Goal: Task Accomplishment & Management: Manage account settings

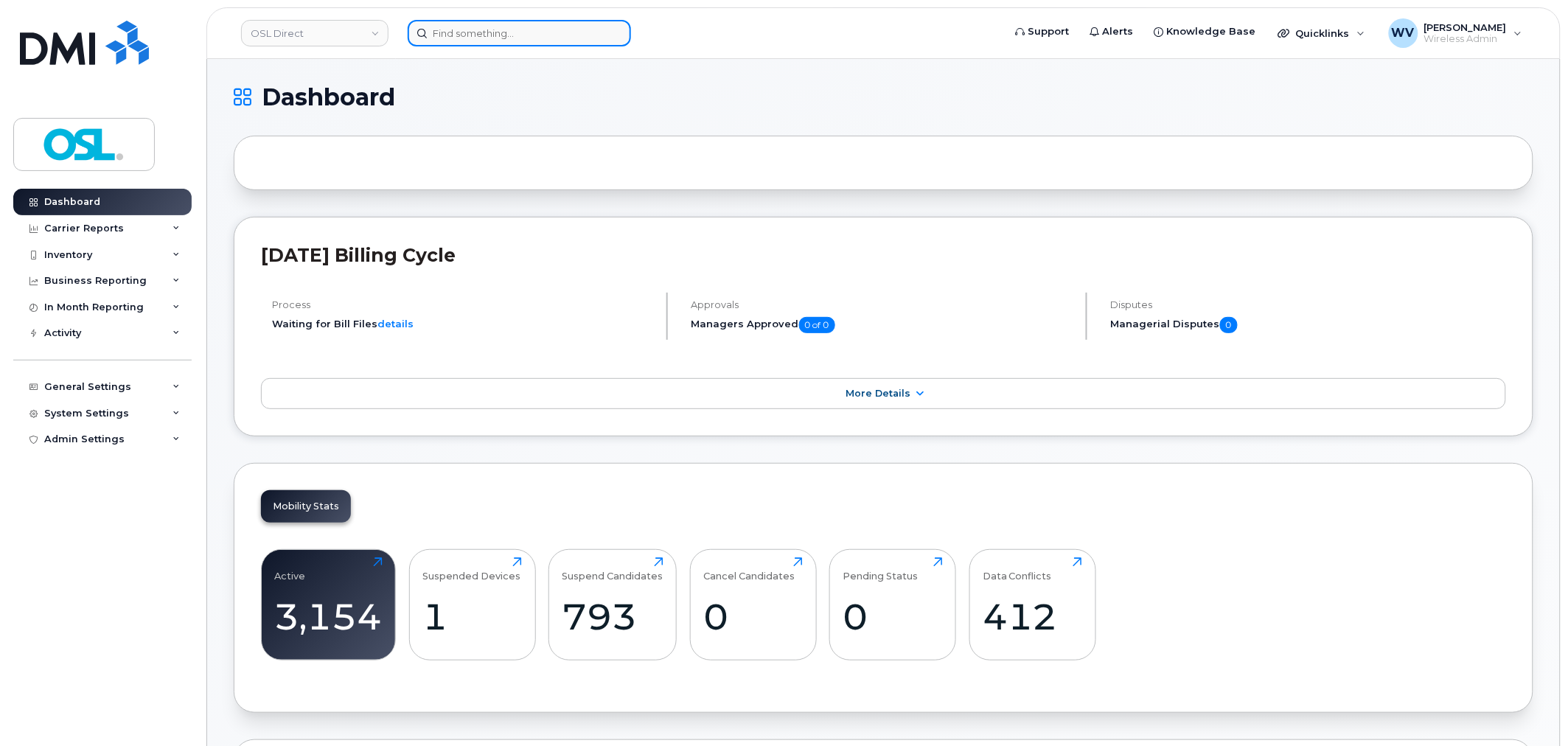
click at [557, 30] on input at bounding box center [520, 33] width 224 height 27
paste input "6472245217"
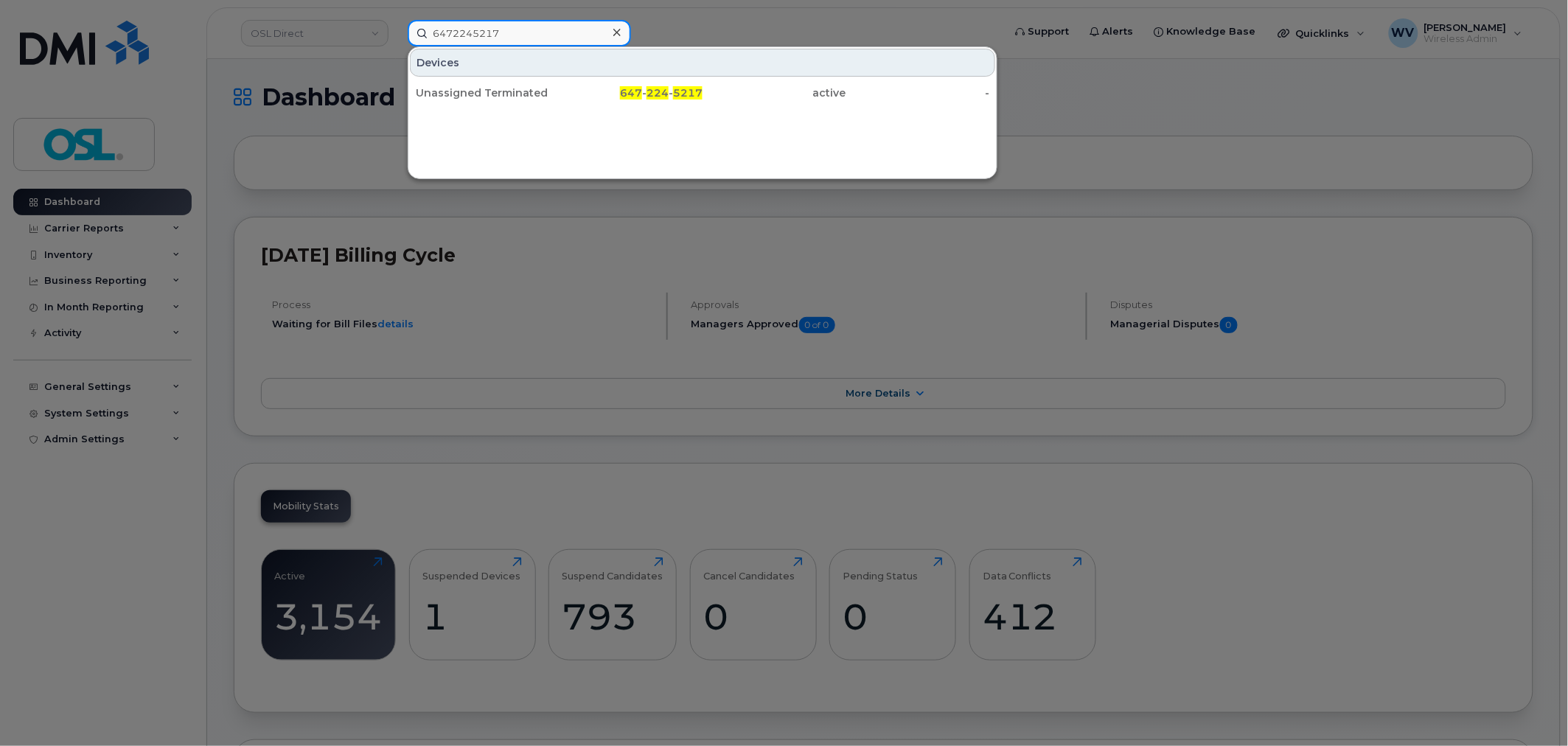
type input "6472245217"
drag, startPoint x: 526, startPoint y: 63, endPoint x: 718, endPoint y: 13, distance: 198.4
click at [522, 84] on div "Unassigned Terminated" at bounding box center [488, 93] width 144 height 27
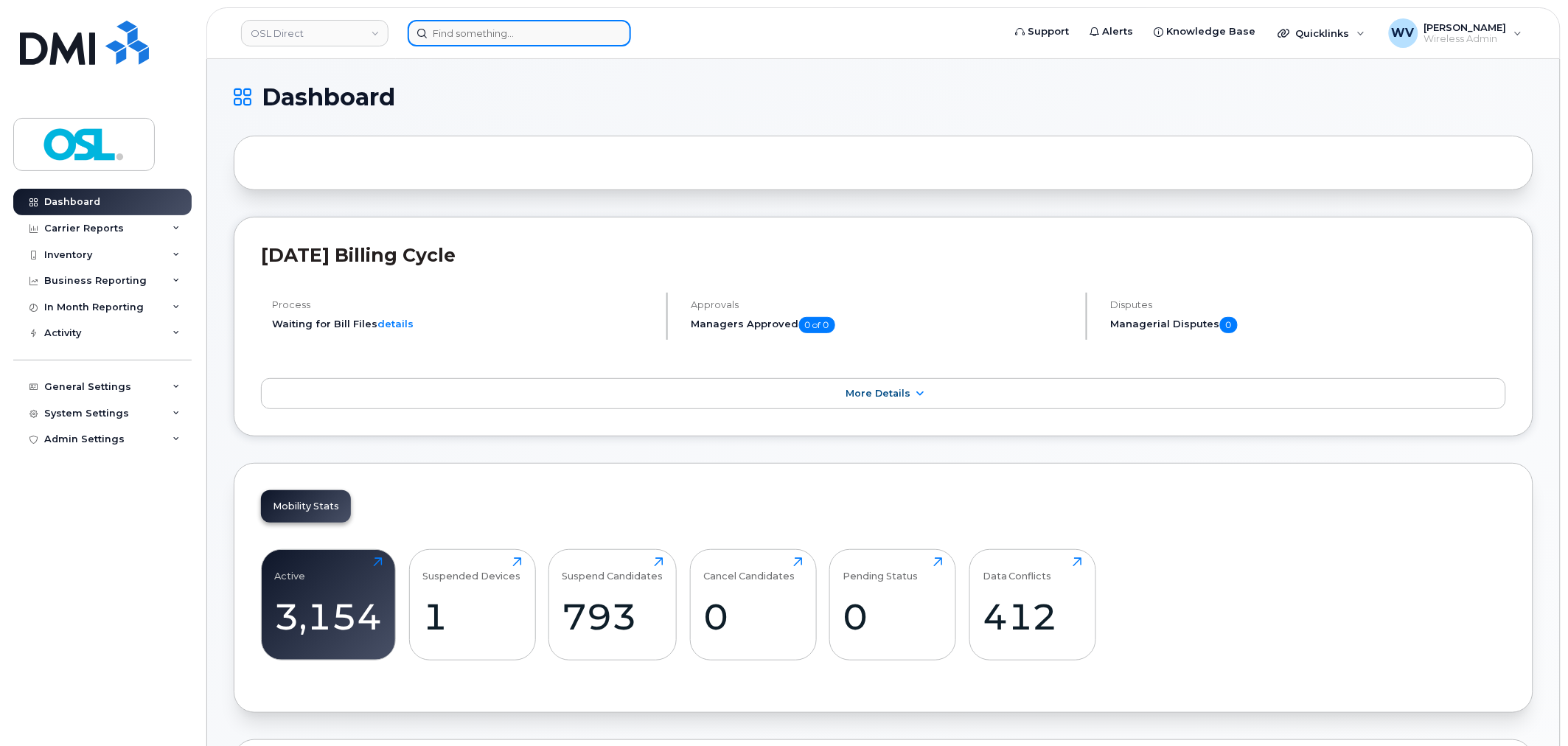
click at [540, 31] on input at bounding box center [520, 33] width 224 height 27
paste input "6475294872"
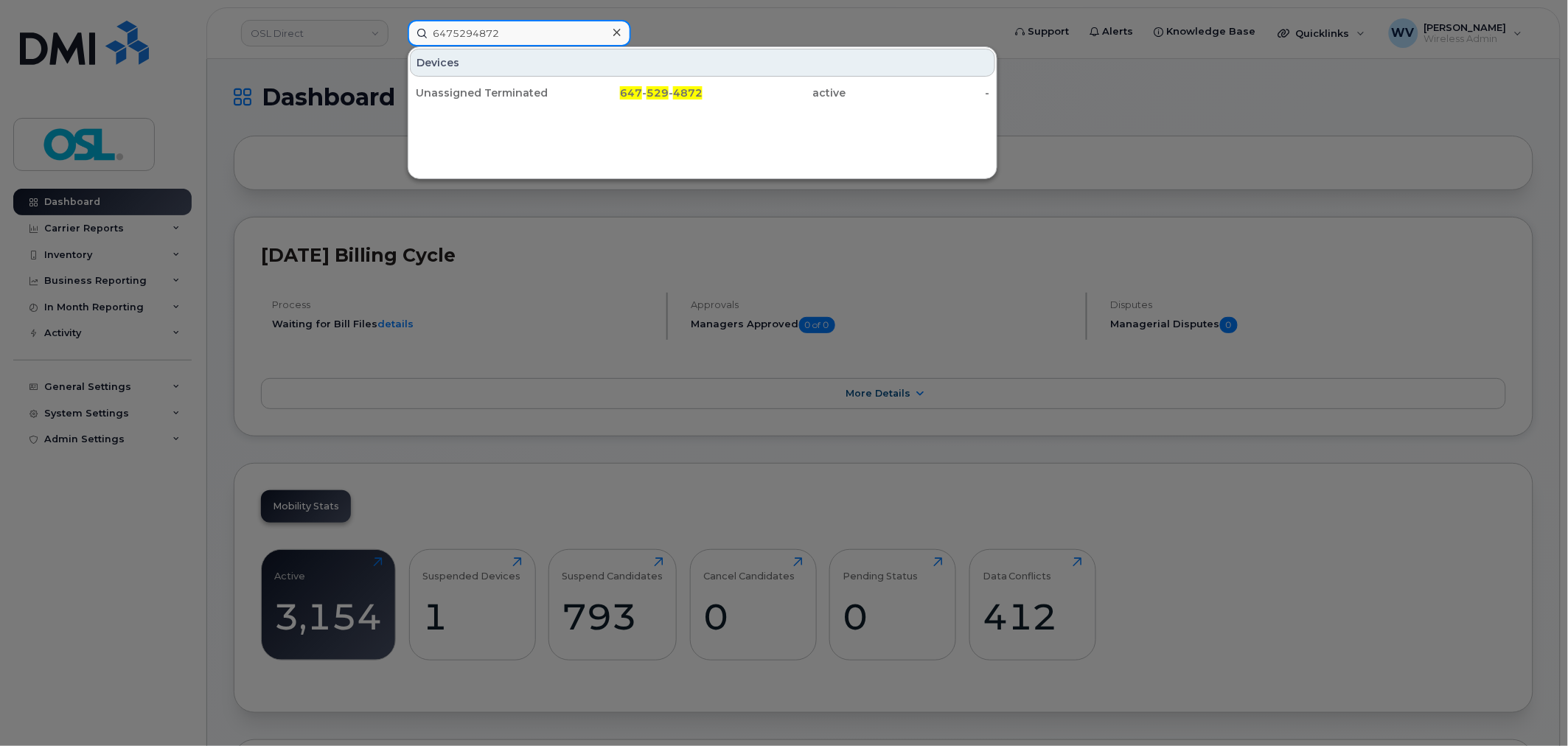
type input "6475294872"
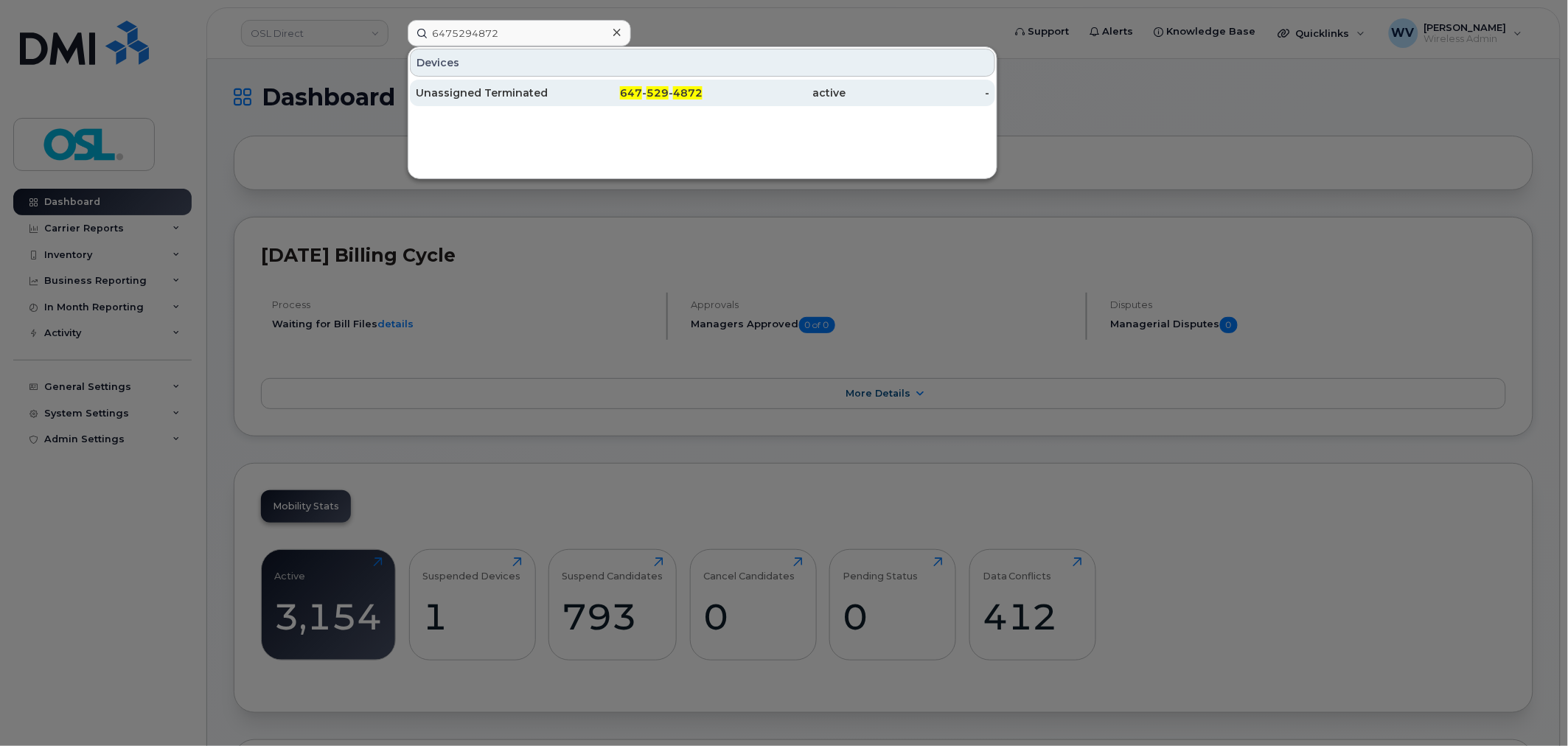
drag, startPoint x: 537, startPoint y: 81, endPoint x: 607, endPoint y: 88, distance: 70.3
click at [539, 81] on div "Unassigned Terminated" at bounding box center [488, 93] width 144 height 27
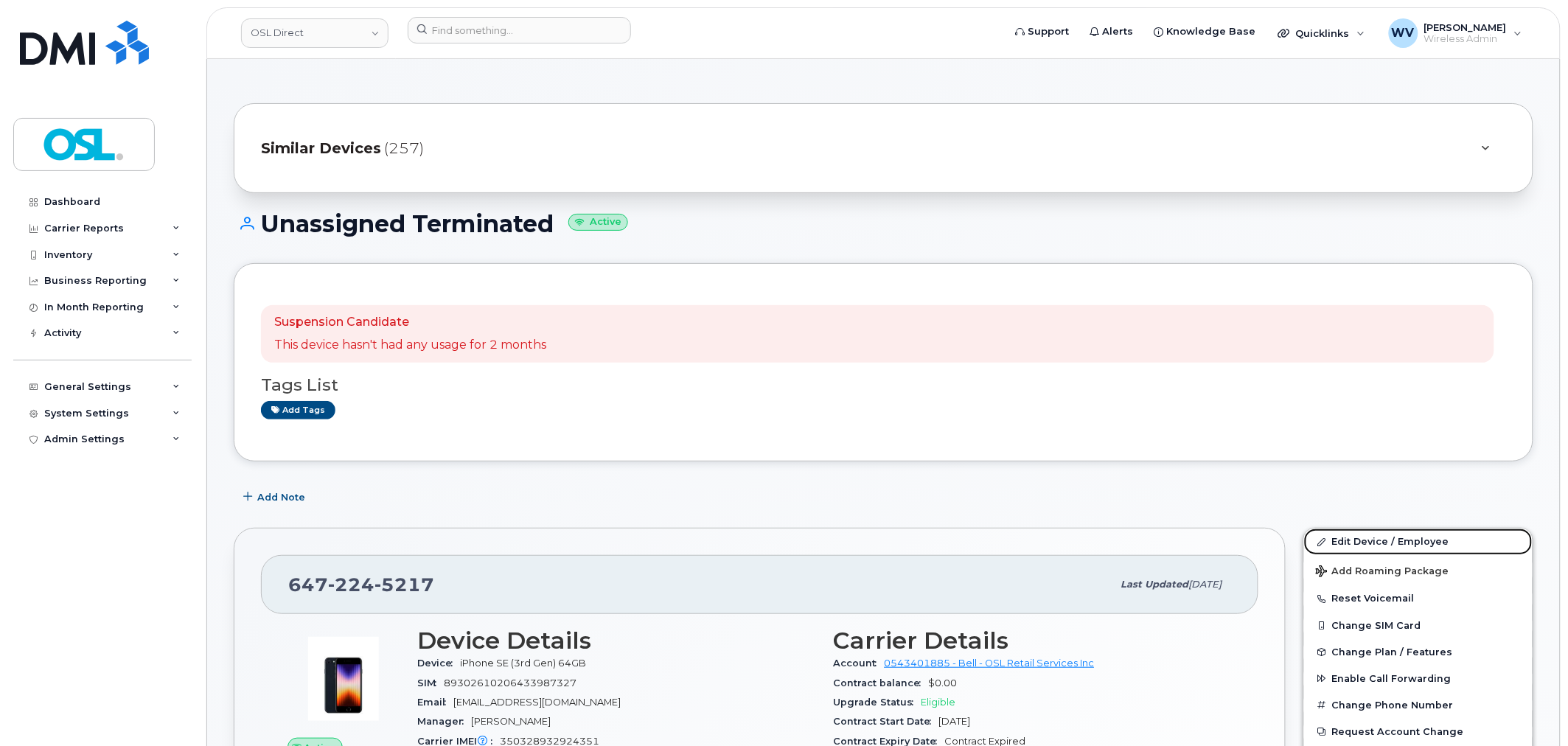
drag, startPoint x: 1343, startPoint y: 533, endPoint x: 1176, endPoint y: 59, distance: 502.6
click at [1343, 533] on link "Edit Device / Employee" at bounding box center [1418, 542] width 228 height 27
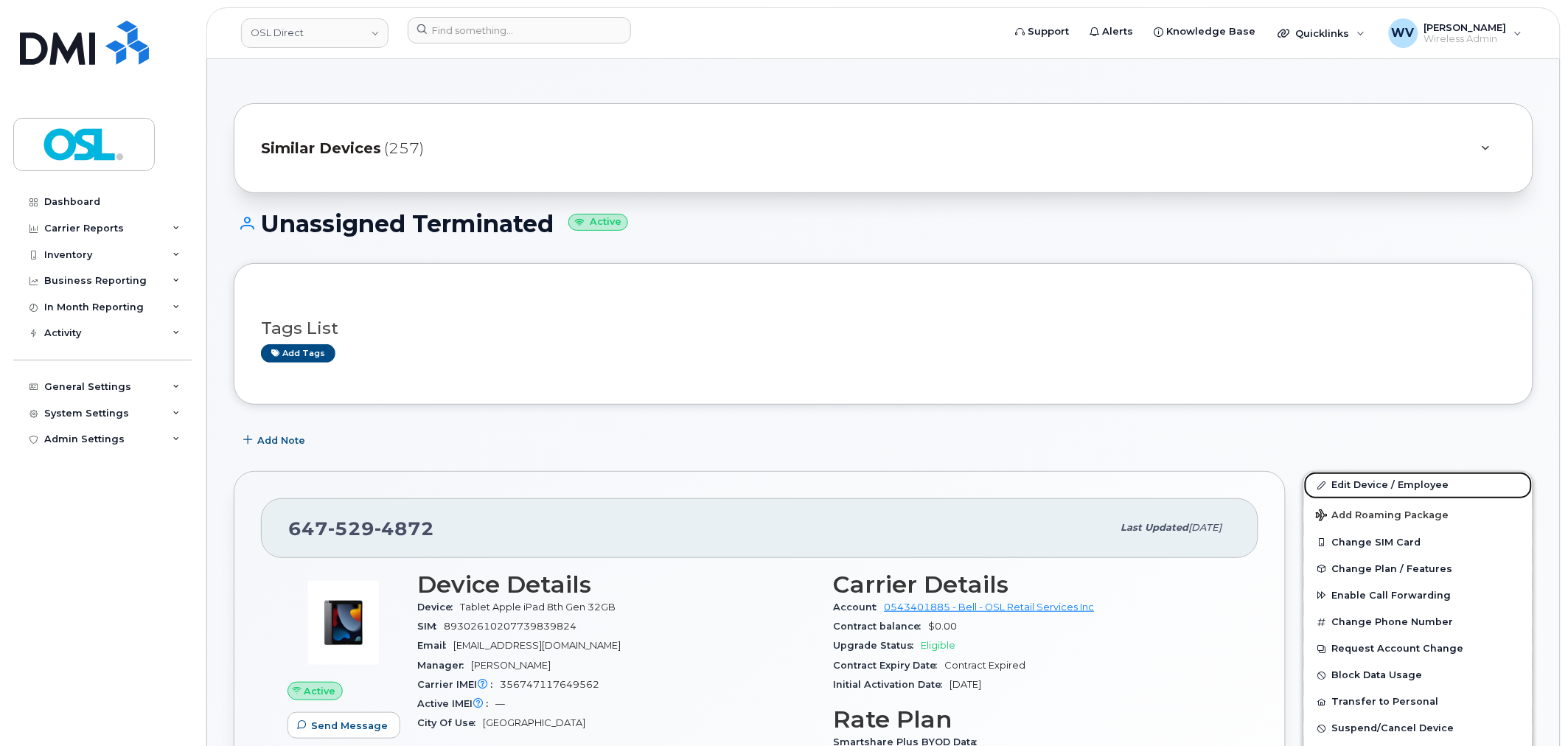
drag, startPoint x: 1387, startPoint y: 483, endPoint x: 1131, endPoint y: 55, distance: 498.7
click at [1387, 483] on link "Edit Device / Employee" at bounding box center [1418, 486] width 228 height 27
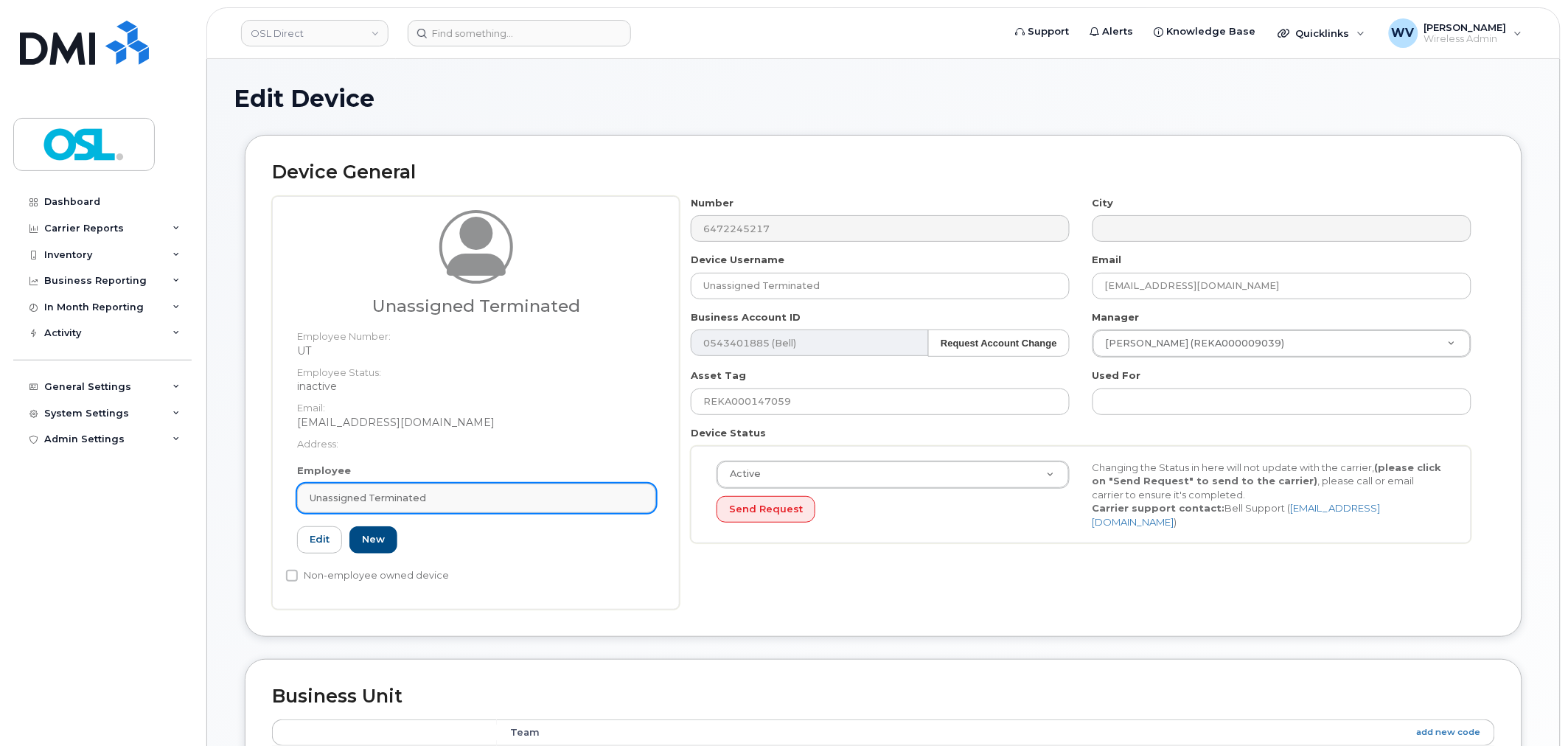
click at [434, 504] on div "Unassigned Terminated" at bounding box center [476, 498] width 334 height 14
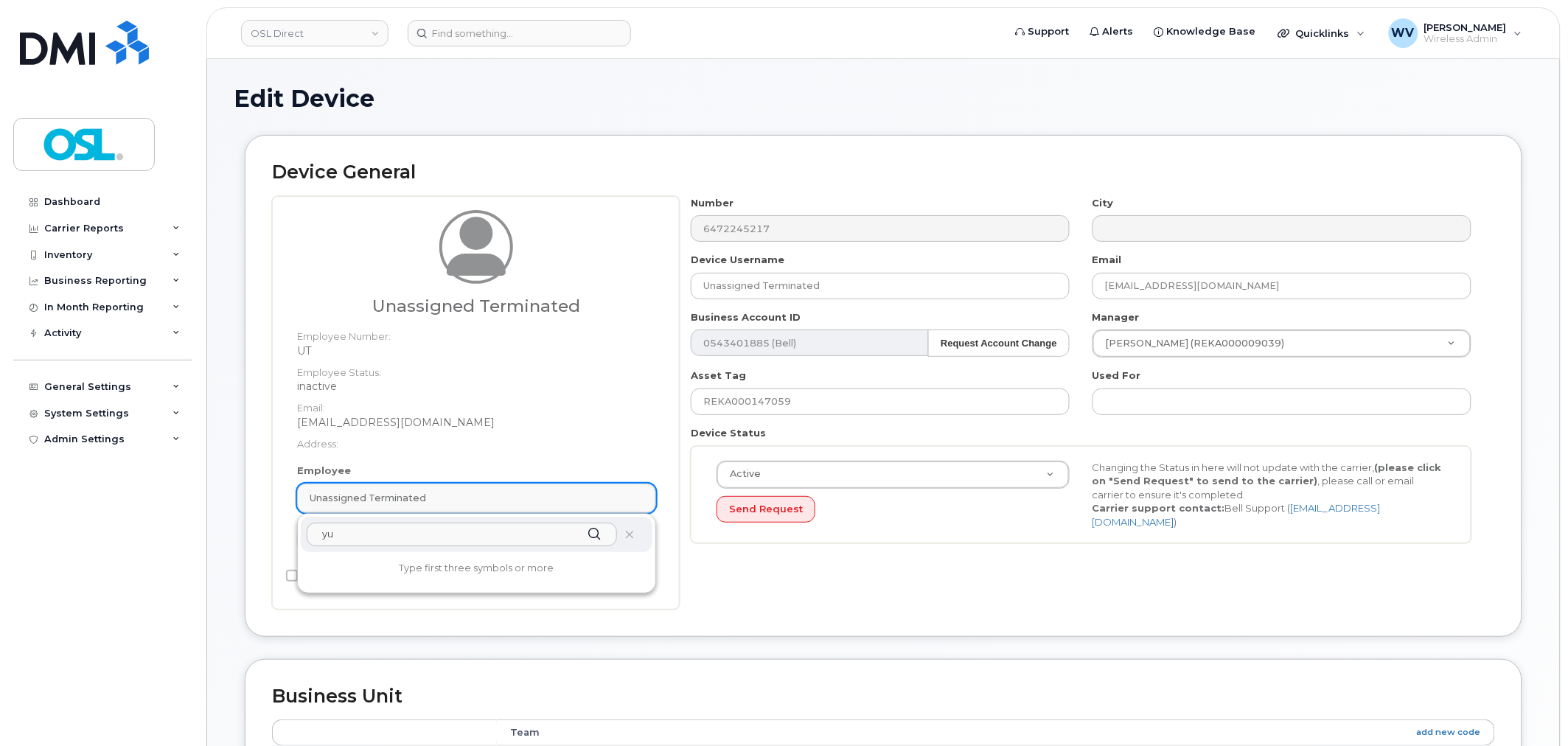
type input "y"
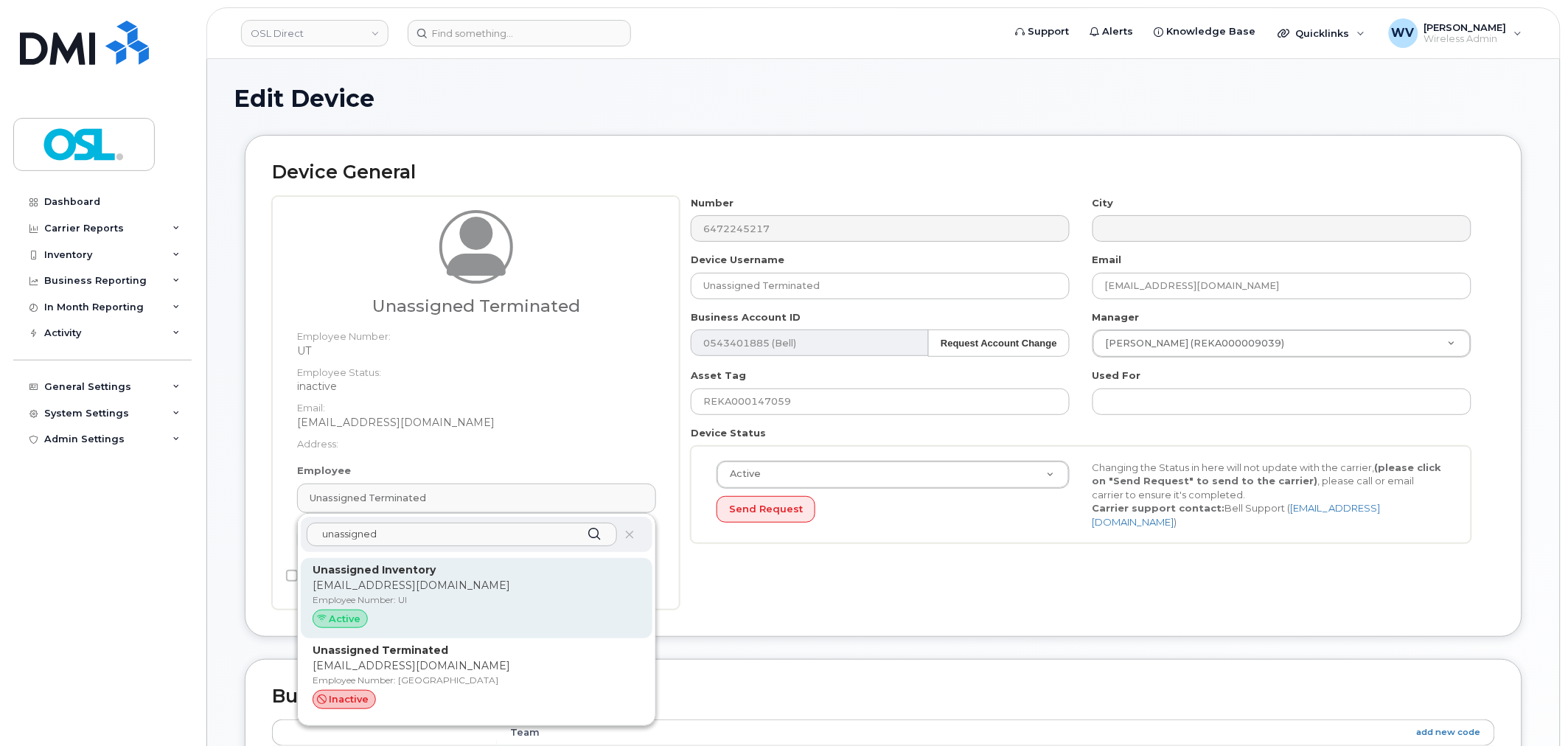
type input "unassigned"
click at [498, 608] on div "Unassigned Inventory support@osldirect.com Employee Number: UI Active" at bounding box center [477, 599] width 328 height 72
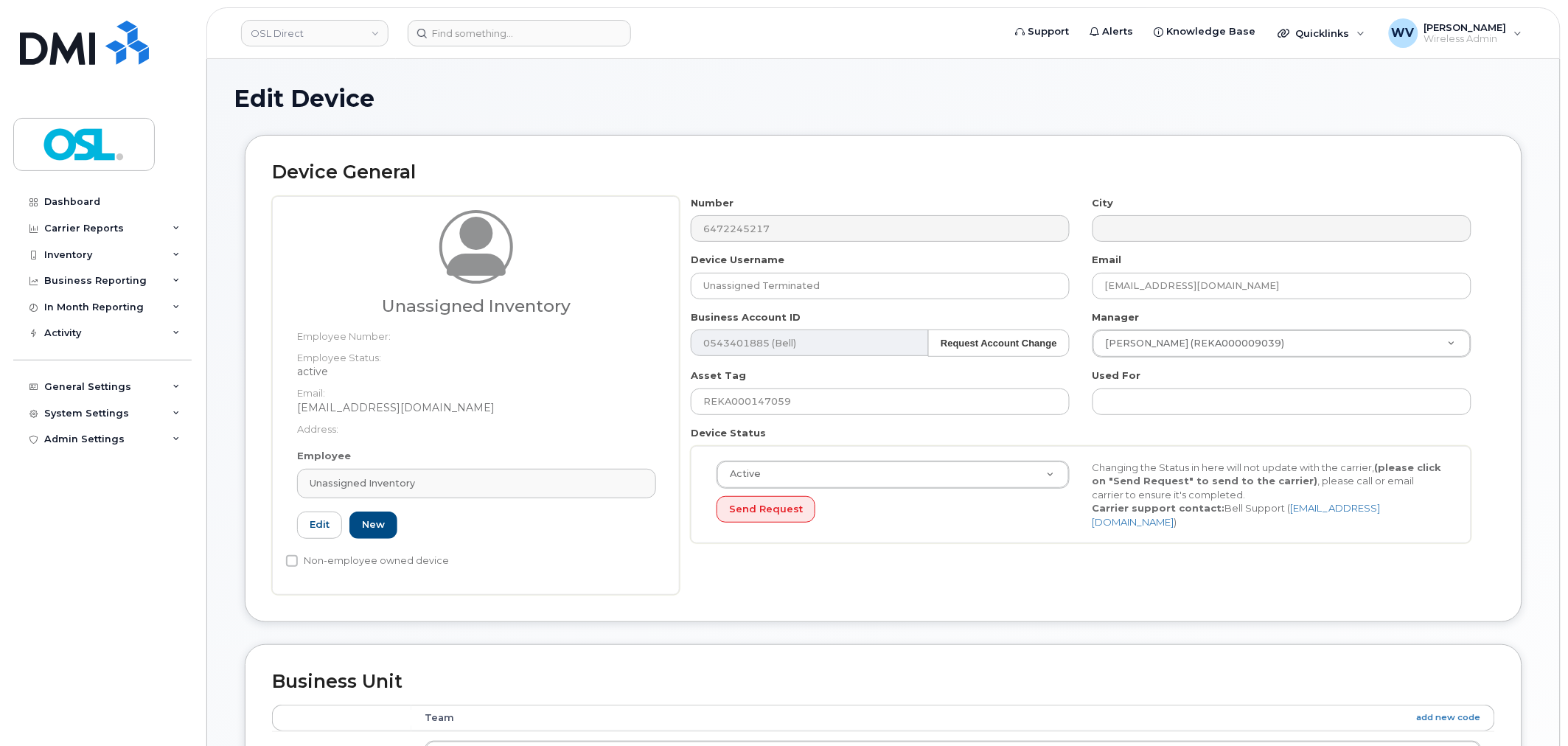
type input "UI"
type input "Unassigned Inventory"
type input "[EMAIL_ADDRESS][DOMAIN_NAME]"
type input "4724252"
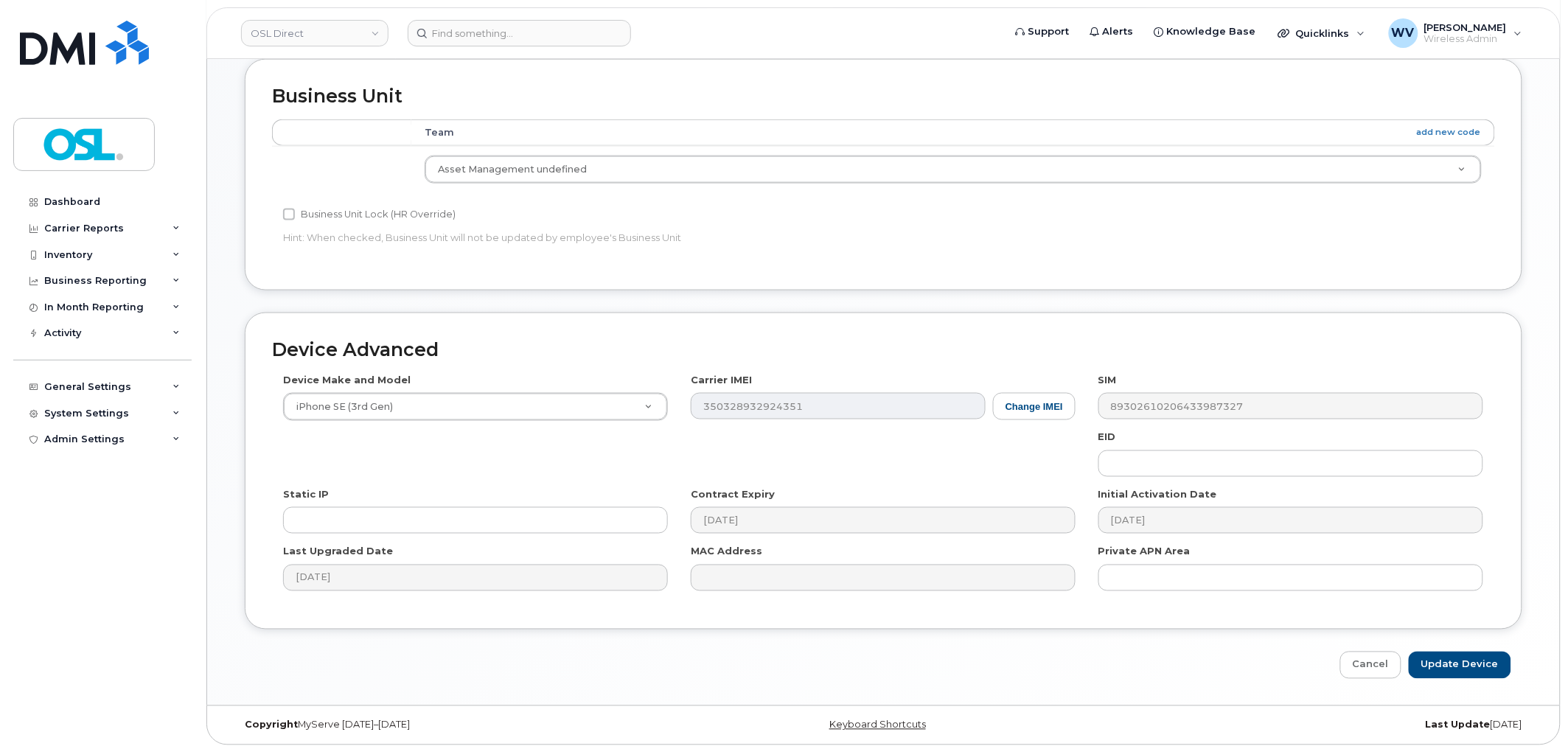
scroll to position [593, 0]
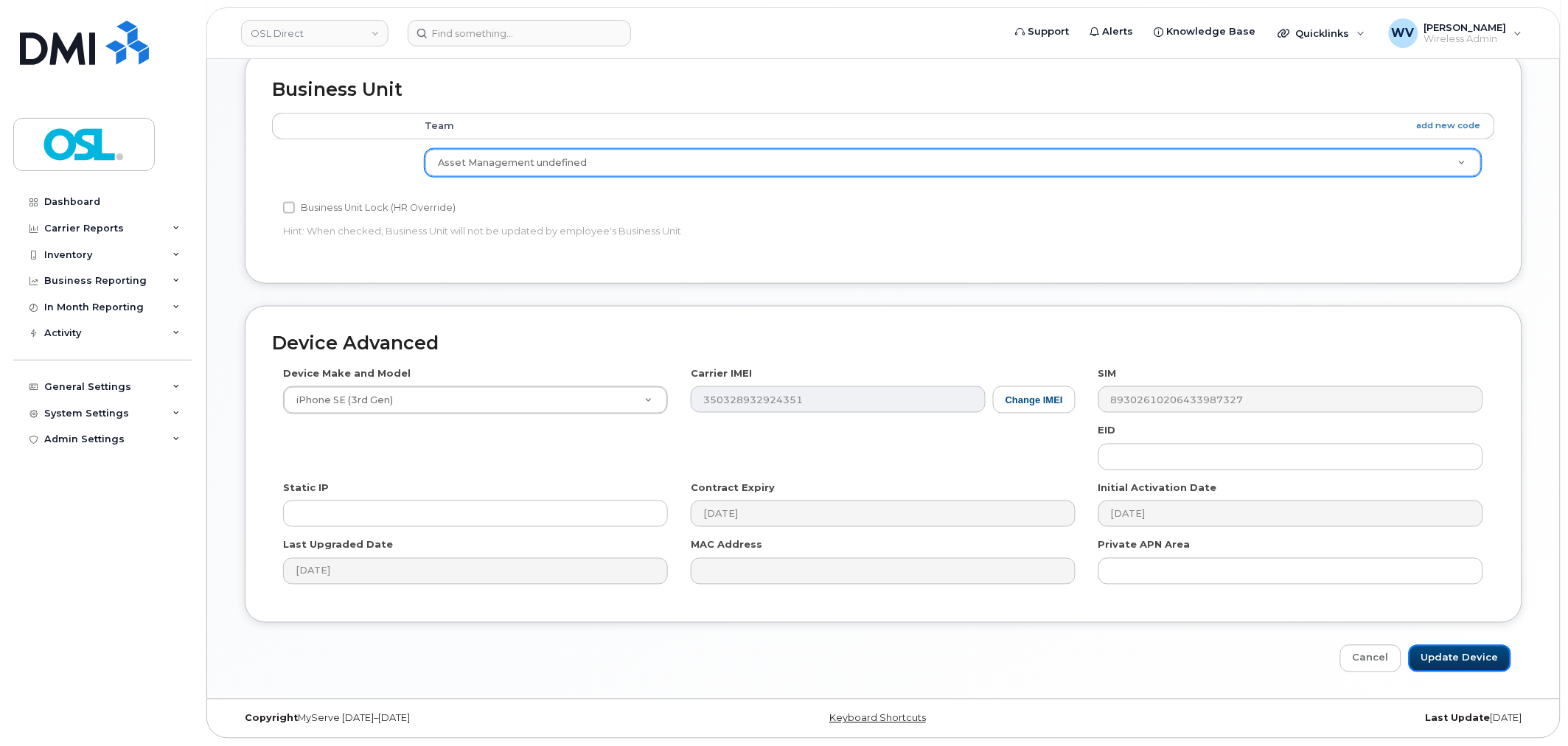
drag, startPoint x: 1447, startPoint y: 651, endPoint x: 1333, endPoint y: 170, distance: 494.3
click at [1448, 651] on input "Update Device" at bounding box center [1459, 658] width 102 height 27
type input "Saving..."
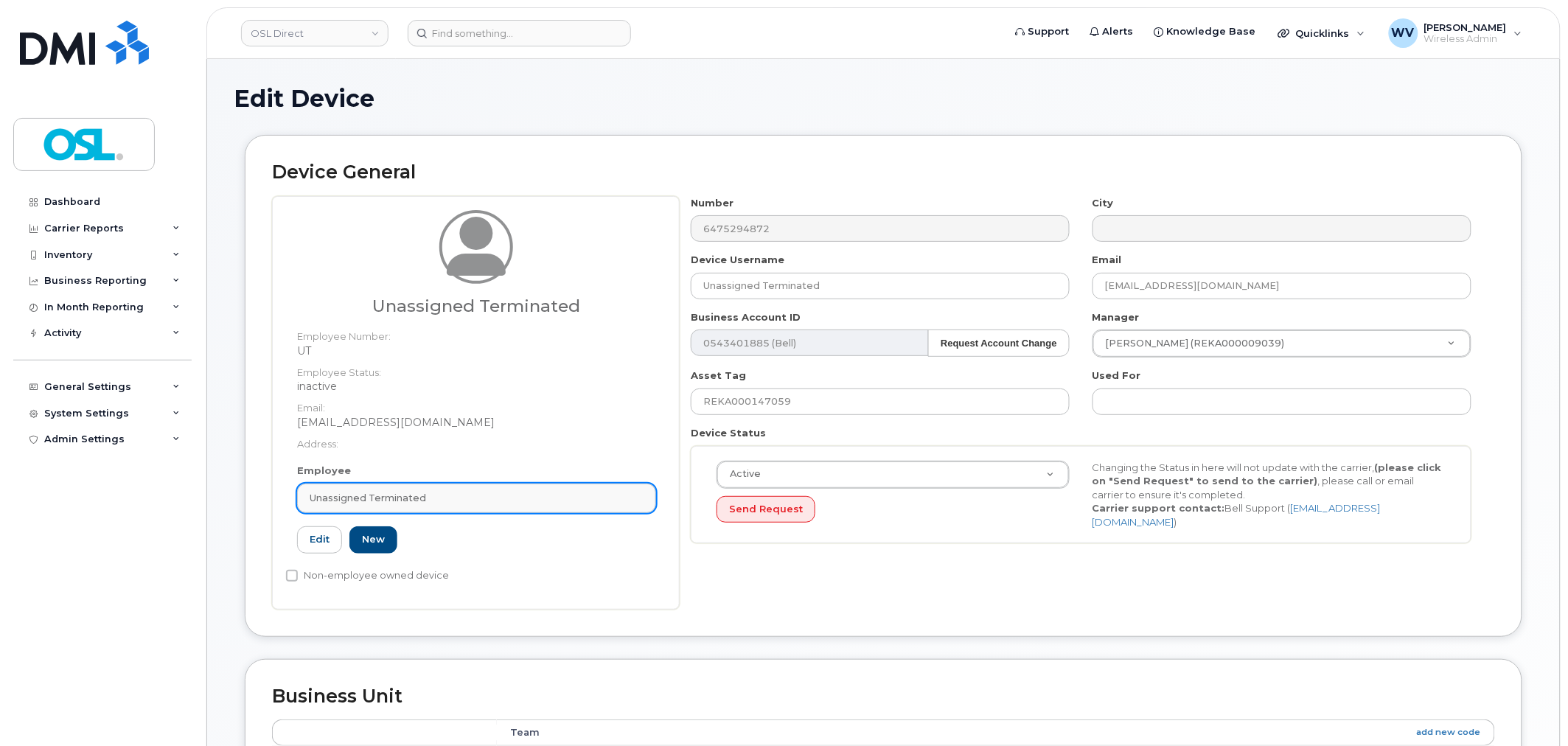
click at [527, 489] on link "Unassigned Terminated" at bounding box center [476, 499] width 359 height 30
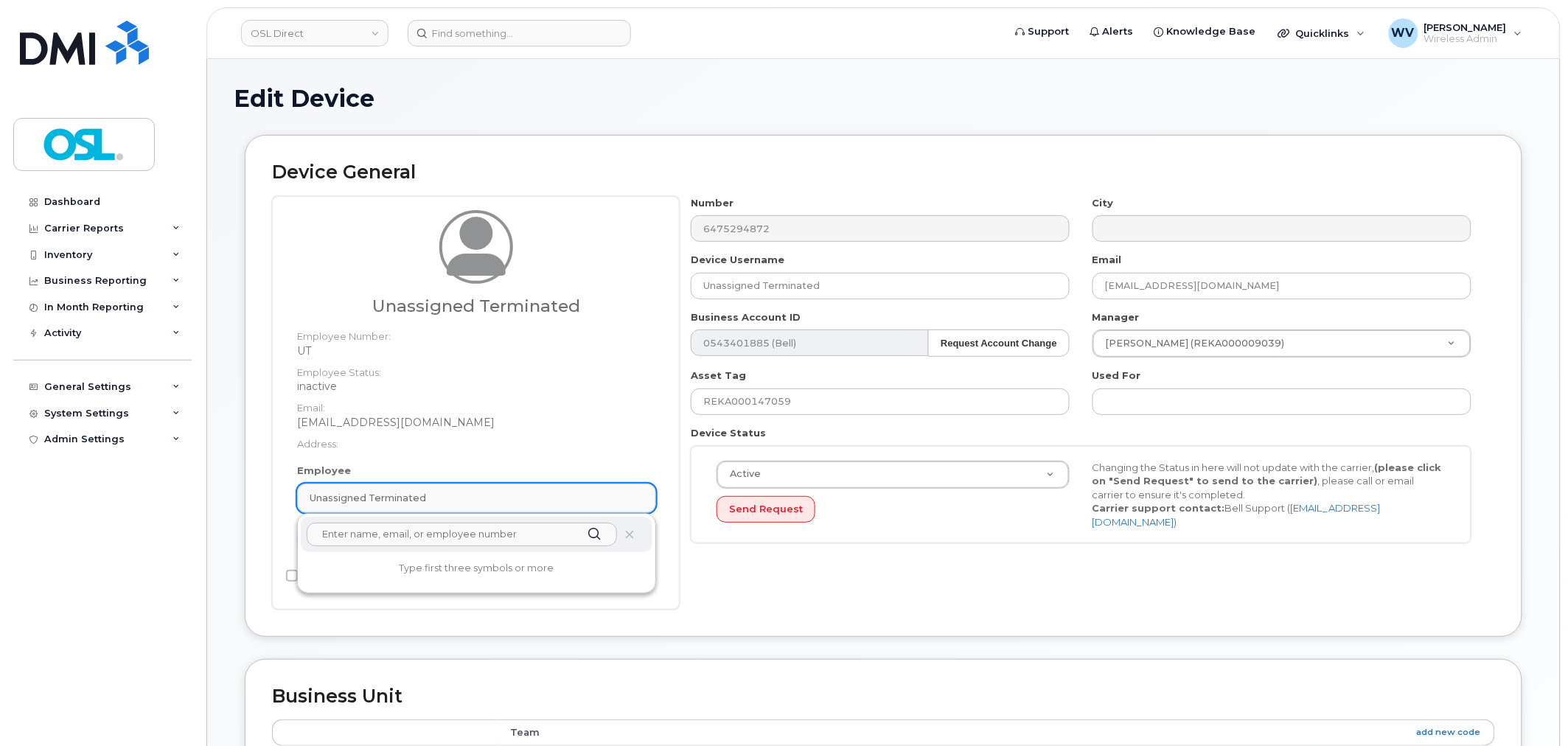
paste input "unassigned"
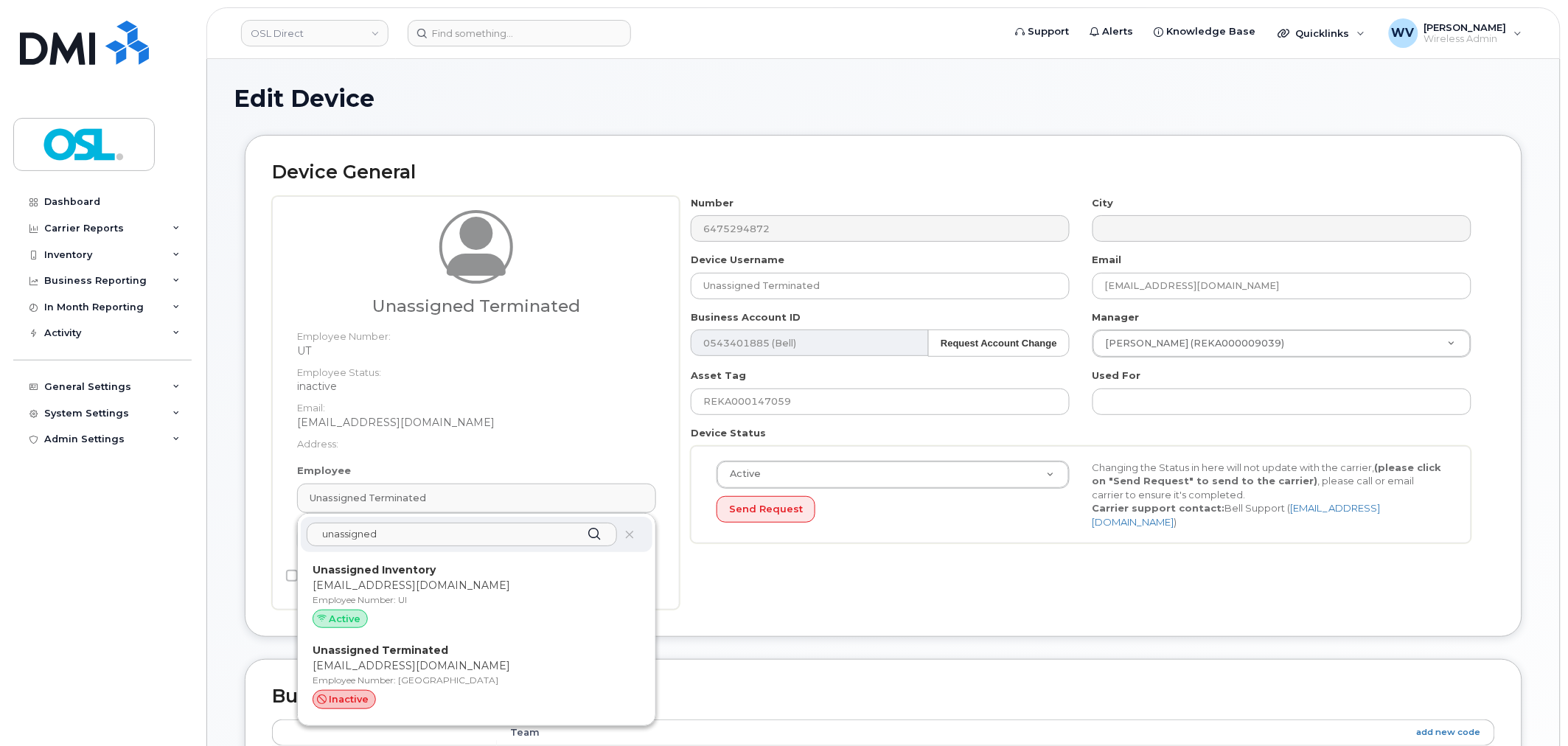
type input "unassigned"
drag, startPoint x: 513, startPoint y: 547, endPoint x: 863, endPoint y: 59, distance: 600.5
click at [495, 578] on p "[EMAIL_ADDRESS][DOMAIN_NAME]" at bounding box center [477, 586] width 328 height 16
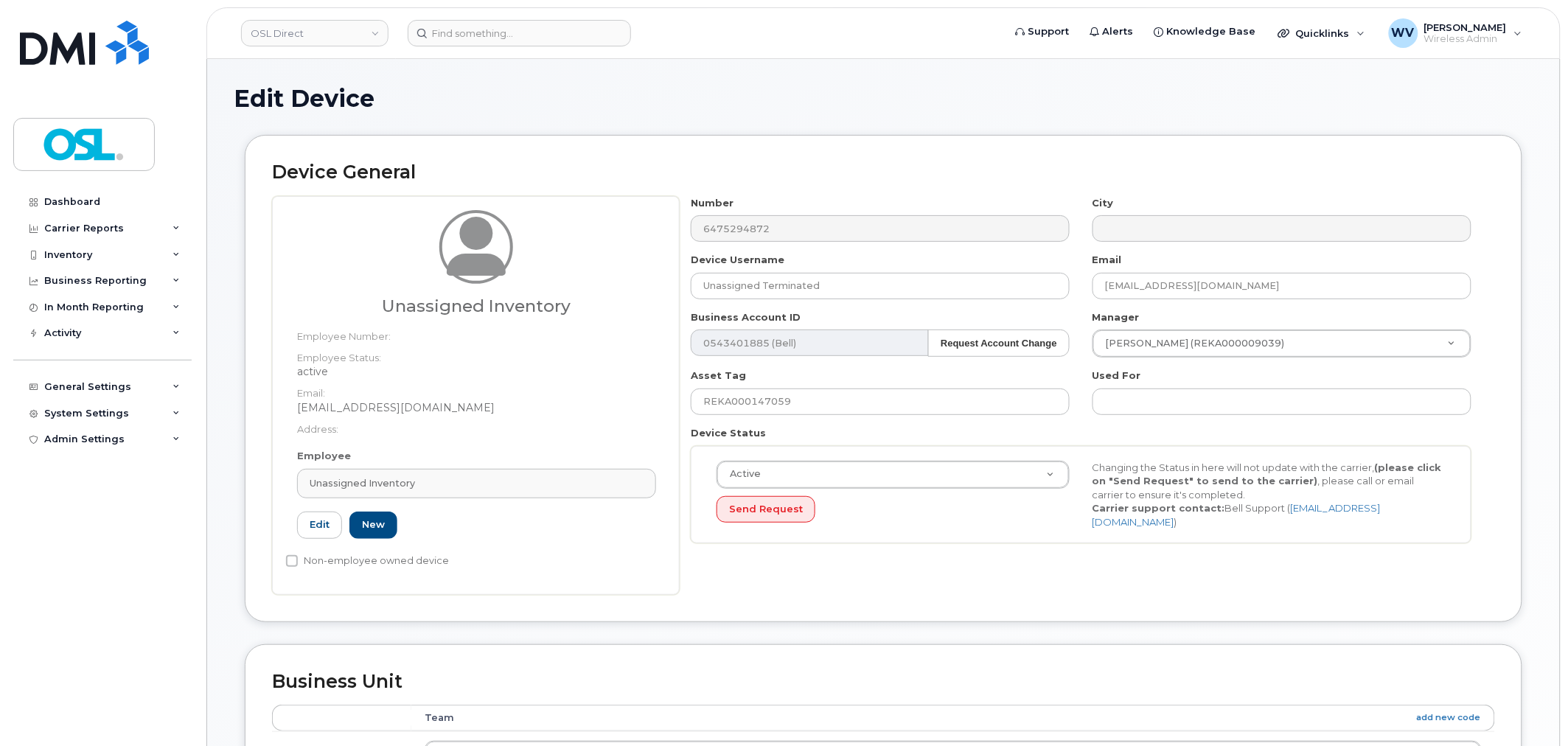
type input "UI"
type input "Unassigned Inventory"
type input "[EMAIL_ADDRESS][DOMAIN_NAME]"
type input "4724252"
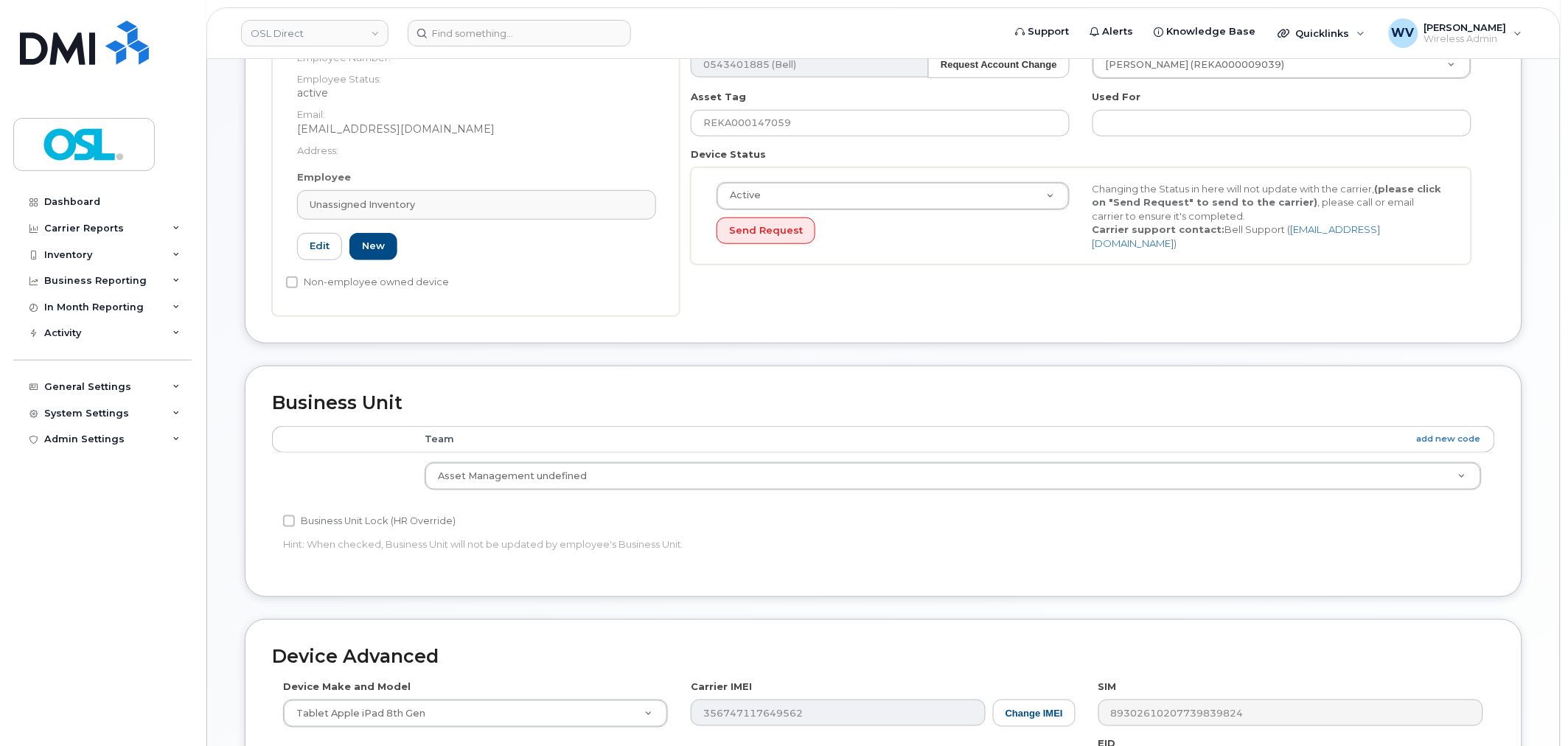
scroll to position [593, 0]
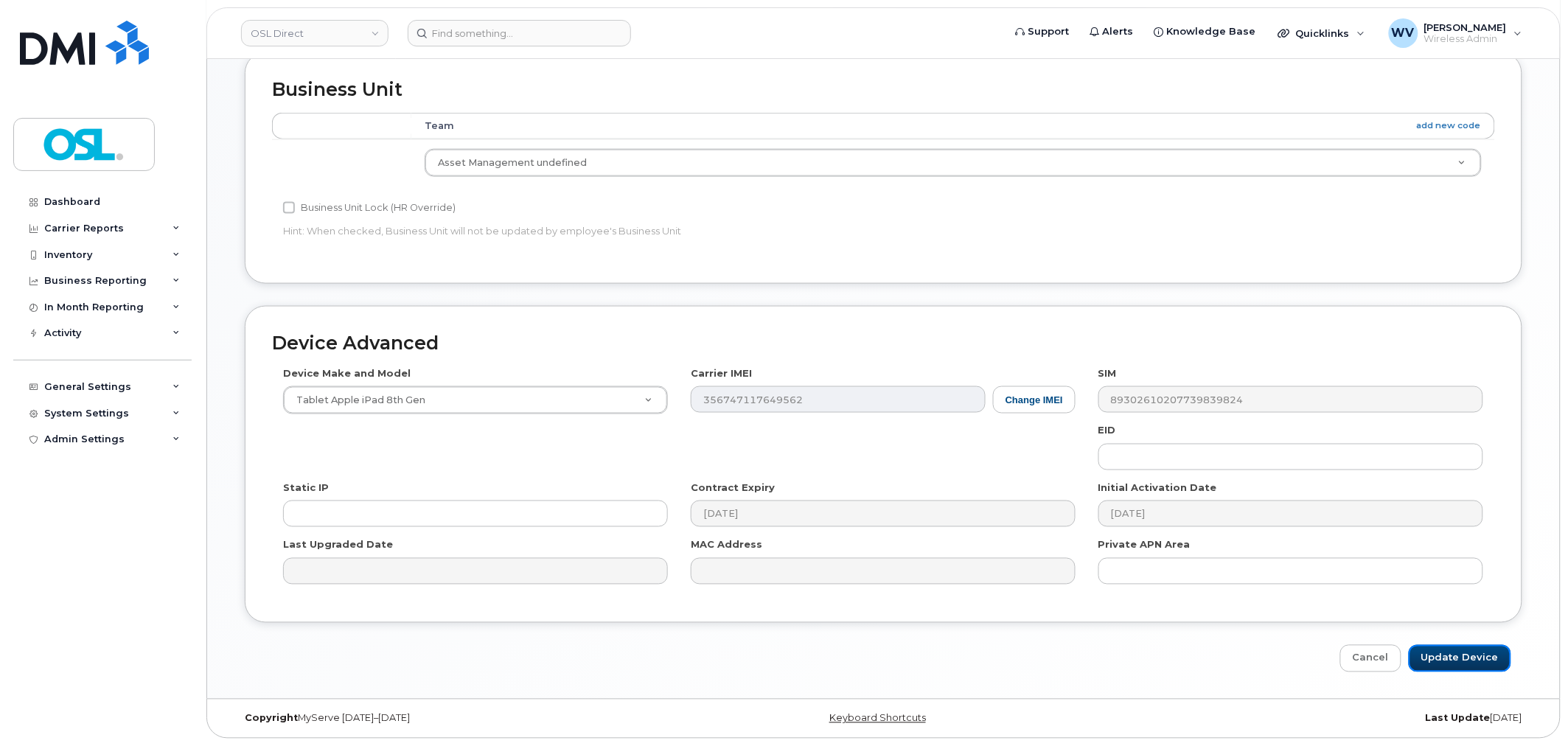
drag, startPoint x: 1427, startPoint y: 651, endPoint x: 1362, endPoint y: 498, distance: 166.2
click at [1427, 651] on input "Update Device" at bounding box center [1459, 658] width 102 height 27
type input "Saving..."
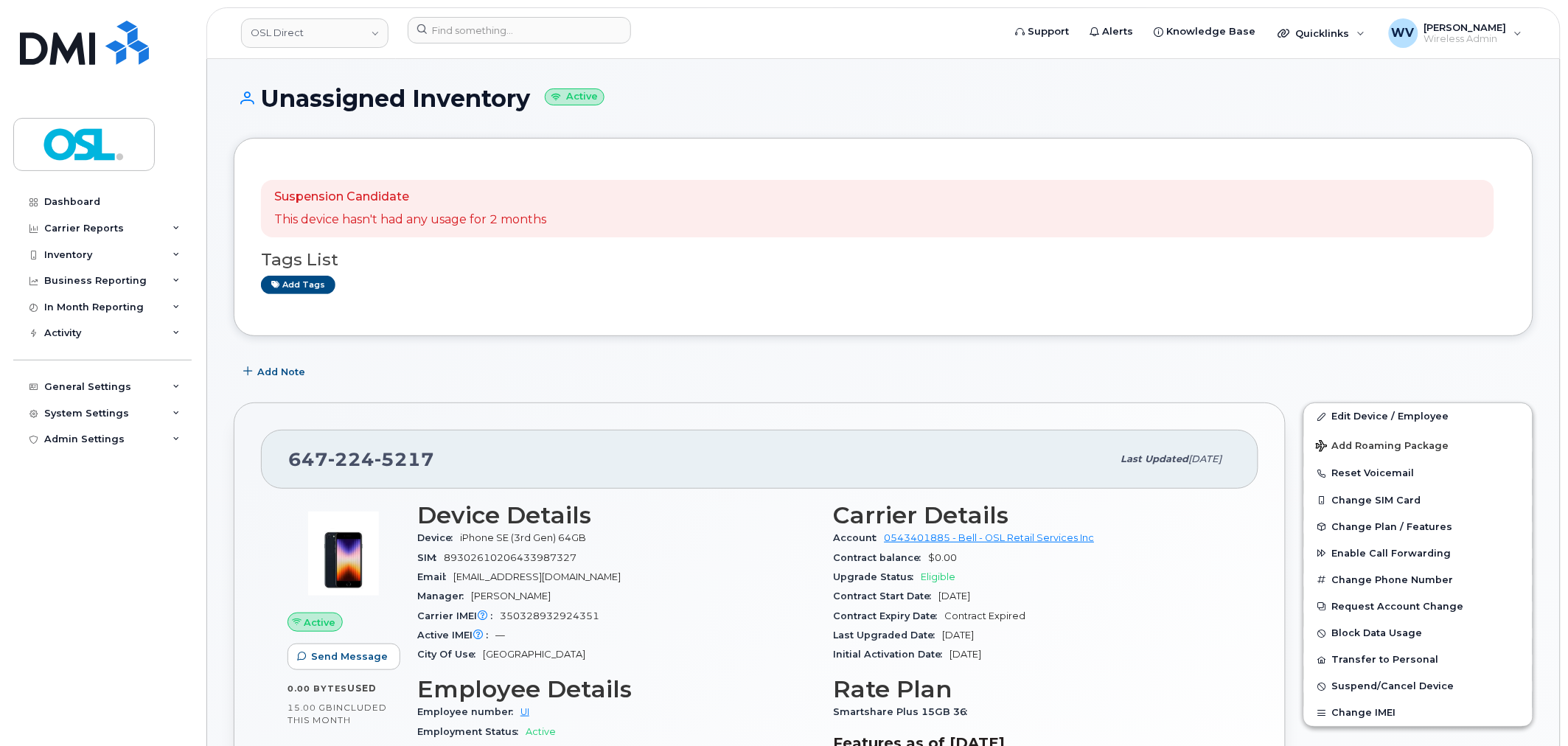
click at [381, 448] on span "5217" at bounding box center [404, 459] width 59 height 22
copy span "[PHONE_NUMBER]"
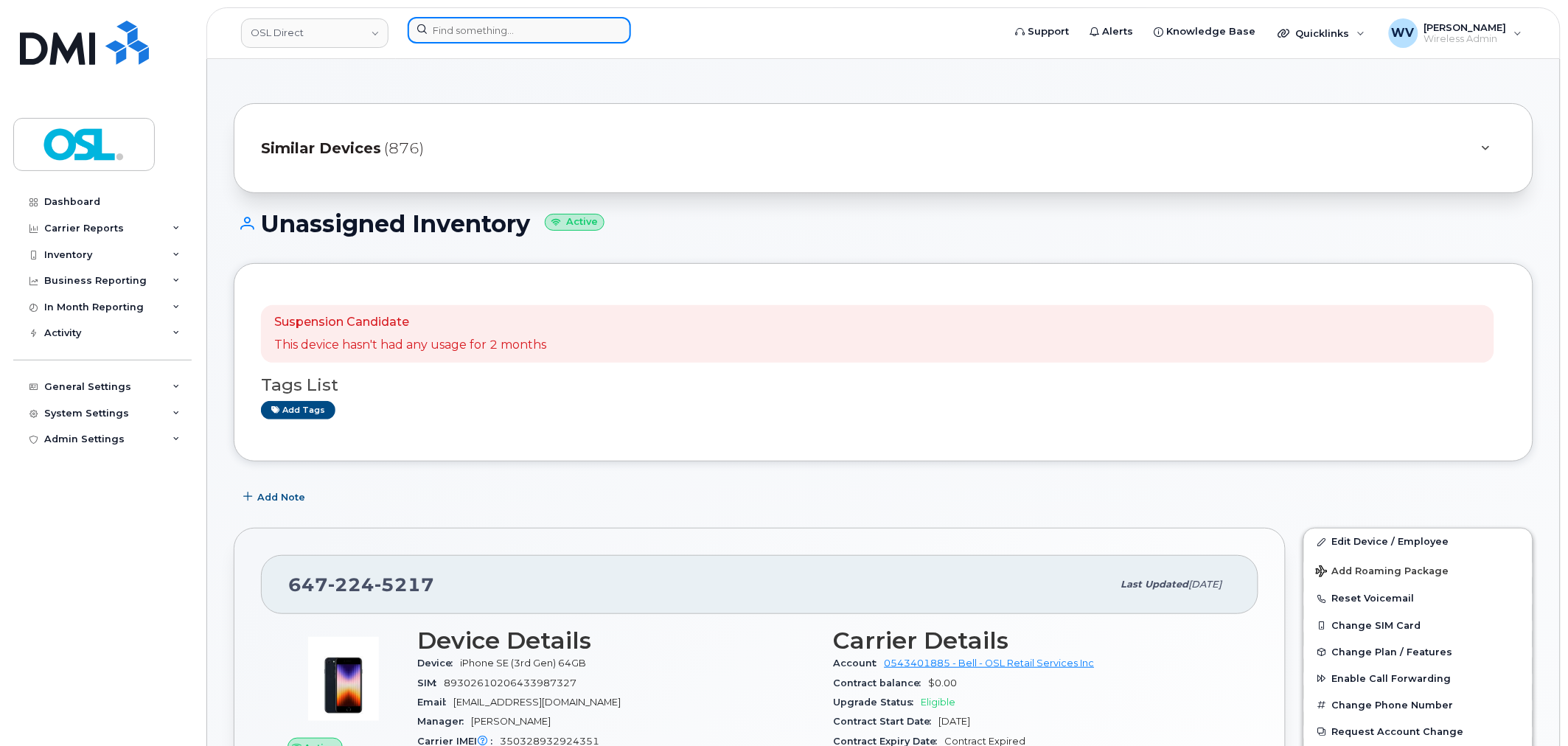
click at [562, 28] on input at bounding box center [520, 30] width 224 height 27
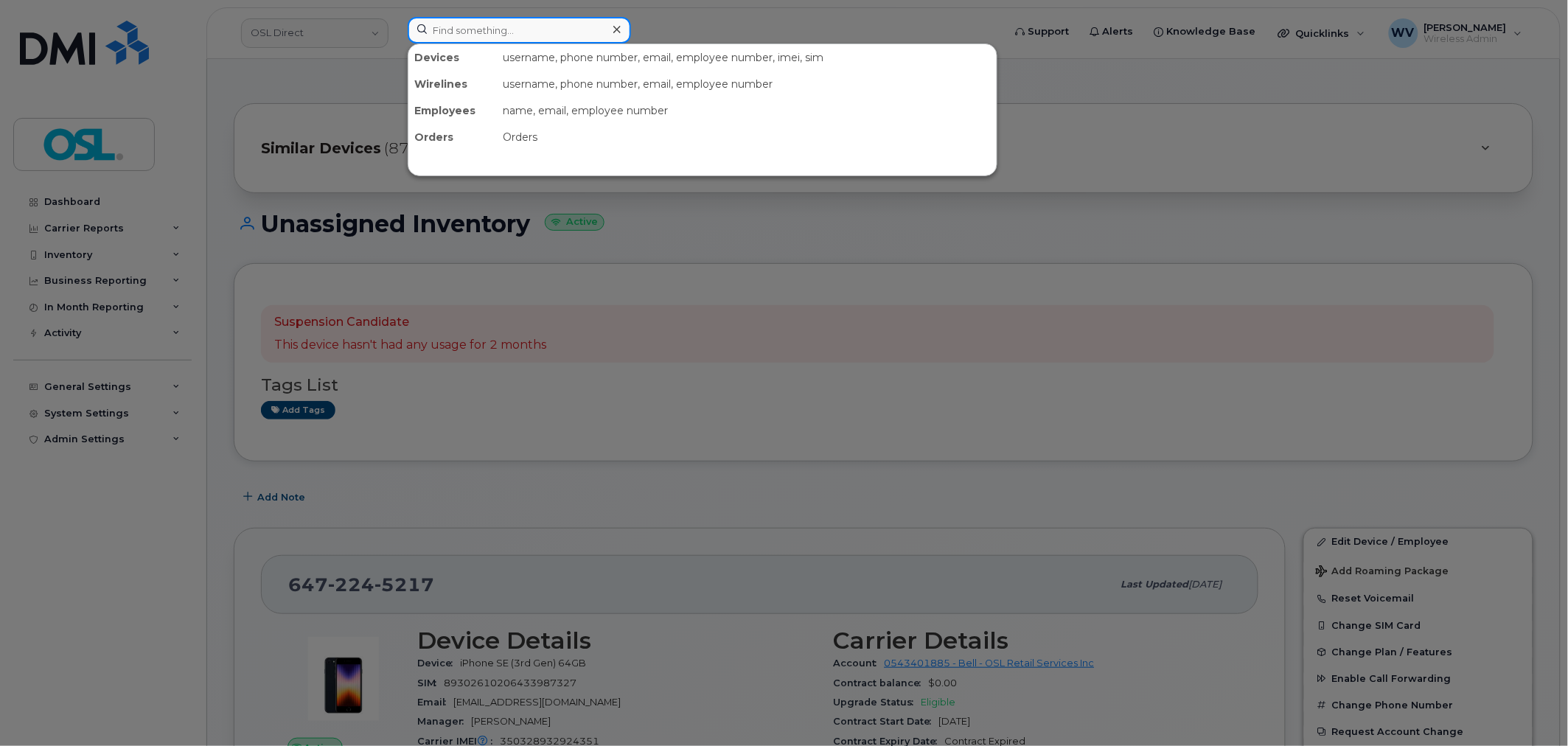
paste input "4167883294"
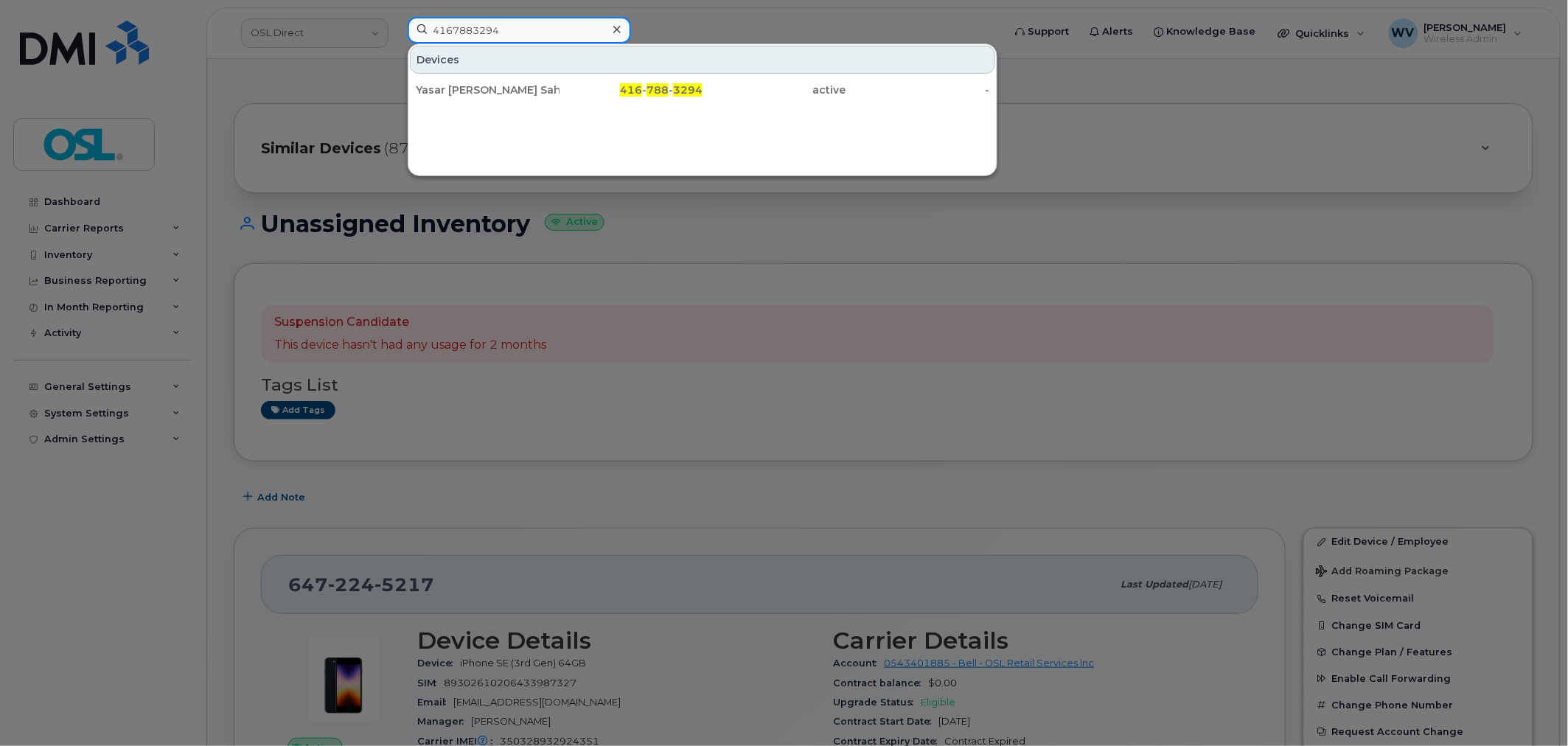
type input "4167883294"
drag, startPoint x: 510, startPoint y: 89, endPoint x: 631, endPoint y: 38, distance: 131.3
click at [510, 89] on div "Yasar [PERSON_NAME] Sahib Alaudhin" at bounding box center [488, 90] width 144 height 15
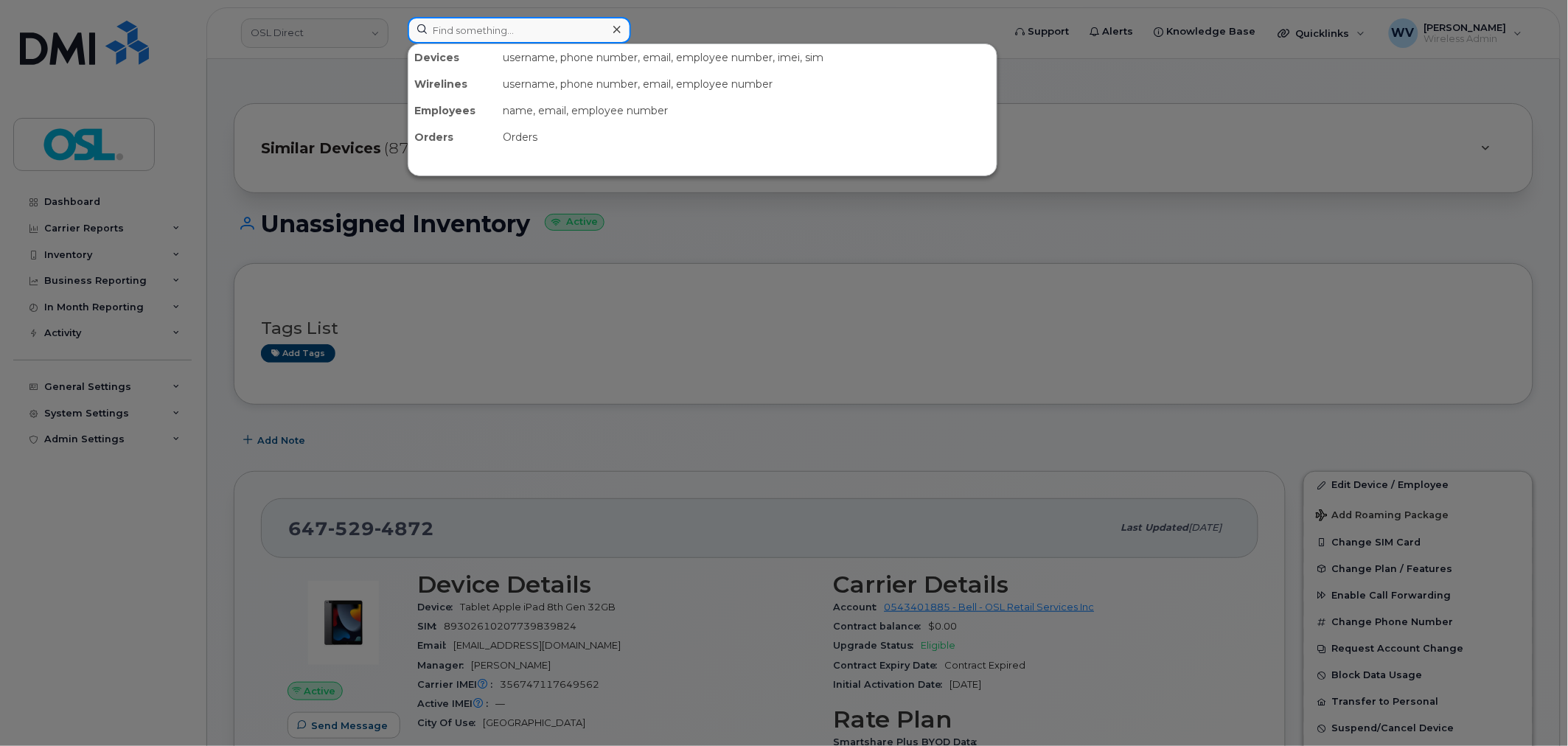
click at [578, 32] on input at bounding box center [520, 30] width 224 height 27
paste input "6473274316"
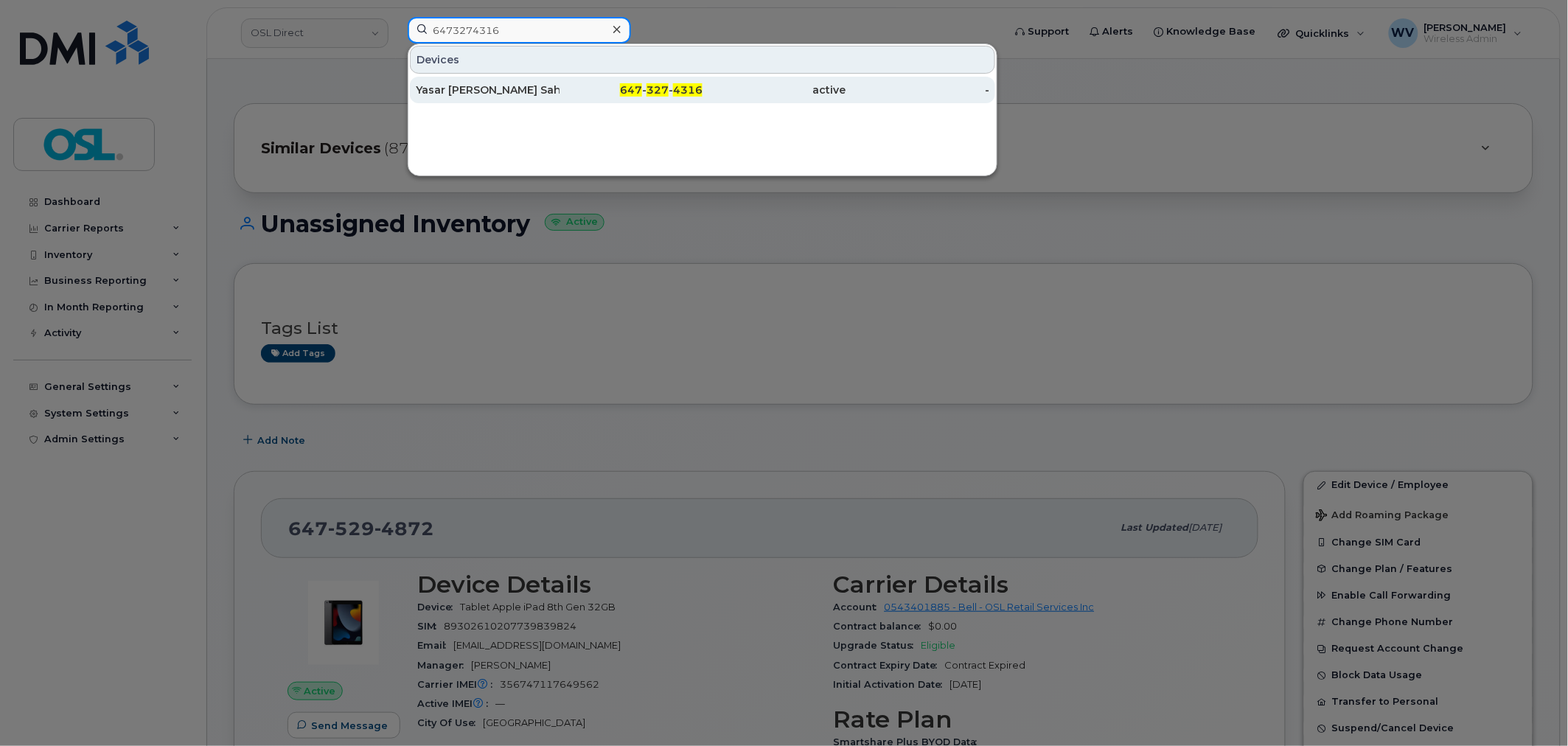
type input "6473274316"
click at [561, 93] on div "647 - 327 - 4316" at bounding box center [632, 90] width 144 height 15
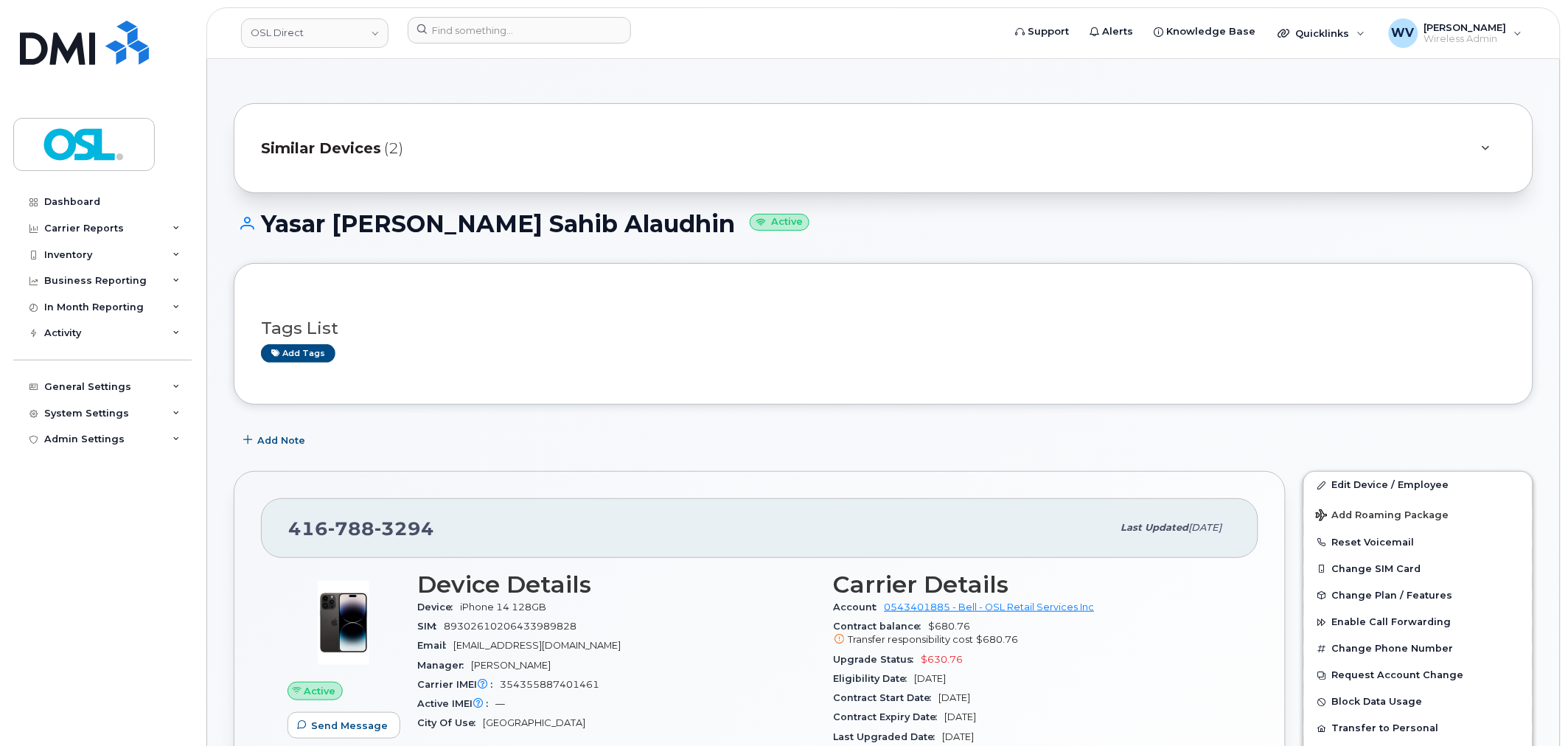
click at [401, 532] on span "3294" at bounding box center [404, 529] width 59 height 22
copy span "[PHONE_NUMBER]"
click at [1412, 486] on link "Edit Device / Employee" at bounding box center [1418, 486] width 228 height 27
click at [1351, 482] on link "Edit Device / Employee" at bounding box center [1418, 486] width 228 height 27
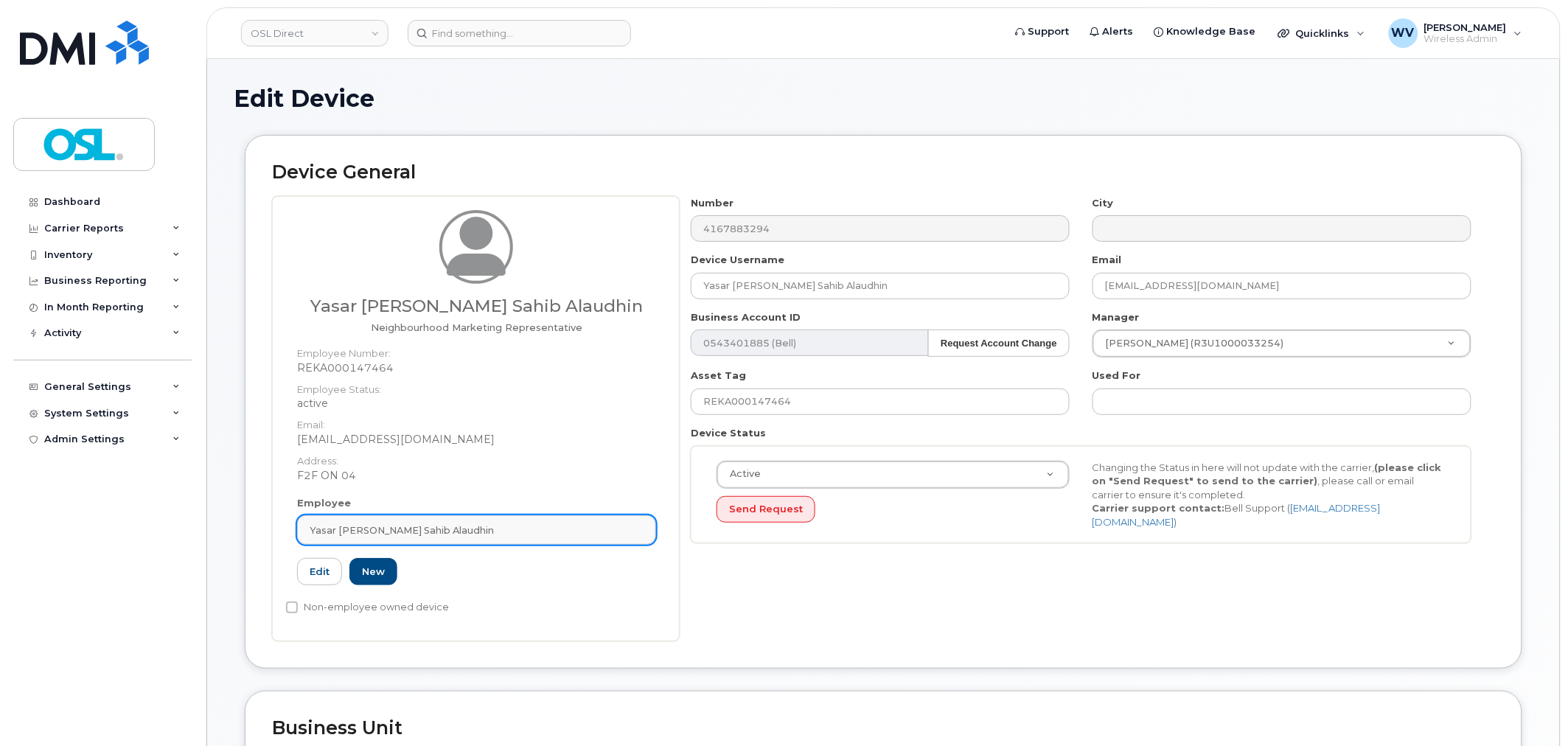
click at [353, 533] on span "Yasar Arafath Wahab Sahib Alaudhin" at bounding box center [402, 531] width 184 height 14
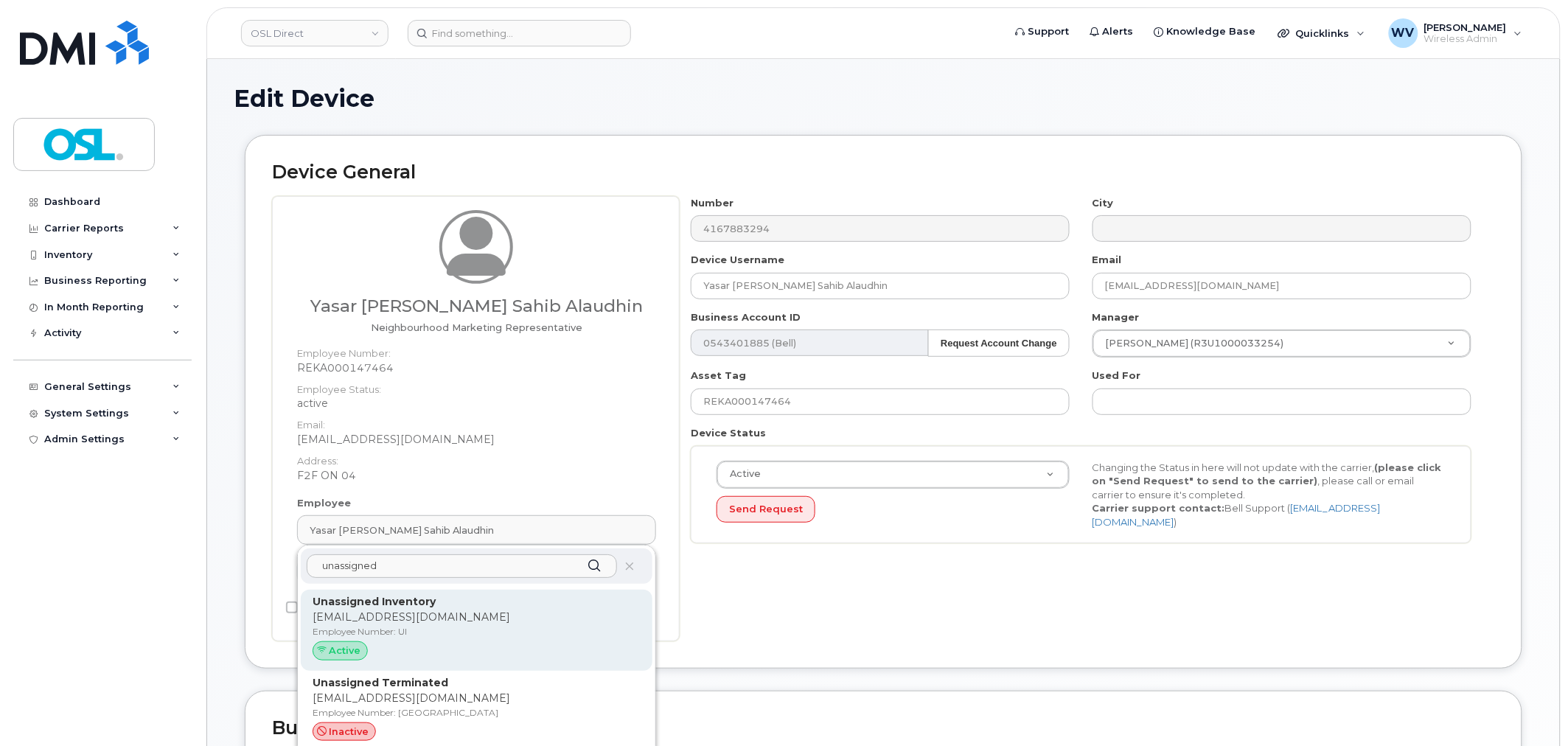
type input "unassigned"
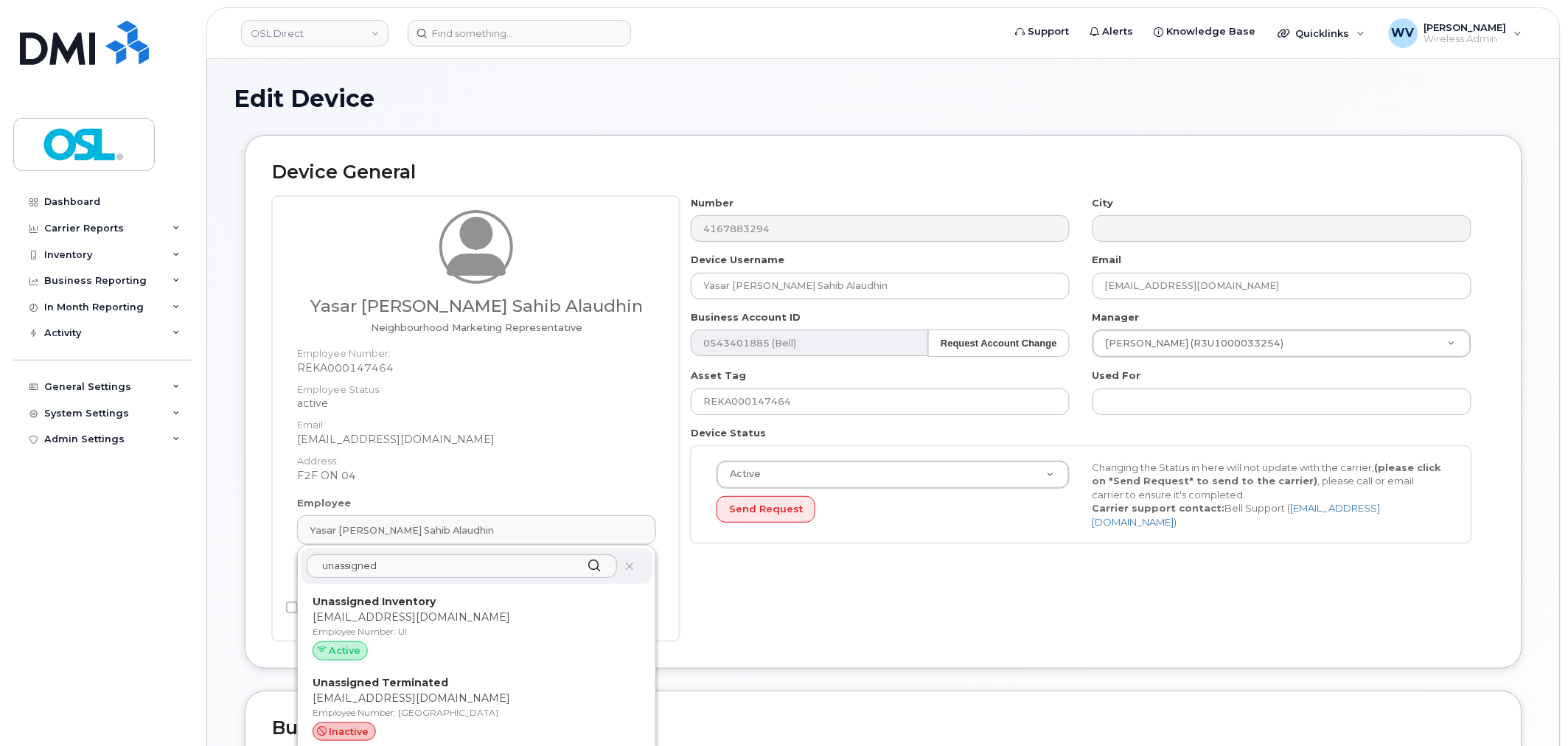
drag, startPoint x: 371, startPoint y: 604, endPoint x: 860, endPoint y: 61, distance: 730.7
click at [372, 608] on strong "Unassigned Inventory" at bounding box center [374, 601] width 124 height 13
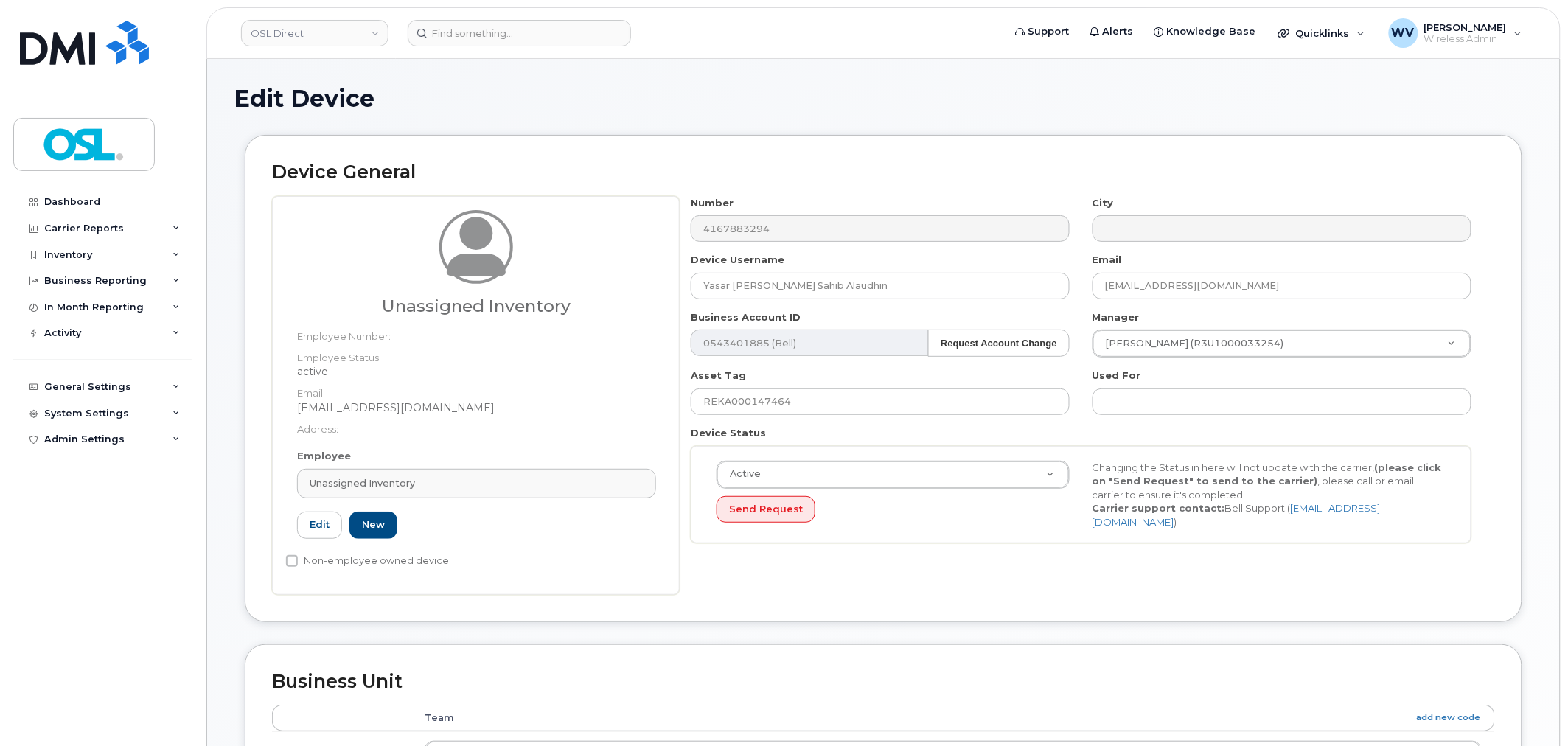
type input "Unassigned Inventory"
type input "support@osldirect.com"
type input "4724252"
type input "UI"
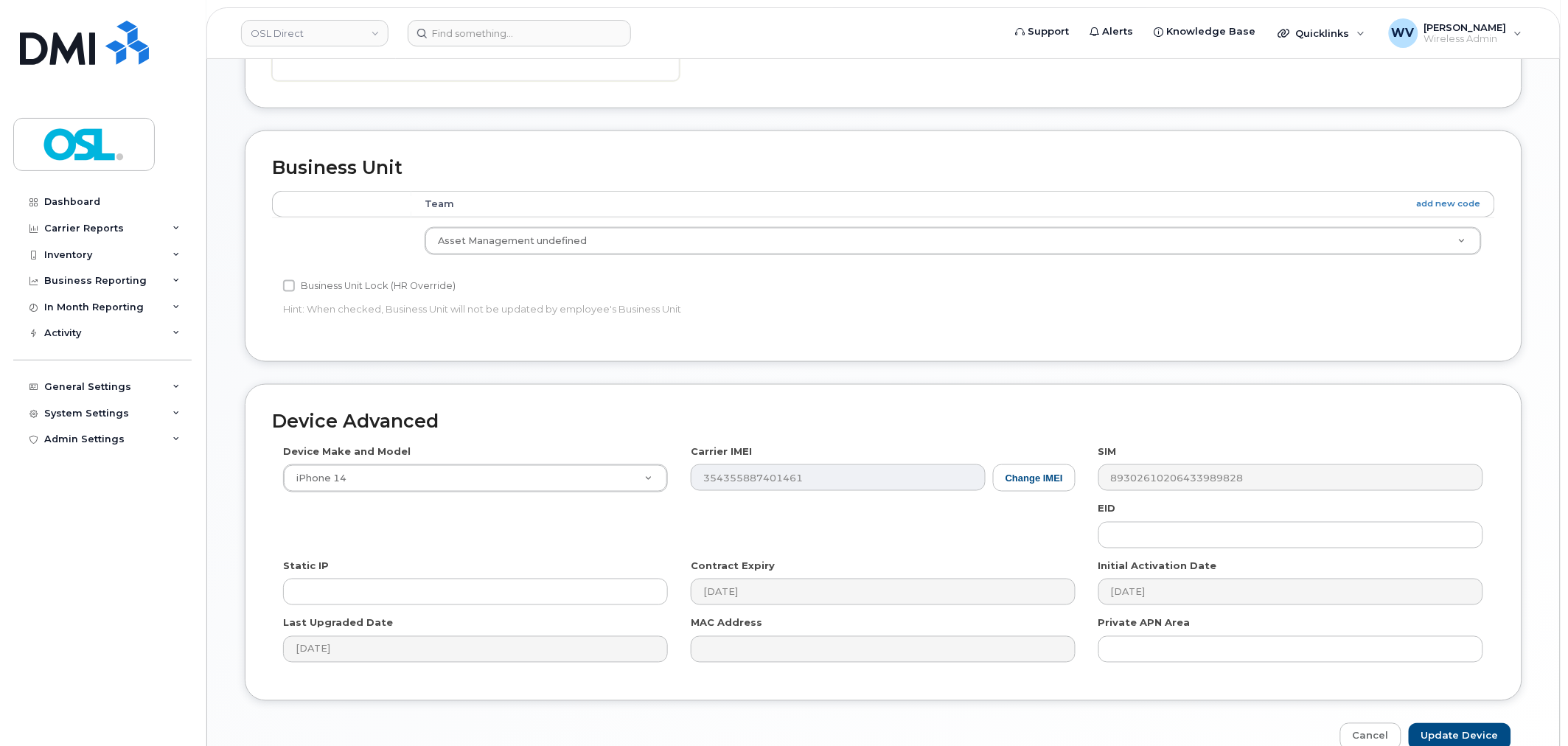
scroll to position [593, 0]
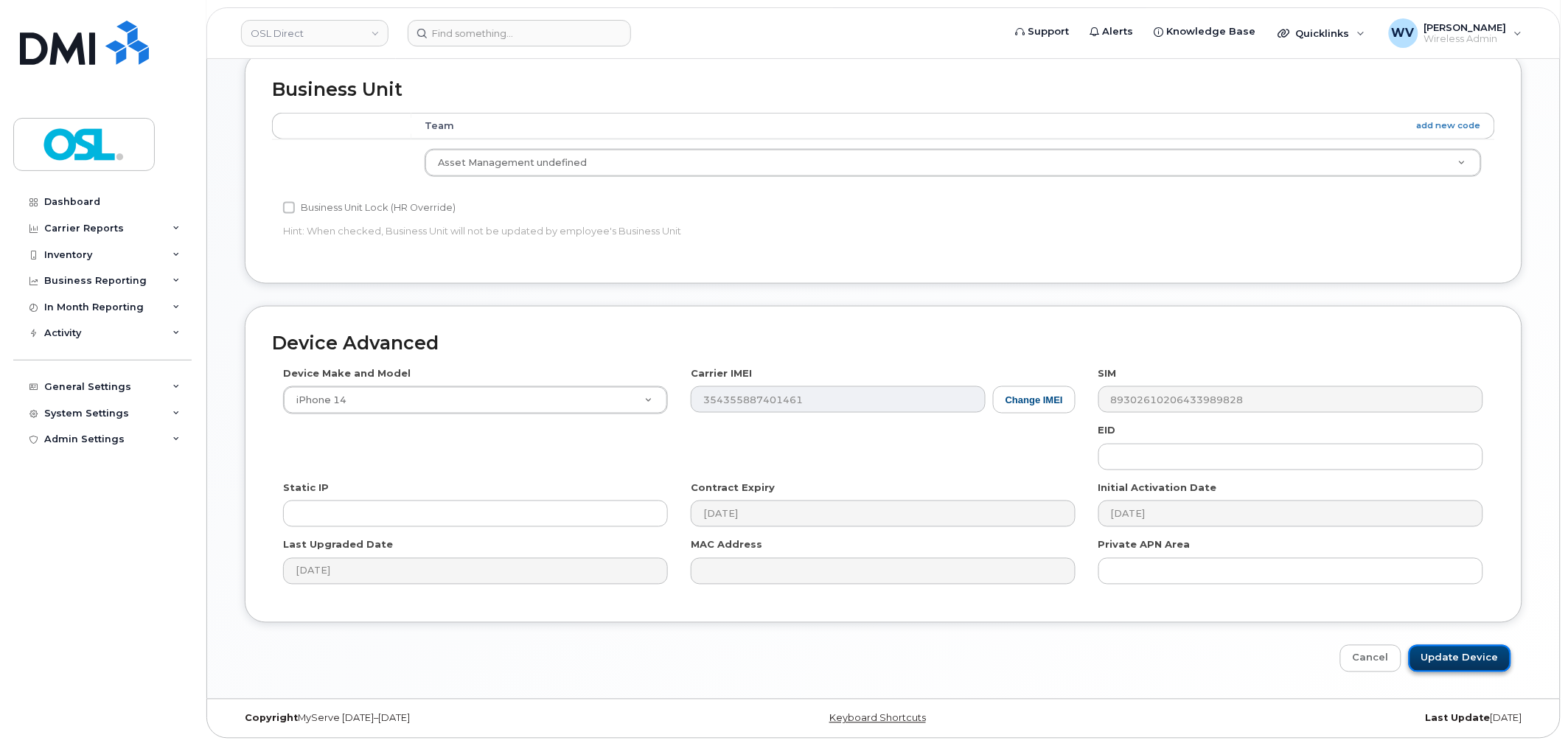
click at [1463, 652] on input "Update Device" at bounding box center [1459, 658] width 102 height 27
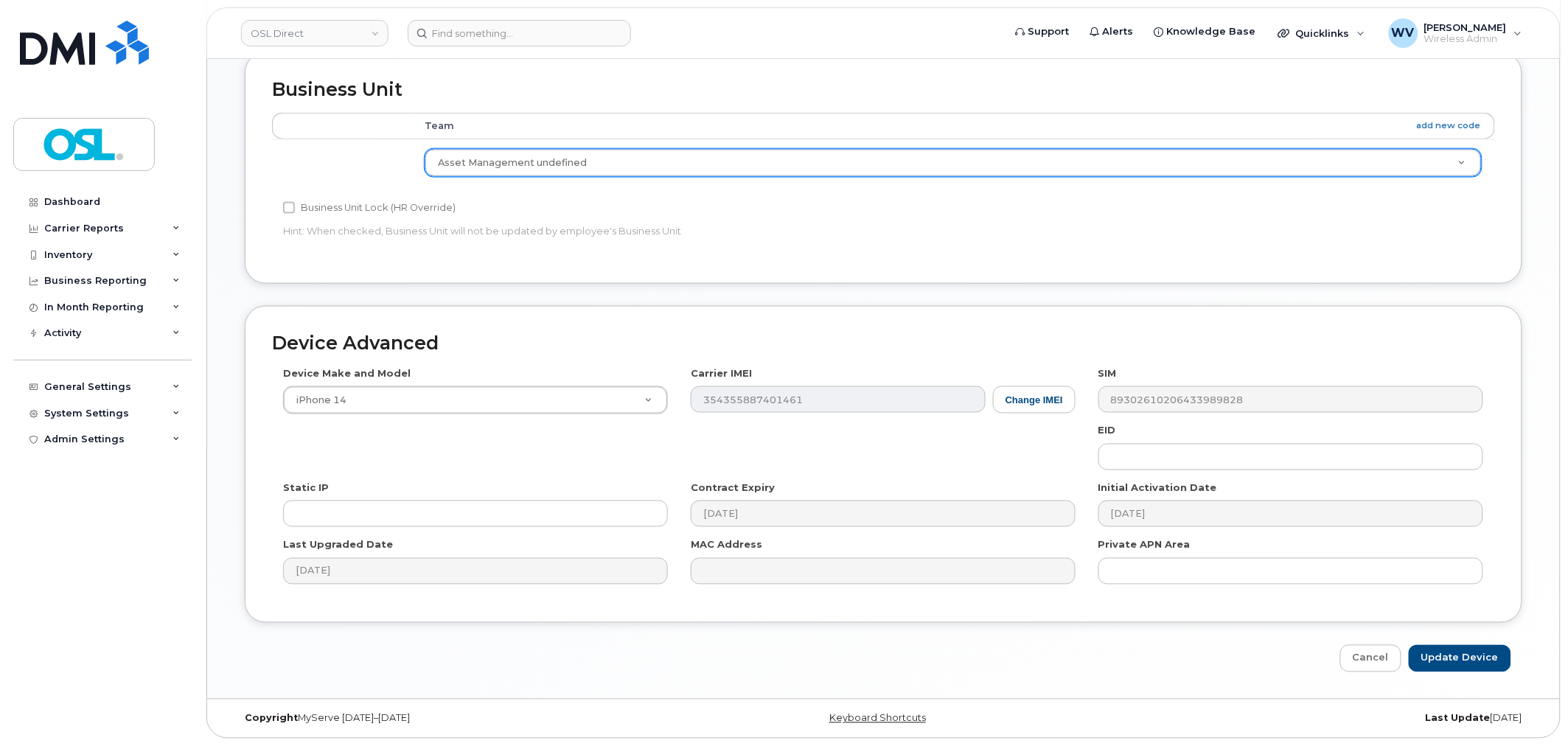
type input "Saving..."
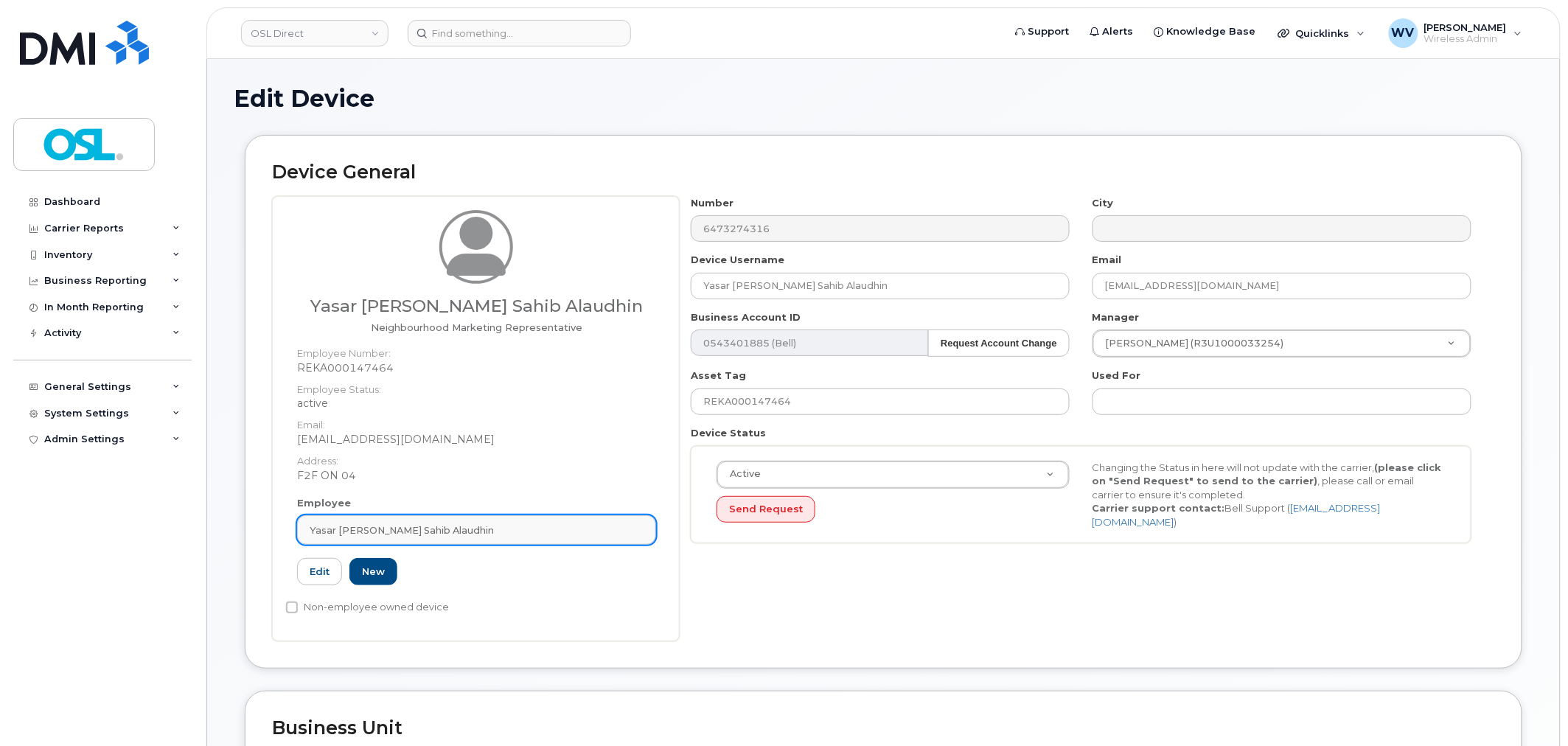
click at [451, 540] on link "Yasar [PERSON_NAME] Sahib Alaudhin" at bounding box center [476, 530] width 359 height 30
paste input "unassigned"
type input "unassigned"
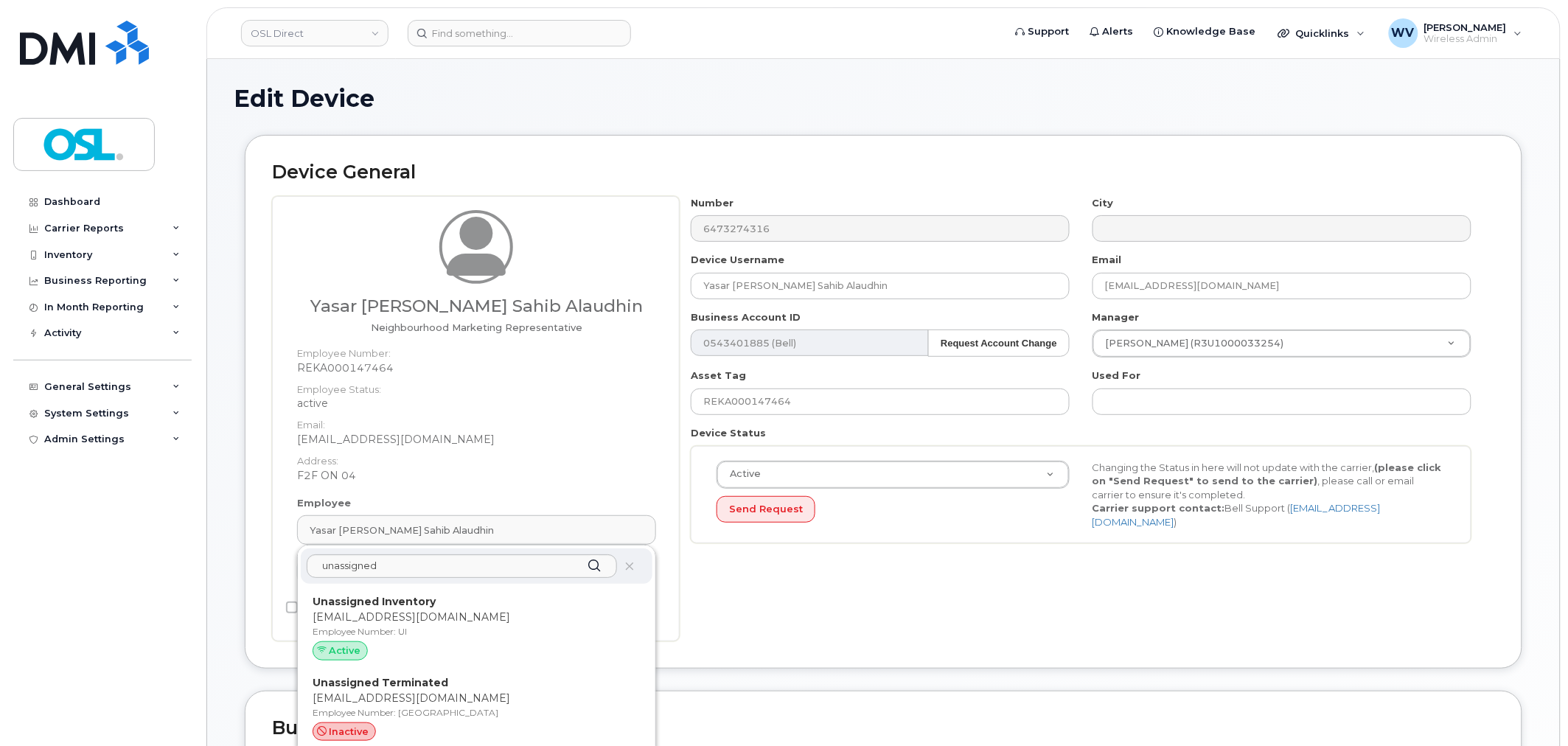
click at [448, 608] on p "Unassigned Inventory" at bounding box center [477, 602] width 328 height 16
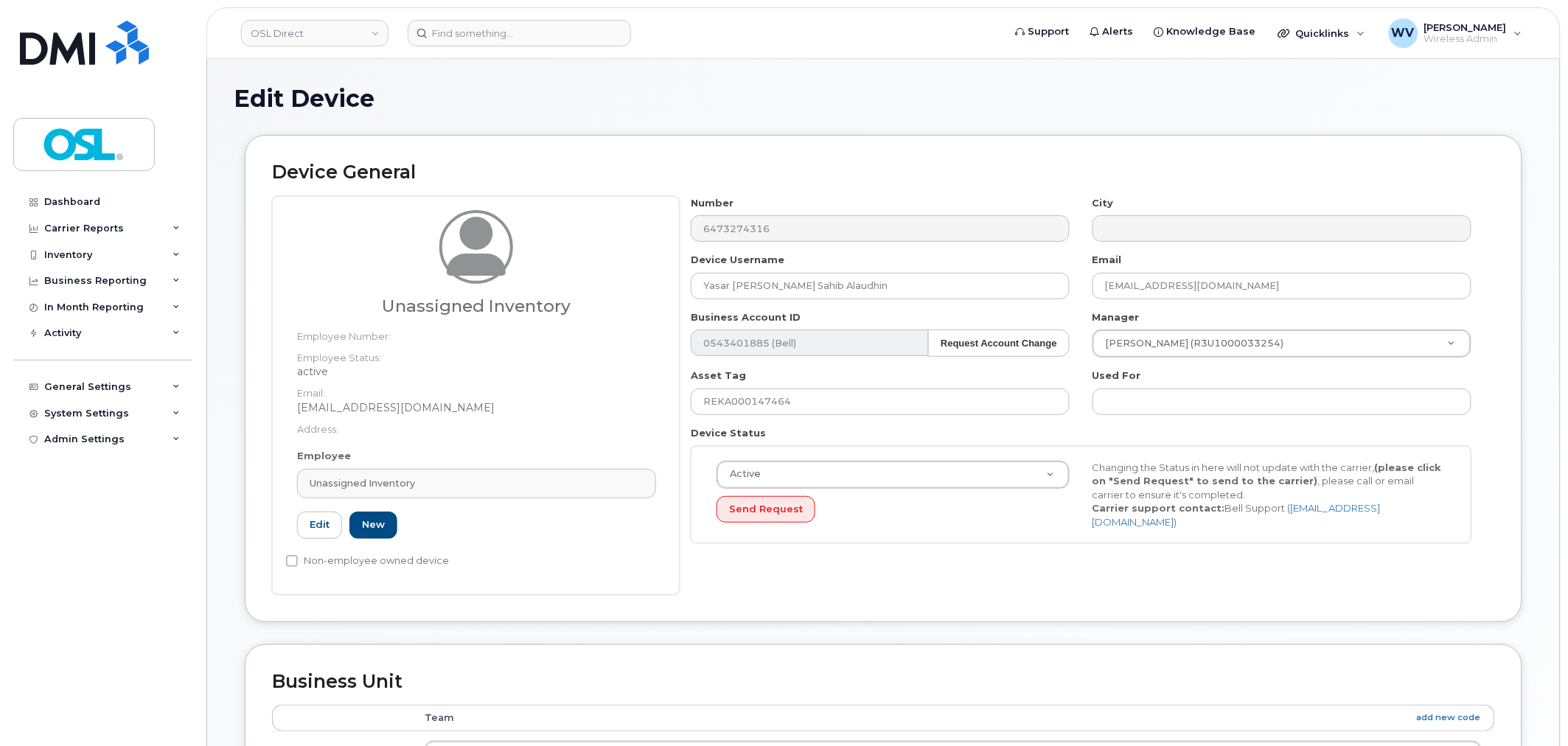
type input "UI"
type input "Unassigned Inventory"
type input "[EMAIL_ADDRESS][DOMAIN_NAME]"
type input "4724252"
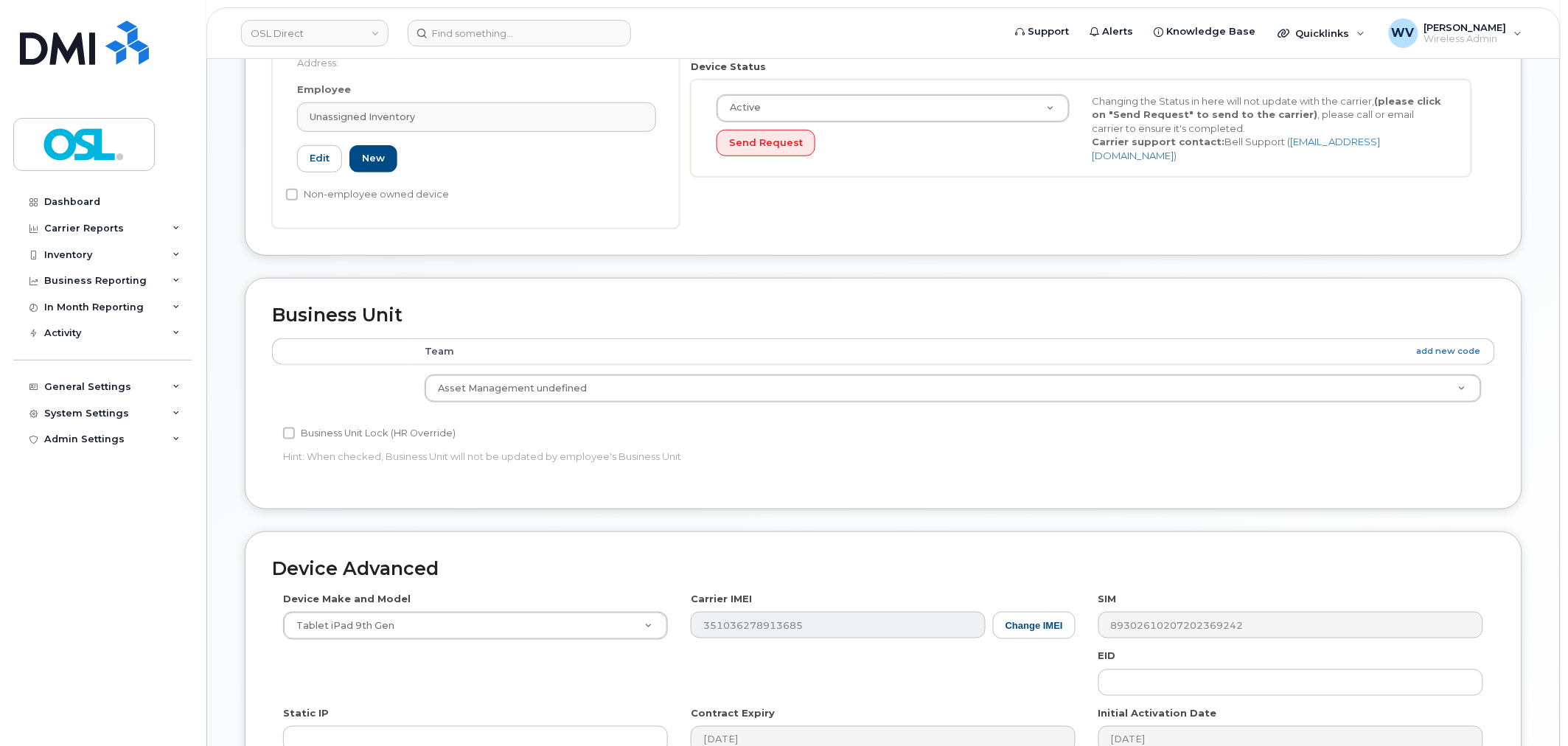
scroll to position [573, 0]
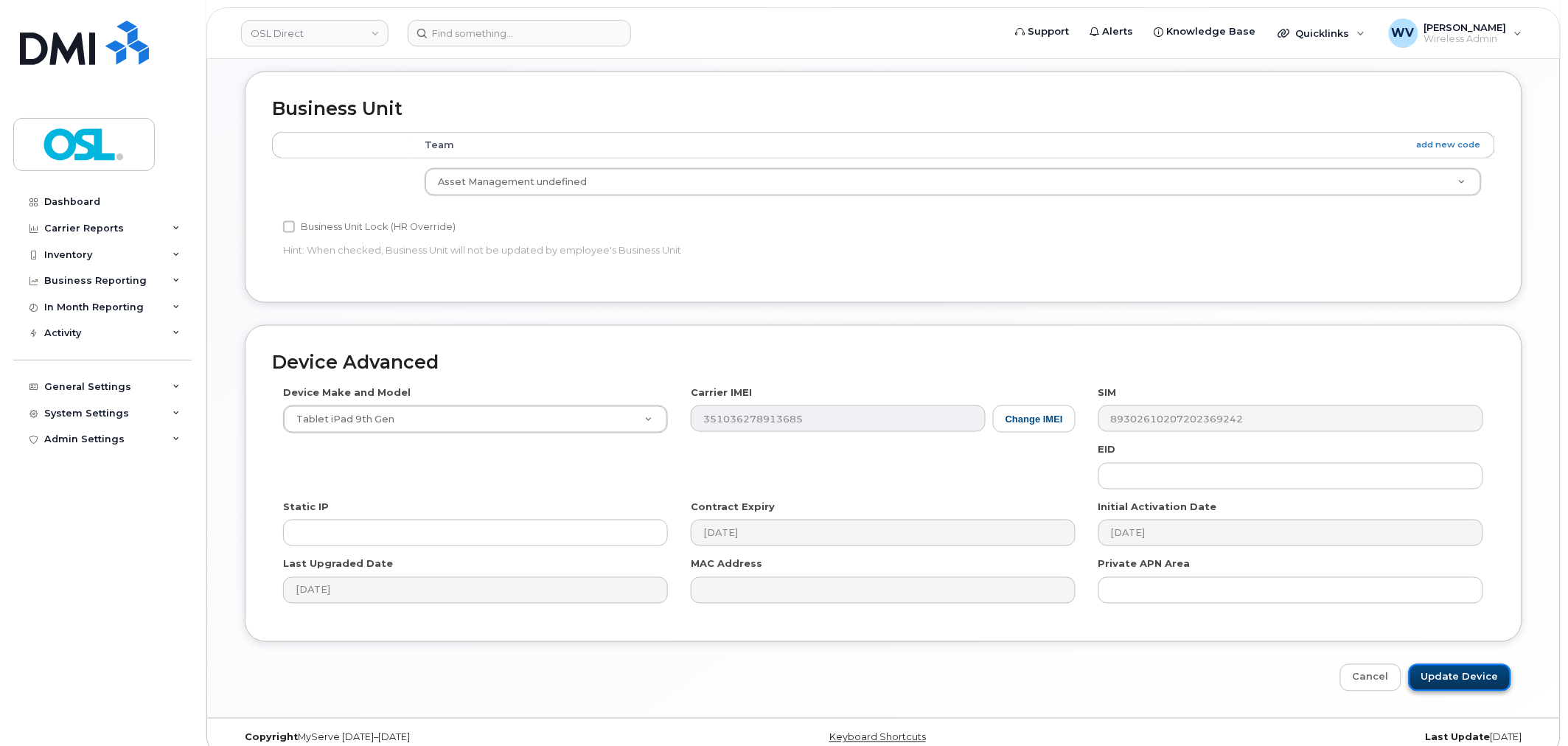
click at [1476, 684] on input "Update Device" at bounding box center [1459, 678] width 102 height 27
type input "Saving..."
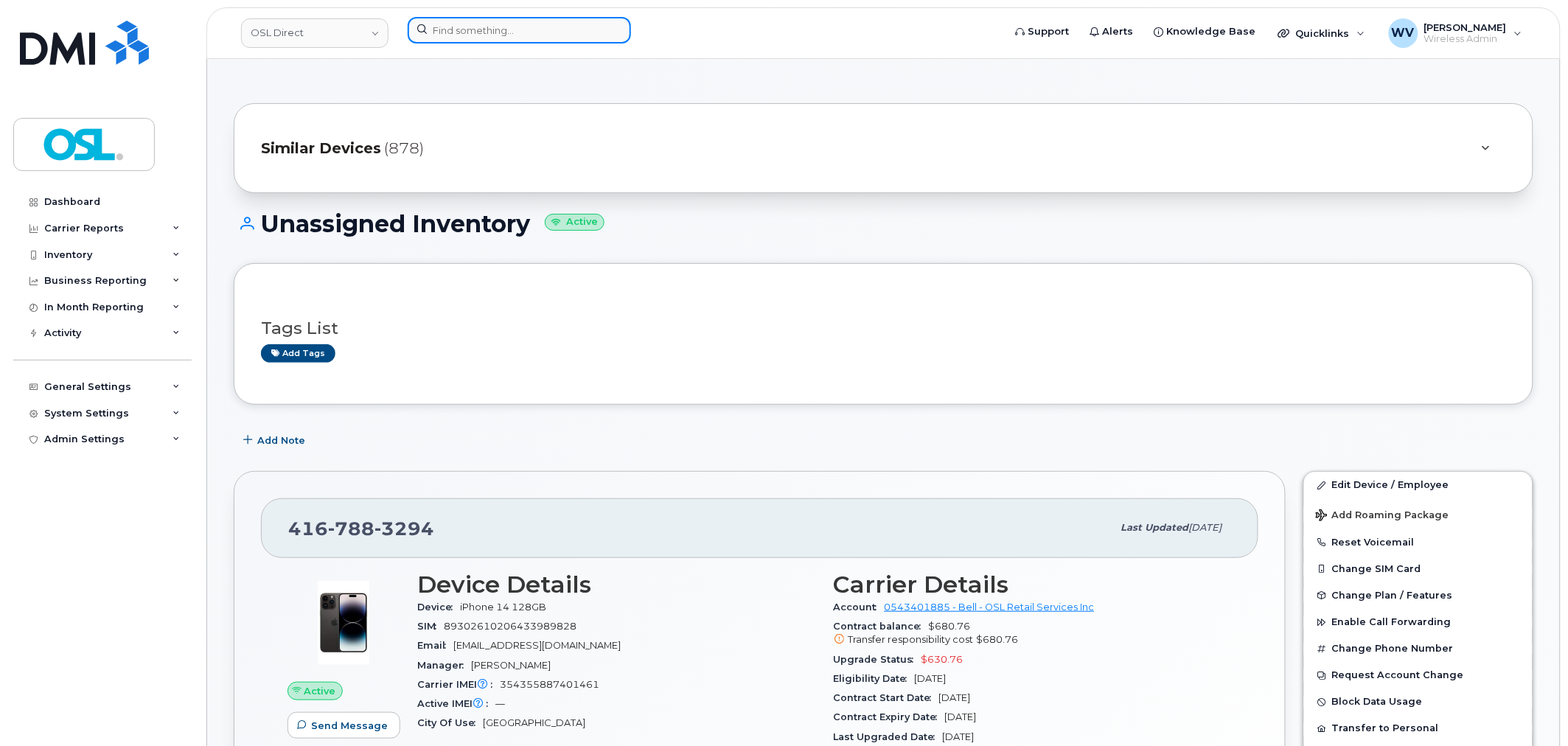
click at [554, 23] on input at bounding box center [520, 30] width 224 height 27
paste input "5142475789"
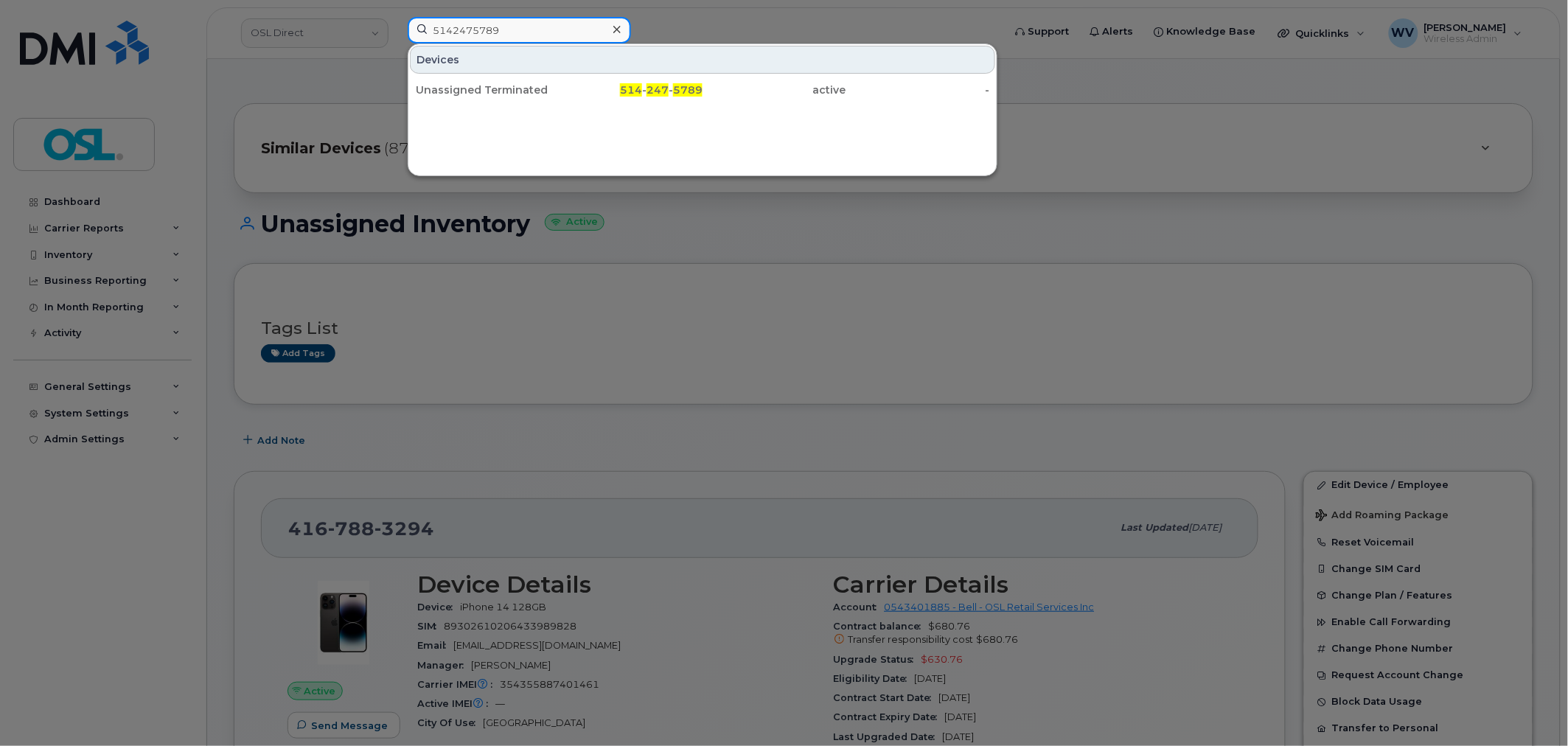
type input "5142475789"
drag, startPoint x: 511, startPoint y: 97, endPoint x: 782, endPoint y: 62, distance: 273.3
click at [510, 90] on div "Unassigned Terminated" at bounding box center [488, 90] width 144 height 15
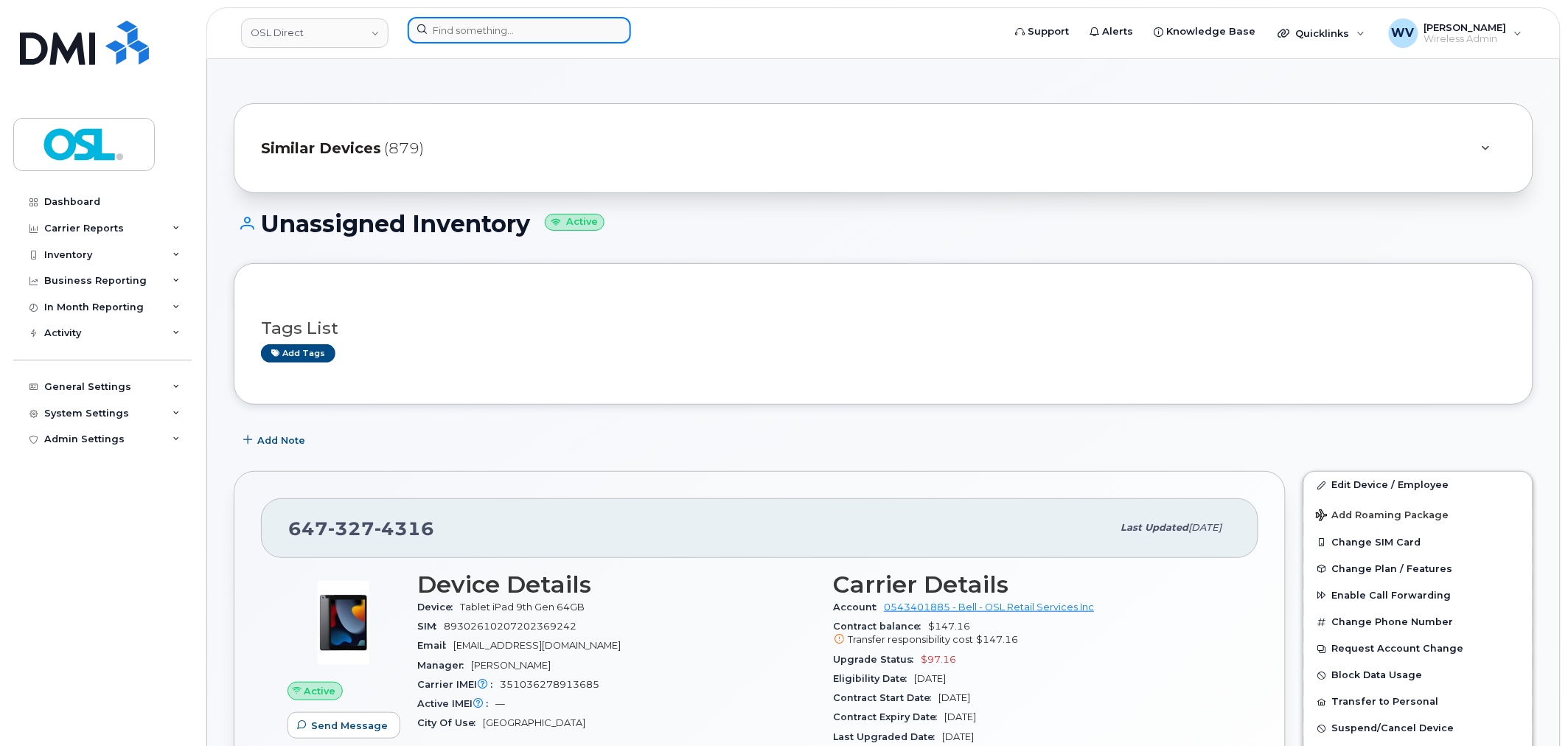
click at [533, 32] on input at bounding box center [520, 30] width 224 height 27
paste input "4374336934"
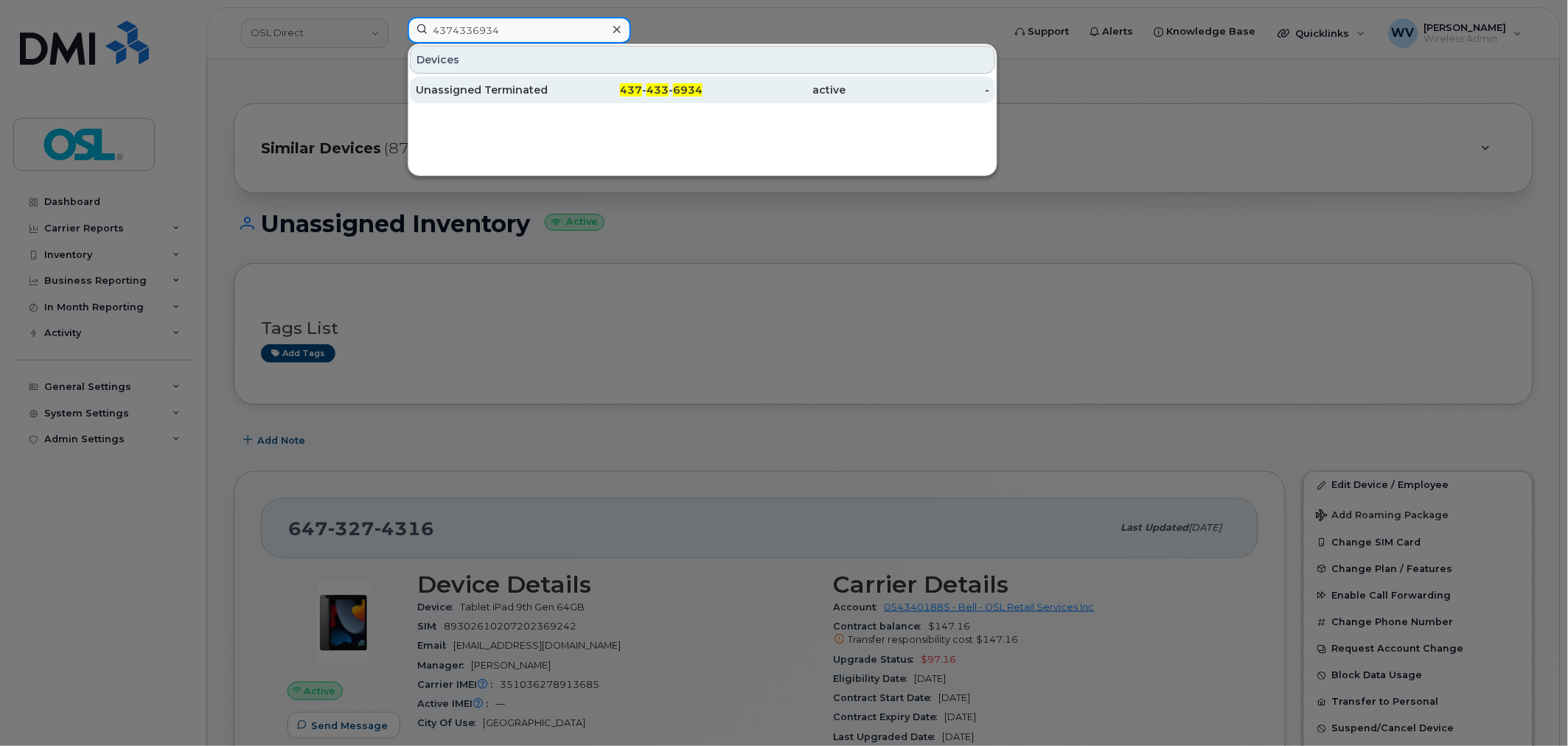
type input "4374336934"
click at [519, 84] on div "Unassigned Terminated" at bounding box center [488, 90] width 144 height 15
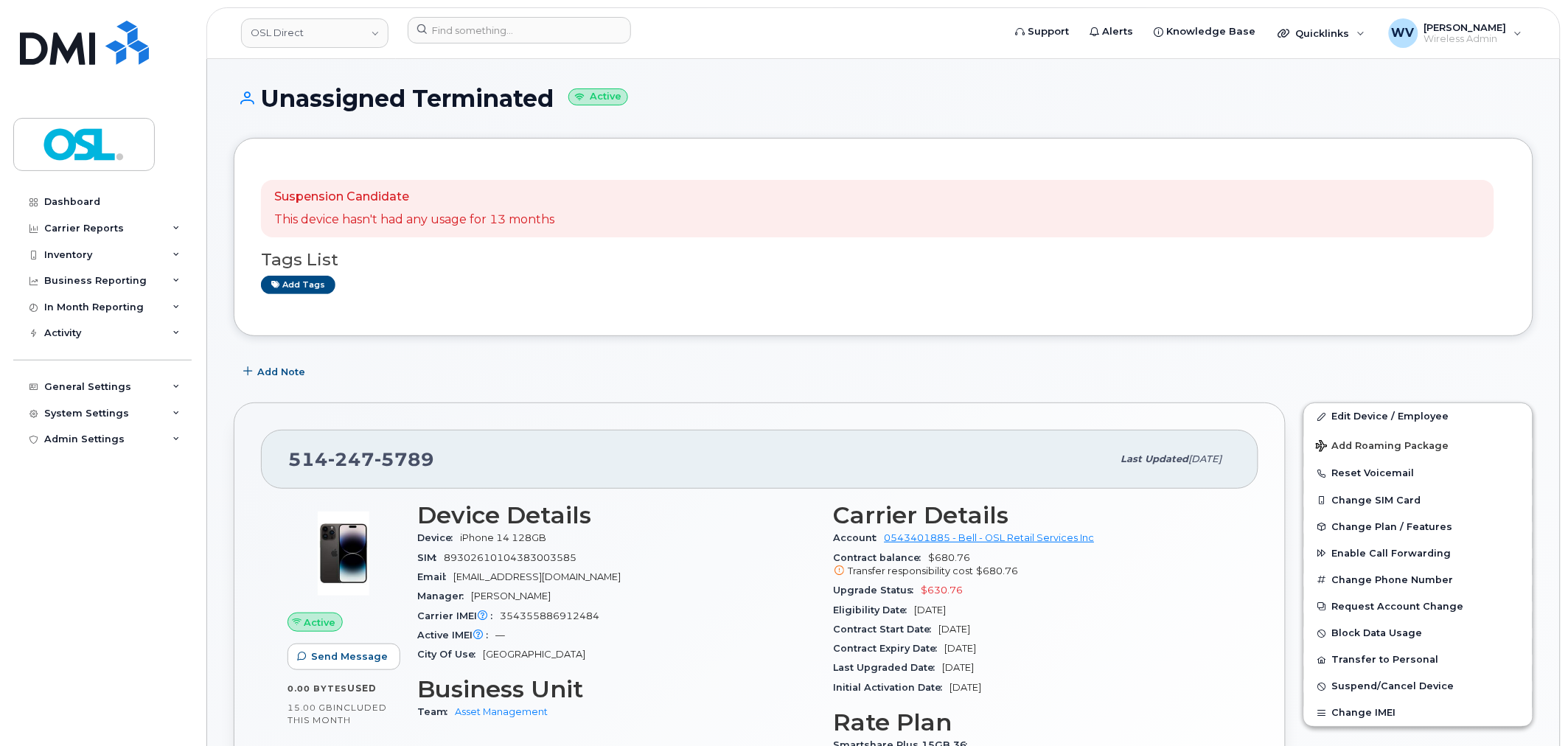
click at [370, 452] on span "247" at bounding box center [351, 459] width 46 height 22
copy span "514 247 5789"
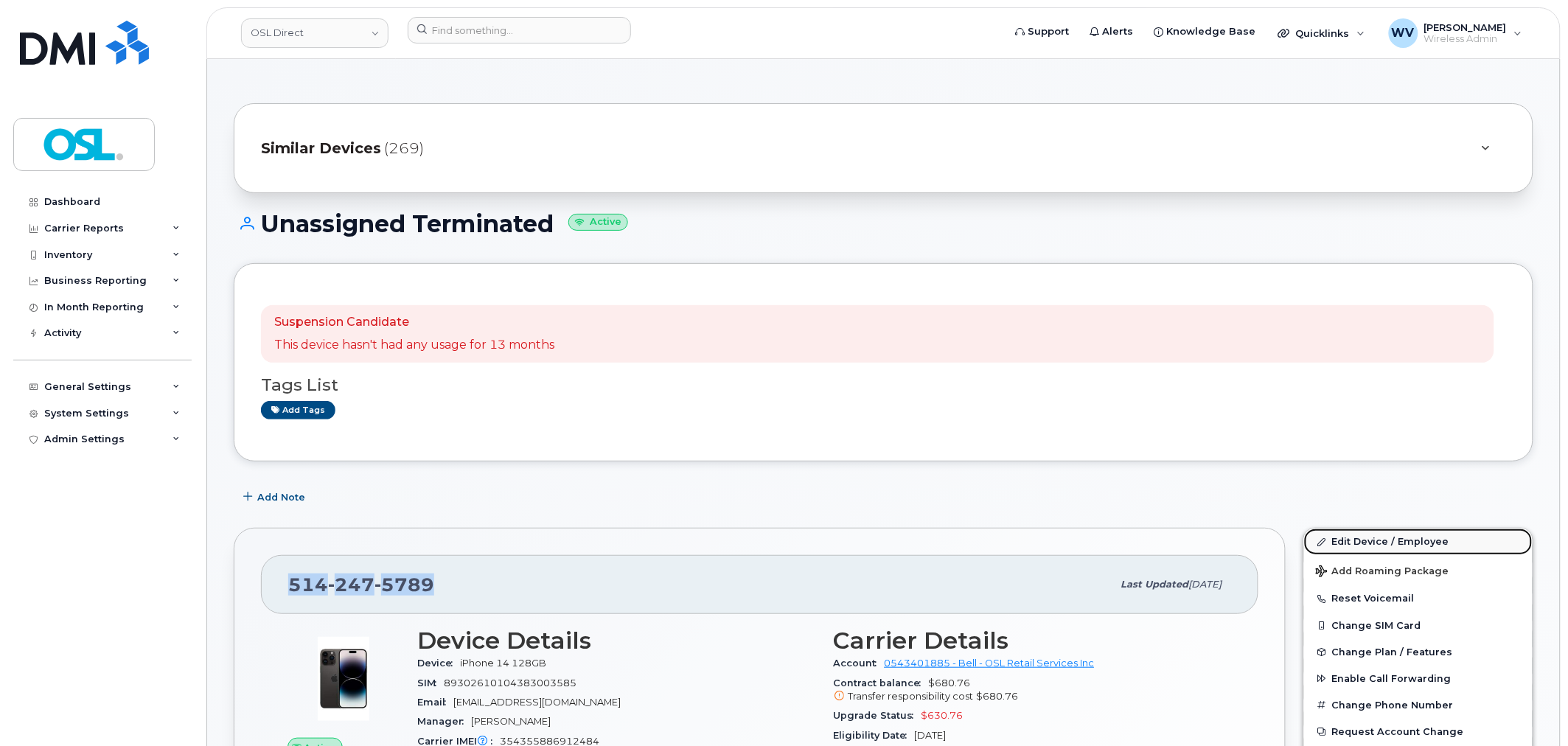
click at [1339, 539] on link "Edit Device / Employee" at bounding box center [1418, 542] width 228 height 27
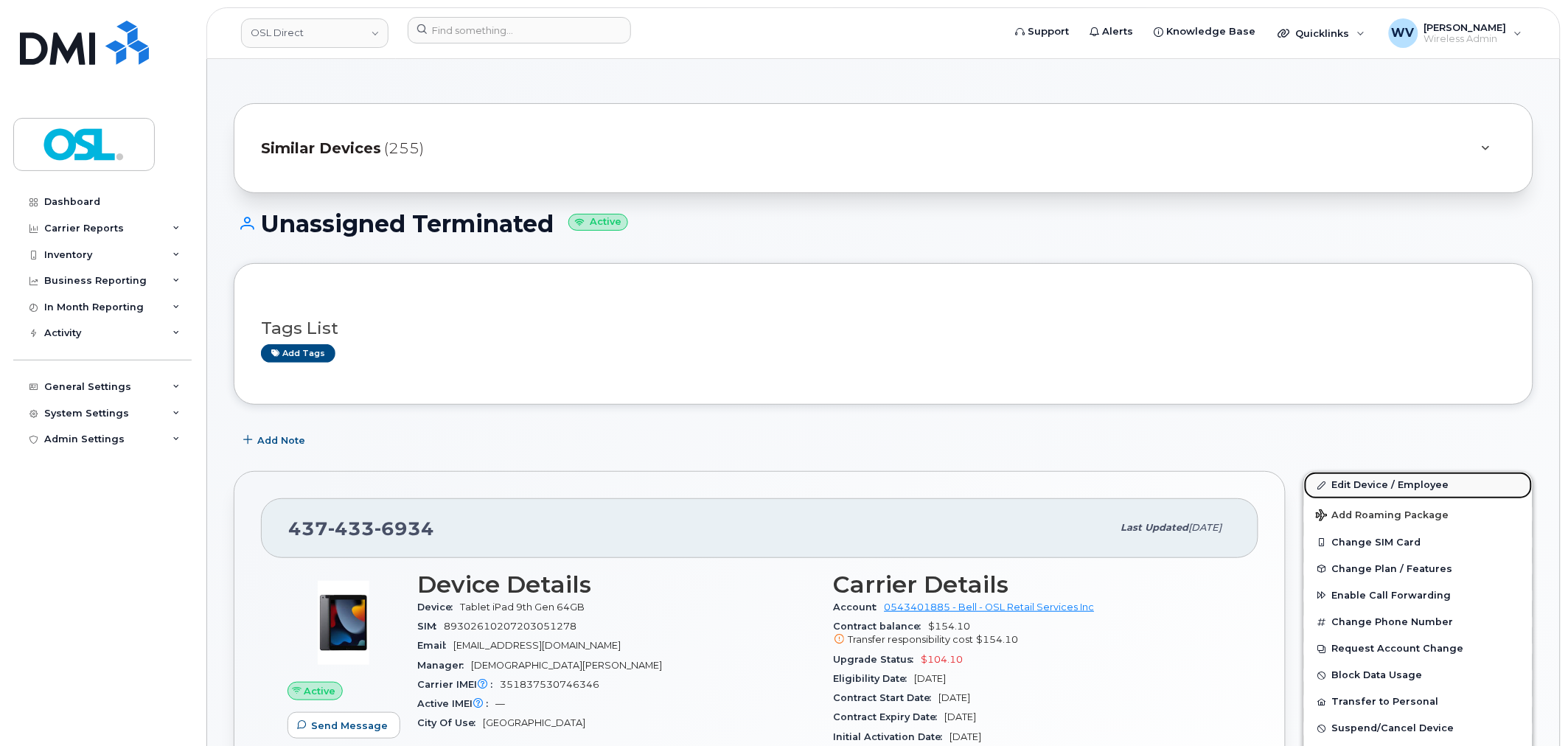
click at [1368, 485] on link "Edit Device / Employee" at bounding box center [1418, 486] width 228 height 27
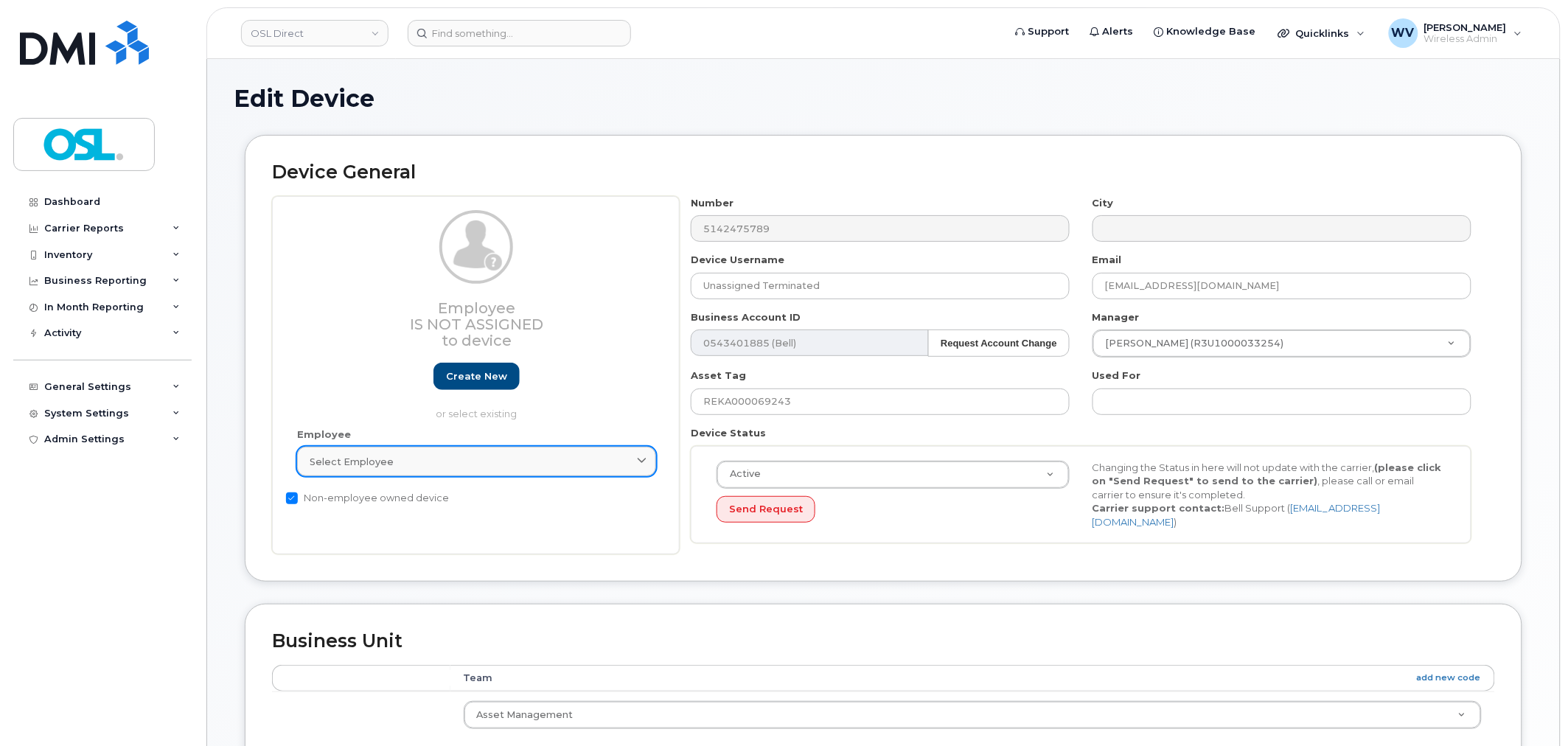
click at [416, 472] on link "Select employee" at bounding box center [476, 462] width 359 height 30
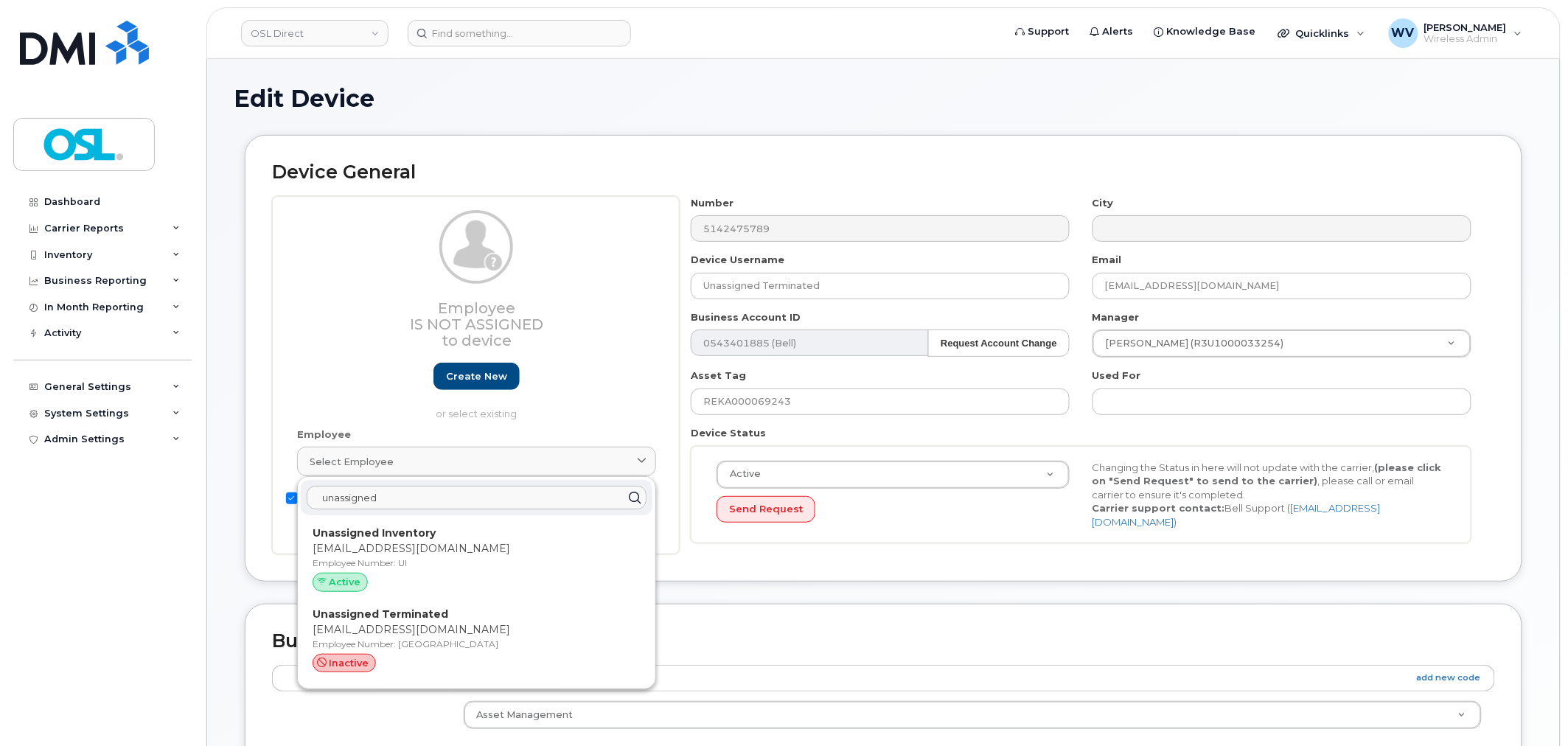
type input "unassigned"
click at [457, 581] on div "Active" at bounding box center [477, 583] width 328 height 20
type input "UI"
type input "Unassigned Inventory"
type input "[EMAIL_ADDRESS][DOMAIN_NAME]"
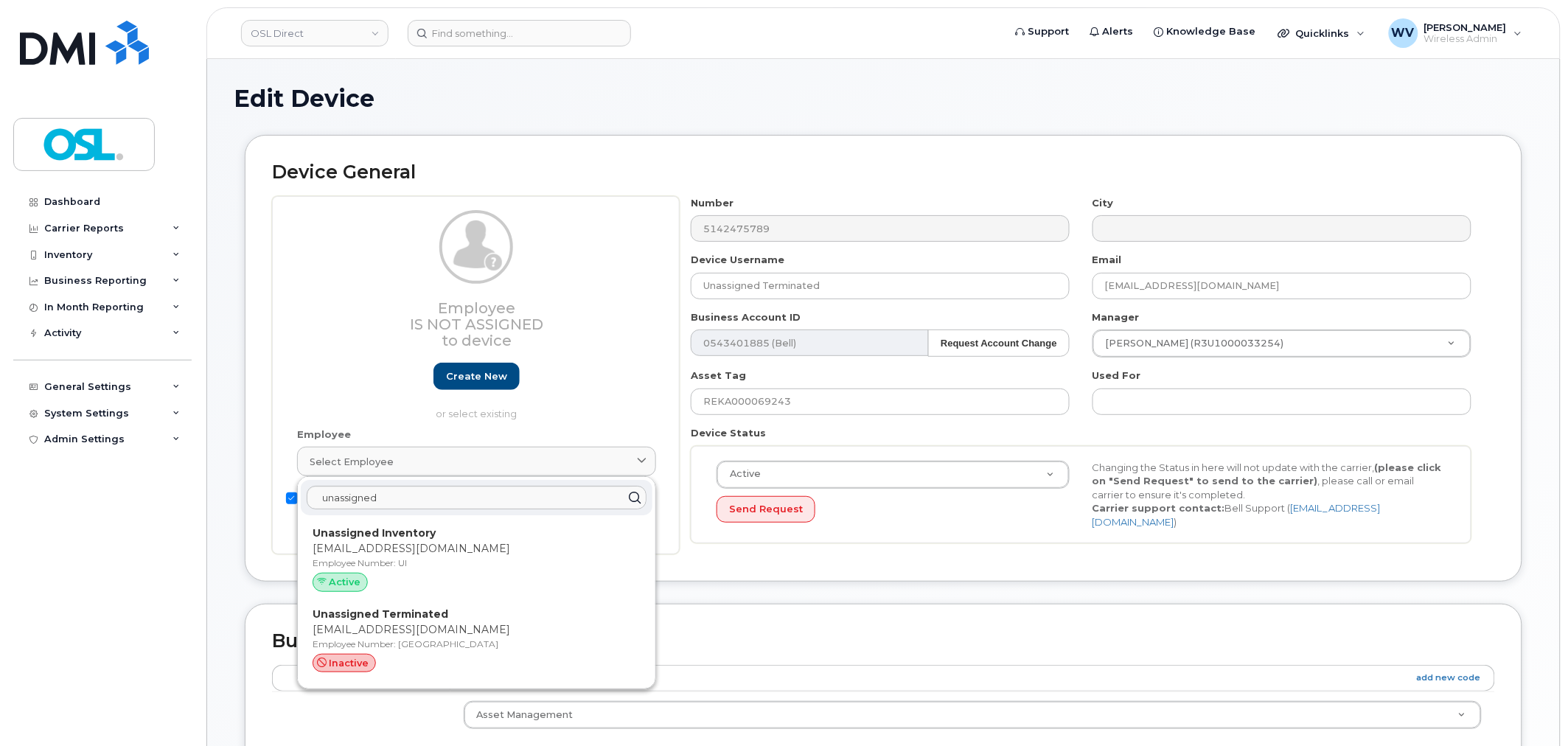
type input "4724252"
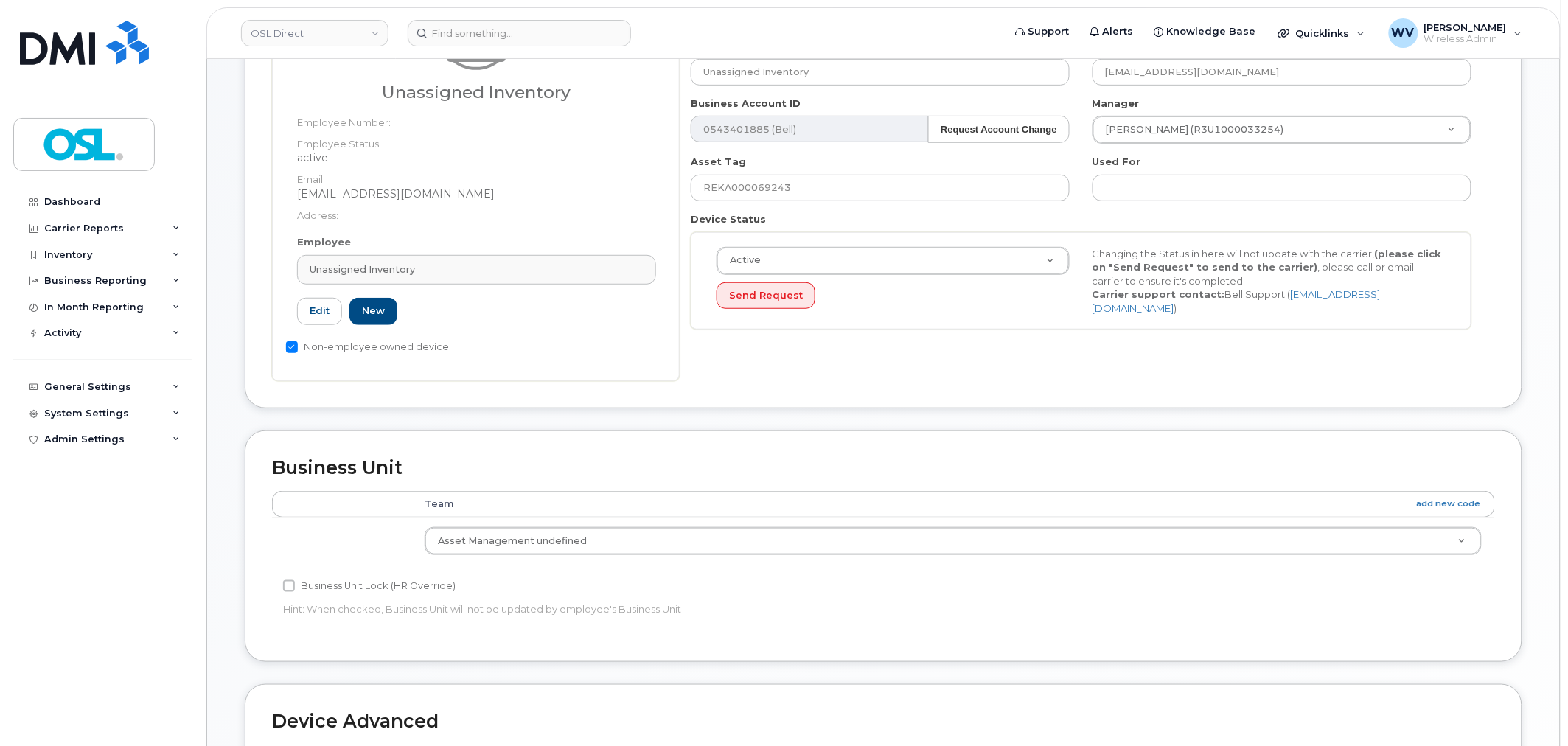
scroll to position [573, 0]
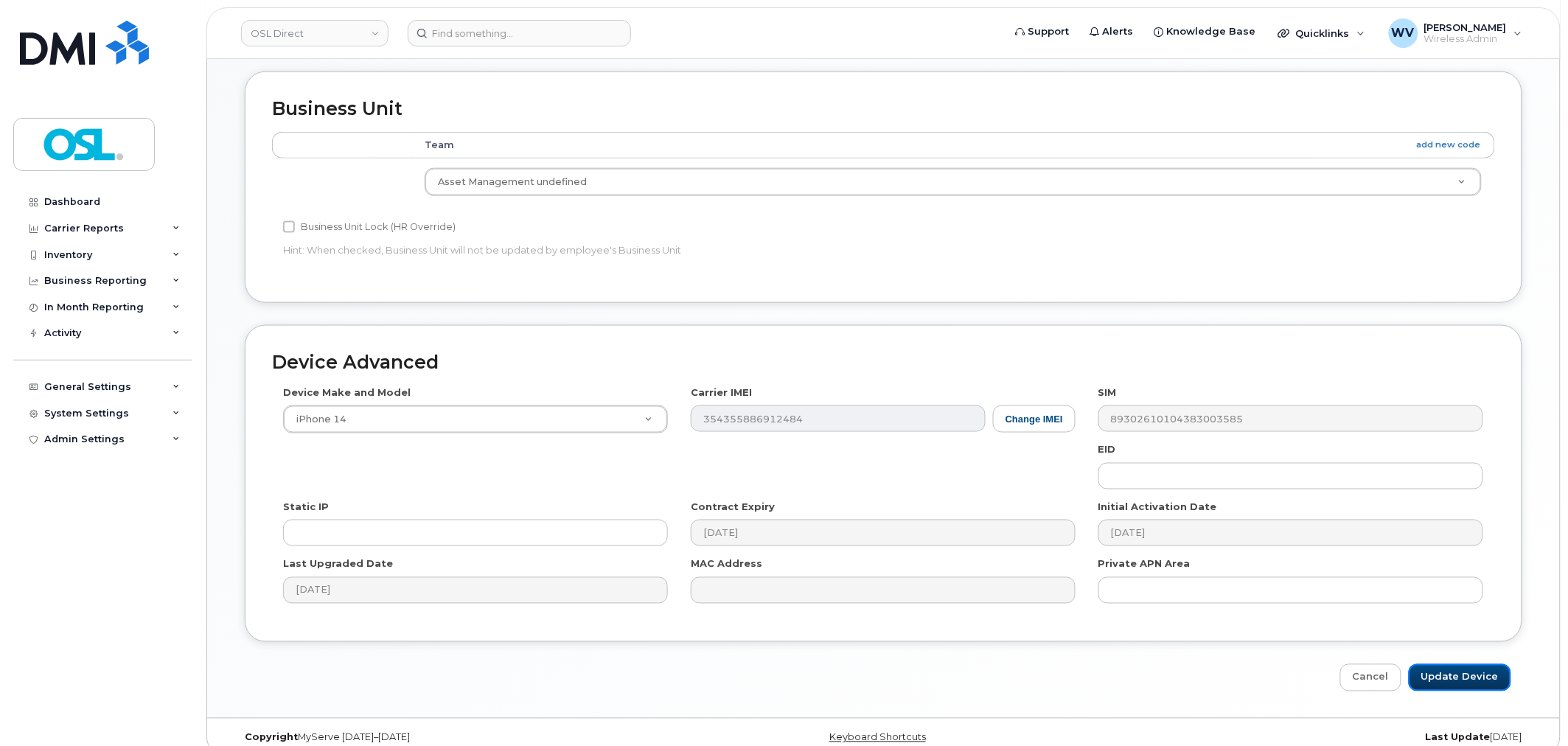
drag, startPoint x: 1477, startPoint y: 671, endPoint x: 1369, endPoint y: 165, distance: 517.4
click at [1477, 671] on input "Update Device" at bounding box center [1459, 678] width 102 height 27
type input "Saving..."
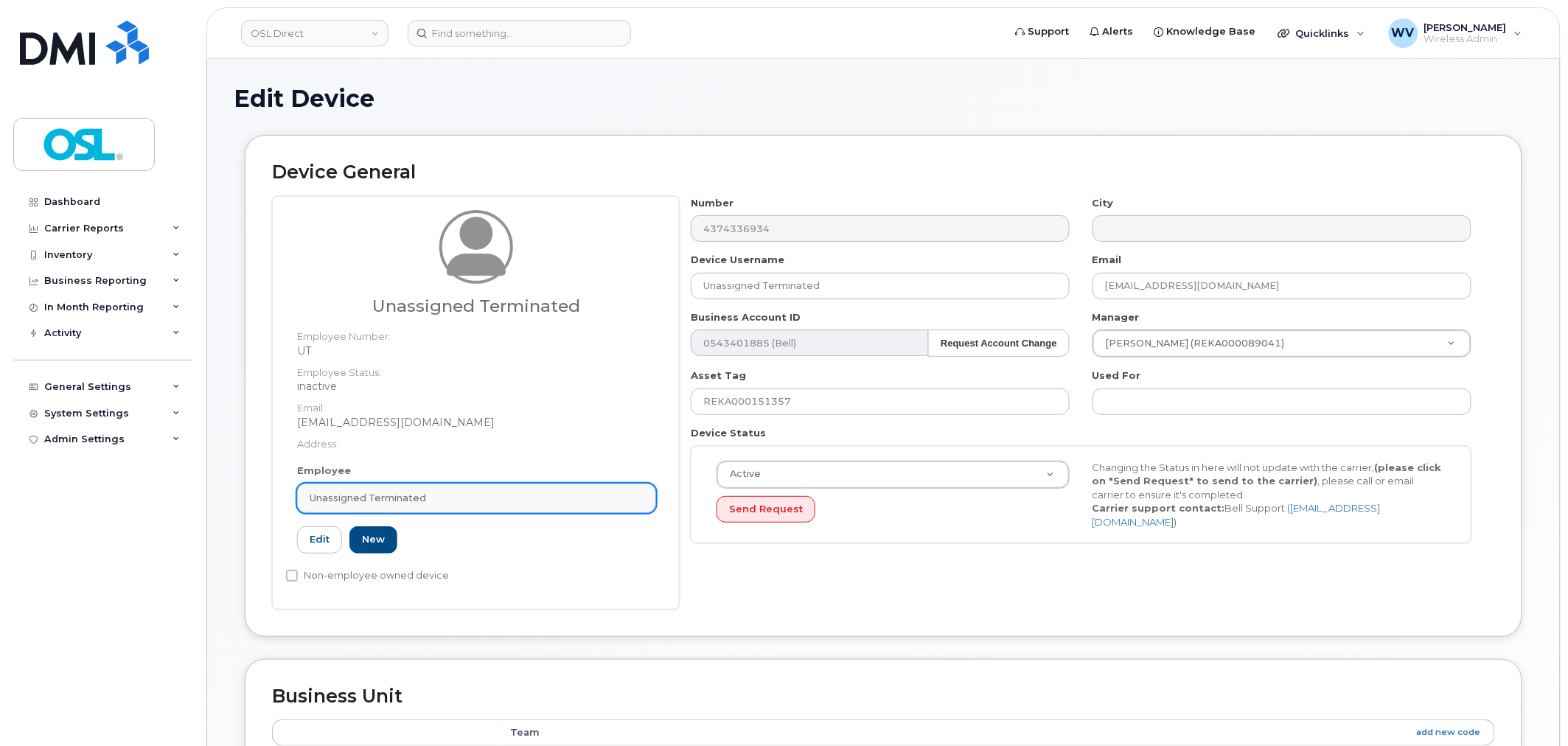
drag, startPoint x: 348, startPoint y: 479, endPoint x: 355, endPoint y: 489, distance: 12.2
click at [349, 479] on div "Employee Unassigned Terminated Type first three symbols or more UT Edit New" at bounding box center [477, 515] width 381 height 102
click at [356, 491] on span "Unassigned Terminated" at bounding box center [367, 498] width 116 height 14
paste input "unassigned"
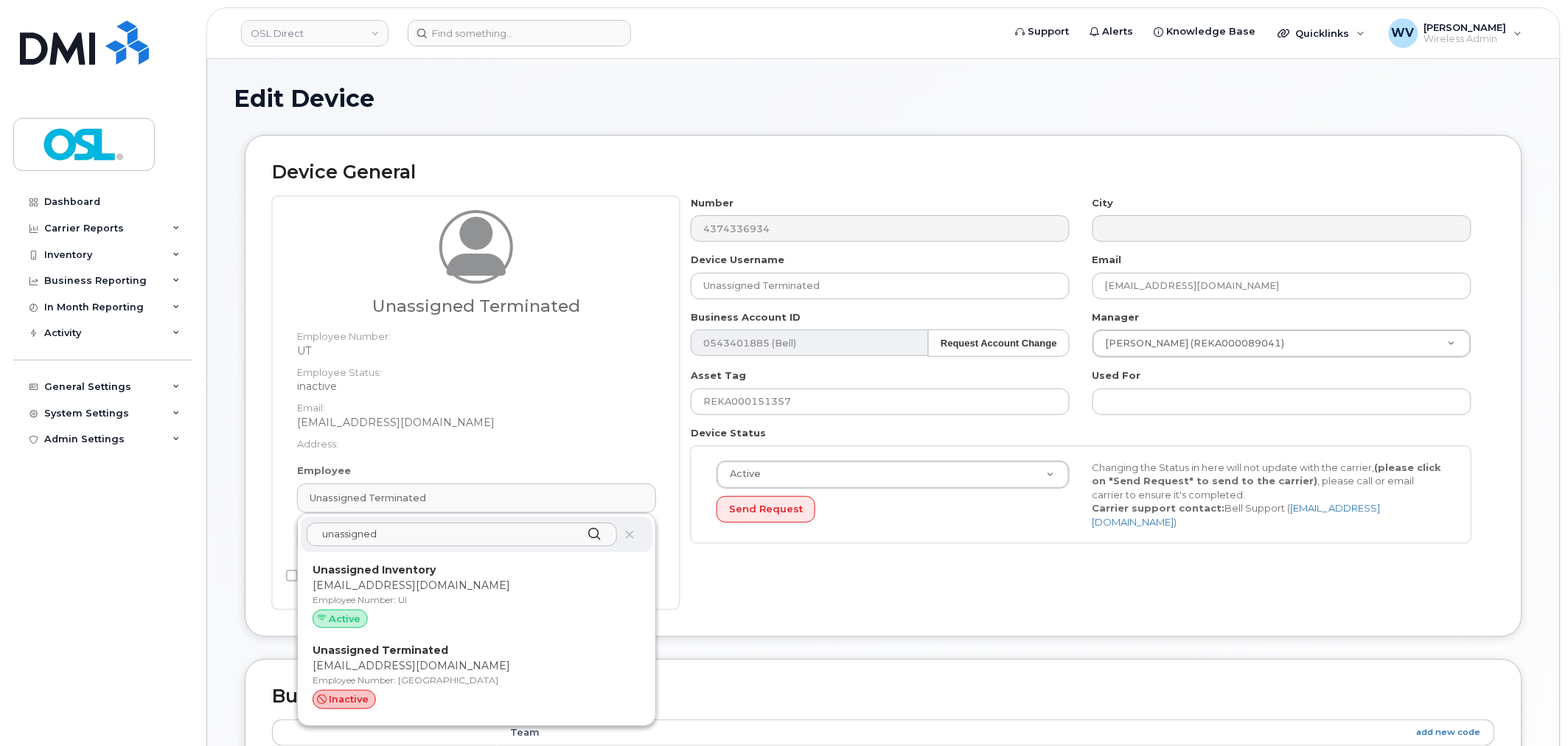
type input "unassigned"
click at [381, 565] on strong "Unassigned Inventory" at bounding box center [374, 570] width 124 height 13
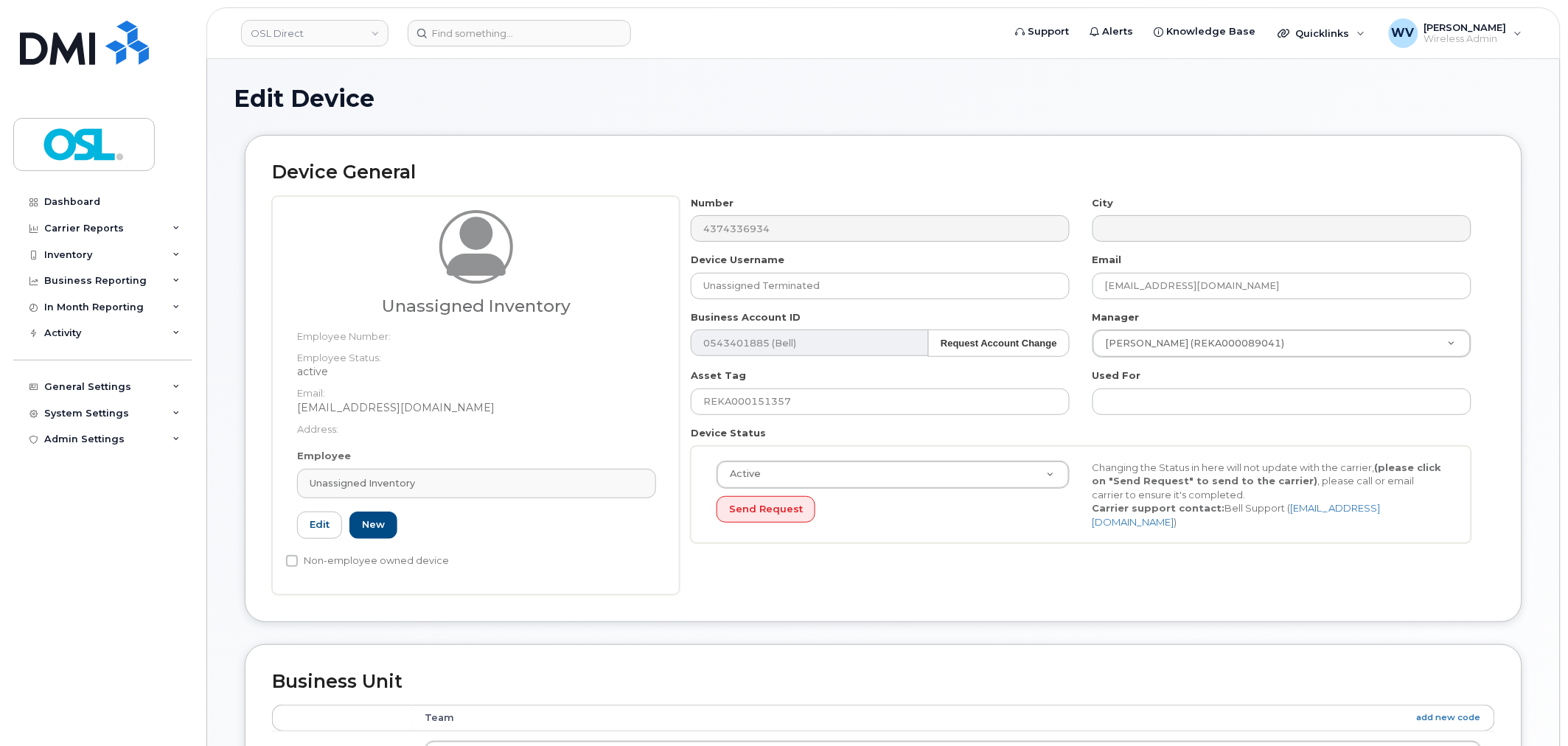
type input "UI"
type input "Unassigned Inventory"
type input "[EMAIL_ADDRESS][DOMAIN_NAME]"
type input "4724252"
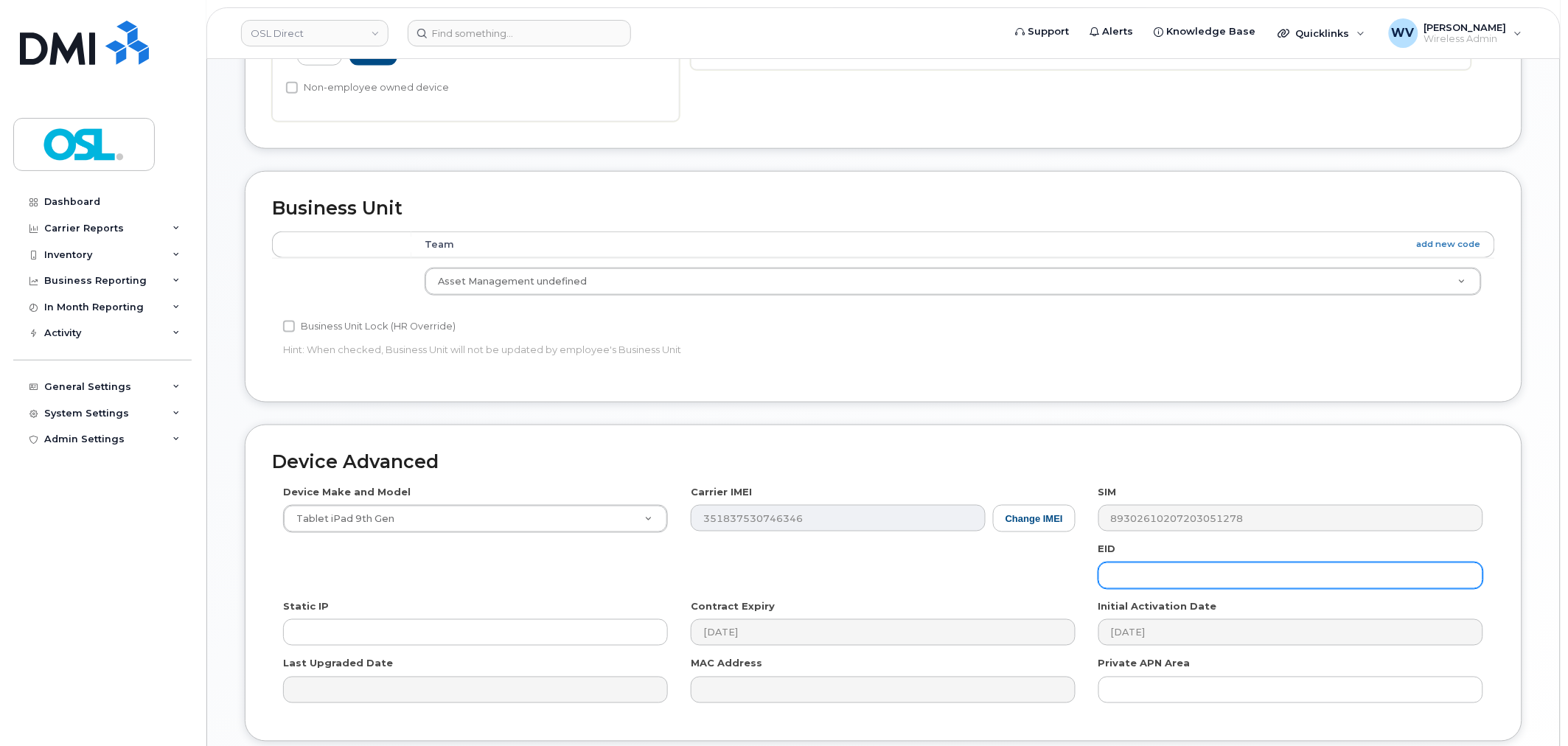
scroll to position [593, 0]
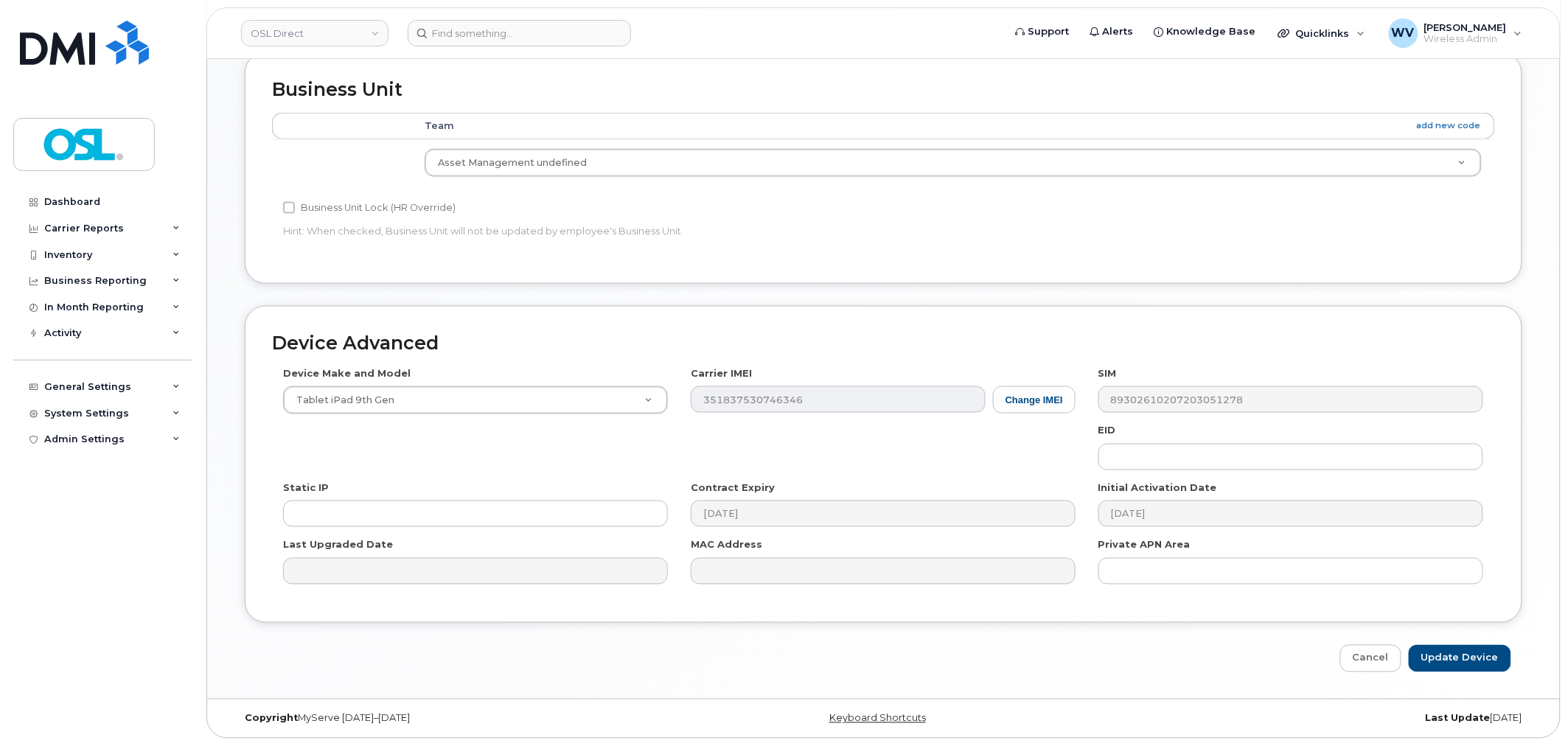
click at [1453, 642] on div "Device Advanced Device Make and Model Tablet iPad 9th Gen Android TCL 502 Watch…" at bounding box center [883, 489] width 1300 height 367
click at [1453, 661] on input "Update Device" at bounding box center [1459, 658] width 102 height 27
type input "Saving..."
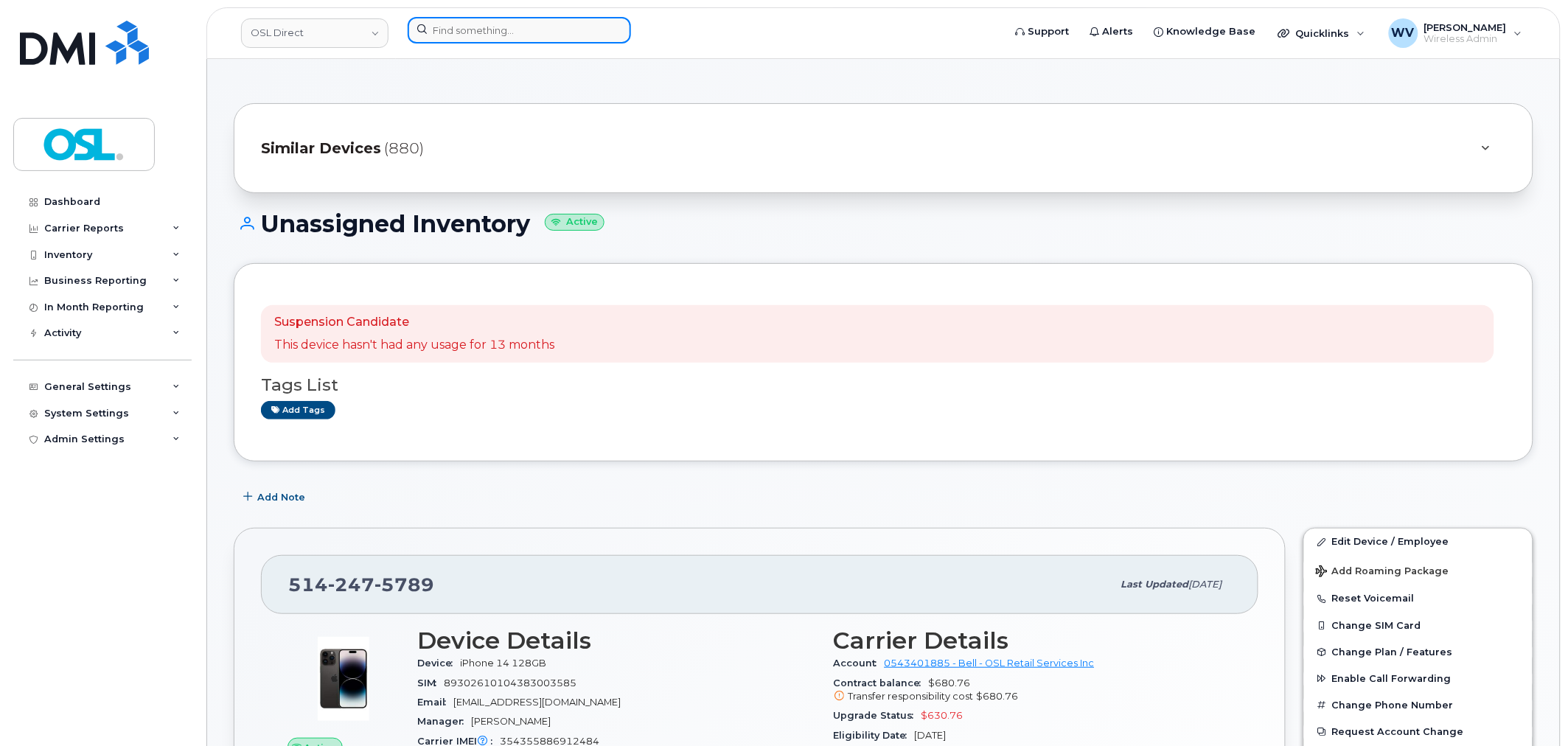
click at [557, 30] on input at bounding box center [520, 30] width 224 height 27
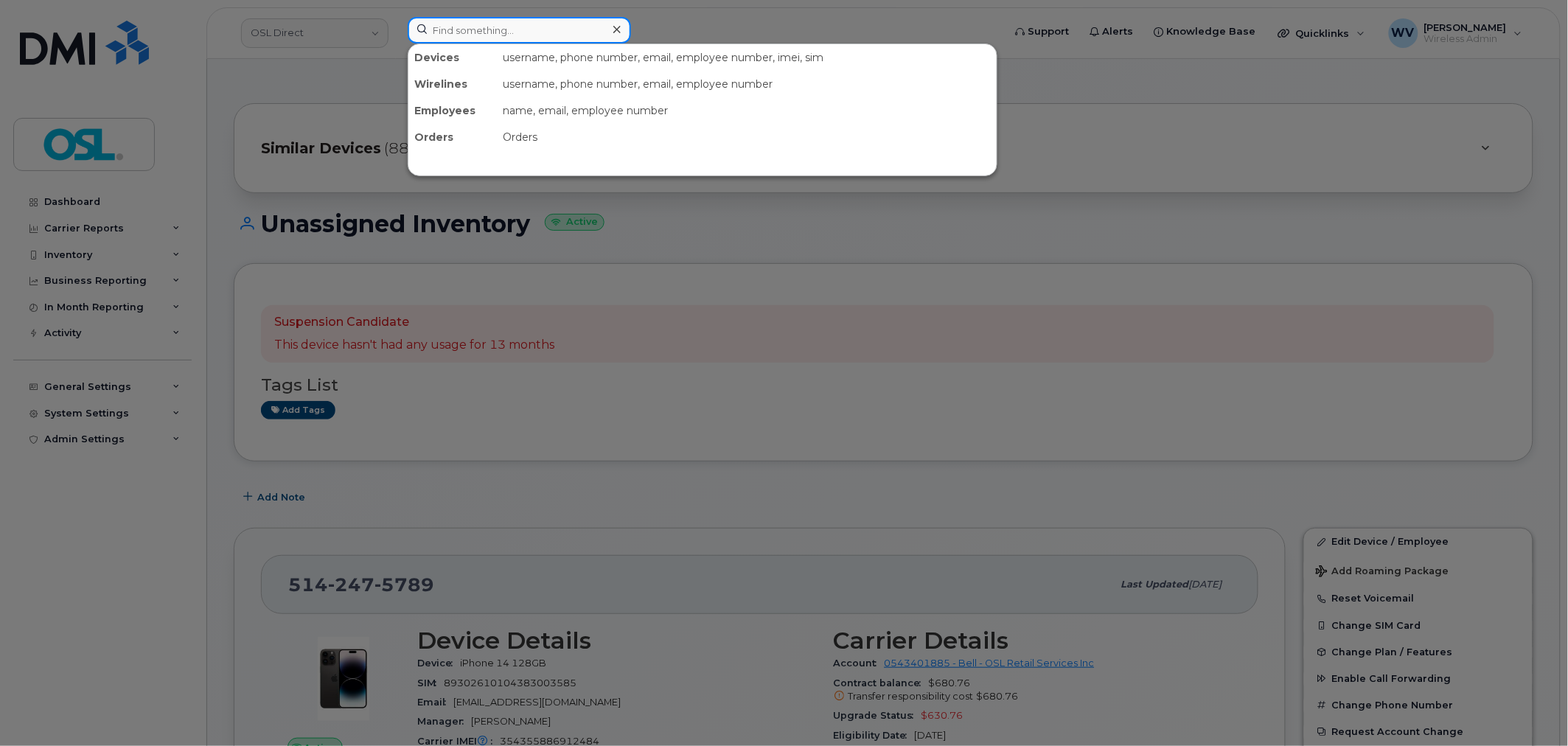
paste input "5065436871"
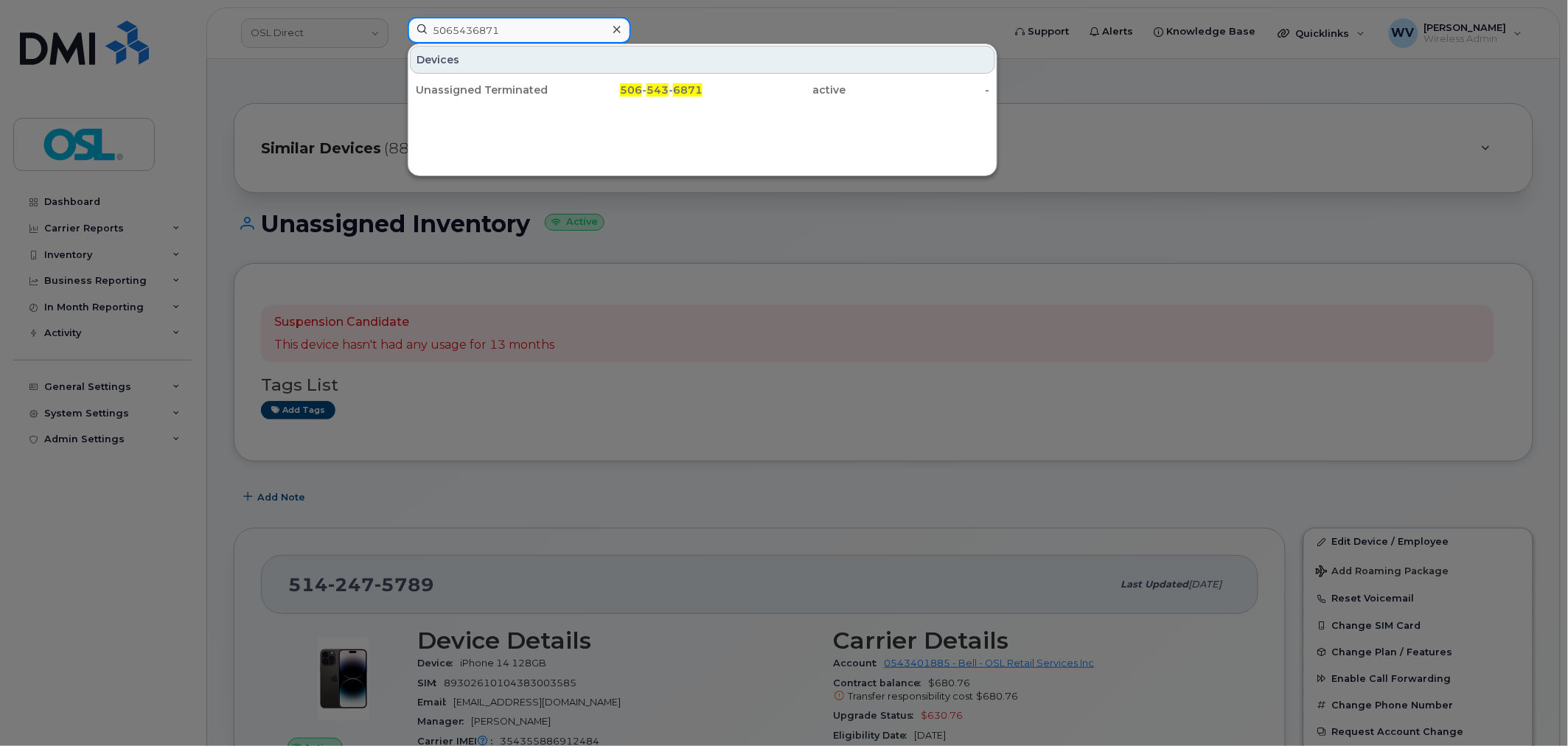
type input "5065436871"
drag, startPoint x: 551, startPoint y: 88, endPoint x: 687, endPoint y: 32, distance: 147.1
click at [551, 90] on div "Unassigned Terminated" at bounding box center [488, 90] width 144 height 15
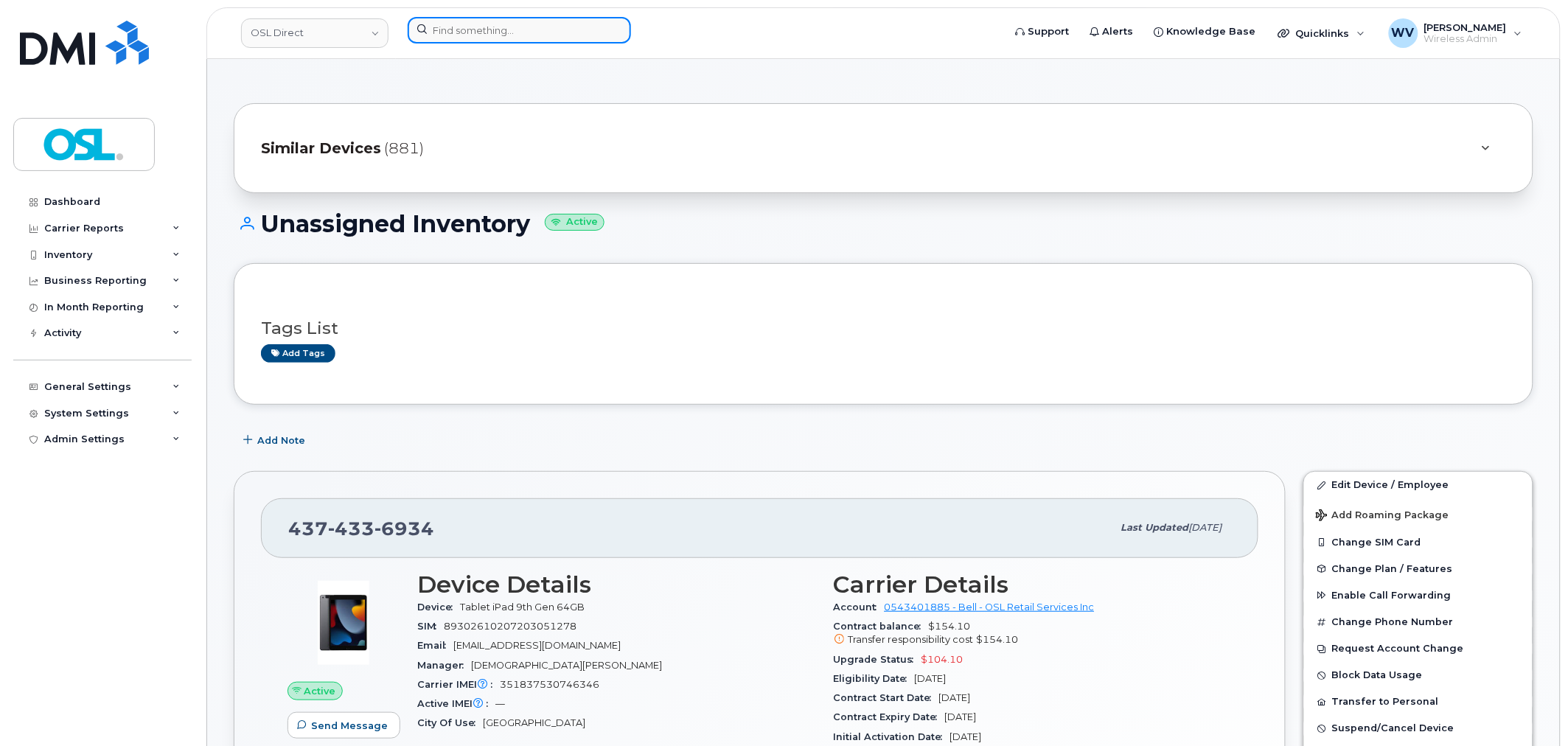
click at [595, 34] on input at bounding box center [520, 30] width 224 height 27
paste input "4164349245"
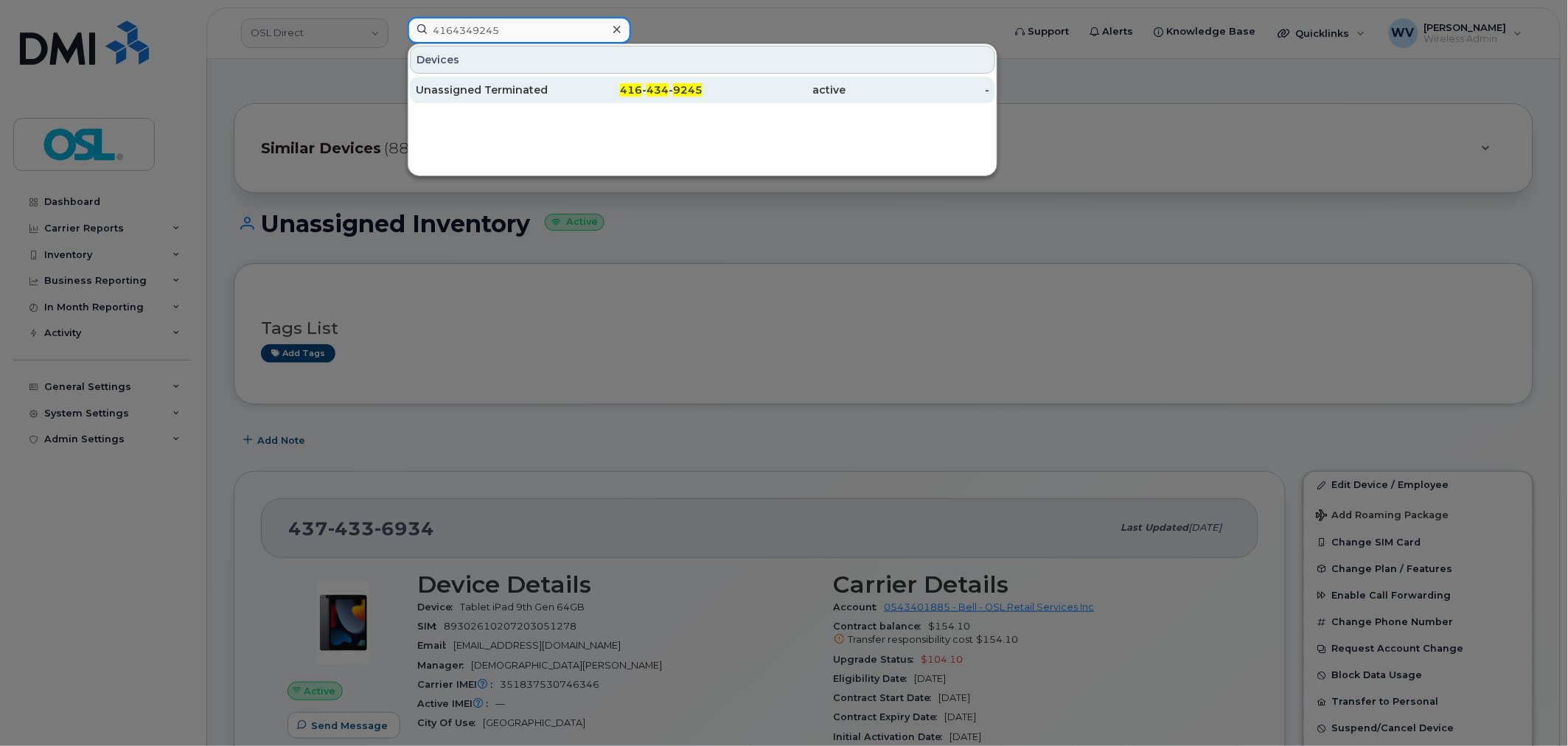
type input "4164349245"
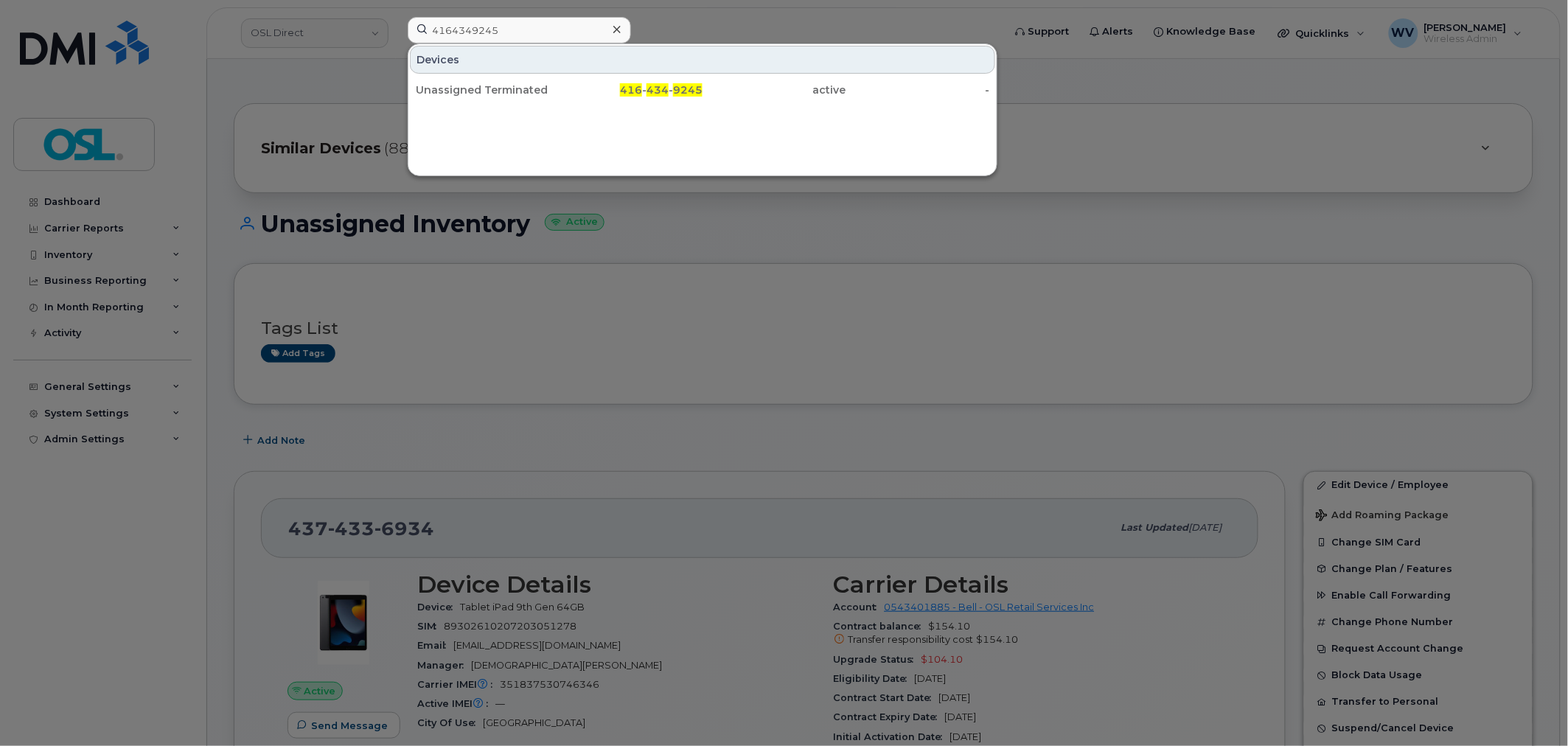
drag, startPoint x: 565, startPoint y: 83, endPoint x: 628, endPoint y: 32, distance: 81.1
click at [565, 83] on div "416 - 434 - 9245" at bounding box center [632, 90] width 144 height 27
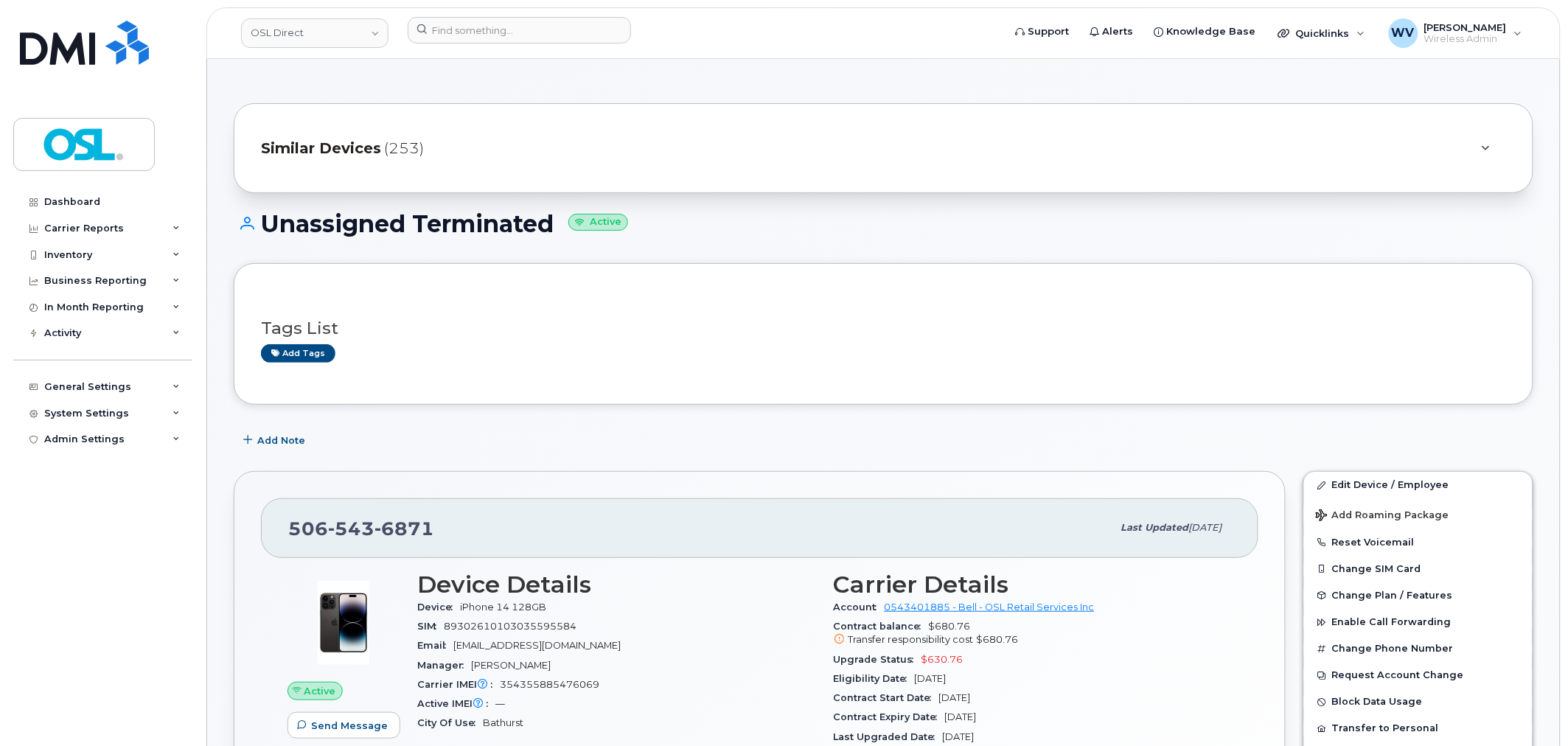
click at [382, 520] on span "6871" at bounding box center [404, 529] width 59 height 22
copy span "506 543 6871"
click at [1409, 483] on link "Edit Device / Employee" at bounding box center [1418, 486] width 228 height 27
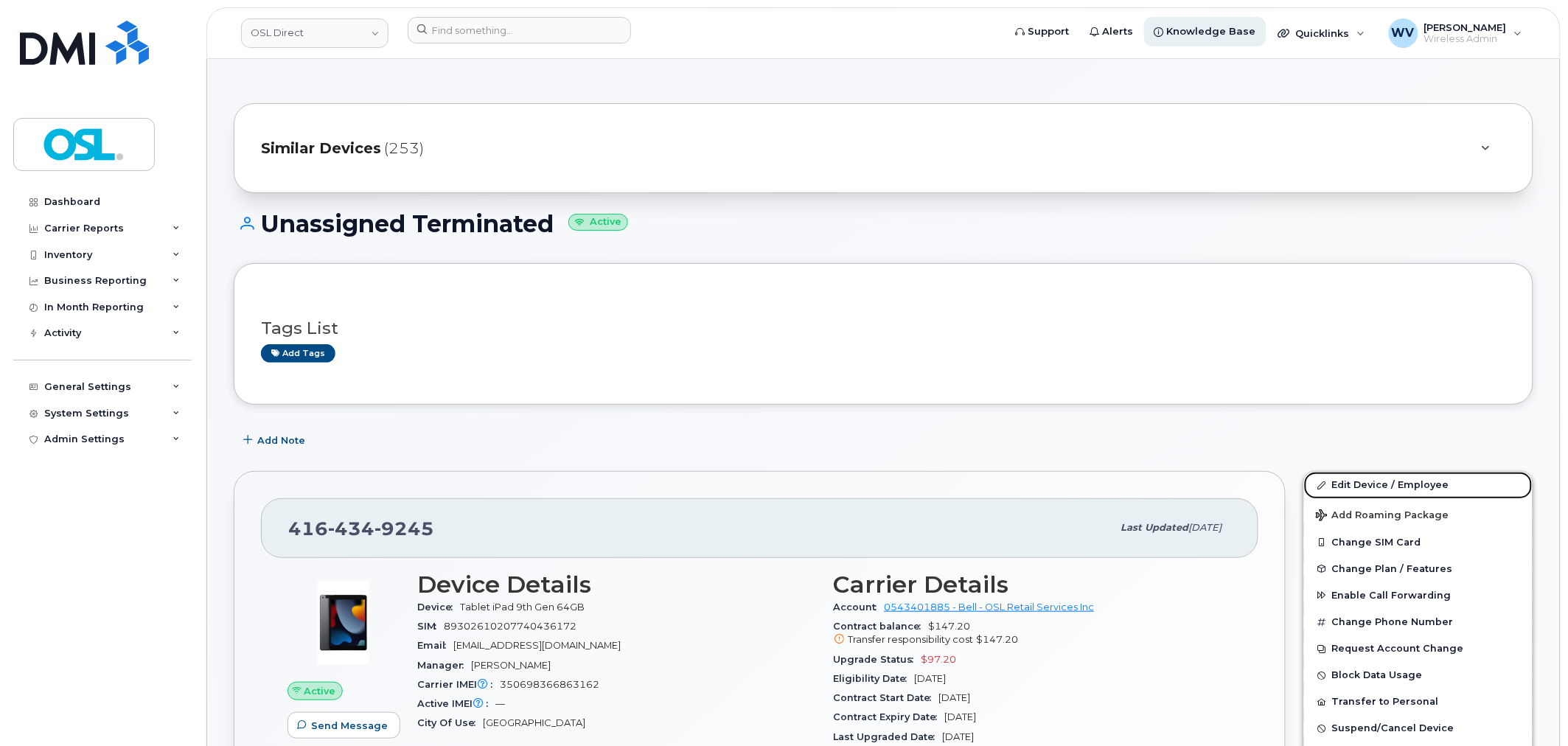
click at [1366, 485] on link "Edit Device / Employee" at bounding box center [1418, 486] width 228 height 27
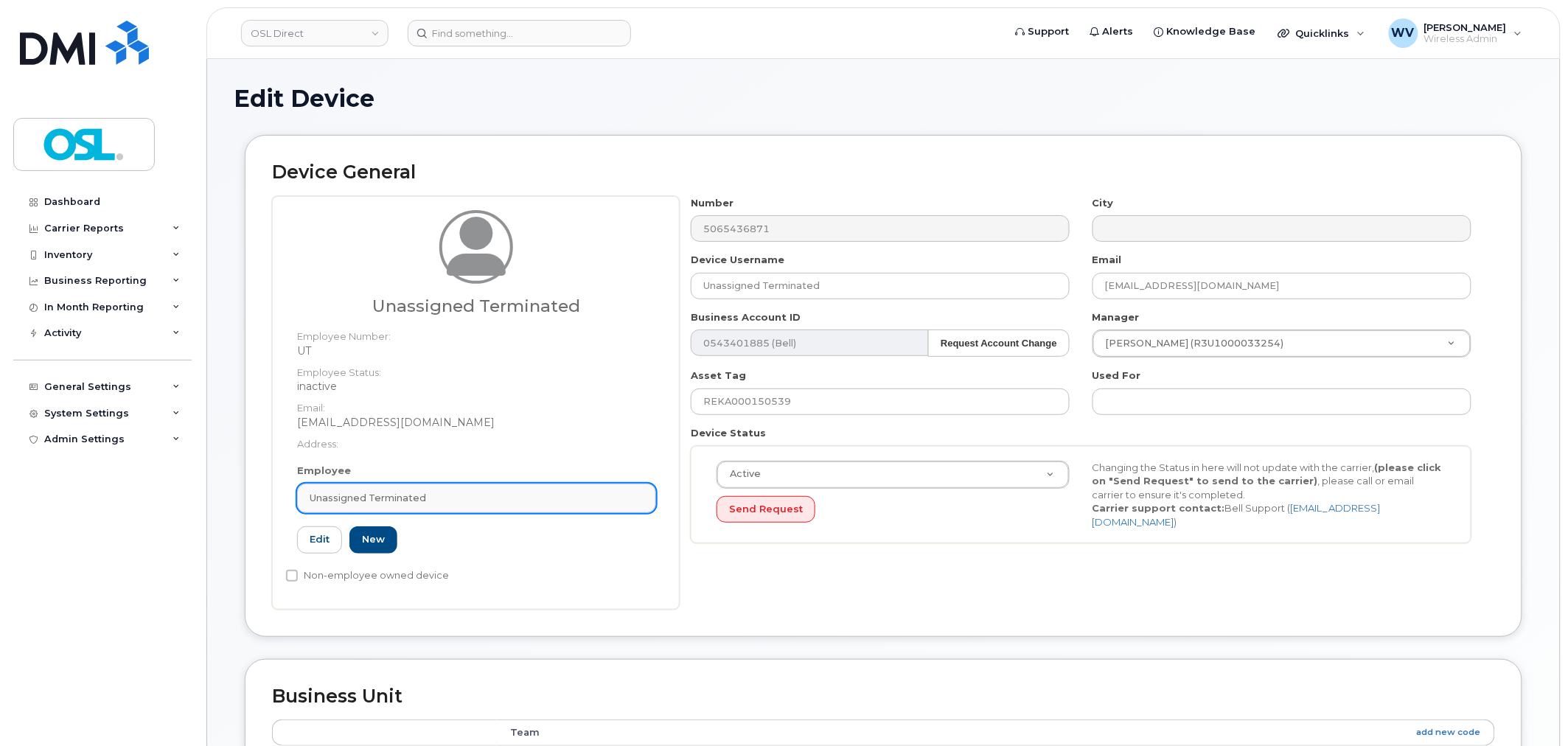
click at [516, 494] on div "Unassigned Terminated" at bounding box center [476, 498] width 334 height 14
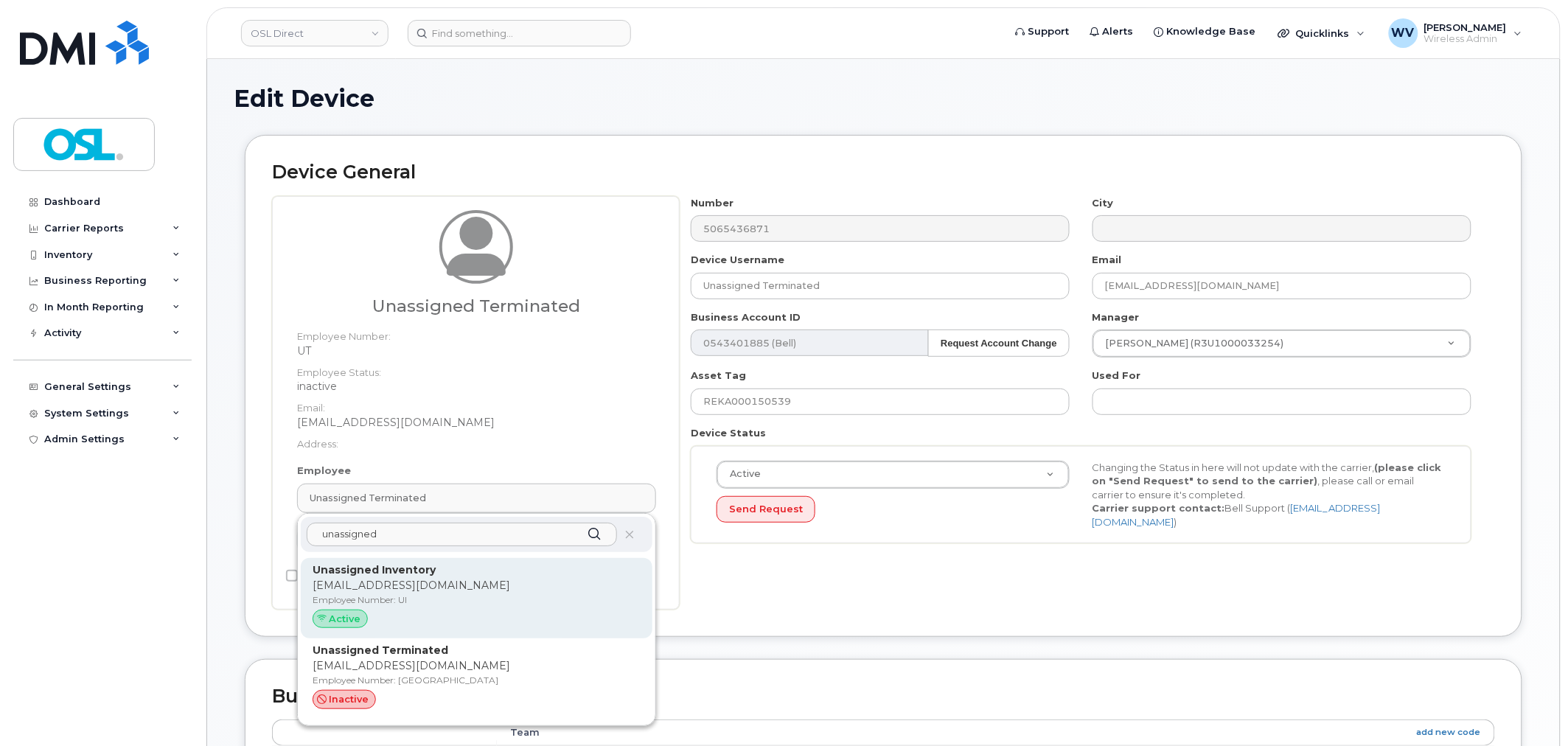
type input "unassigned"
click at [481, 572] on p "Unassigned Inventory" at bounding box center [477, 571] width 328 height 16
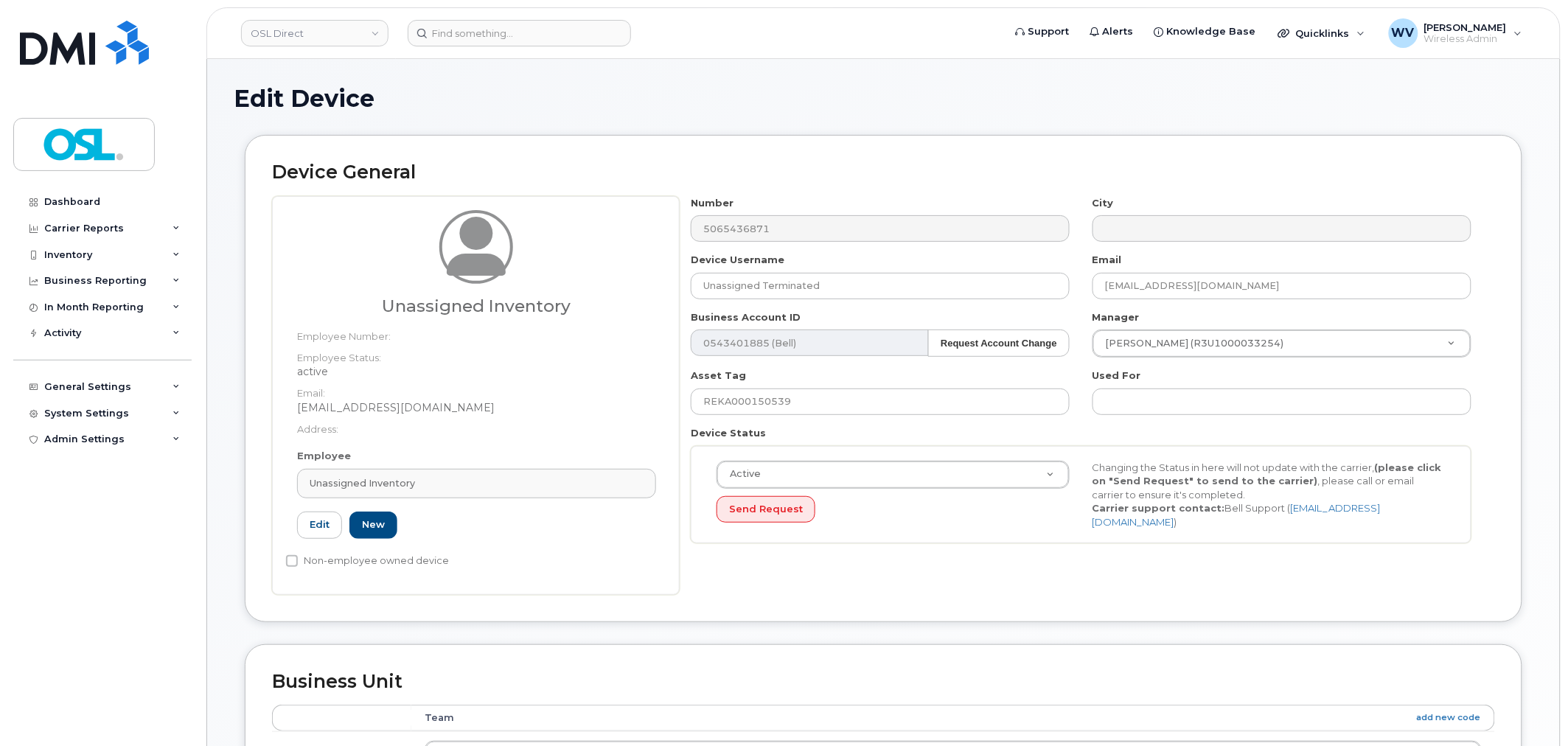
type input "UI"
type input "Unassigned Inventory"
type input "[EMAIL_ADDRESS][DOMAIN_NAME]"
type input "4724252"
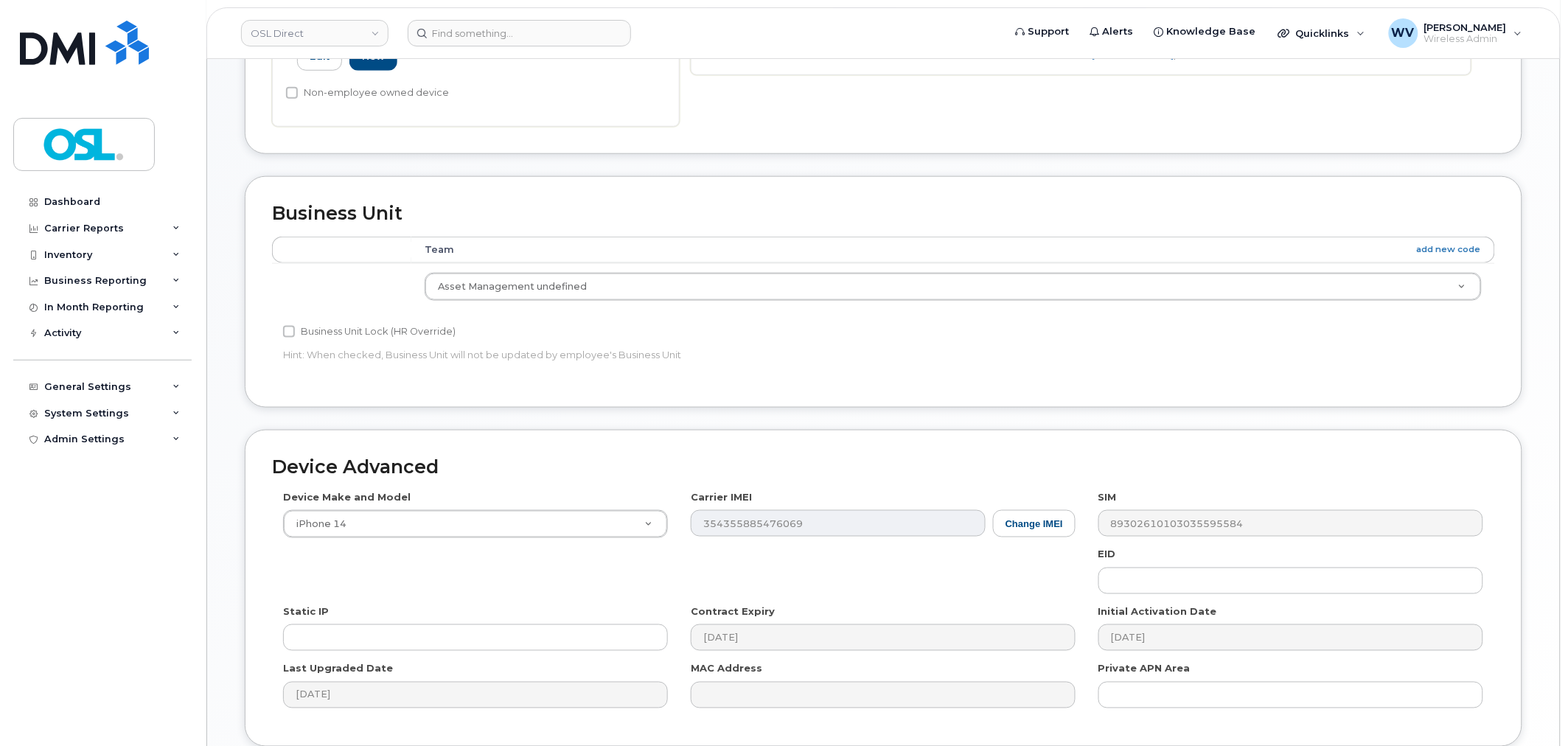
scroll to position [593, 0]
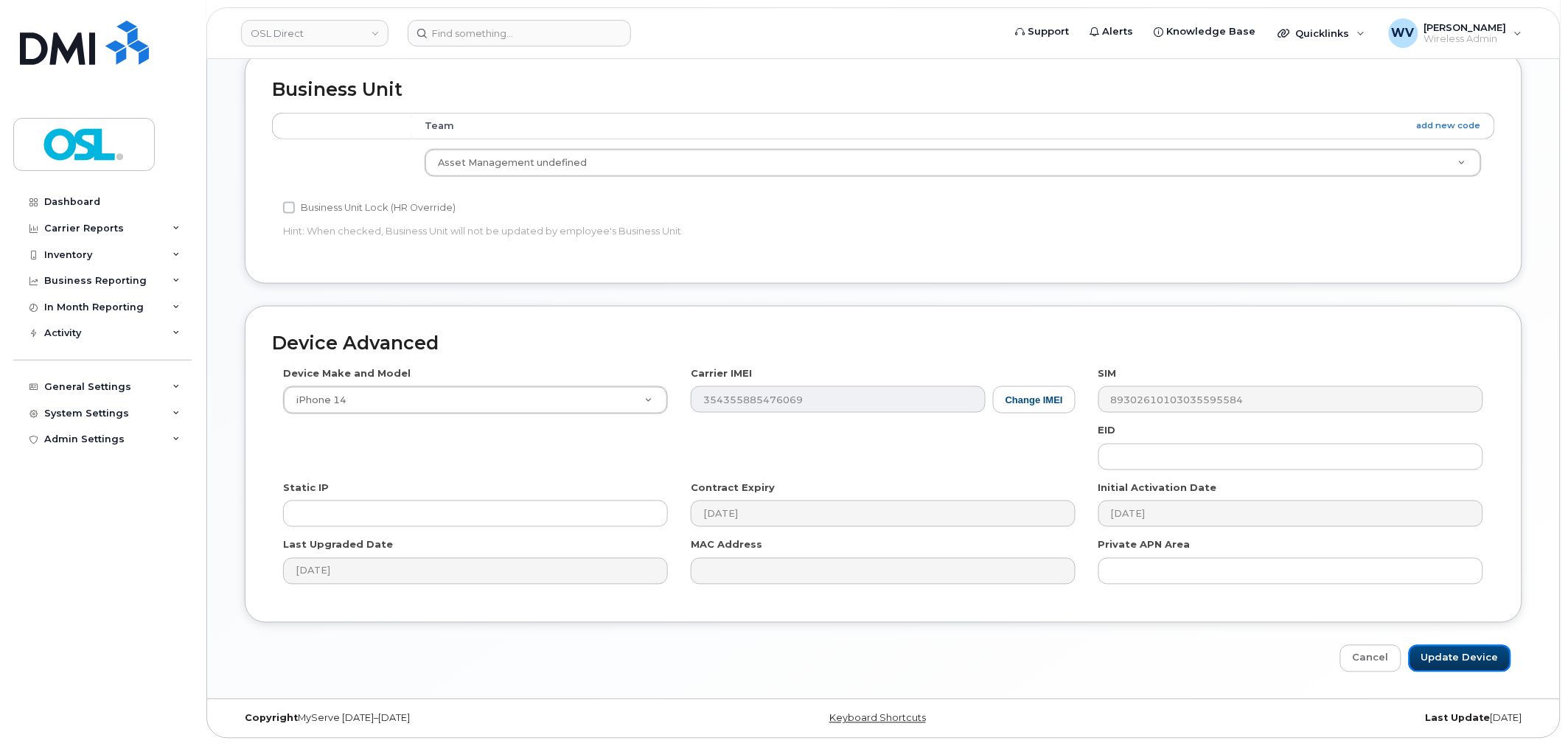
click at [1459, 664] on input "Update Device" at bounding box center [1459, 658] width 102 height 27
type input "Saving..."
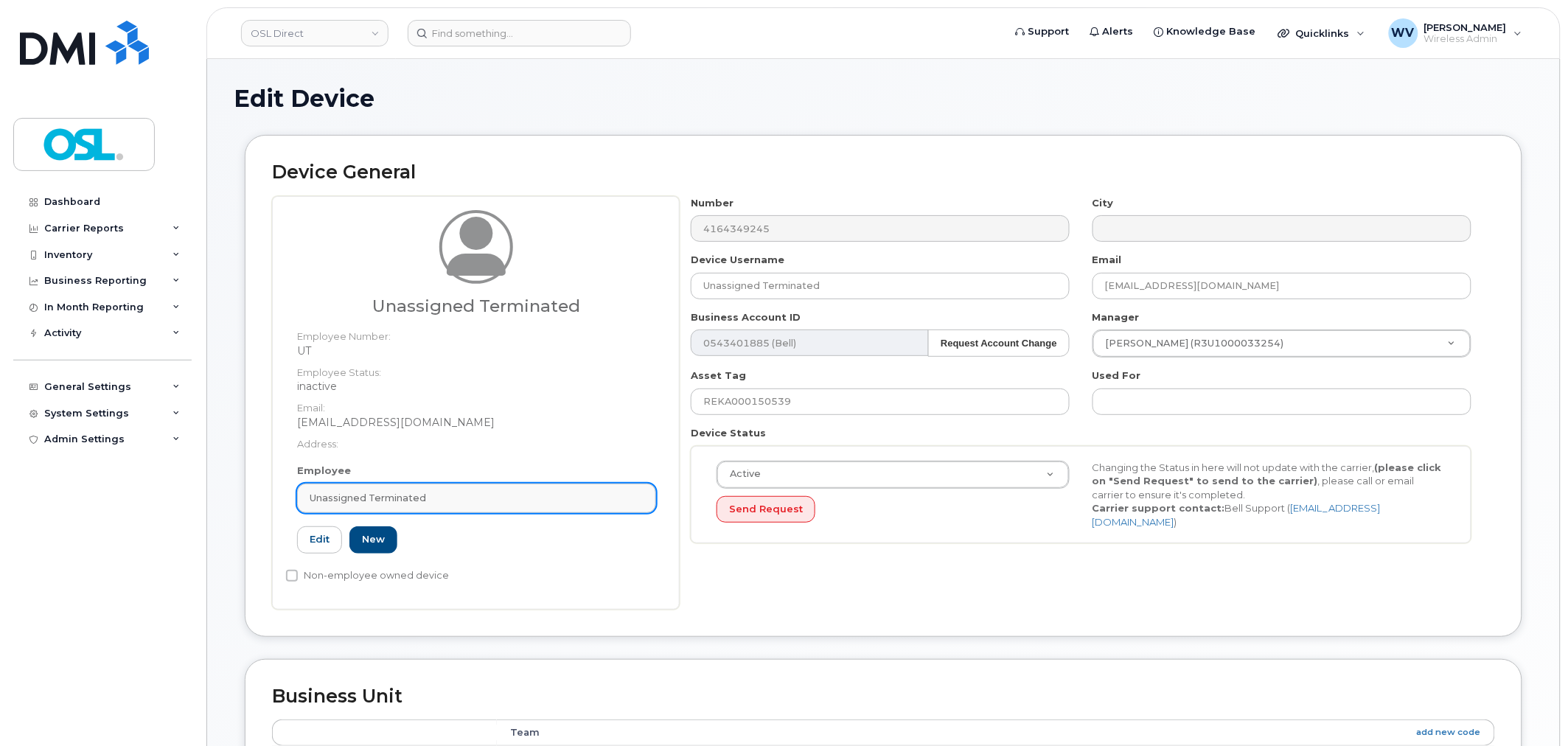
click at [462, 498] on div "Unassigned Terminated" at bounding box center [476, 498] width 334 height 14
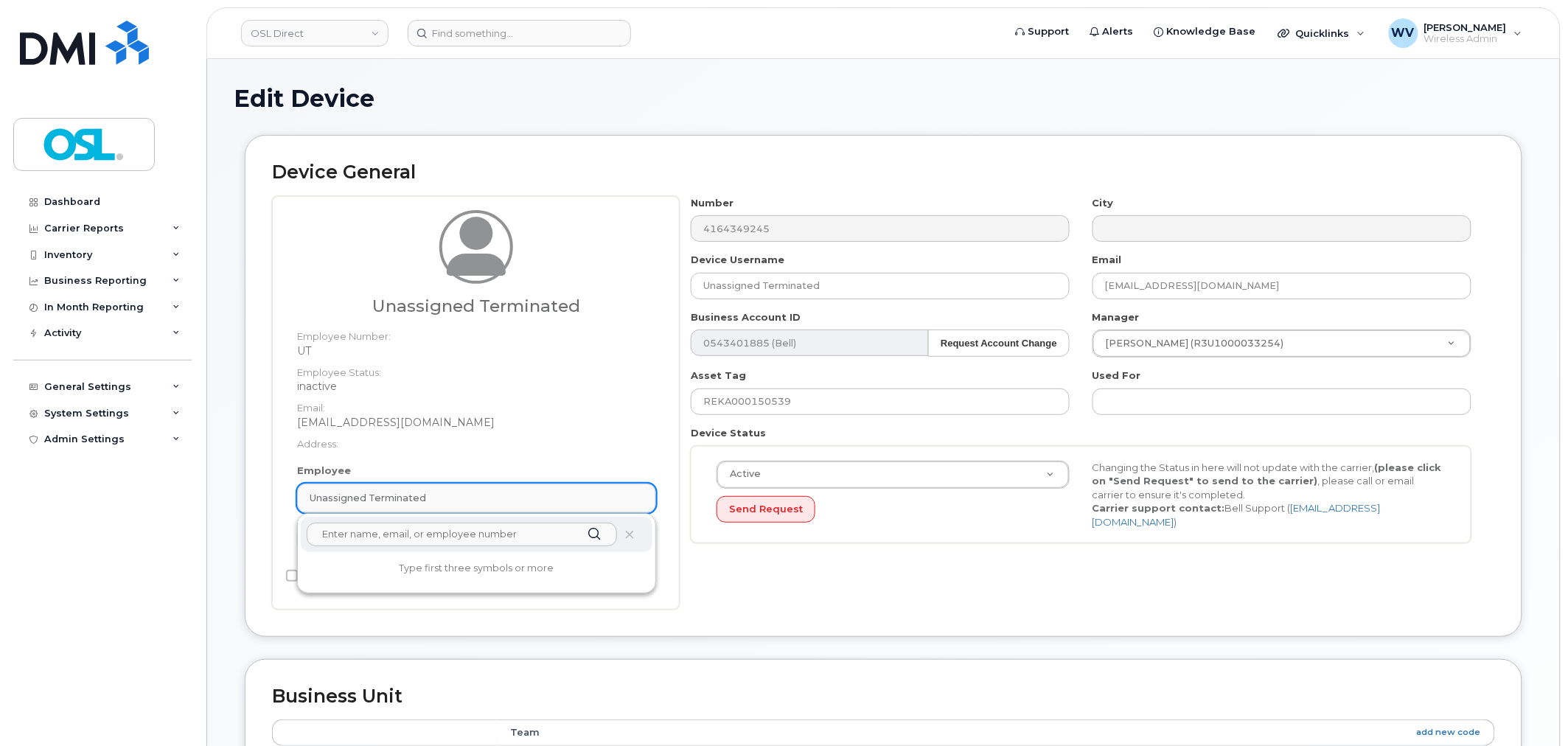
paste input "unassigned"
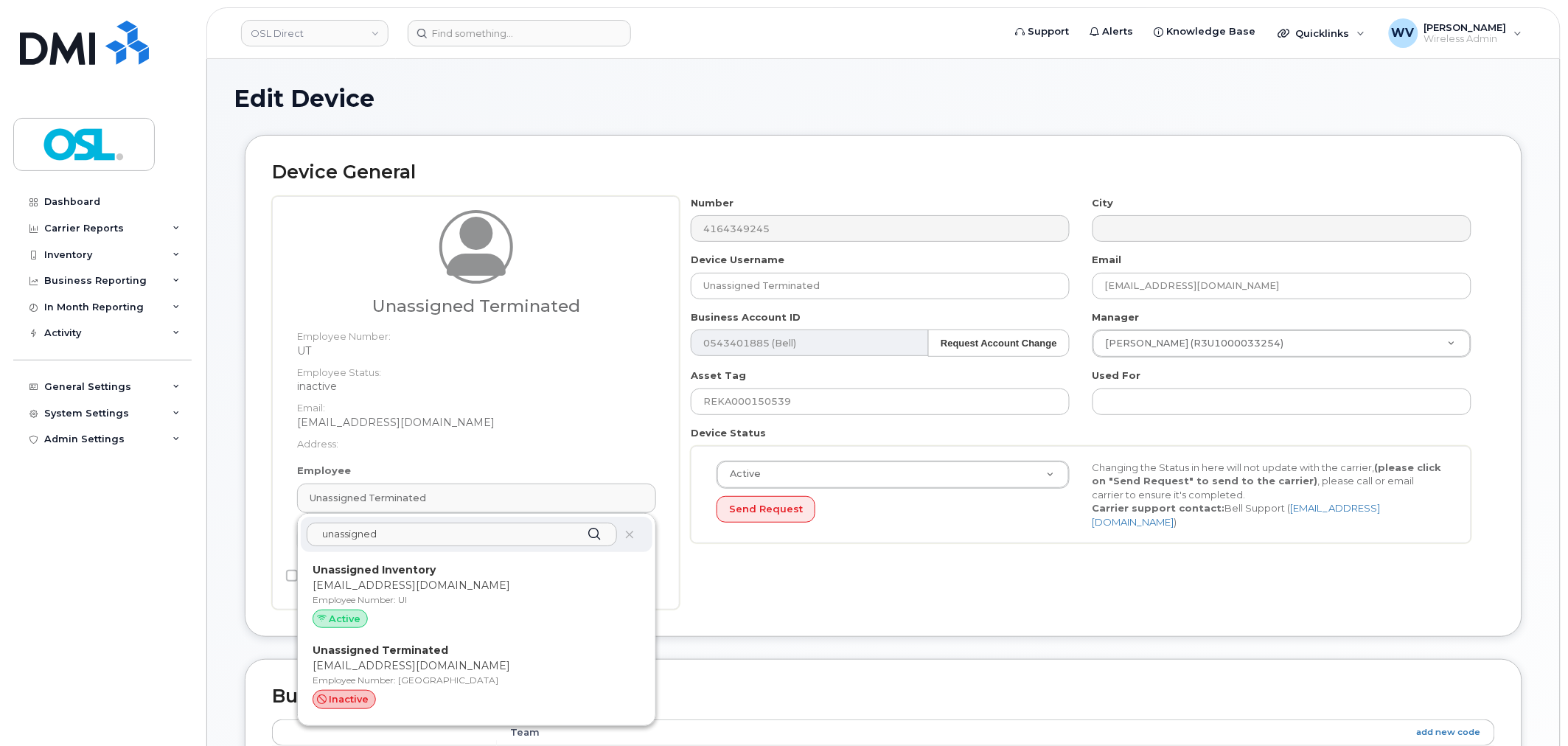
type input "unassigned"
click at [469, 565] on p "Unassigned Inventory" at bounding box center [477, 571] width 328 height 16
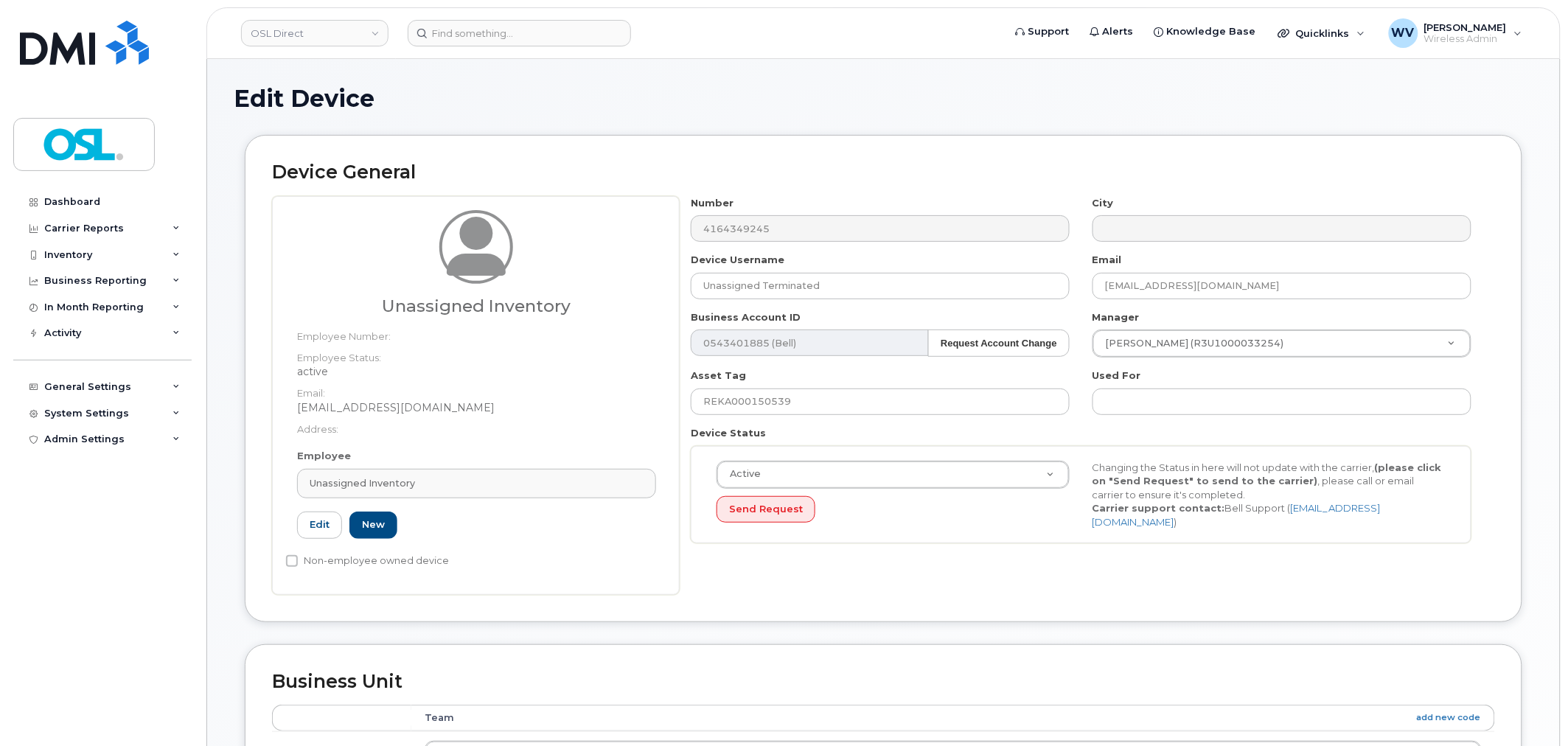
type input "UI"
type input "Unassigned Inventory"
type input "[EMAIL_ADDRESS][DOMAIN_NAME]"
type input "4724252"
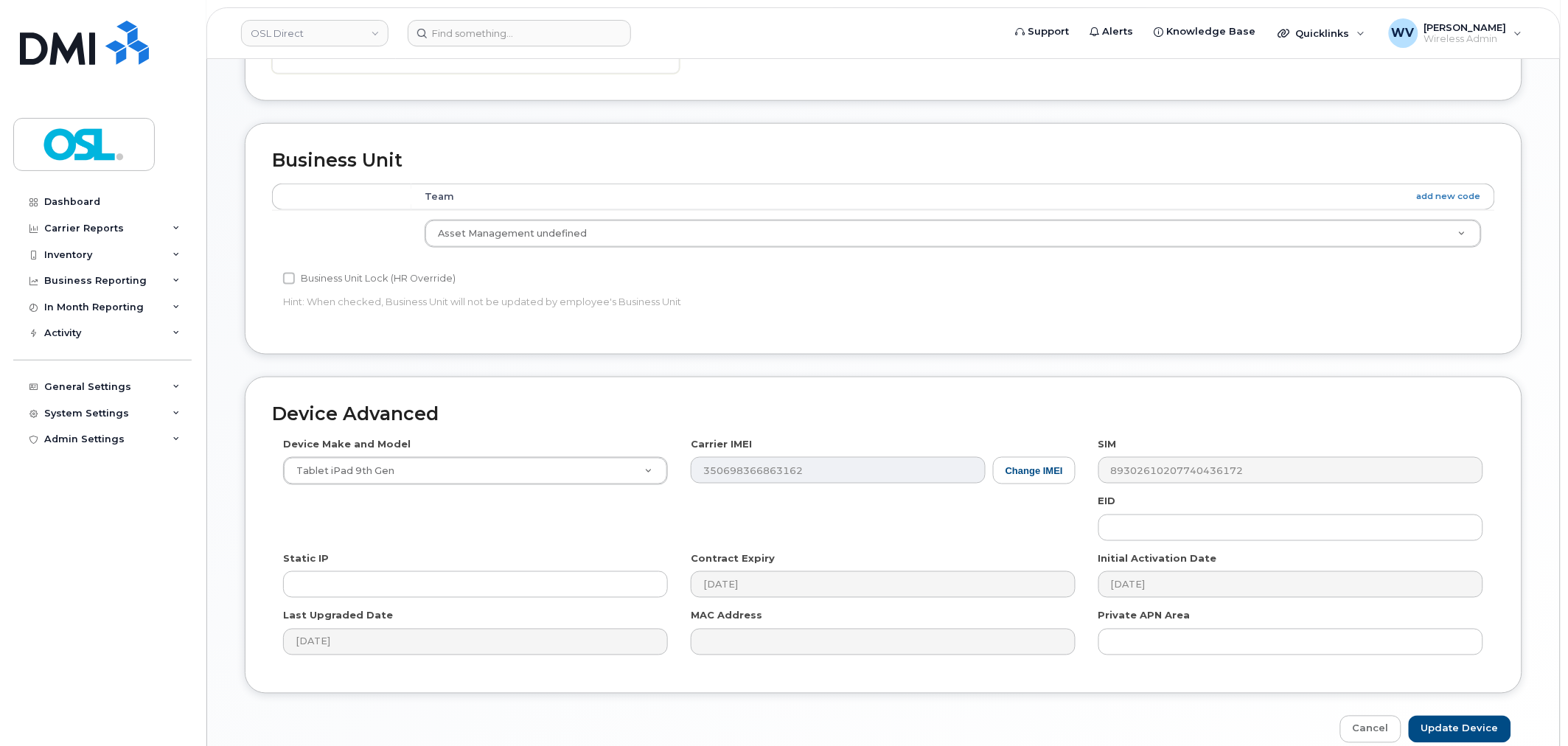
scroll to position [593, 0]
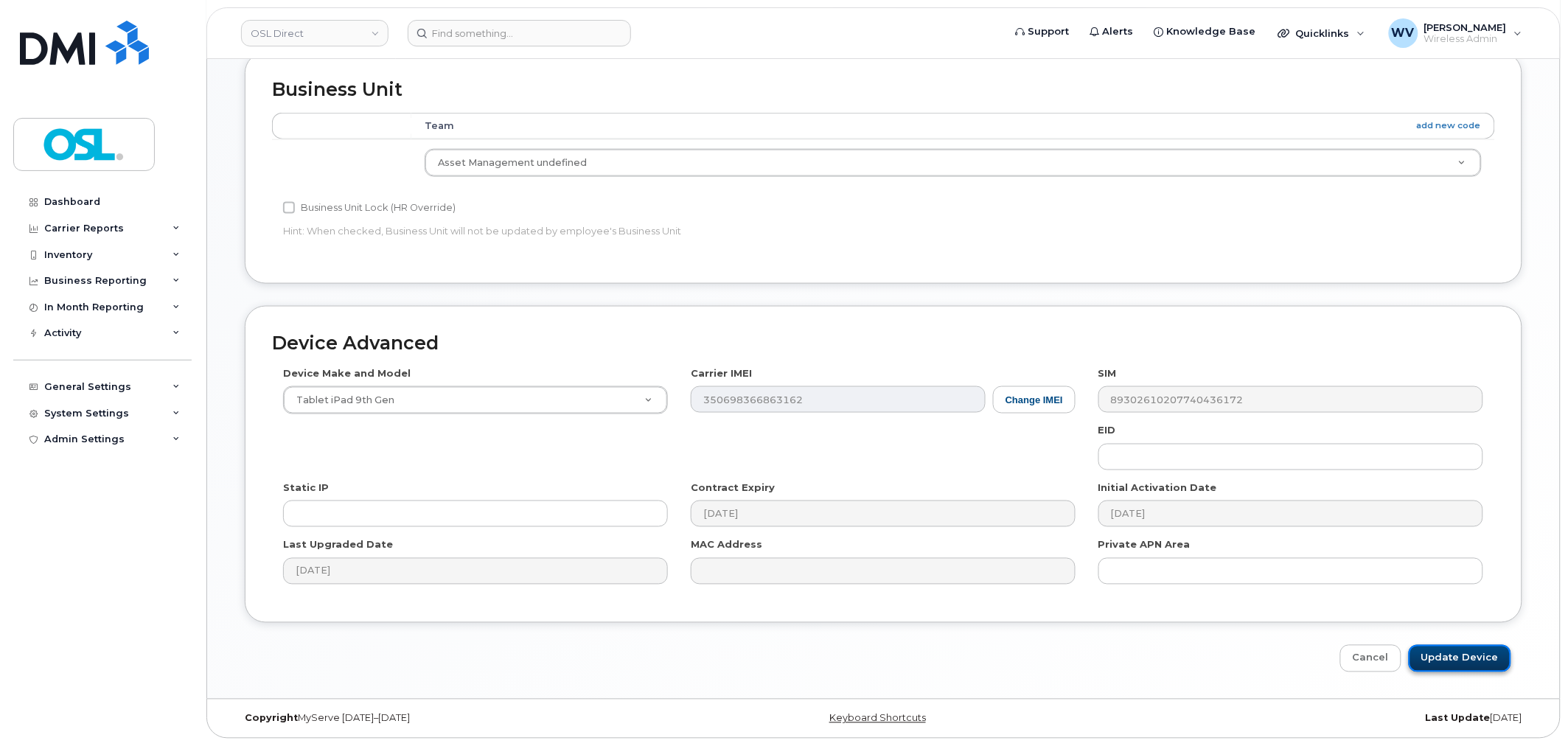
click at [1501, 662] on input "Update Device" at bounding box center [1459, 658] width 102 height 27
type input "Saving..."
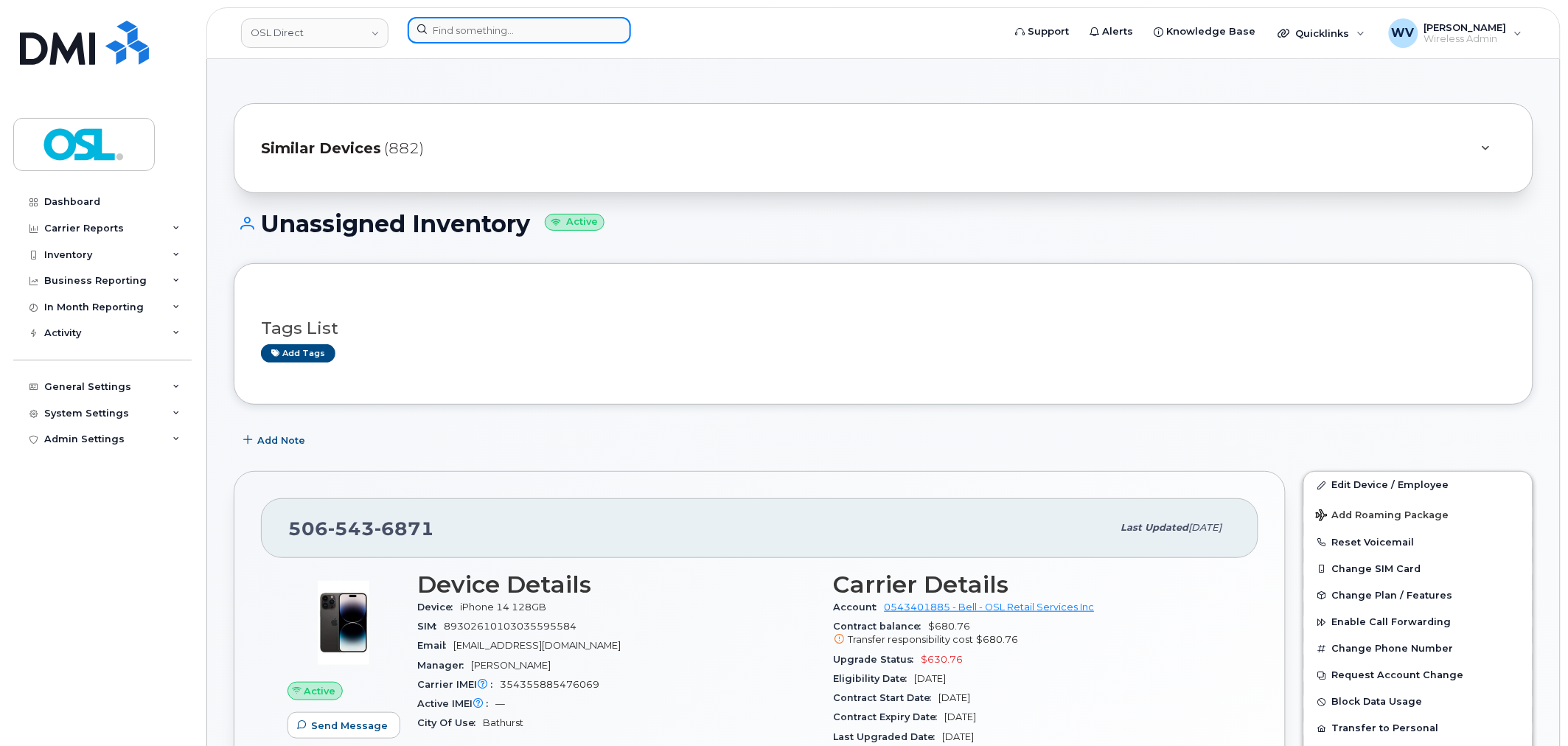
click at [551, 31] on input at bounding box center [520, 30] width 224 height 27
paste input "5068756746"
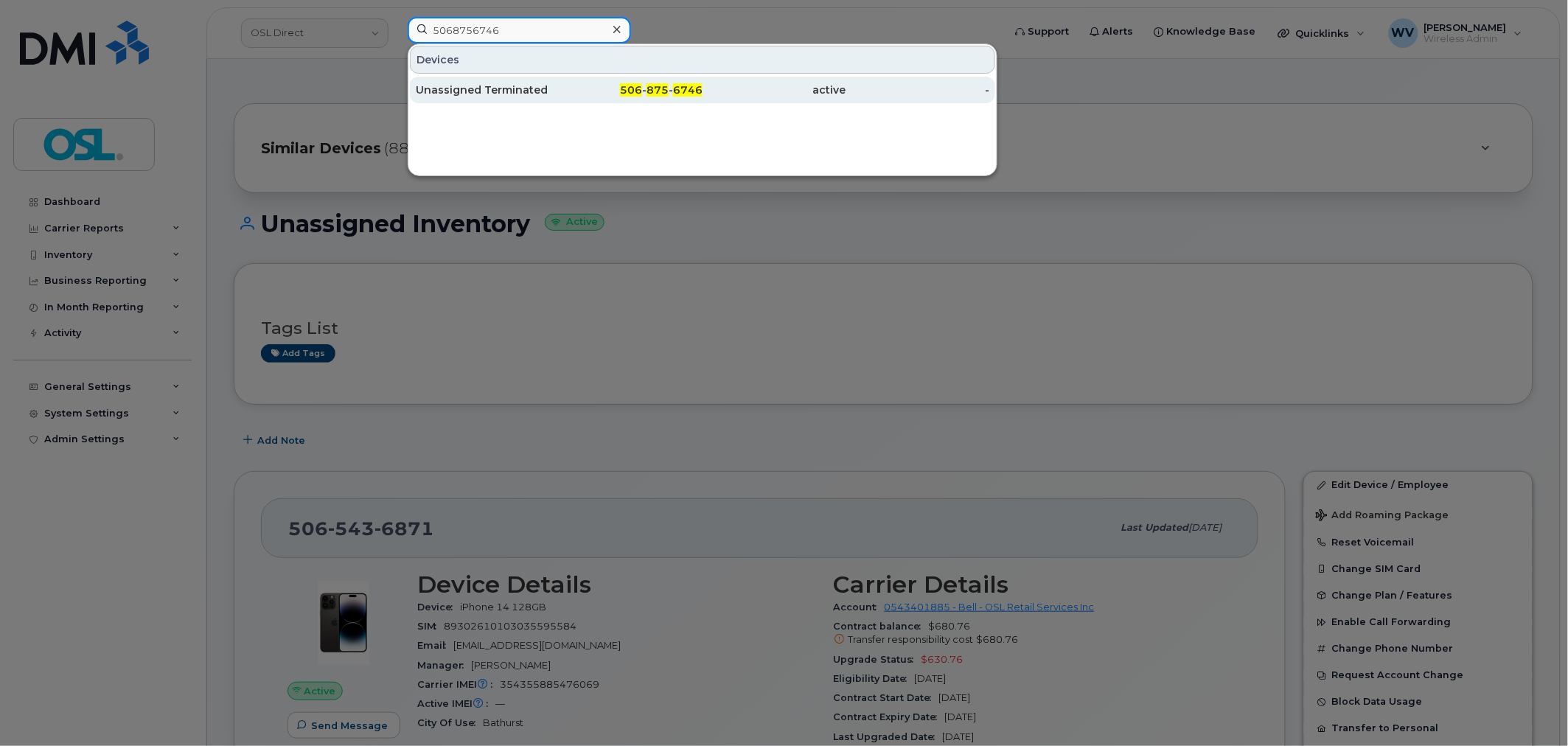
type input "5068756746"
click at [543, 84] on div "Unassigned Terminated" at bounding box center [488, 90] width 144 height 15
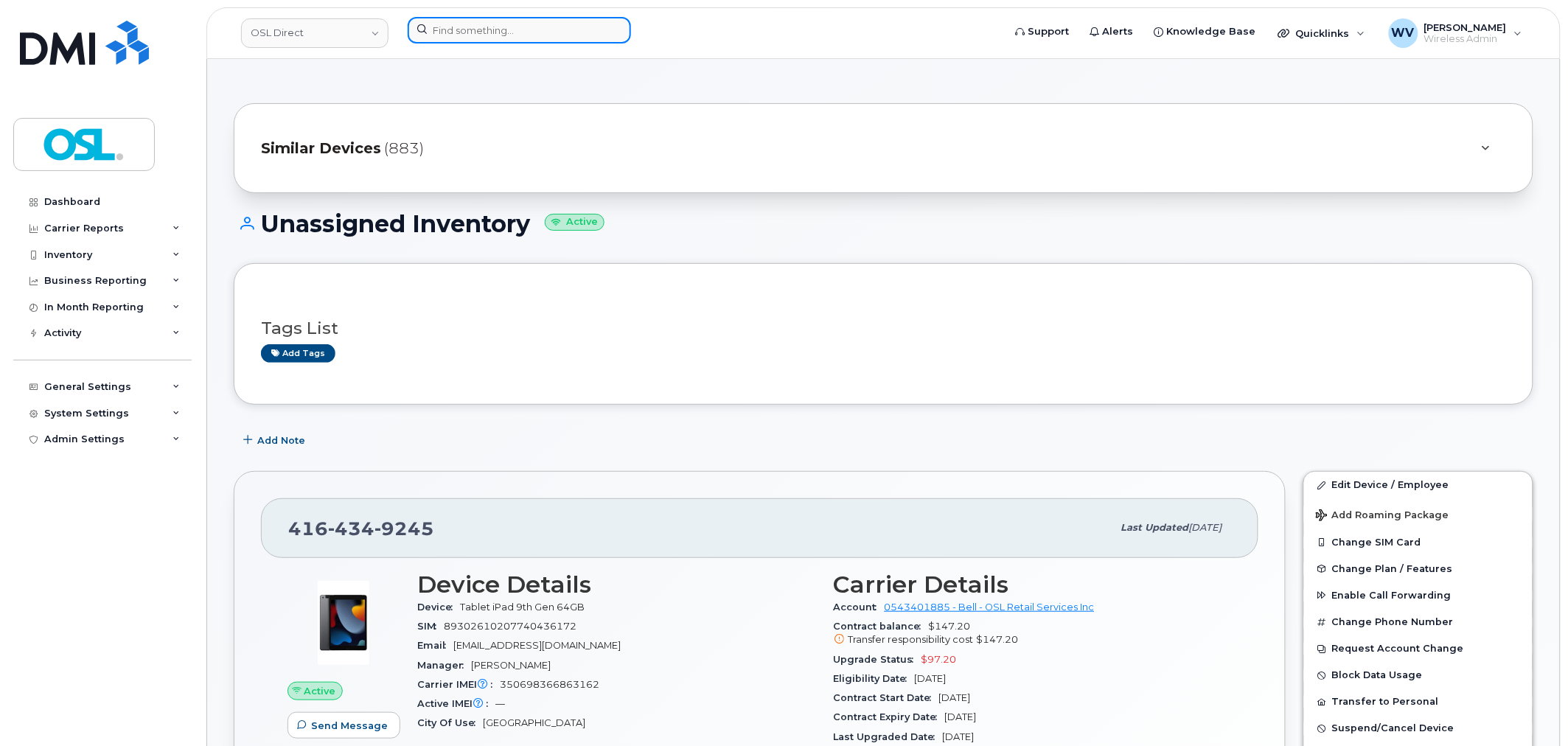
click at [539, 34] on input at bounding box center [520, 30] width 224 height 27
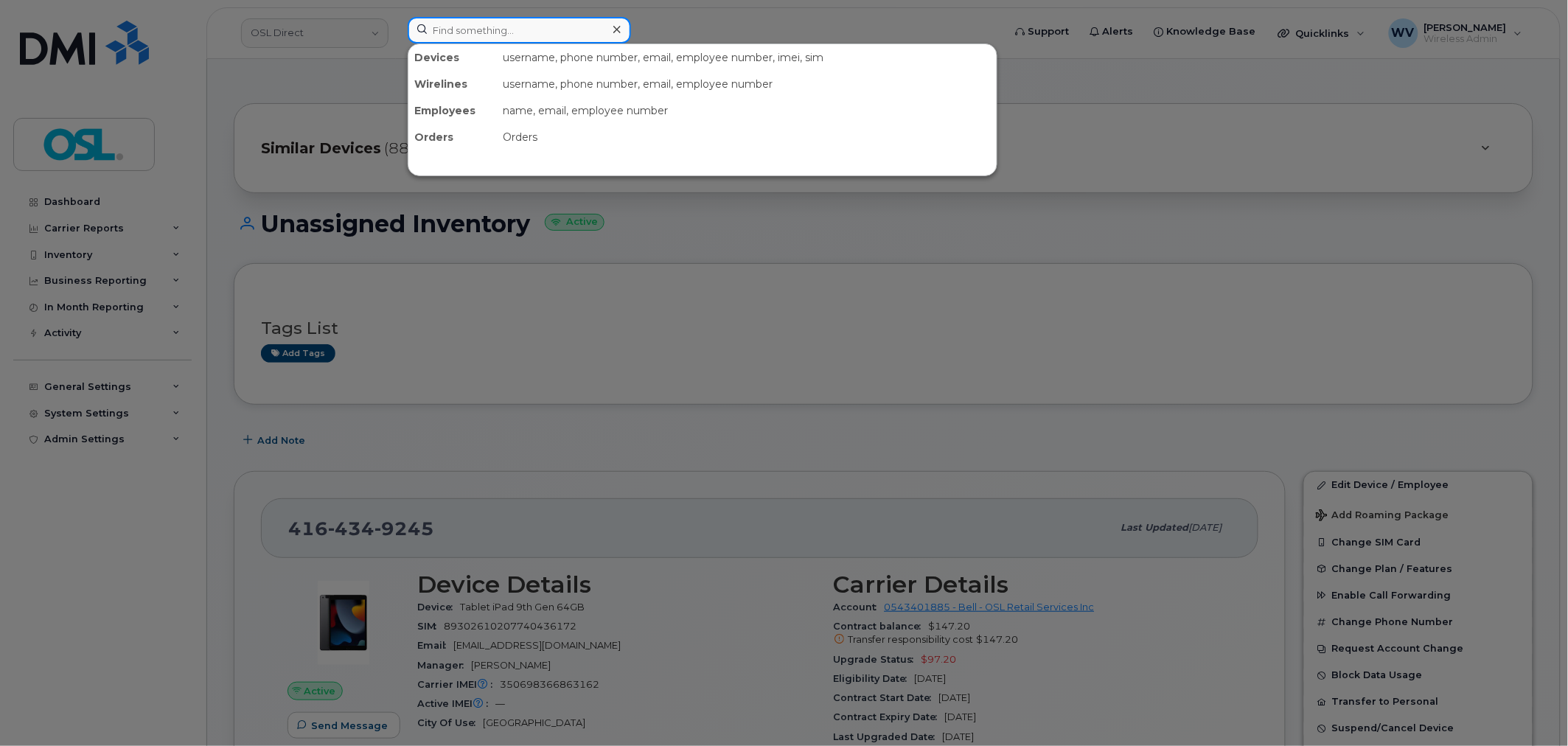
paste input "4162001404"
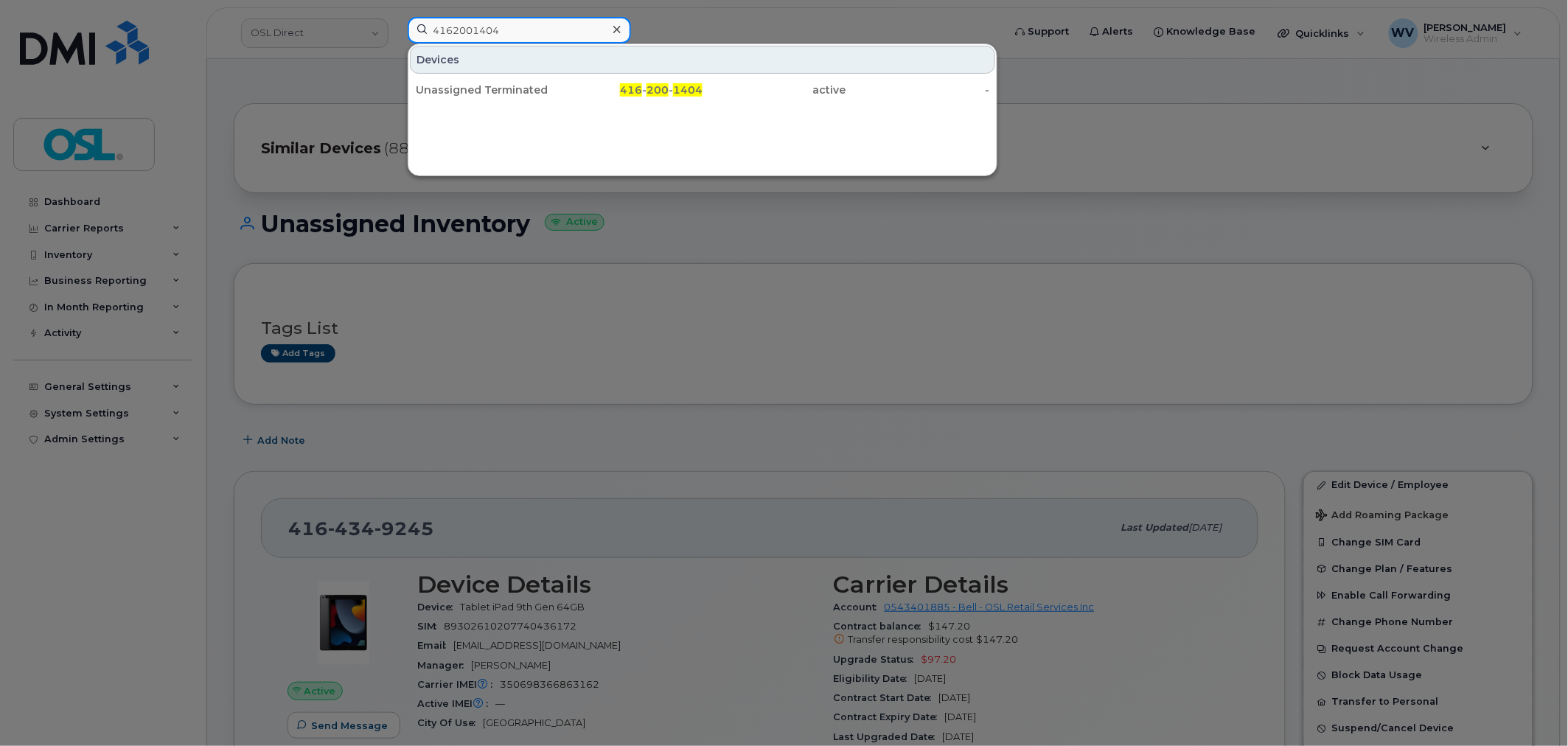
type input "4162001404"
drag, startPoint x: 524, startPoint y: 69, endPoint x: 653, endPoint y: 27, distance: 135.7
click at [524, 83] on div "Unassigned Terminated" at bounding box center [488, 90] width 144 height 27
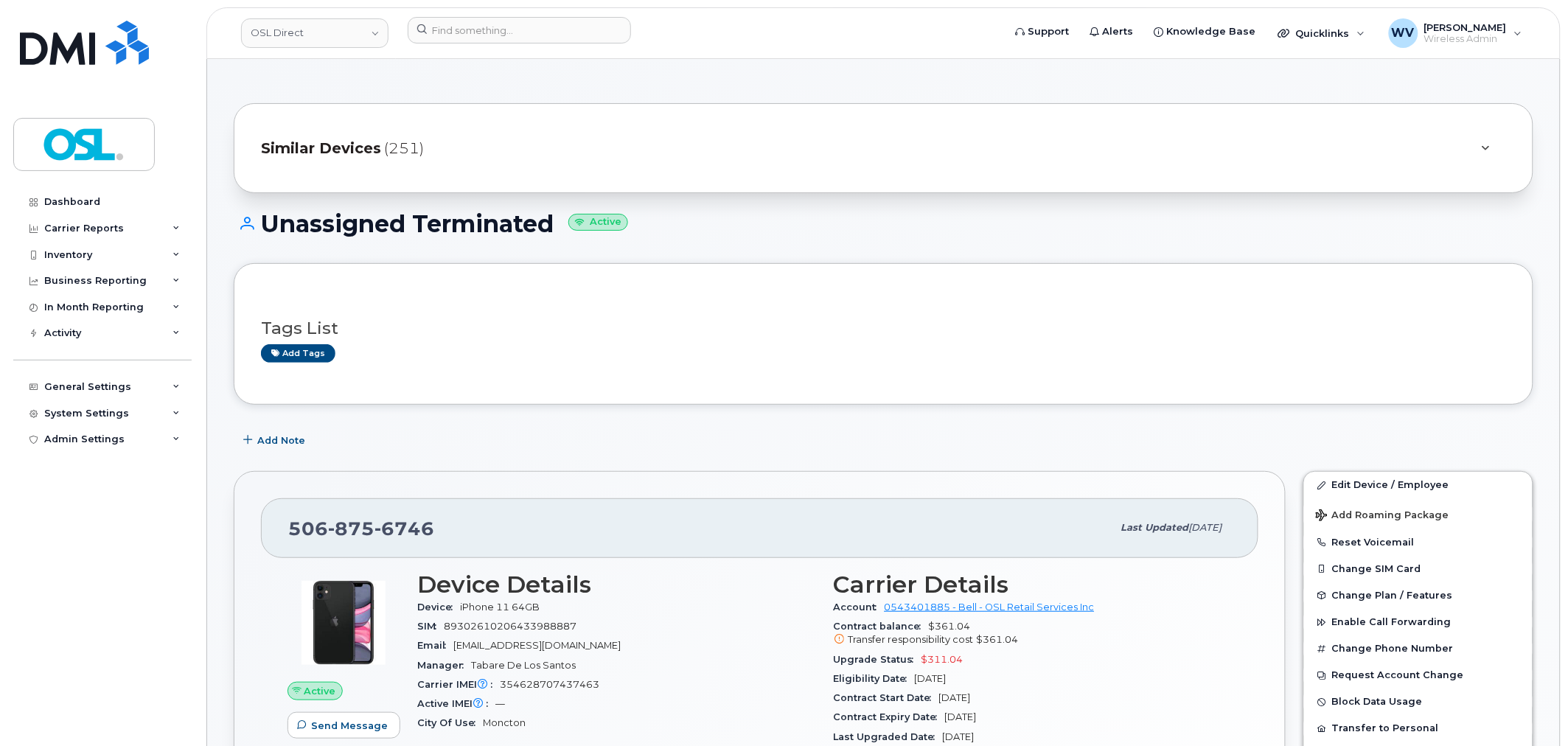
click at [356, 529] on span "875" at bounding box center [351, 529] width 46 height 22
copy span "[PHONE_NUMBER]"
drag, startPoint x: 1345, startPoint y: 482, endPoint x: 1188, endPoint y: 26, distance: 482.3
click at [1345, 482] on link "Edit Device / Employee" at bounding box center [1418, 486] width 228 height 27
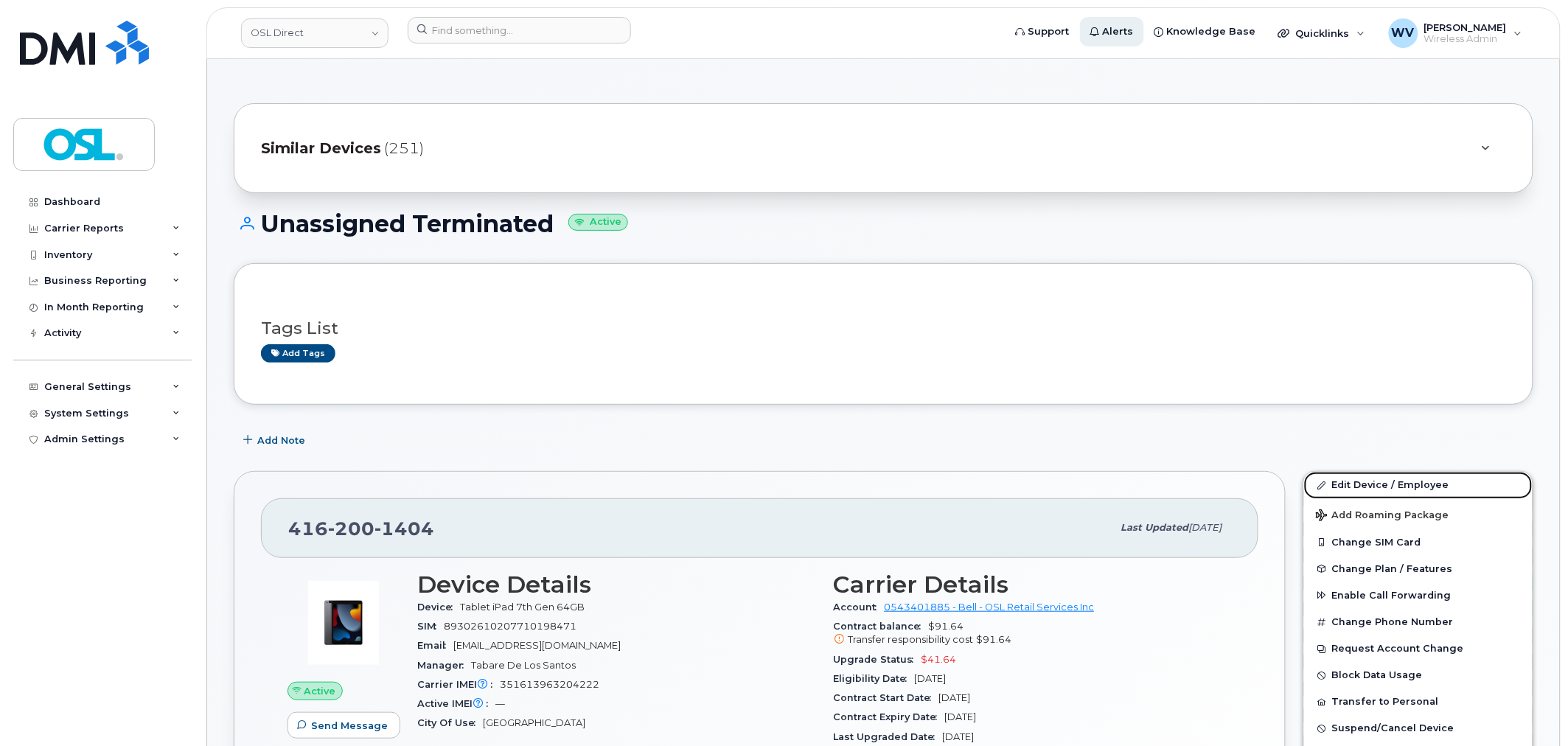
drag, startPoint x: 1351, startPoint y: 486, endPoint x: 1126, endPoint y: 32, distance: 506.7
click at [1351, 486] on link "Edit Device / Employee" at bounding box center [1418, 486] width 228 height 27
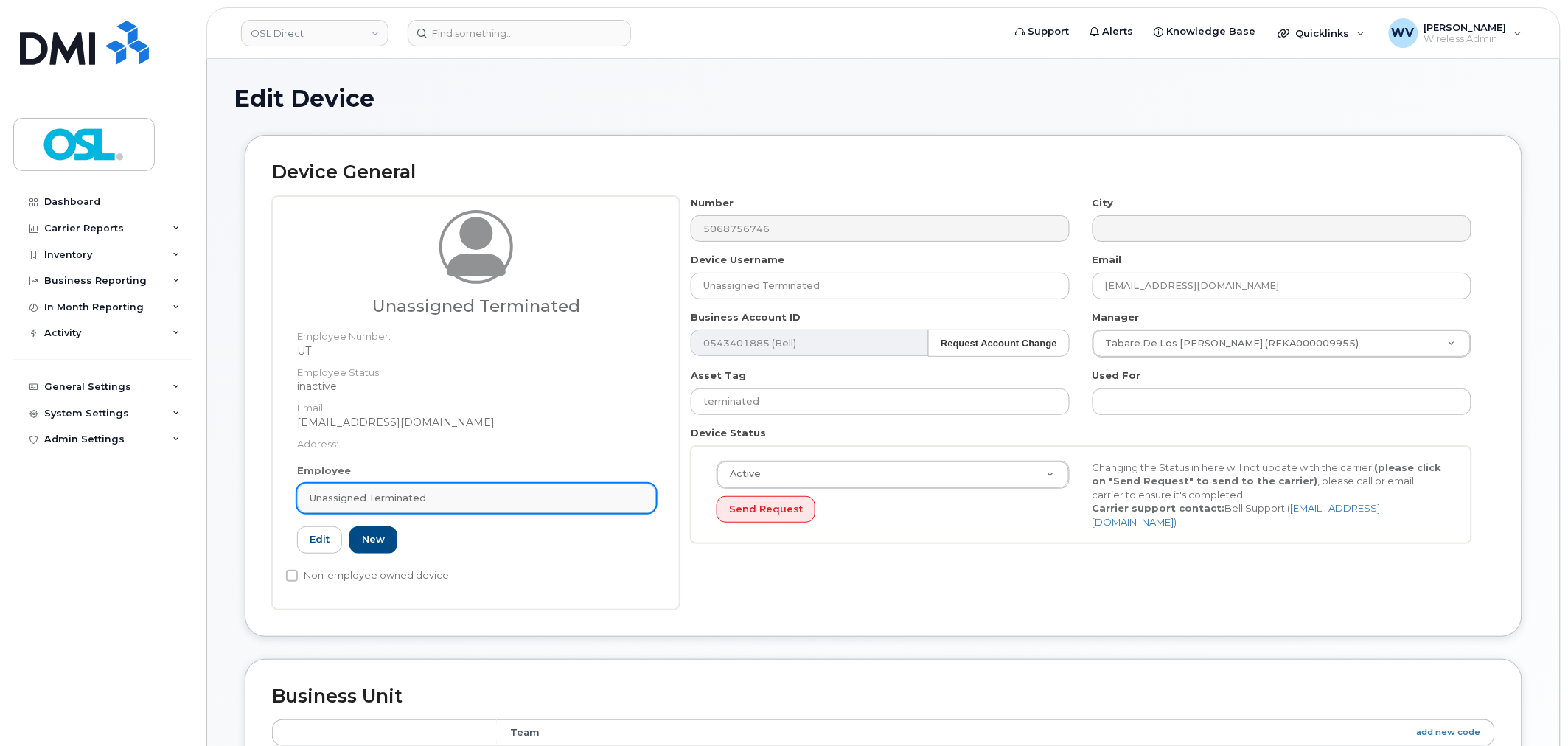
click at [507, 497] on div "Unassigned Terminated" at bounding box center [476, 498] width 334 height 14
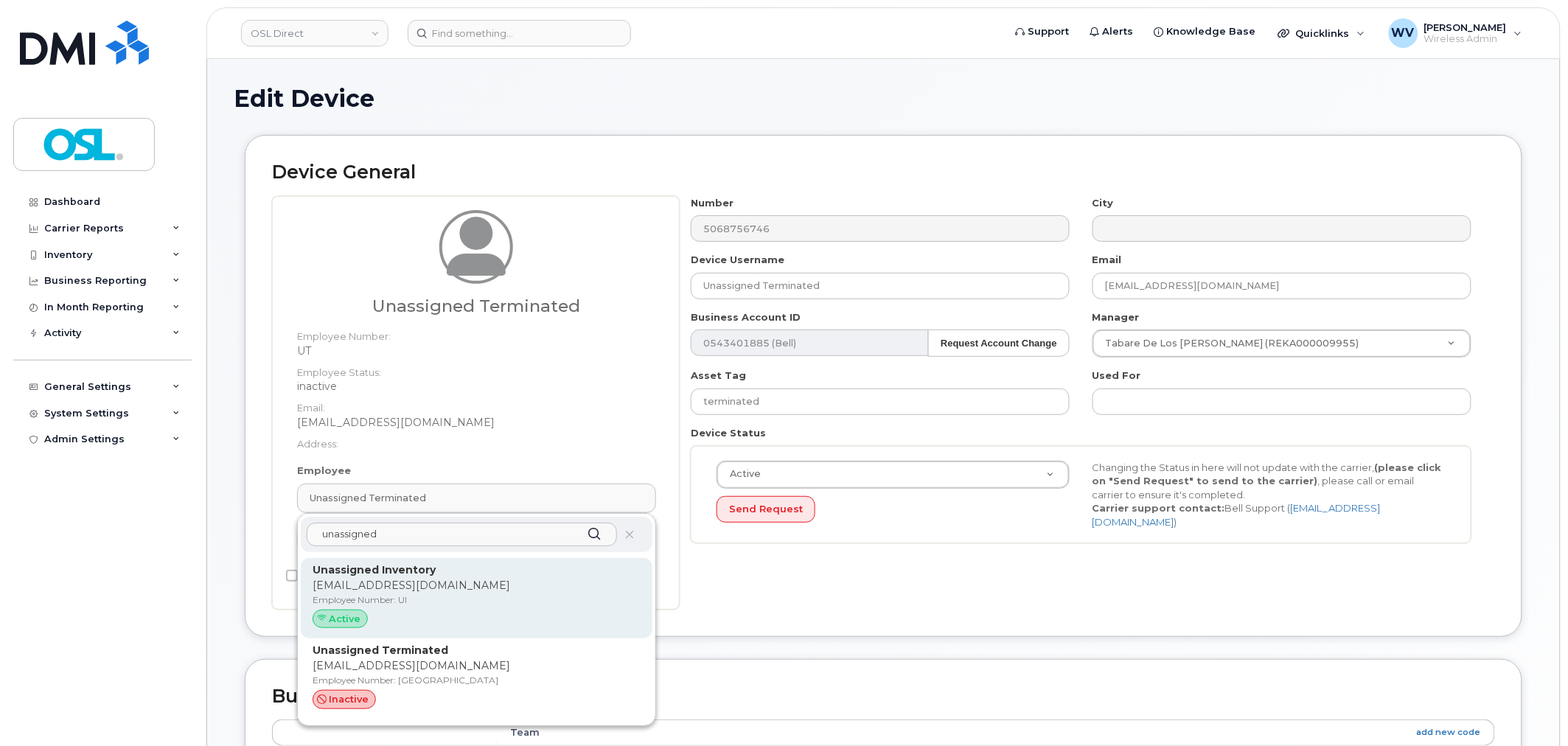
type input "unassigned"
click at [485, 558] on div "Unassigned Inventory [EMAIL_ADDRESS][DOMAIN_NAME] Employee Number: UI Active" at bounding box center [477, 599] width 352 height 81
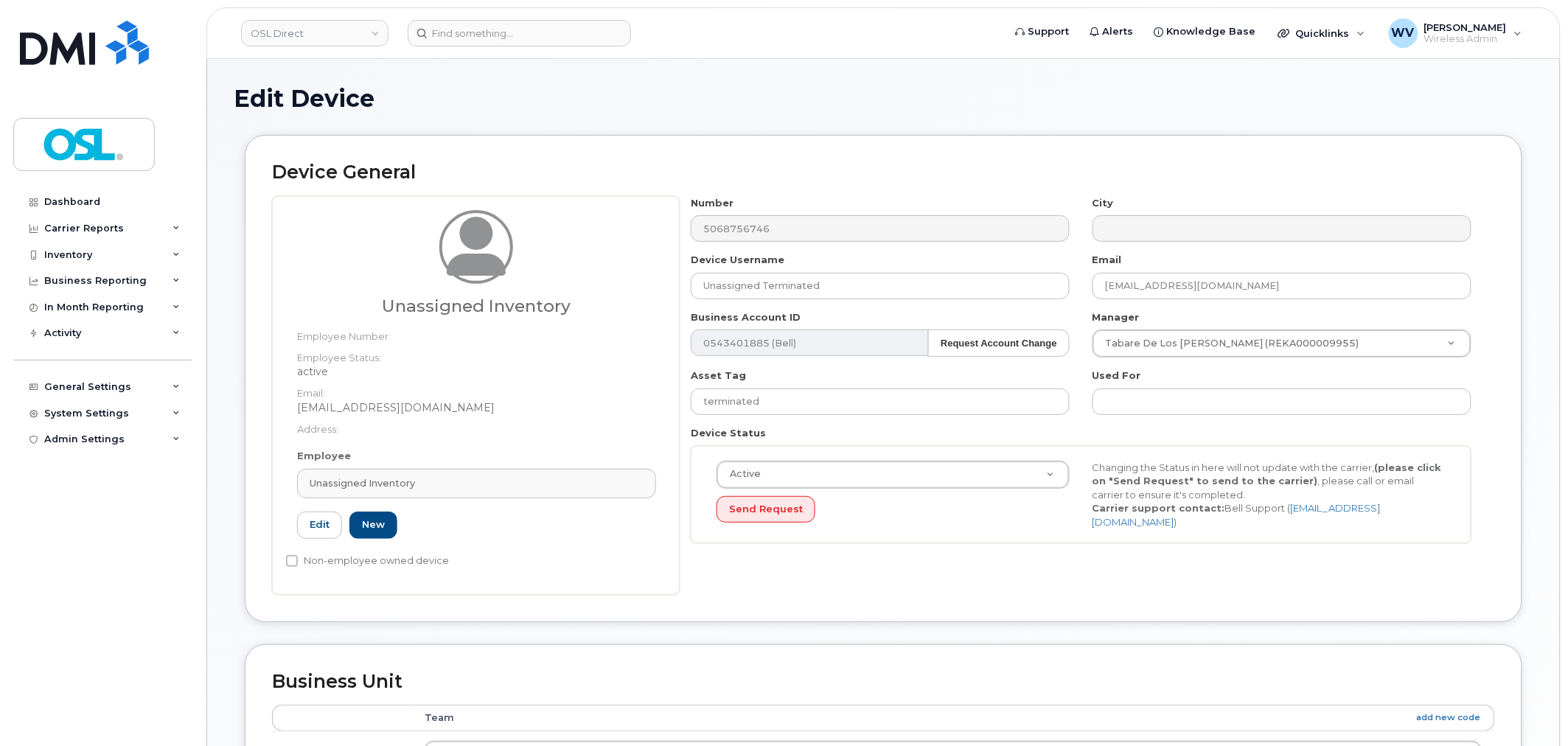
type input "UI"
type input "Unassigned Inventory"
type input "[EMAIL_ADDRESS][DOMAIN_NAME]"
type input "4724252"
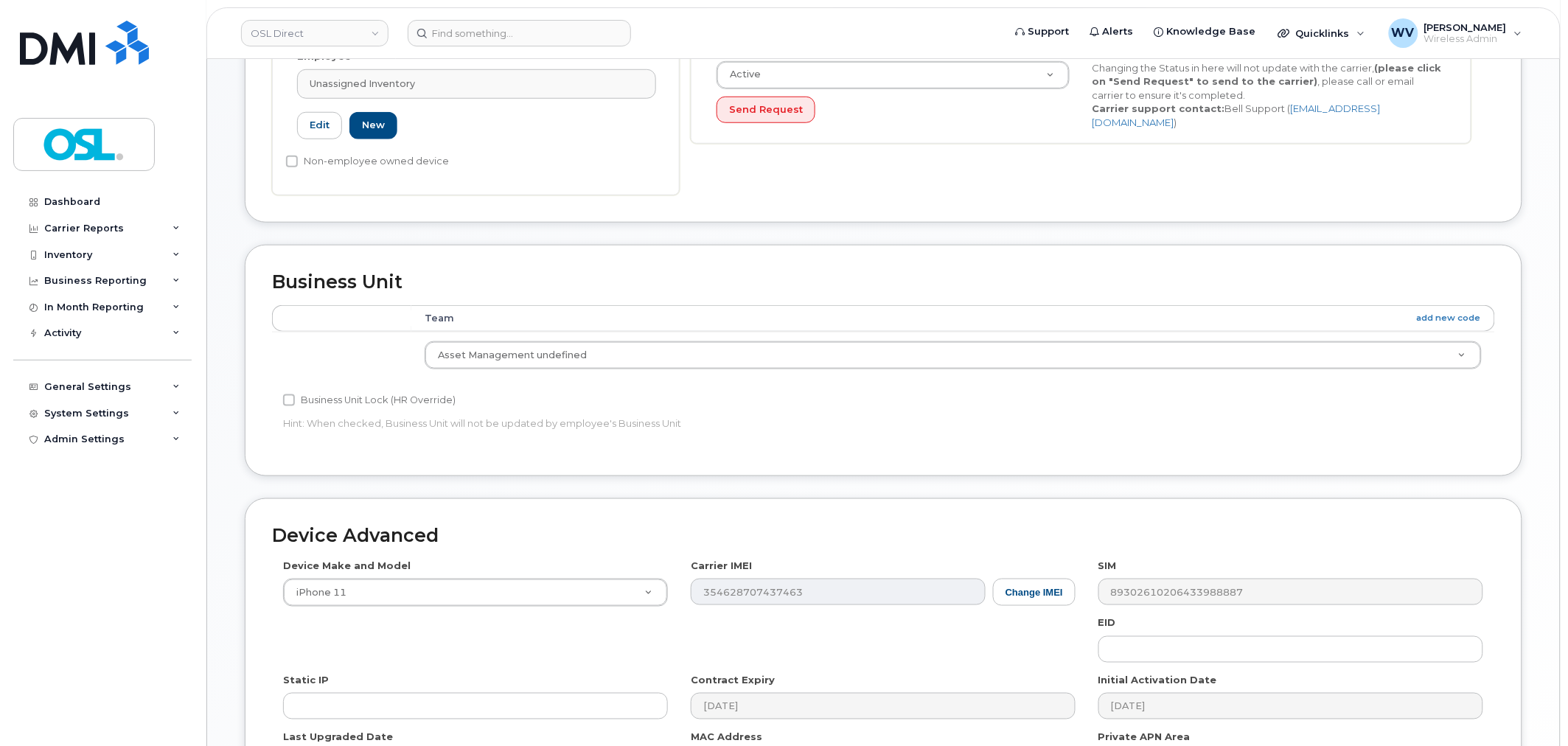
scroll to position [593, 0]
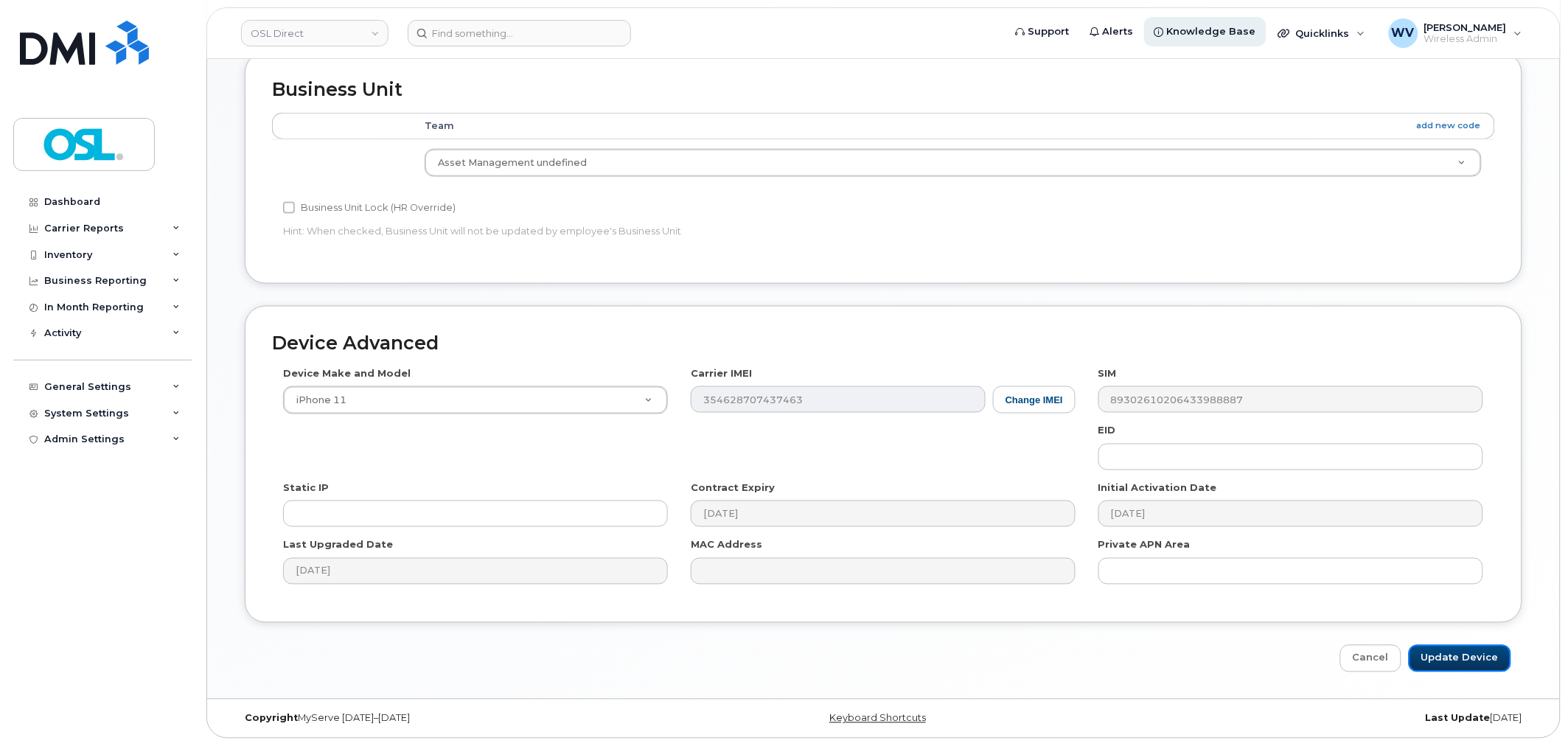
drag, startPoint x: 1465, startPoint y: 665, endPoint x: 1197, endPoint y: 20, distance: 698.5
click at [1465, 665] on input "Update Device" at bounding box center [1459, 658] width 102 height 27
type input "Saving..."
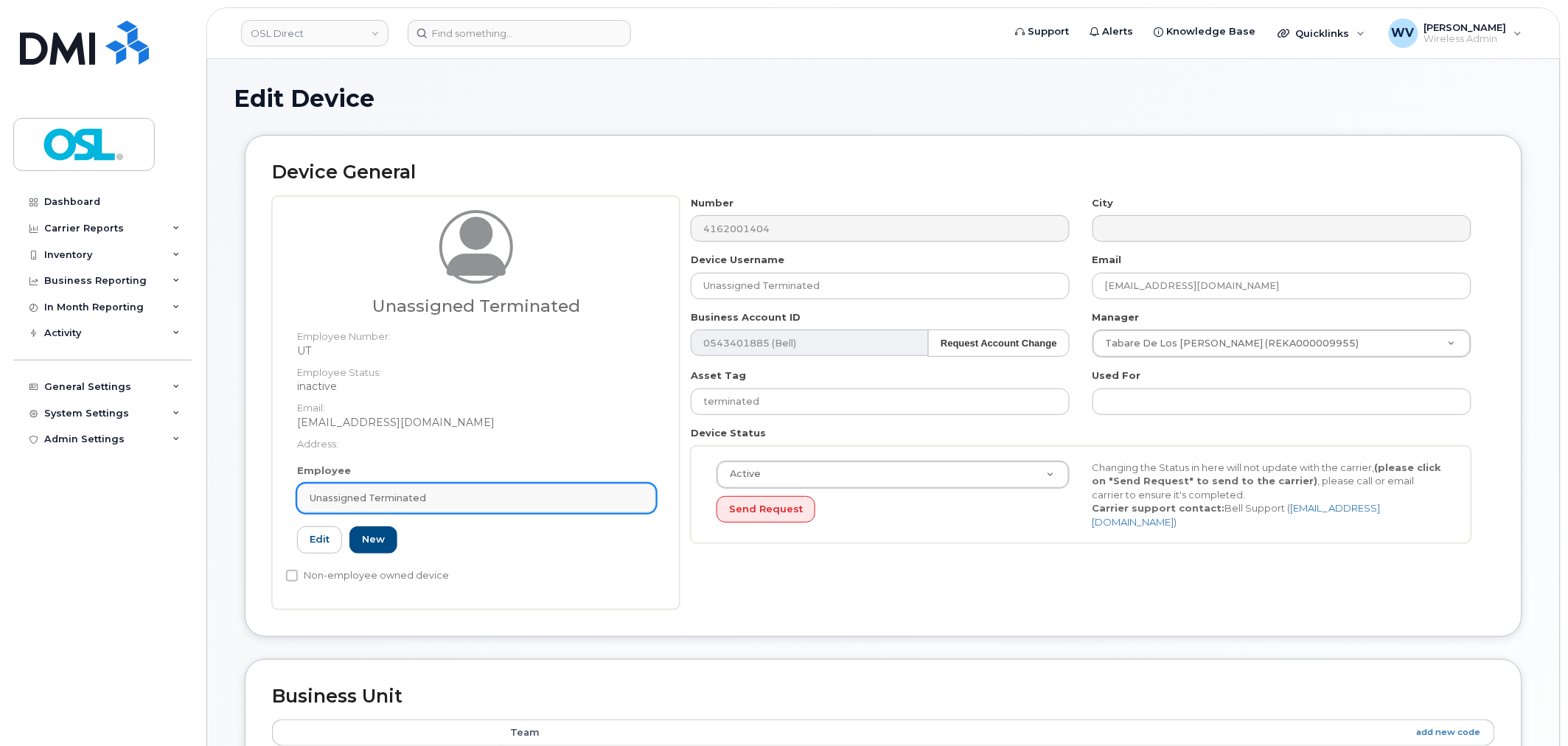
click at [513, 495] on div "Unassigned Terminated" at bounding box center [476, 498] width 334 height 14
paste input "unassigned"
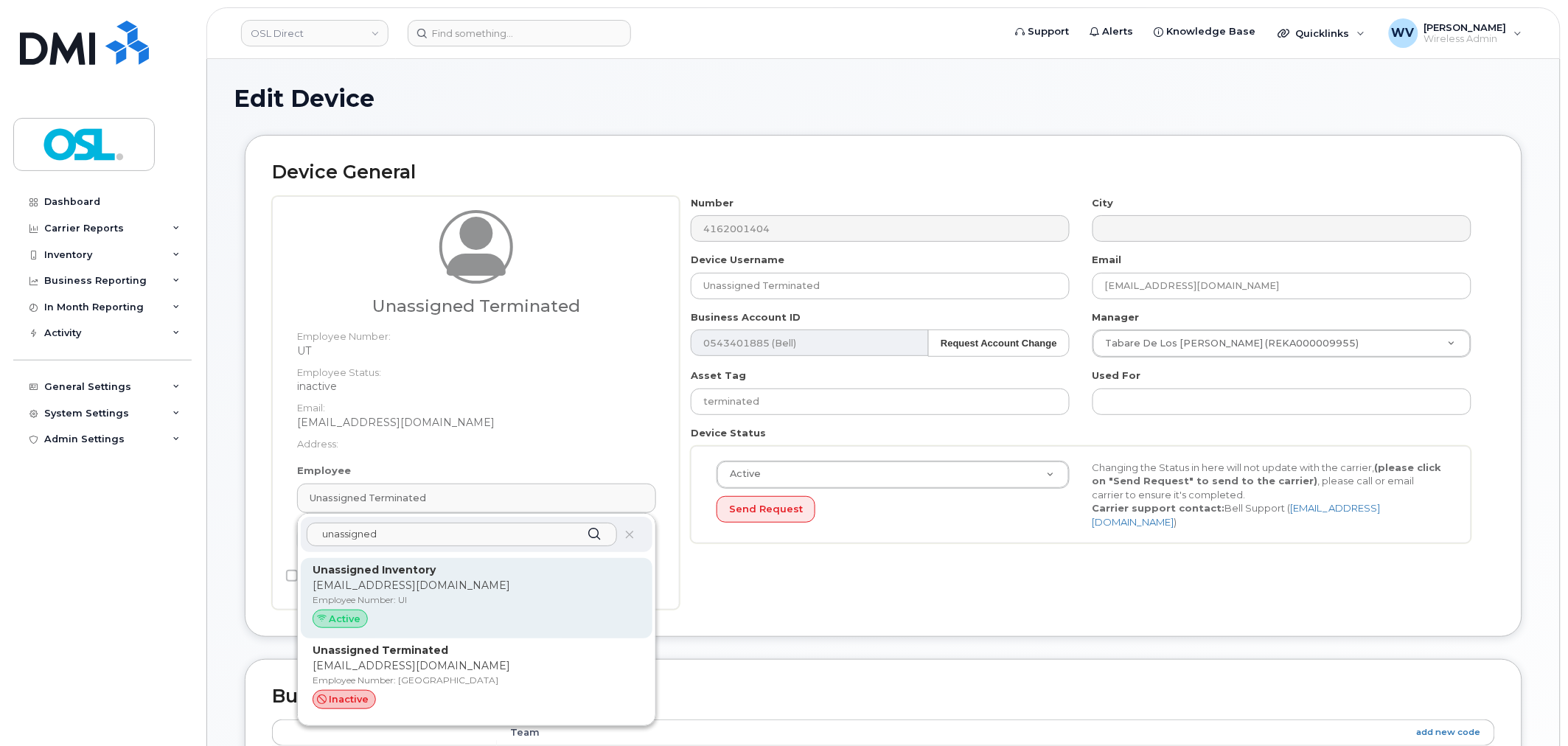
type input "unassigned"
click at [512, 559] on div "Unassigned Inventory [EMAIL_ADDRESS][DOMAIN_NAME] Employee Number: UI Active" at bounding box center [477, 599] width 352 height 81
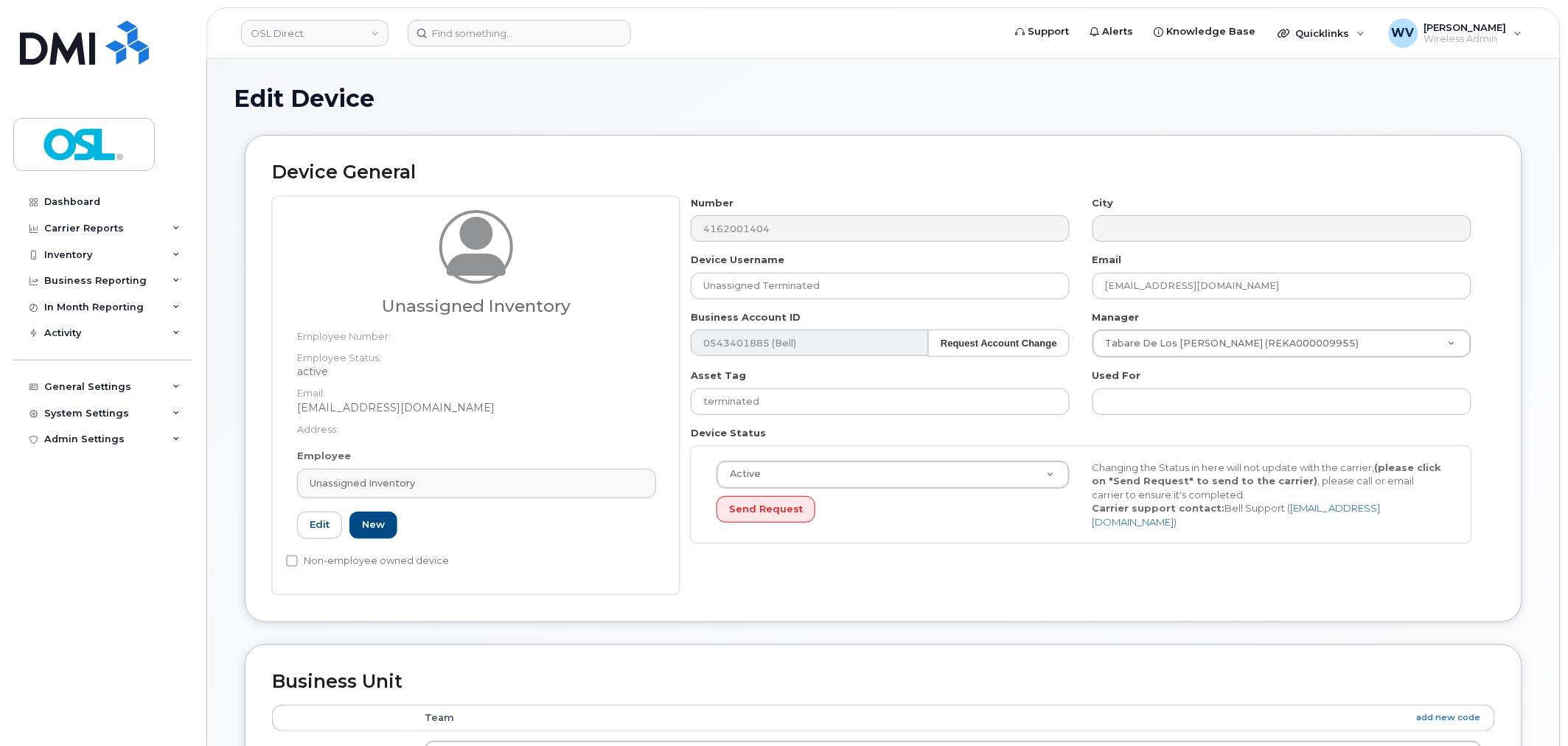
type input "UI"
type input "Unassigned Inventory"
type input "[EMAIL_ADDRESS][DOMAIN_NAME]"
type input "4724252"
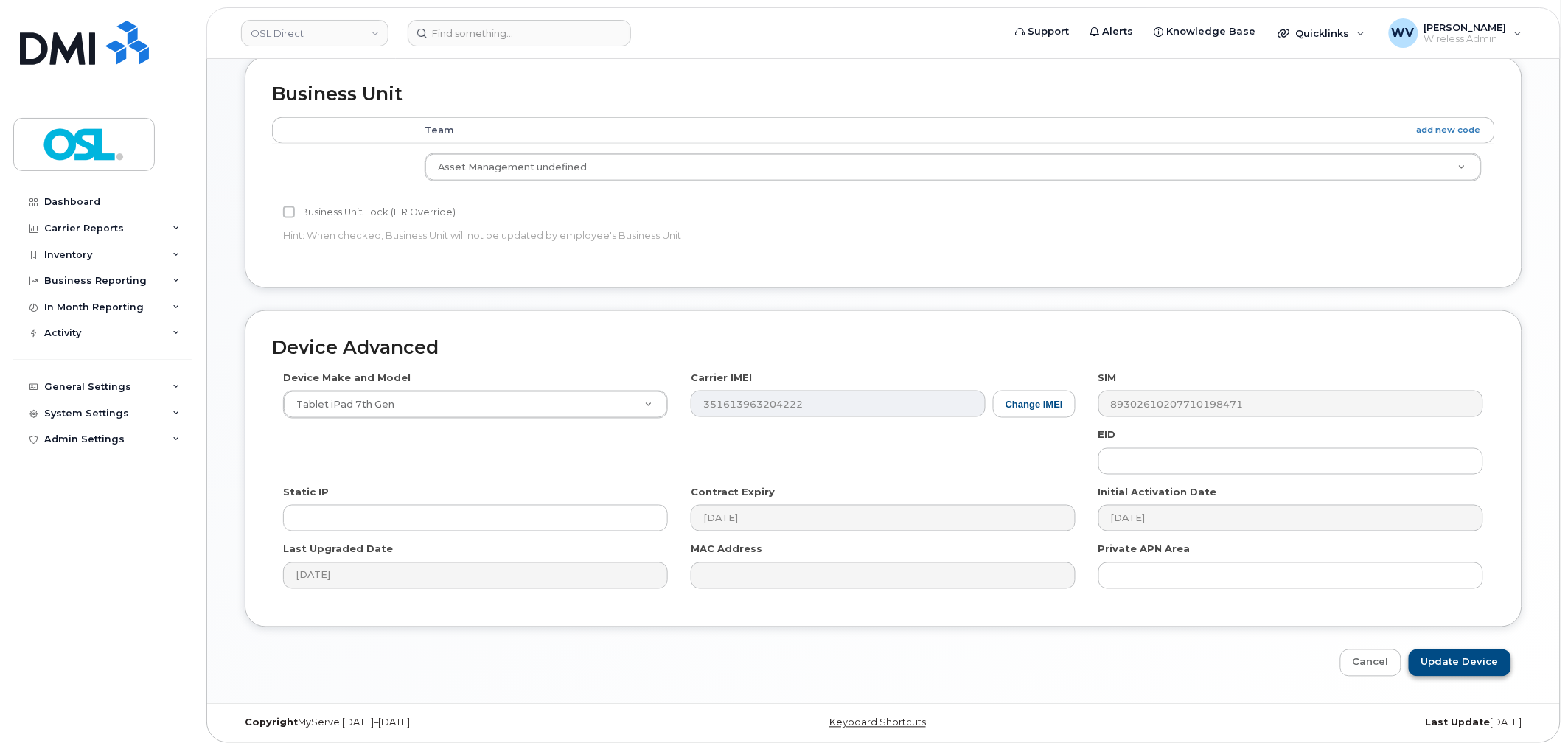
scroll to position [593, 0]
click at [1480, 654] on input "Update Device" at bounding box center [1459, 658] width 102 height 27
type input "Saving..."
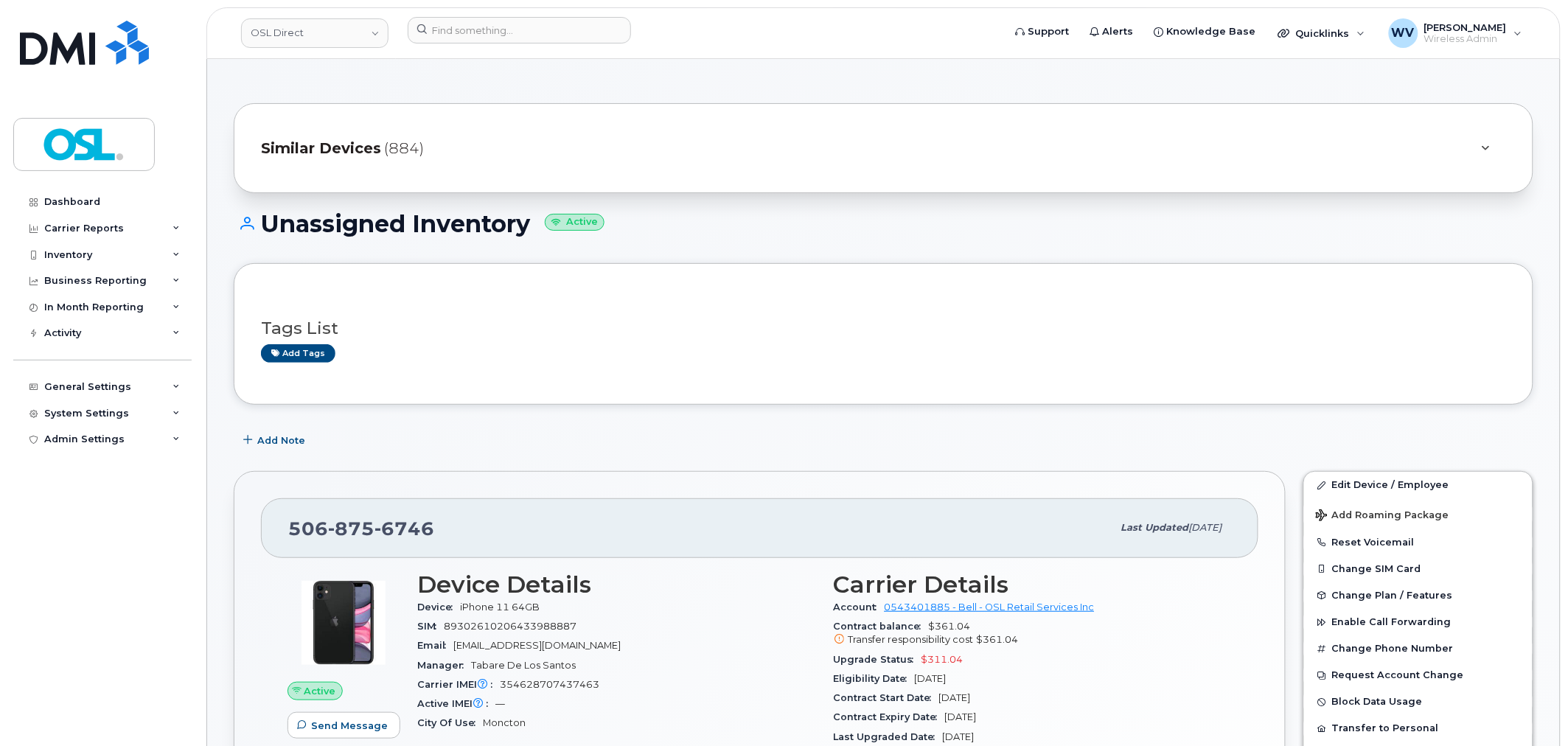
click at [391, 531] on span "6746" at bounding box center [404, 529] width 59 height 22
click at [389, 531] on span "6746" at bounding box center [404, 529] width 59 height 22
copy span "[PHONE_NUMBER]"
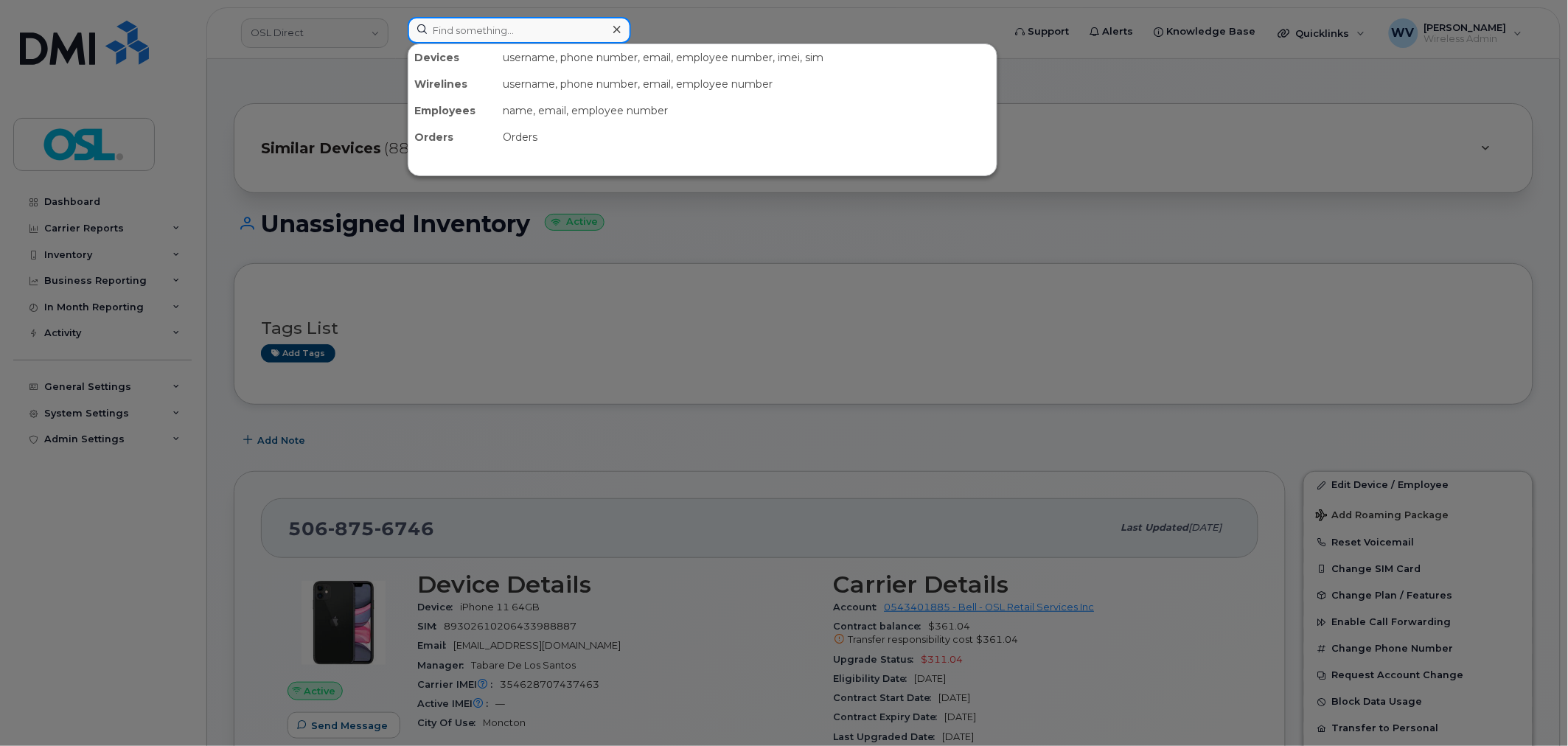
click at [582, 30] on input at bounding box center [520, 30] width 224 height 27
paste input "6476169411"
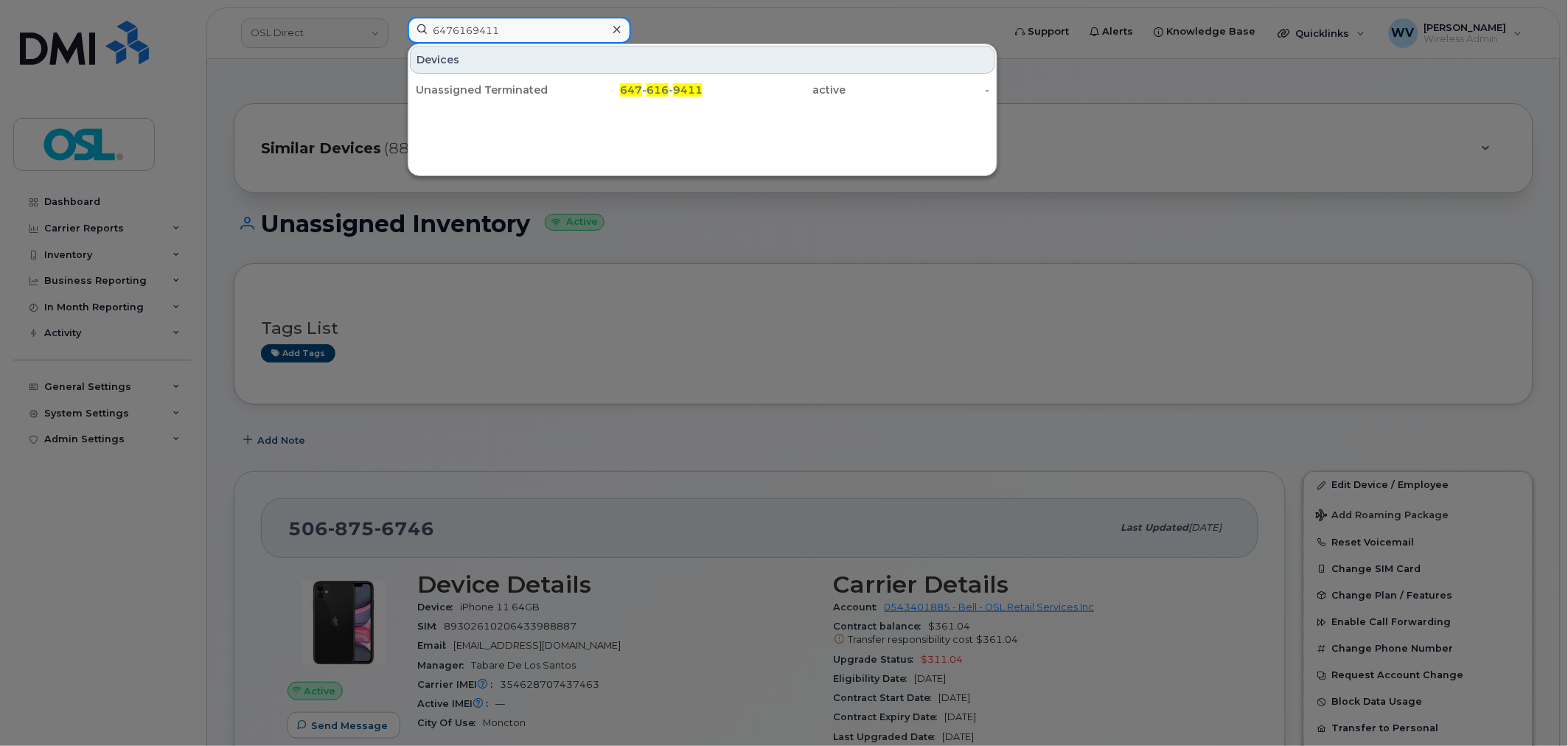
type input "6476169411"
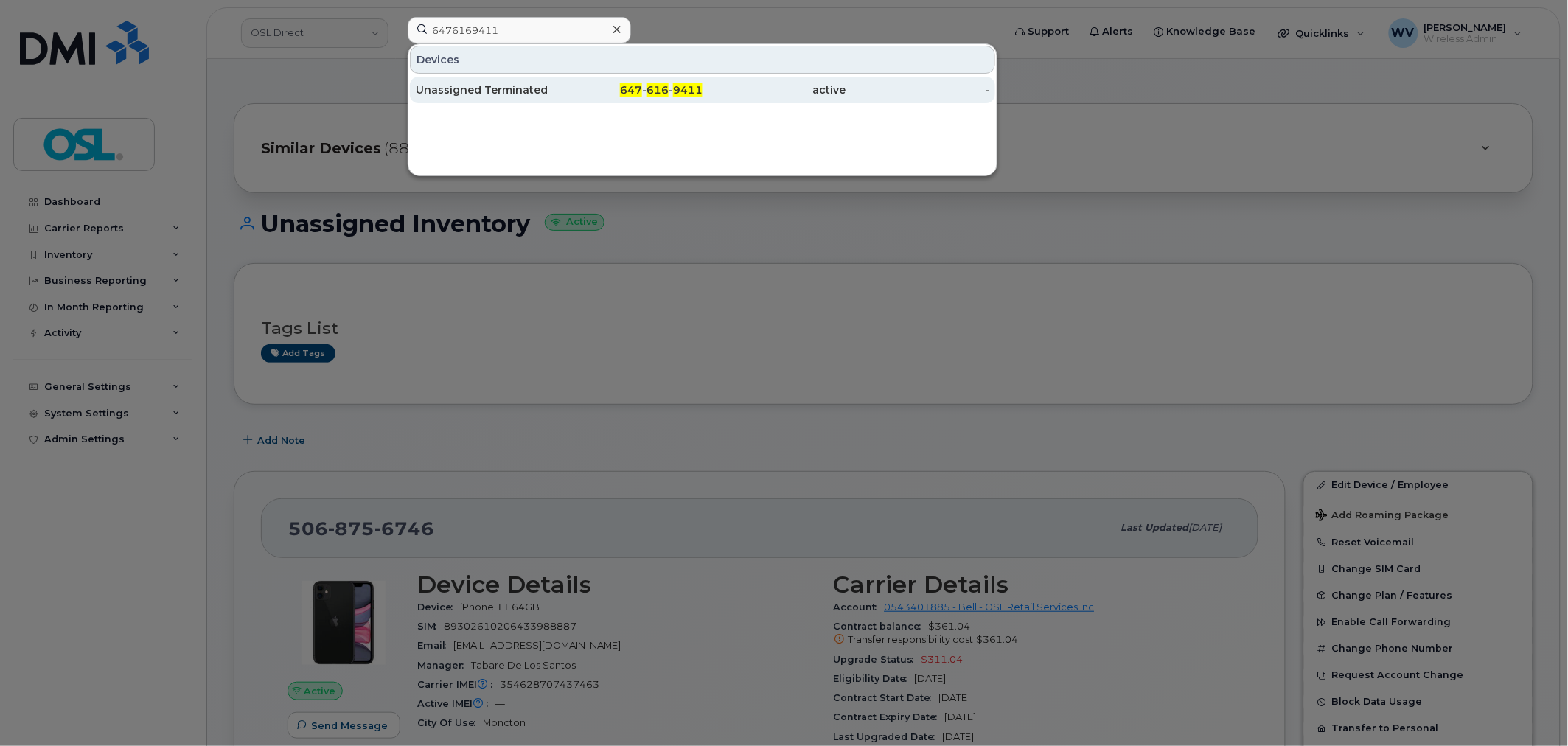
click at [553, 90] on div "Unassigned Terminated" at bounding box center [488, 90] width 144 height 15
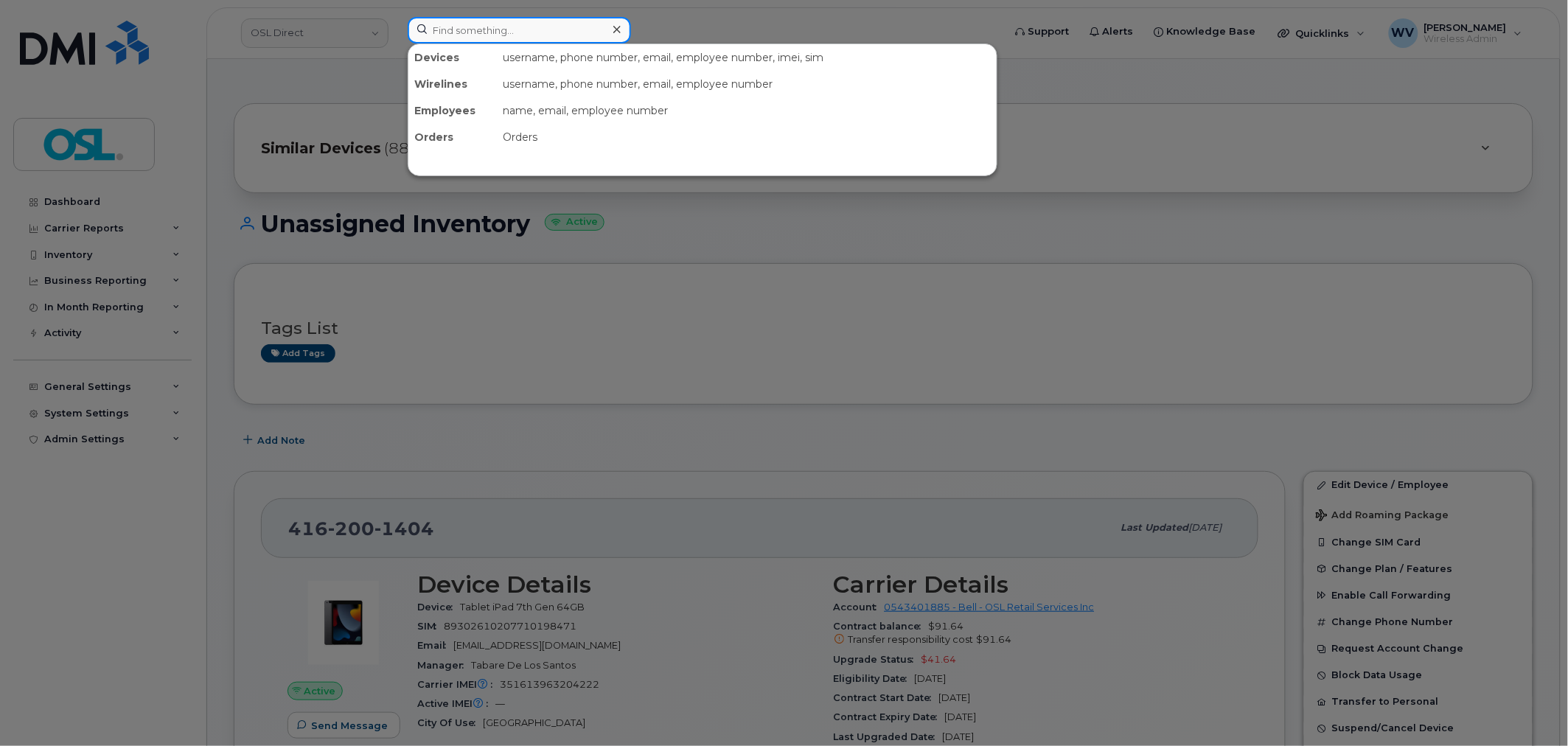
click at [528, 33] on input at bounding box center [520, 30] width 224 height 27
paste input "Fares Chebbat"
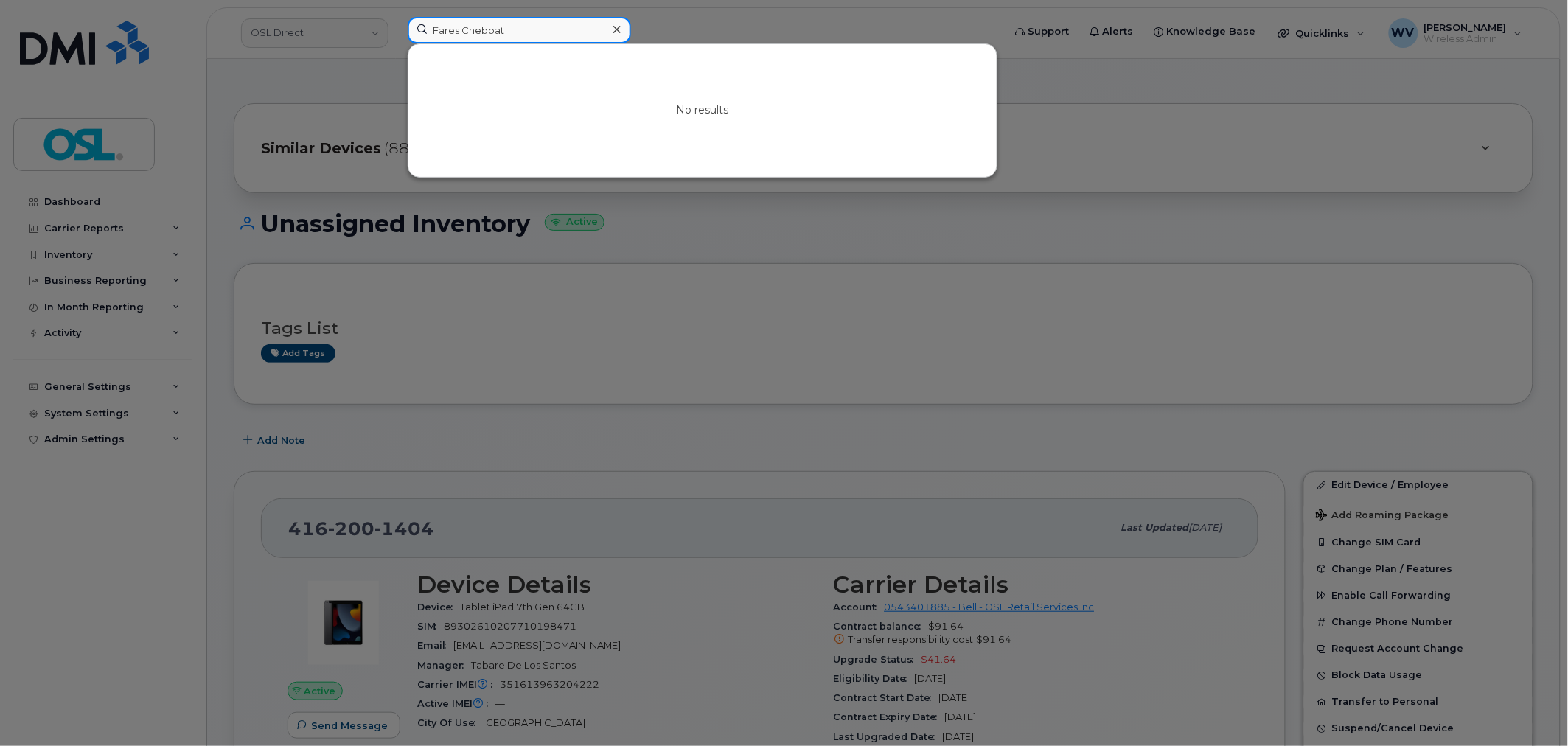
click at [553, 31] on input "Fares Chebbat" at bounding box center [520, 30] width 224 height 27
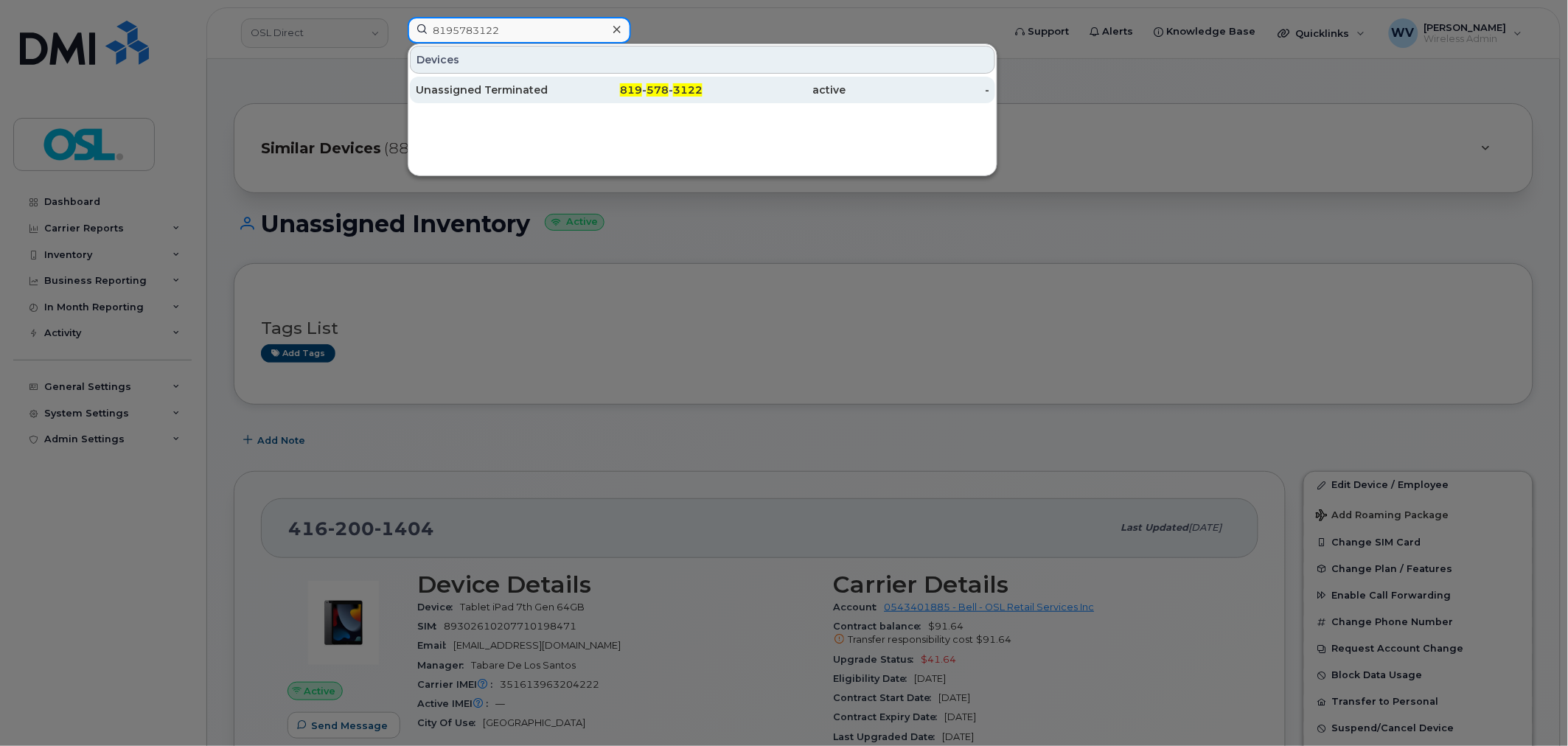
type input "8195783122"
click at [590, 100] on div "819 - 578 - 3122" at bounding box center [632, 90] width 144 height 27
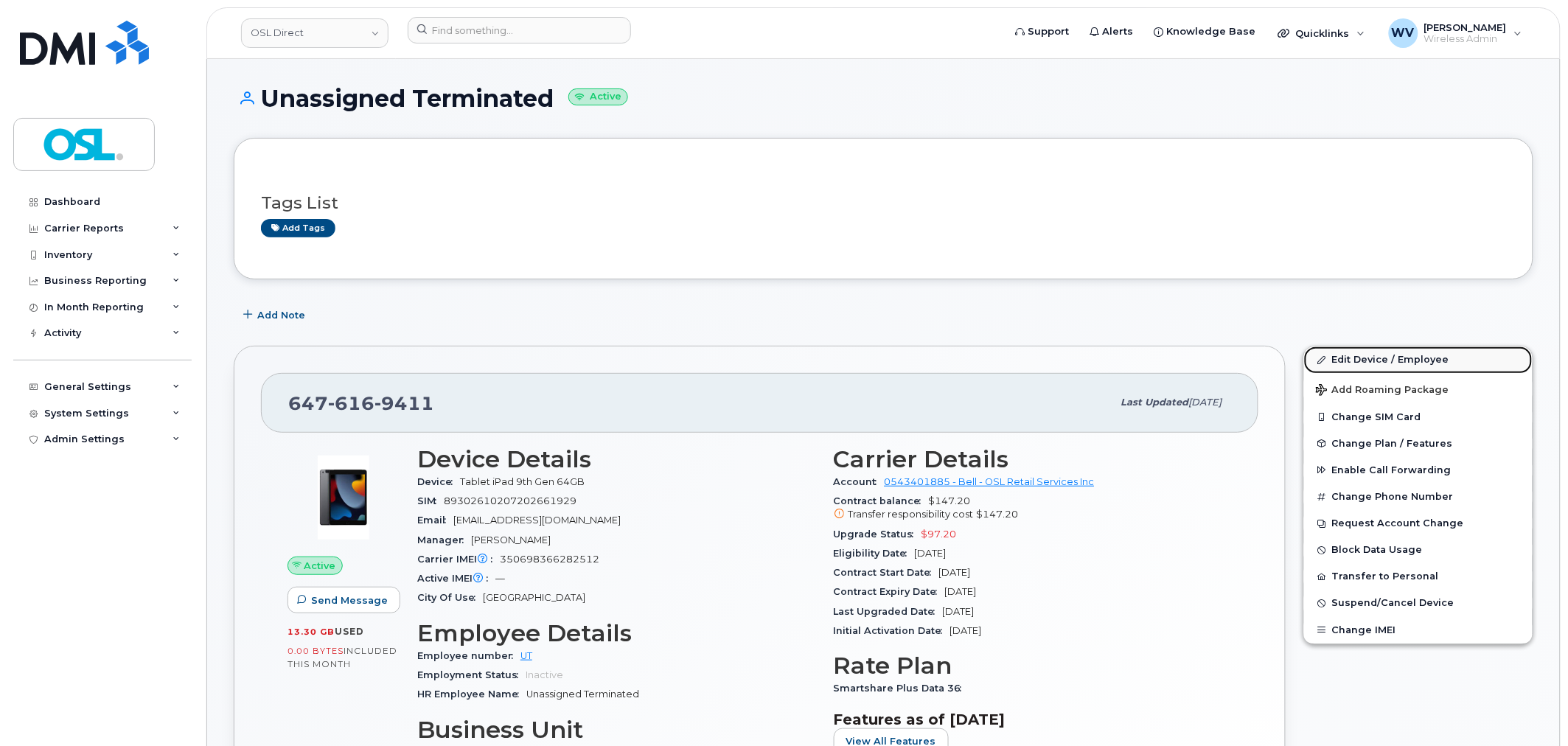
click at [1362, 364] on link "Edit Device / Employee" at bounding box center [1418, 360] width 228 height 27
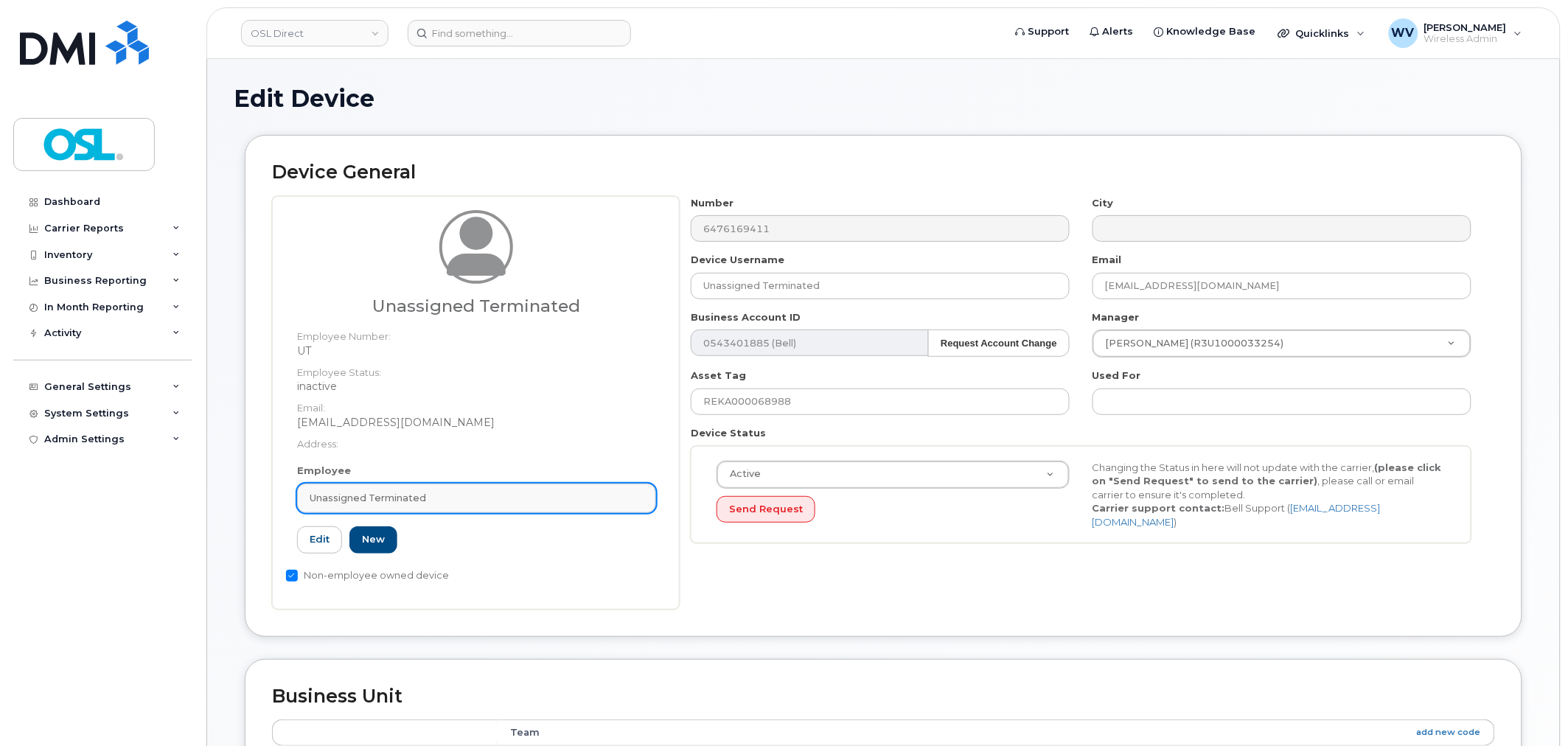
click at [524, 501] on div "Unassigned Terminated" at bounding box center [476, 498] width 334 height 14
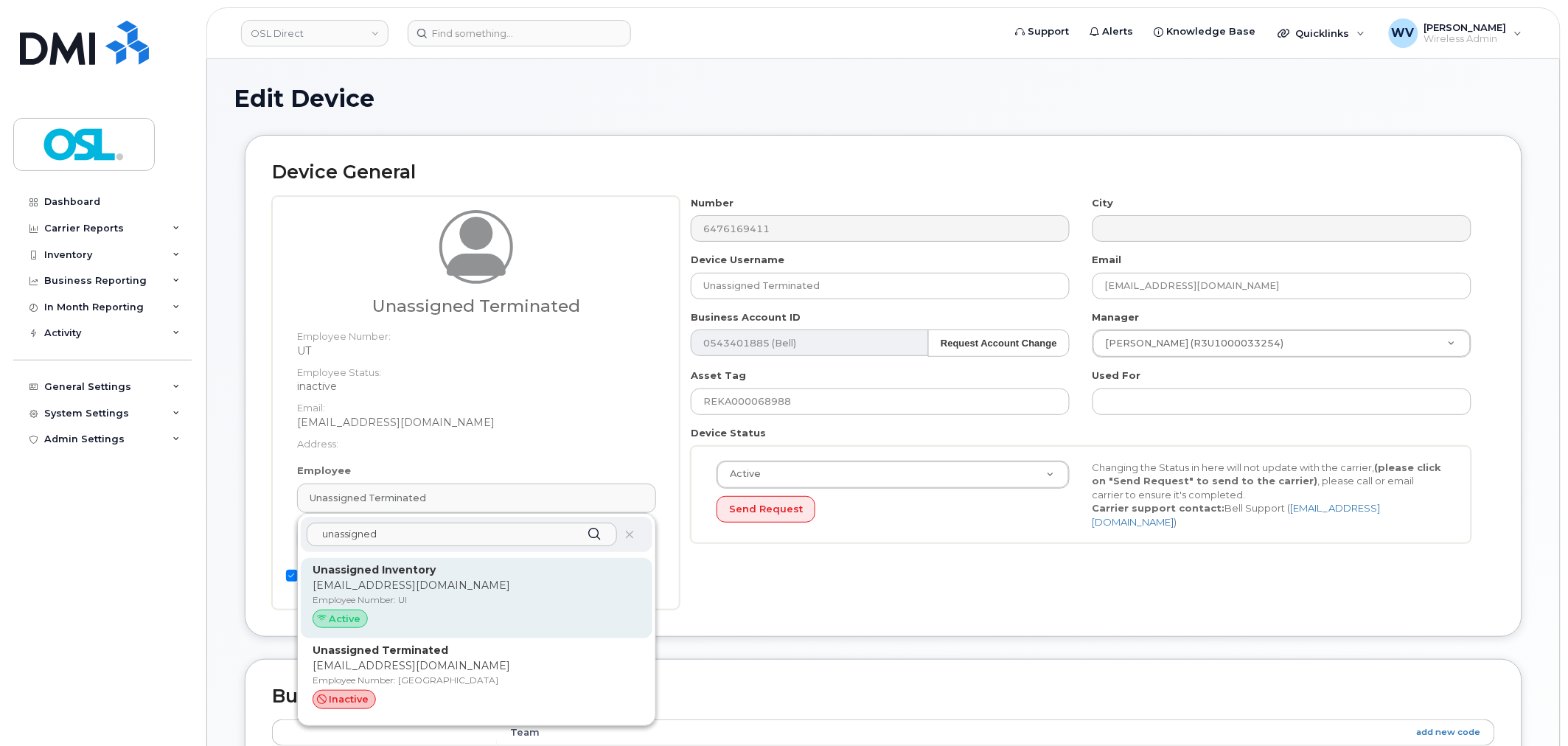
type input "unassigned"
click at [498, 573] on p "Unassigned Inventory" at bounding box center [477, 571] width 328 height 16
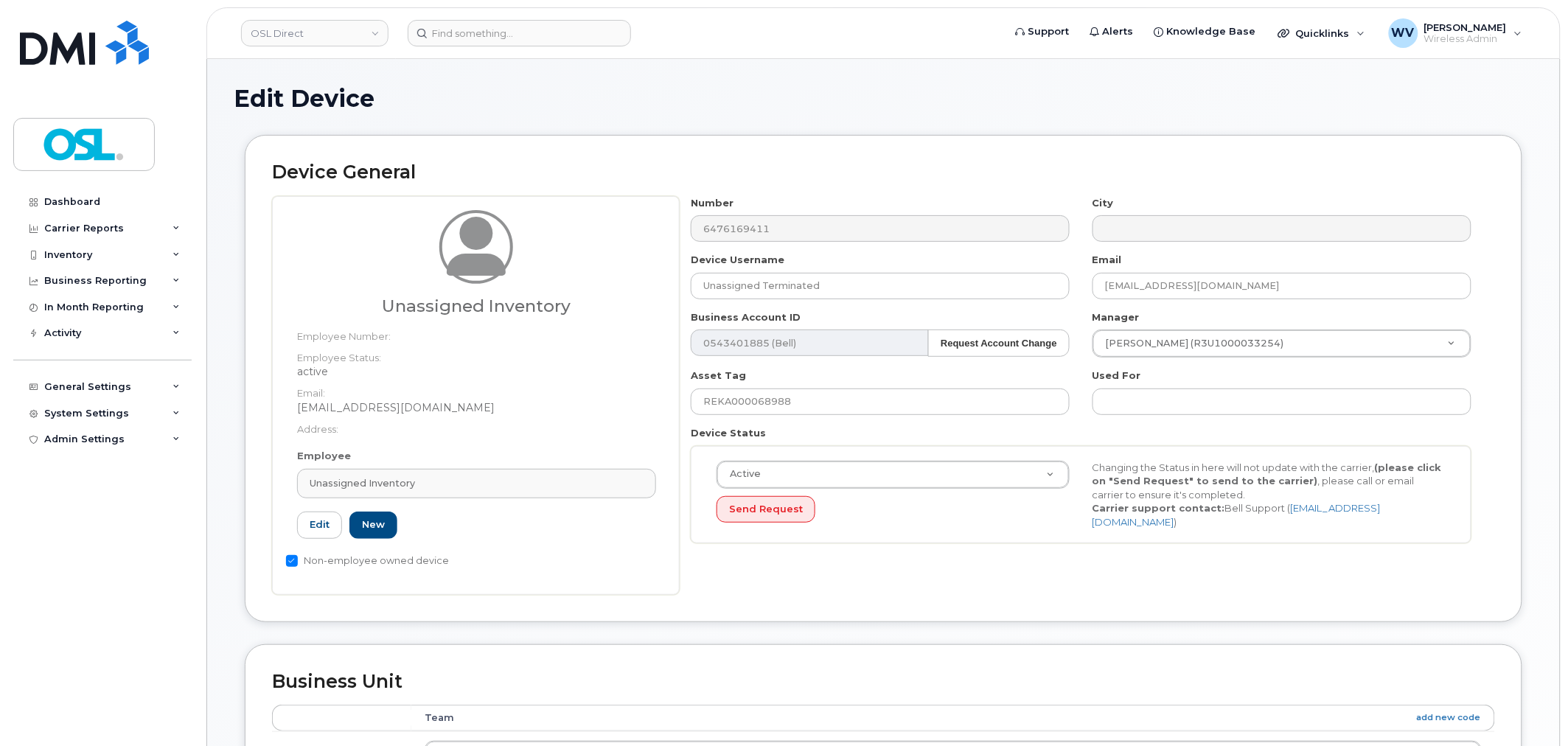
type input "UI"
type input "Unassigned Inventory"
type input "[EMAIL_ADDRESS][DOMAIN_NAME]"
type input "4724252"
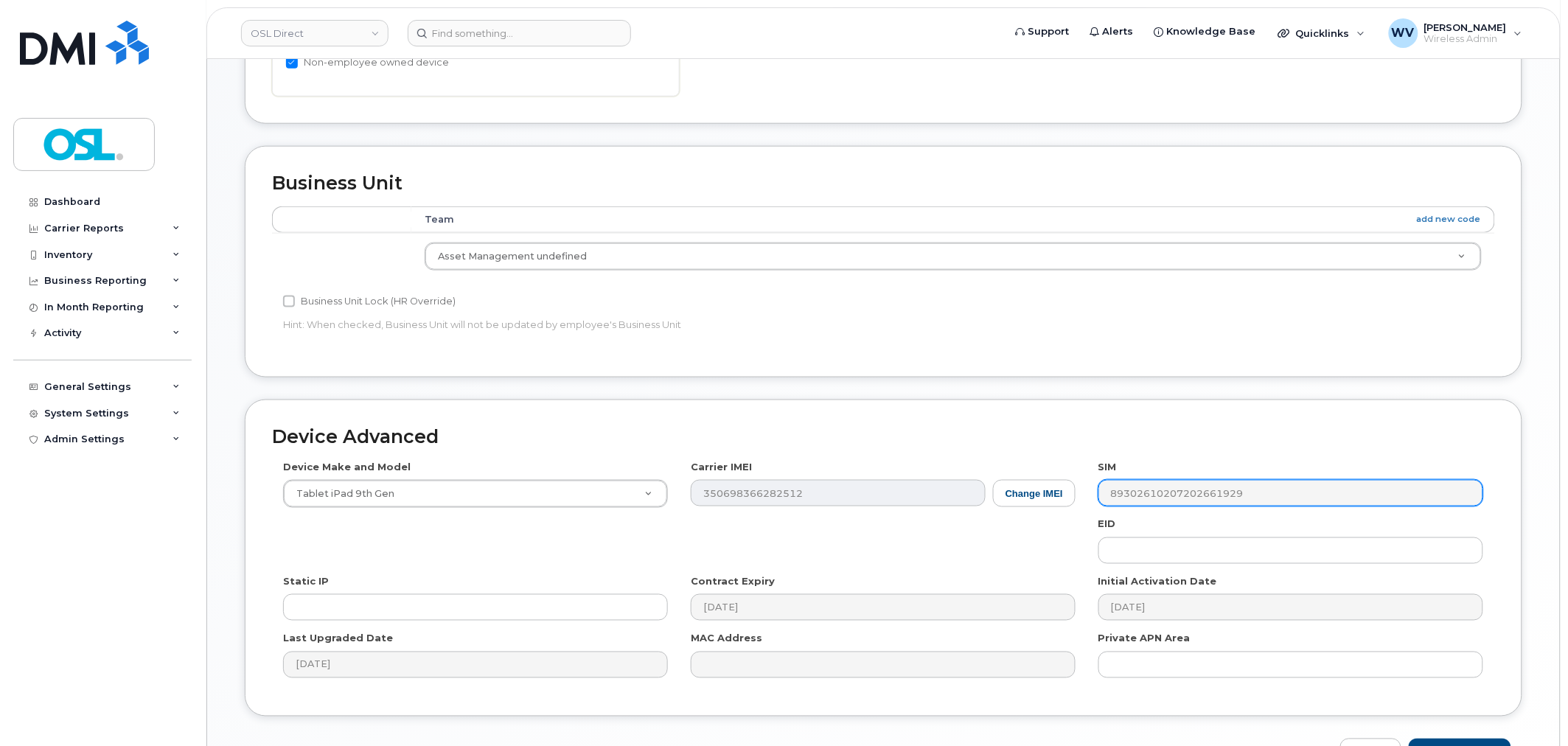
scroll to position [593, 0]
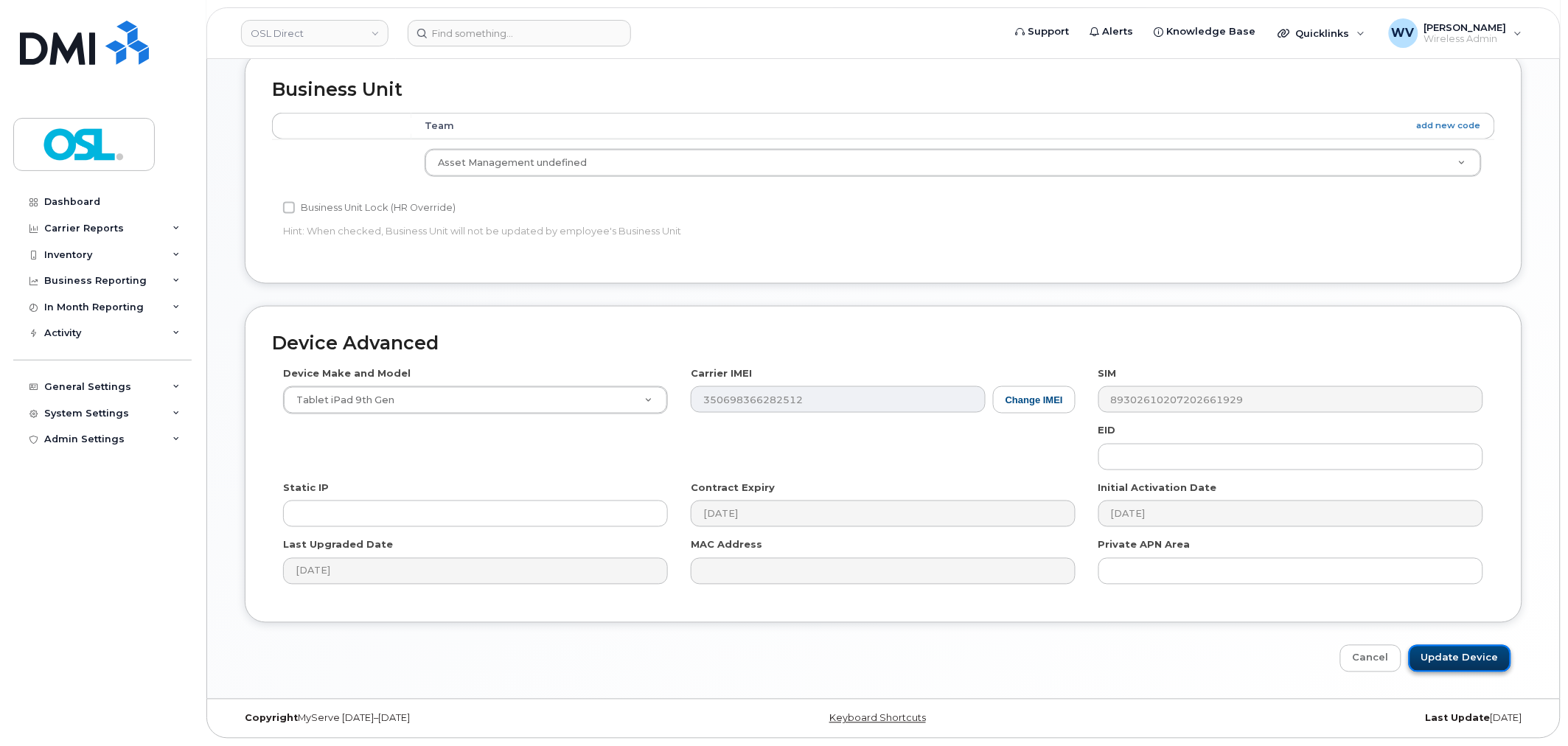
click at [1442, 659] on input "Update Device" at bounding box center [1459, 658] width 102 height 27
type input "Saving..."
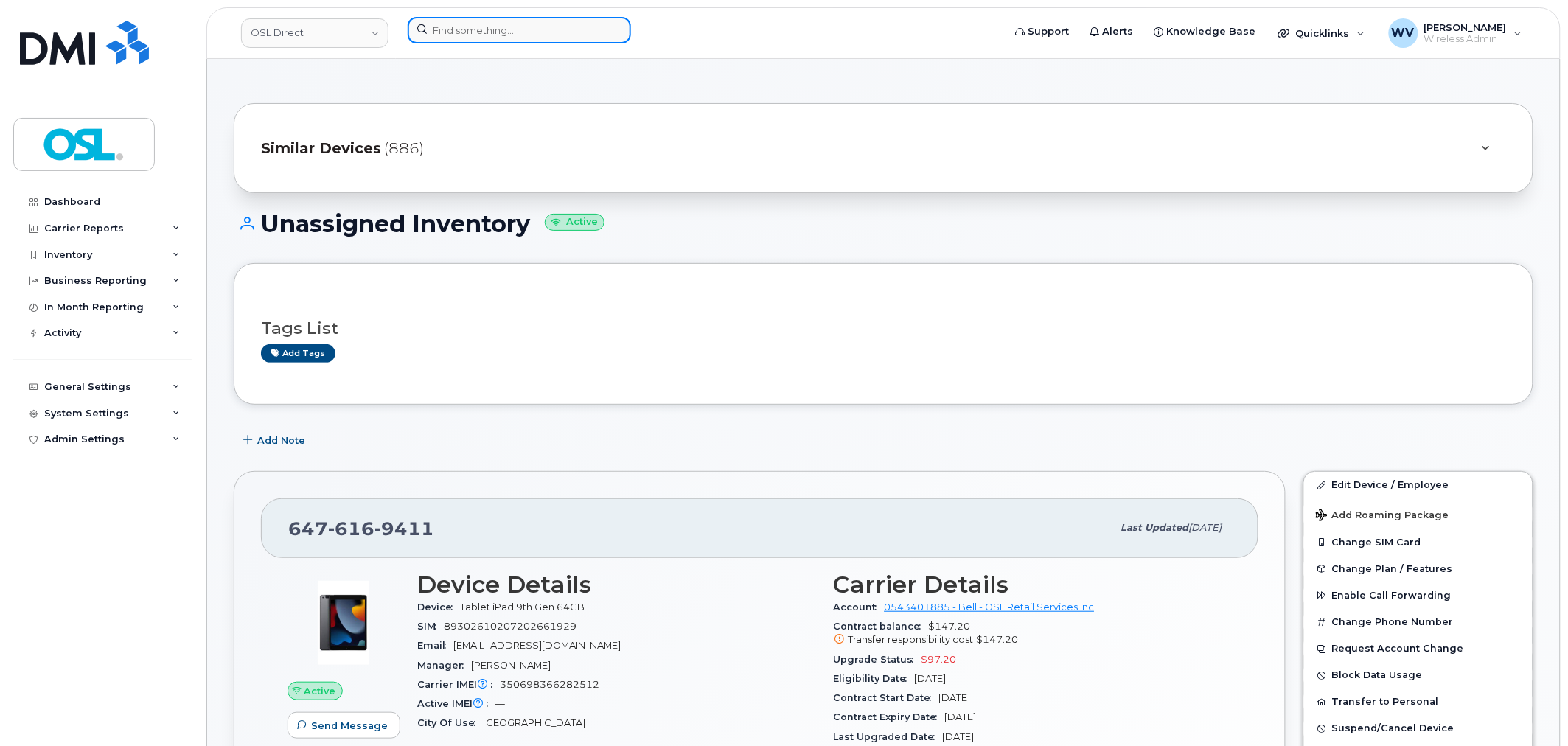
click at [503, 41] on input at bounding box center [520, 30] width 224 height 27
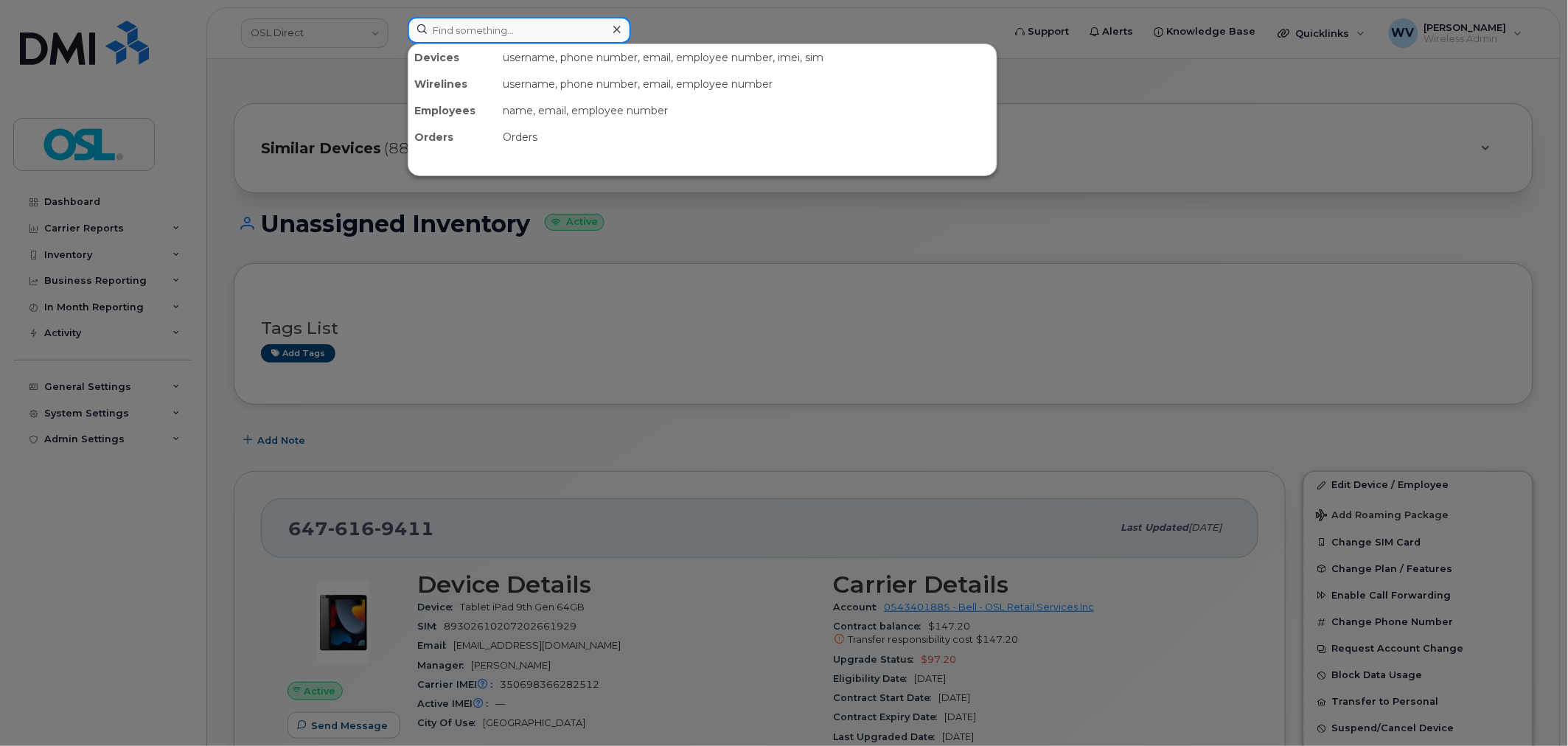
paste input "4384686100"
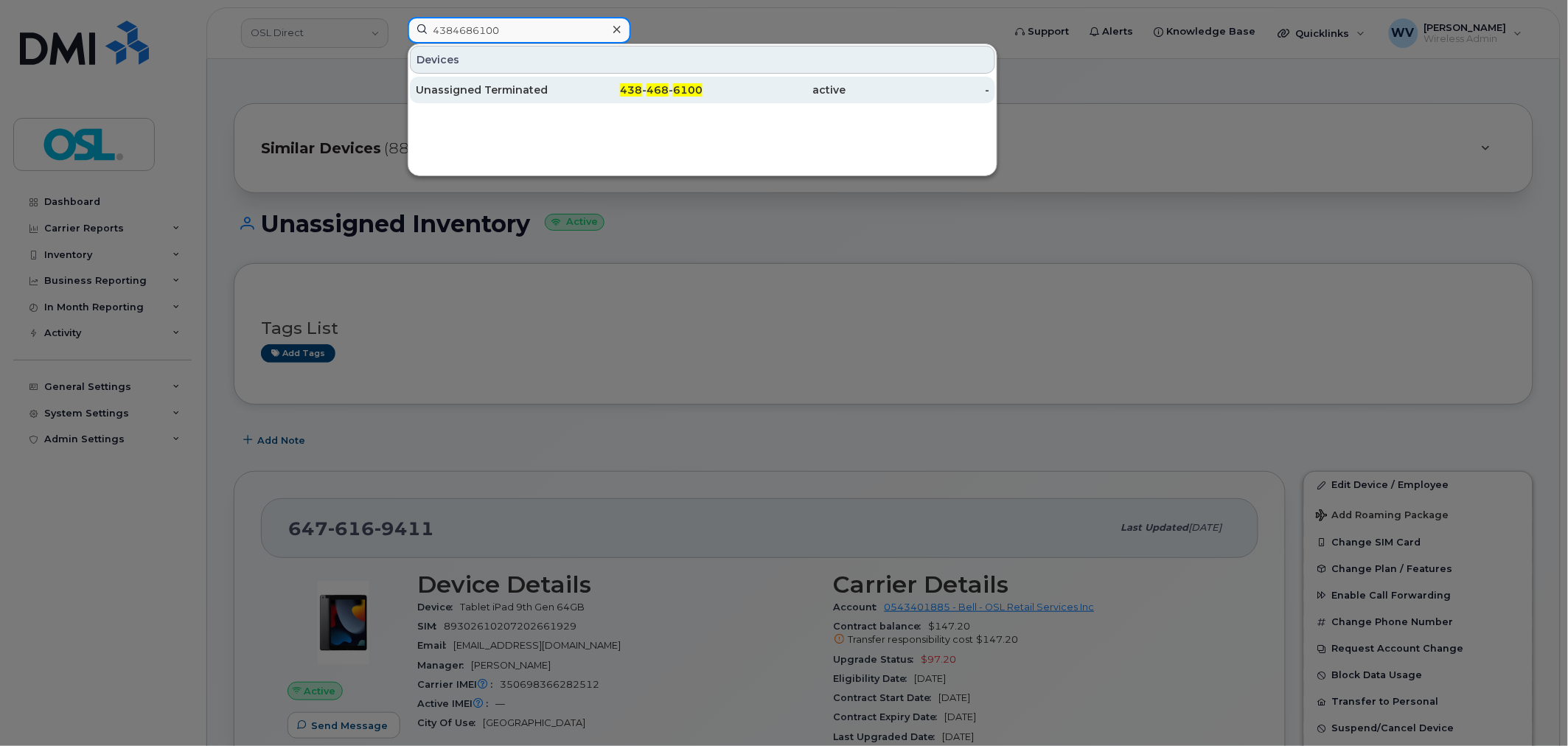
type input "4384686100"
click at [517, 84] on div "Unassigned Terminated" at bounding box center [488, 90] width 144 height 15
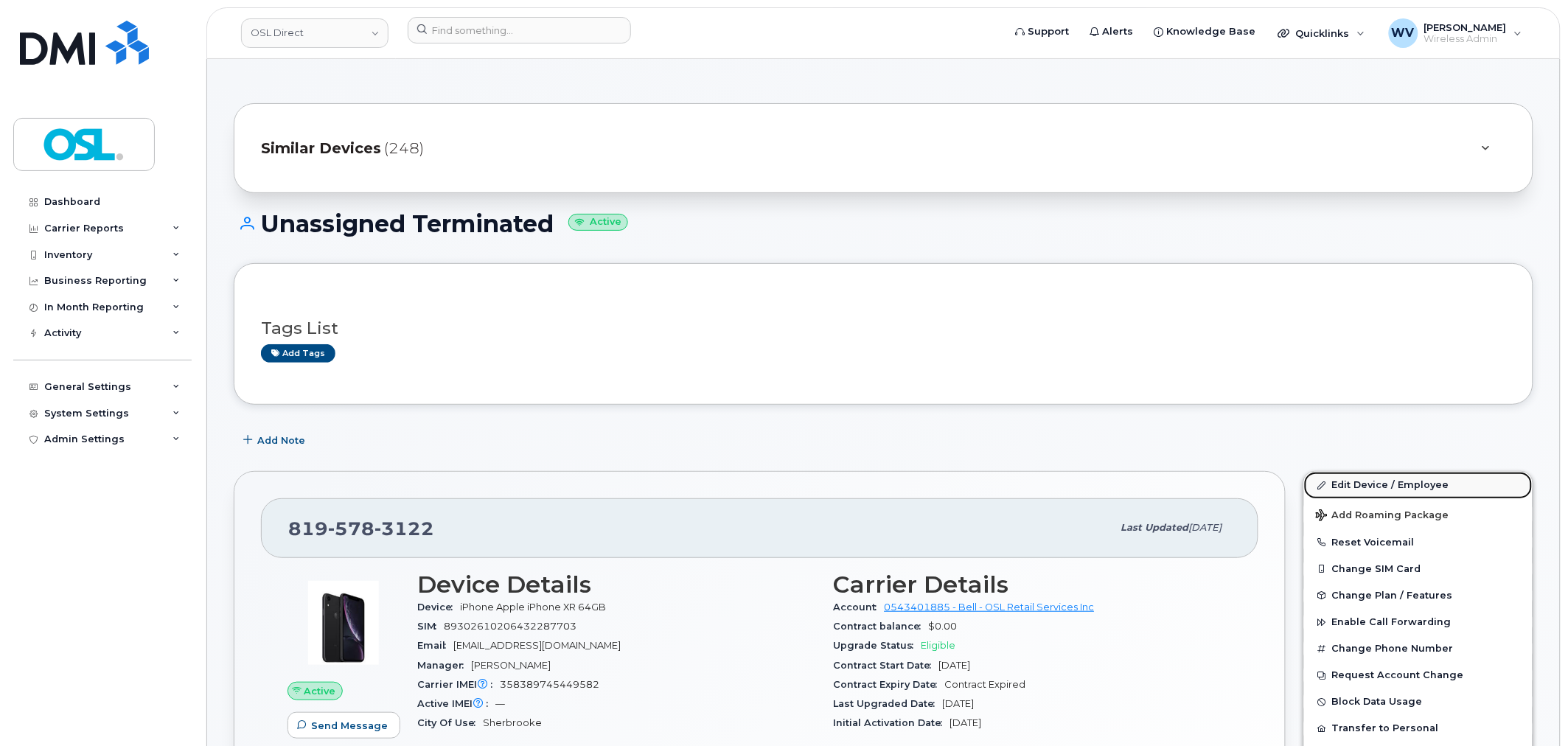
click at [1376, 486] on link "Edit Device / Employee" at bounding box center [1418, 486] width 228 height 27
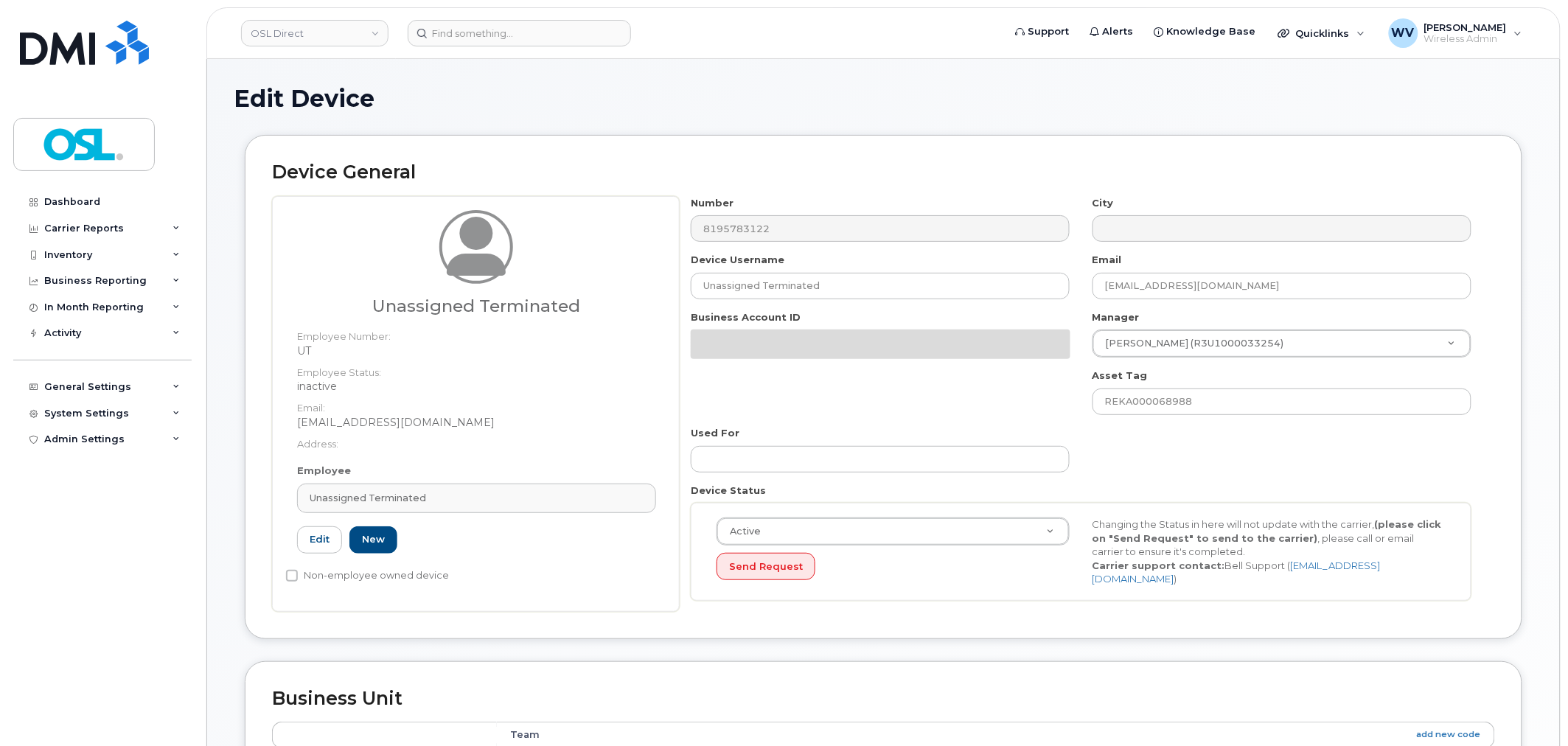
click at [505, 478] on div "Employee Unassigned Terminated Type first three symbols or more UT Edit New" at bounding box center [477, 515] width 381 height 102
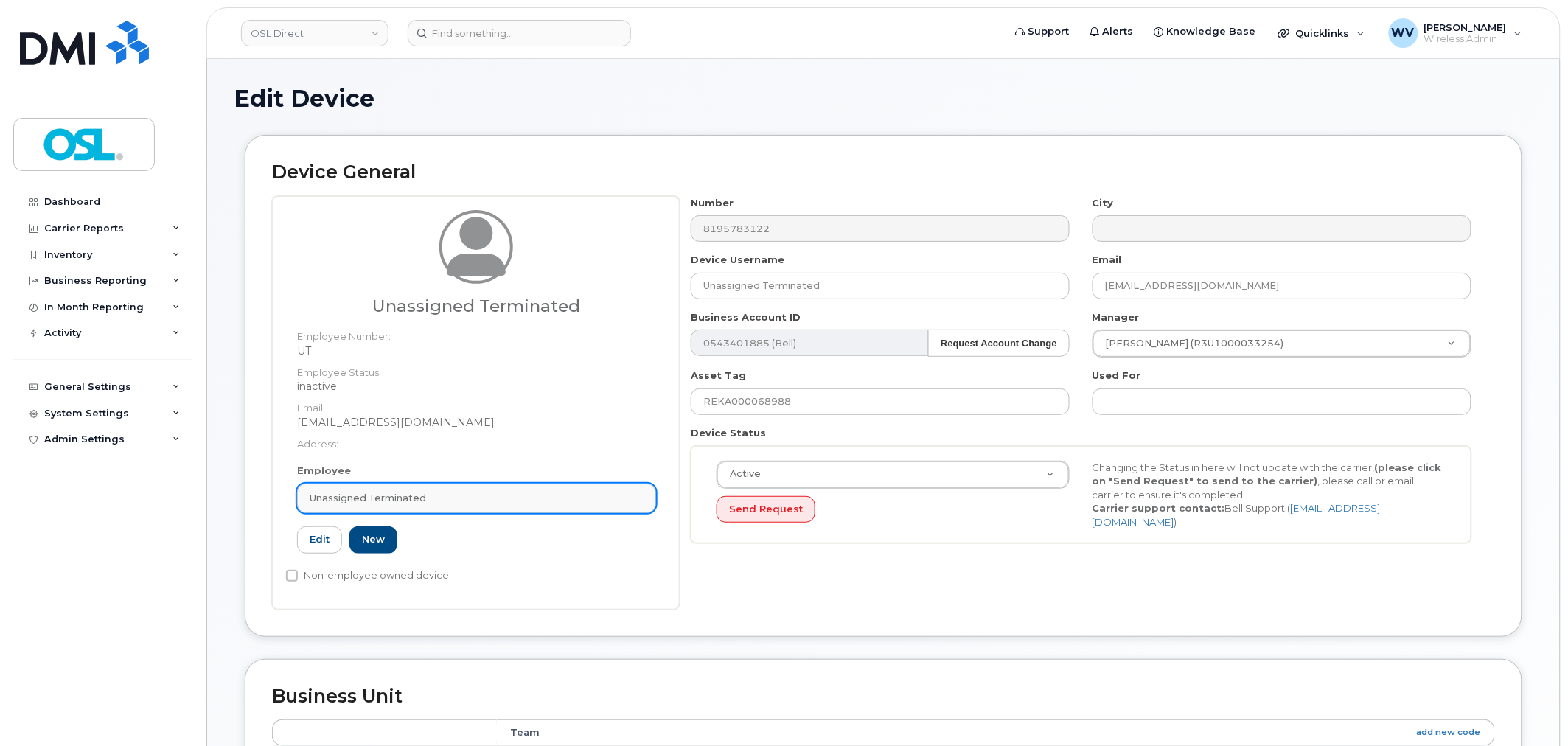
click at [499, 491] on div "Unassigned Terminated" at bounding box center [476, 498] width 334 height 14
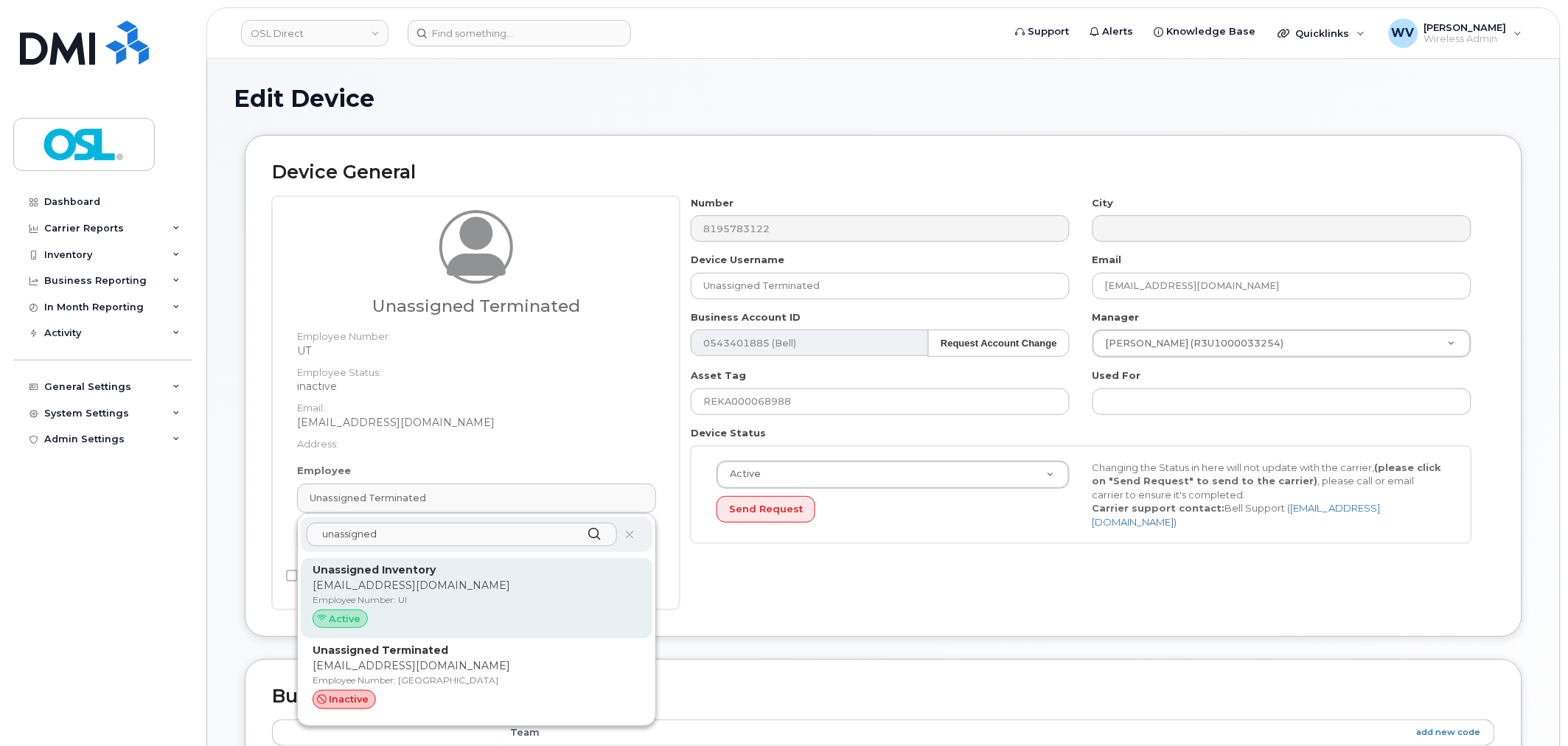
type input "unassigned"
click at [496, 562] on div "Unassigned Inventory support@osldirect.com Employee Number: UI Active" at bounding box center [477, 599] width 352 height 81
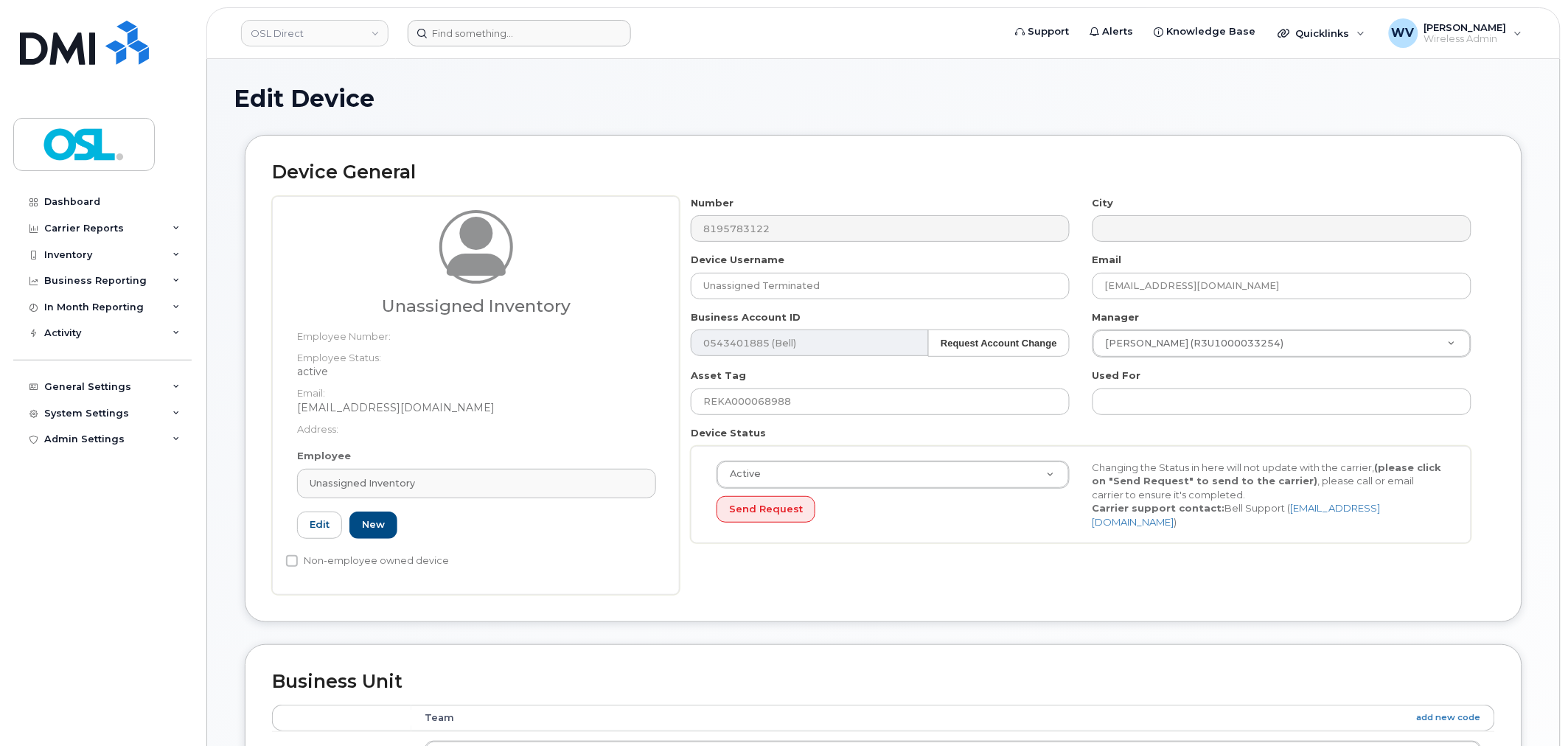
type input "Unassigned Inventory"
type input "[EMAIL_ADDRESS][DOMAIN_NAME]"
type input "4724252"
type input "UI"
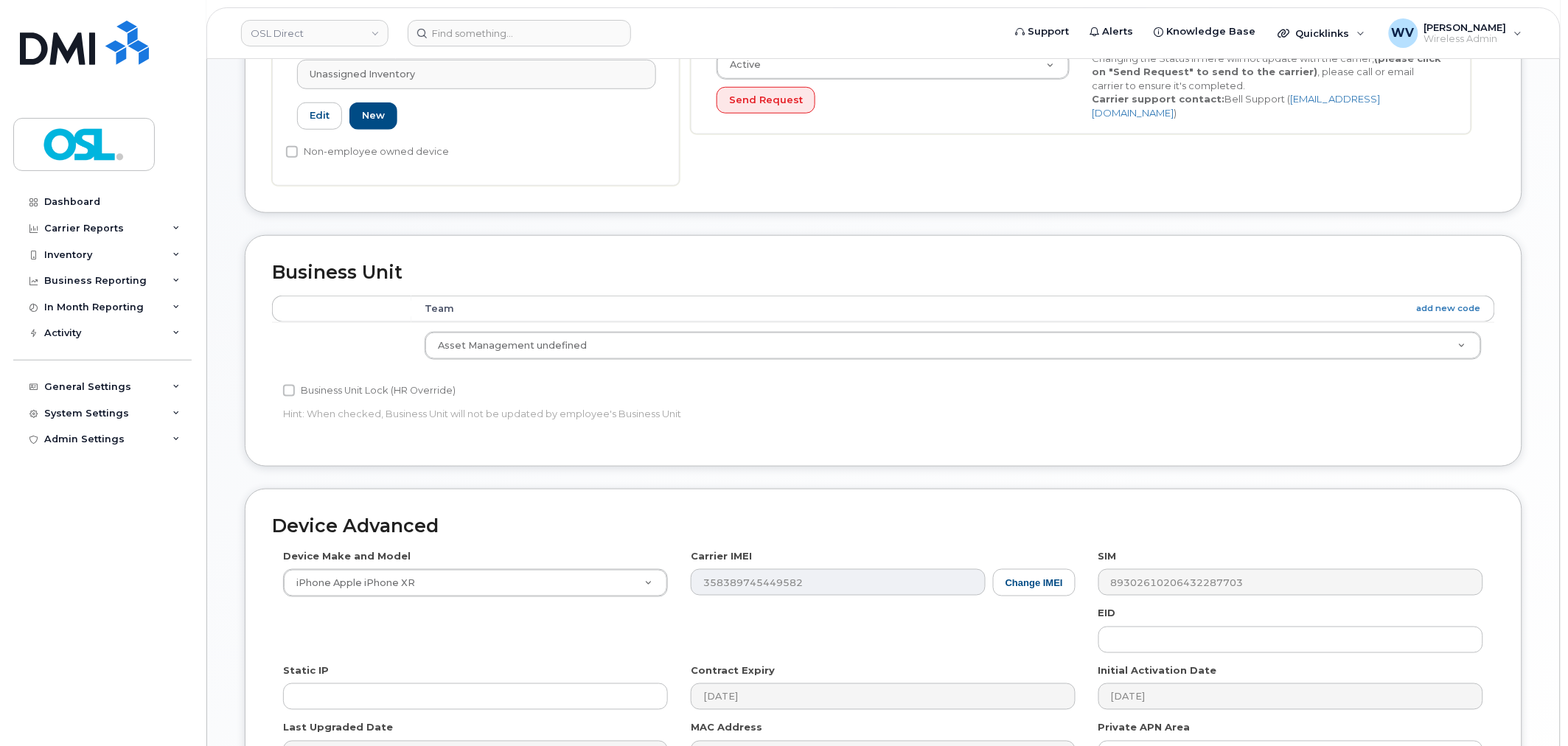
scroll to position [593, 0]
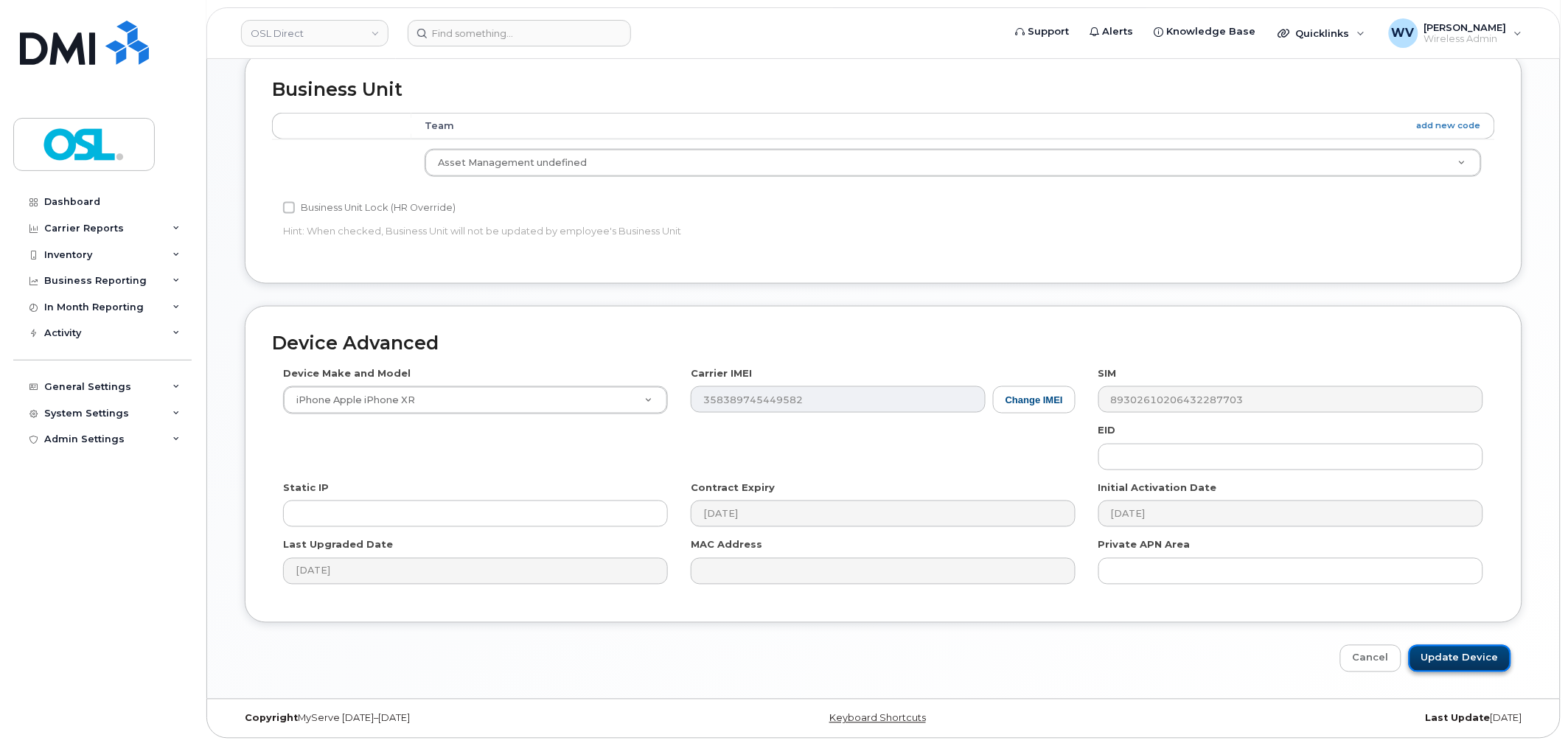
click at [1467, 658] on input "Update Device" at bounding box center [1459, 658] width 102 height 27
type input "Saving..."
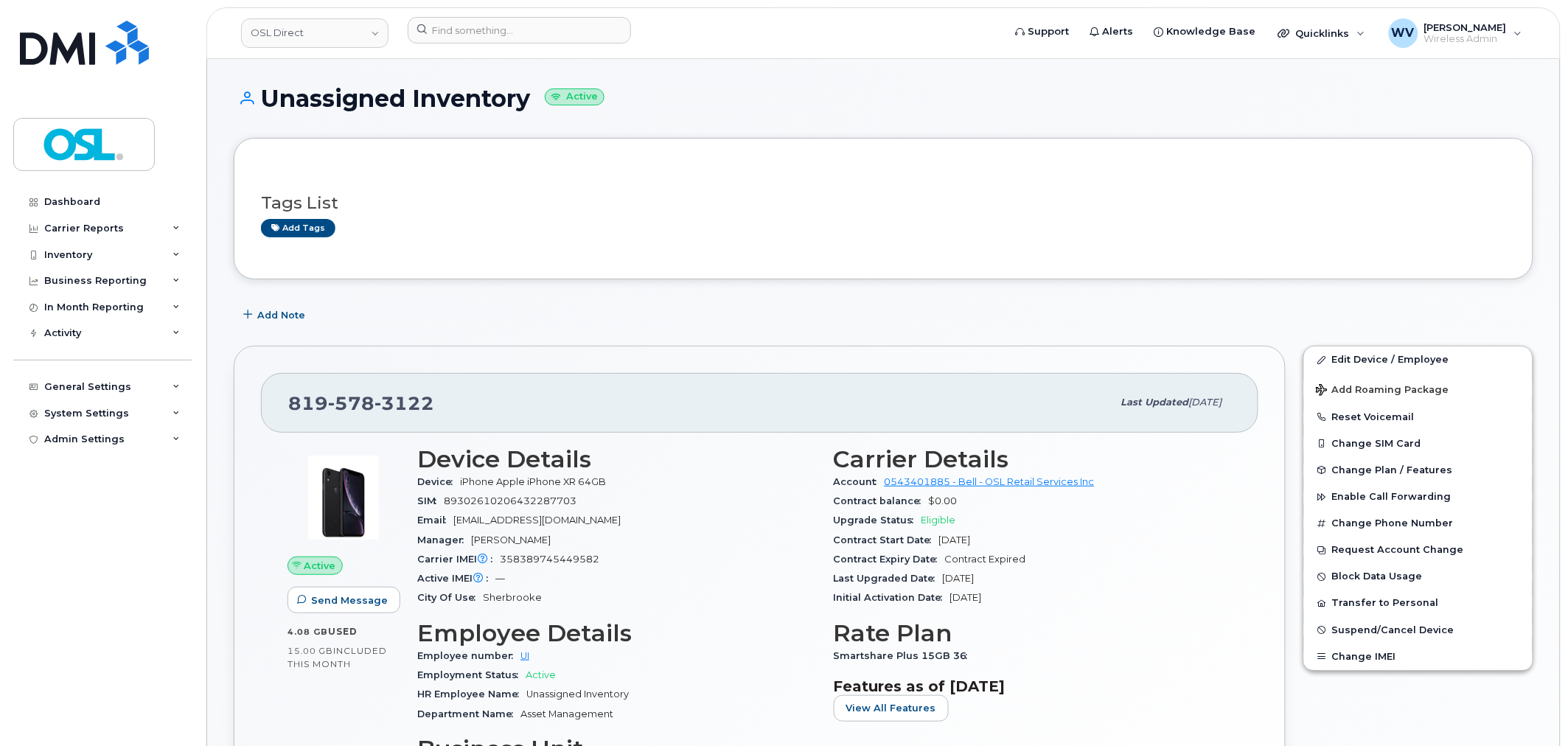
click at [374, 410] on span "3122" at bounding box center [404, 403] width 59 height 22
copy span "[PHONE_NUMBER]"
click at [602, 30] on input at bounding box center [520, 30] width 224 height 27
paste input "4374337078"
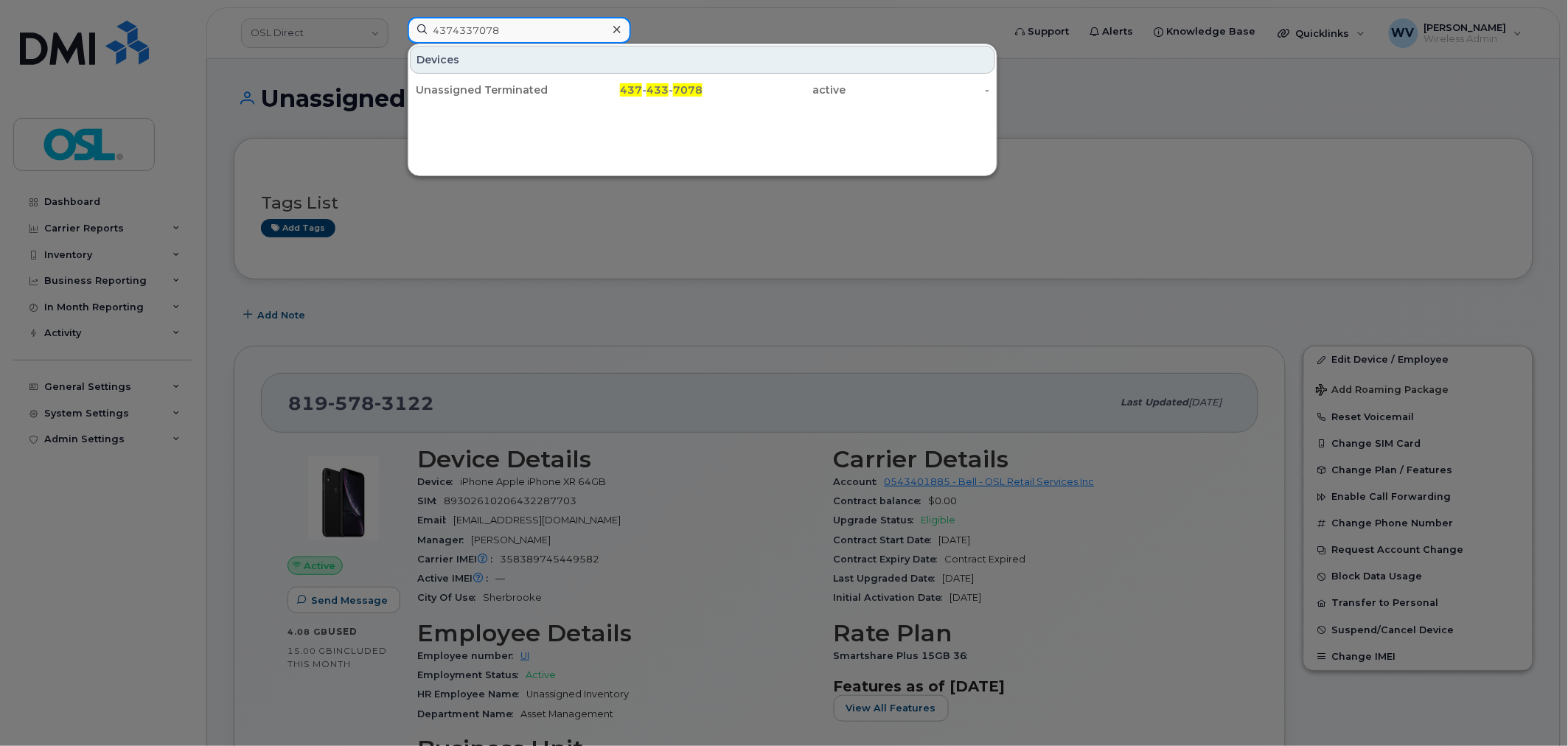
type input "4374337078"
drag, startPoint x: 514, startPoint y: 77, endPoint x: 621, endPoint y: 63, distance: 107.9
click at [514, 77] on div "Unassigned Terminated" at bounding box center [488, 90] width 144 height 27
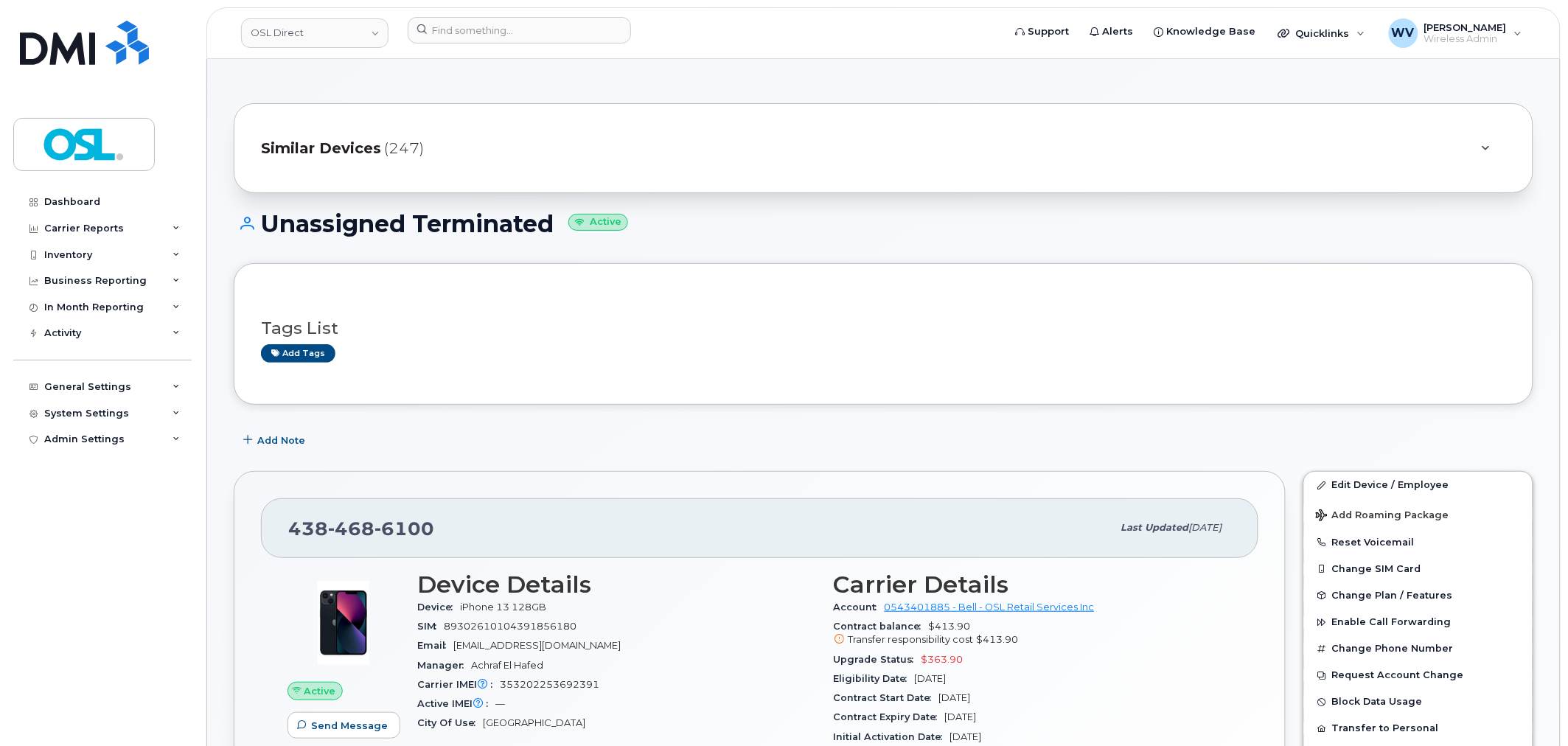
click at [355, 546] on div "[PHONE_NUMBER] Last updated [DATE]" at bounding box center [760, 528] width 997 height 59
click at [354, 543] on div "438 468 6100" at bounding box center [700, 528] width 824 height 31
copy span "438 468 6100"
drag, startPoint x: 1435, startPoint y: 482, endPoint x: 1399, endPoint y: 382, distance: 106.3
click at [1435, 482] on link "Edit Device / Employee" at bounding box center [1418, 486] width 228 height 27
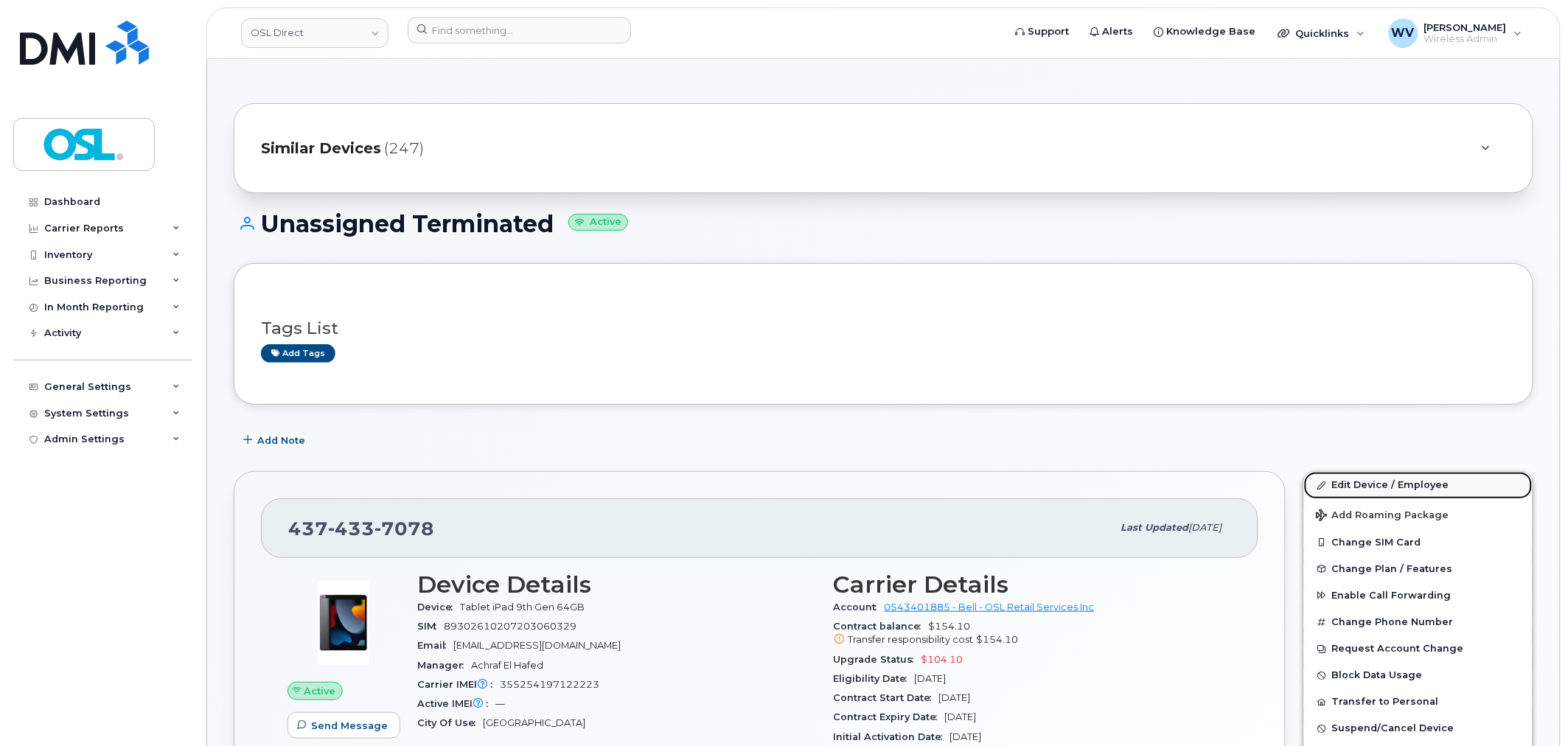
click at [1398, 478] on link "Edit Device / Employee" at bounding box center [1418, 486] width 228 height 27
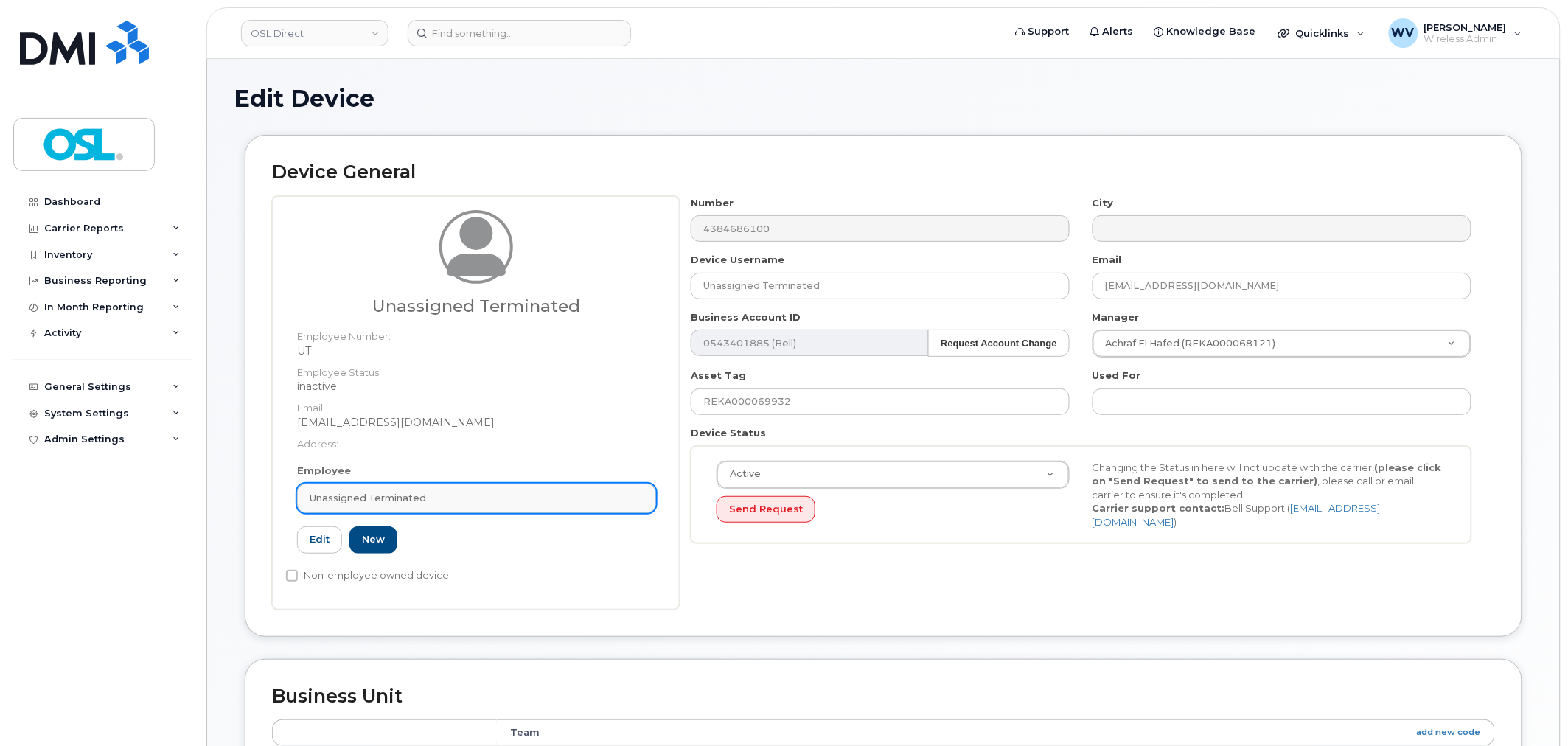
click at [438, 497] on div "Unassigned Terminated" at bounding box center [476, 498] width 334 height 14
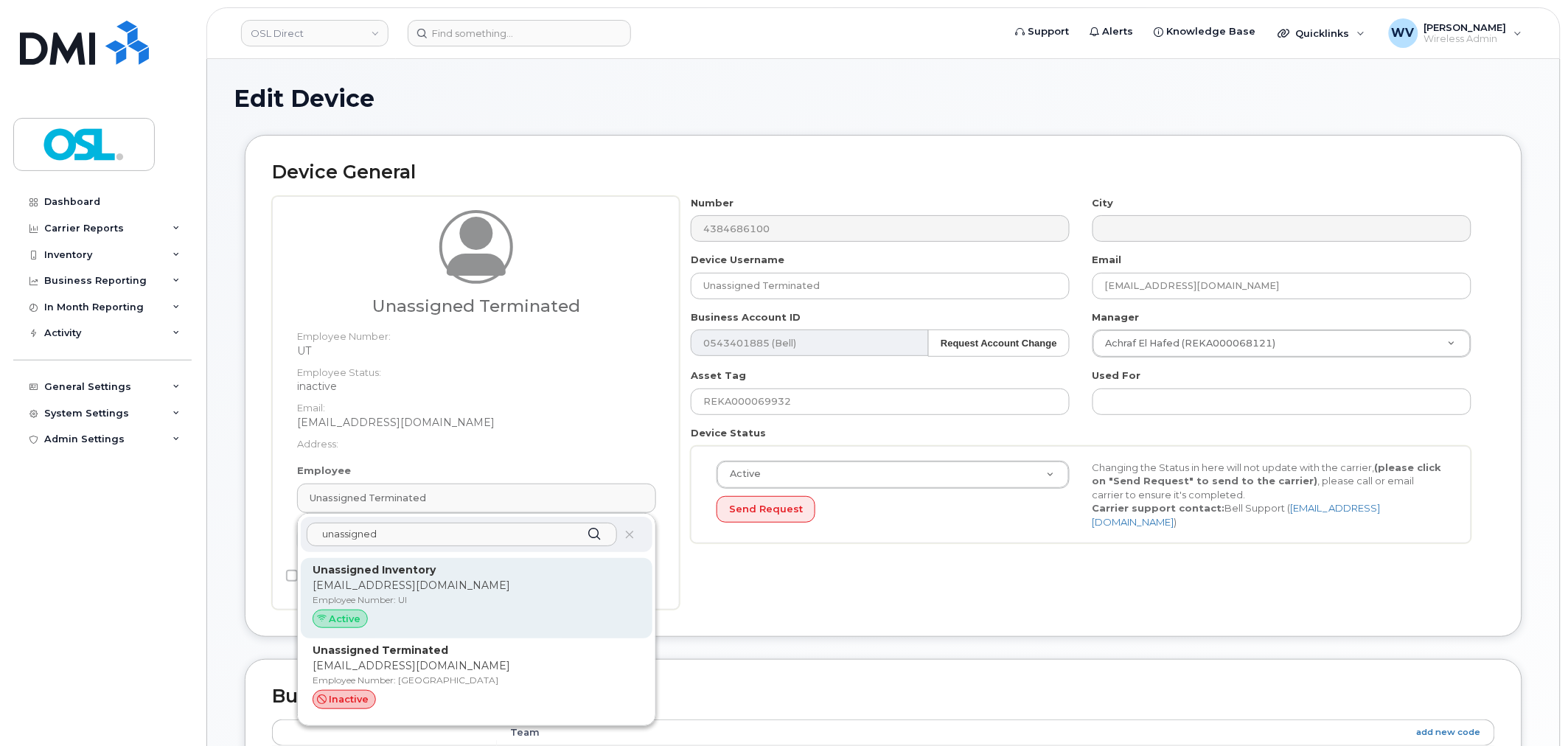
type input "unassigned"
click at [446, 561] on div "Unassigned Inventory support@osldirect.com Employee Number: UI Active" at bounding box center [477, 599] width 352 height 81
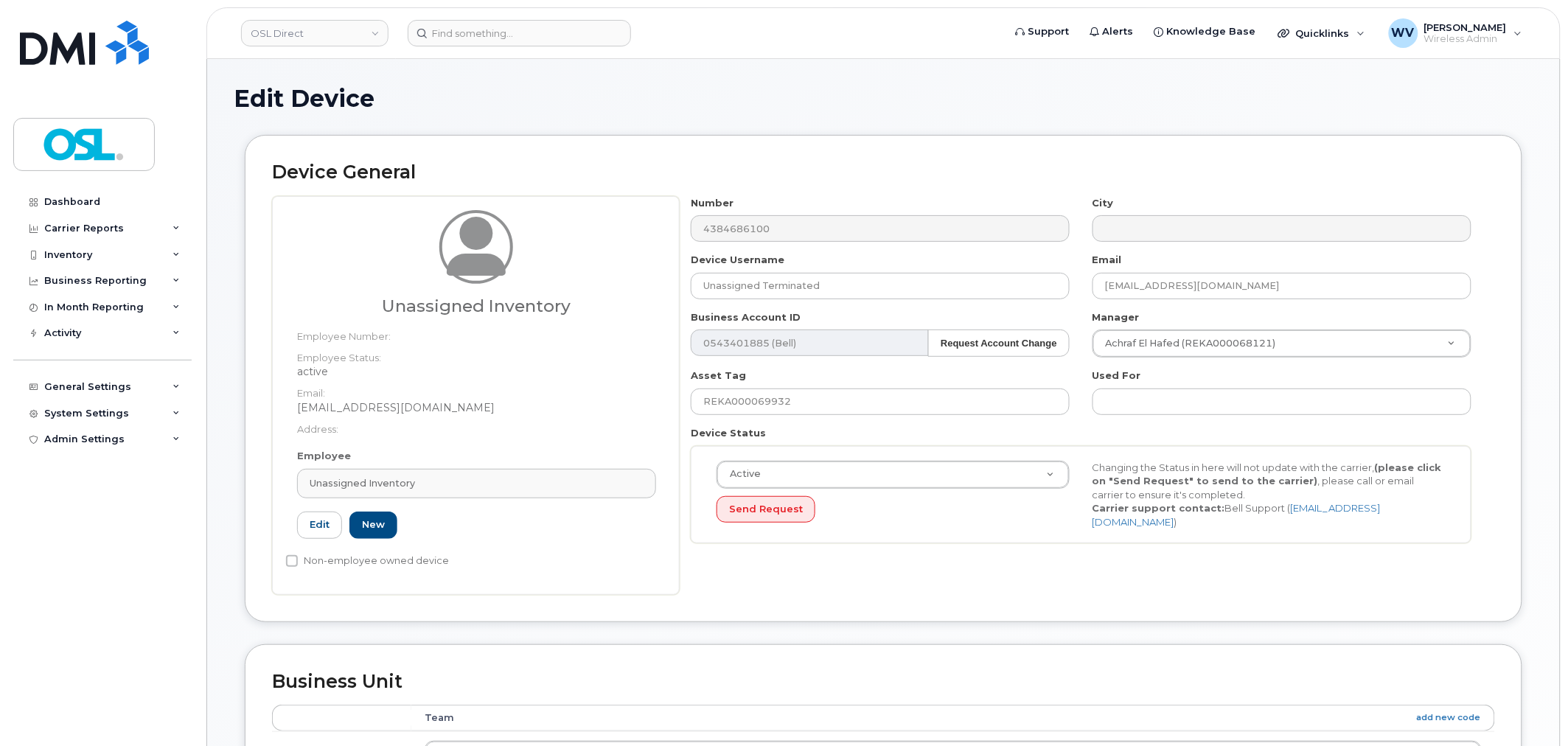
type input "UI"
type input "Unassigned Inventory"
type input "[EMAIL_ADDRESS][DOMAIN_NAME]"
type input "4724252"
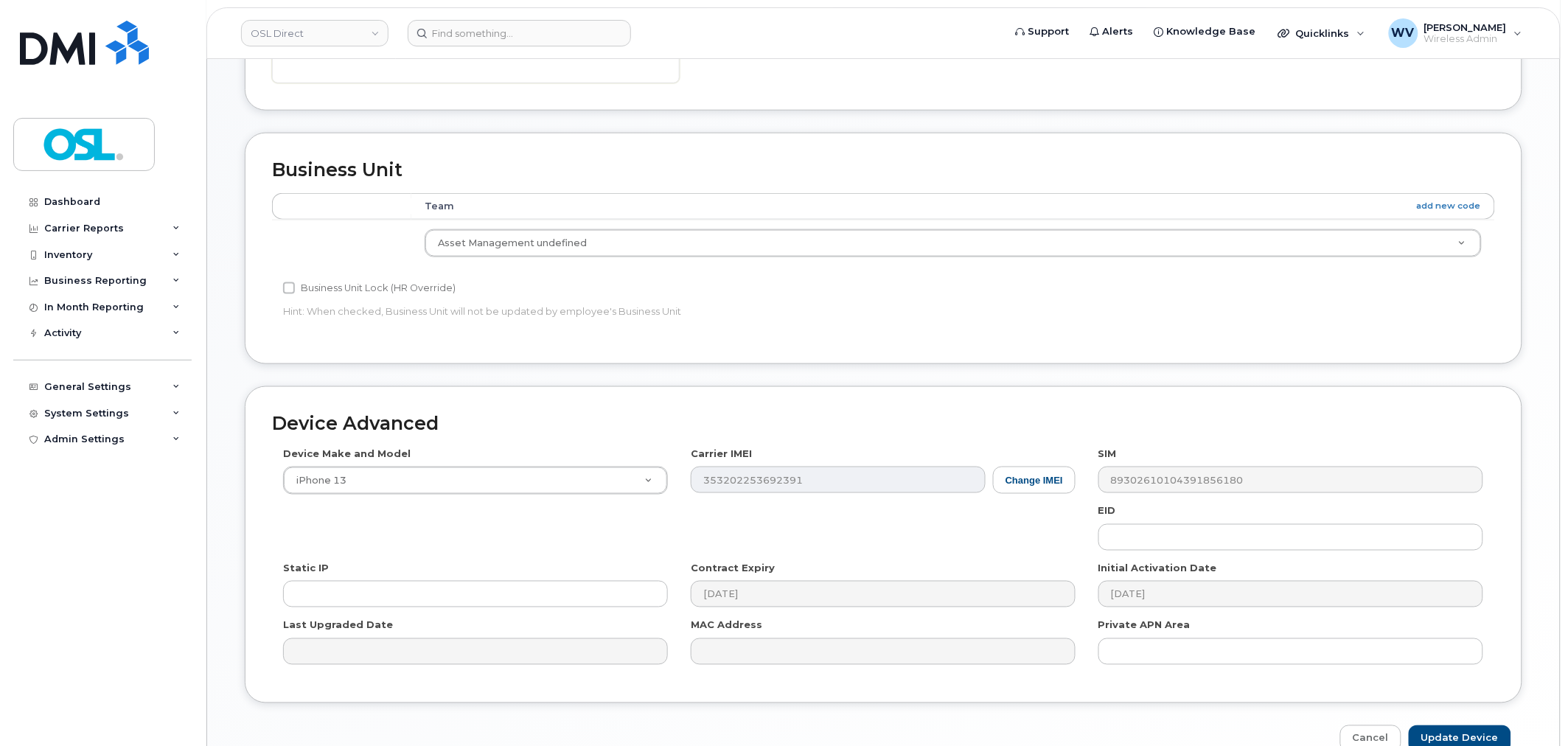
scroll to position [593, 0]
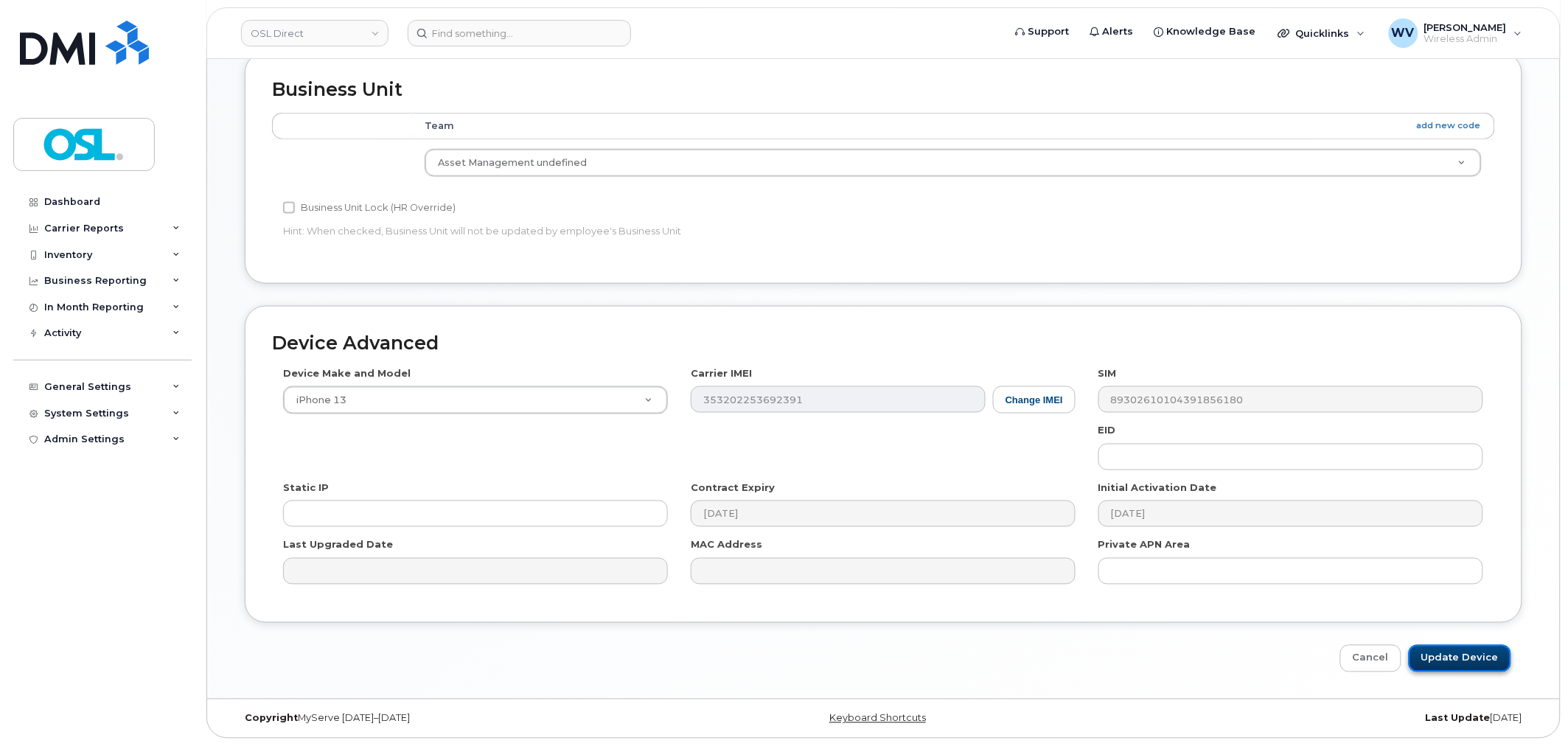
click at [1487, 665] on input "Update Device" at bounding box center [1459, 658] width 102 height 27
type input "Saving..."
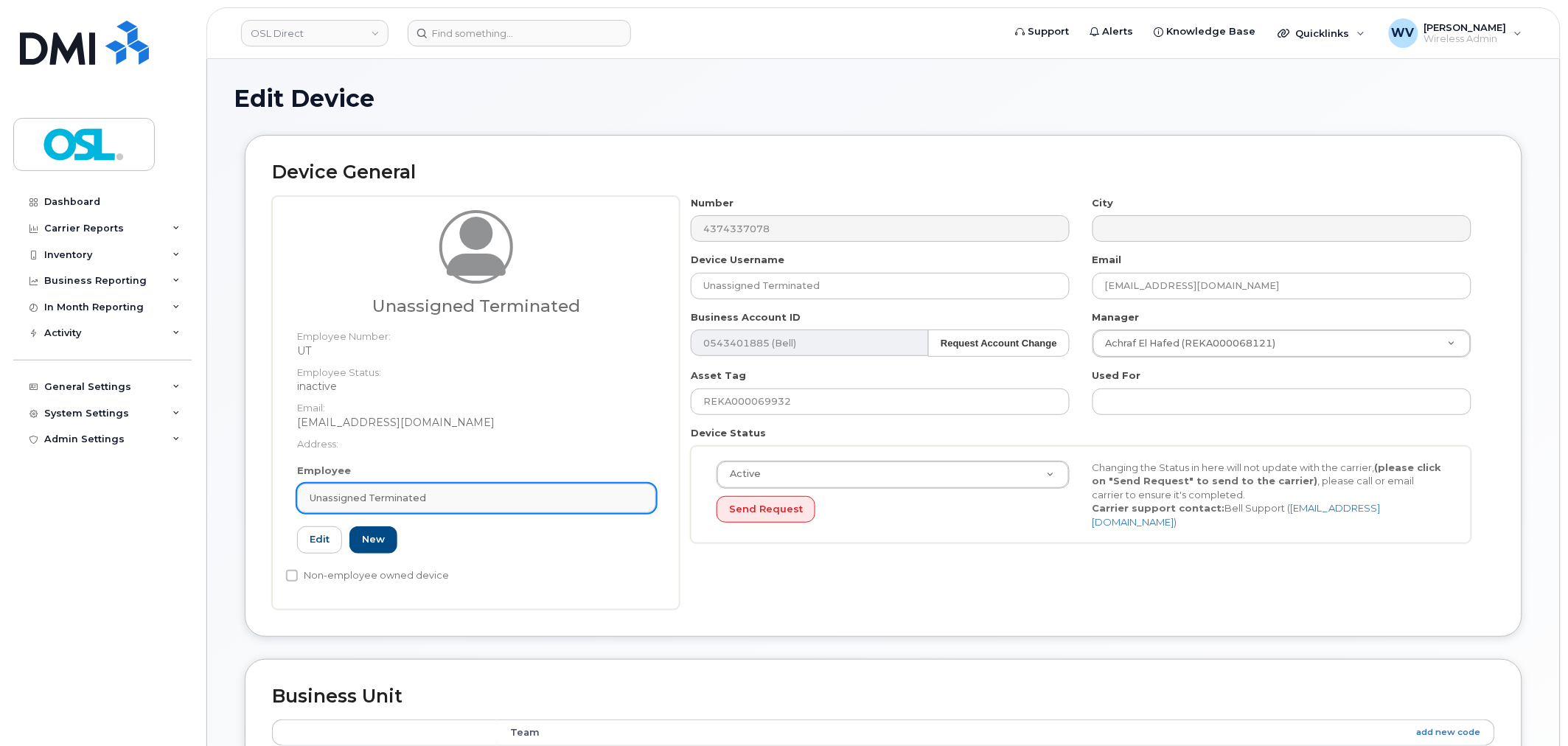
click at [484, 494] on div "Unassigned Terminated" at bounding box center [476, 498] width 334 height 14
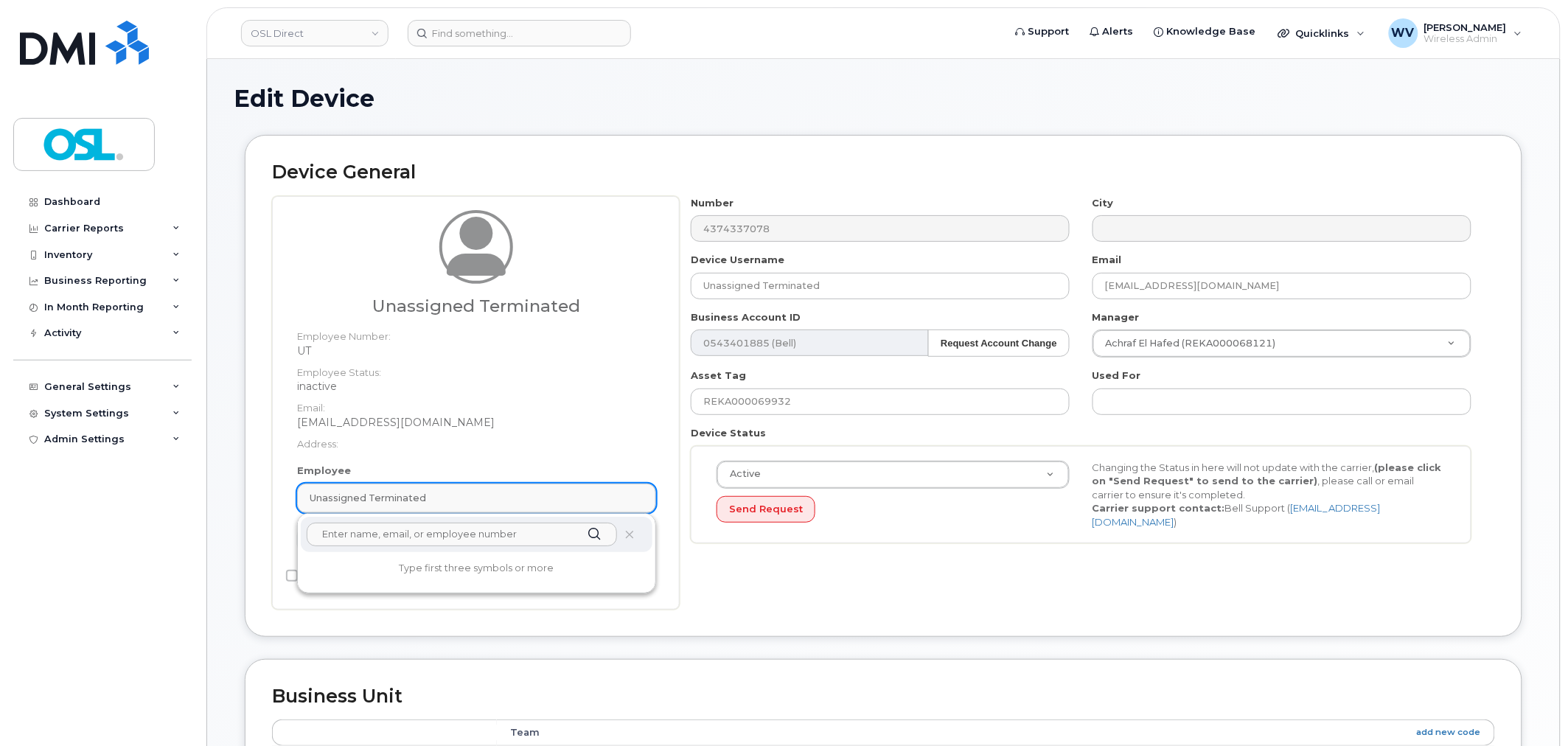
paste input "unassigned"
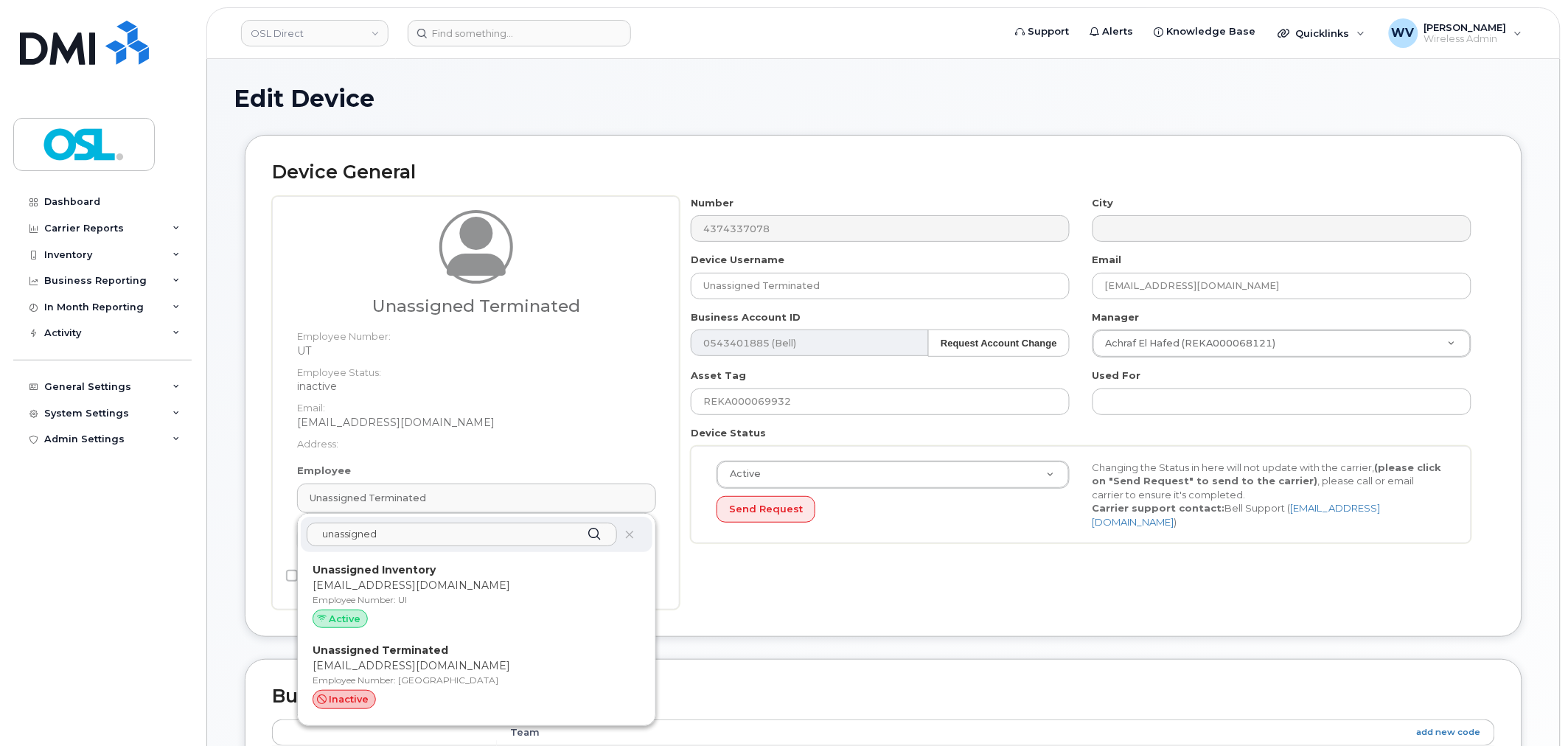
type input "unassigned"
click at [443, 568] on p "Unassigned Inventory" at bounding box center [477, 571] width 328 height 16
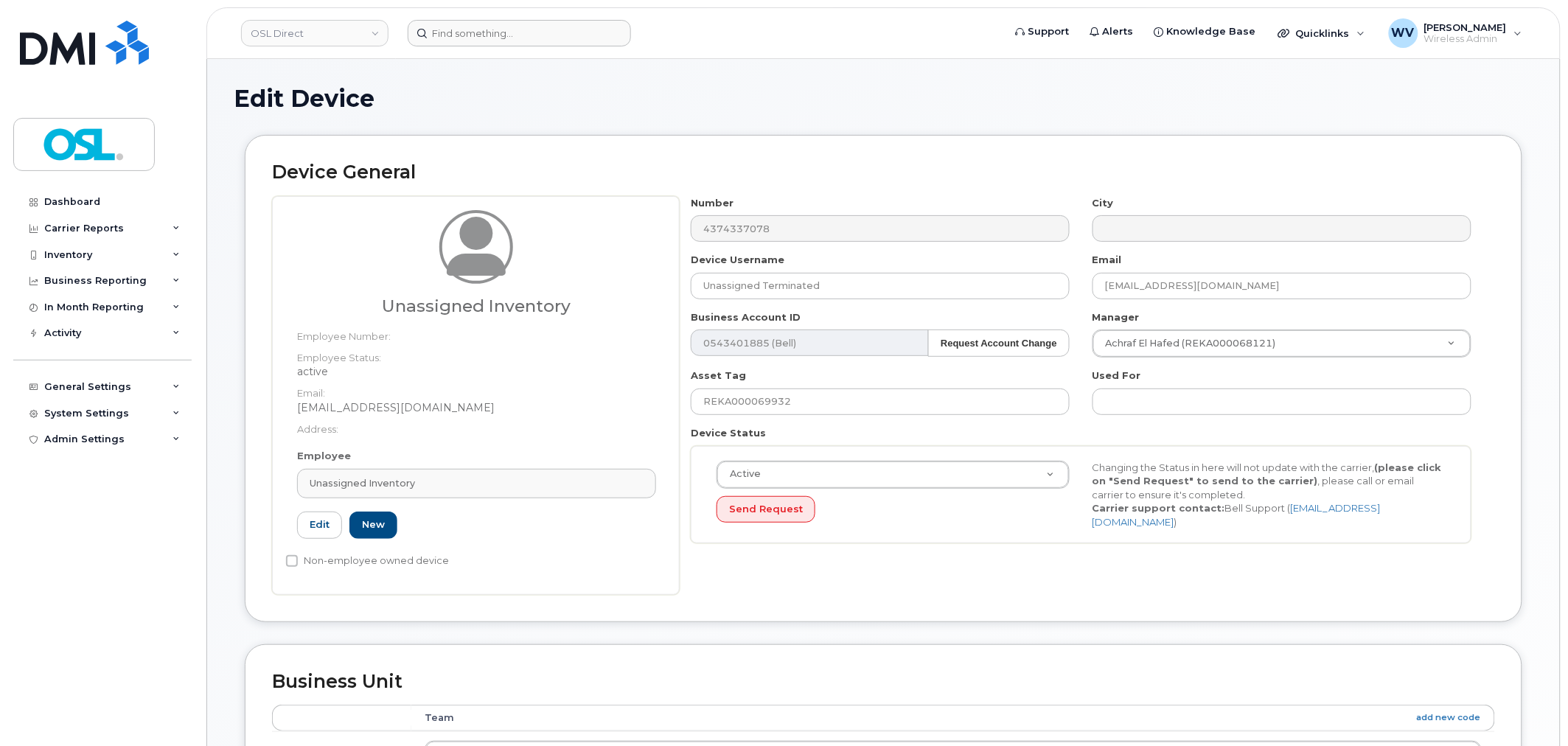
type input "UI"
type input "Unassigned Inventory"
type input "[EMAIL_ADDRESS][DOMAIN_NAME]"
type input "4724252"
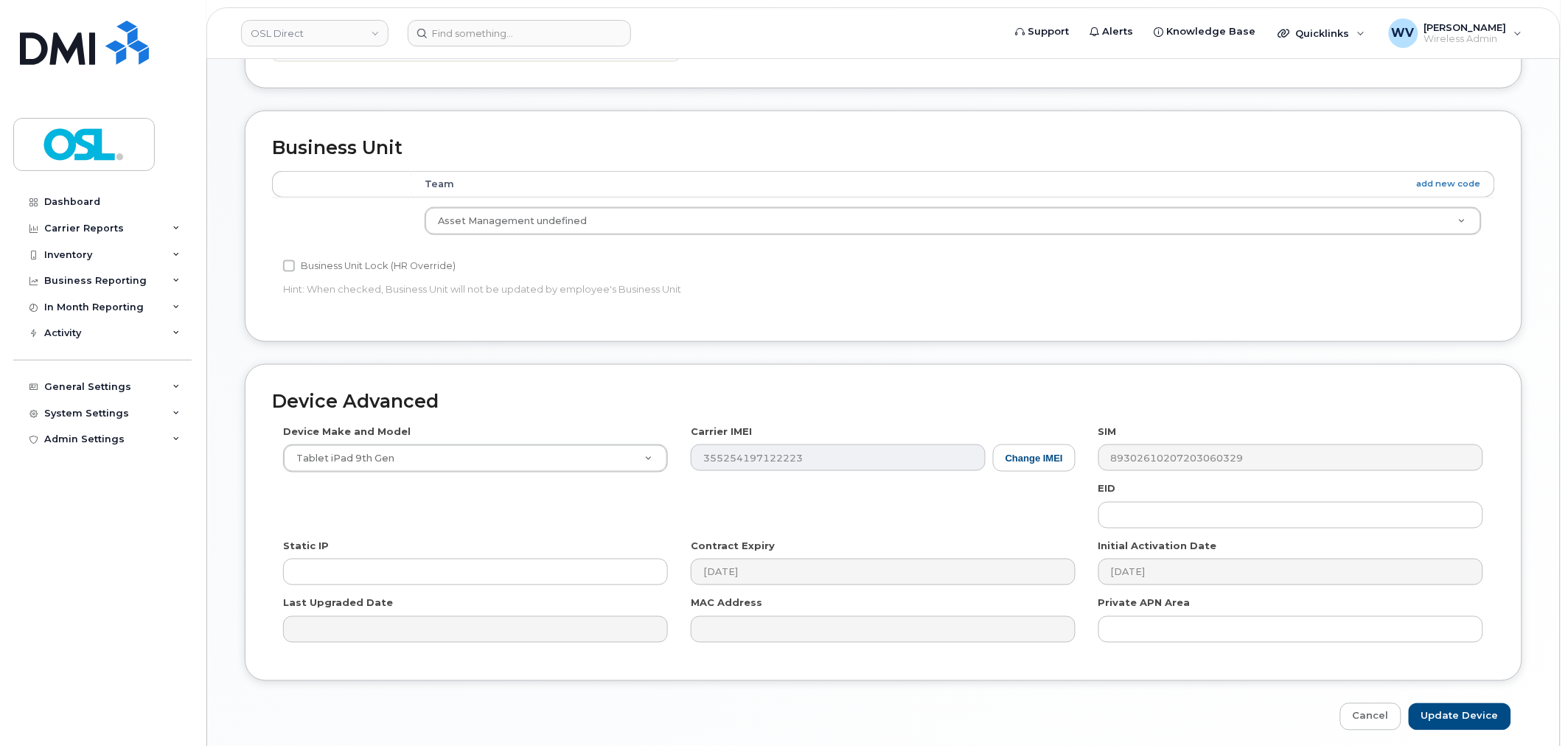
scroll to position [593, 0]
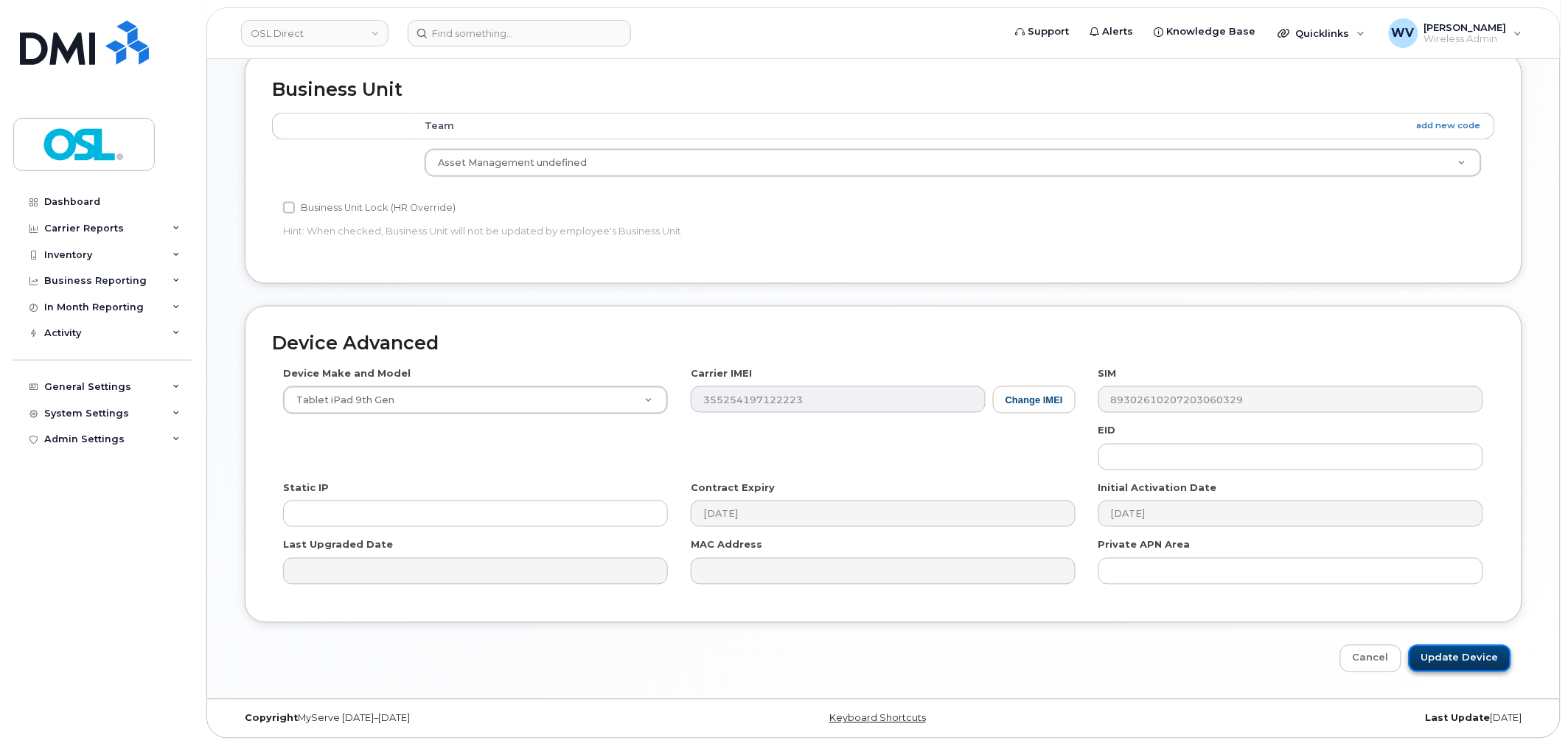
click at [1483, 650] on input "Update Device" at bounding box center [1459, 658] width 102 height 27
type input "Saving..."
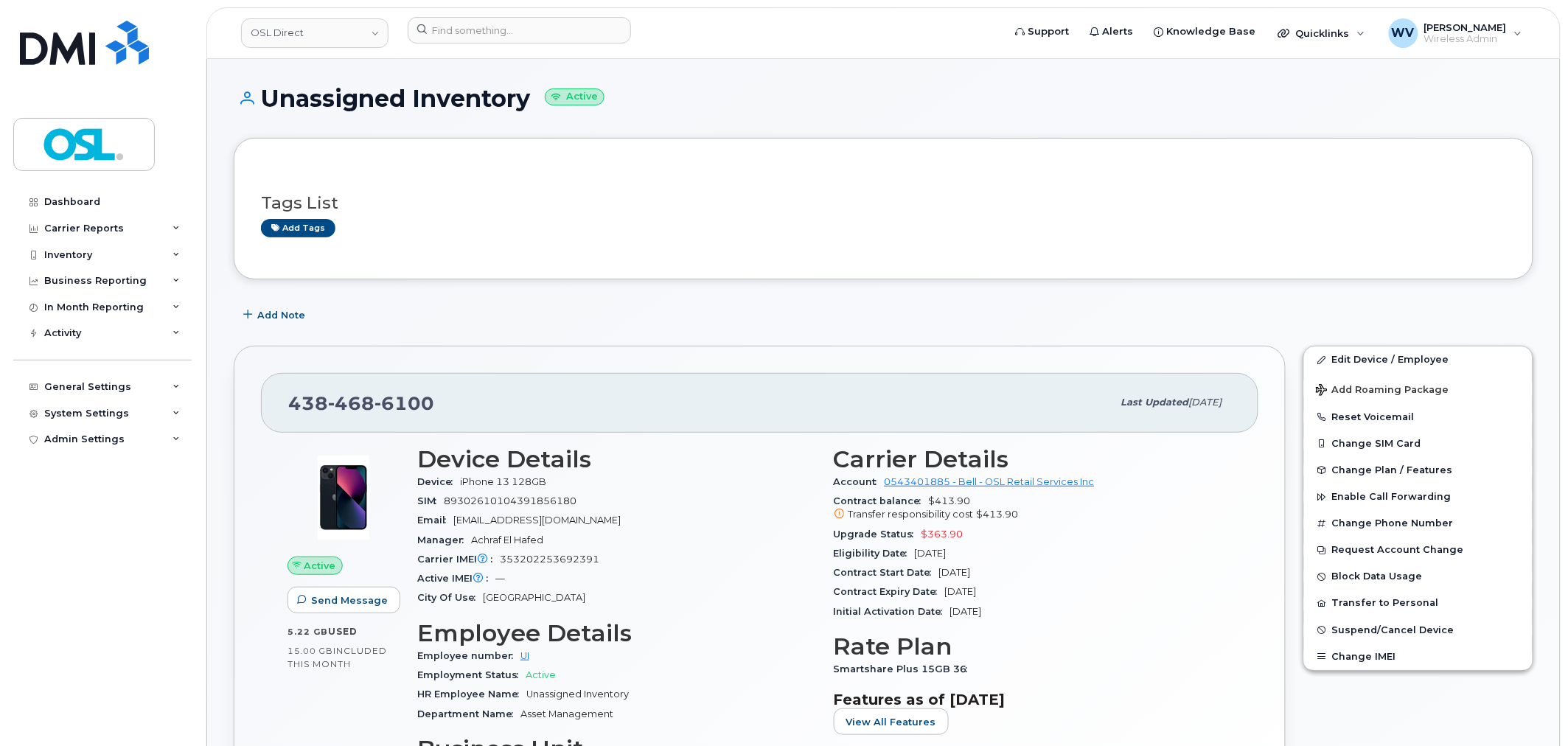
click at [417, 402] on span "6100" at bounding box center [404, 403] width 59 height 22
copy span "438 468 6100"
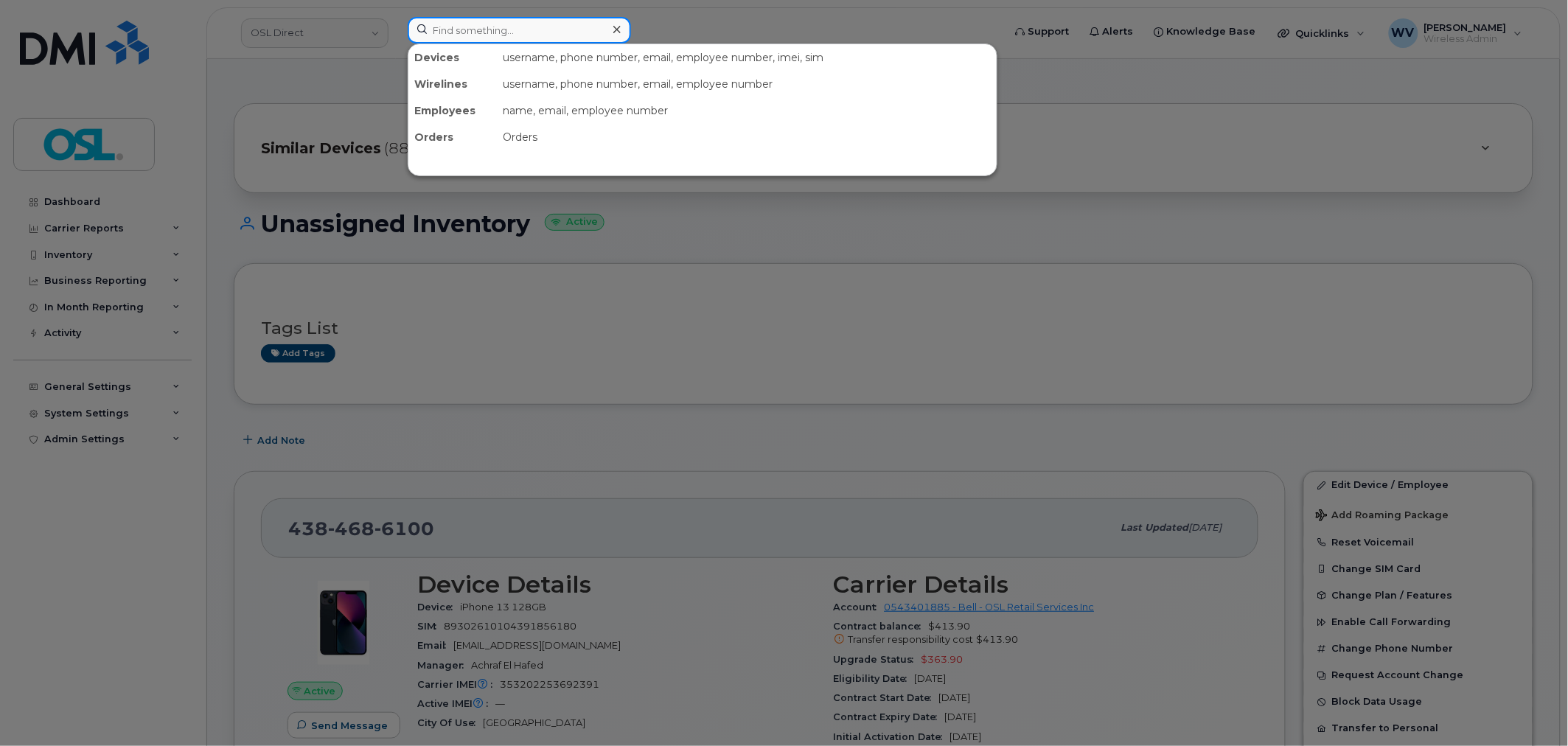
click at [547, 20] on input at bounding box center [520, 30] width 224 height 27
paste input "4383374034"
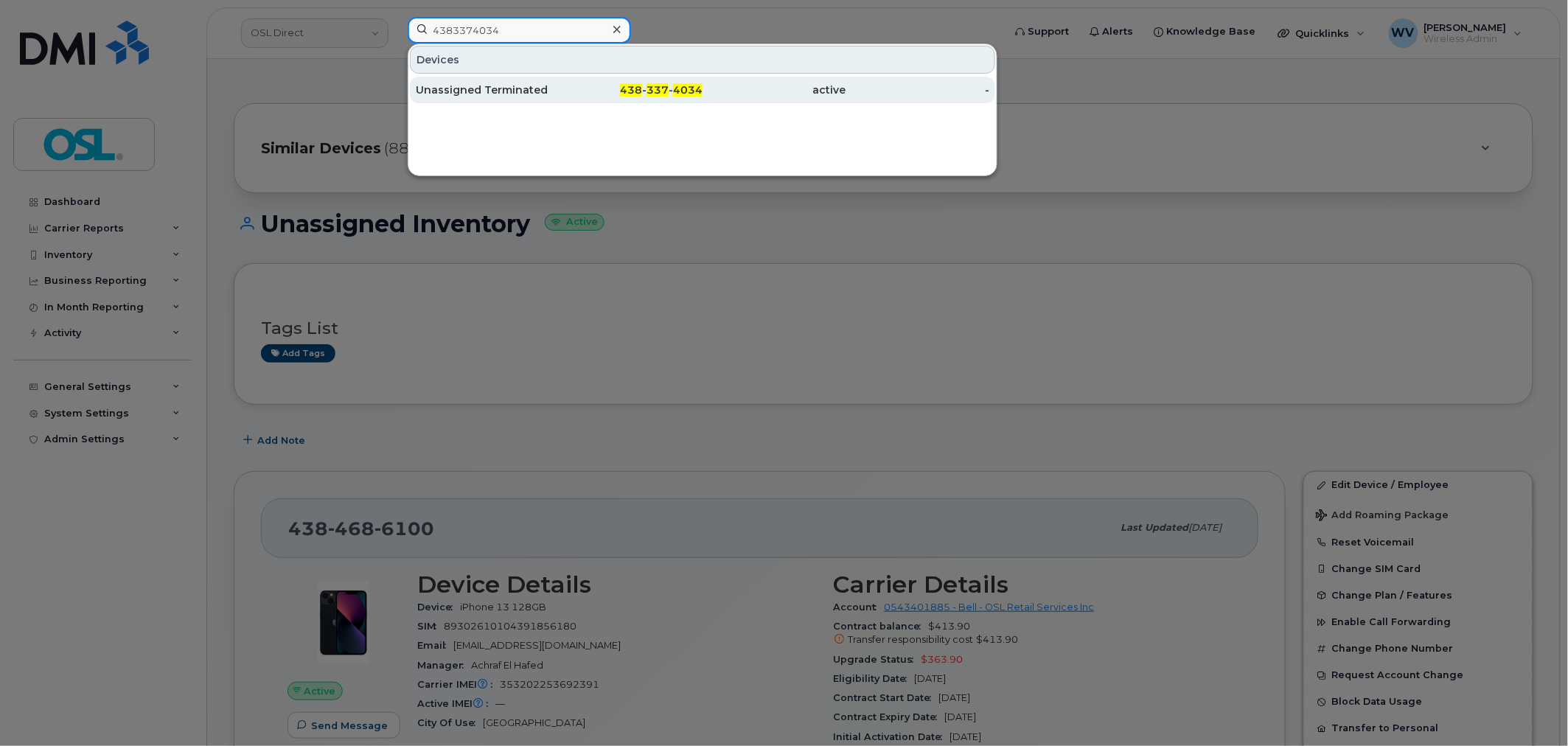
type input "4383374034"
click at [507, 90] on div "Unassigned Terminated" at bounding box center [488, 90] width 144 height 15
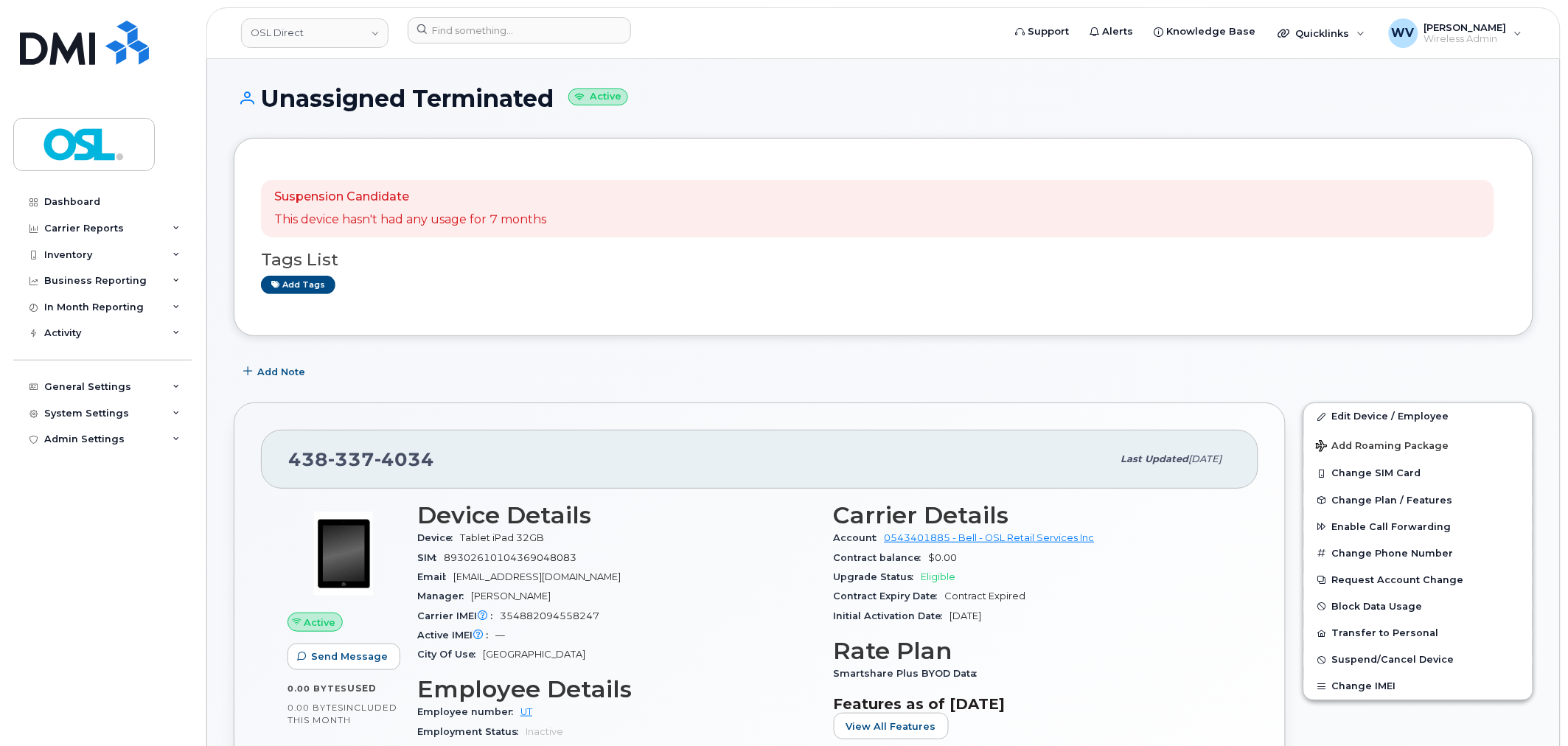
click at [370, 468] on span "337" at bounding box center [351, 459] width 46 height 22
copy span "438 337 4034"
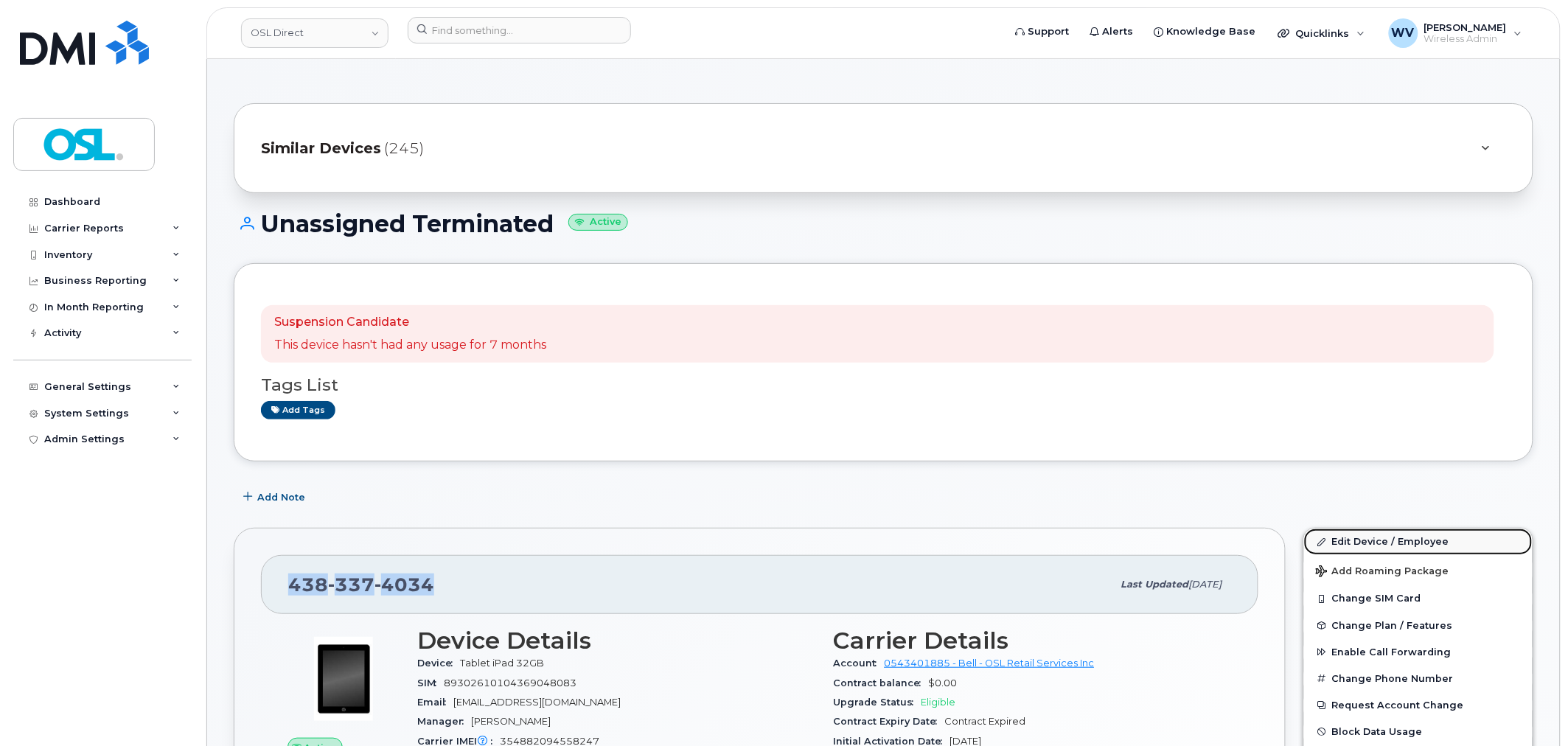
click at [1330, 535] on link "Edit Device / Employee" at bounding box center [1418, 542] width 228 height 27
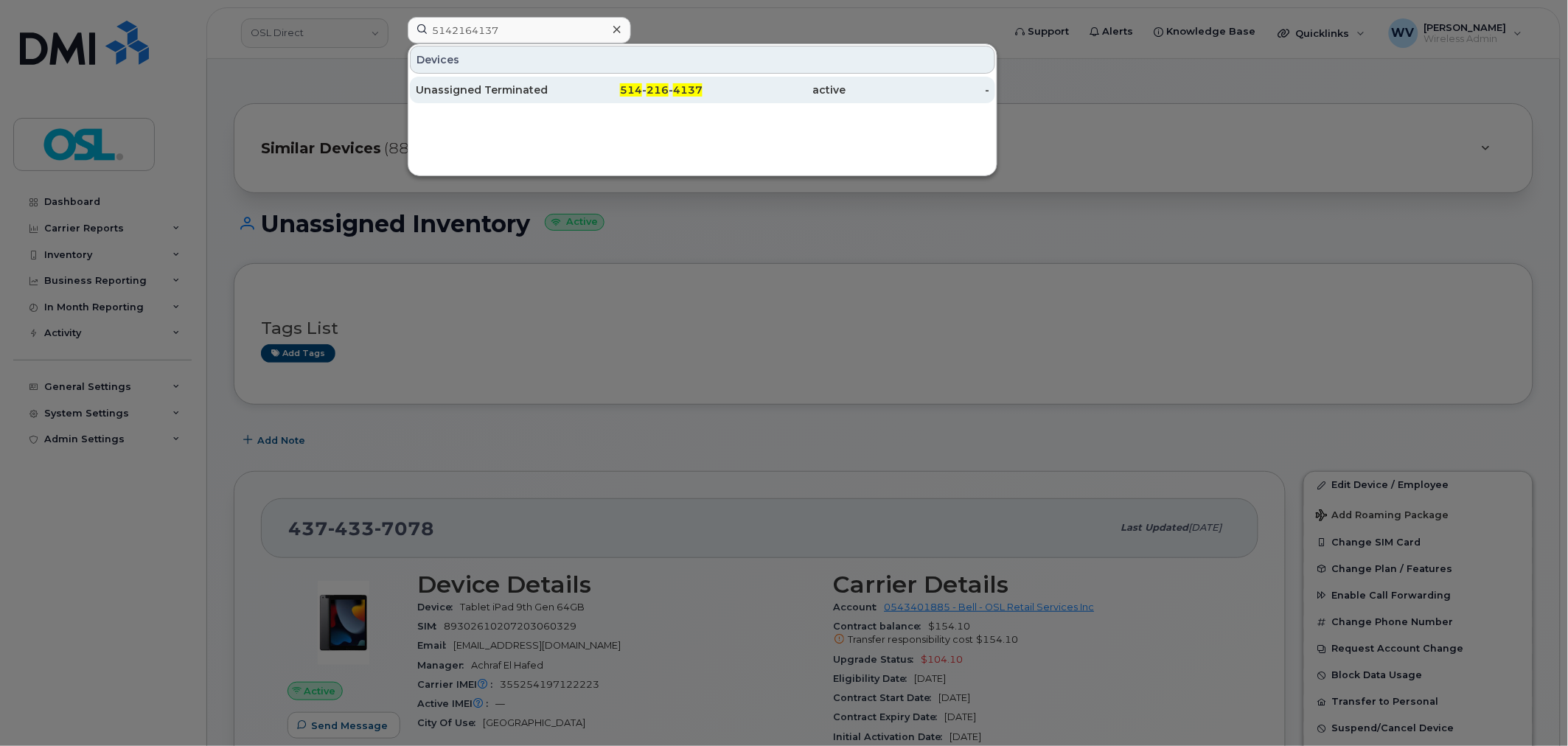
type input "5142164137"
click at [557, 85] on div "Unassigned Terminated" at bounding box center [488, 90] width 144 height 15
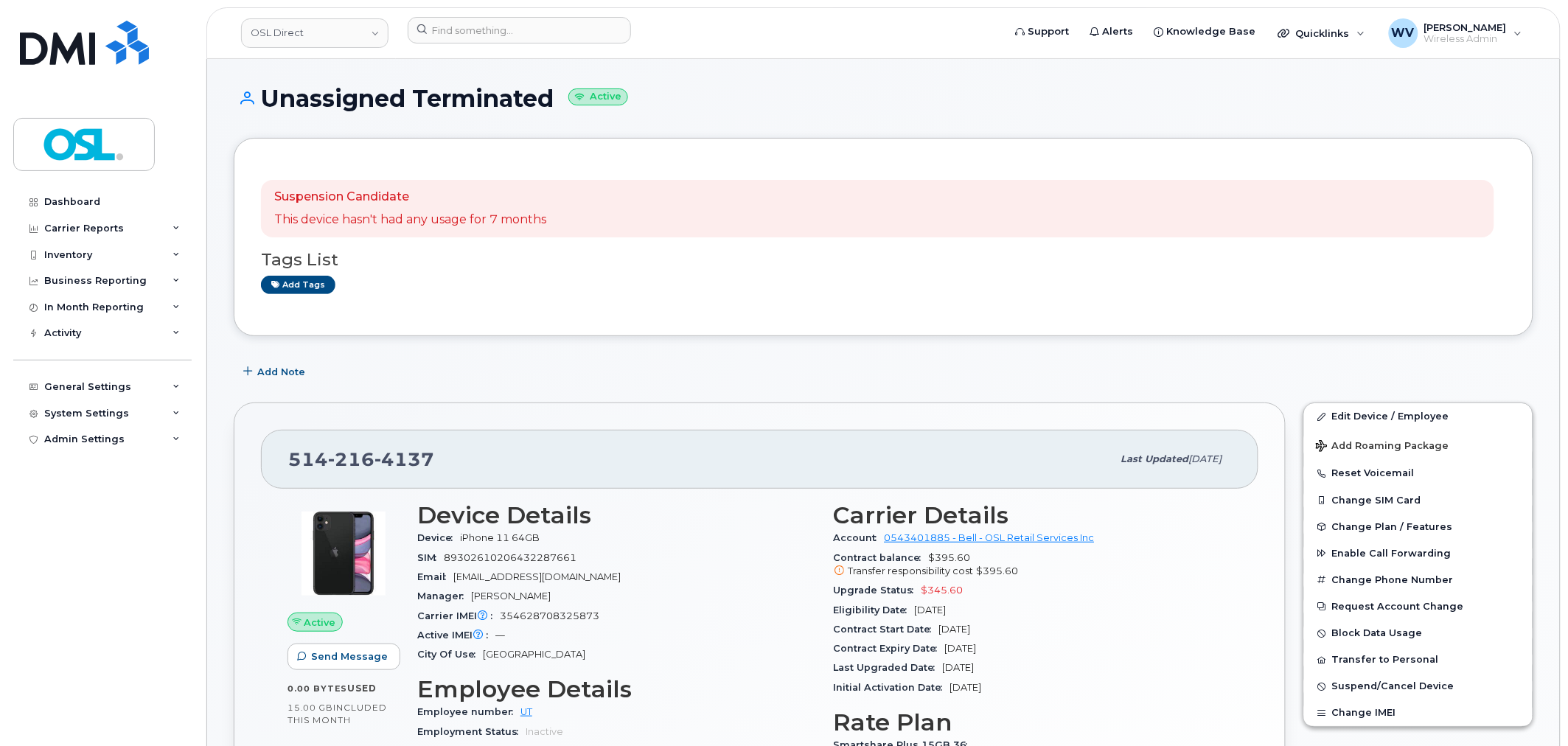
click at [377, 454] on span "4137" at bounding box center [404, 459] width 59 height 22
copy span "514 216 4137"
drag, startPoint x: 1389, startPoint y: 417, endPoint x: 1098, endPoint y: 5, distance: 504.4
click at [1389, 417] on link "Edit Device / Employee" at bounding box center [1418, 417] width 228 height 27
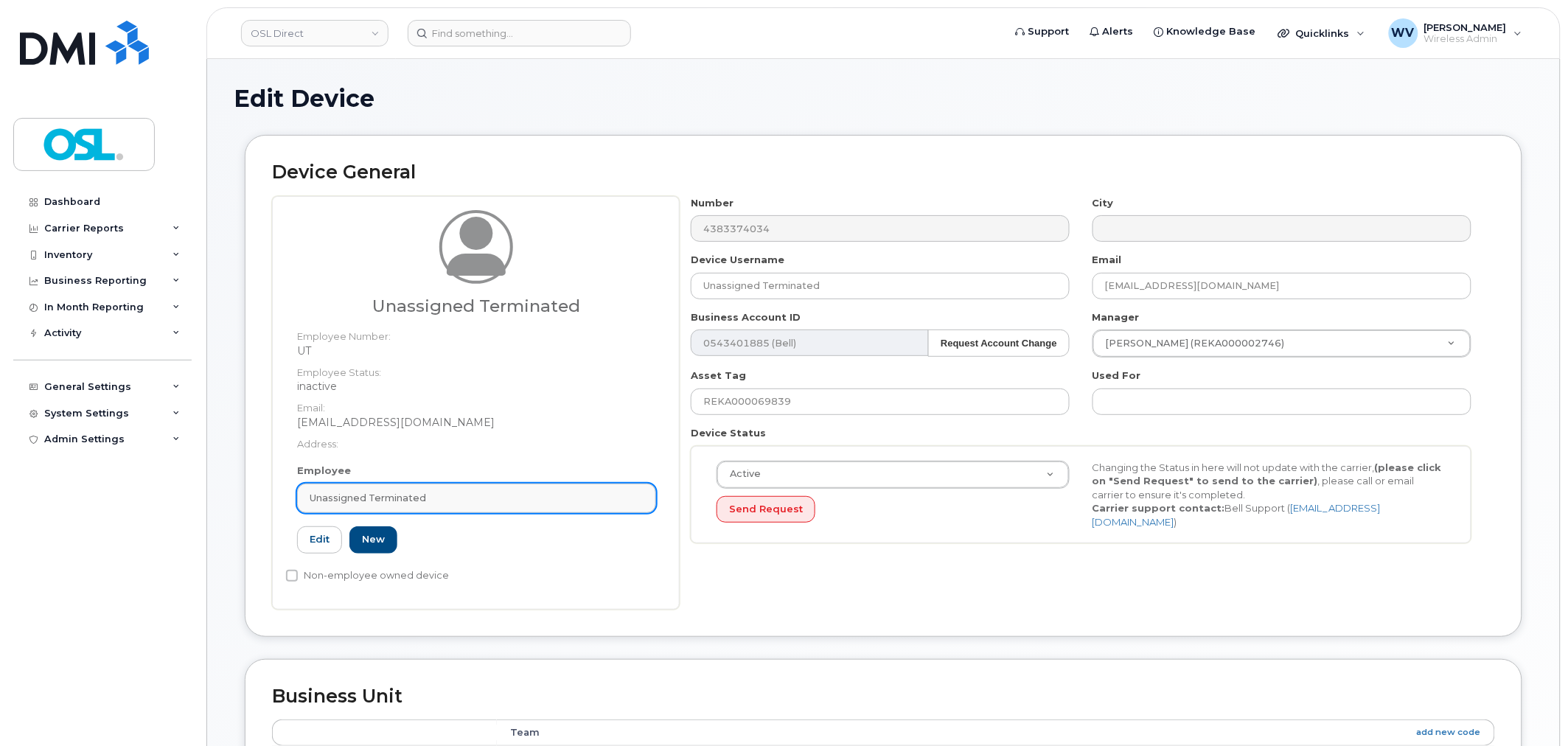
click at [435, 506] on link "Unassigned Terminated" at bounding box center [476, 499] width 359 height 30
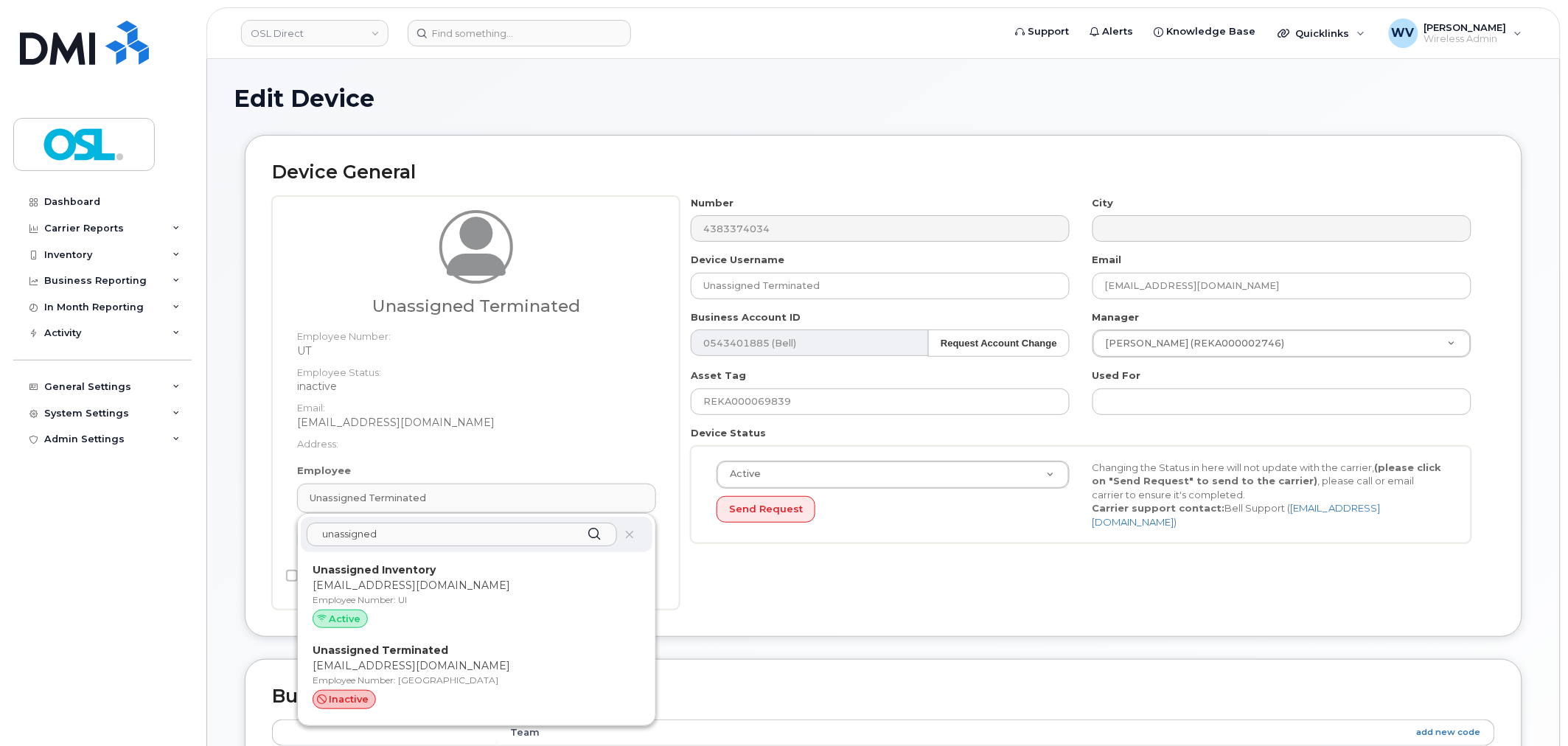
type input "unassigned"
click at [439, 580] on p "support@osldirect.com" at bounding box center [477, 586] width 328 height 16
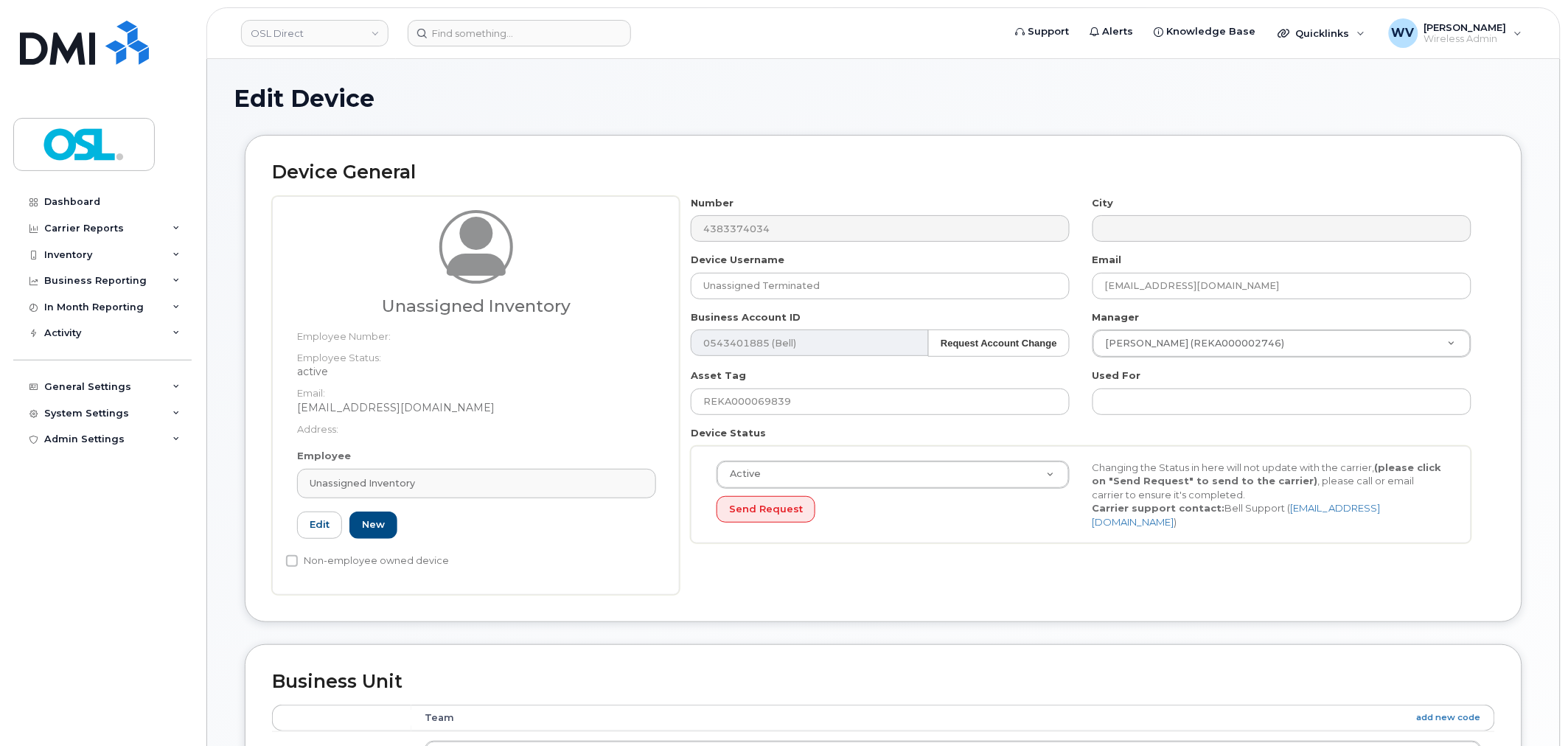
type input "Unassigned Inventory"
type input "[EMAIL_ADDRESS][DOMAIN_NAME]"
type input "UI"
type input "4724252"
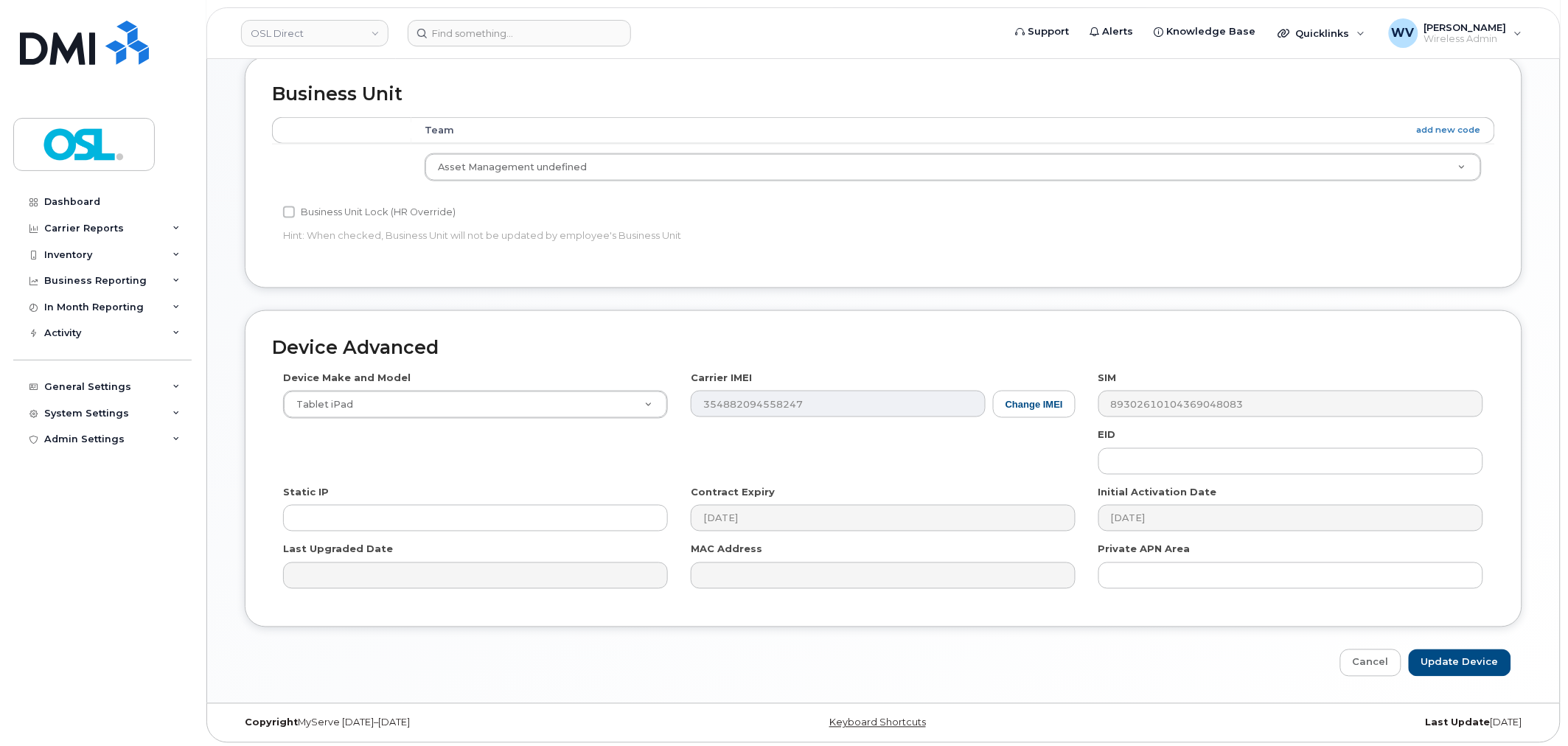
scroll to position [593, 0]
click at [1498, 665] on input "Update Device" at bounding box center [1459, 658] width 102 height 27
type input "Saving..."
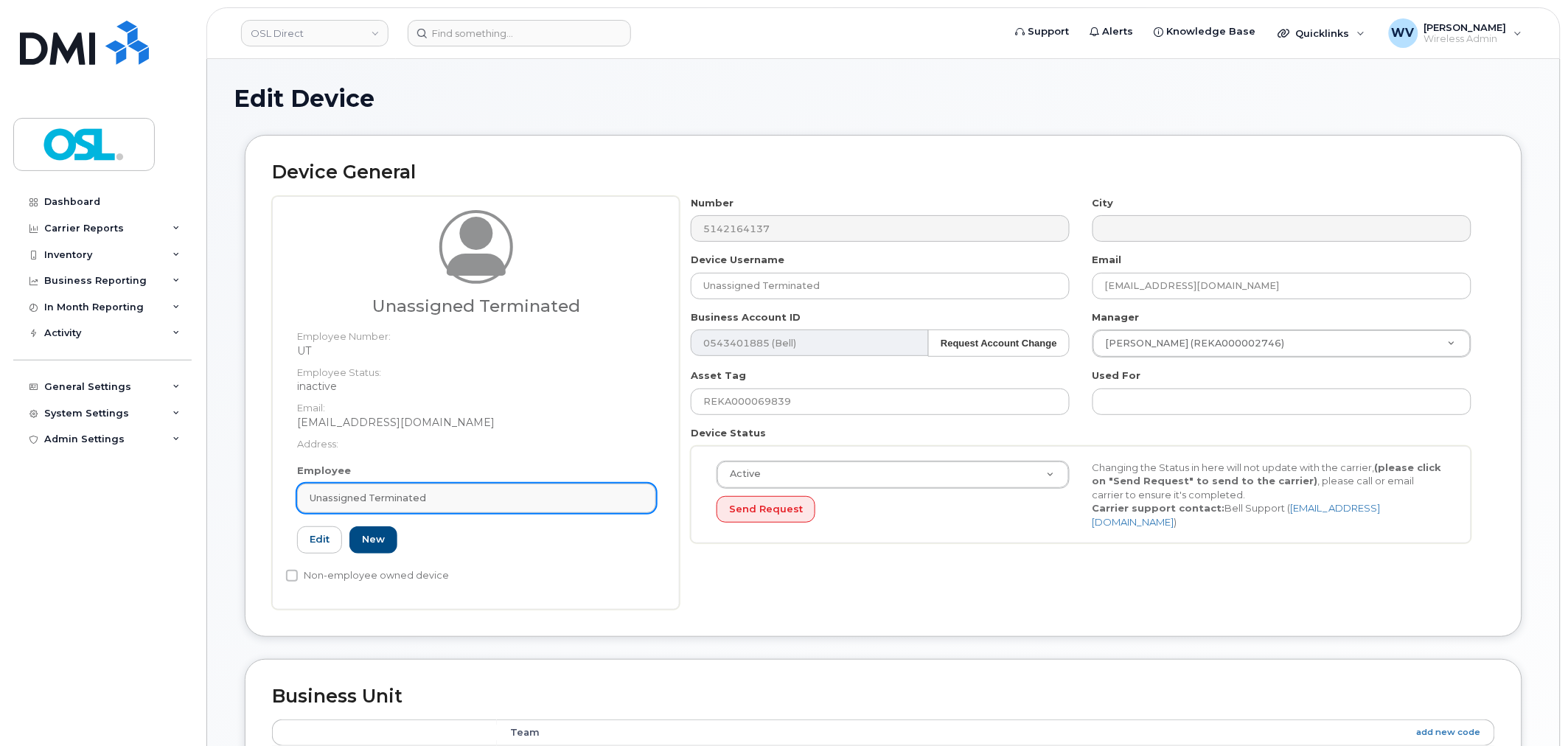
click at [435, 488] on link "Unassigned Terminated" at bounding box center [476, 499] width 359 height 30
paste input "unassigned"
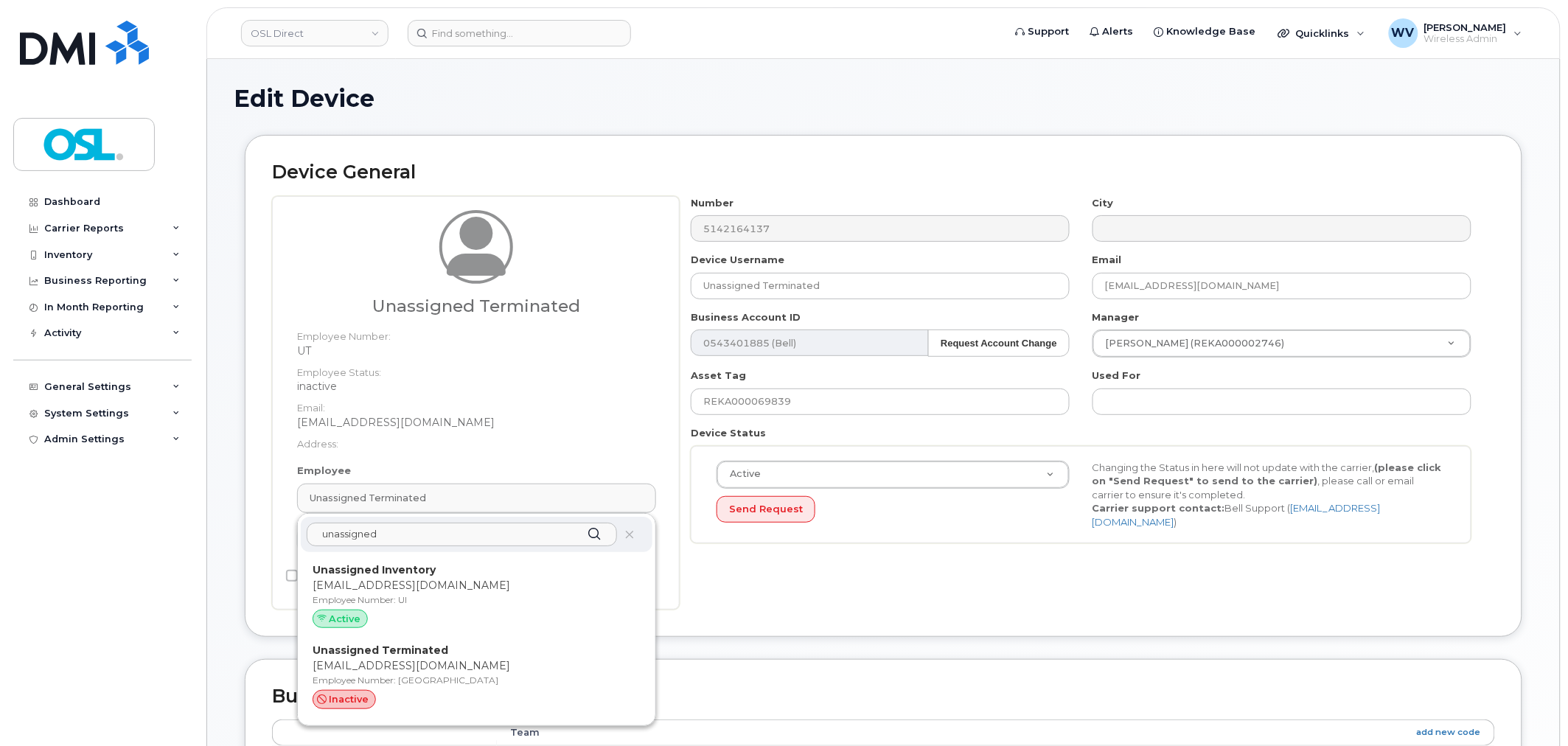
type input "unassigned"
click at [448, 557] on div "unassigned Unassigned Inventory support@osldirect.com Employee Number: UI Activ…" at bounding box center [476, 619] width 357 height 212
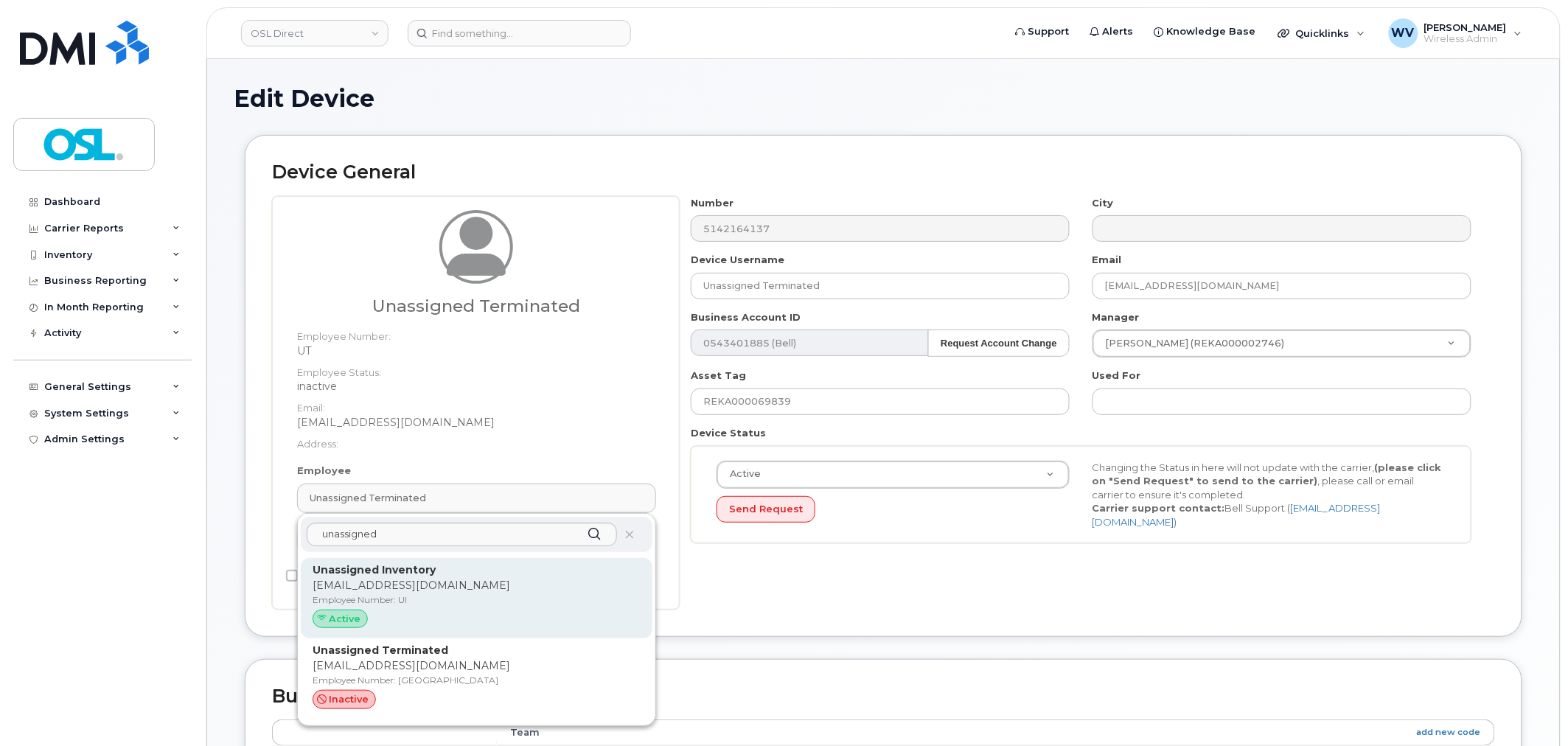
click at [463, 581] on p "support@osldirect.com" at bounding box center [477, 586] width 328 height 16
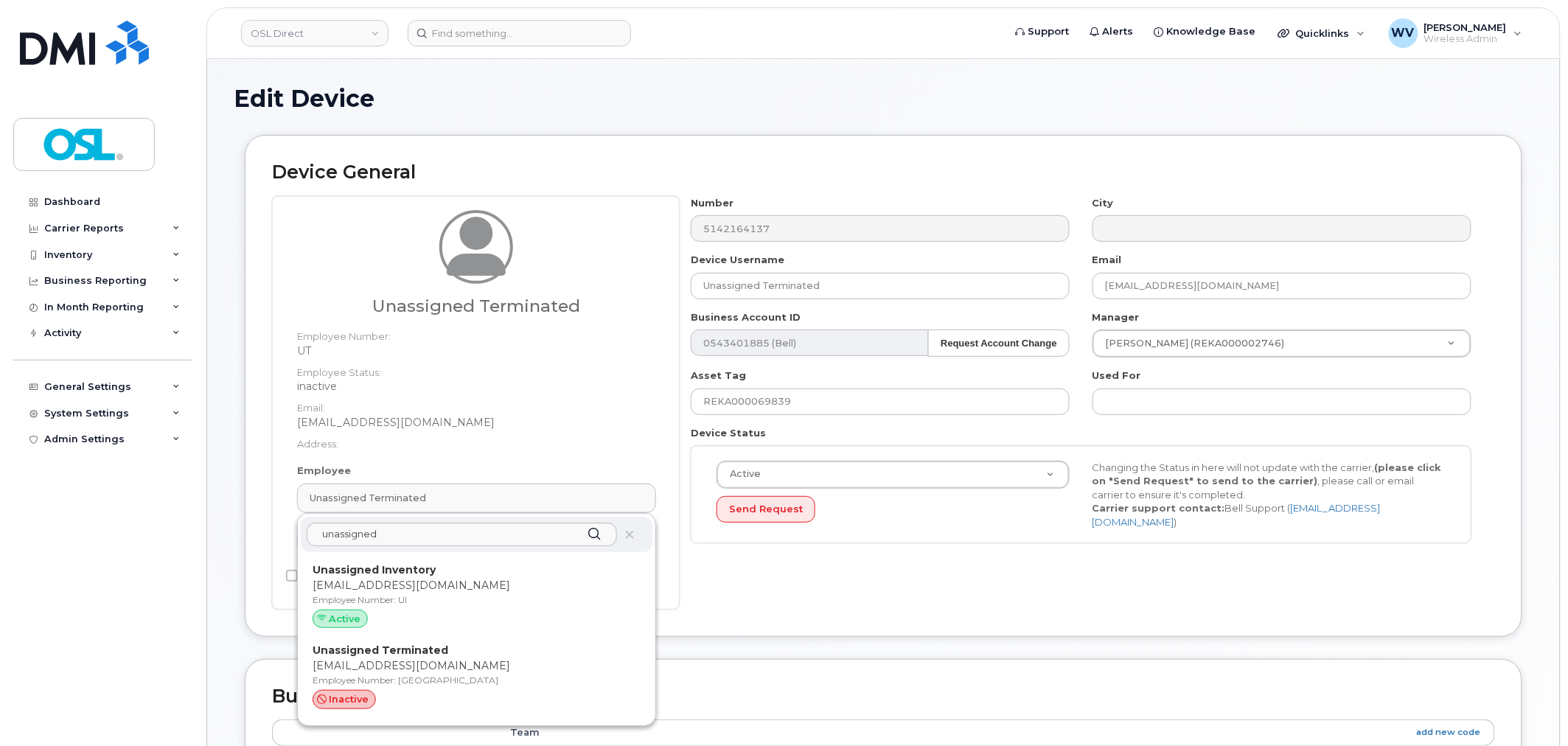
type input "UI"
type input "Unassigned Inventory"
type input "support@osldirect.com"
type input "4724252"
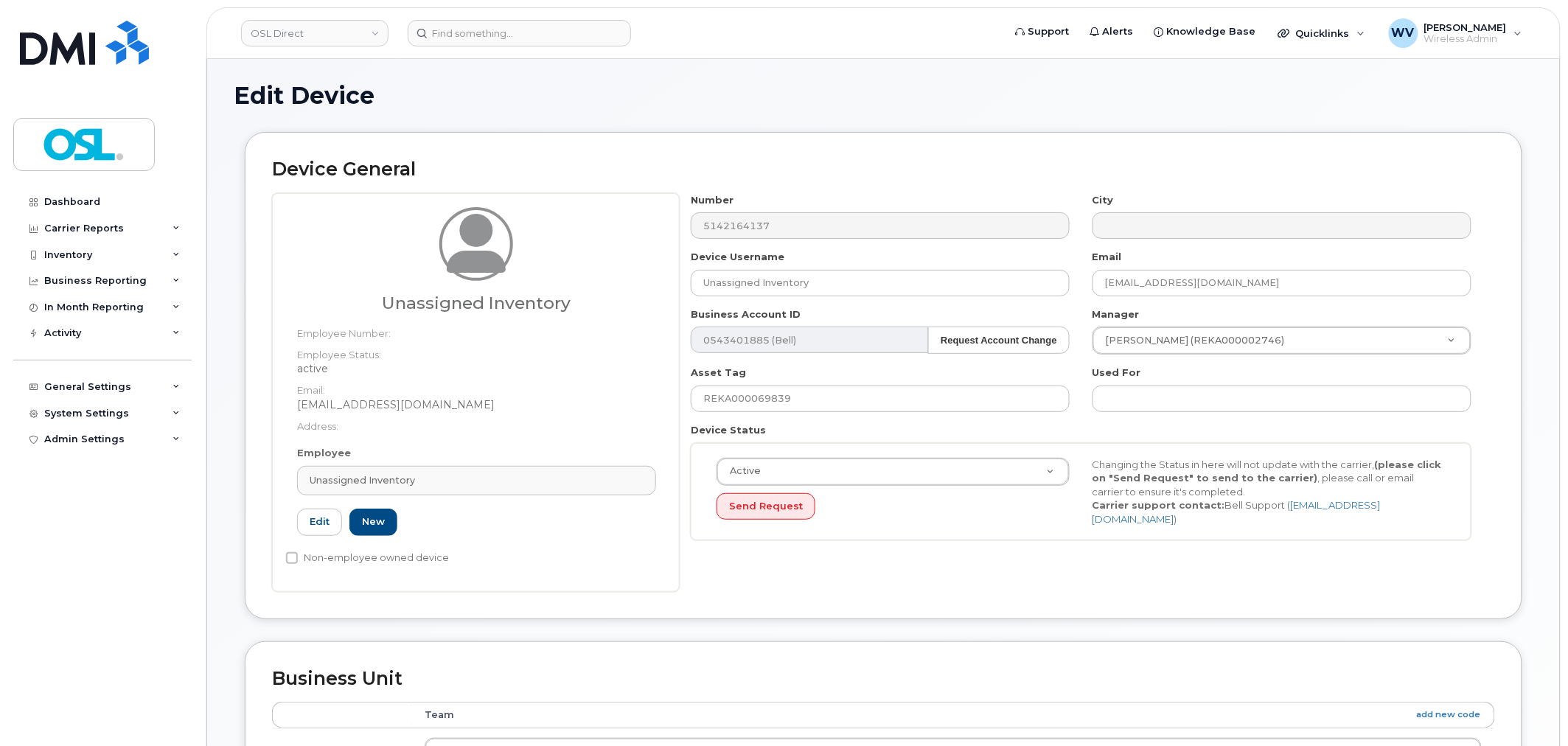
scroll to position [573, 0]
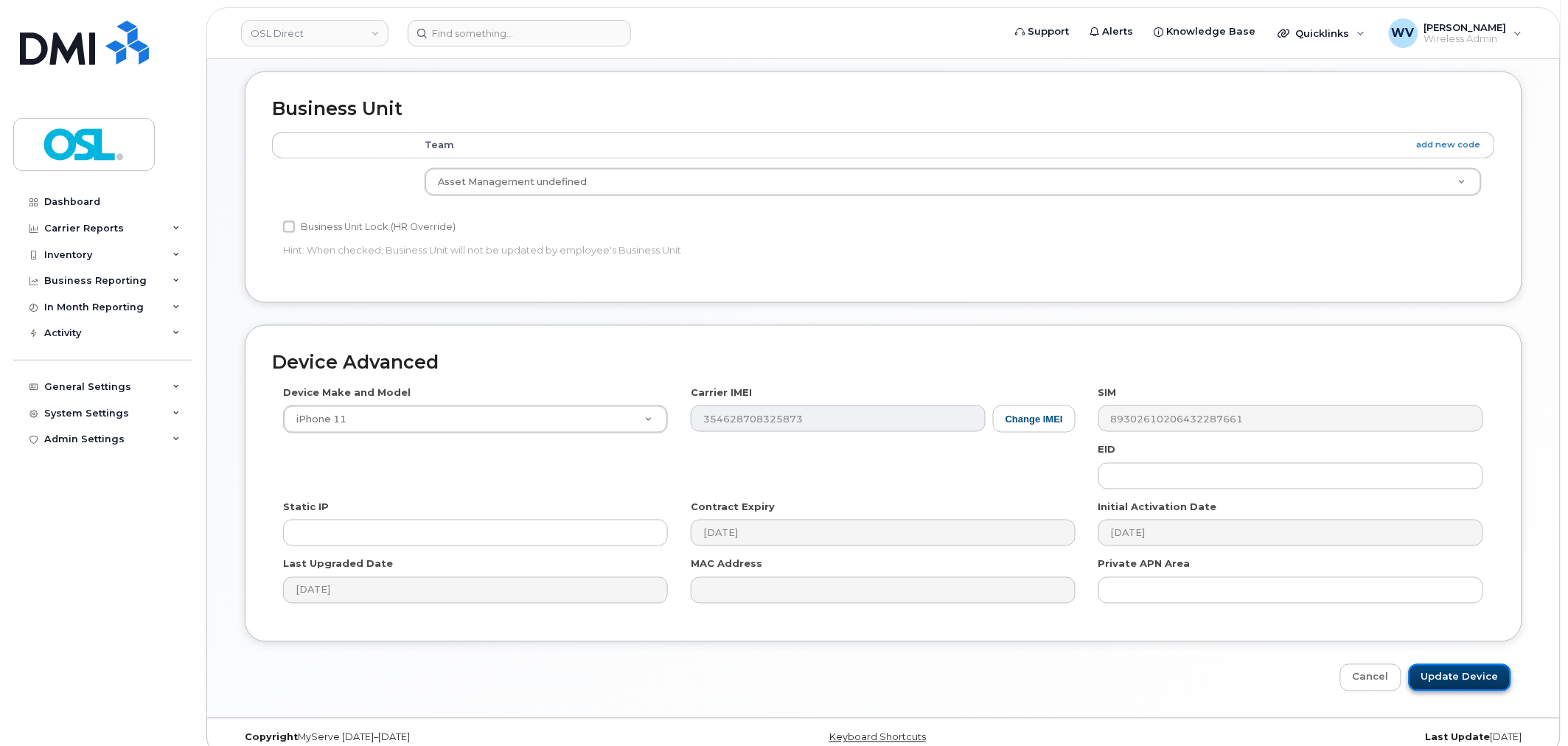
click at [1463, 687] on input "Update Device" at bounding box center [1459, 678] width 102 height 27
type input "Saving..."
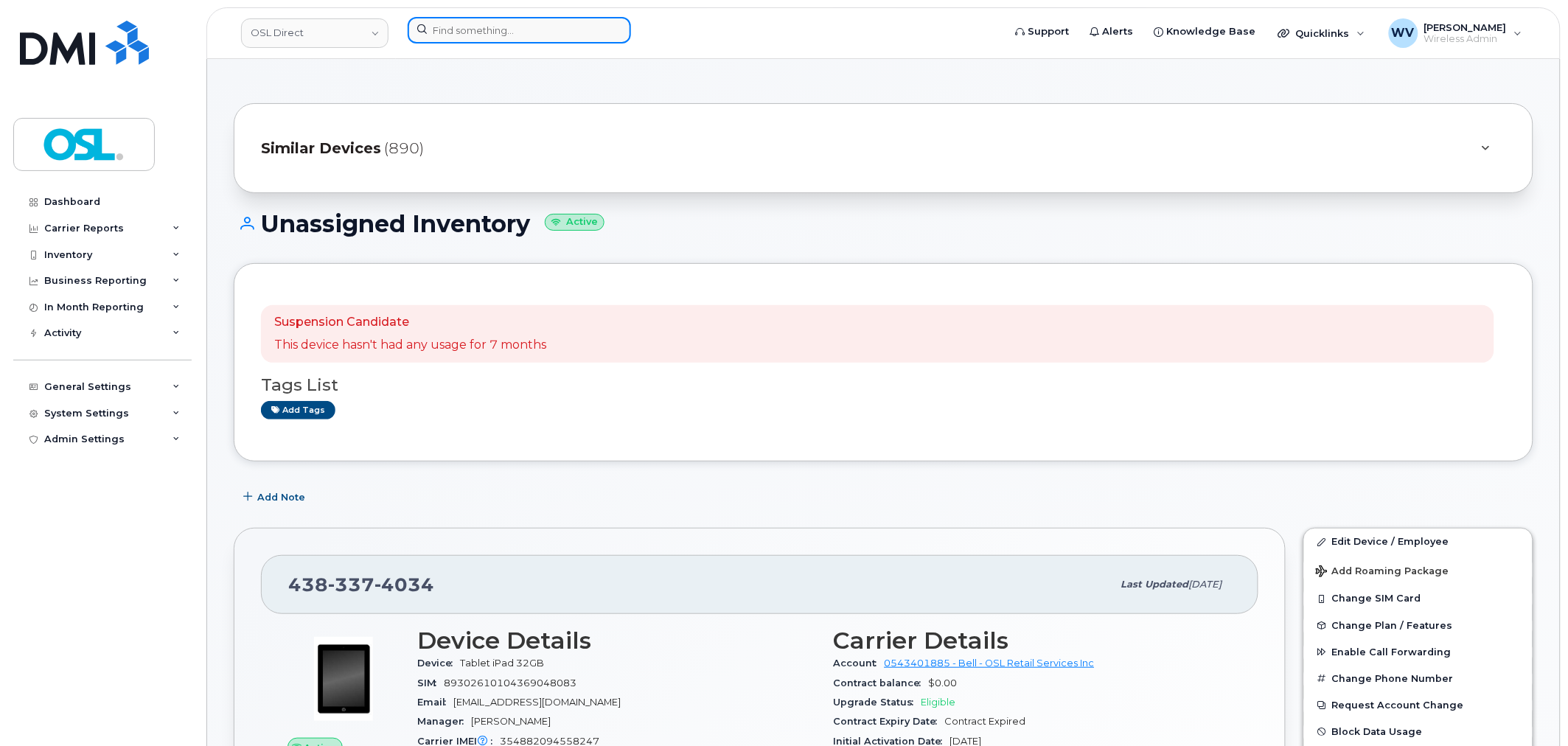
click at [575, 39] on input at bounding box center [520, 30] width 224 height 27
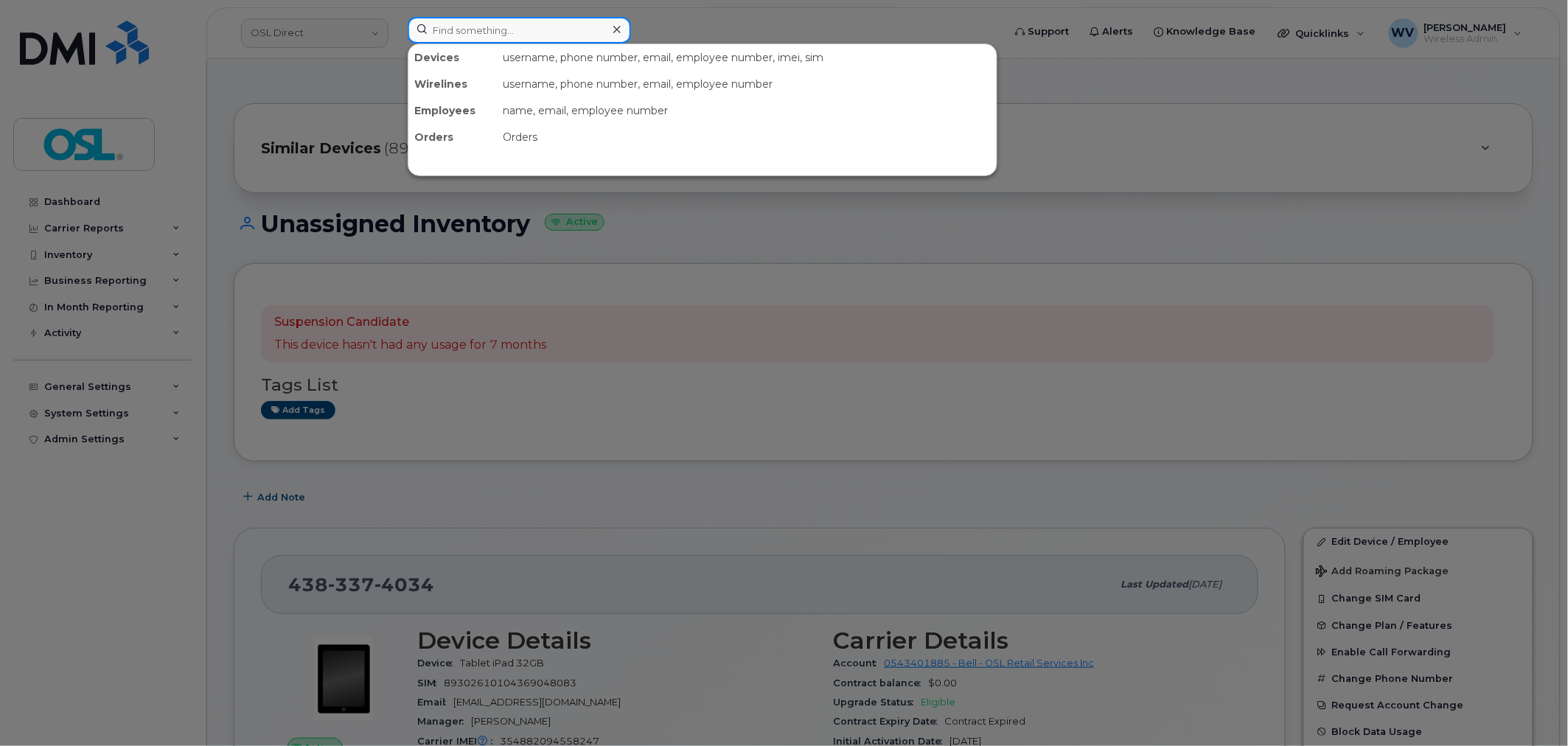
paste input "4189281915"
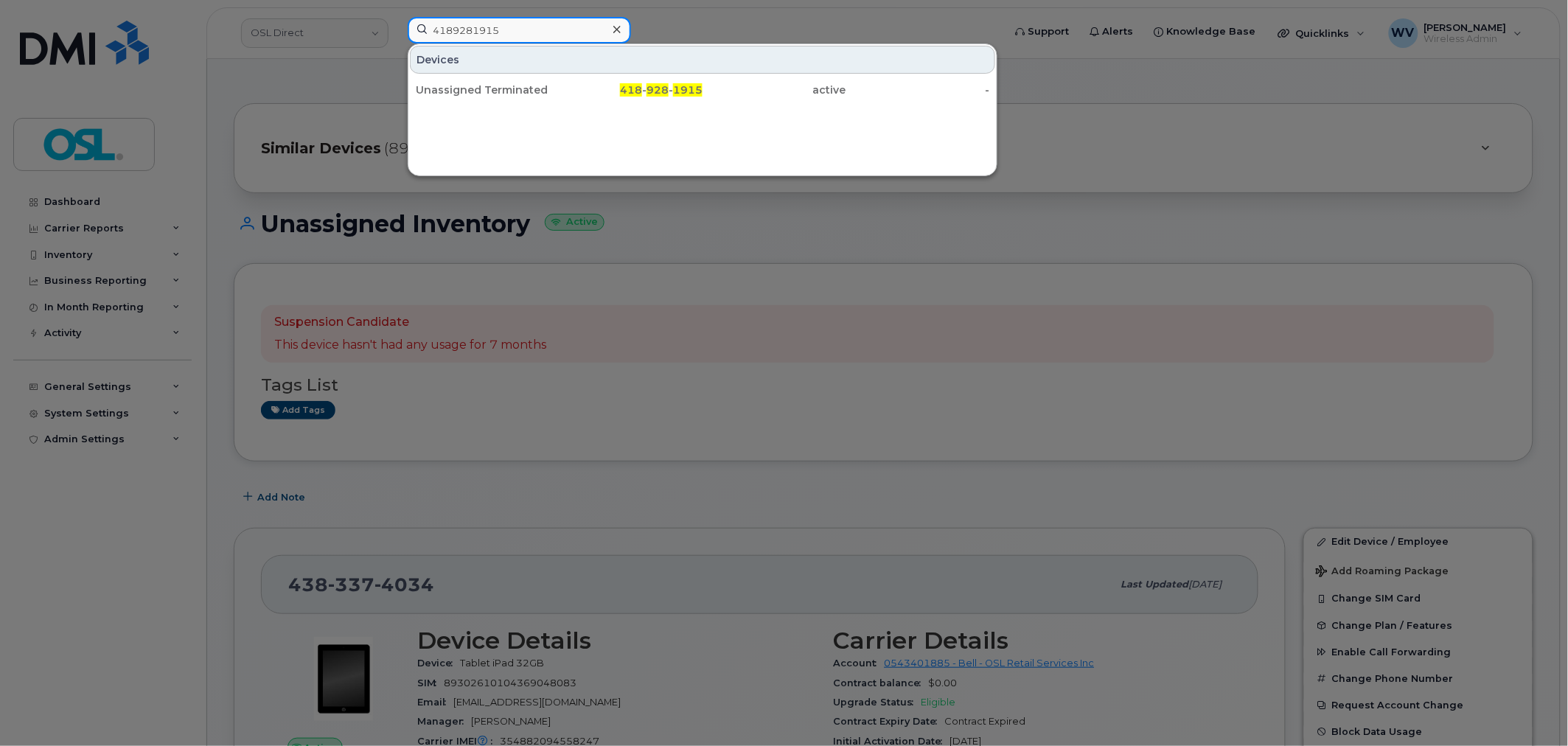
type input "4189281915"
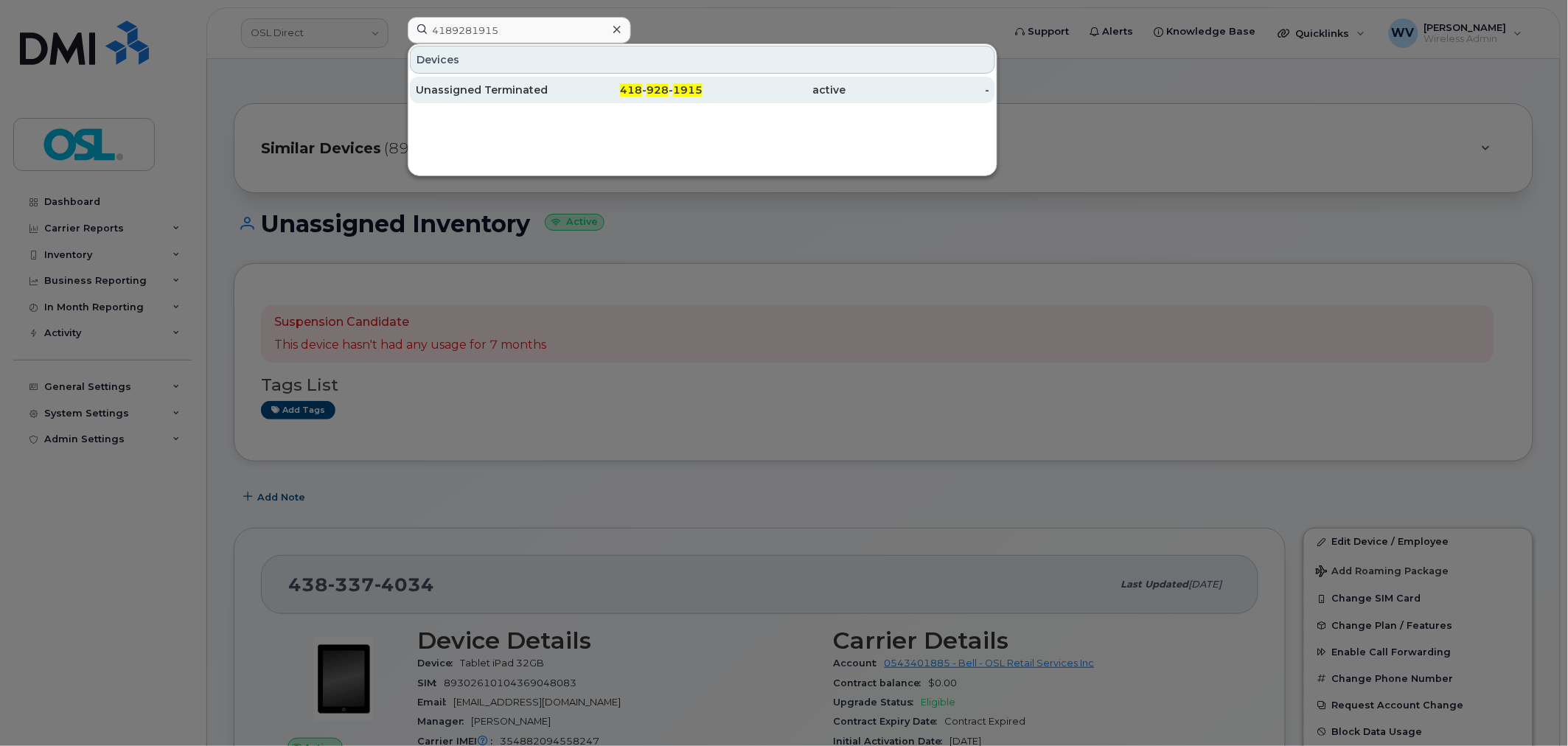
drag, startPoint x: 561, startPoint y: 84, endPoint x: 558, endPoint y: 97, distance: 13.3
click at [558, 97] on div "Unassigned Terminated" at bounding box center [488, 90] width 144 height 15
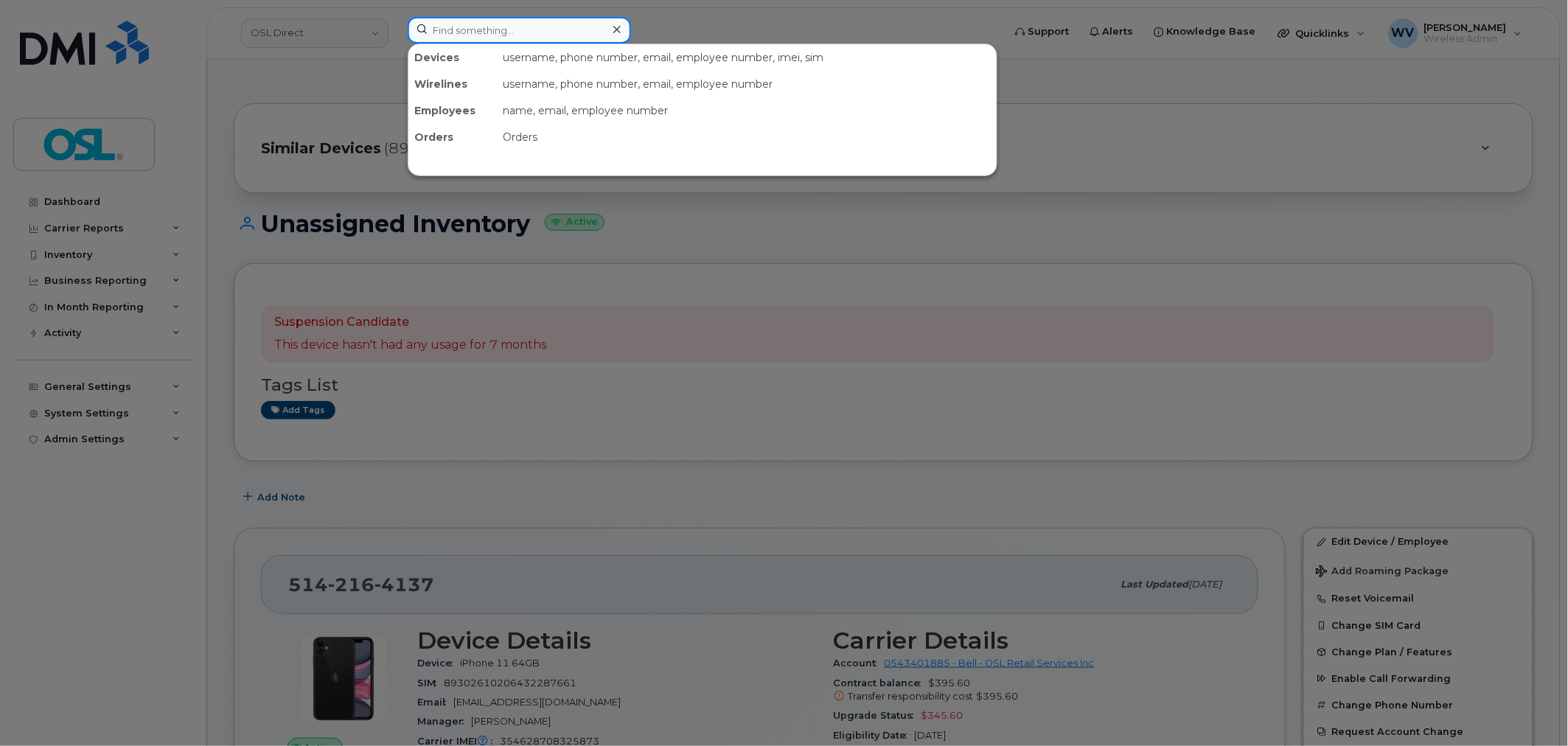
click at [528, 31] on input at bounding box center [520, 30] width 224 height 27
paste input "4165504673"
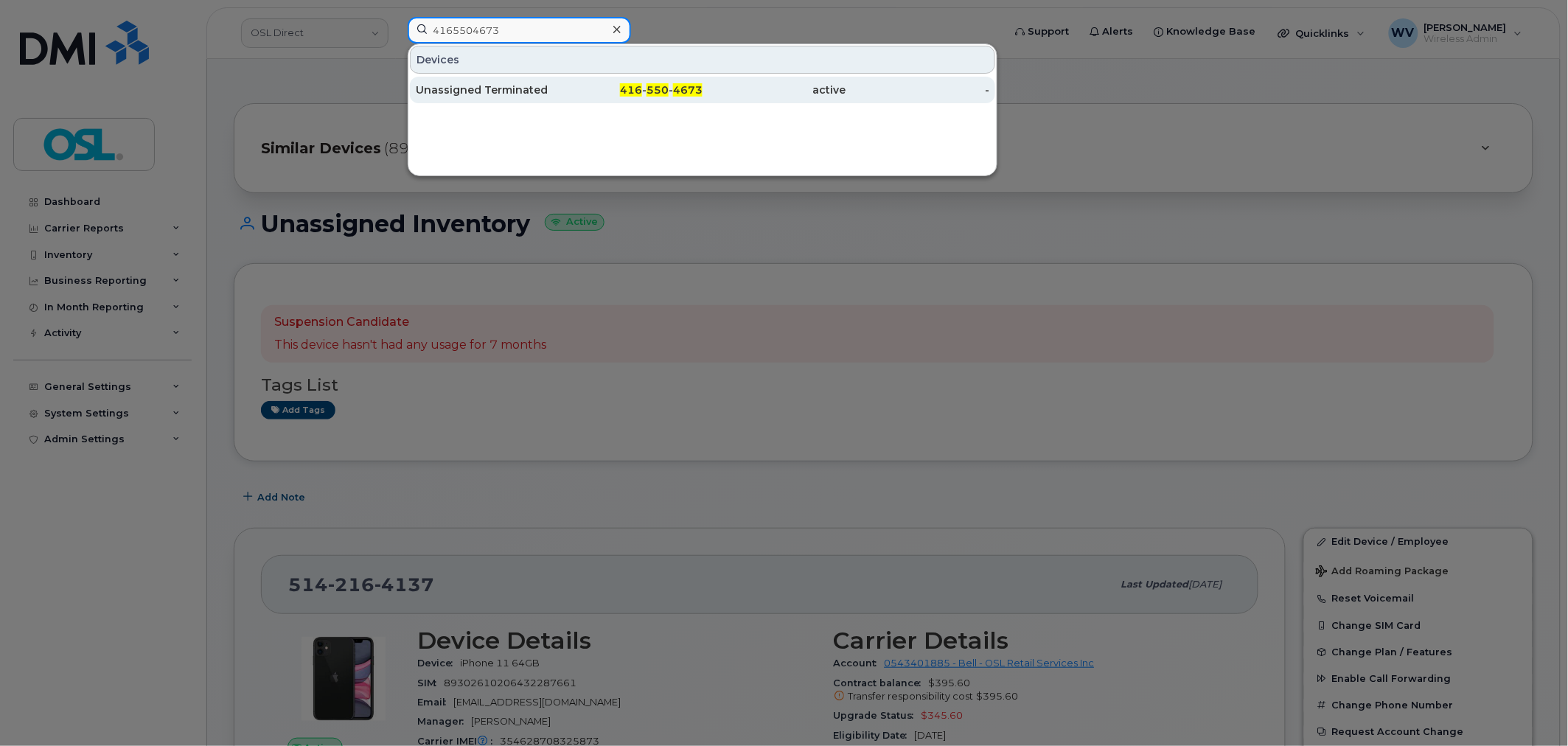
type input "4165504673"
click at [521, 91] on div "Unassigned Terminated" at bounding box center [488, 90] width 144 height 15
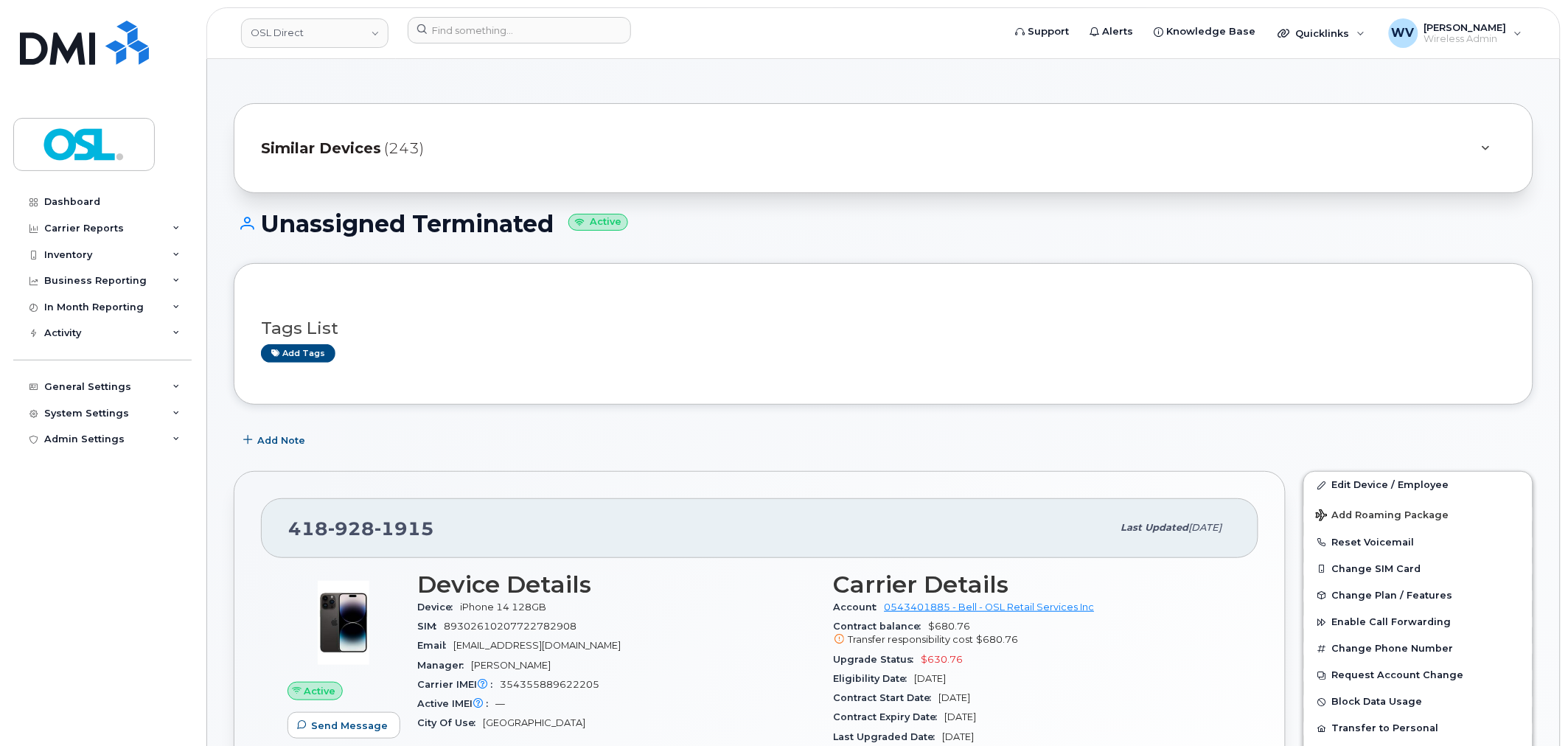
click at [364, 516] on div "[PHONE_NUMBER]" at bounding box center [700, 528] width 824 height 31
click at [365, 516] on div "[PHONE_NUMBER]" at bounding box center [700, 528] width 824 height 31
copy span "[PHONE_NUMBER]"
click at [1355, 483] on link "Edit Device / Employee" at bounding box center [1418, 486] width 228 height 27
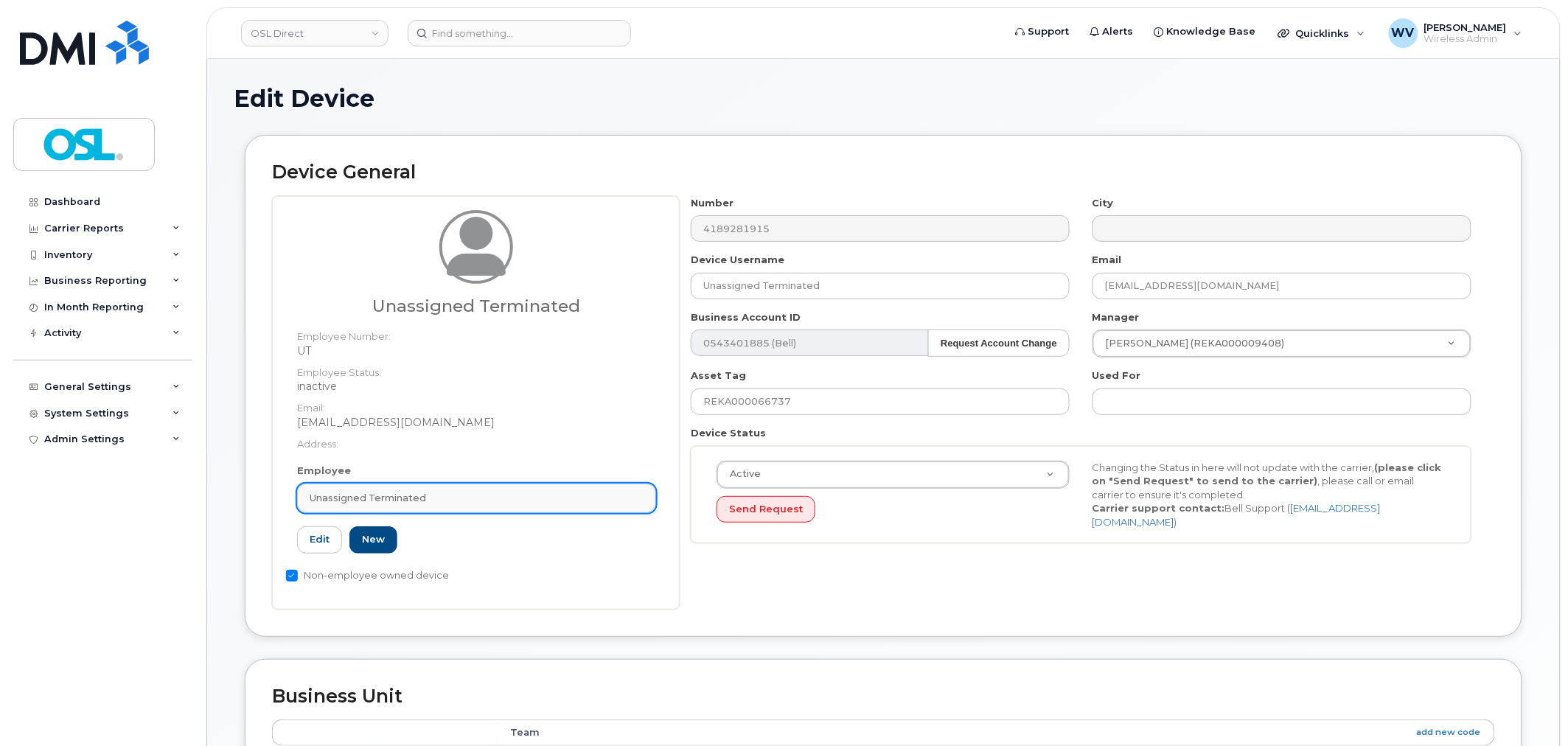
click at [495, 505] on link "Unassigned Terminated" at bounding box center [476, 499] width 359 height 30
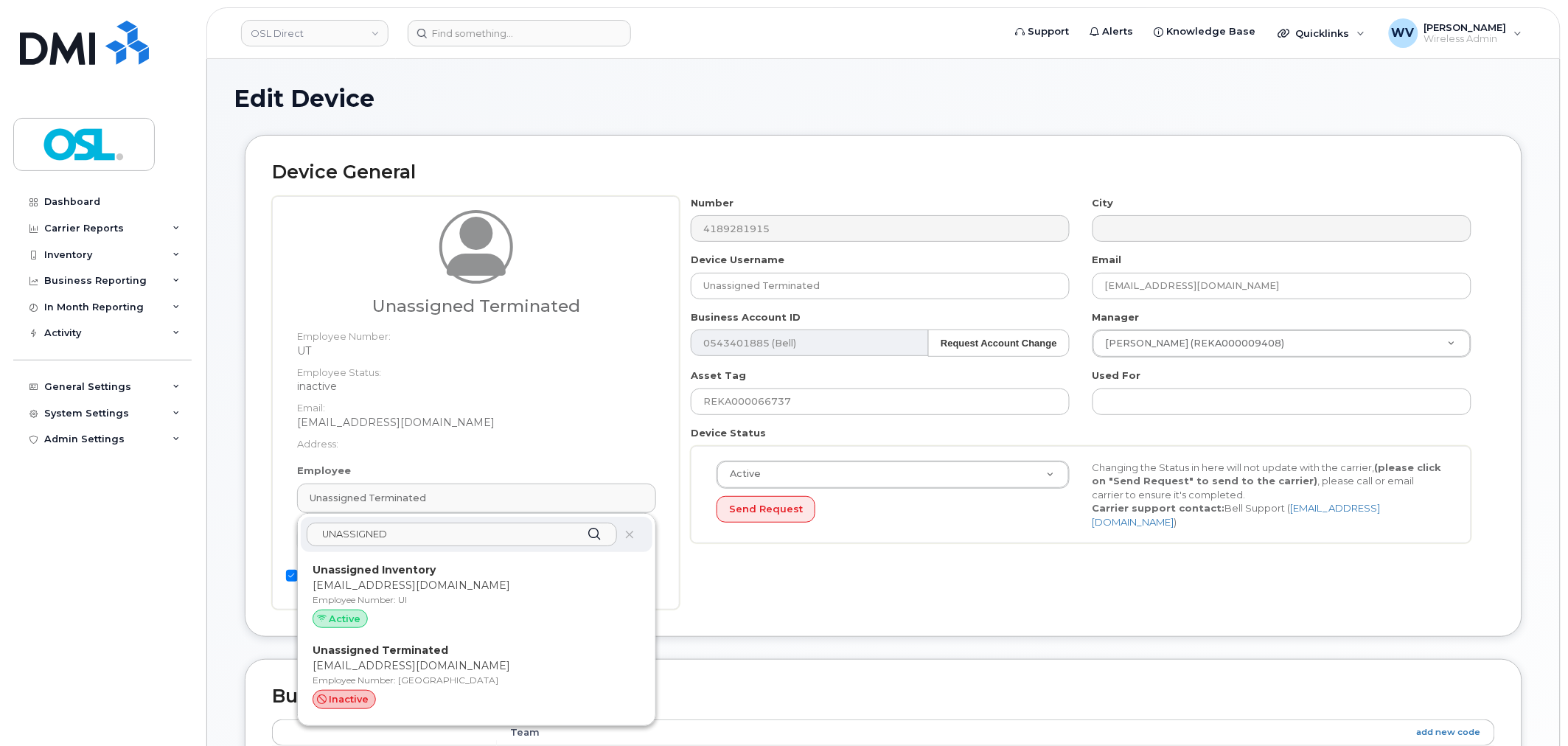
type input "UNASSIGNED"
click at [460, 556] on div "UNASSIGNED Unassigned Inventory support@osldirect.com Employee Number: UI Activ…" at bounding box center [476, 619] width 357 height 212
drag, startPoint x: 458, startPoint y: 568, endPoint x: 870, endPoint y: 57, distance: 656.4
click at [458, 569] on p "Unassigned Inventory" at bounding box center [477, 571] width 328 height 16
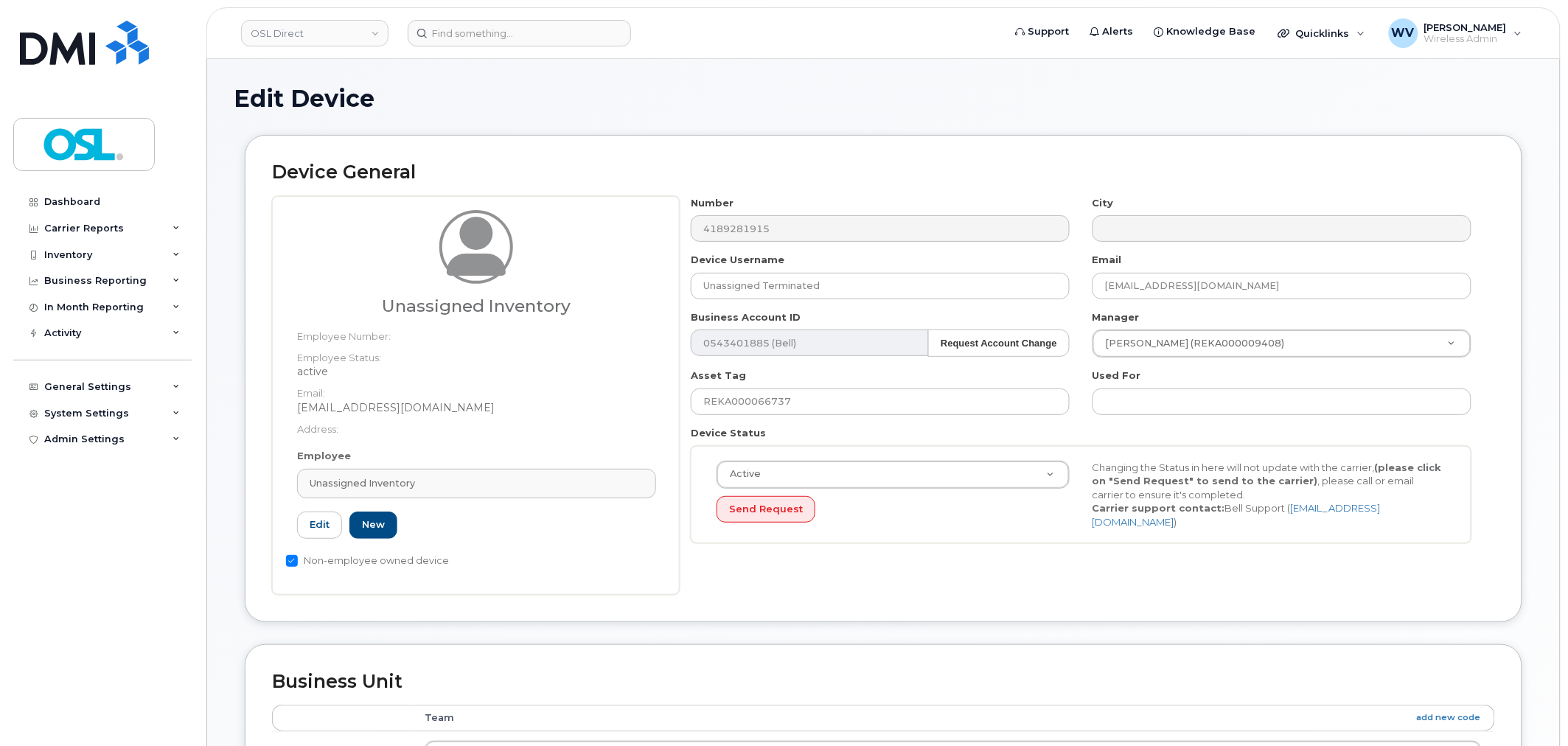
type input "Unassigned Inventory"
type input "[EMAIL_ADDRESS][DOMAIN_NAME]"
type input "4724252"
type input "UI"
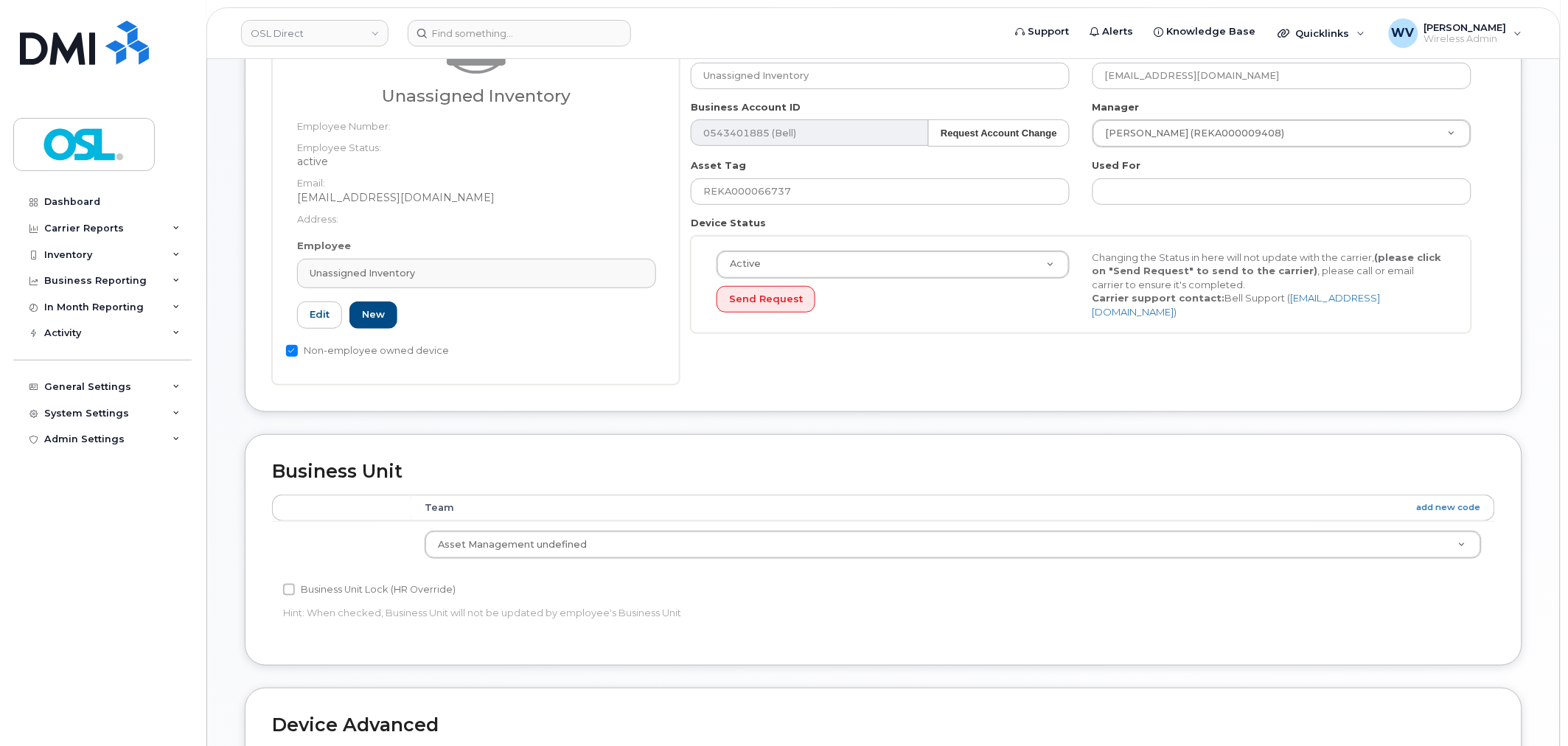
scroll to position [593, 0]
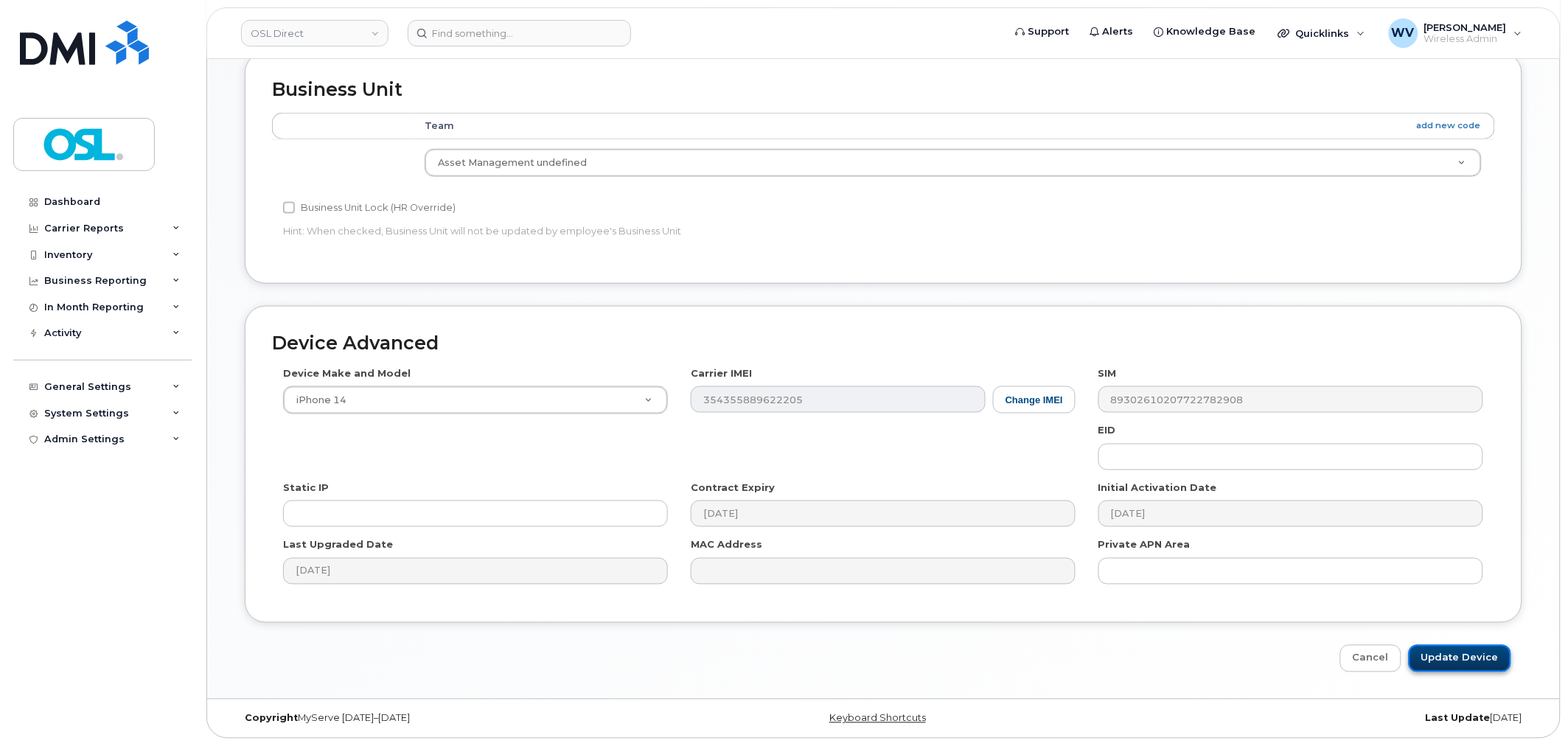
click at [1495, 655] on input "Update Device" at bounding box center [1459, 658] width 102 height 27
type input "Saving..."
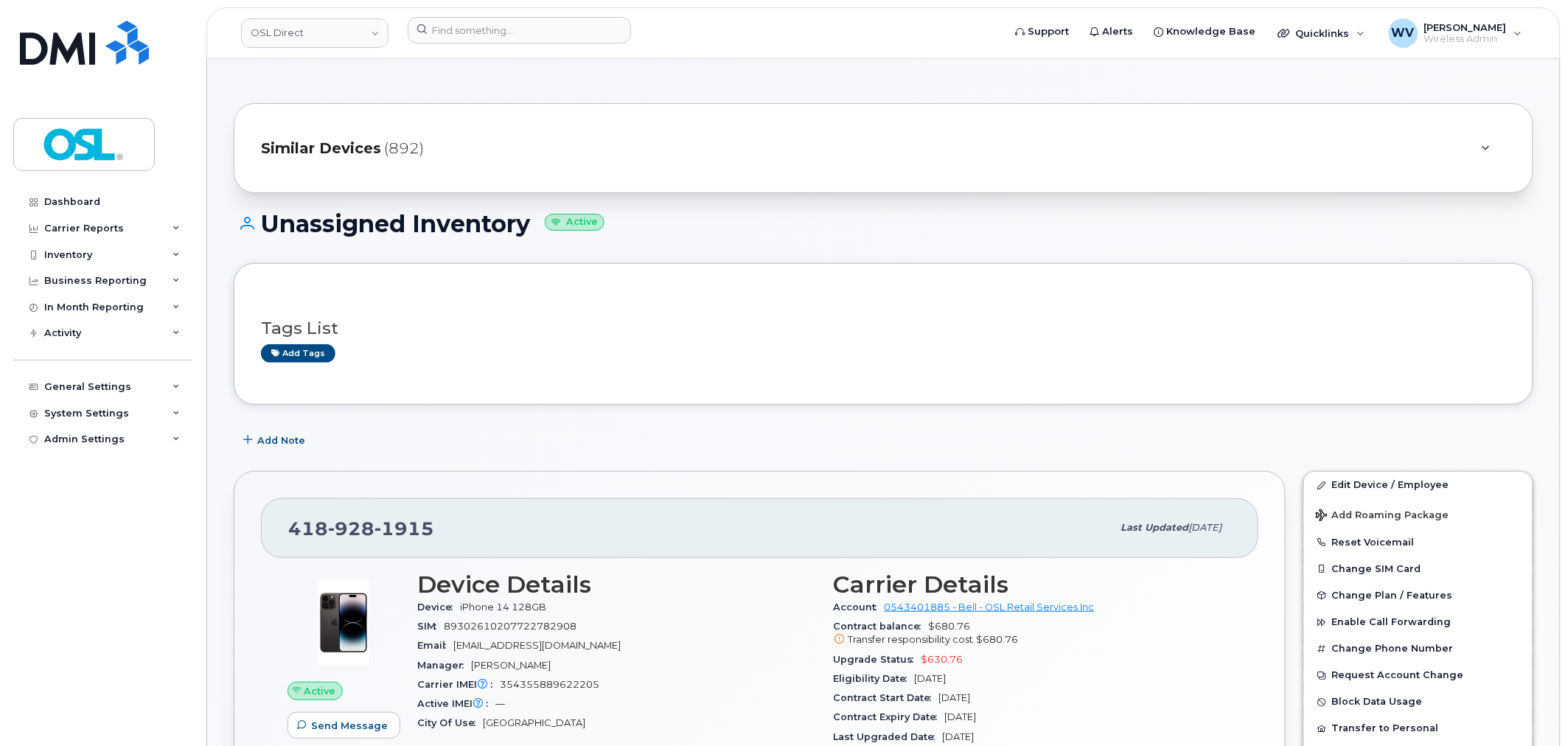
click at [404, 525] on span "1915" at bounding box center [404, 529] width 59 height 22
copy span "[PHONE_NUMBER]"
click at [574, 30] on input at bounding box center [520, 30] width 224 height 27
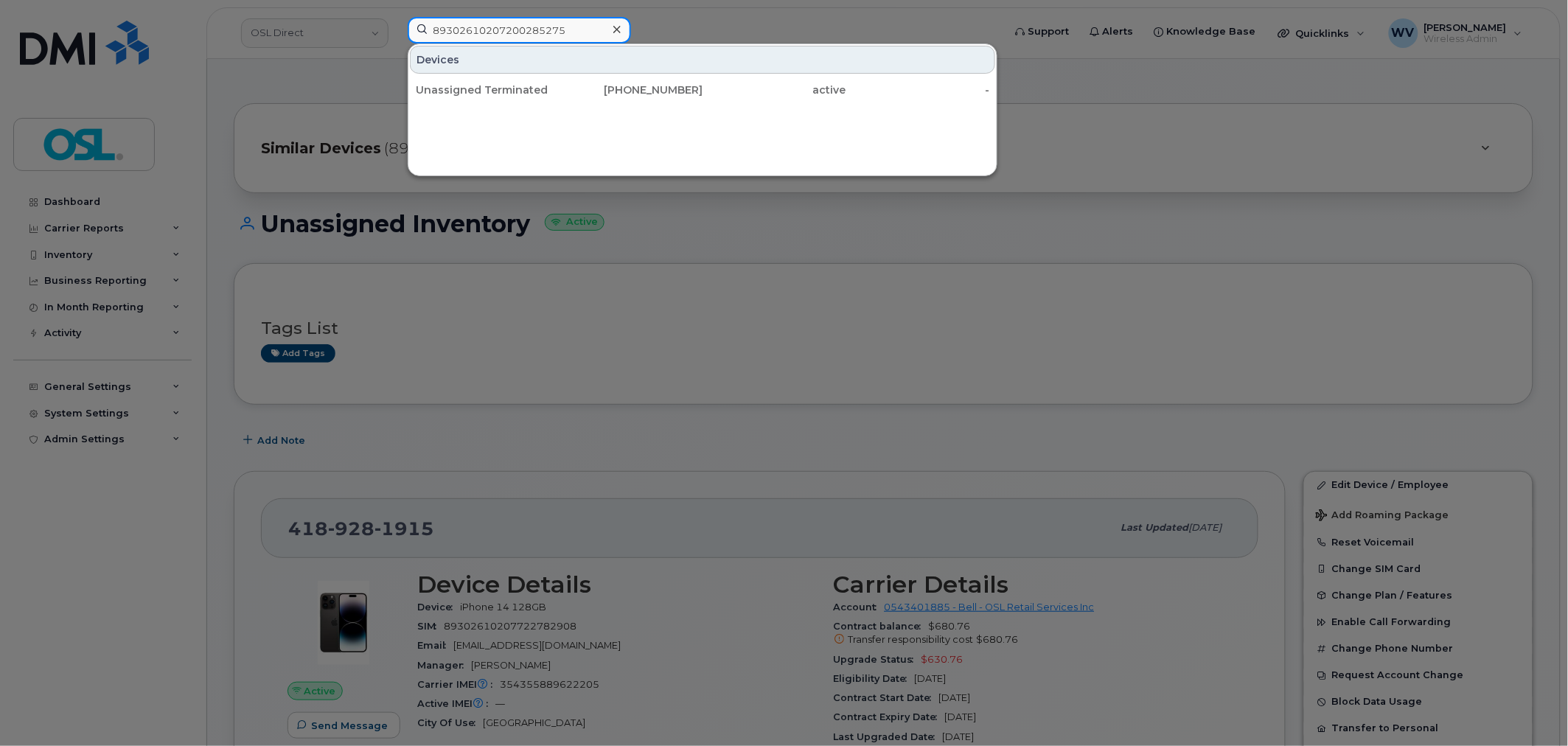
click at [555, 32] on input "89302610207200285275" at bounding box center [520, 30] width 224 height 27
paste input "4383556186"
type input "4383556186"
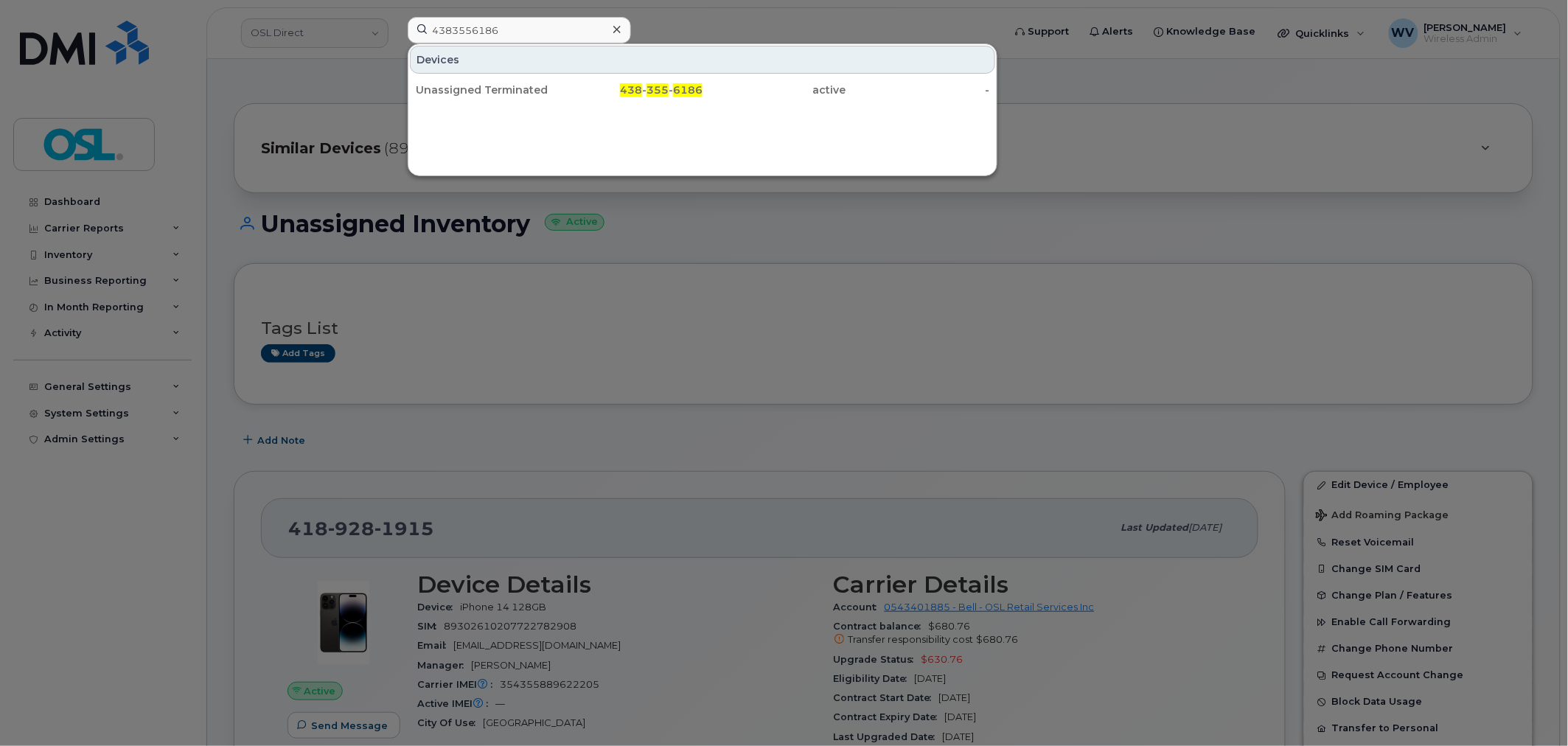
click at [519, 85] on div "Unassigned Terminated" at bounding box center [488, 90] width 144 height 15
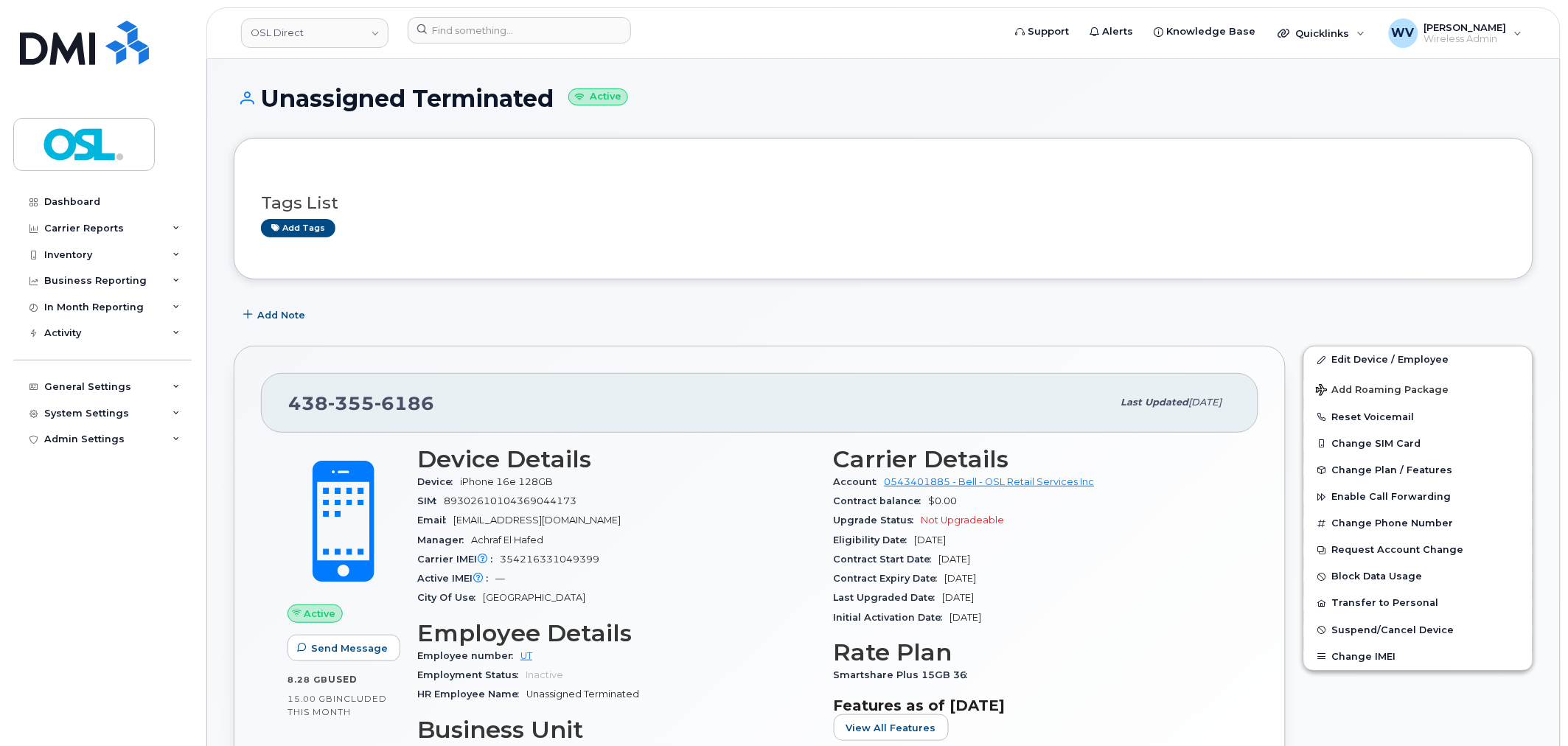
click at [392, 404] on span "6186" at bounding box center [404, 403] width 59 height 22
click at [394, 406] on span "6186" at bounding box center [404, 403] width 59 height 22
copy span "438 355 6186"
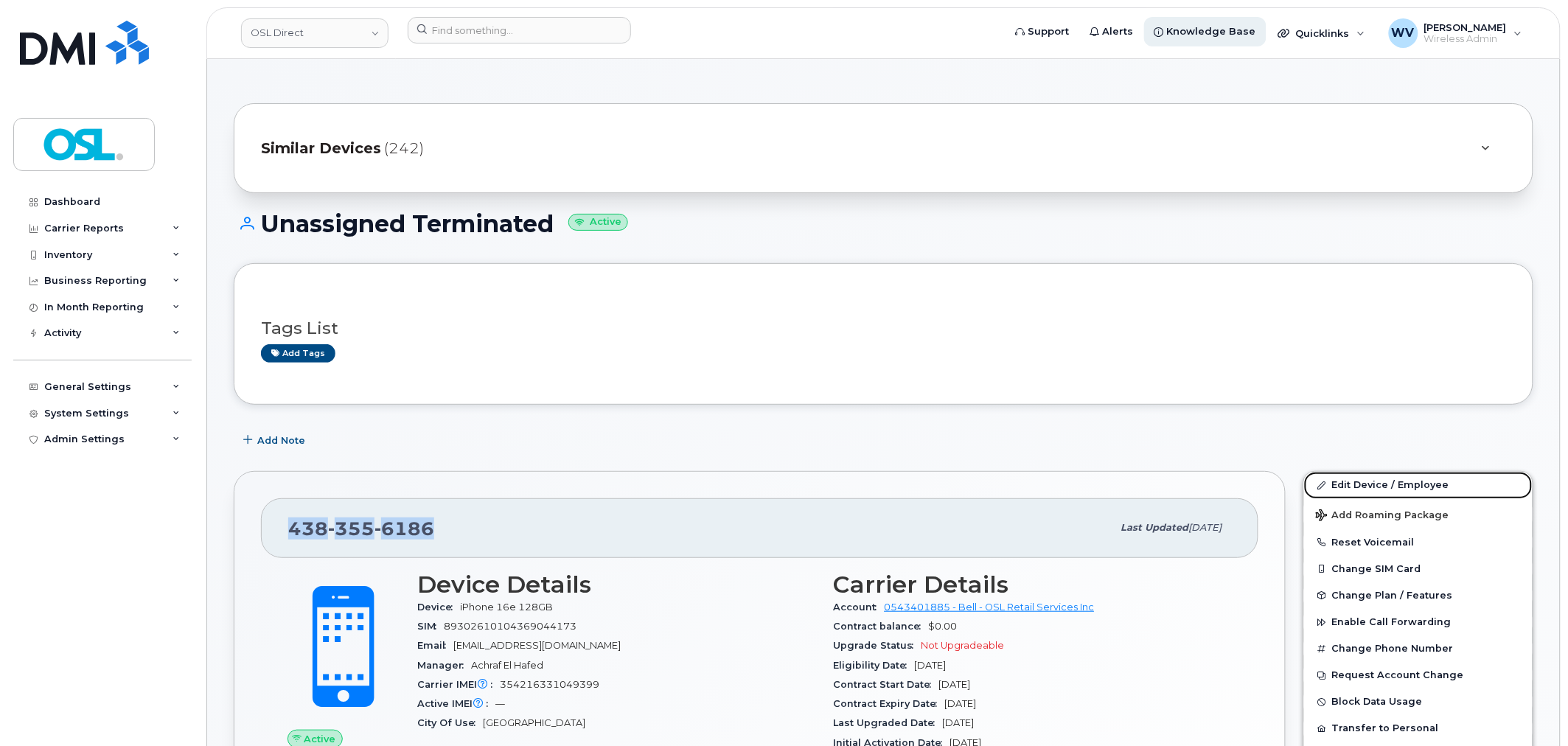
drag, startPoint x: 1398, startPoint y: 486, endPoint x: 1172, endPoint y: 26, distance: 512.5
click at [1398, 486] on link "Edit Device / Employee" at bounding box center [1418, 486] width 228 height 27
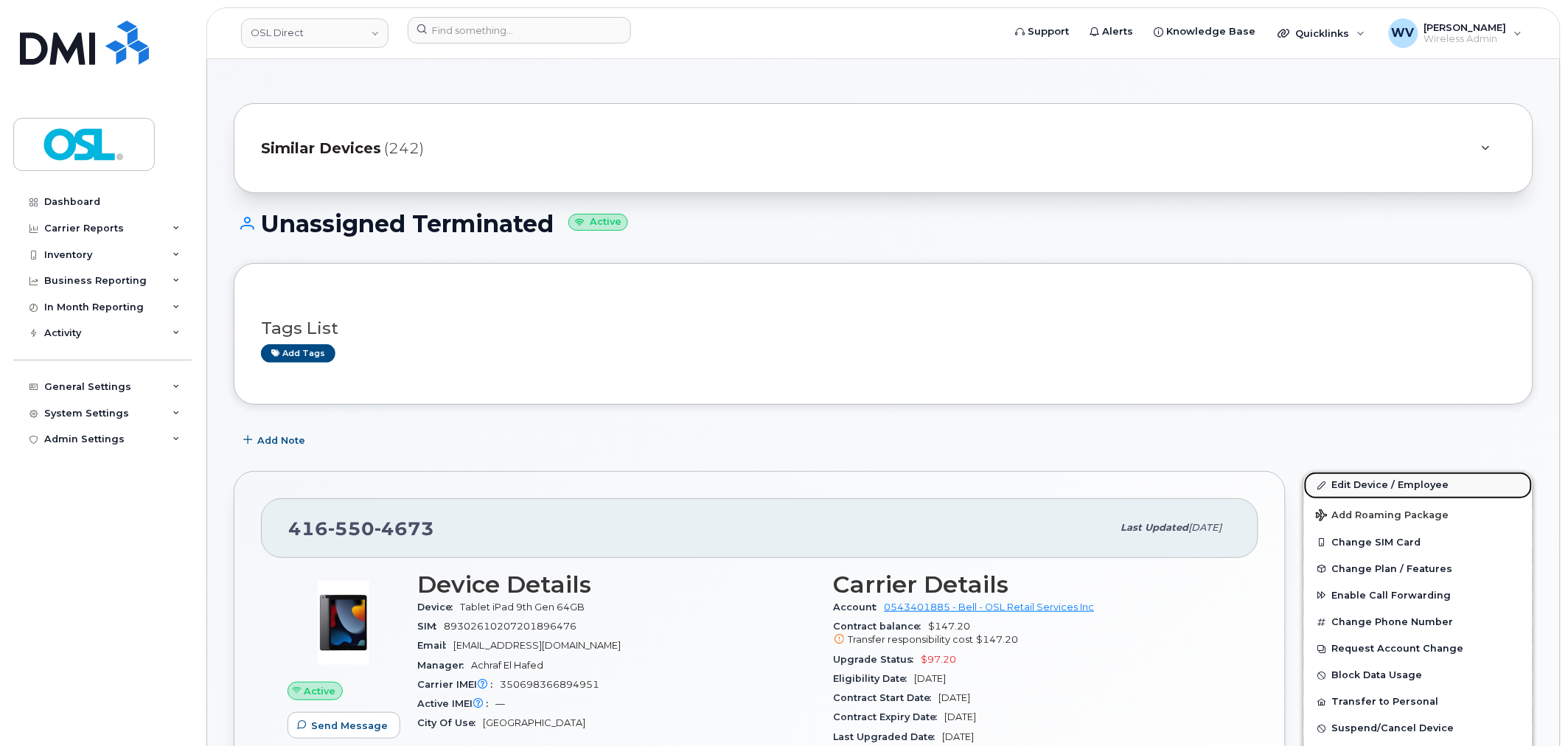
click at [1376, 493] on link "Edit Device / Employee" at bounding box center [1418, 486] width 228 height 27
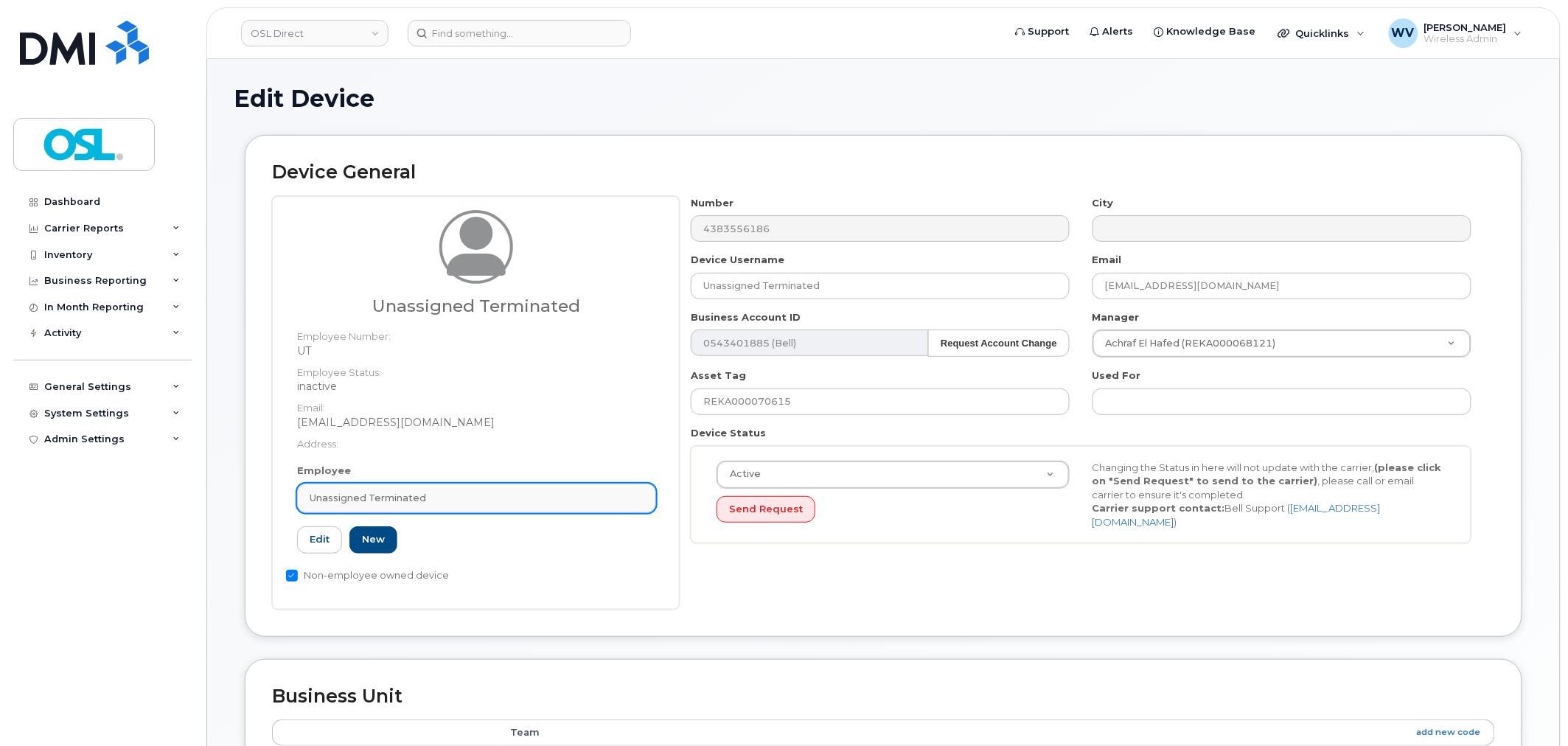
click at [424, 485] on link "Unassigned Terminated" at bounding box center [476, 499] width 359 height 30
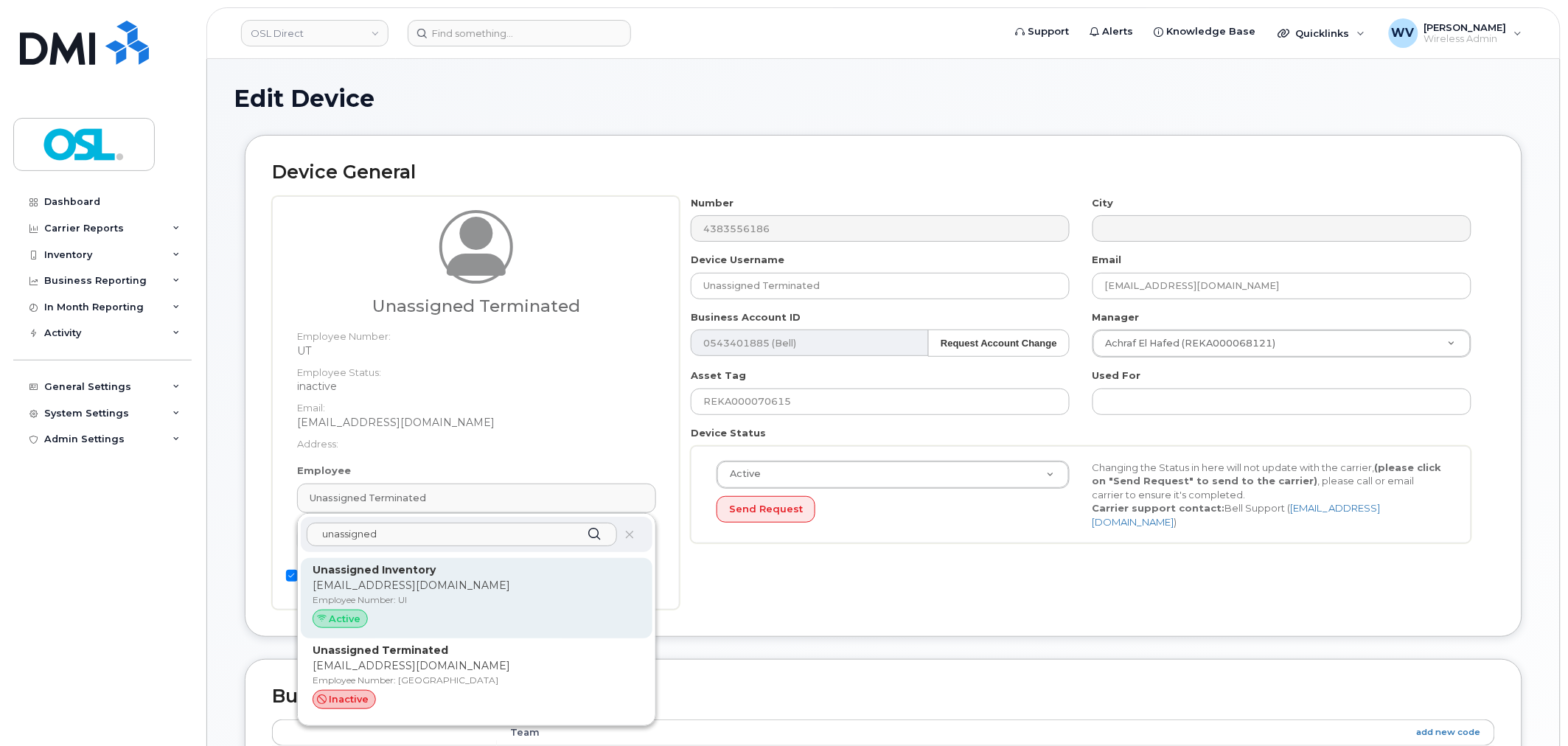
type input "unassigned"
click at [413, 594] on div "Unassigned Inventory support@osldirect.com Employee Number: UI Active" at bounding box center [477, 599] width 328 height 72
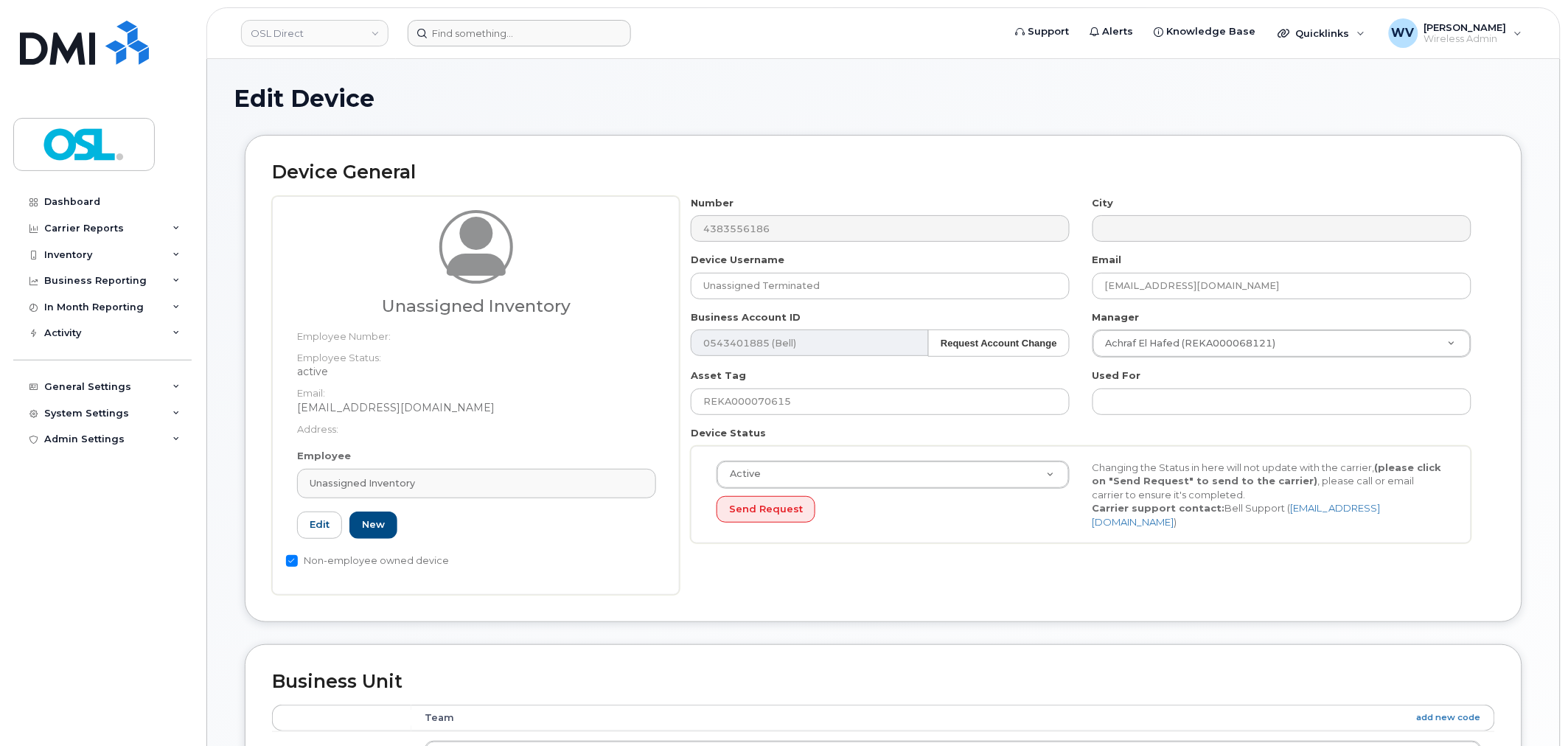
type input "UI"
type input "Unassigned Inventory"
type input "[EMAIL_ADDRESS][DOMAIN_NAME]"
type input "4724252"
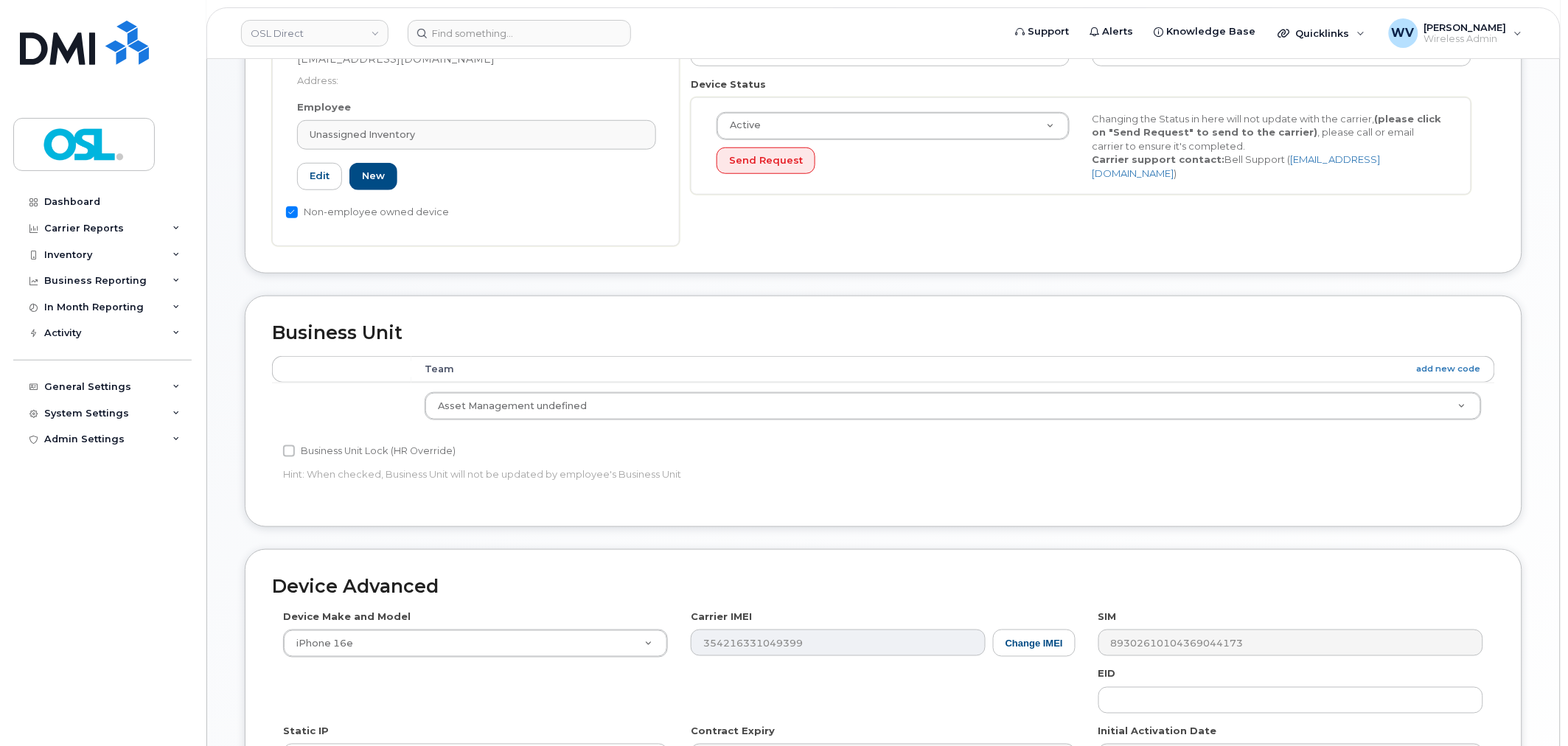
scroll to position [573, 0]
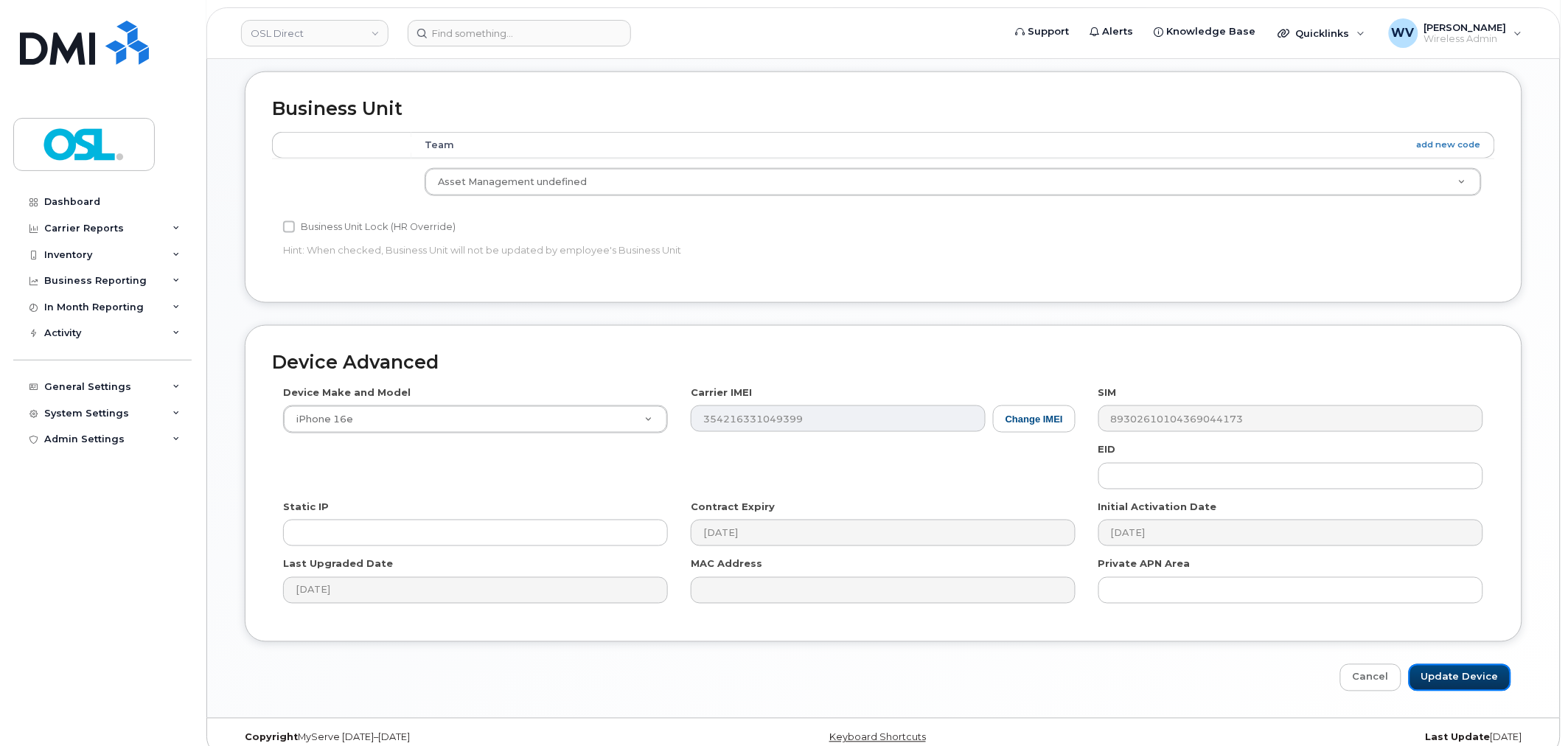
click at [1458, 675] on input "Update Device" at bounding box center [1459, 678] width 102 height 27
type input "Saving..."
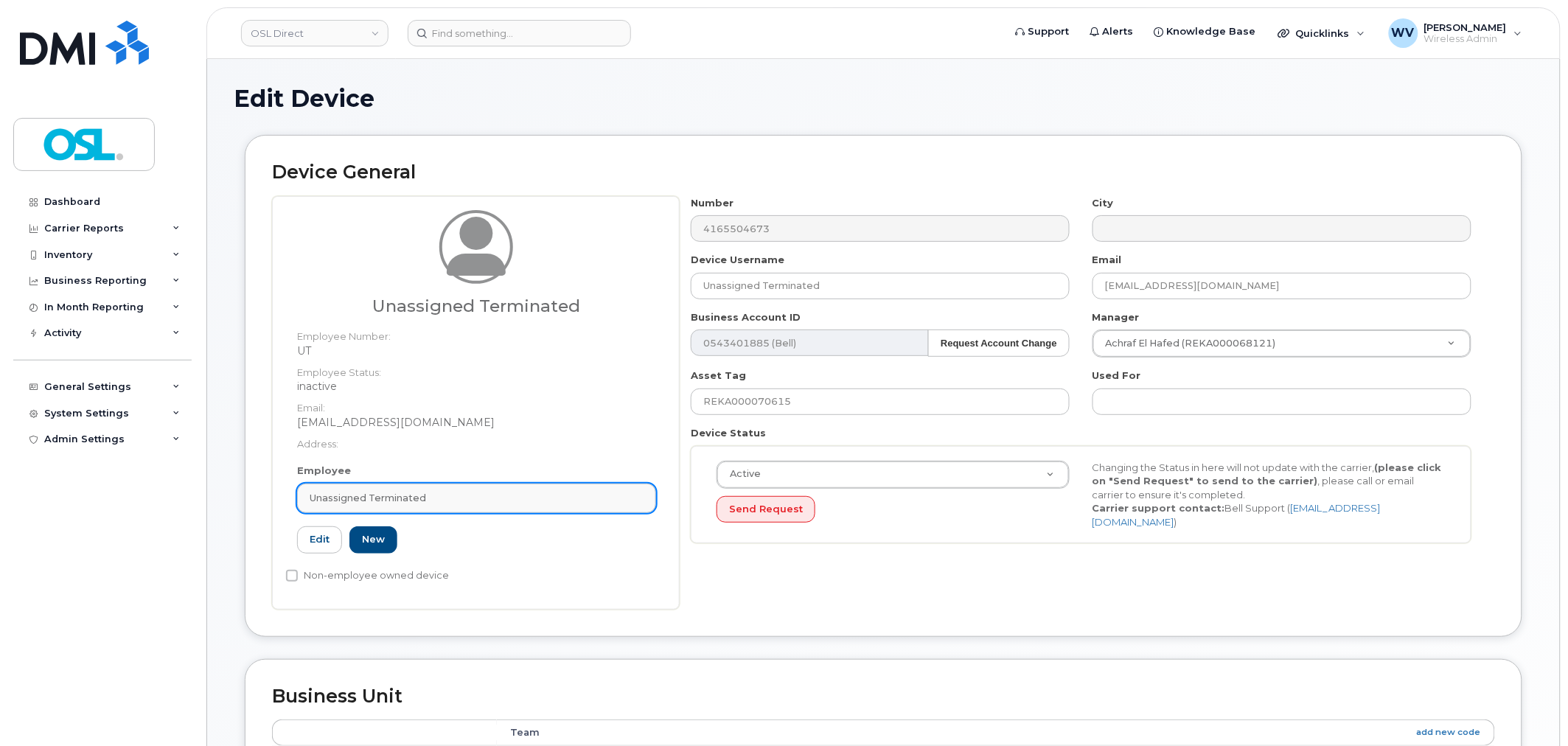
click at [528, 493] on div "Unassigned Terminated" at bounding box center [476, 498] width 334 height 14
paste input "unassigned"
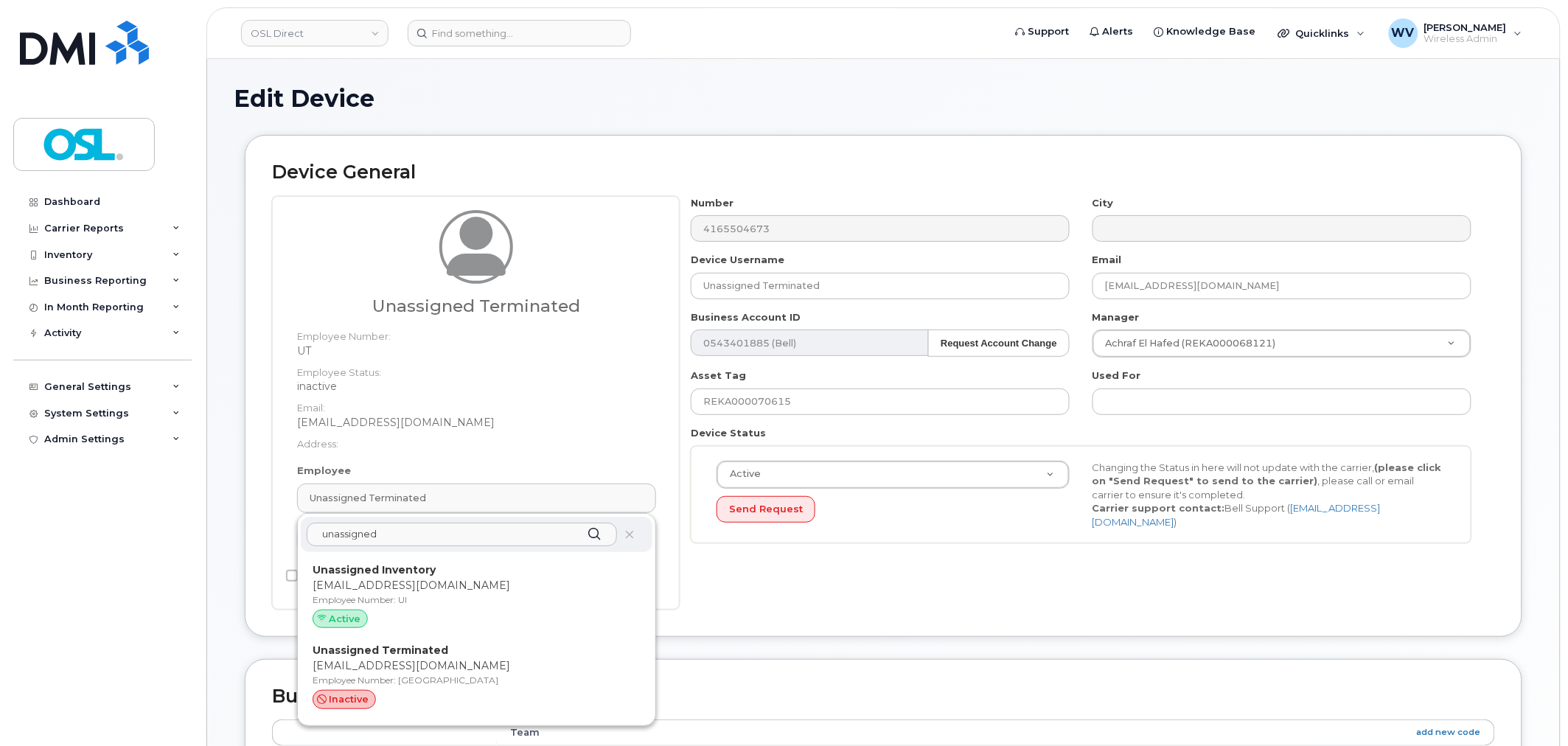
type input "unassigned"
click at [455, 556] on div "unassigned Unassigned Inventory support@osldirect.com Employee Number: UI Activ…" at bounding box center [476, 619] width 357 height 212
click at [460, 572] on p "Unassigned Inventory" at bounding box center [477, 571] width 328 height 16
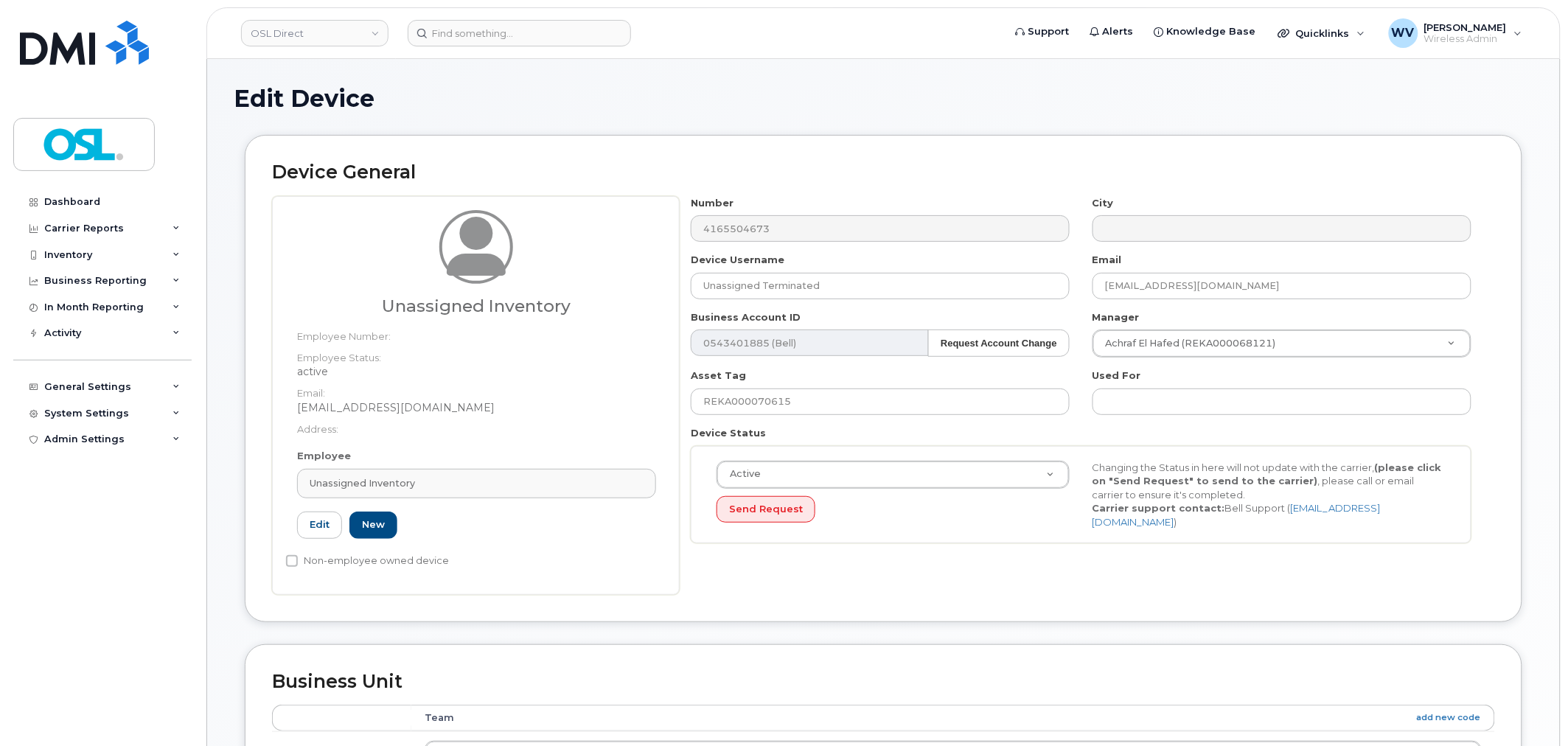
type input "UI"
type input "Unassigned Inventory"
type input "[EMAIL_ADDRESS][DOMAIN_NAME]"
type input "4724252"
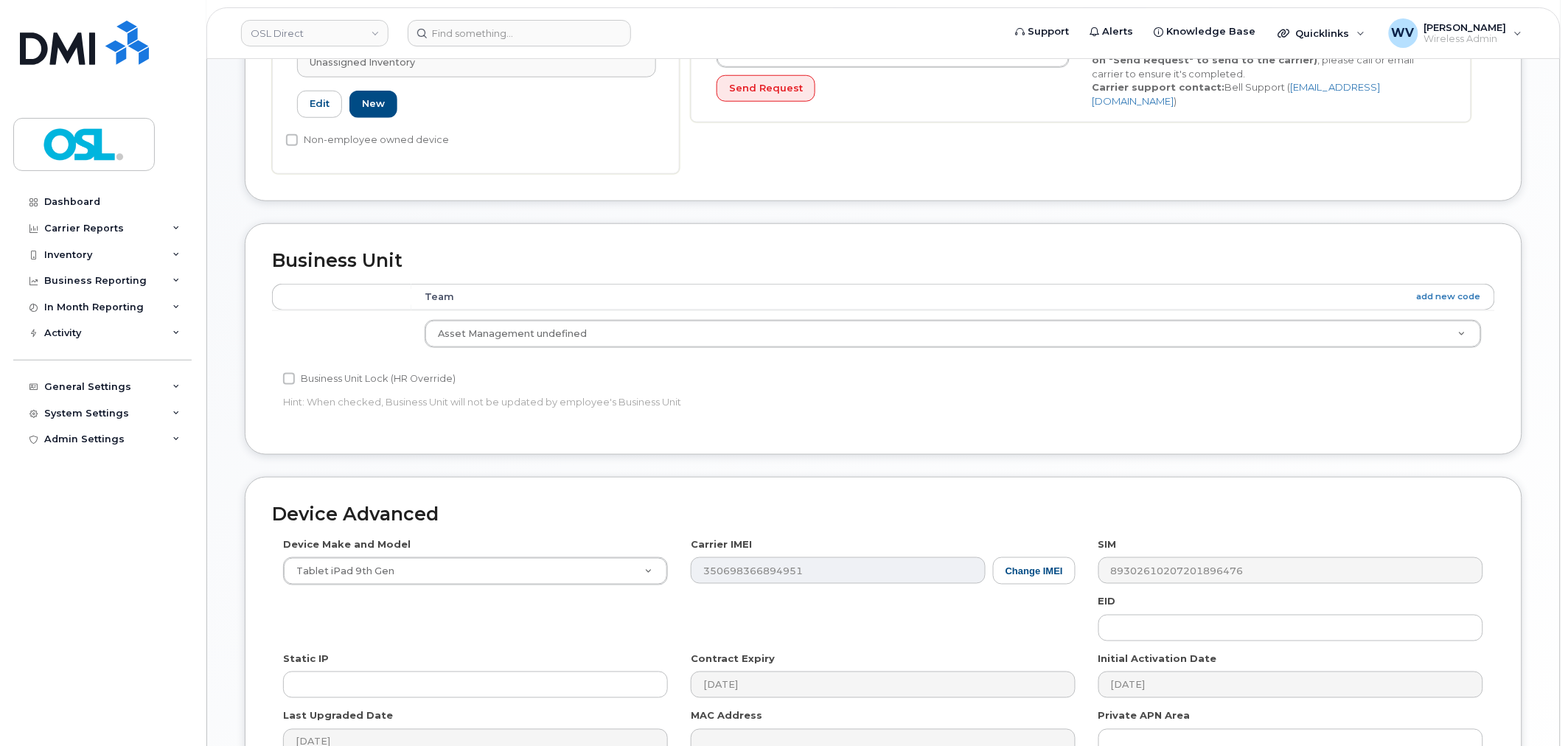
scroll to position [593, 0]
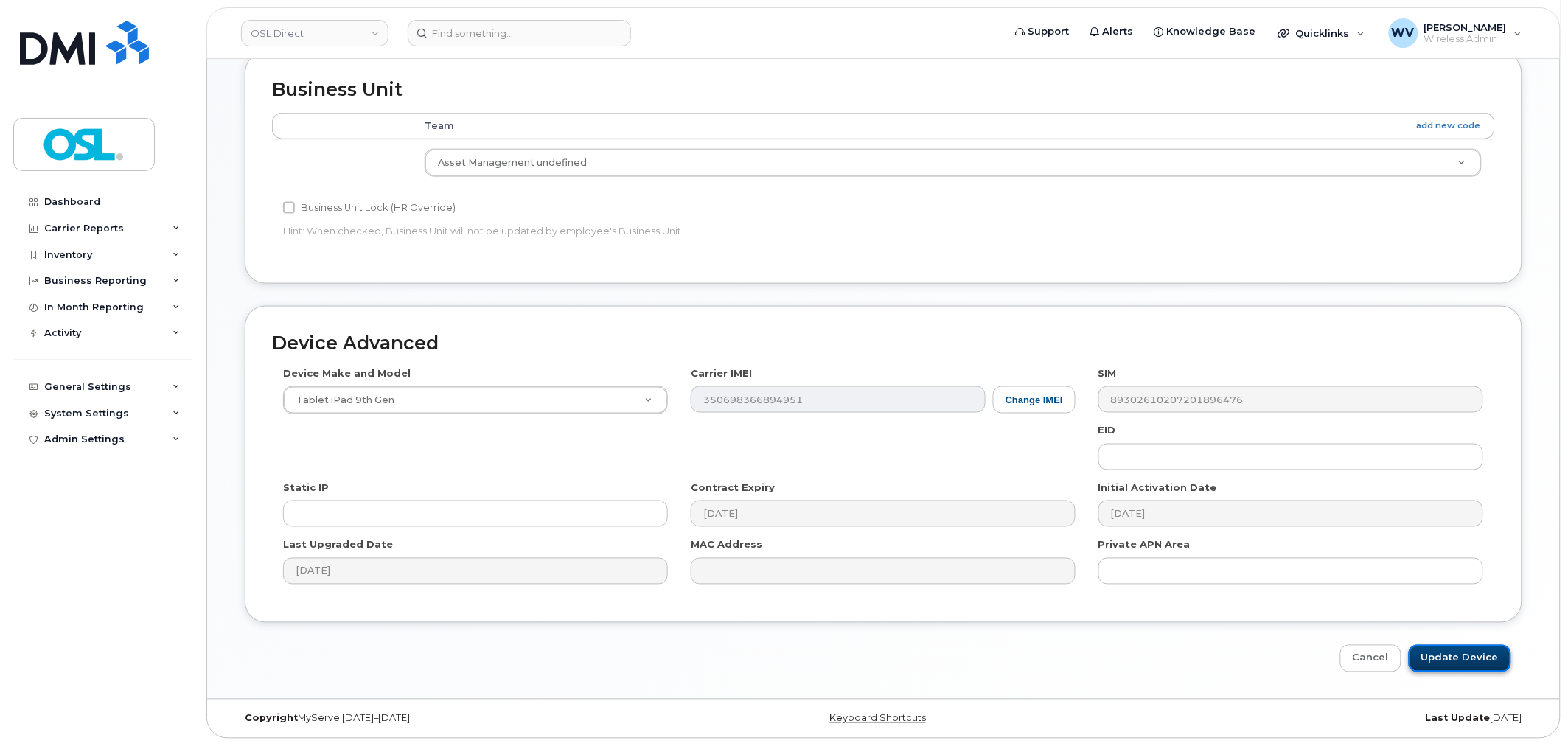
click at [1450, 653] on input "Update Device" at bounding box center [1459, 658] width 102 height 27
type input "Saving..."
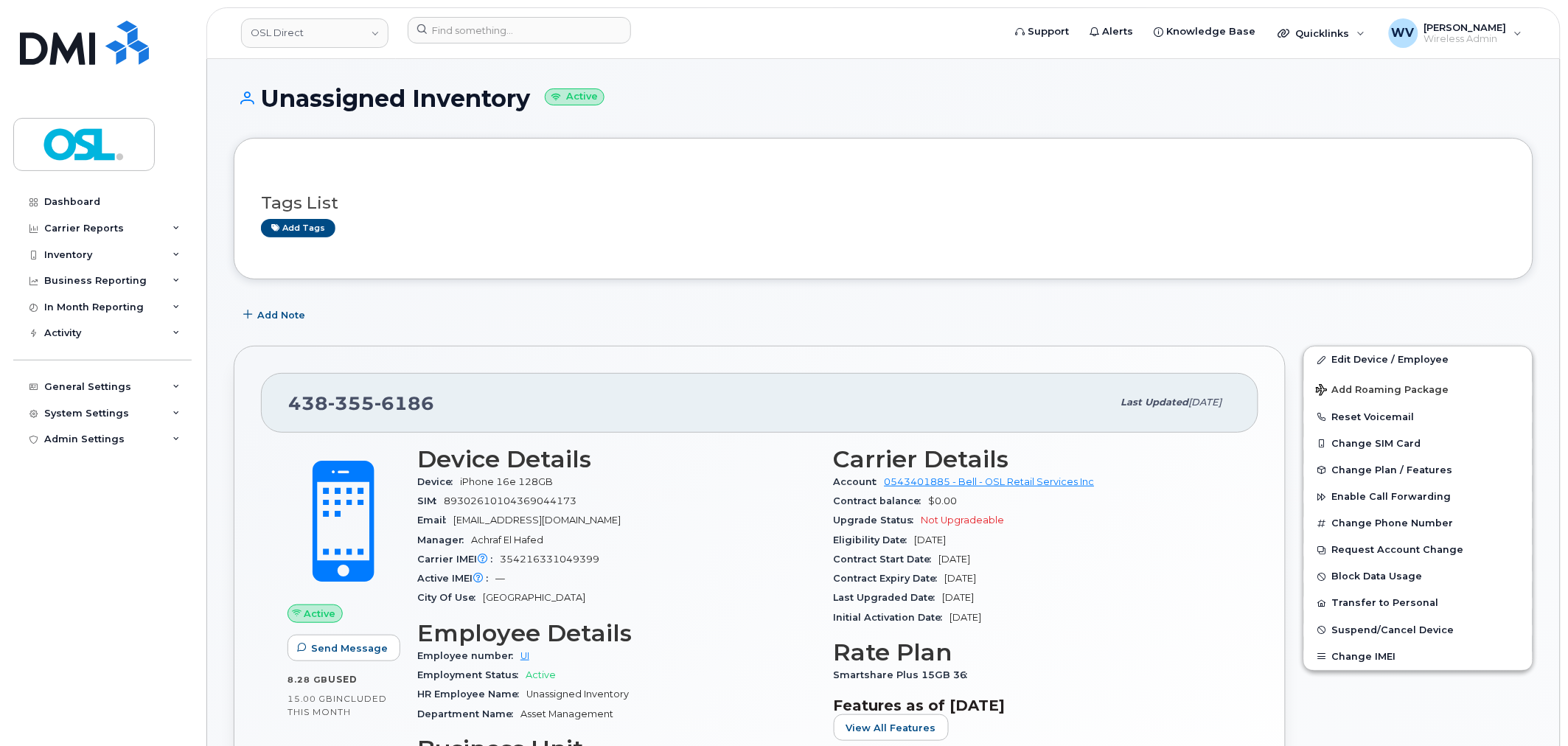
click at [409, 400] on span "6186" at bounding box center [404, 403] width 59 height 22
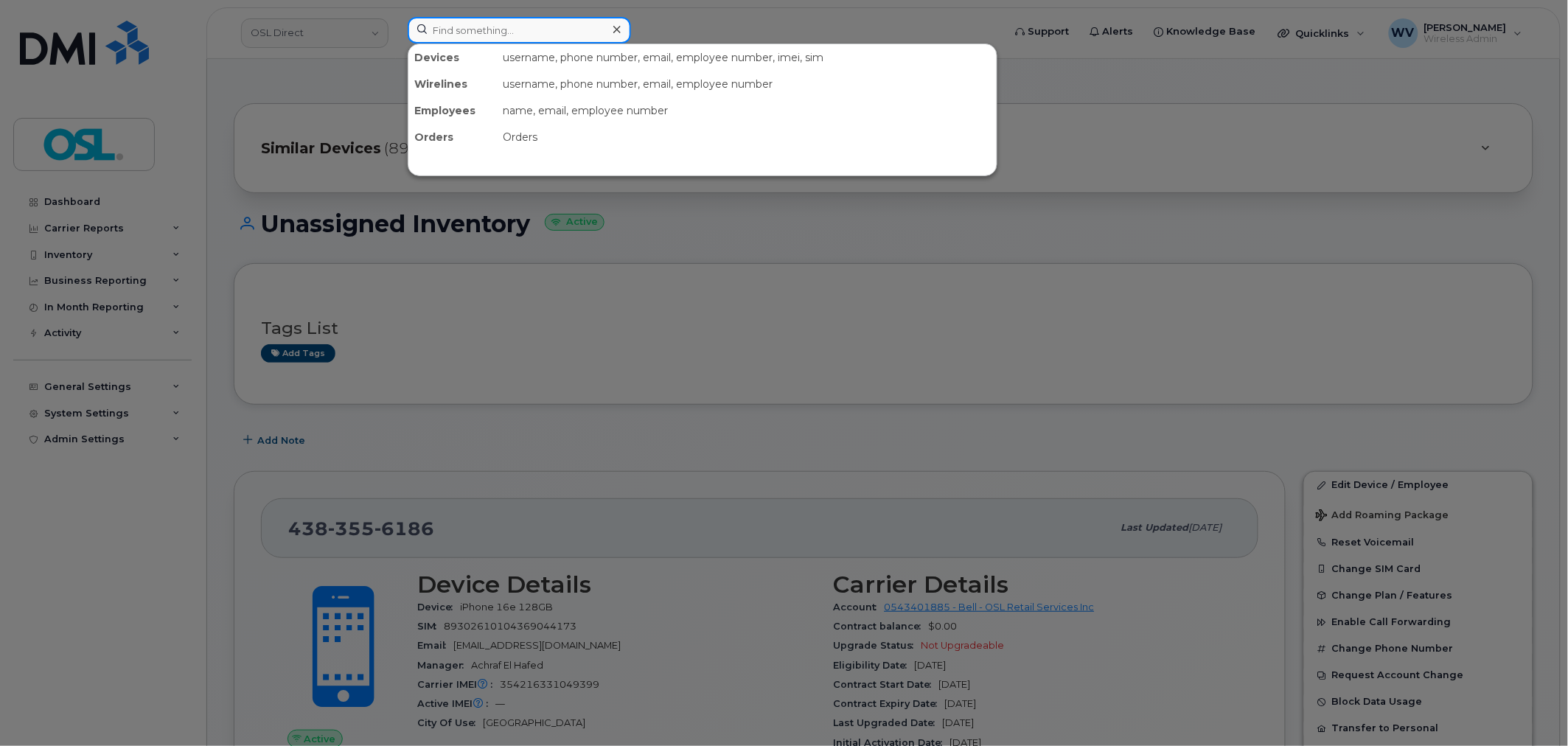
click at [562, 30] on input at bounding box center [520, 30] width 224 height 27
paste input "9024718670"
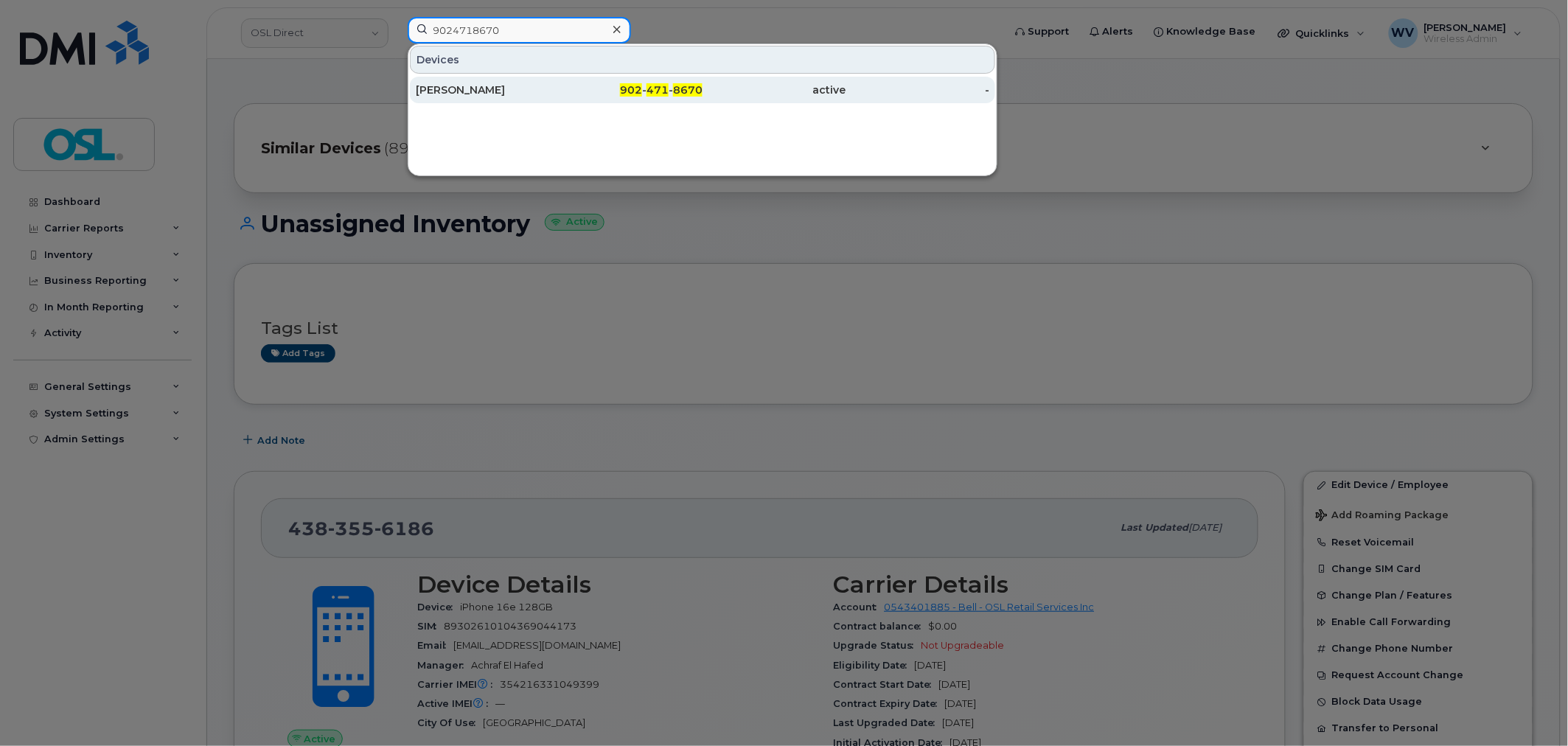
type input "9024718670"
click at [491, 87] on div "[PERSON_NAME]" at bounding box center [488, 90] width 144 height 15
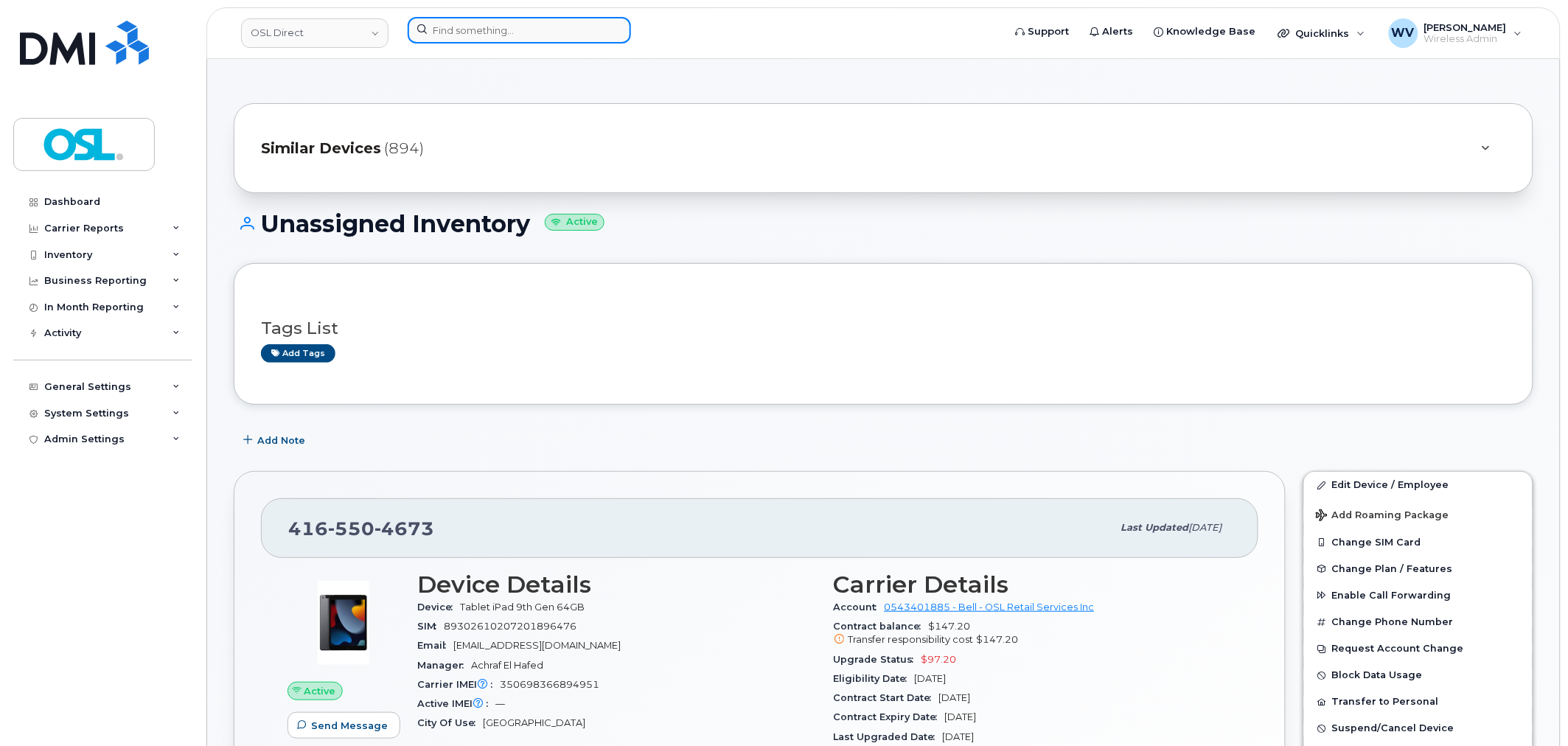
click at [539, 25] on input at bounding box center [520, 30] width 224 height 27
paste input "4167082452"
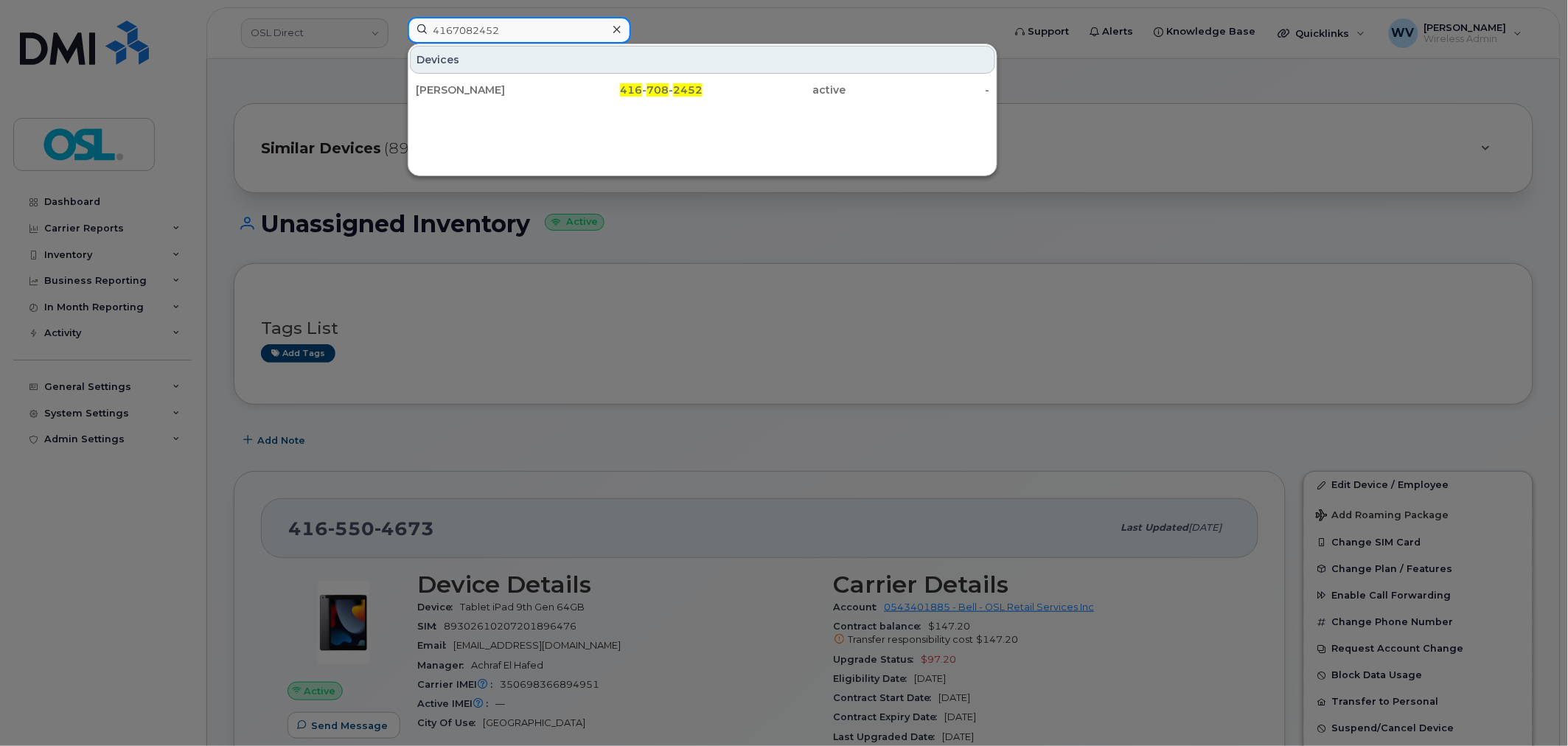
type input "4167082452"
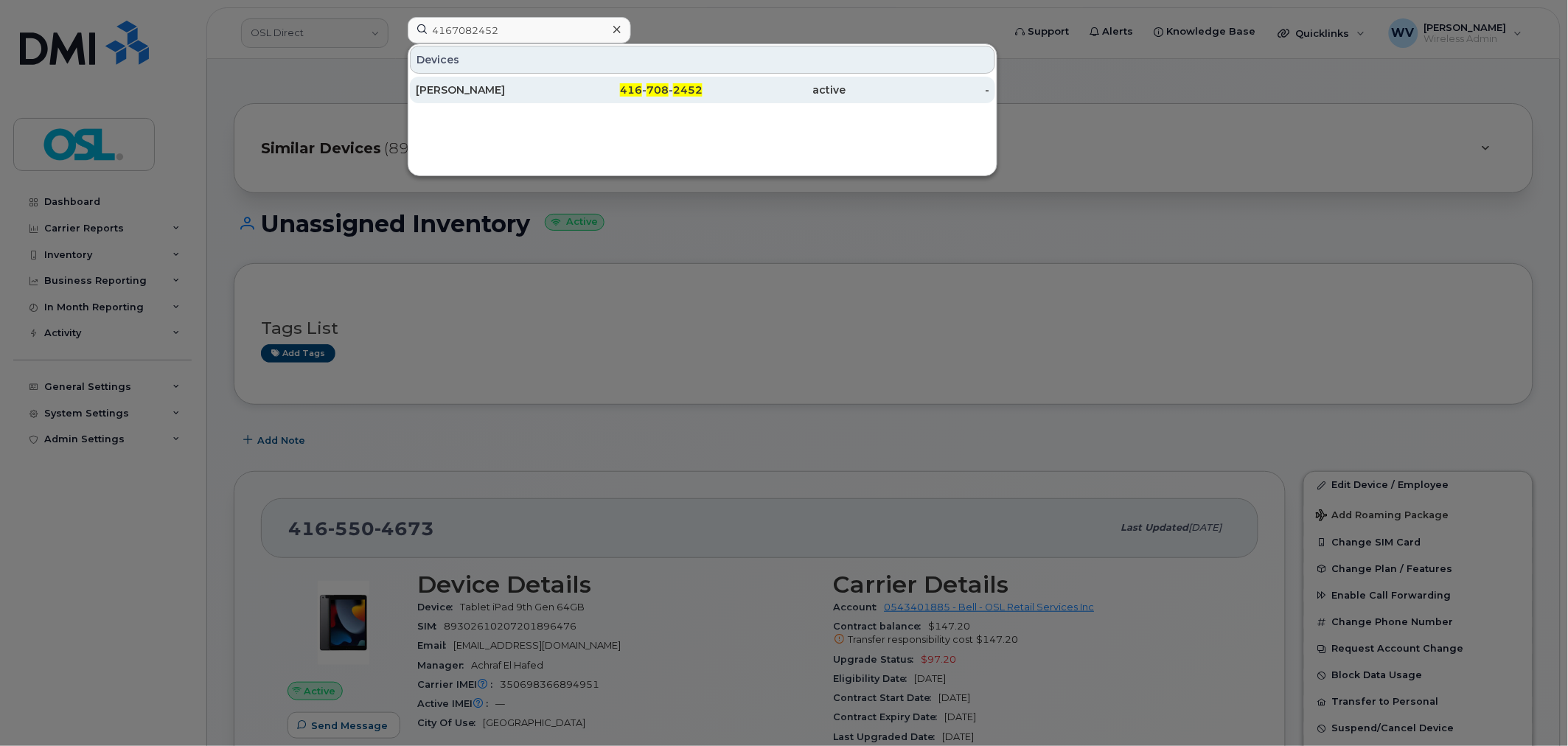
drag, startPoint x: 516, startPoint y: 79, endPoint x: 517, endPoint y: 92, distance: 13.0
click at [517, 92] on div "[PERSON_NAME]" at bounding box center [488, 90] width 144 height 15
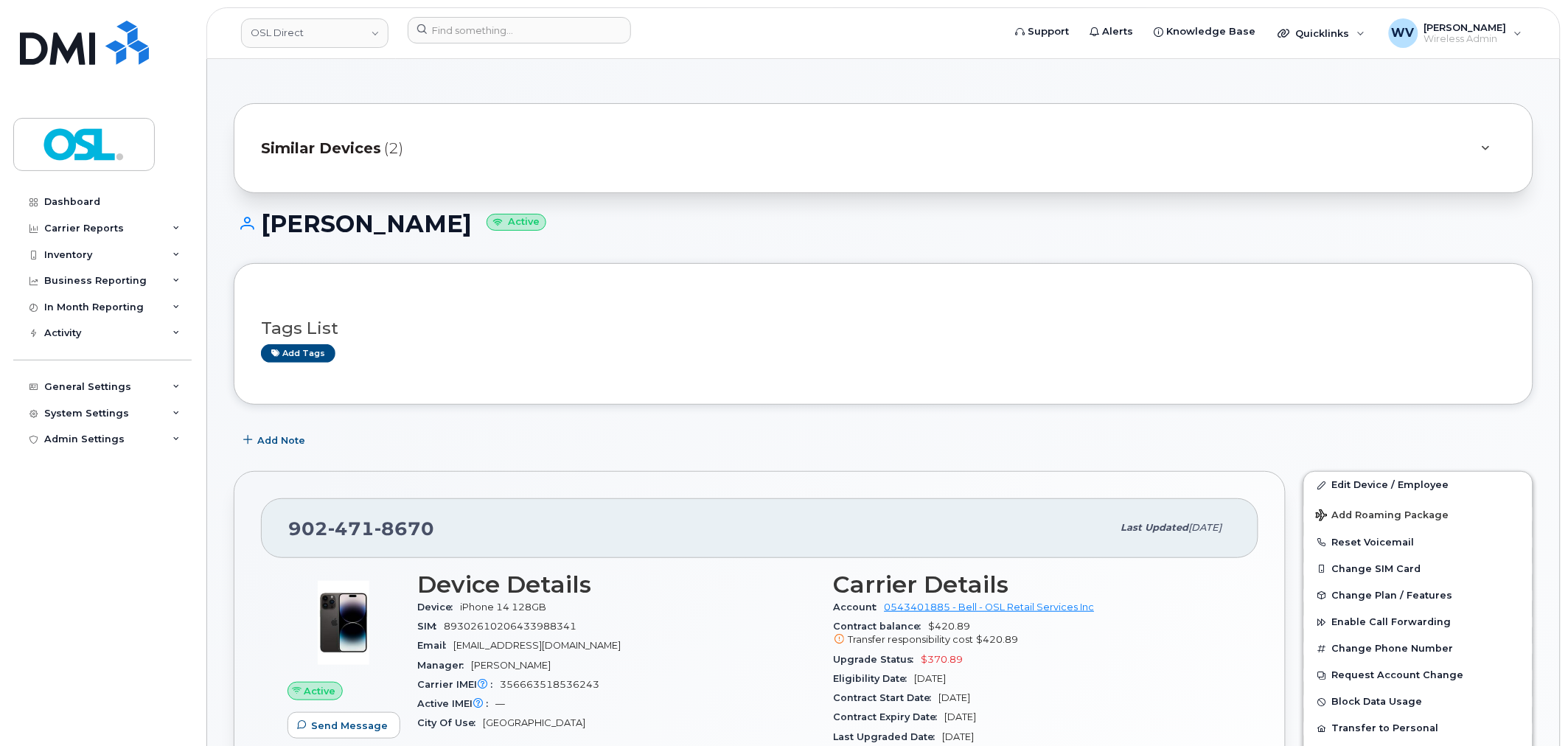
click at [392, 533] on span "8670" at bounding box center [404, 529] width 59 height 22
copy span "902 471 8670"
drag, startPoint x: 1371, startPoint y: 489, endPoint x: 1251, endPoint y: 3, distance: 500.6
click at [1371, 488] on link "Edit Device / Employee" at bounding box center [1418, 486] width 228 height 27
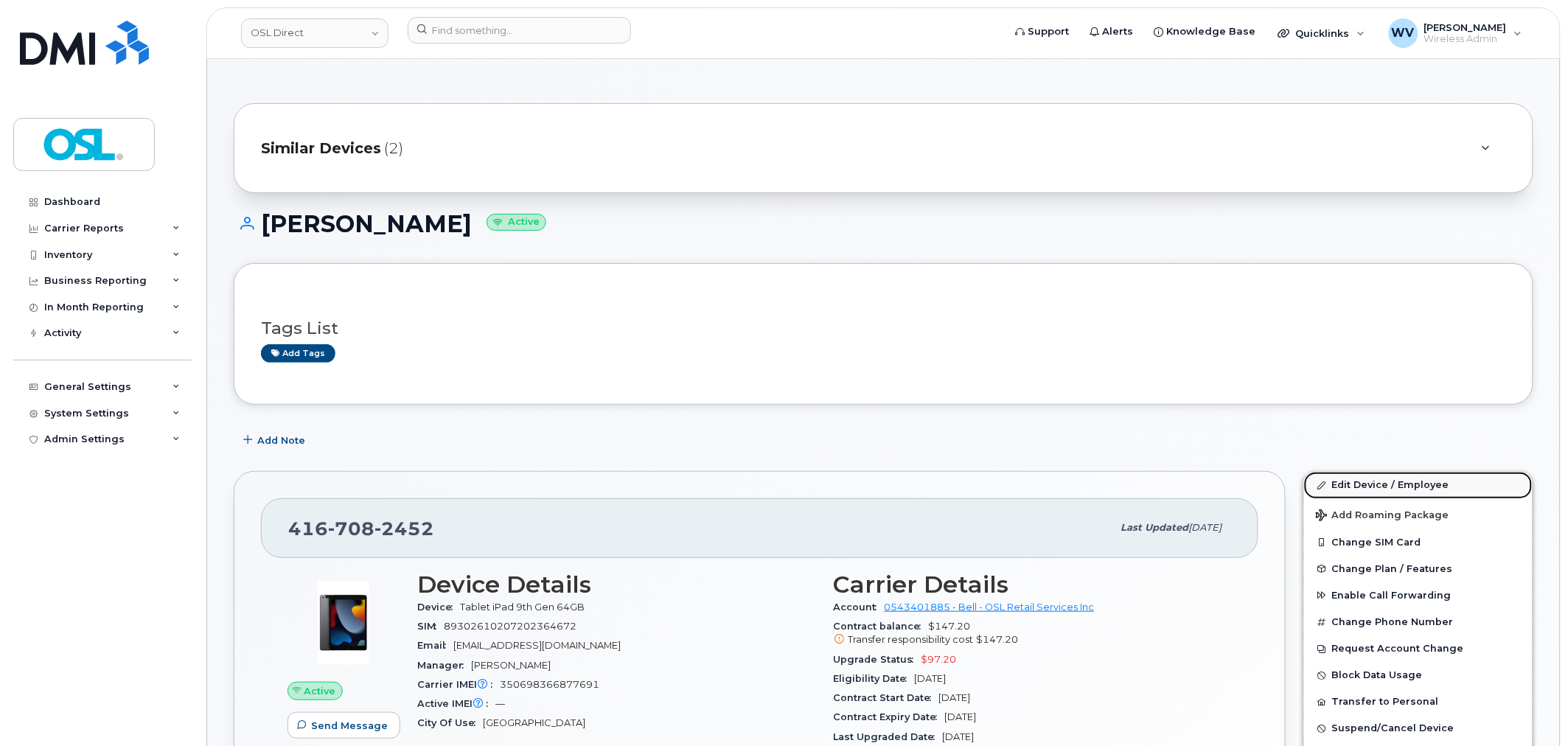
click at [1359, 487] on link "Edit Device / Employee" at bounding box center [1418, 486] width 228 height 27
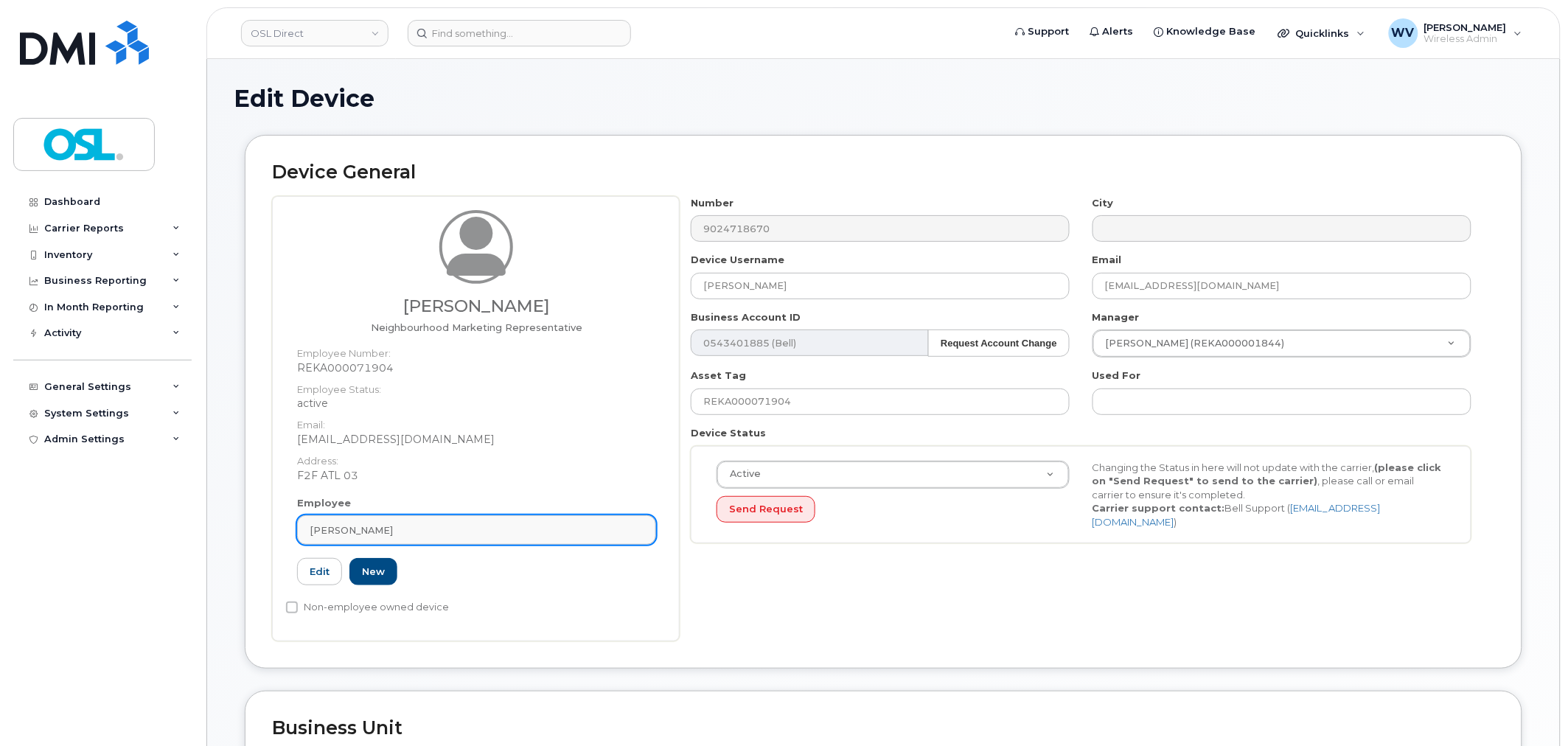
click at [488, 533] on div "[PERSON_NAME]" at bounding box center [476, 531] width 334 height 14
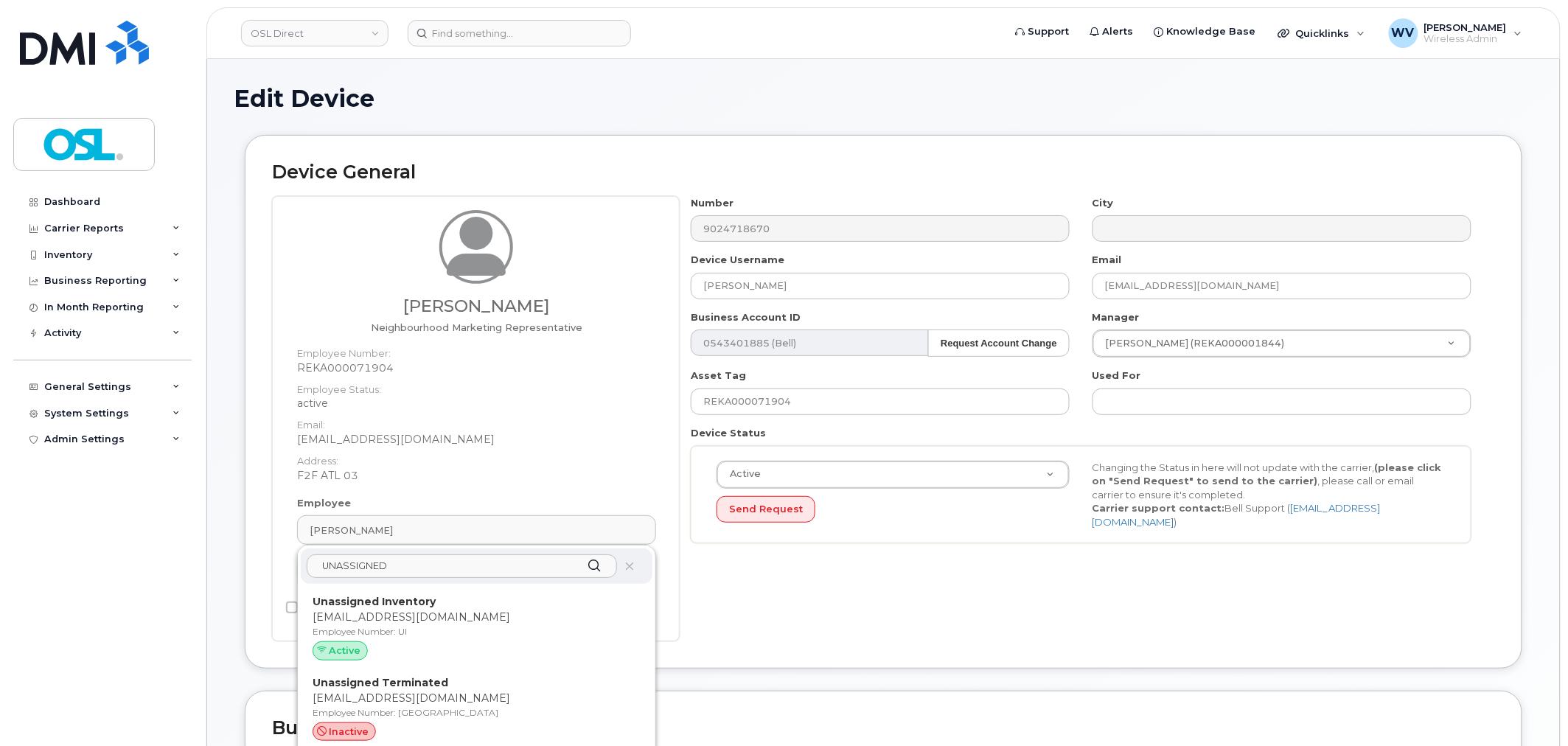
type input "UNASSIGNED"
click at [503, 595] on p "Unassigned Inventory" at bounding box center [477, 602] width 328 height 16
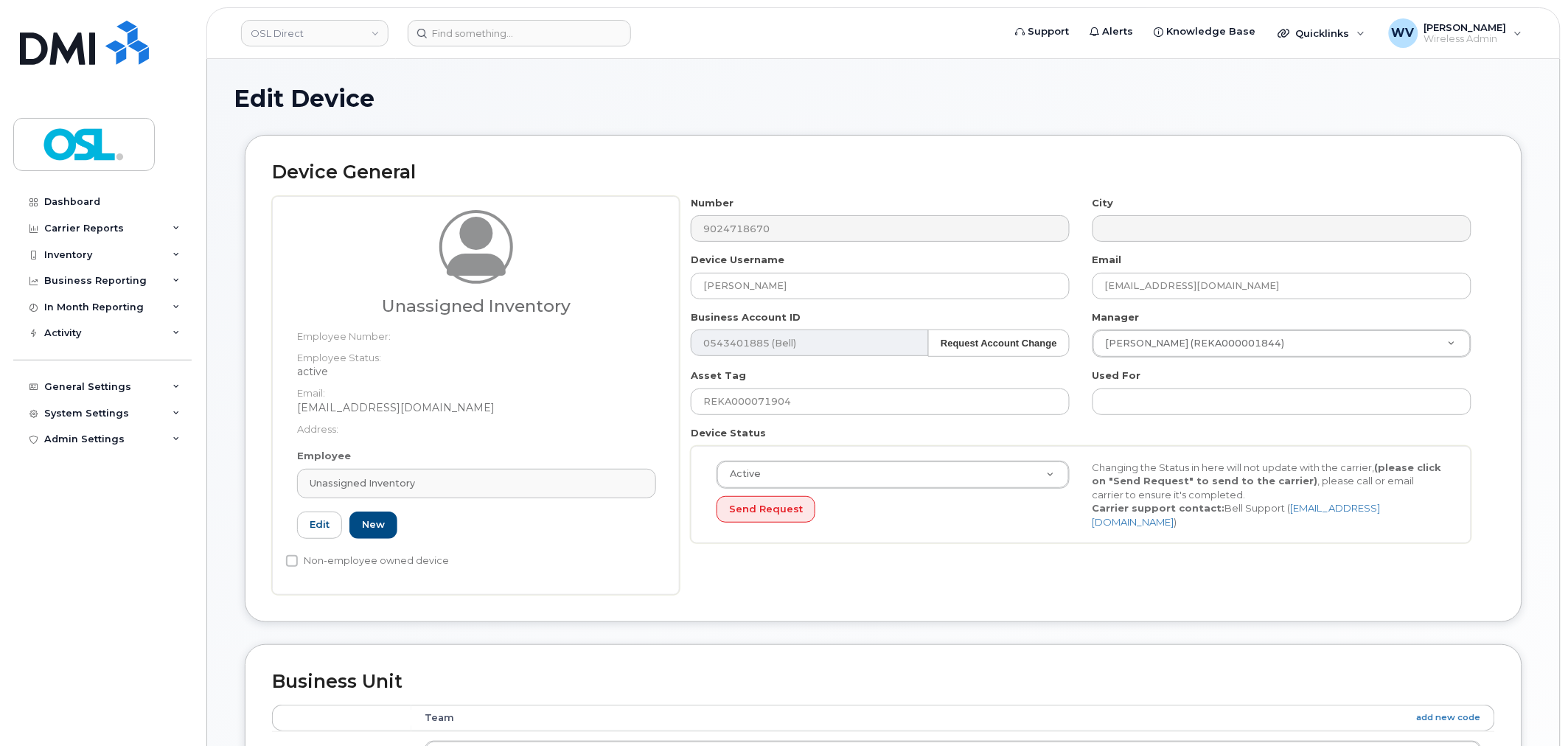
type input "UI"
type input "Unassigned Inventory"
type input "[EMAIL_ADDRESS][DOMAIN_NAME]"
type input "4724252"
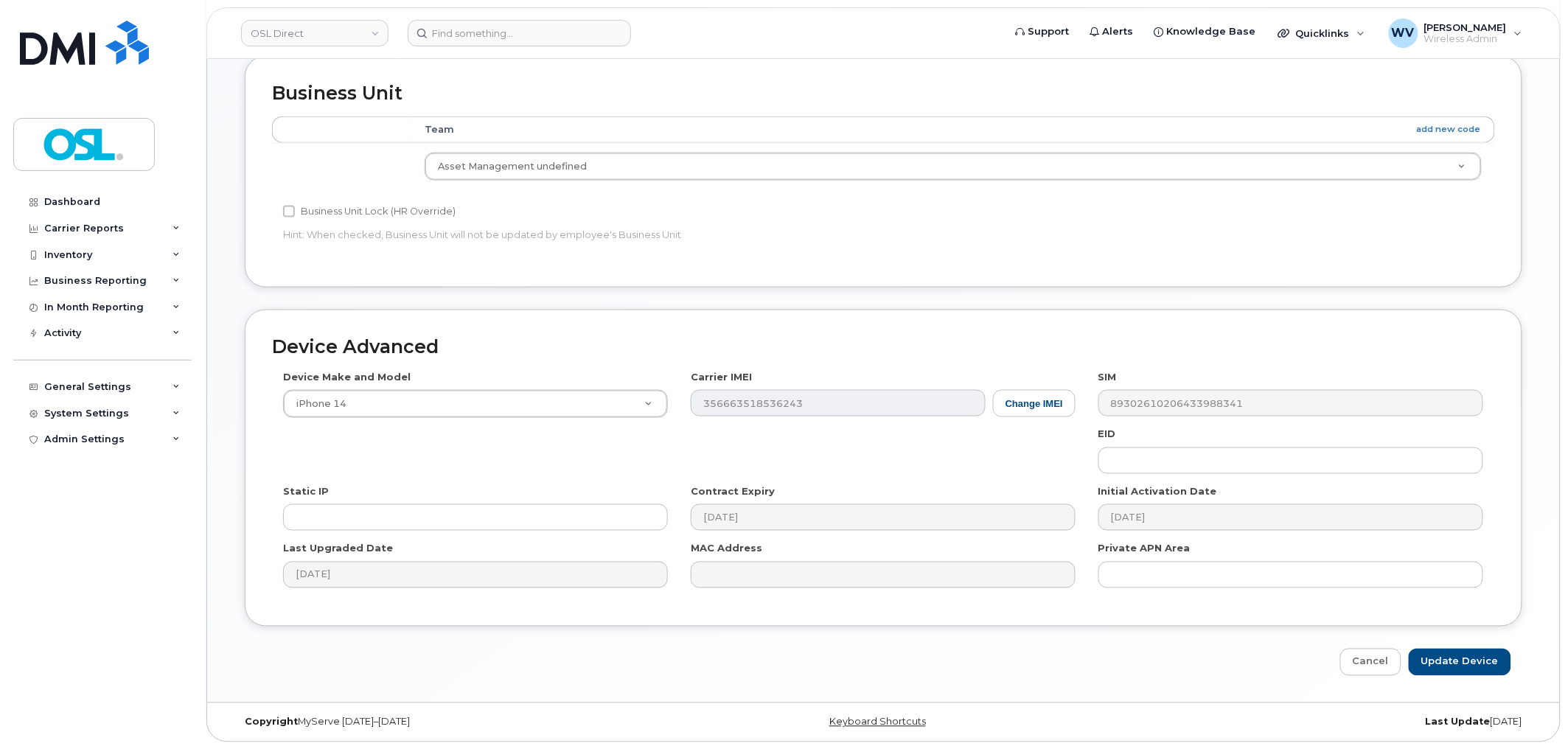
scroll to position [593, 0]
click at [1462, 662] on input "Update Device" at bounding box center [1459, 658] width 102 height 27
type input "Saving..."
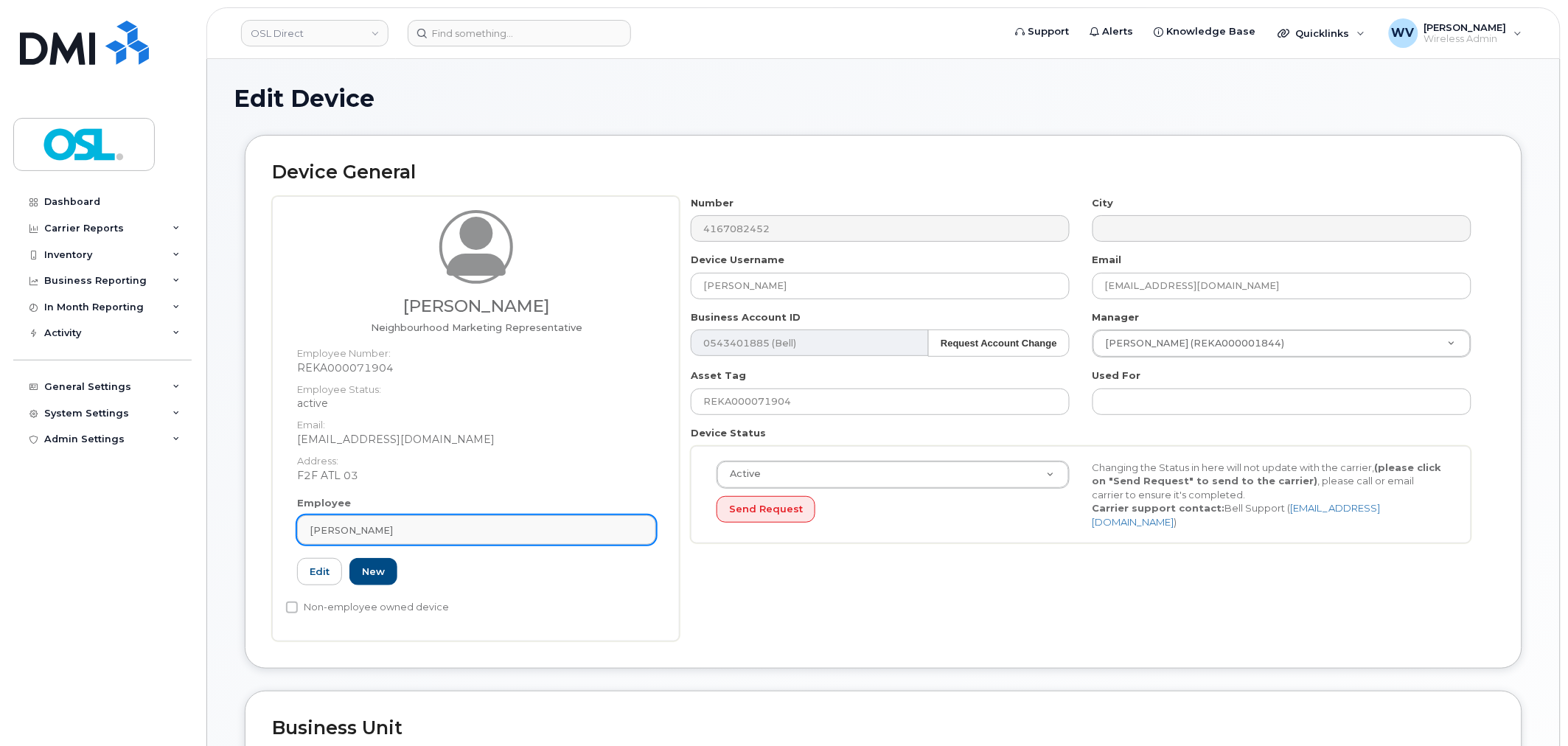
click at [584, 529] on div "[PERSON_NAME]" at bounding box center [476, 531] width 334 height 14
paste input "UNASSIGNED"
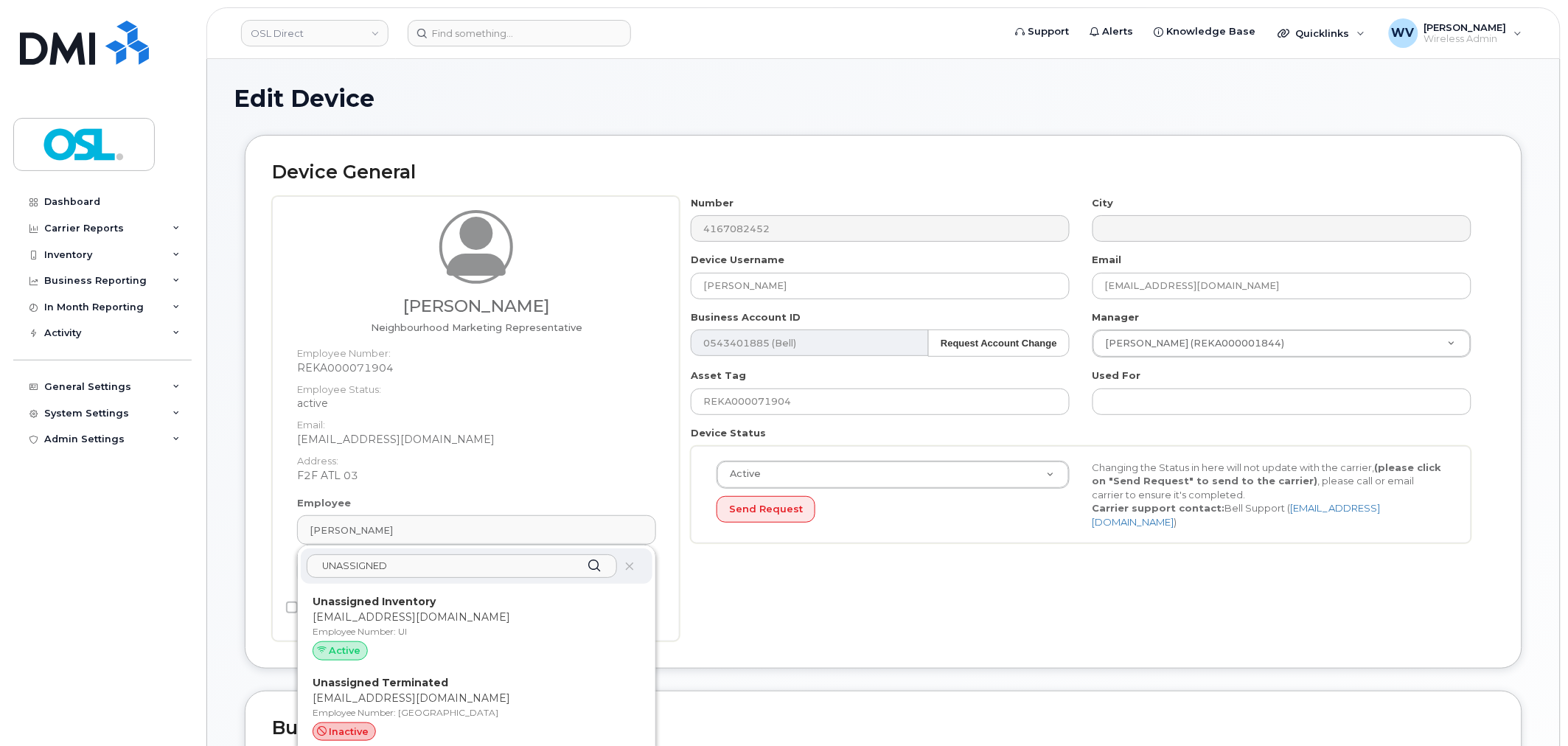
type input "UNASSIGNED"
click at [470, 590] on div "Unassigned Inventory support@osldirect.com Employee Number: UI Active" at bounding box center [477, 631] width 352 height 81
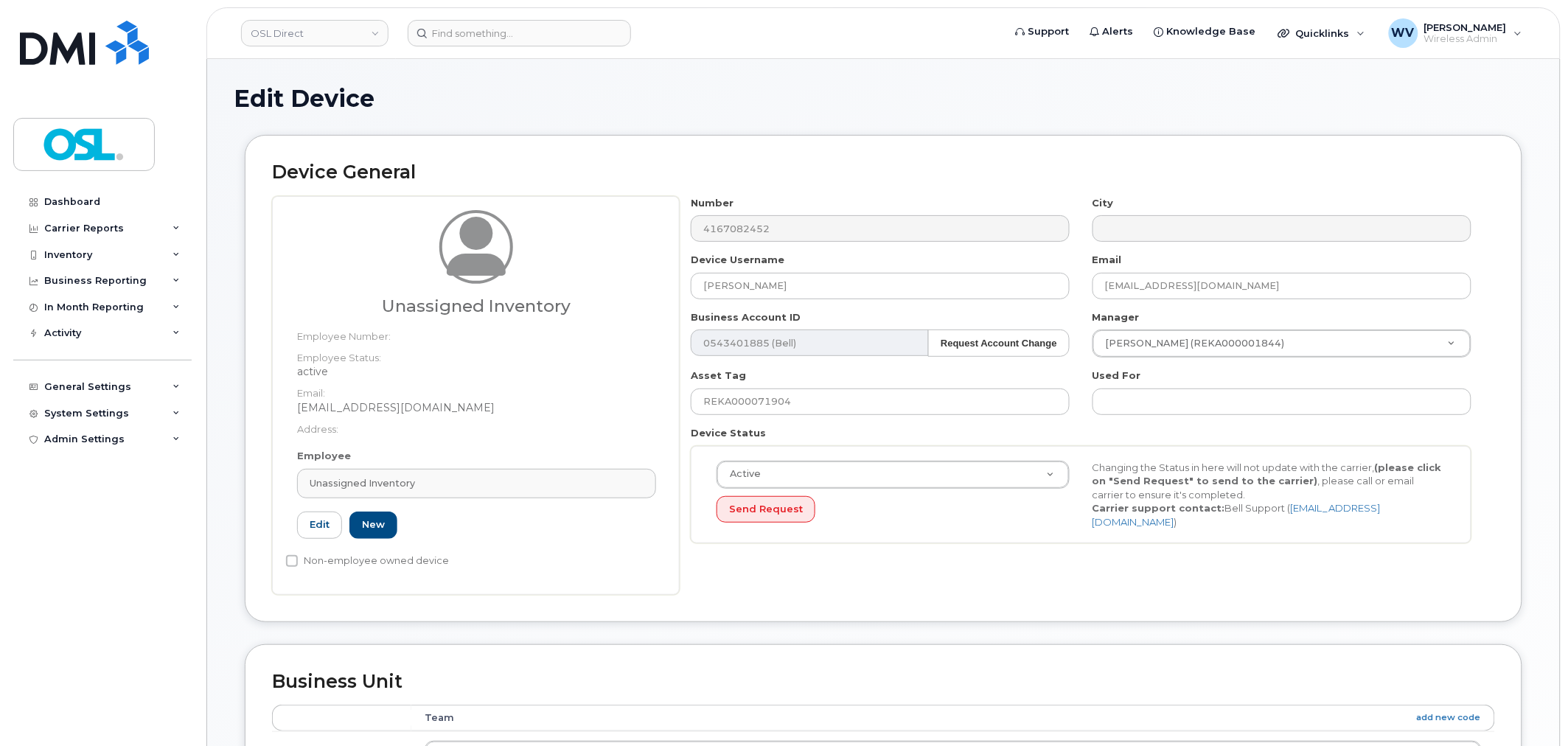
type input "UI"
type input "Unassigned Inventory"
type input "[EMAIL_ADDRESS][DOMAIN_NAME]"
type input "4724252"
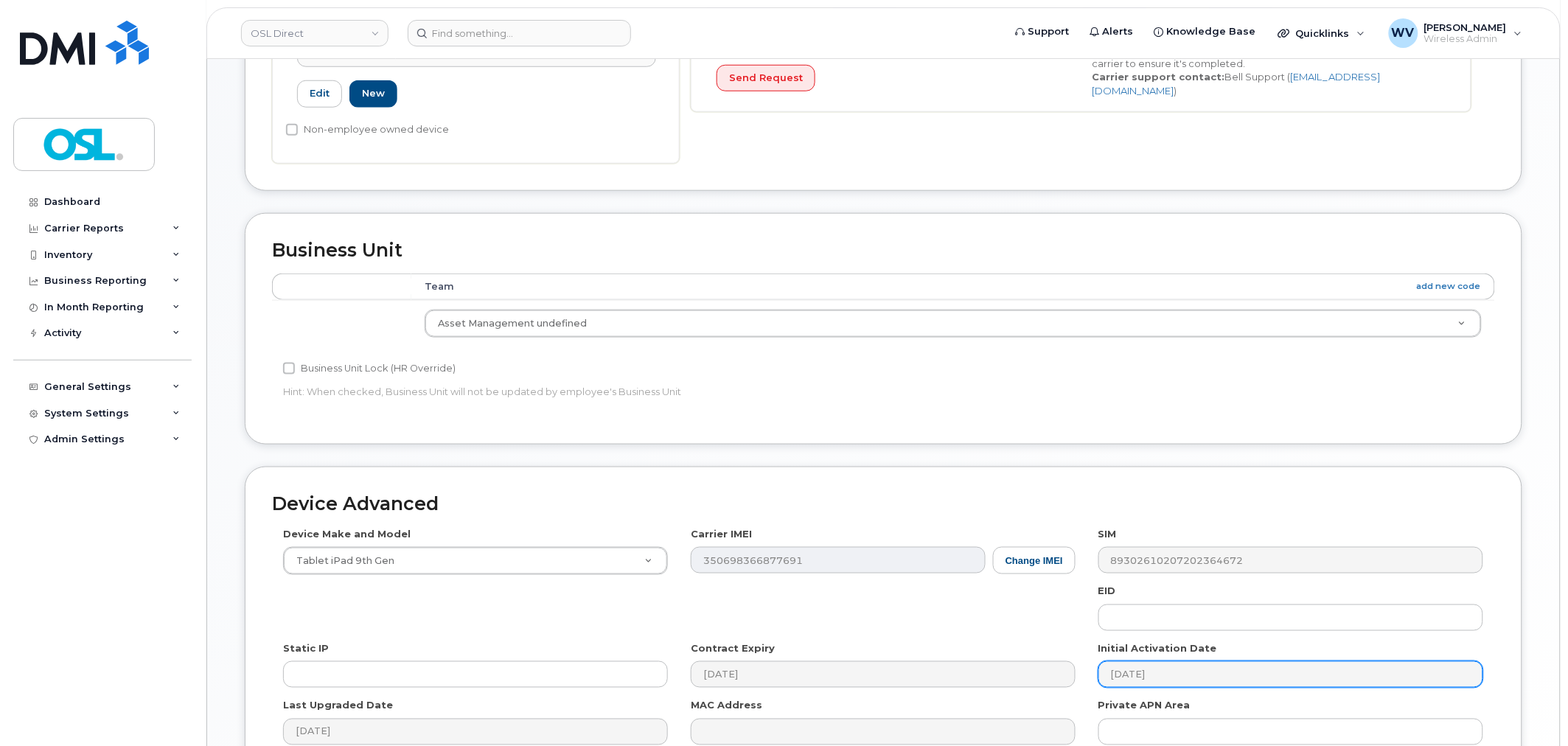
scroll to position [593, 0]
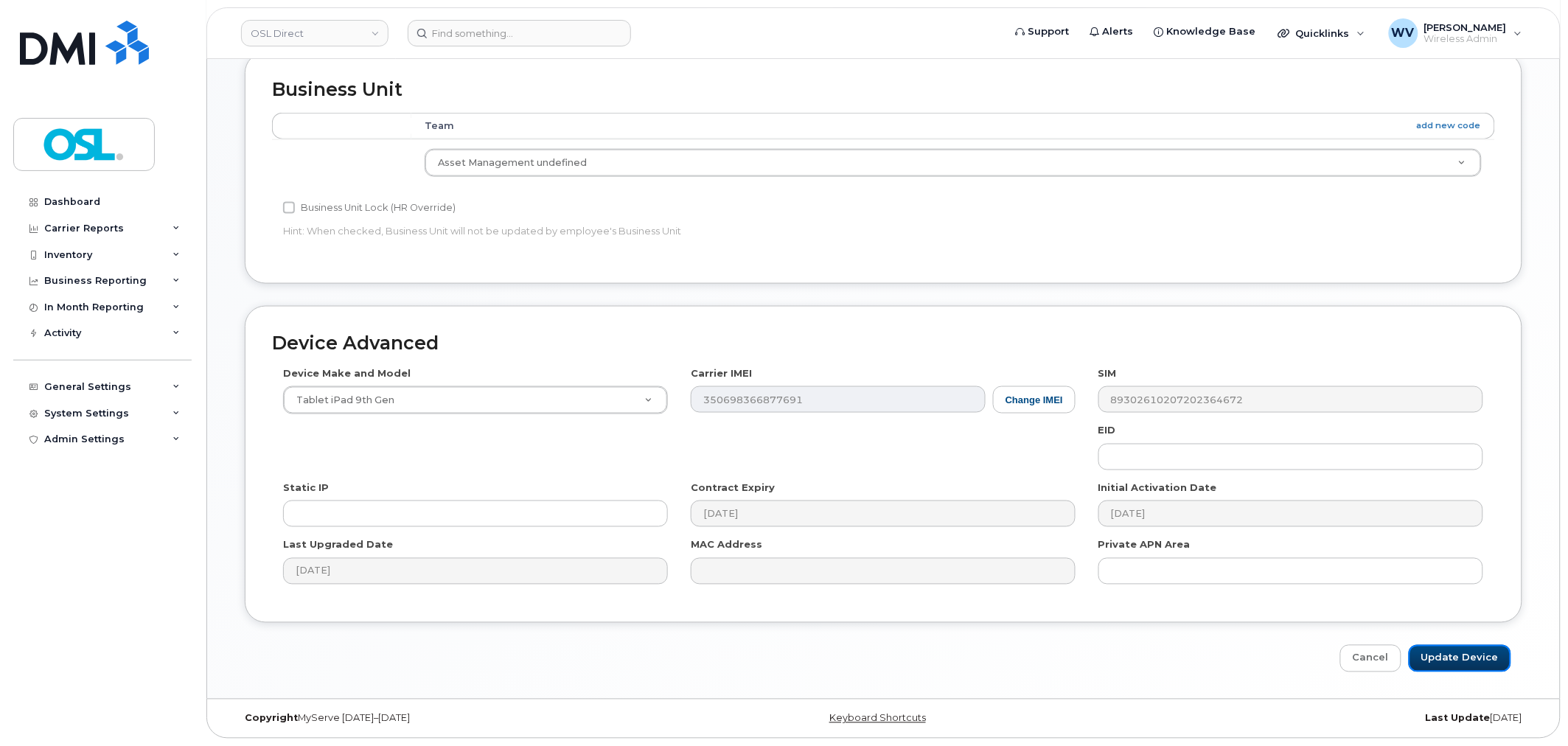
drag, startPoint x: 1500, startPoint y: 666, endPoint x: 1192, endPoint y: 53, distance: 686.0
click at [1501, 666] on input "Update Device" at bounding box center [1459, 658] width 102 height 27
type input "Saving..."
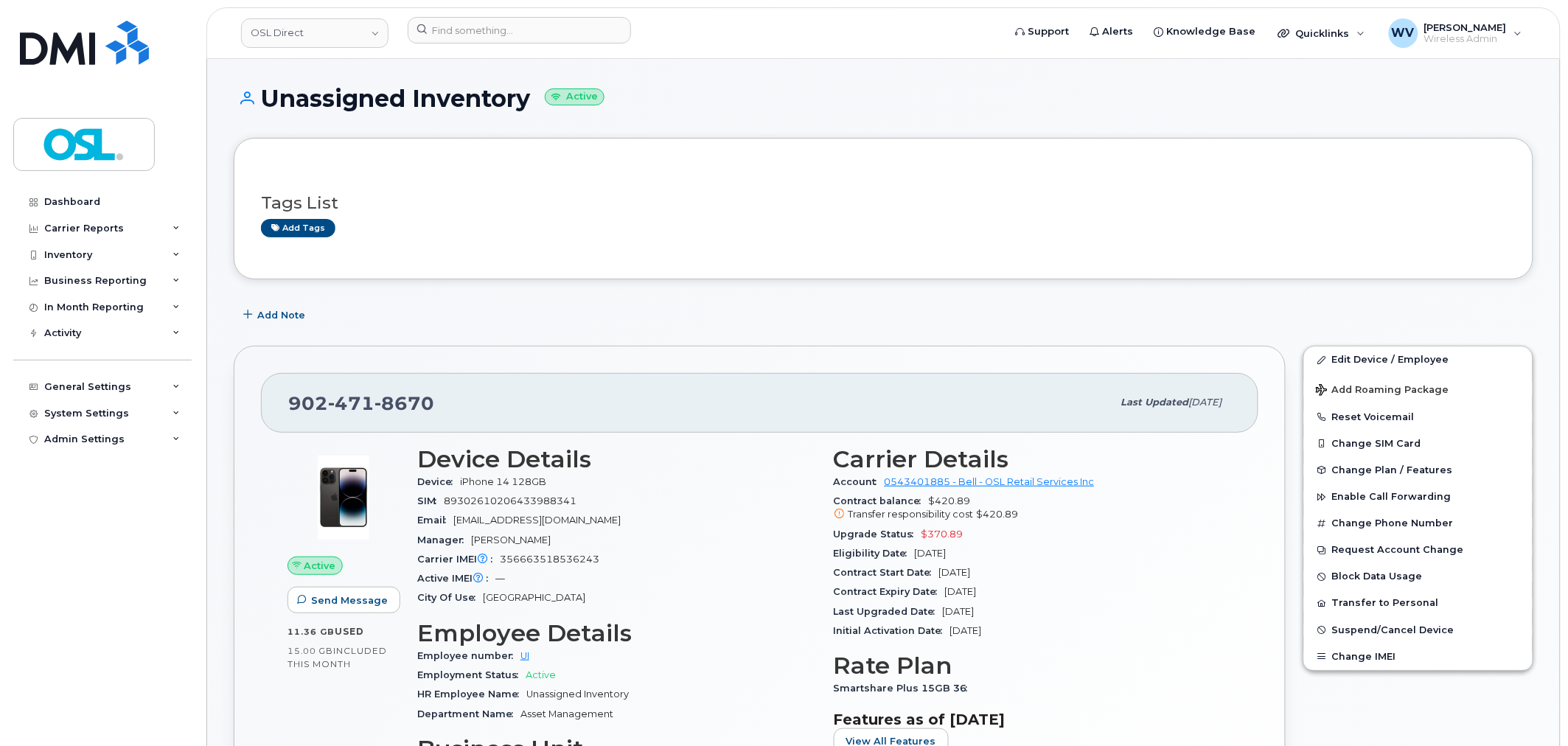
click at [362, 409] on span "471" at bounding box center [351, 403] width 46 height 22
copy span "902 471 8670"
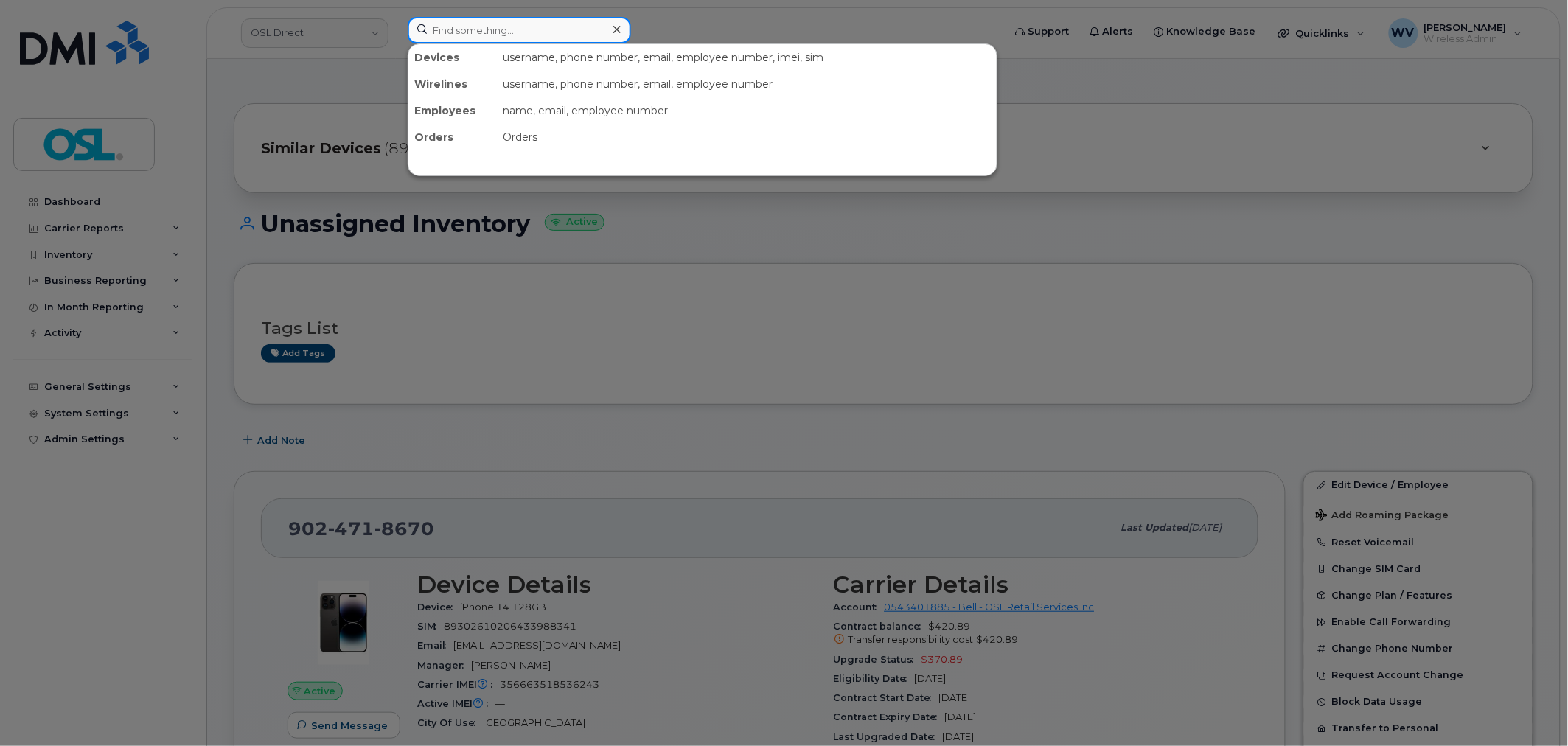
click at [560, 38] on input at bounding box center [520, 30] width 224 height 27
paste input "6472248292"
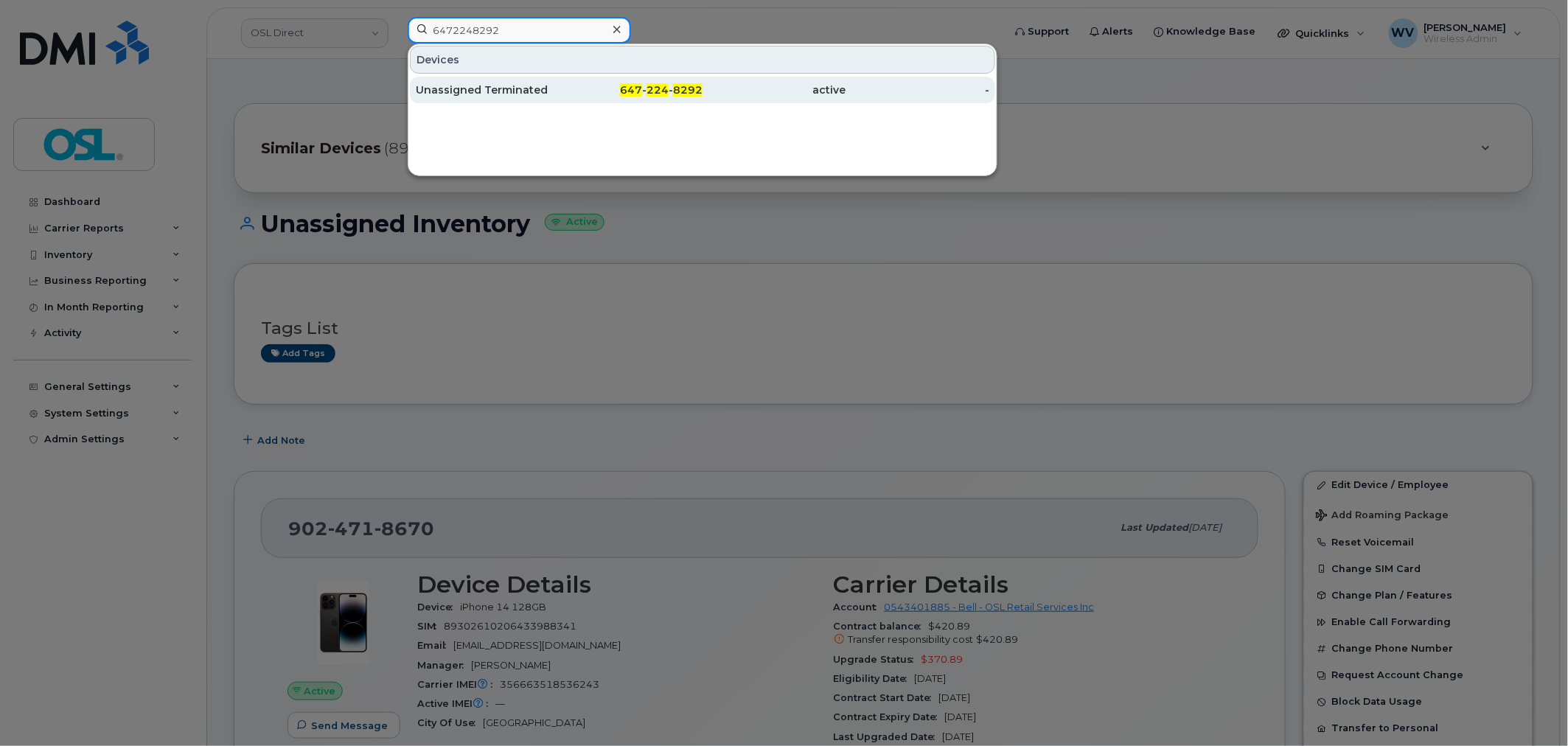
type input "6472248292"
click at [539, 81] on div "Unassigned Terminated" at bounding box center [488, 90] width 144 height 27
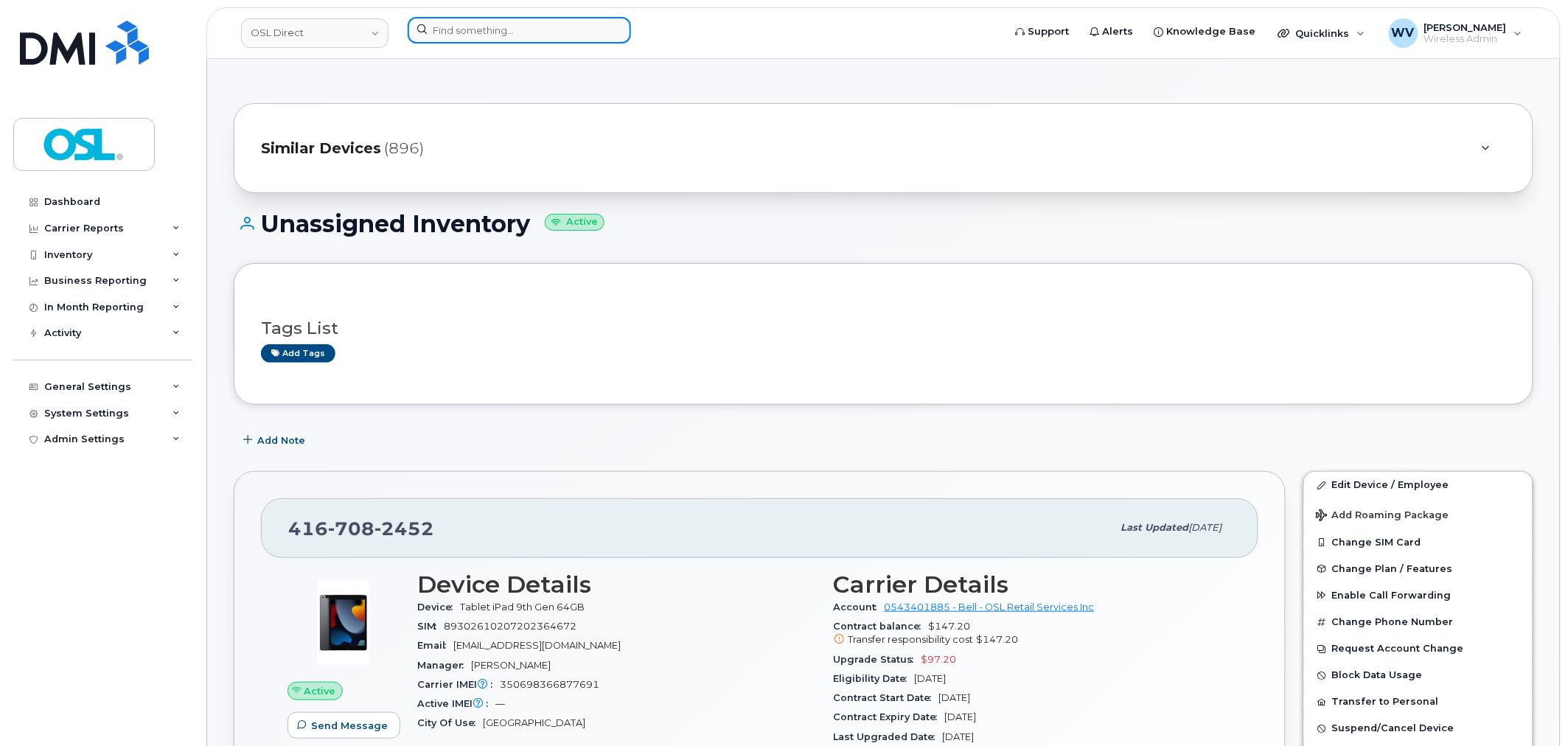
click at [512, 41] on input at bounding box center [520, 30] width 224 height 27
paste input "5064706530"
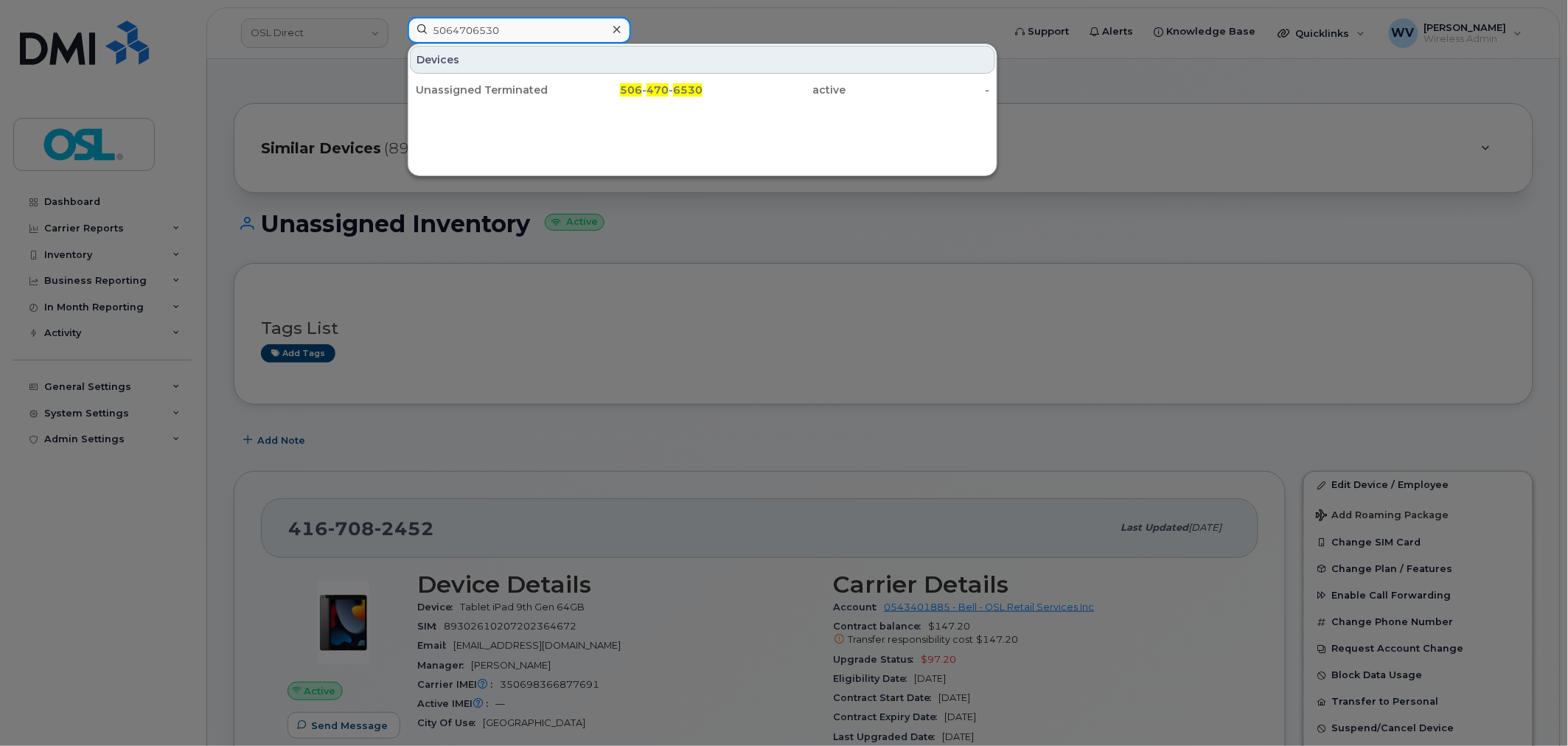
type input "5064706530"
drag, startPoint x: 521, startPoint y: 77, endPoint x: 694, endPoint y: 2, distance: 188.6
click at [521, 77] on div "Unassigned Terminated" at bounding box center [488, 90] width 144 height 27
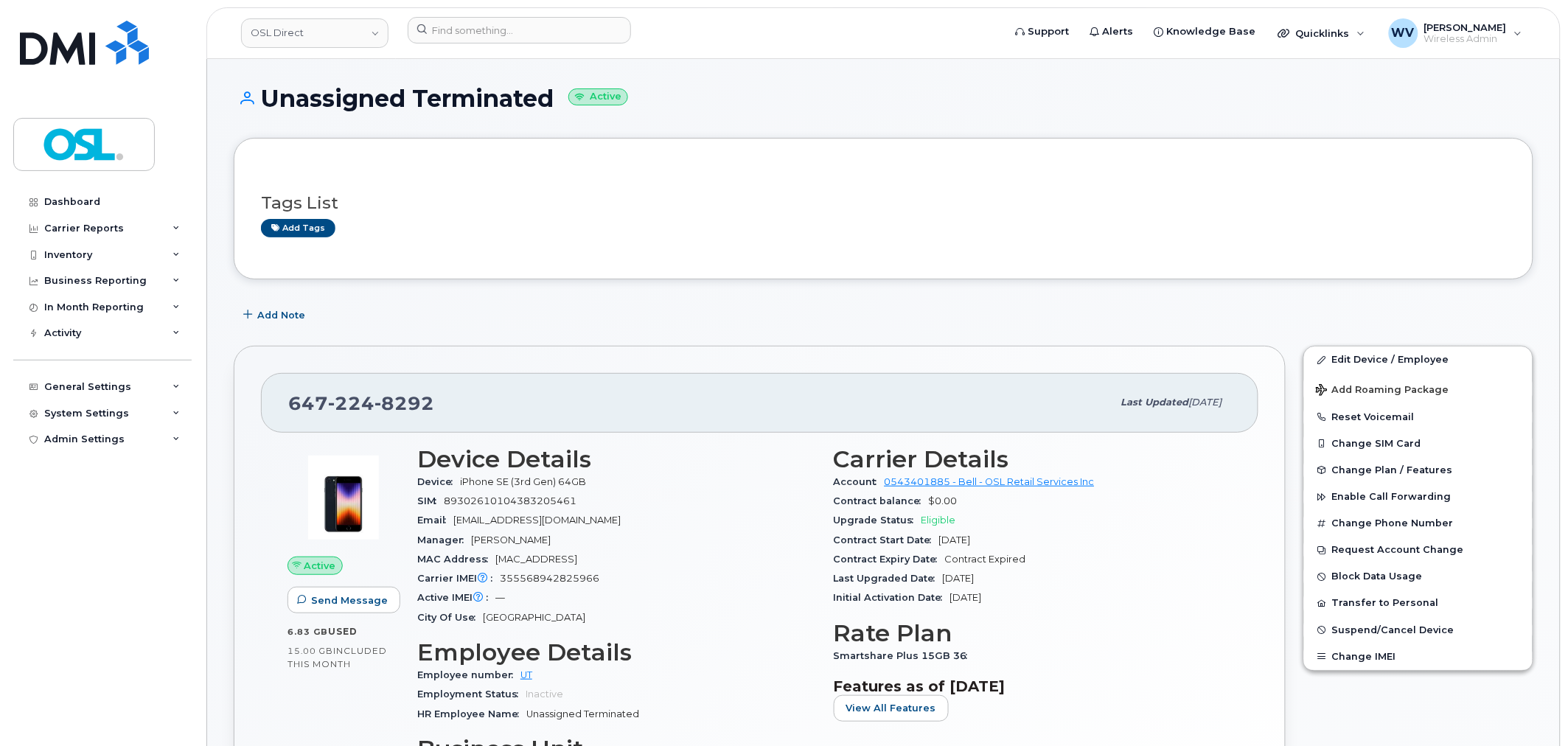
click at [392, 403] on span "8292" at bounding box center [404, 403] width 59 height 22
copy span "[PHONE_NUMBER]"
drag, startPoint x: 1382, startPoint y: 357, endPoint x: 1278, endPoint y: 28, distance: 345.0
click at [1383, 356] on link "Edit Device / Employee" at bounding box center [1418, 360] width 228 height 27
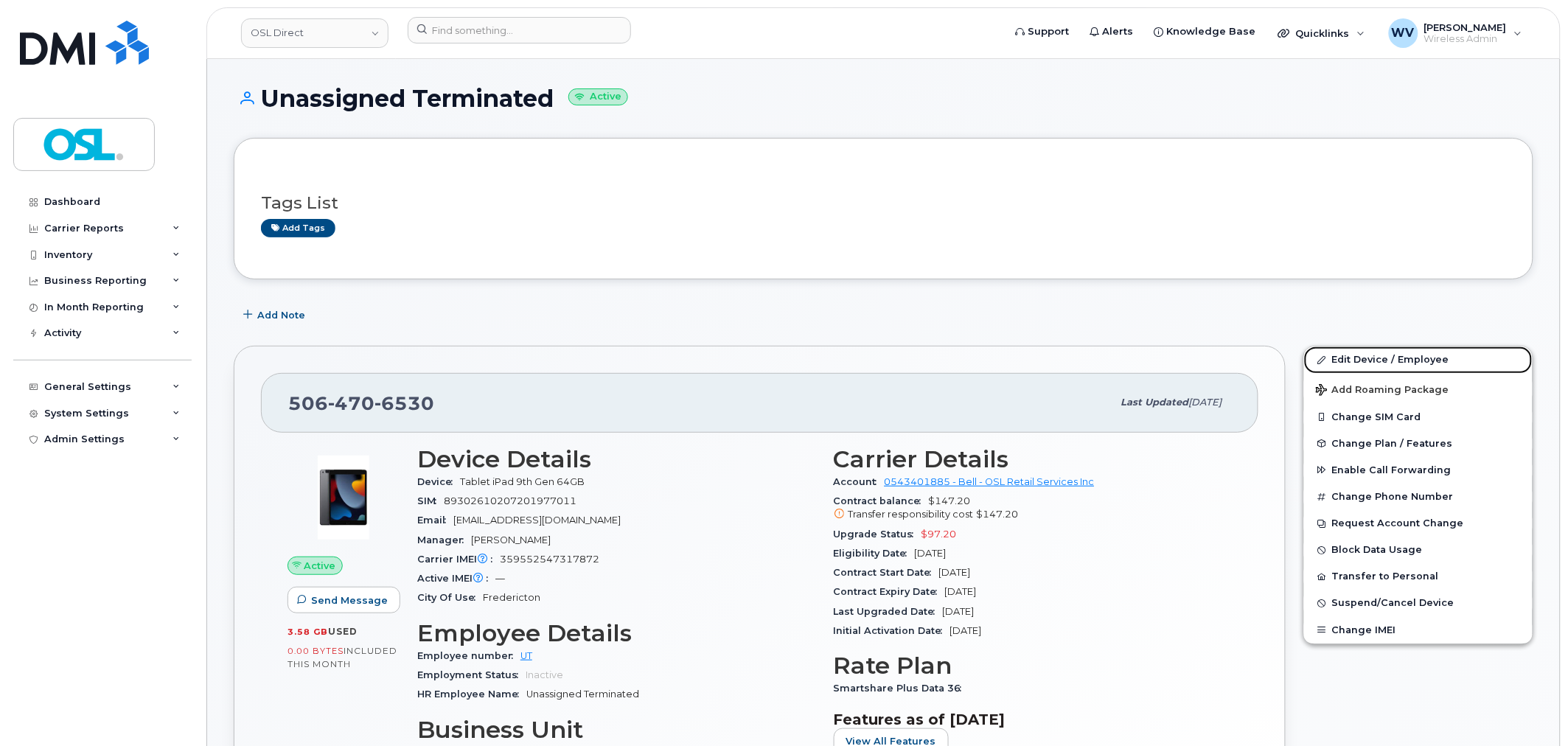
drag, startPoint x: 1373, startPoint y: 357, endPoint x: 1114, endPoint y: 8, distance: 434.6
click at [1373, 357] on link "Edit Device / Employee" at bounding box center [1418, 360] width 228 height 27
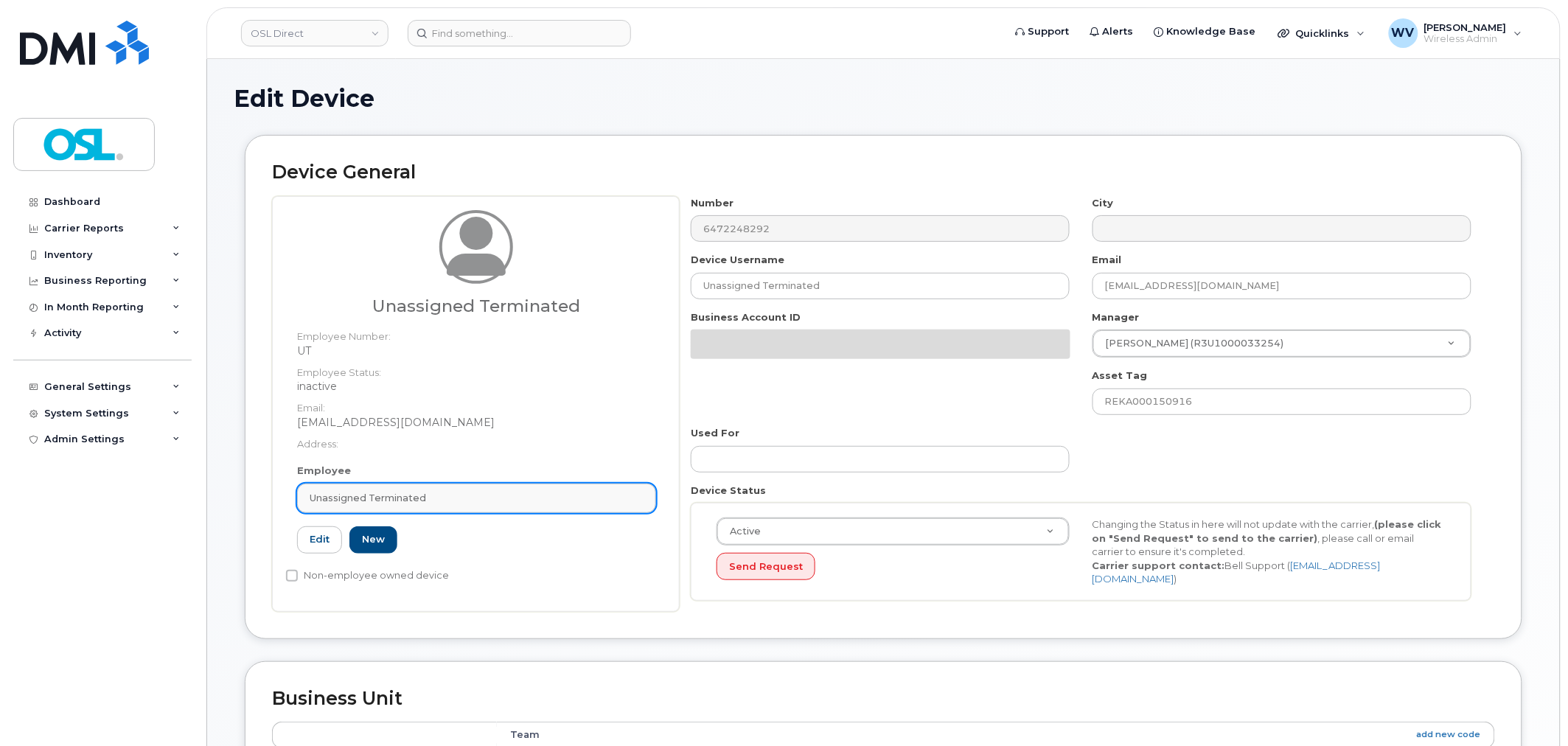
click at [349, 496] on span "Unassigned Terminated" at bounding box center [367, 498] width 116 height 14
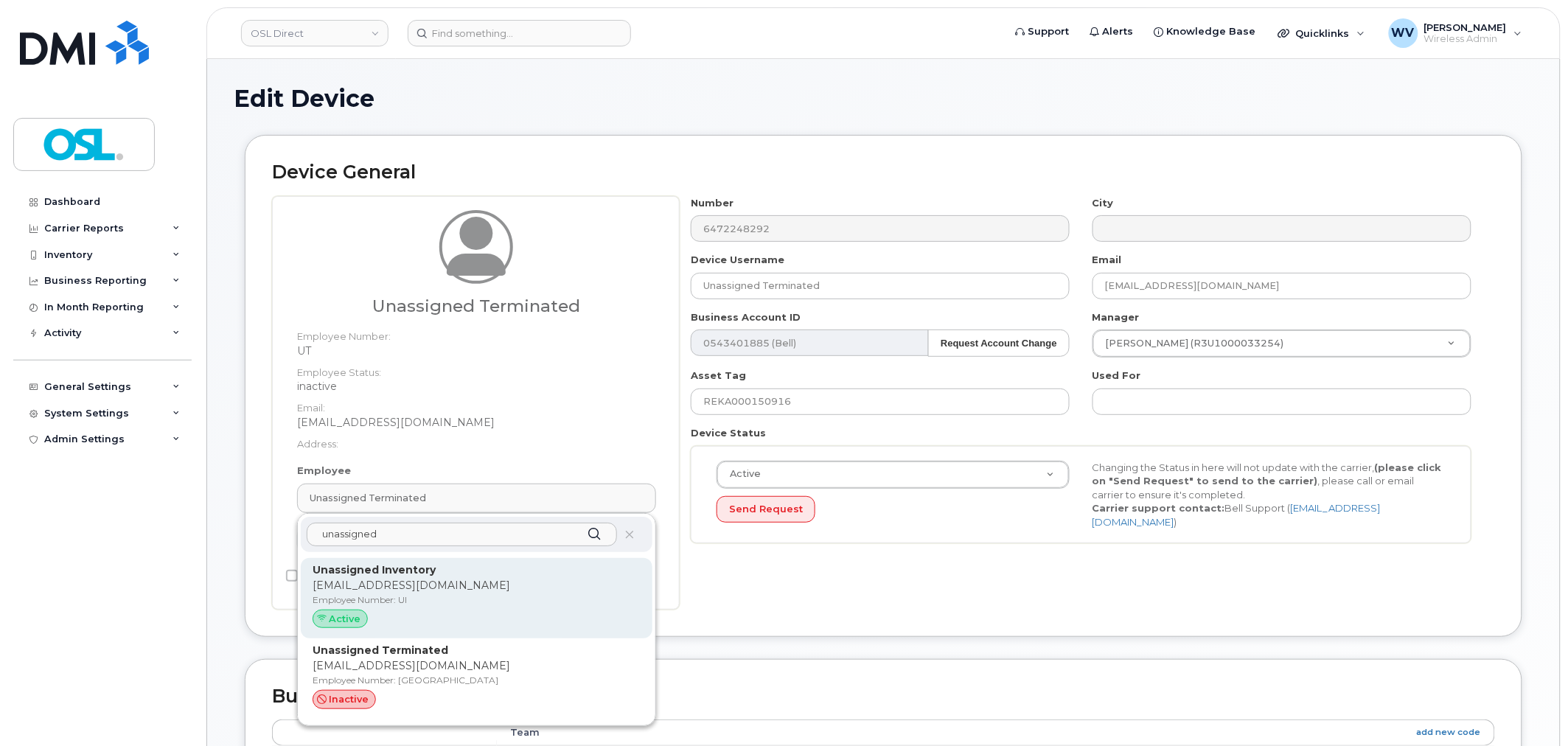
type input "unassigned"
click at [392, 574] on strong "Unassigned Inventory" at bounding box center [374, 570] width 124 height 13
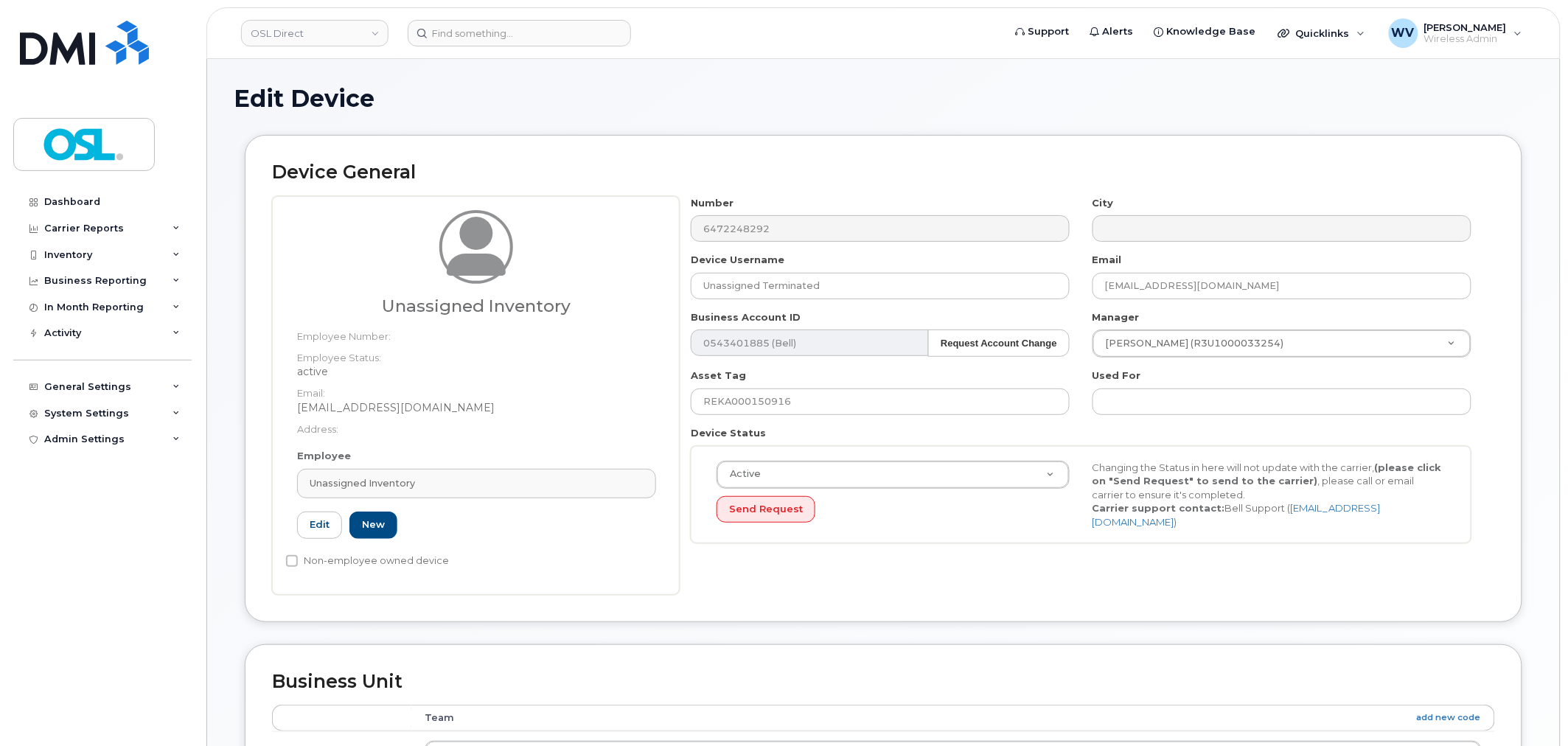
type input "UI"
type input "Unassigned Inventory"
type input "support@osldirect.com"
type input "4724252"
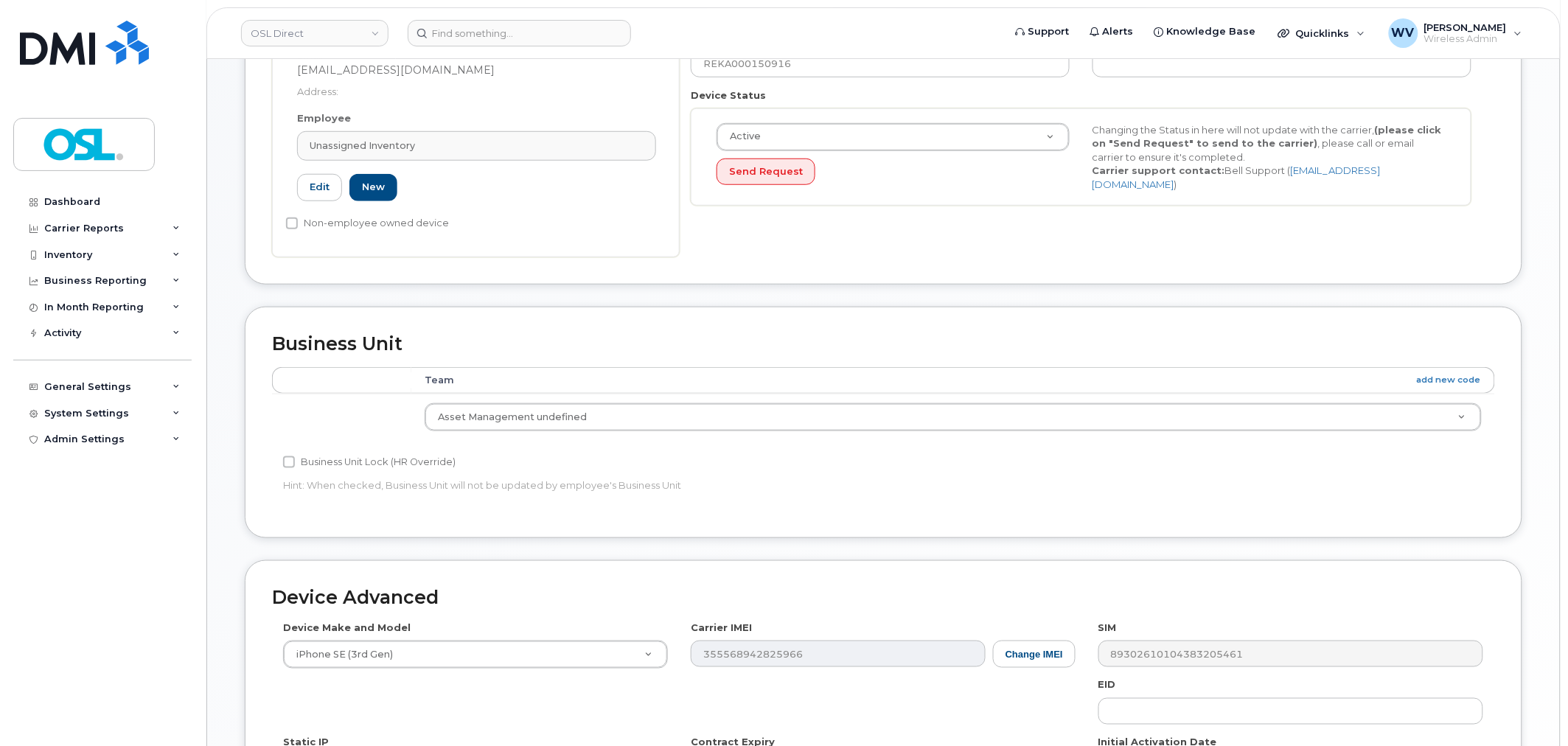
scroll to position [593, 0]
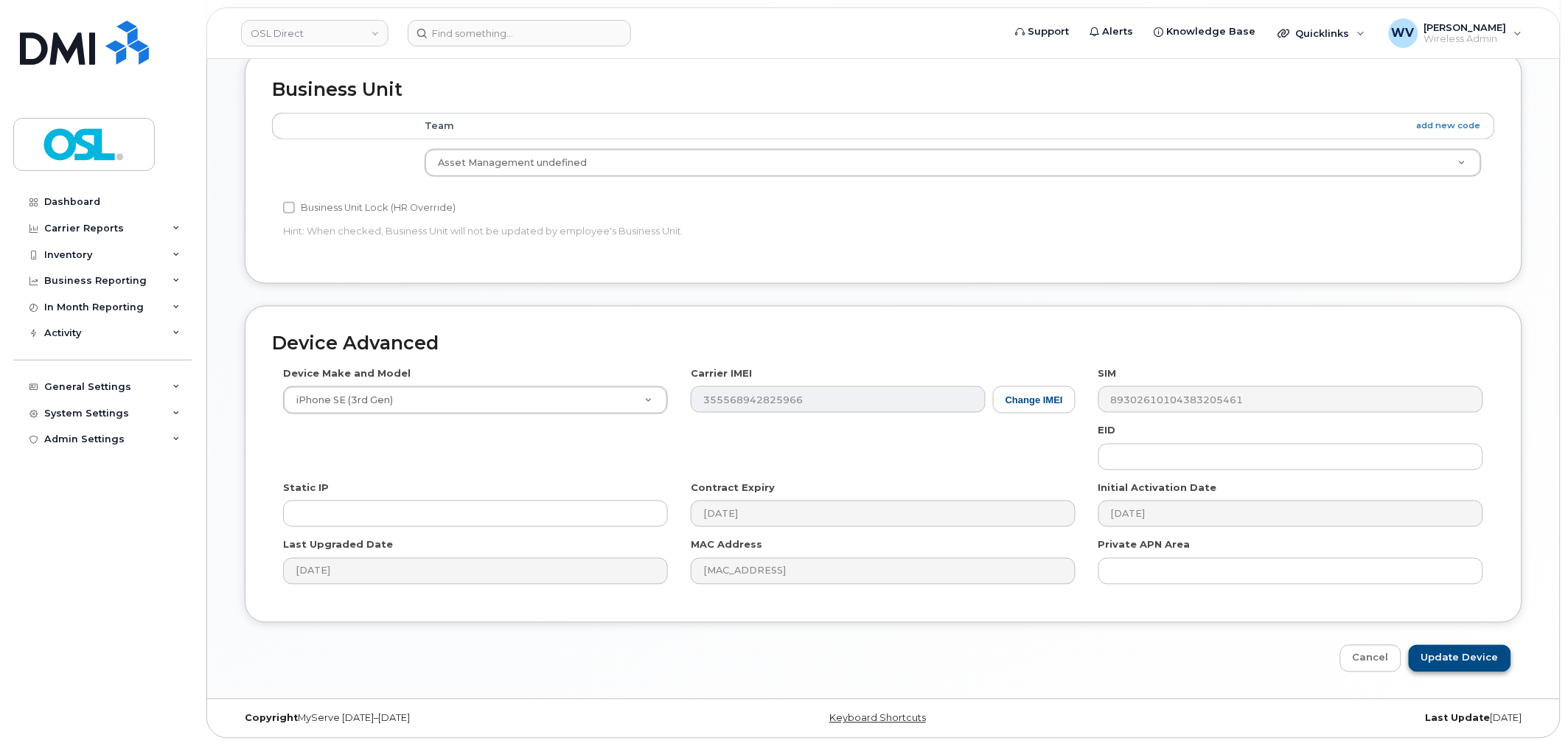
drag, startPoint x: 1442, startPoint y: 634, endPoint x: 1446, endPoint y: 655, distance: 21.4
click at [1444, 642] on div "Device Advanced Device Make and Model iPhone SE (3rd Gen) Android TCL 502 Watch…" at bounding box center [883, 489] width 1300 height 367
click at [1447, 655] on input "Update Device" at bounding box center [1459, 658] width 102 height 27
type input "Saving..."
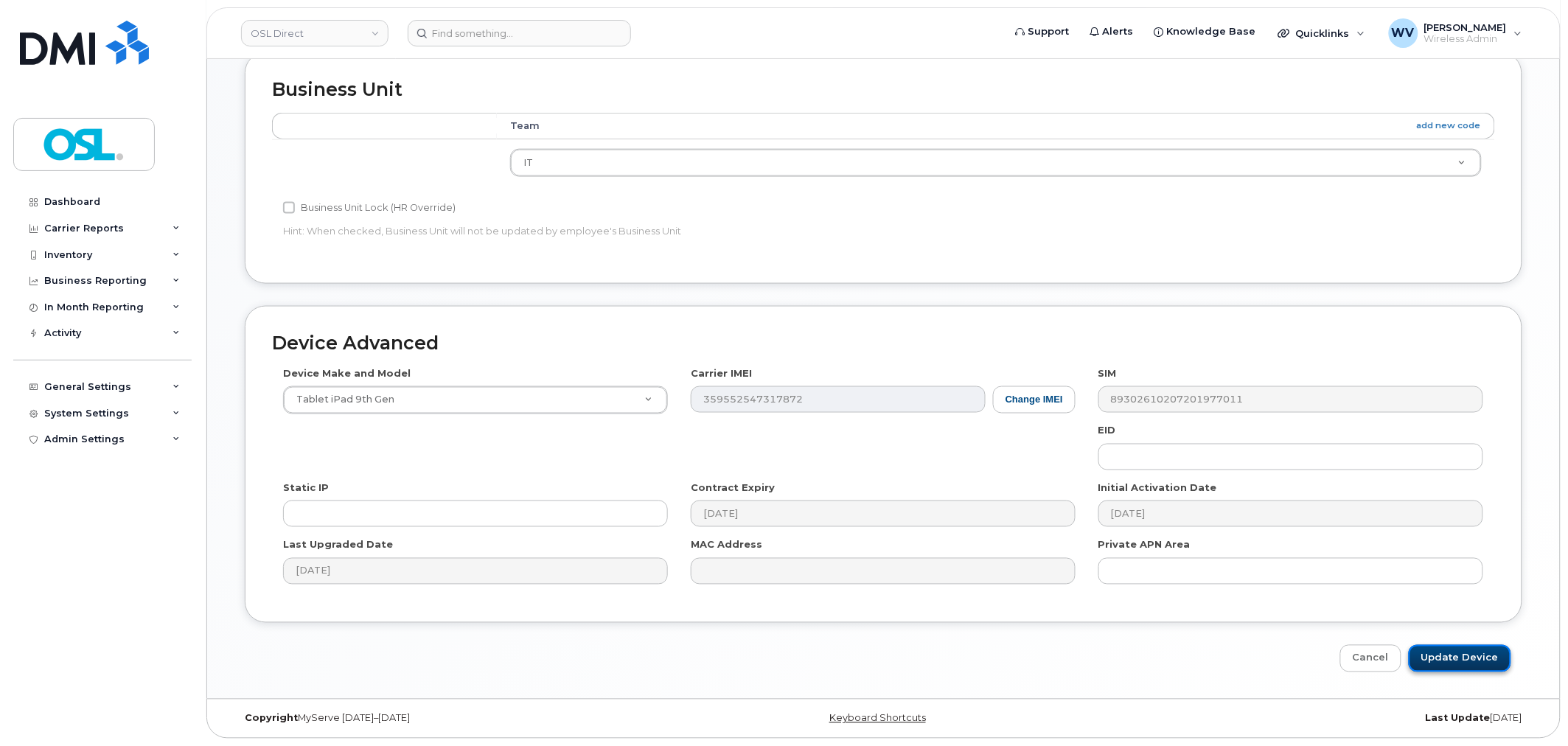
click at [1446, 651] on input "Update Device" at bounding box center [1459, 658] width 102 height 27
type input "Saving..."
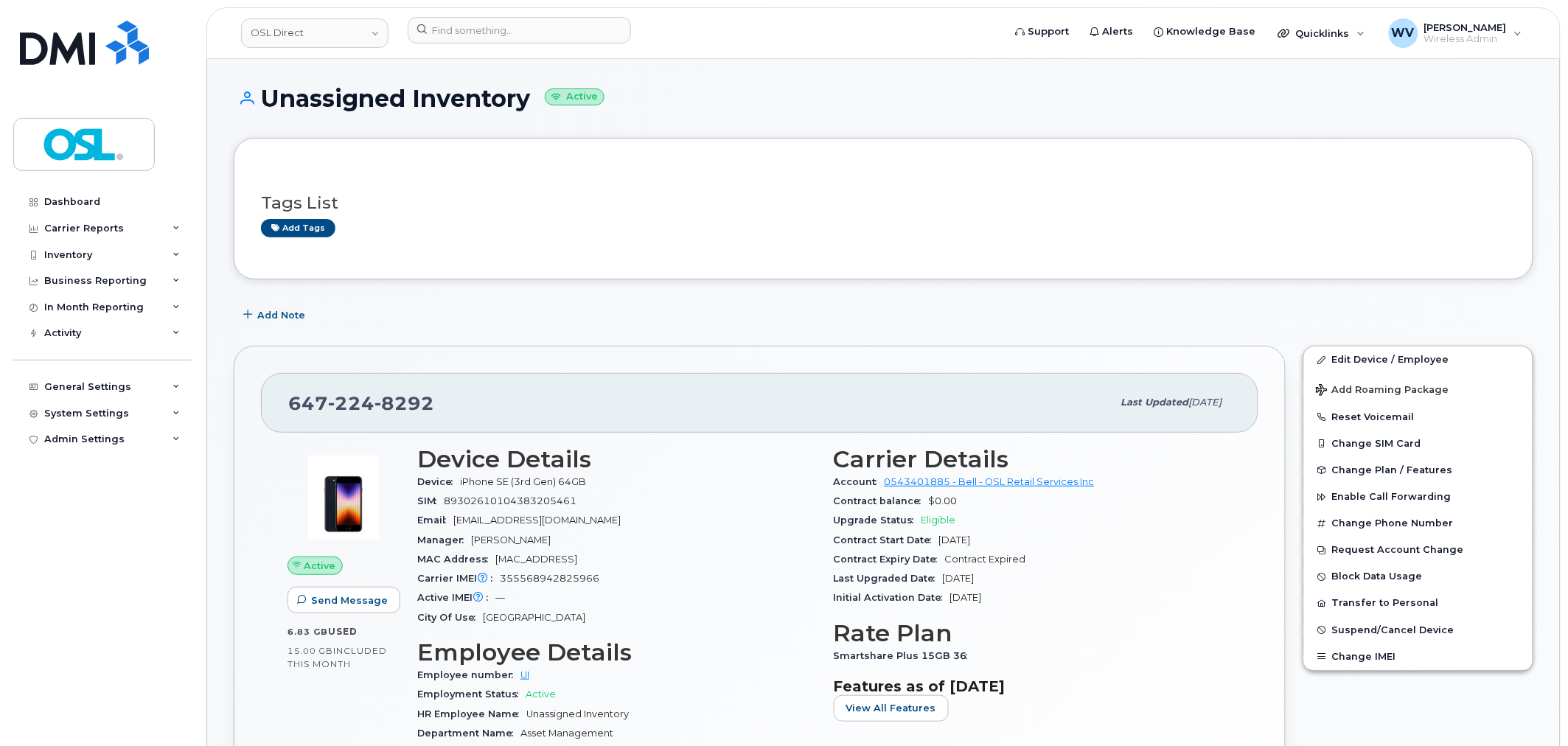
click at [395, 407] on span "8292" at bounding box center [404, 403] width 59 height 22
click at [395, 407] on span "8292" at bounding box center [404, 403] width 59 height 22
copy span "647 224 8292"
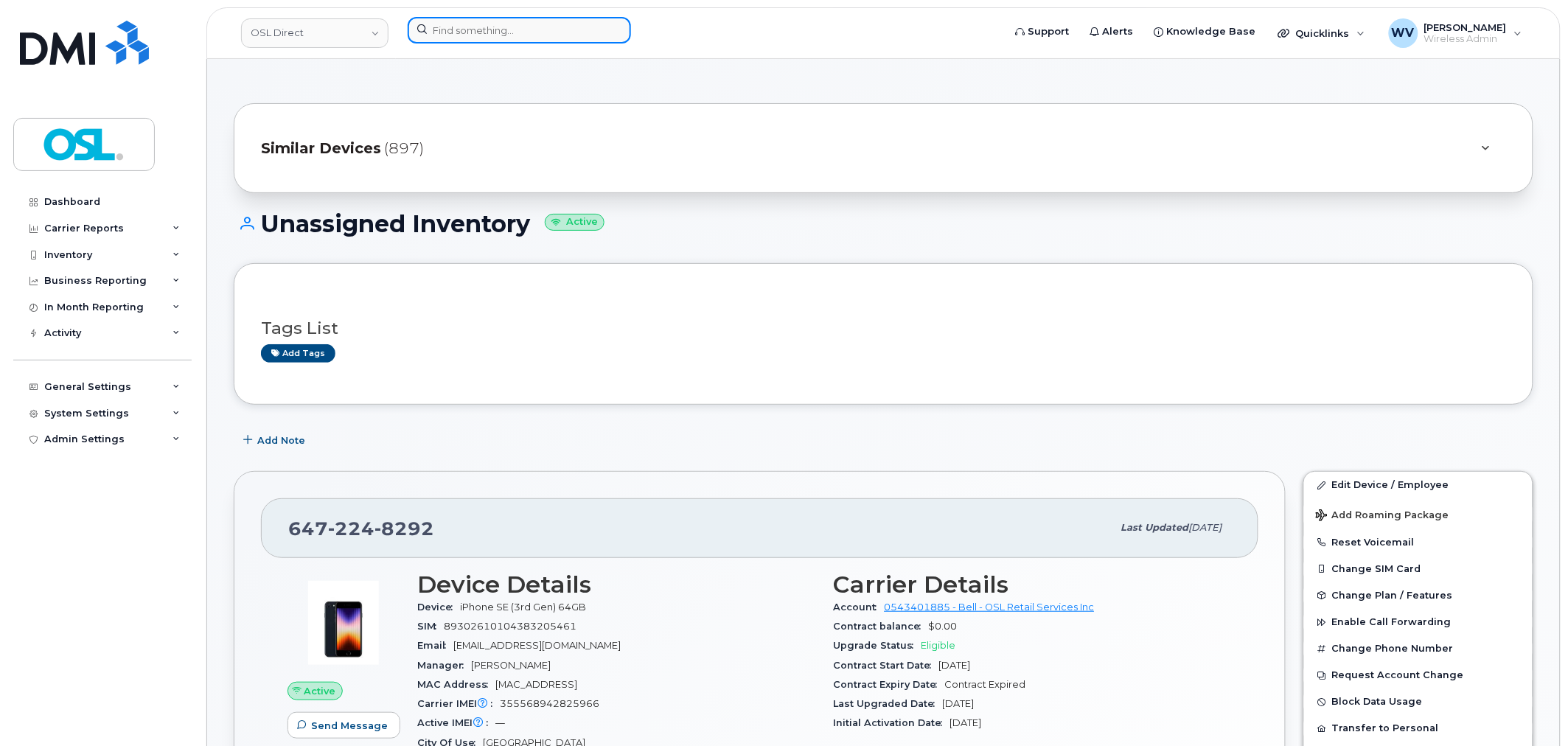
click at [499, 30] on input at bounding box center [520, 30] width 224 height 27
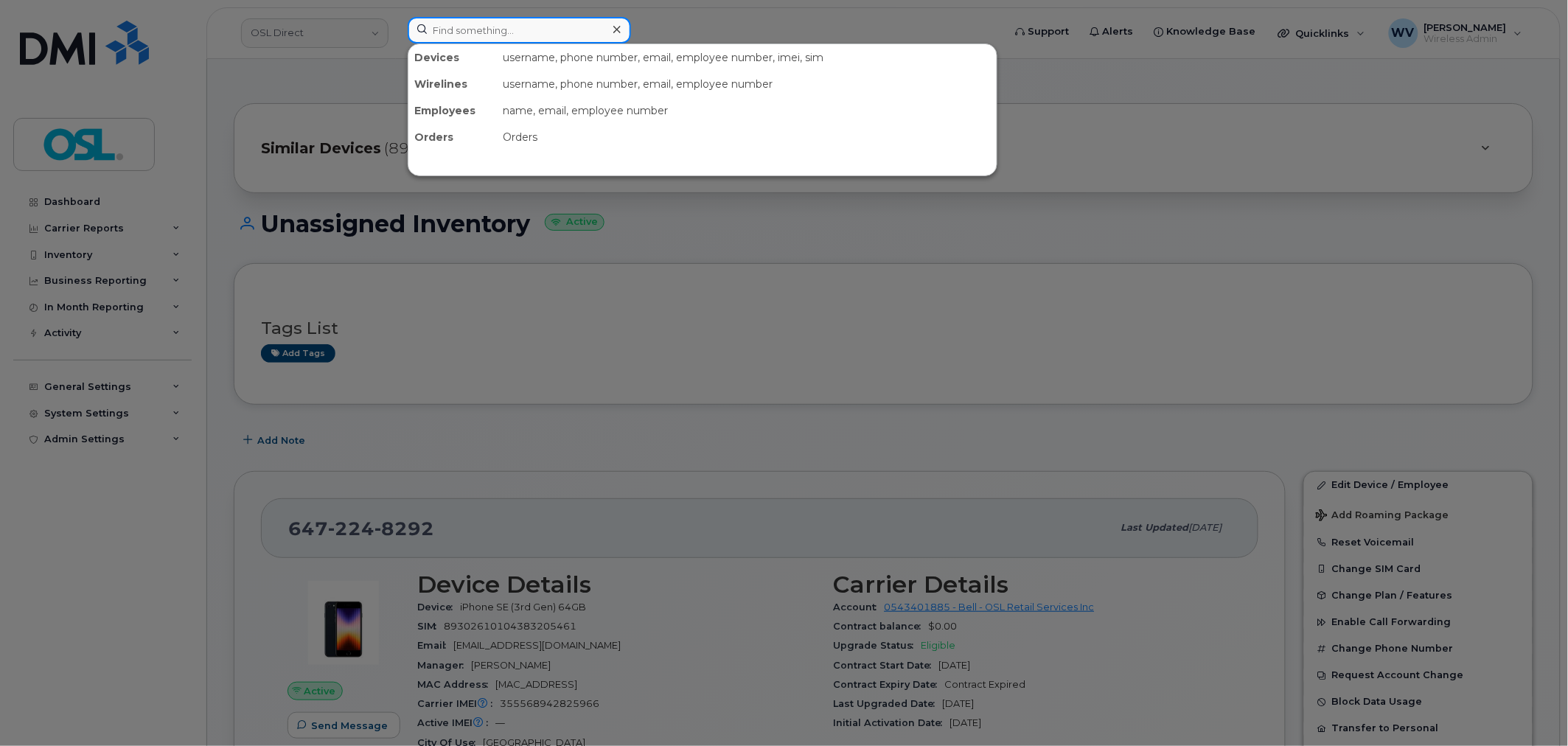
paste input "4383574758"
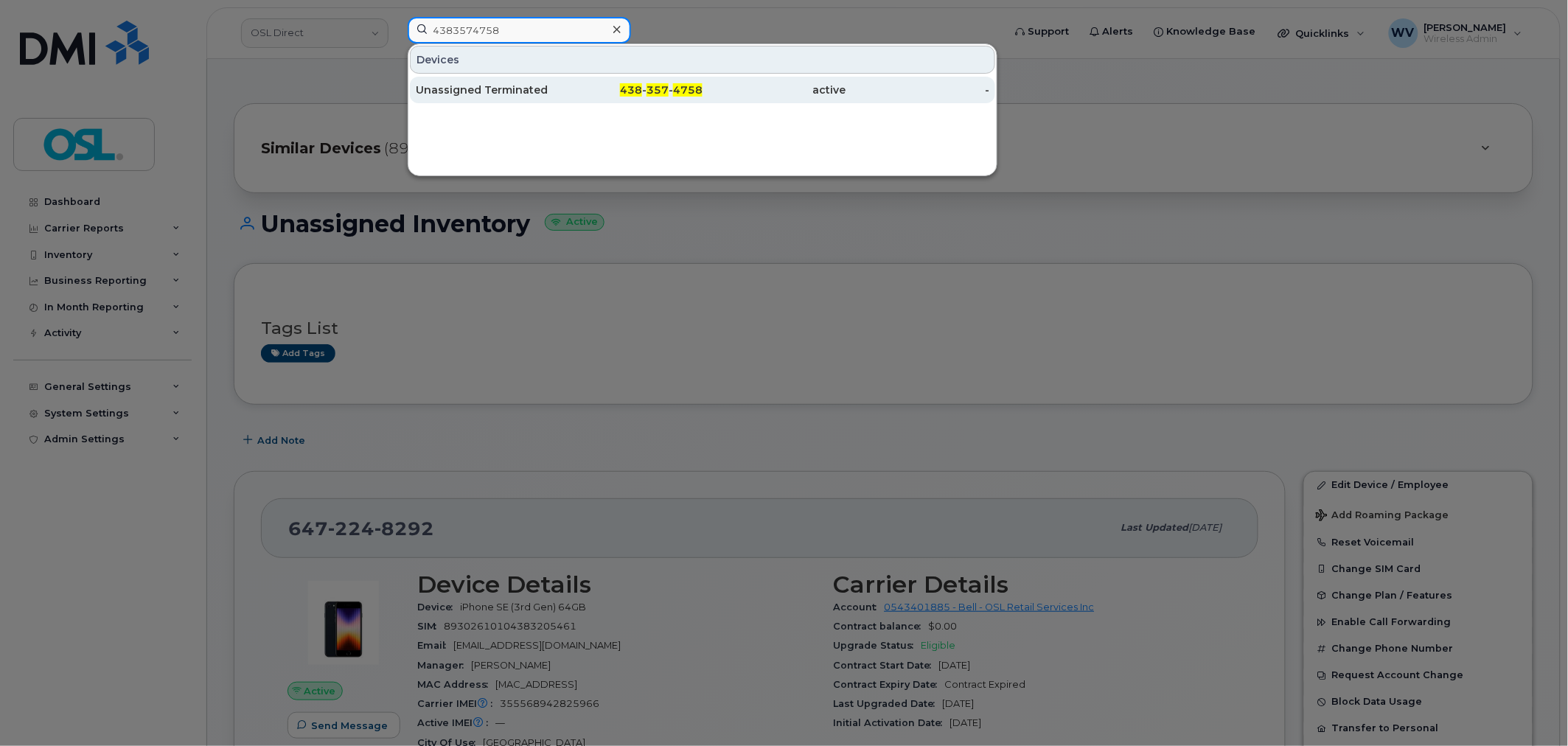
type input "4383574758"
click at [507, 84] on div "Unassigned Terminated" at bounding box center [488, 90] width 144 height 15
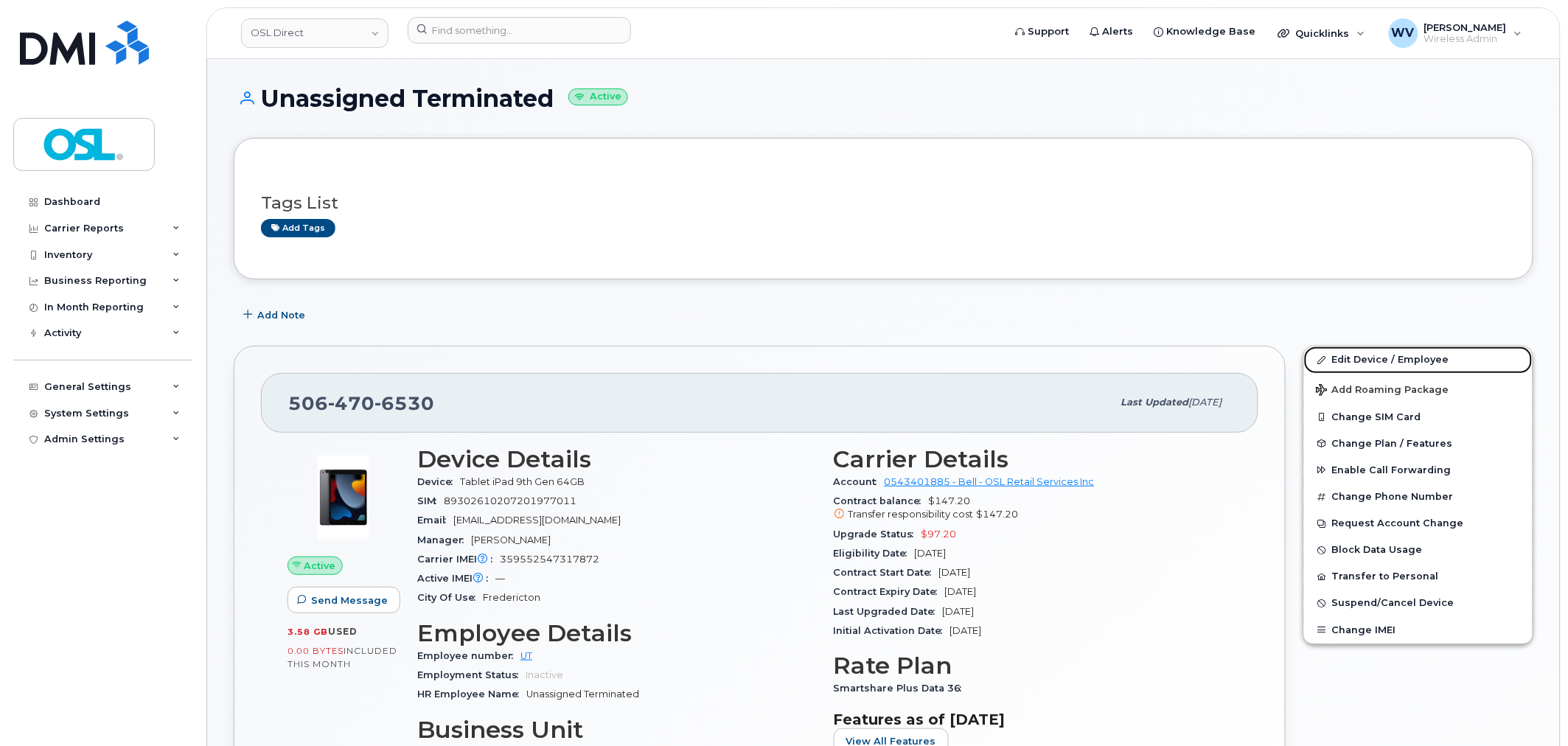
click at [1372, 360] on link "Edit Device / Employee" at bounding box center [1418, 360] width 228 height 27
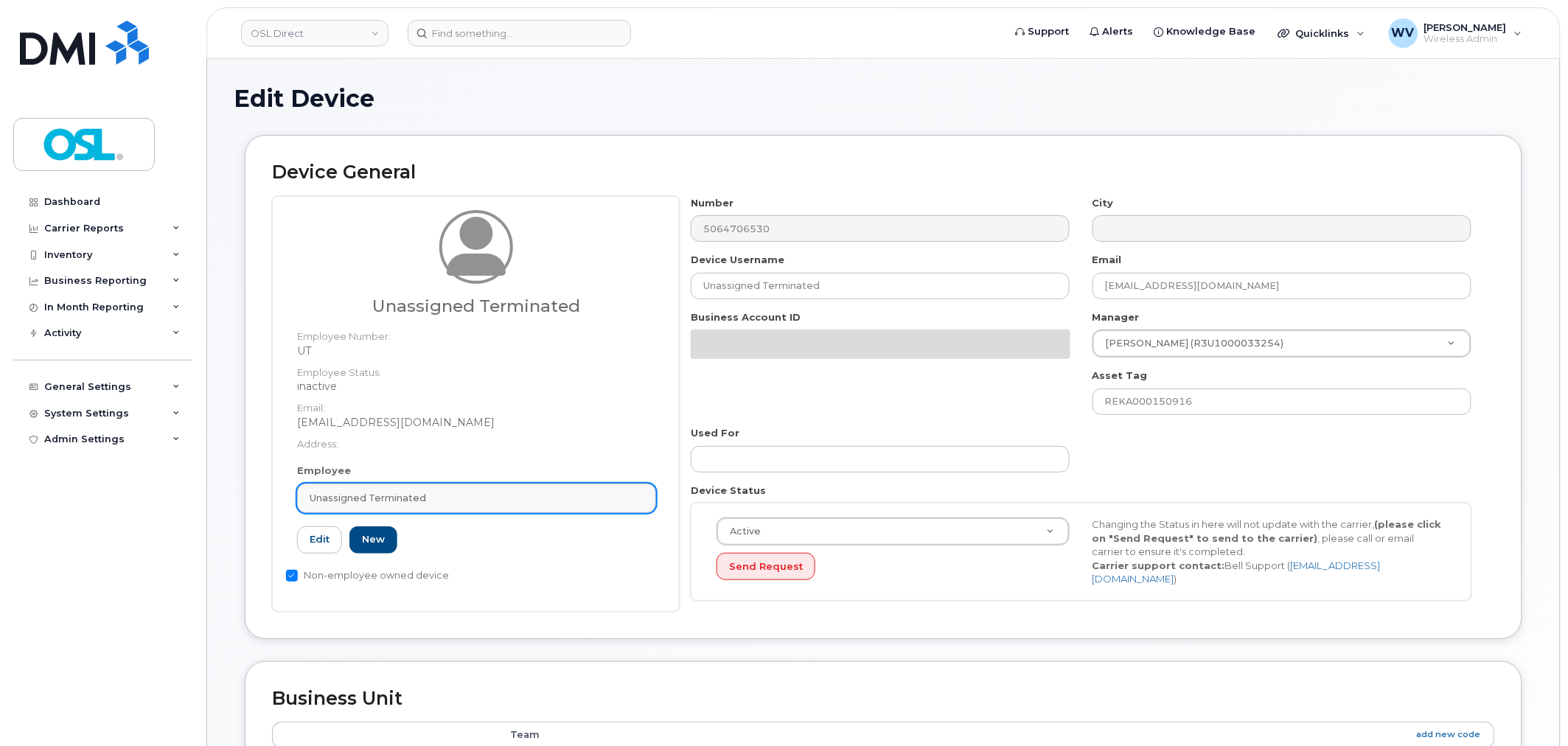
click at [446, 489] on link "Unassigned Terminated" at bounding box center [476, 499] width 359 height 30
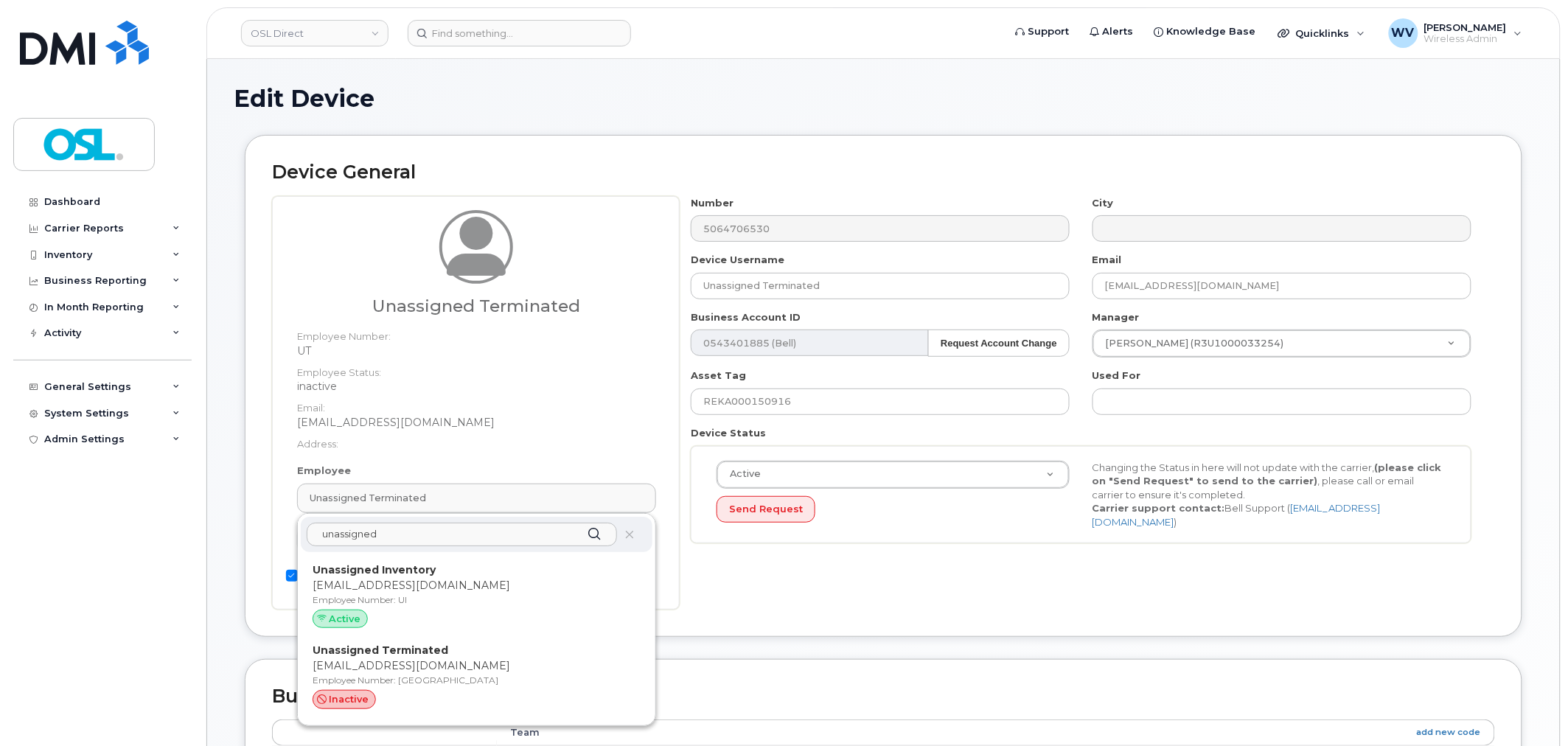
type input "unassigned"
click at [462, 554] on div "unassigned Unassigned Inventory support@osldirect.com Employee Number: UI Activ…" at bounding box center [476, 619] width 357 height 212
click at [481, 571] on p "Unassigned Inventory" at bounding box center [477, 571] width 328 height 16
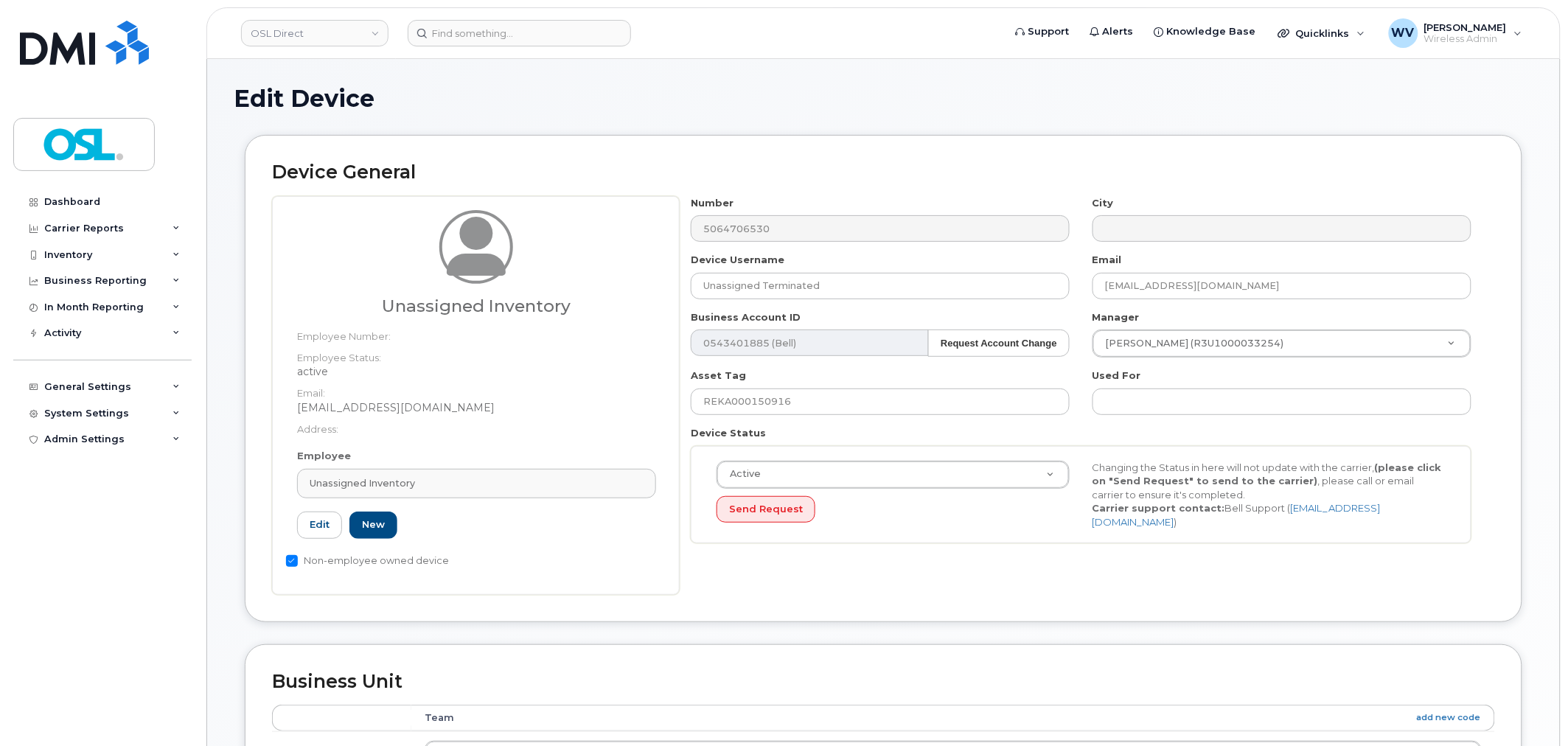
type input "UI"
type input "Unassigned Inventory"
type input "[EMAIL_ADDRESS][DOMAIN_NAME]"
type input "4724252"
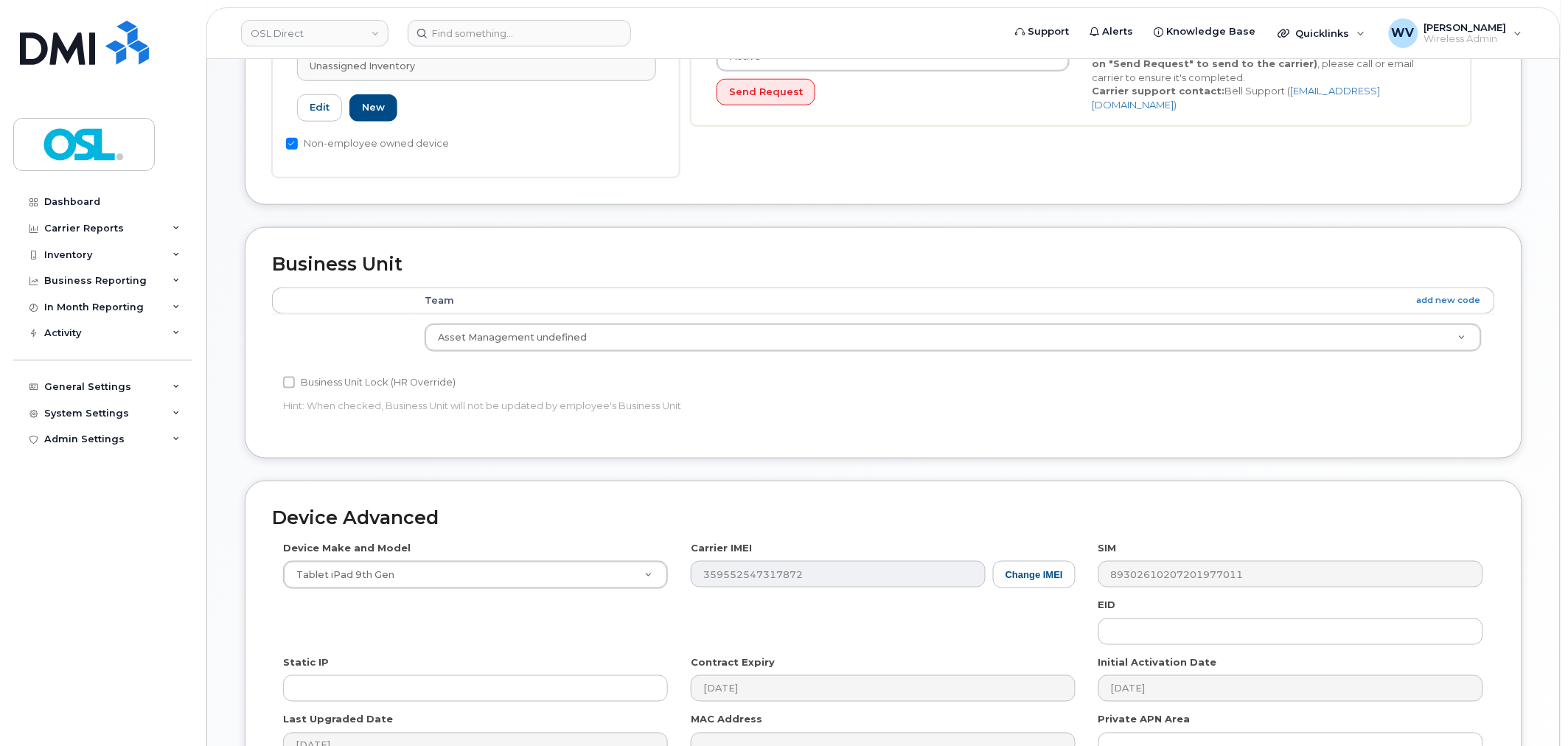
scroll to position [593, 0]
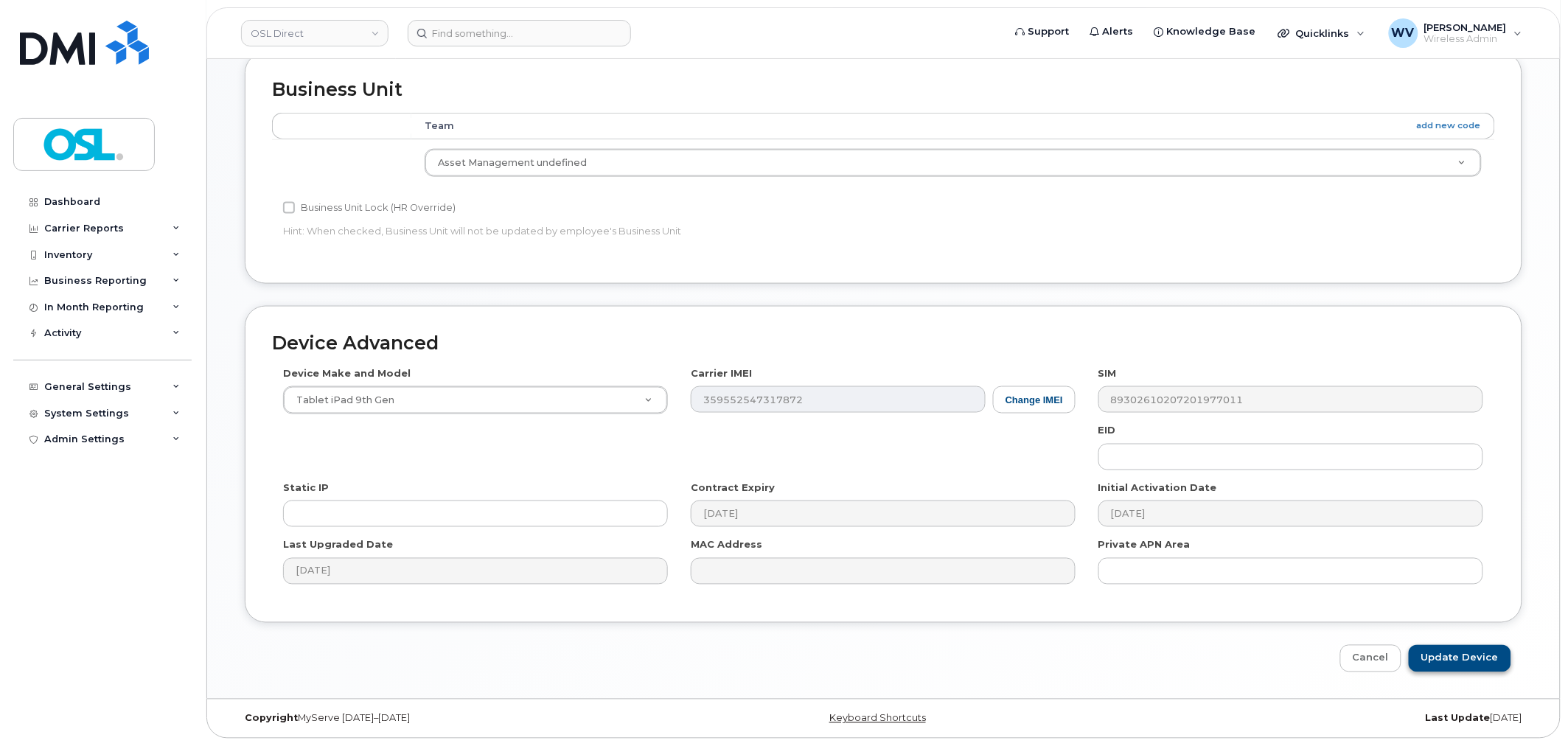
drag, startPoint x: 1487, startPoint y: 638, endPoint x: 1491, endPoint y: 655, distance: 17.5
click at [1487, 638] on div "Device Advanced Device Make and Model Tablet iPad 9th Gen Android TCL 502 Watch…" at bounding box center [883, 489] width 1300 height 367
click at [1491, 655] on input "Update Device" at bounding box center [1459, 658] width 102 height 27
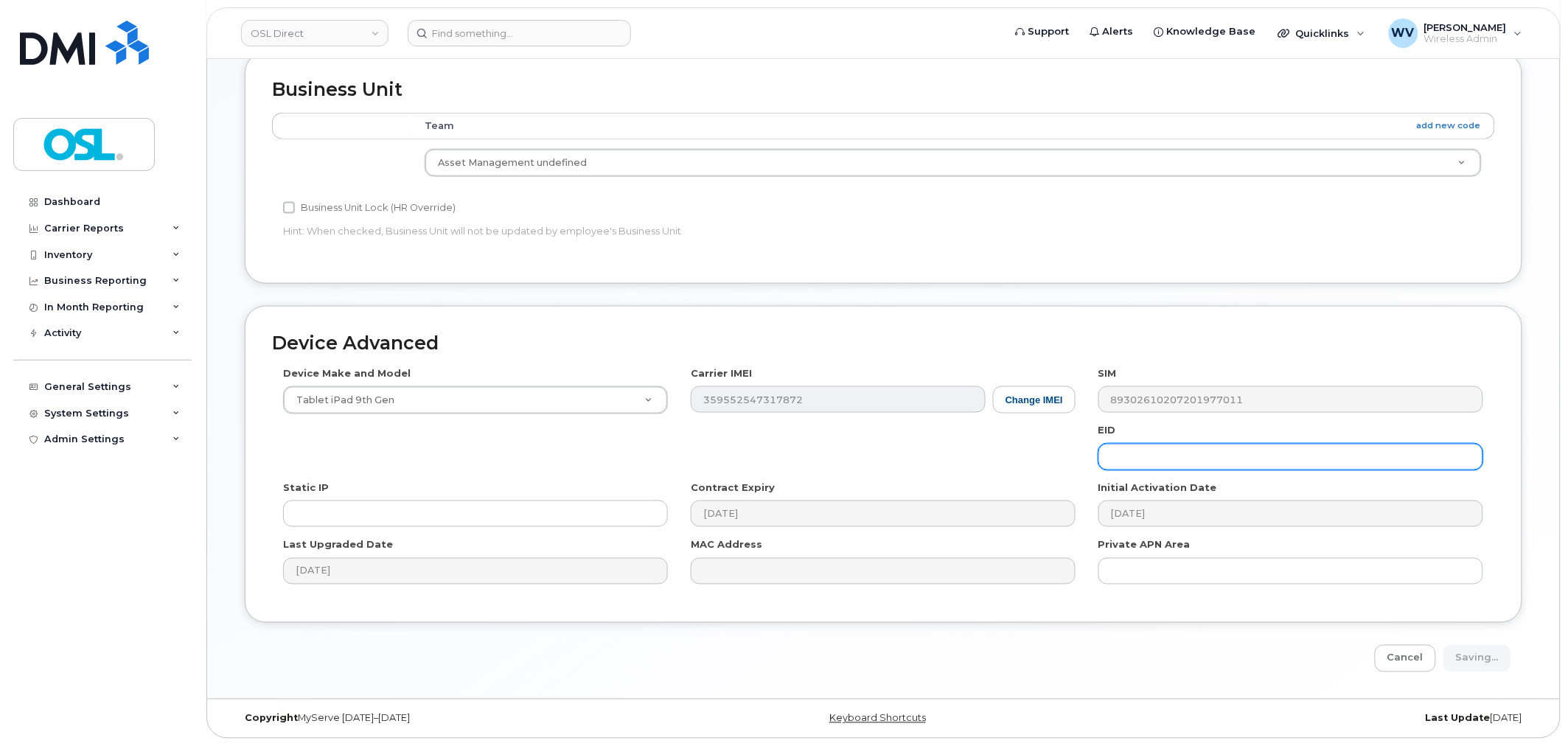
type input "Saving..."
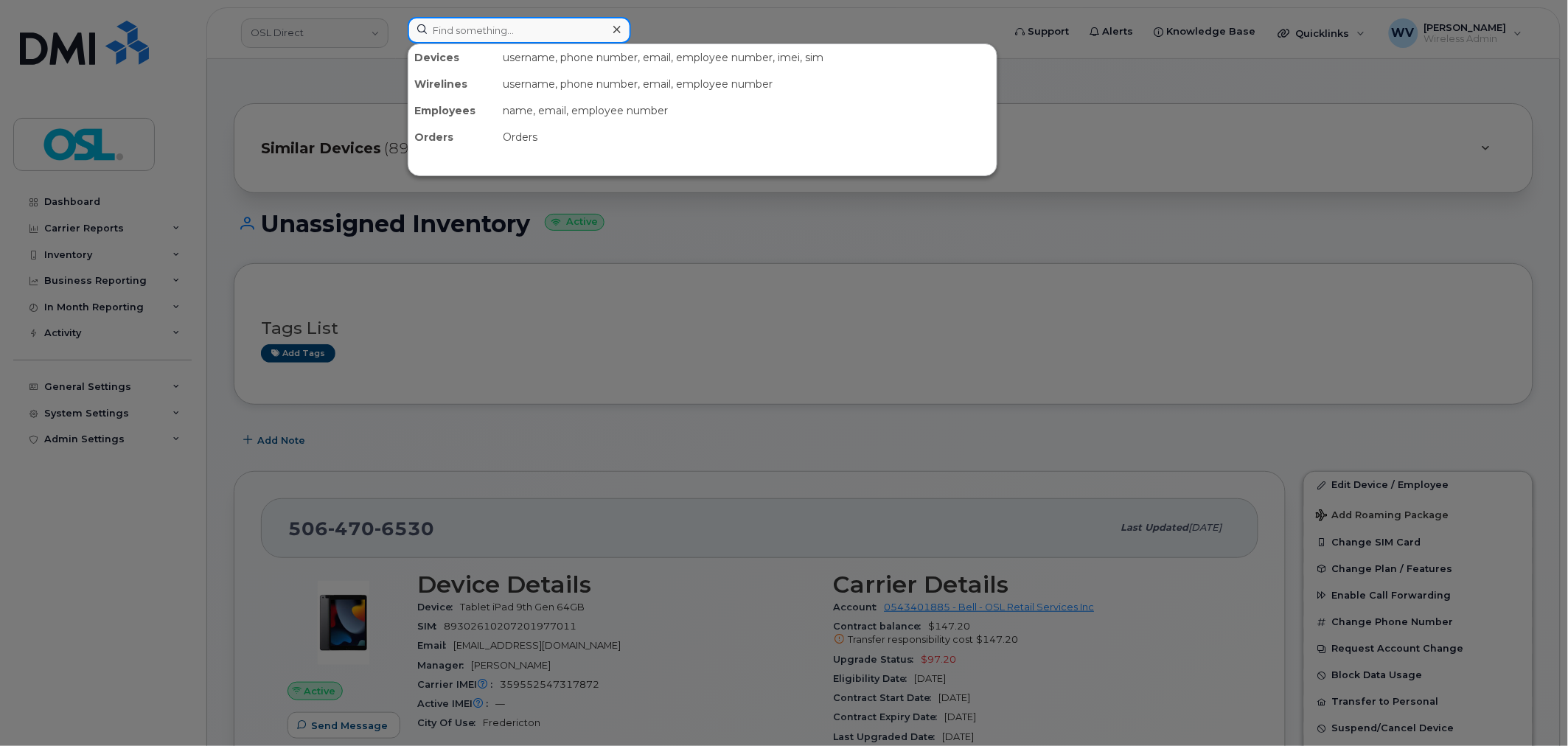
click at [527, 24] on input at bounding box center [520, 30] width 224 height 27
paste input "4169965928"
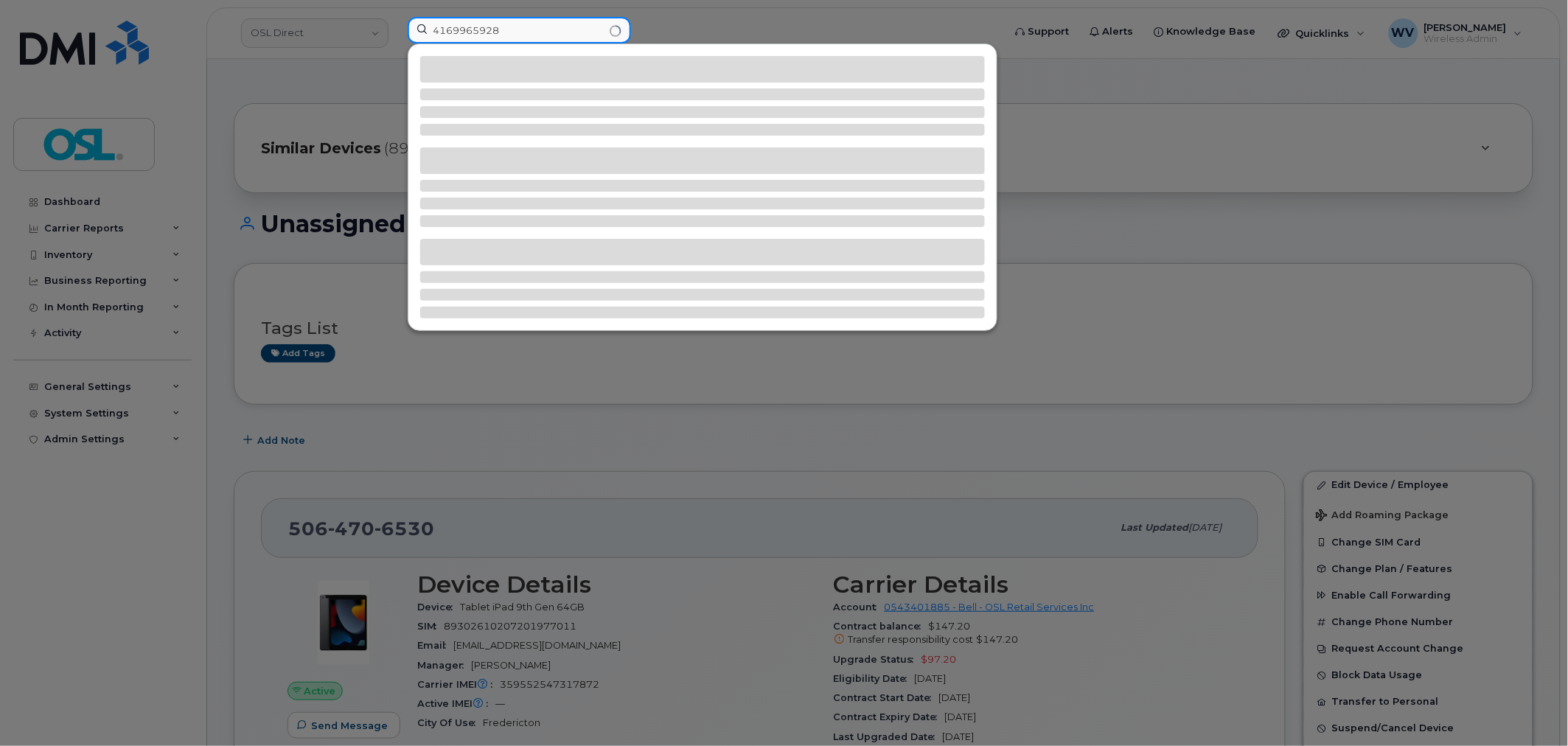
type input "4169965928"
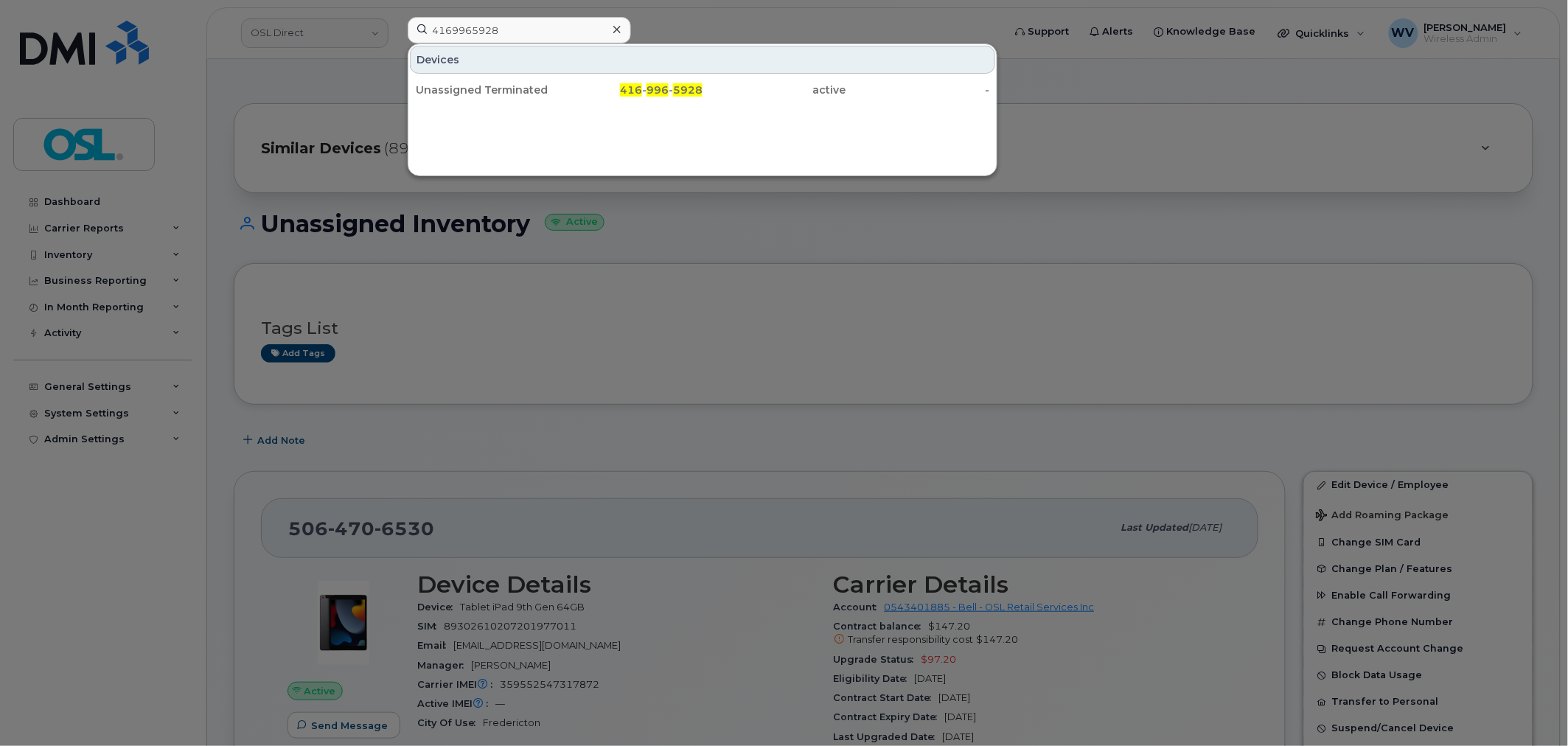
click at [517, 82] on div "Unassigned Terminated" at bounding box center [488, 90] width 144 height 27
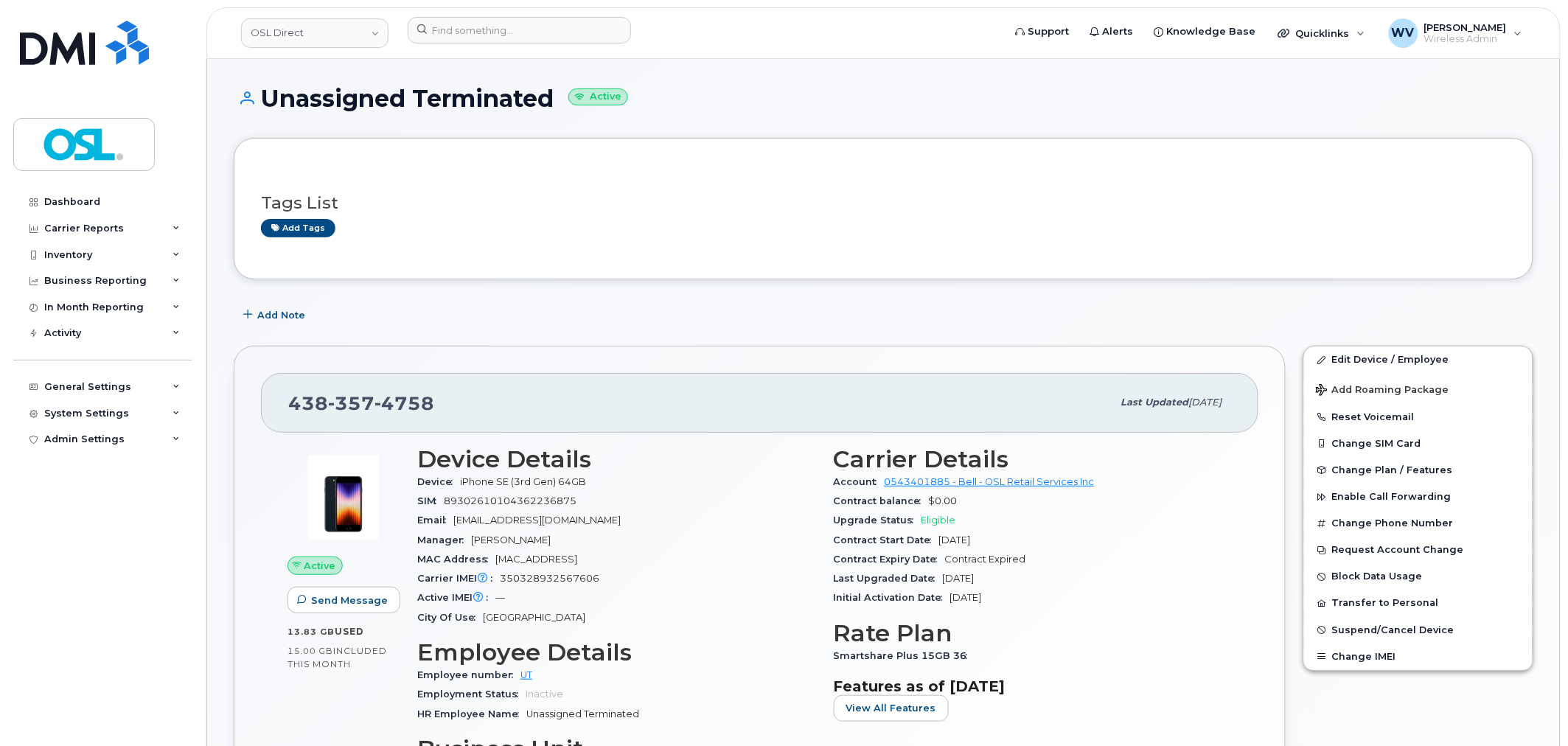
click at [374, 394] on span "4758" at bounding box center [404, 403] width 59 height 22
click at [1343, 350] on link "Edit Device / Employee" at bounding box center [1418, 360] width 228 height 27
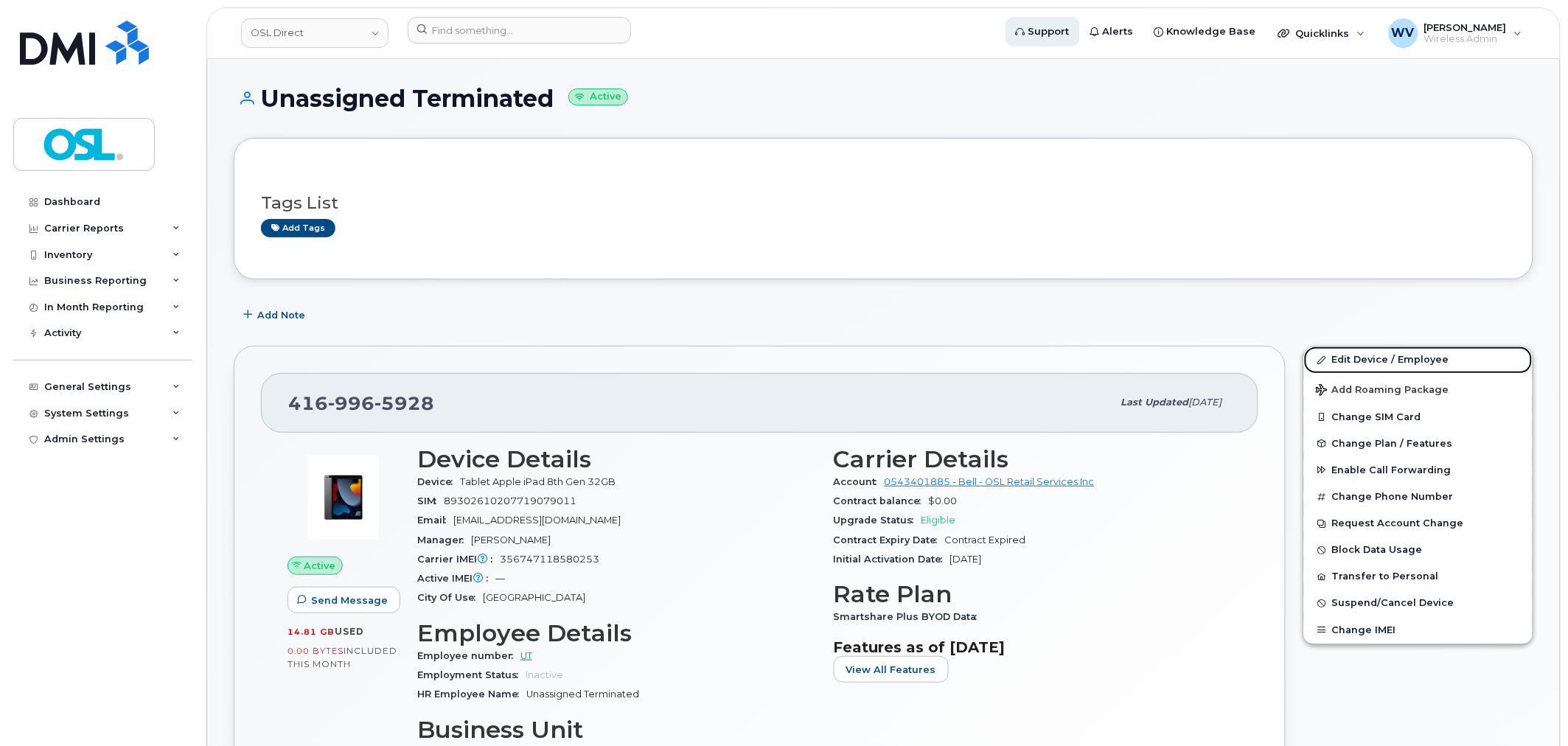
drag, startPoint x: 1351, startPoint y: 360, endPoint x: 1062, endPoint y: 30, distance: 438.7
click at [1351, 360] on link "Edit Device / Employee" at bounding box center [1418, 360] width 228 height 27
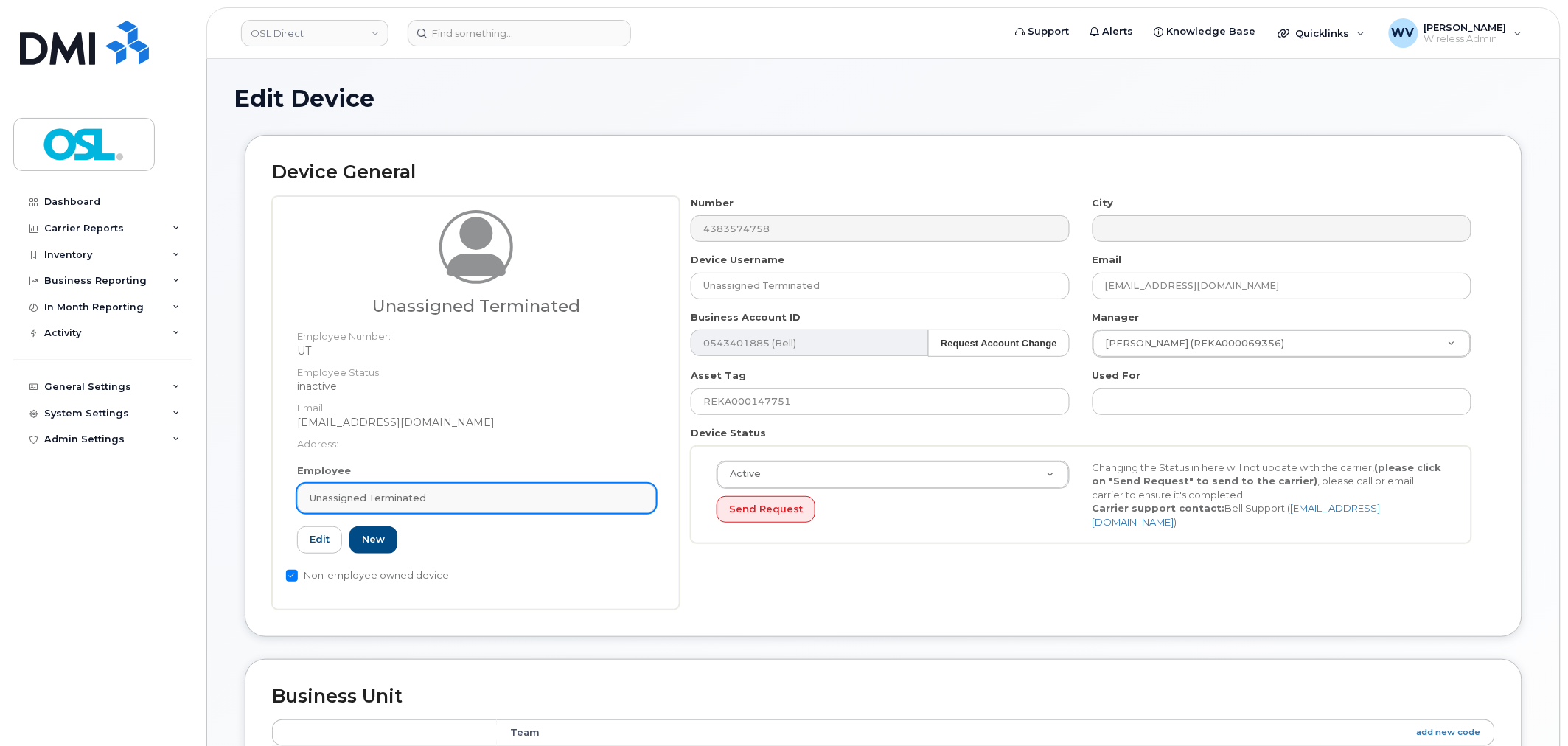
click at [495, 502] on div "Unassigned Terminated" at bounding box center [476, 498] width 334 height 14
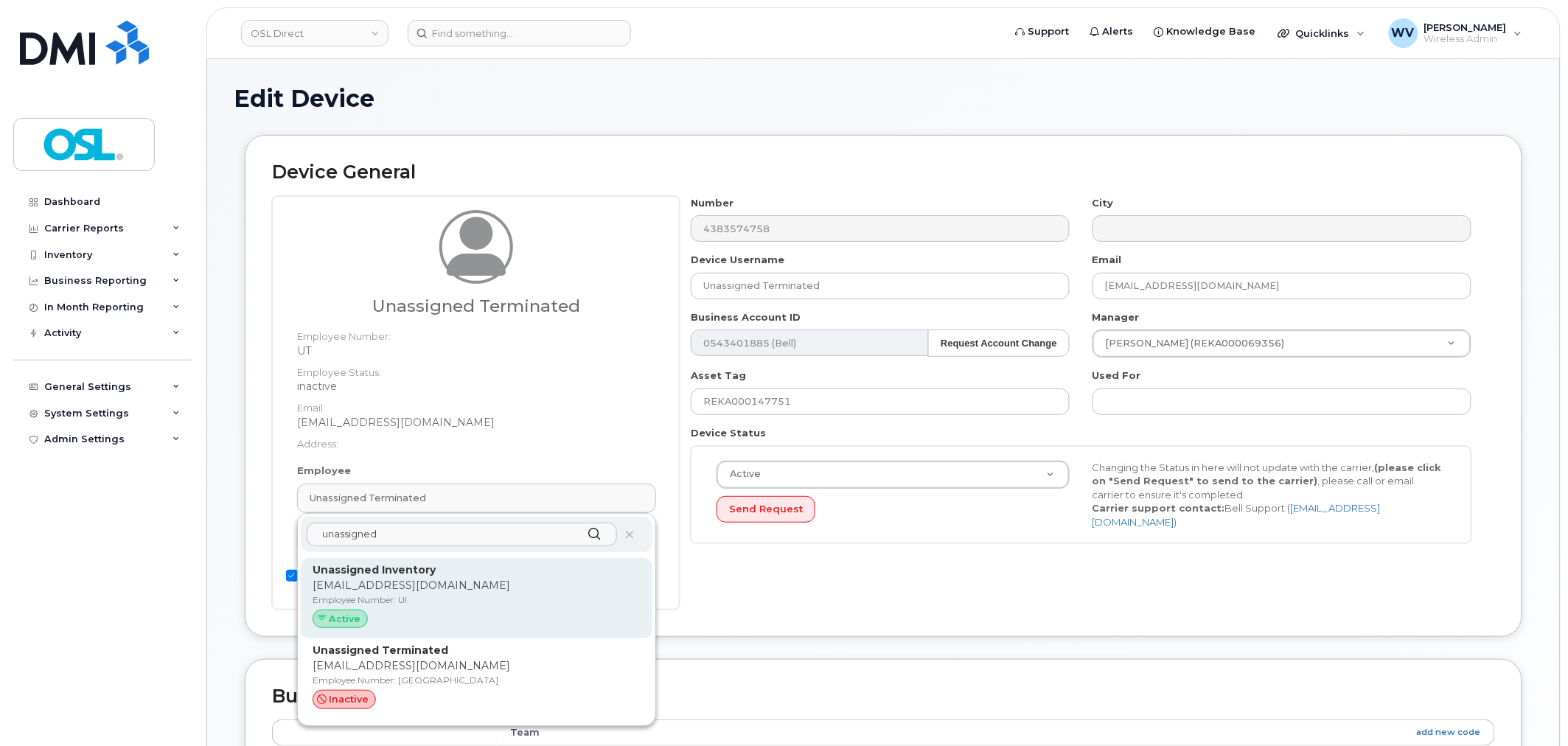
type input "unassigned"
click at [491, 572] on p "Unassigned Inventory" at bounding box center [477, 571] width 328 height 16
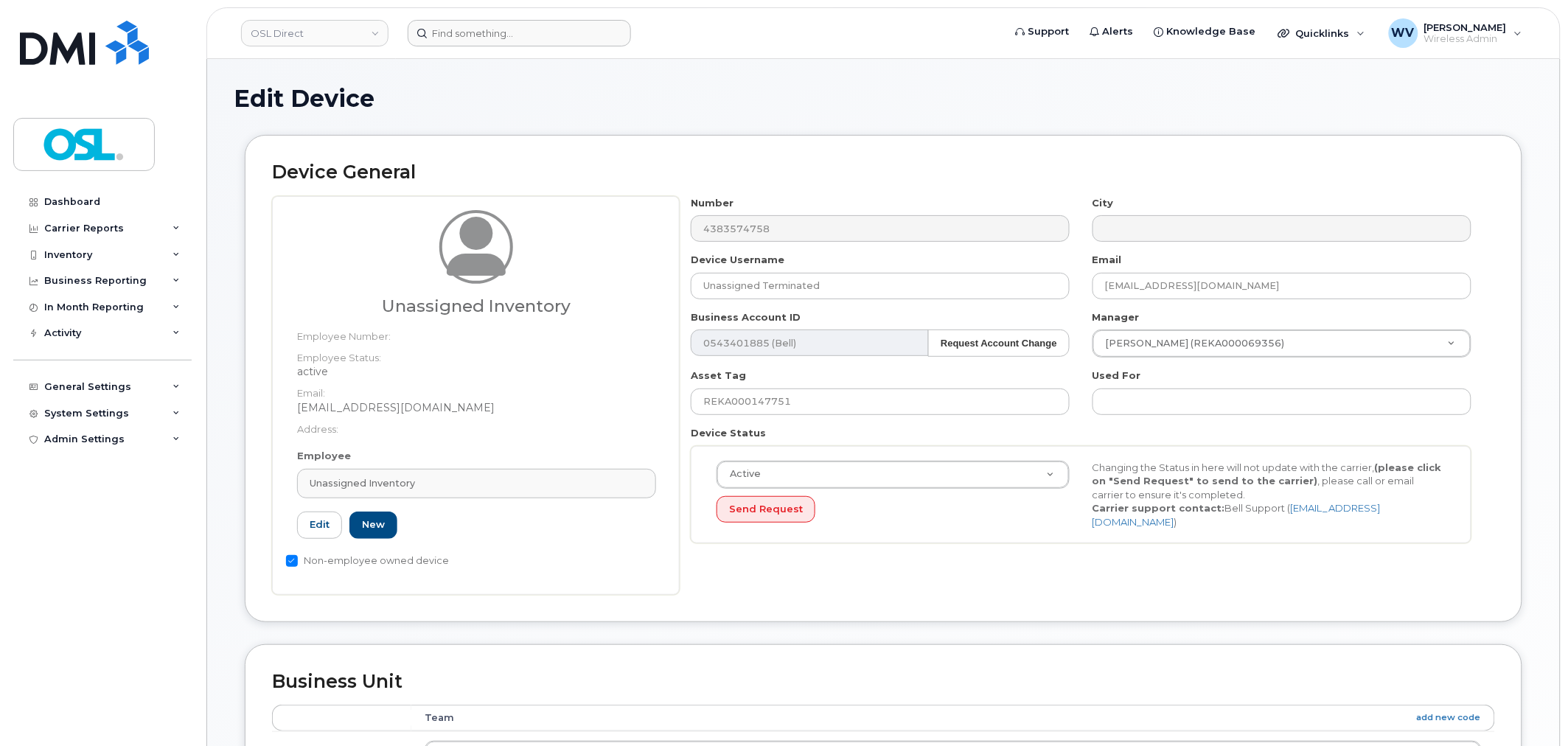
type input "UI"
type input "Unassigned Inventory"
type input "[EMAIL_ADDRESS][DOMAIN_NAME]"
type input "4724252"
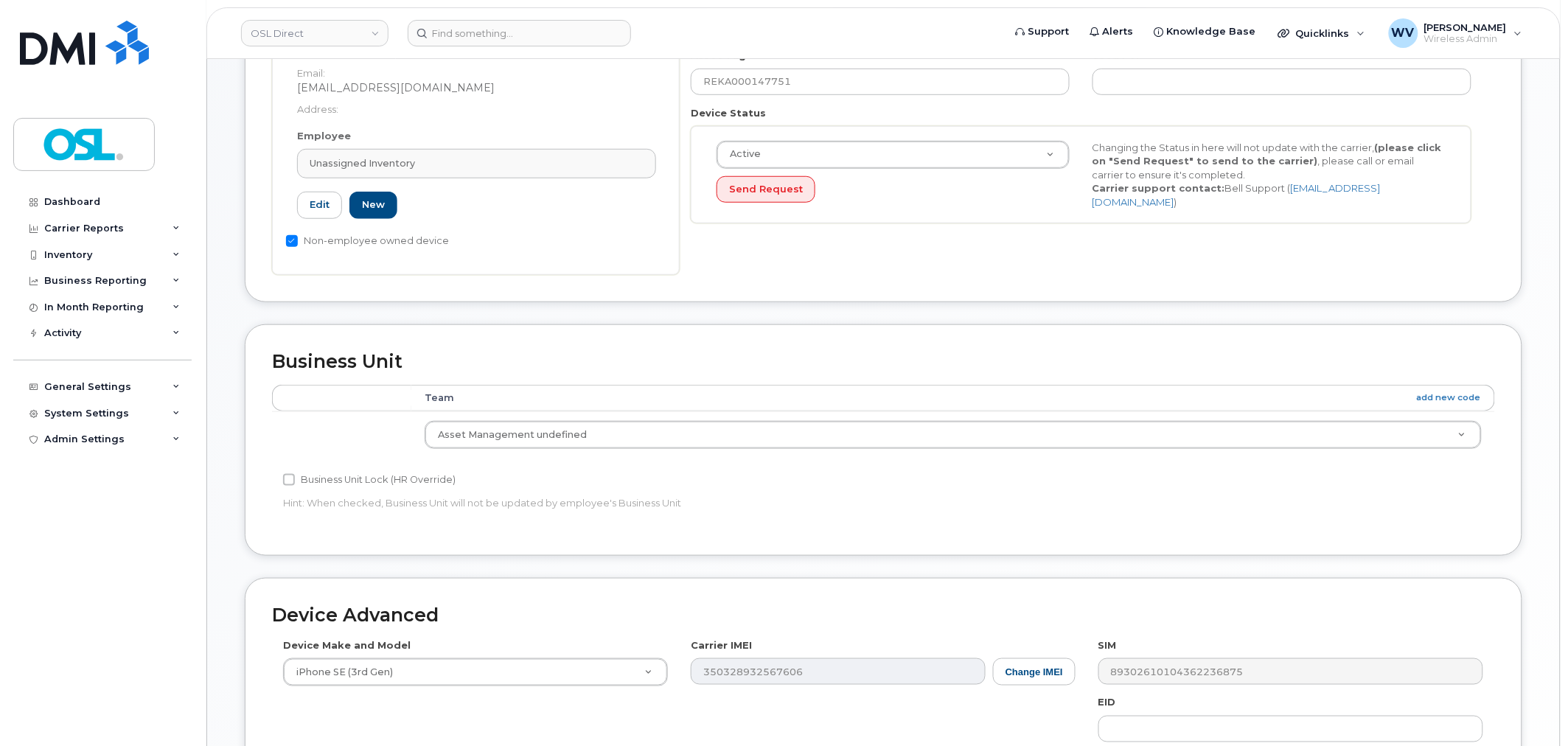
scroll to position [573, 0]
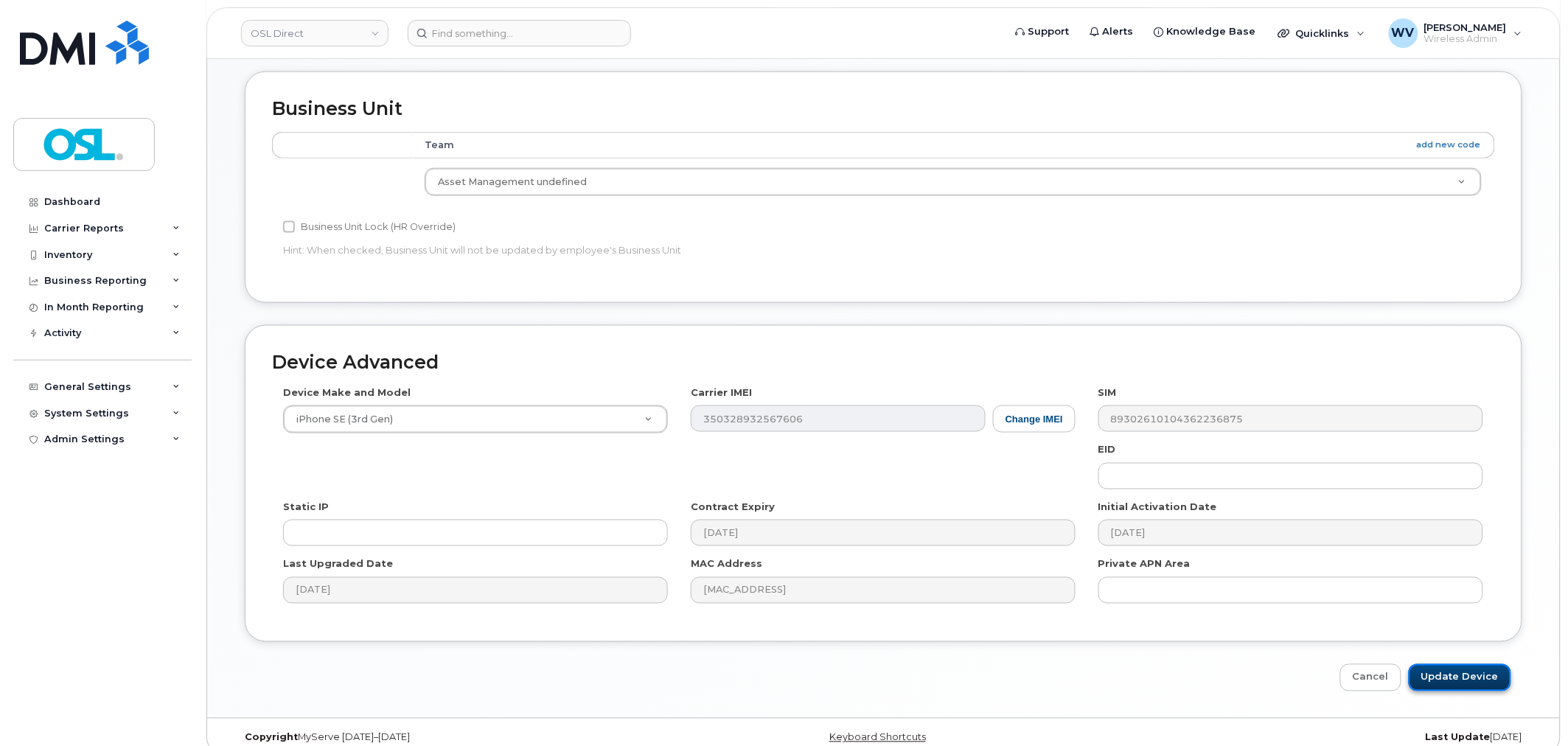
click at [1489, 669] on input "Update Device" at bounding box center [1459, 678] width 102 height 27
type input "Saving..."
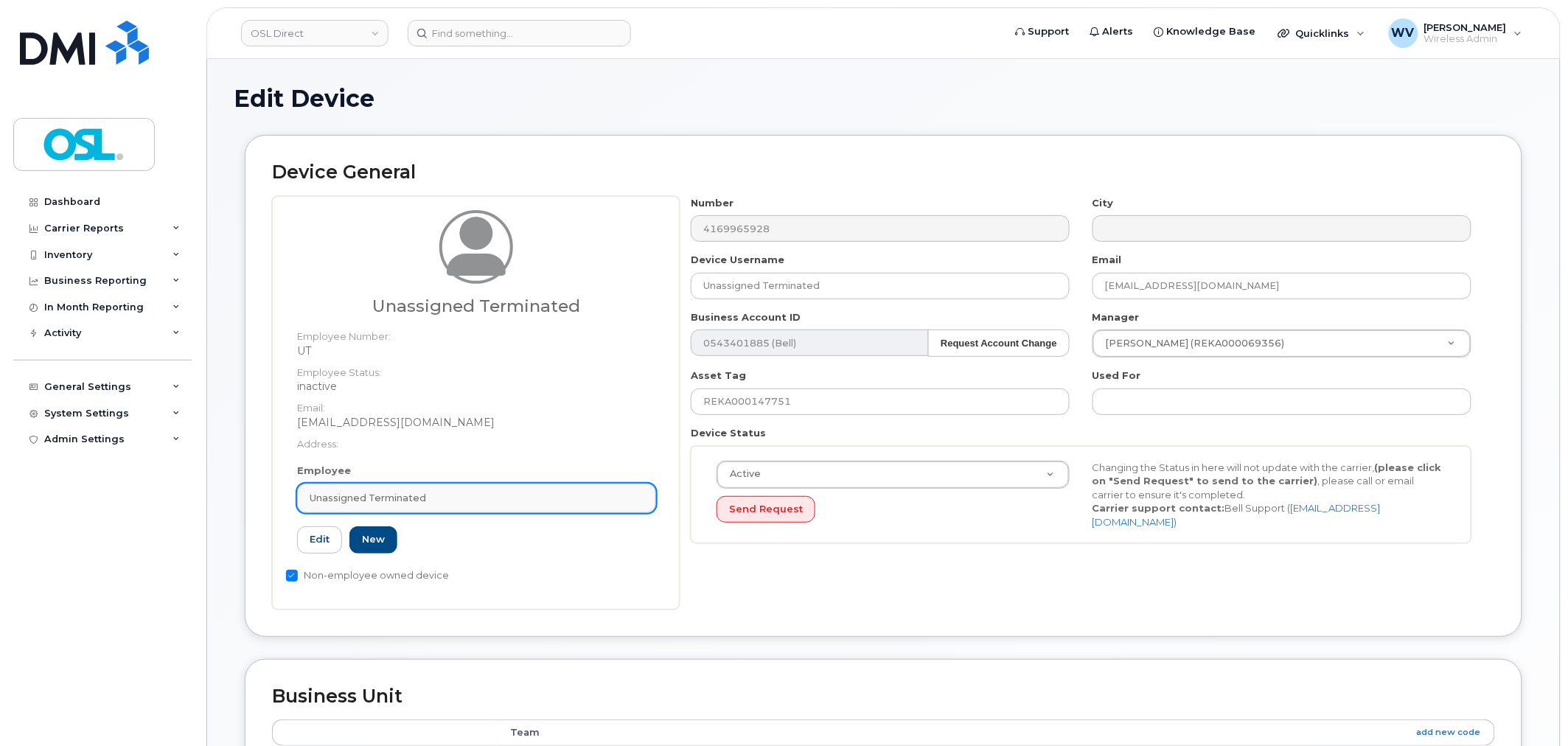
click at [503, 493] on div "Unassigned Terminated" at bounding box center [476, 498] width 334 height 14
paste input "unassigned"
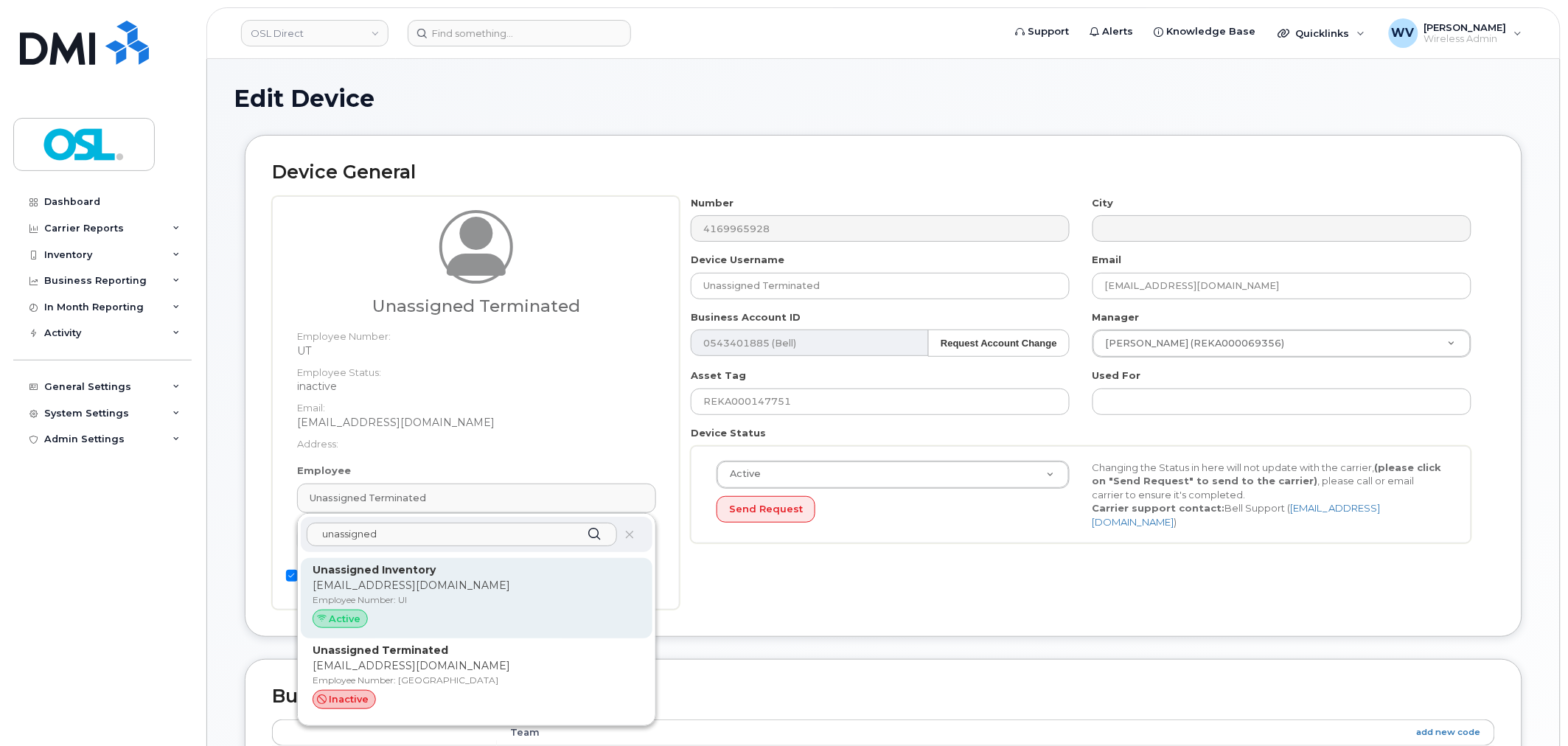
type input "unassigned"
click at [476, 562] on div "Unassigned Inventory support@osldirect.com Employee Number: UI Active" at bounding box center [477, 599] width 352 height 81
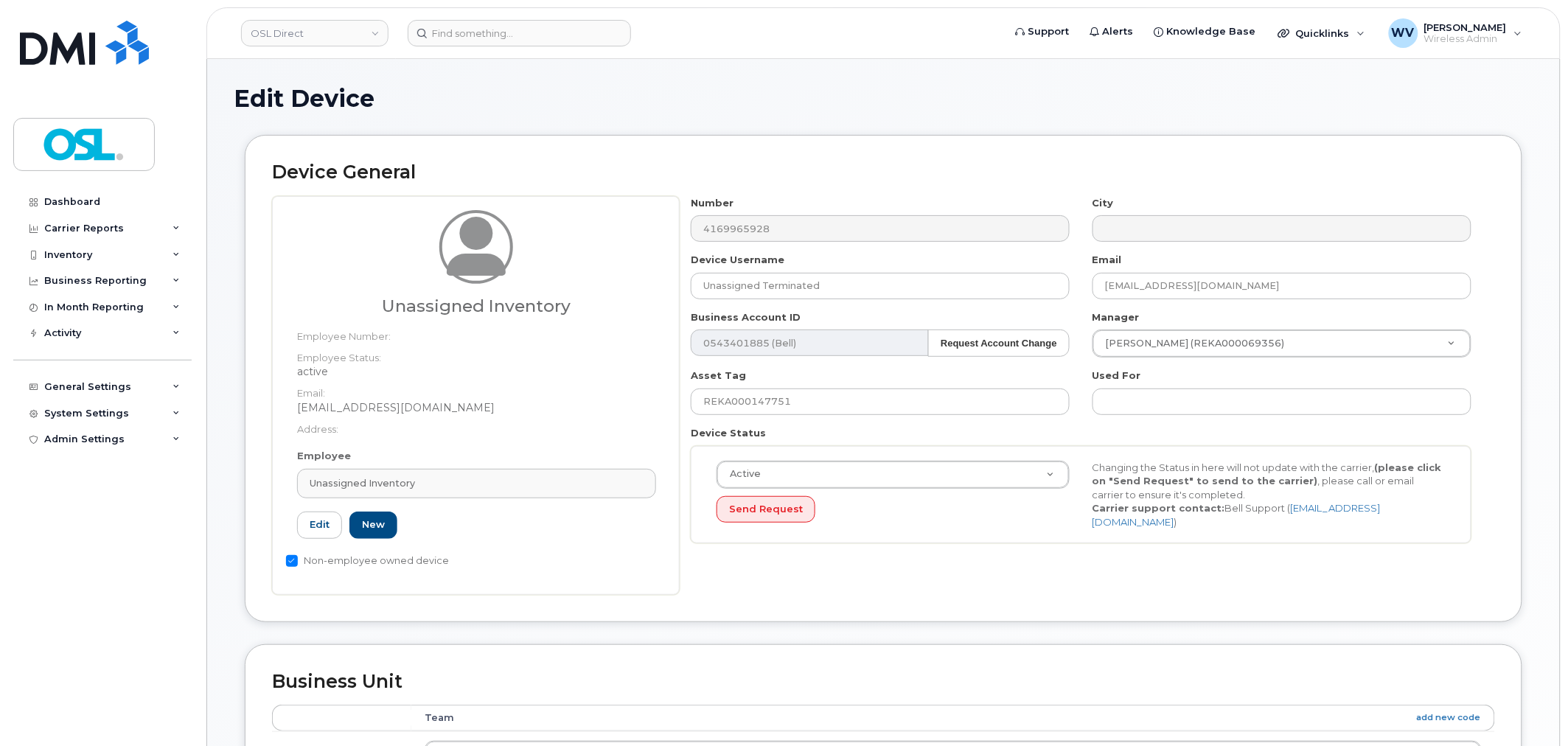
type input "UI"
type input "Unassigned Inventory"
type input "[EMAIL_ADDRESS][DOMAIN_NAME]"
type input "4724252"
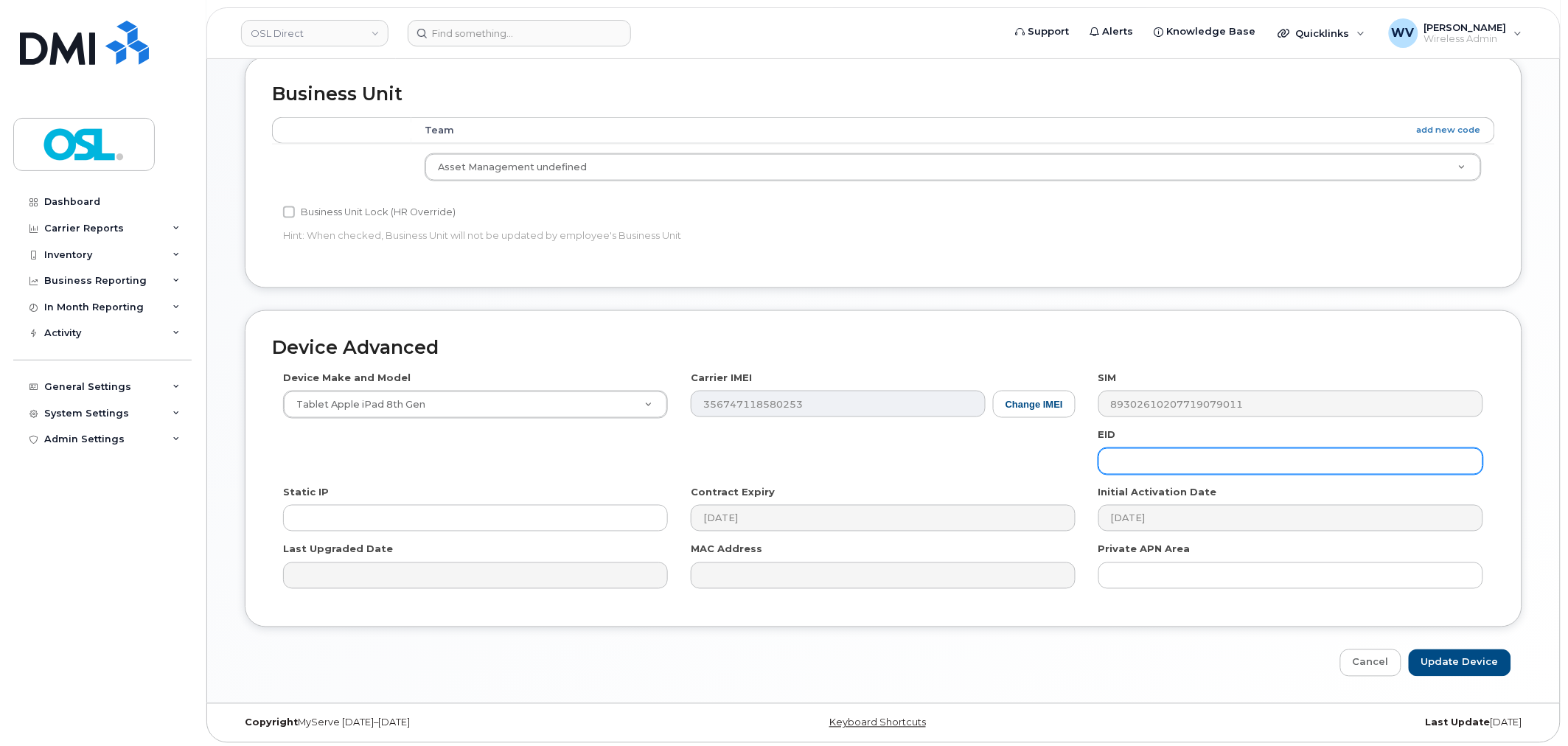
scroll to position [593, 0]
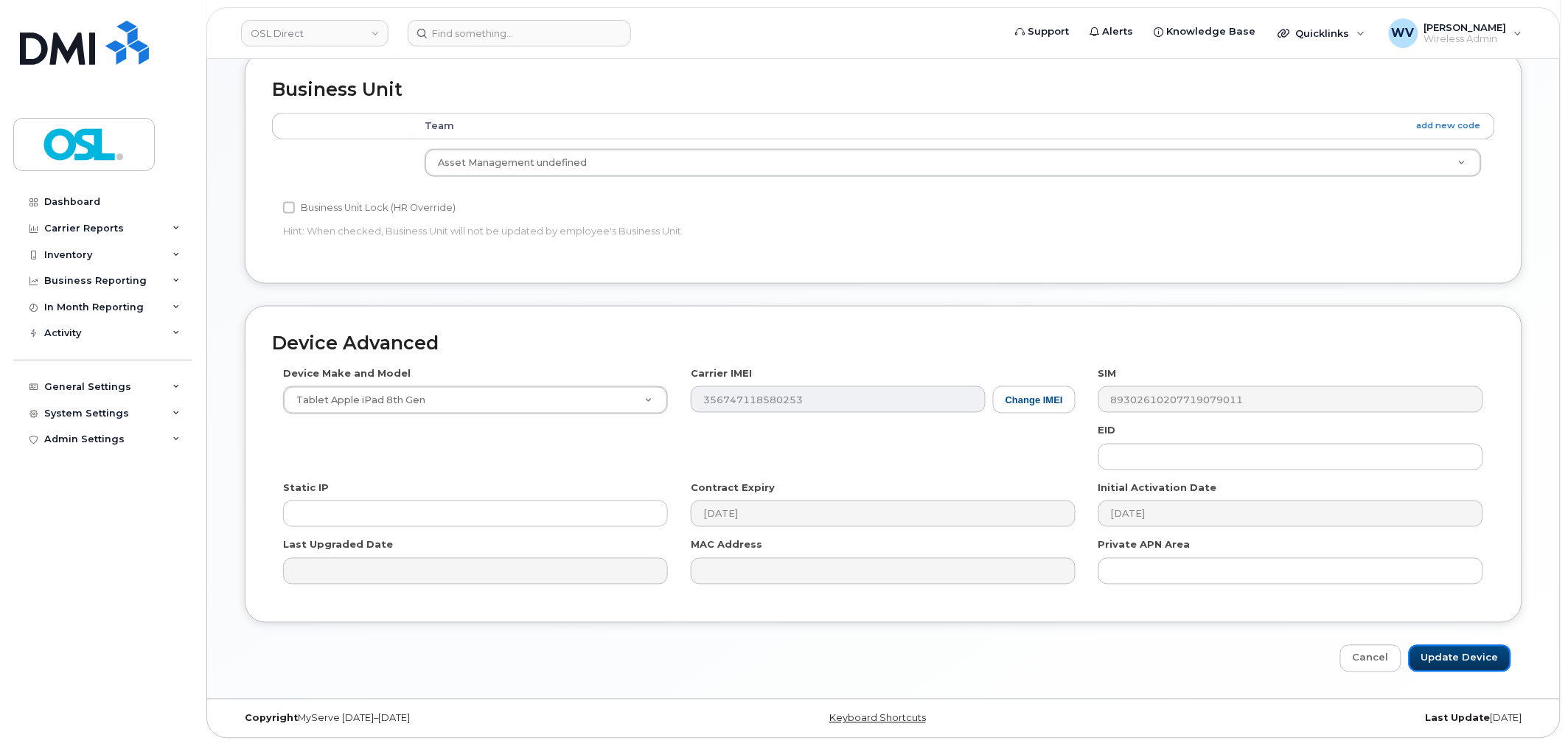
click at [1459, 647] on input "Update Device" at bounding box center [1459, 658] width 102 height 27
type input "Saving..."
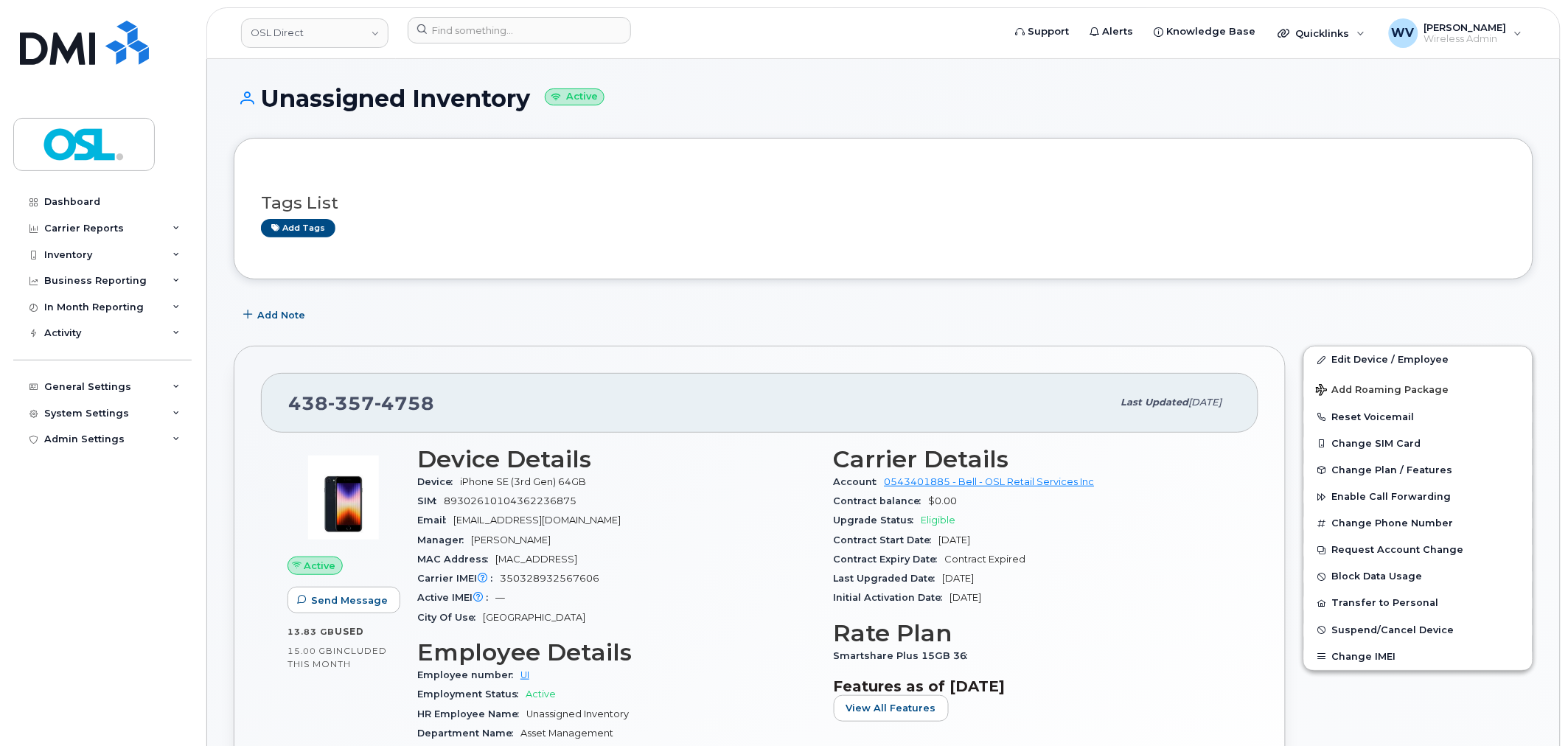
click at [394, 407] on span "4758" at bounding box center [404, 403] width 59 height 22
copy span "438 357 4758"
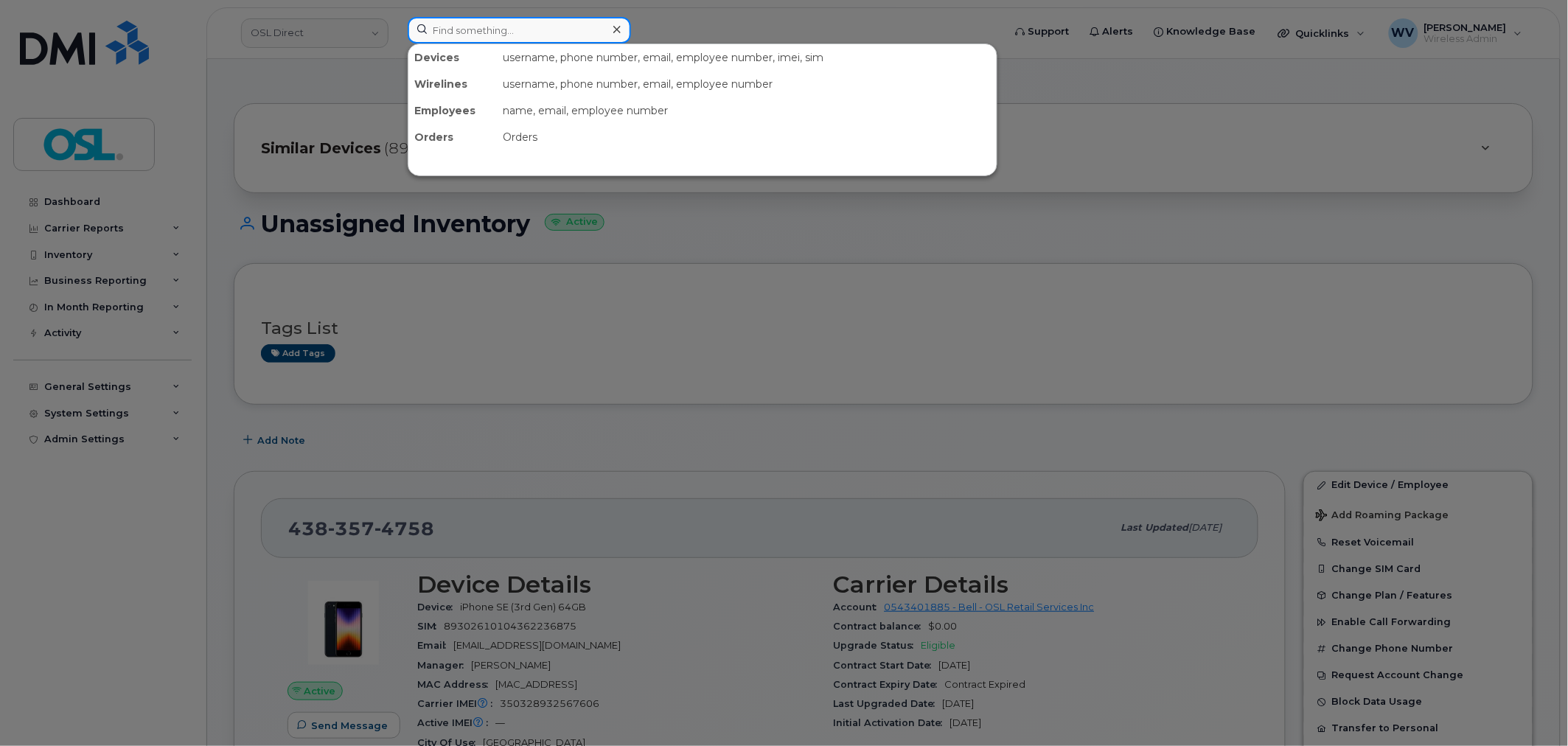
click at [455, 22] on input at bounding box center [520, 30] width 224 height 27
paste input "4184800642"
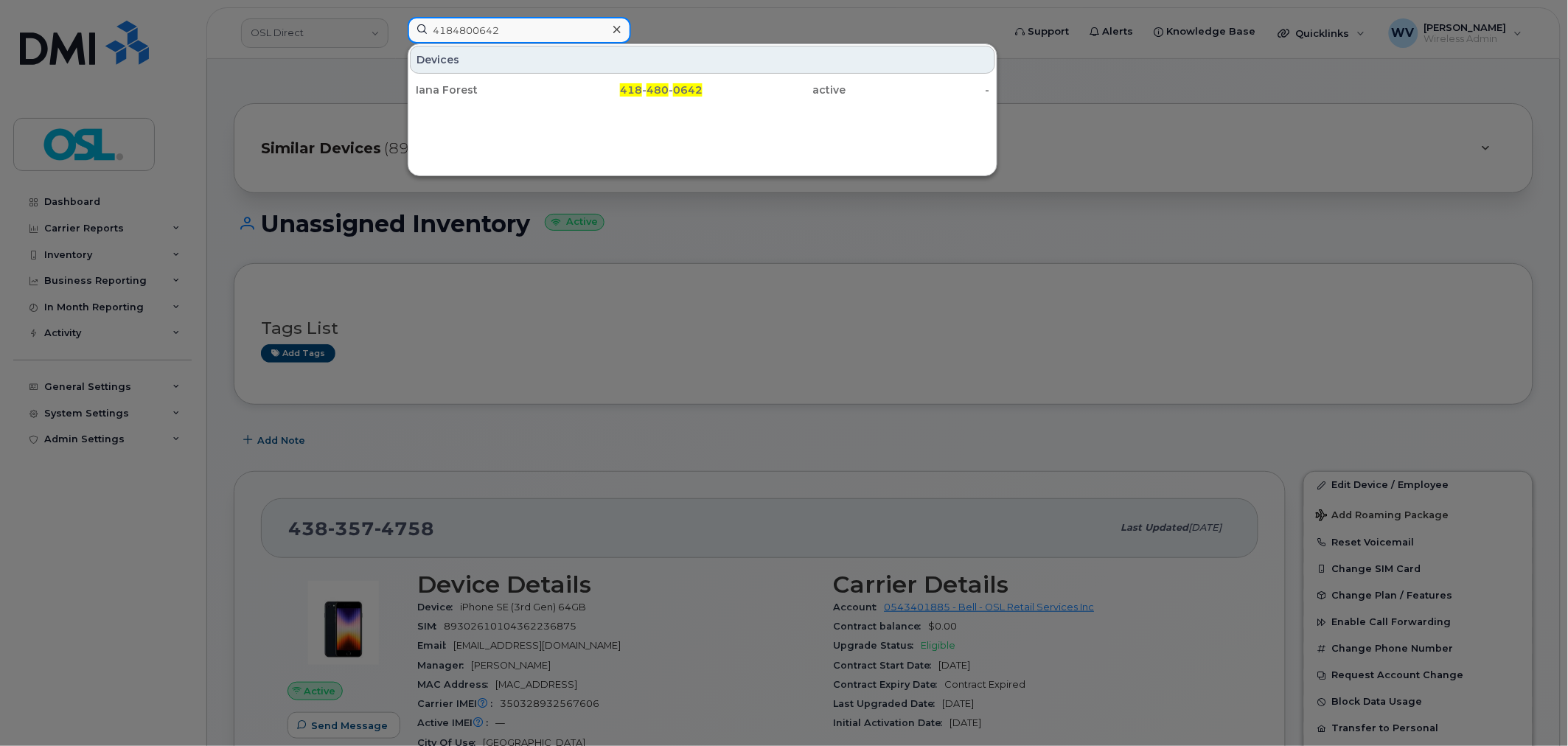
type input "4184800642"
drag, startPoint x: 503, startPoint y: 96, endPoint x: 585, endPoint y: 8, distance: 120.3
click at [503, 96] on div "Iana Forest" at bounding box center [488, 90] width 144 height 15
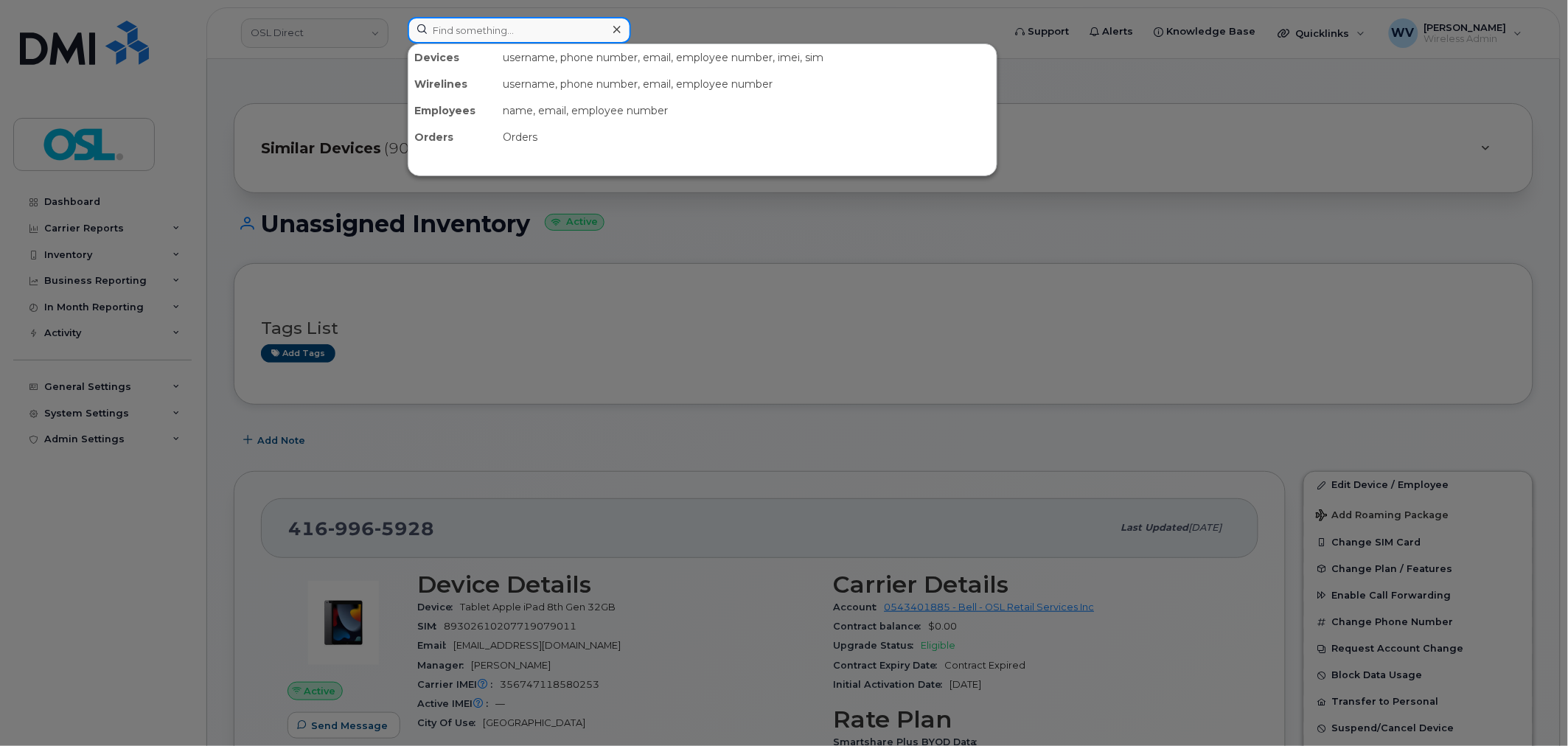
click at [597, 20] on input at bounding box center [520, 30] width 224 height 27
paste input "4164288196"
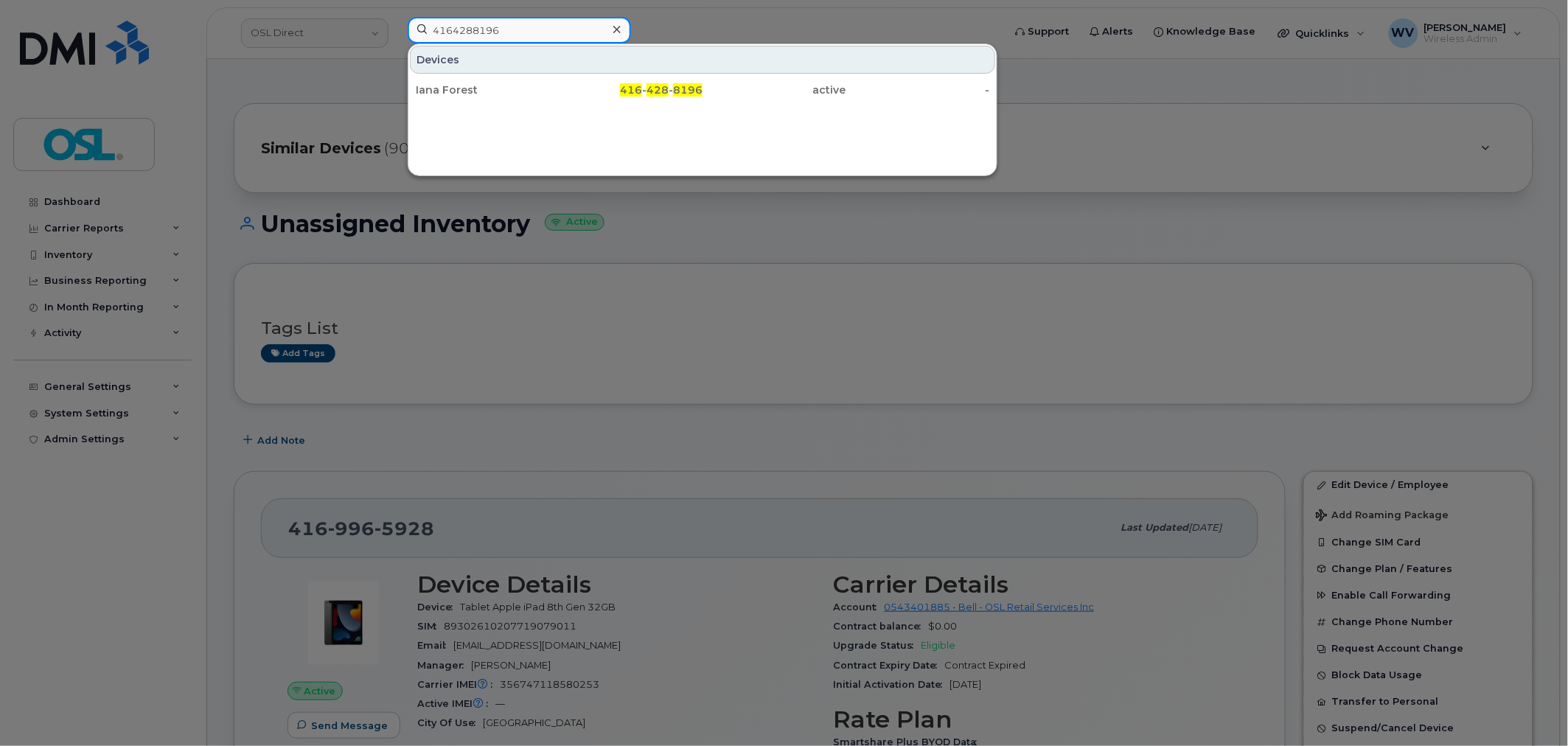
type input "4164288196"
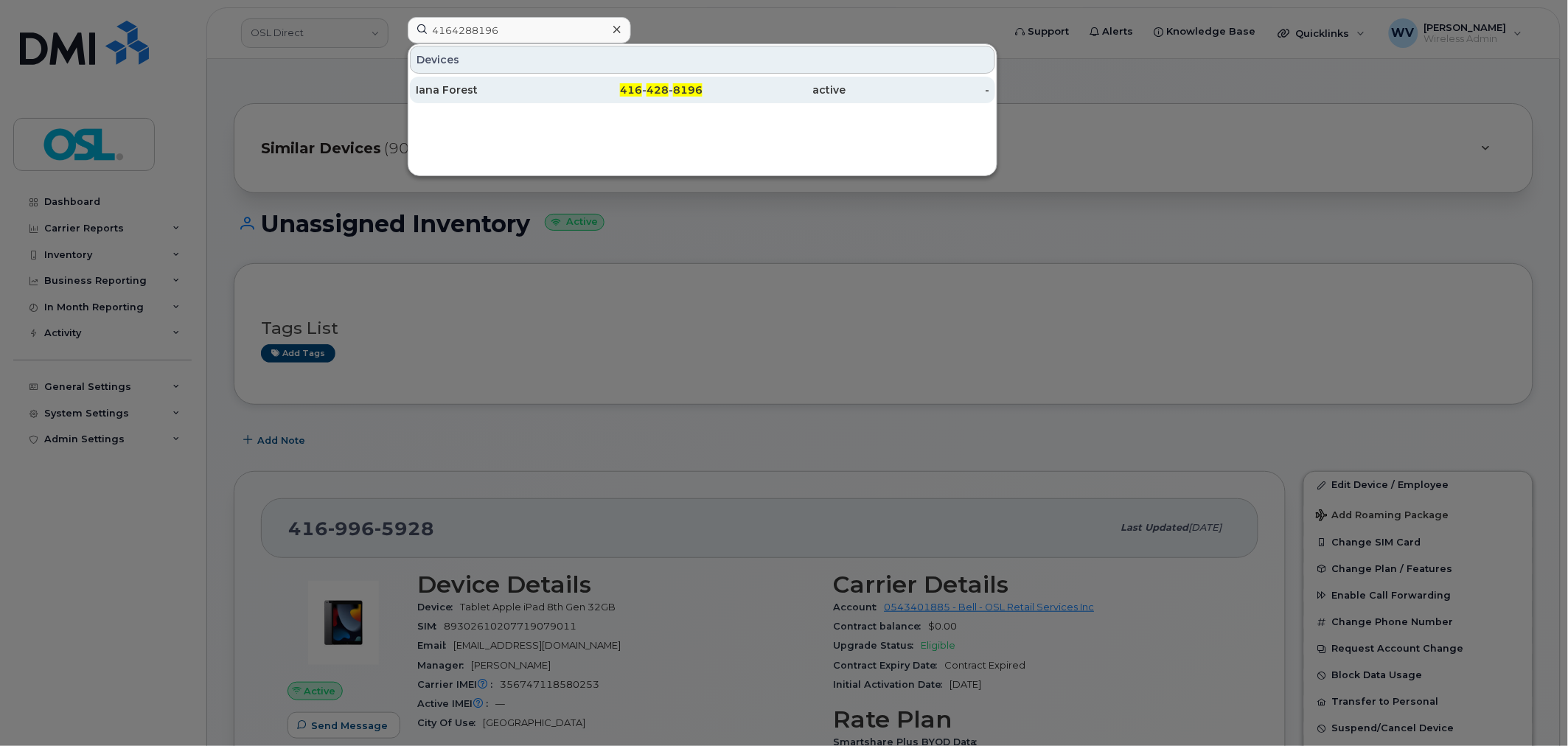
drag, startPoint x: 507, startPoint y: 80, endPoint x: 540, endPoint y: 77, distance: 33.1
click at [512, 91] on div "Iana Forest" at bounding box center [488, 90] width 144 height 15
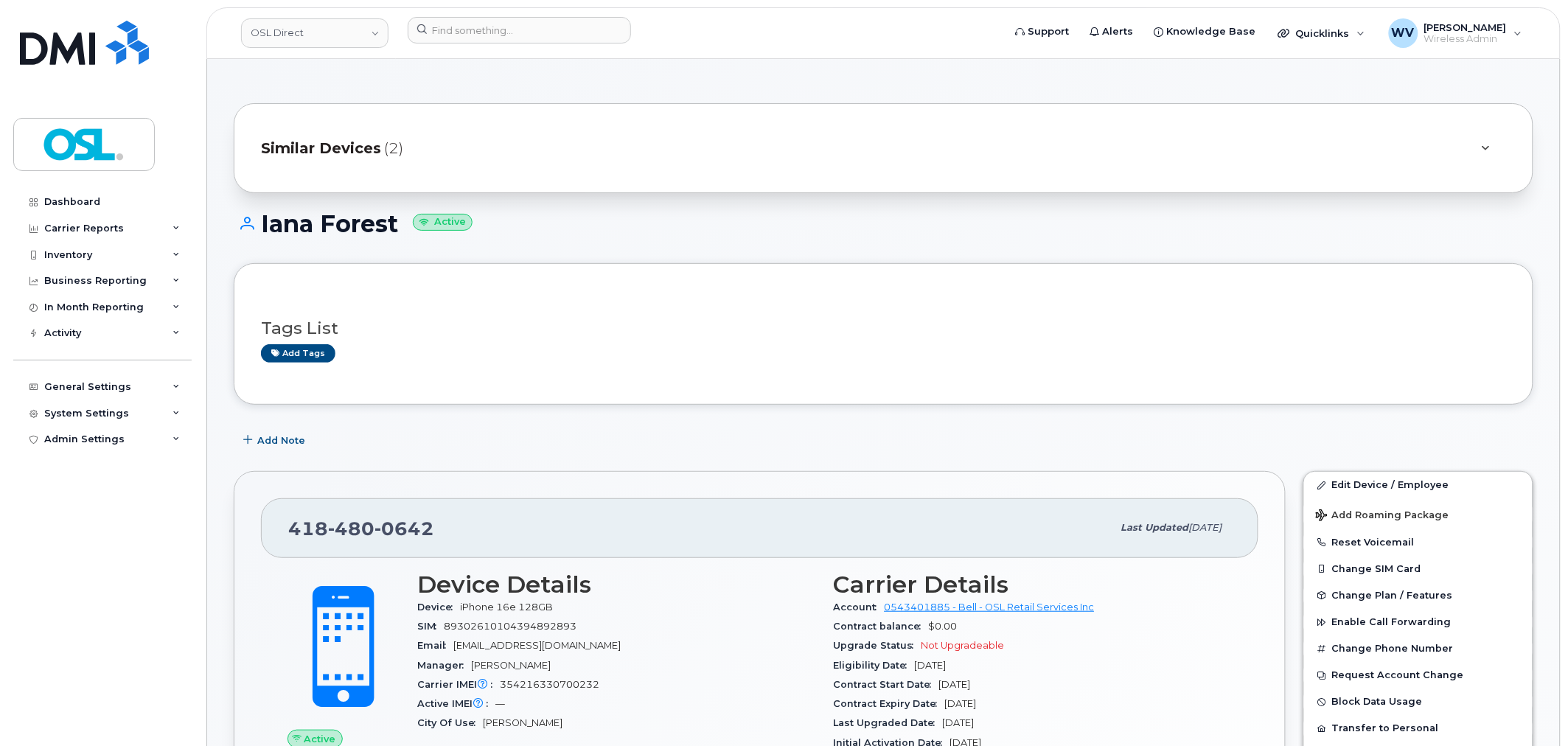
click at [356, 507] on div "418 480 0642 Last updated Sep 03, 2025" at bounding box center [760, 528] width 997 height 59
click at [359, 520] on span "480" at bounding box center [351, 529] width 46 height 22
click at [360, 520] on span "480" at bounding box center [351, 529] width 46 height 22
copy span "418 480 0642"
click at [1375, 475] on link "Edit Device / Employee" at bounding box center [1418, 486] width 228 height 27
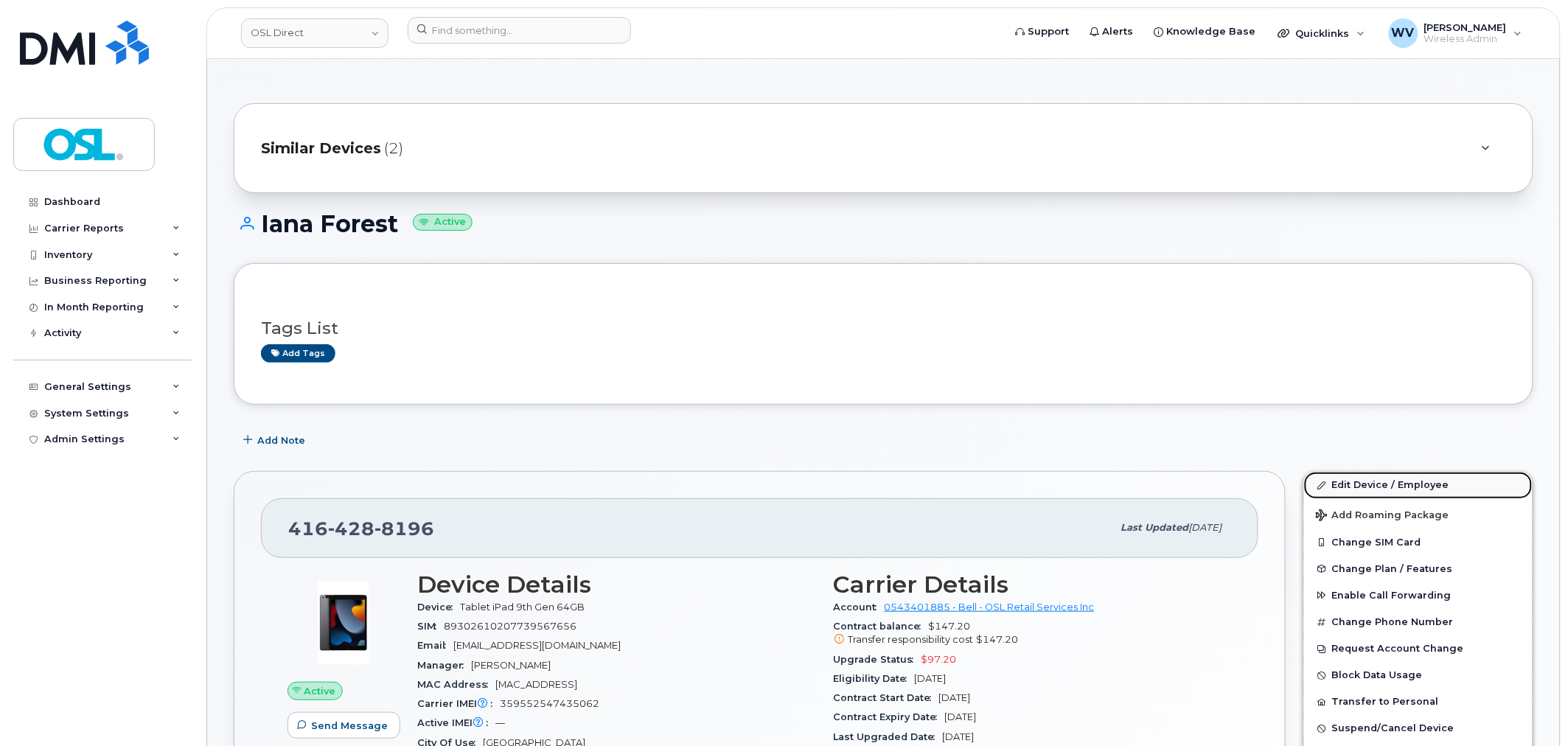
click at [1434, 493] on link "Edit Device / Employee" at bounding box center [1418, 486] width 228 height 27
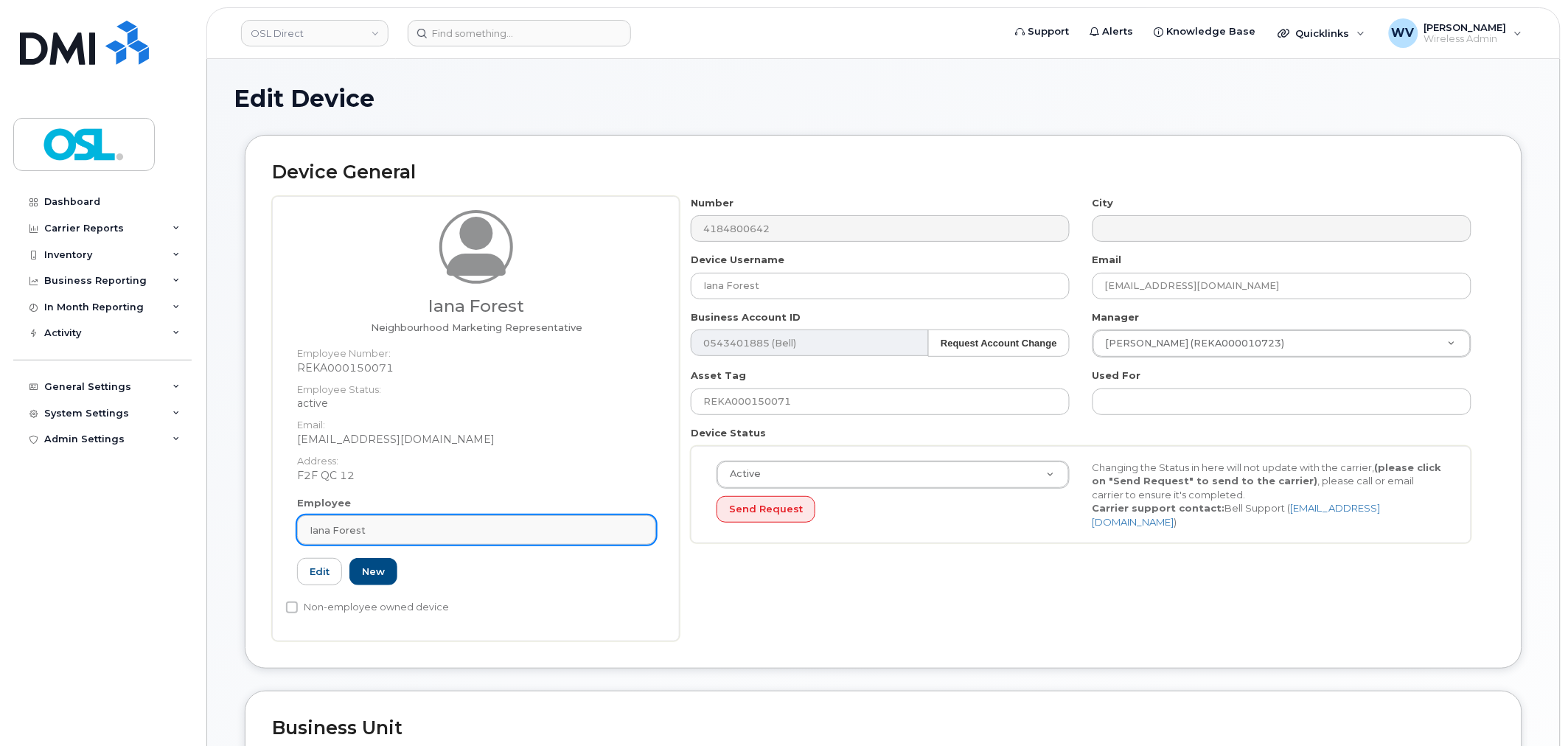
click at [403, 518] on link "Iana Forest" at bounding box center [476, 530] width 359 height 30
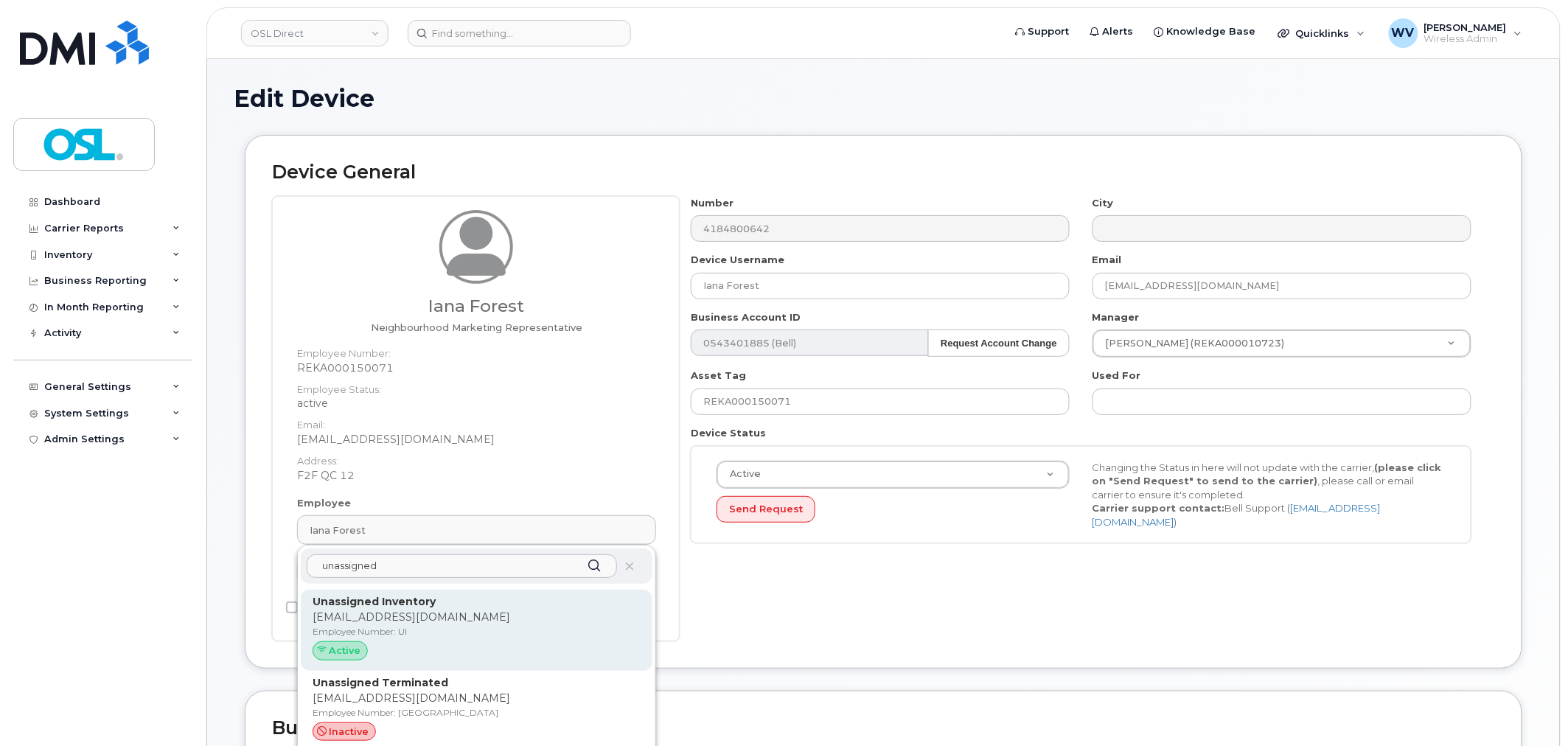
type input "unassigned"
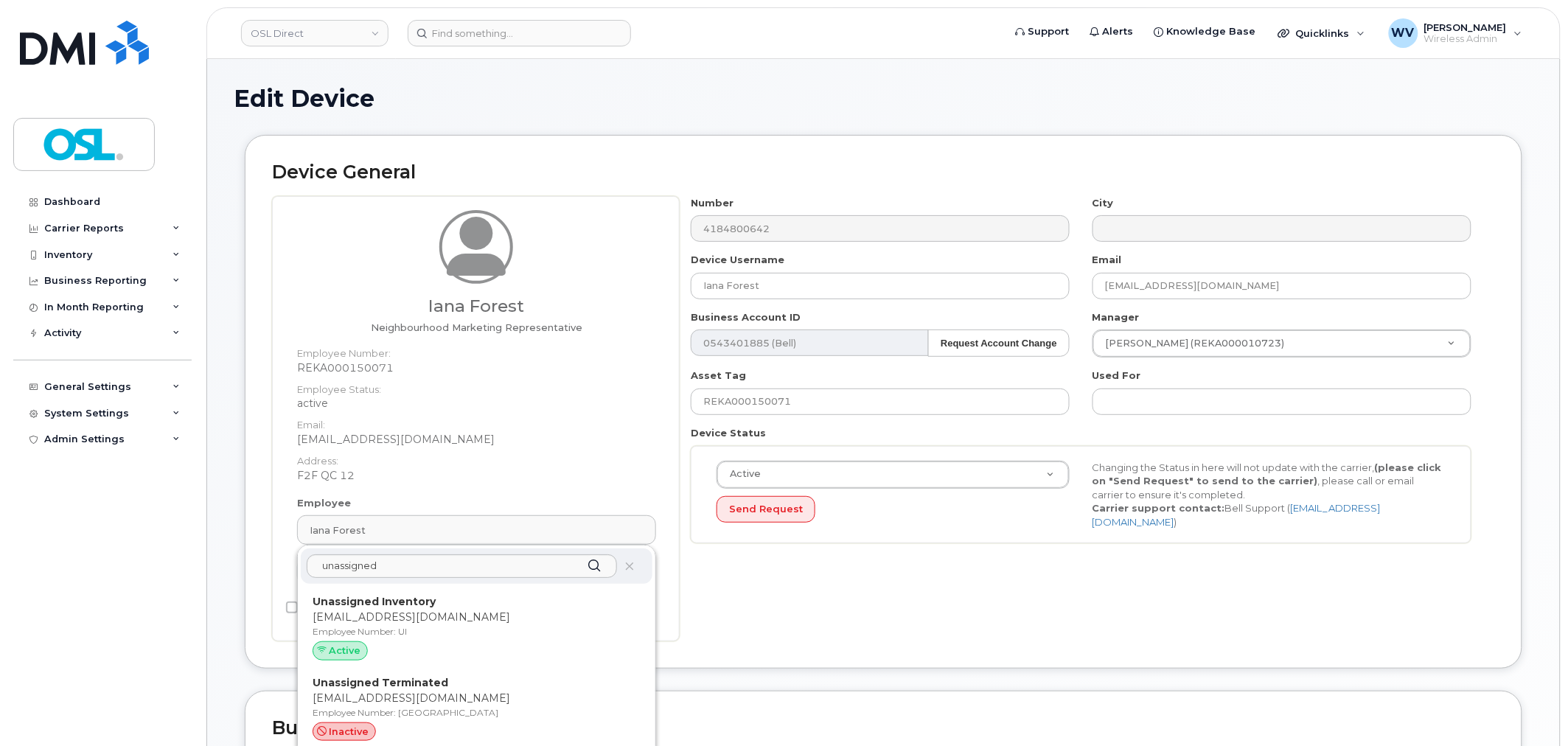
drag, startPoint x: 403, startPoint y: 621, endPoint x: 865, endPoint y: 58, distance: 728.3
click at [403, 622] on p "[EMAIL_ADDRESS][DOMAIN_NAME]" at bounding box center [477, 618] width 328 height 16
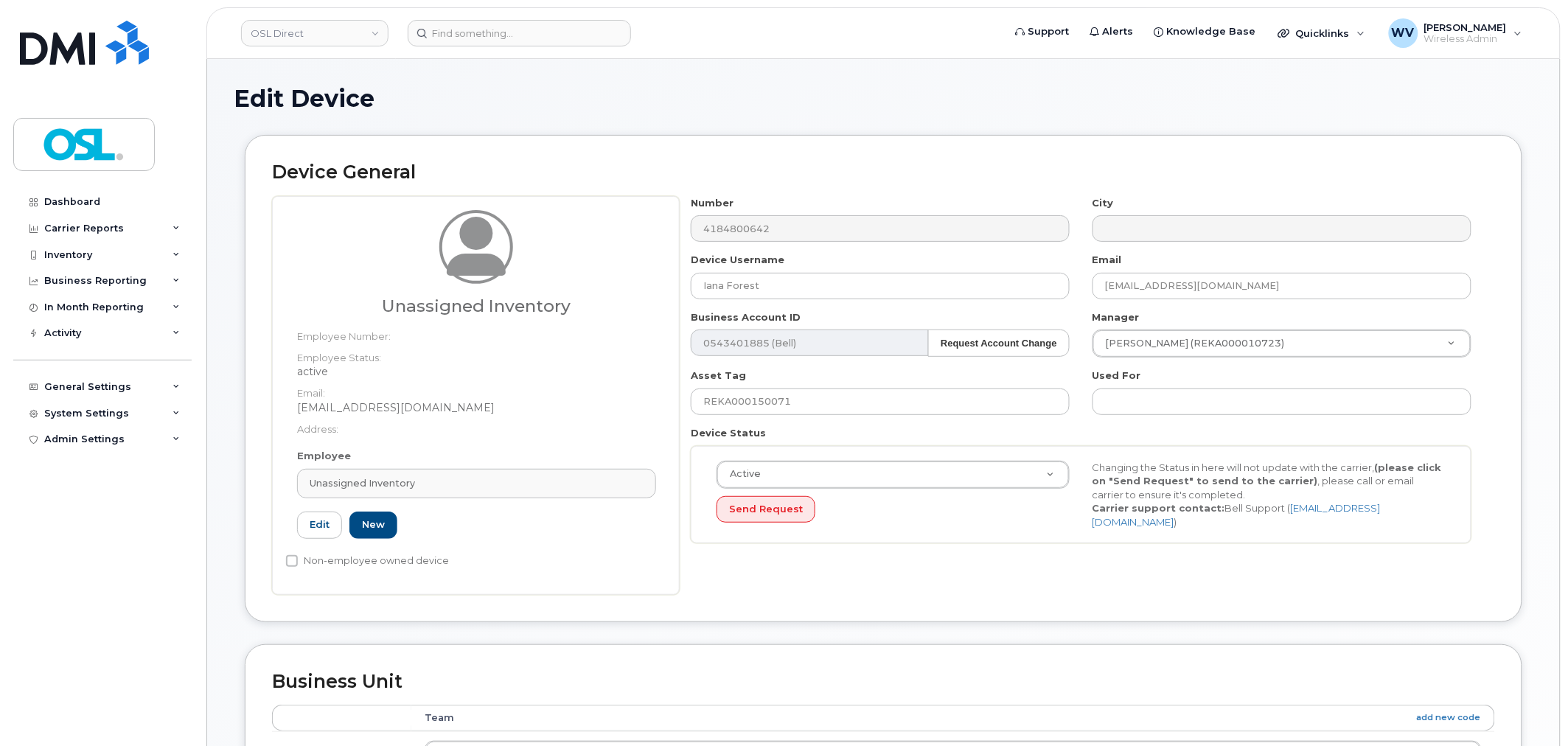
type input "UI"
type input "Unassigned Inventory"
type input "[EMAIL_ADDRESS][DOMAIN_NAME]"
type input "4724252"
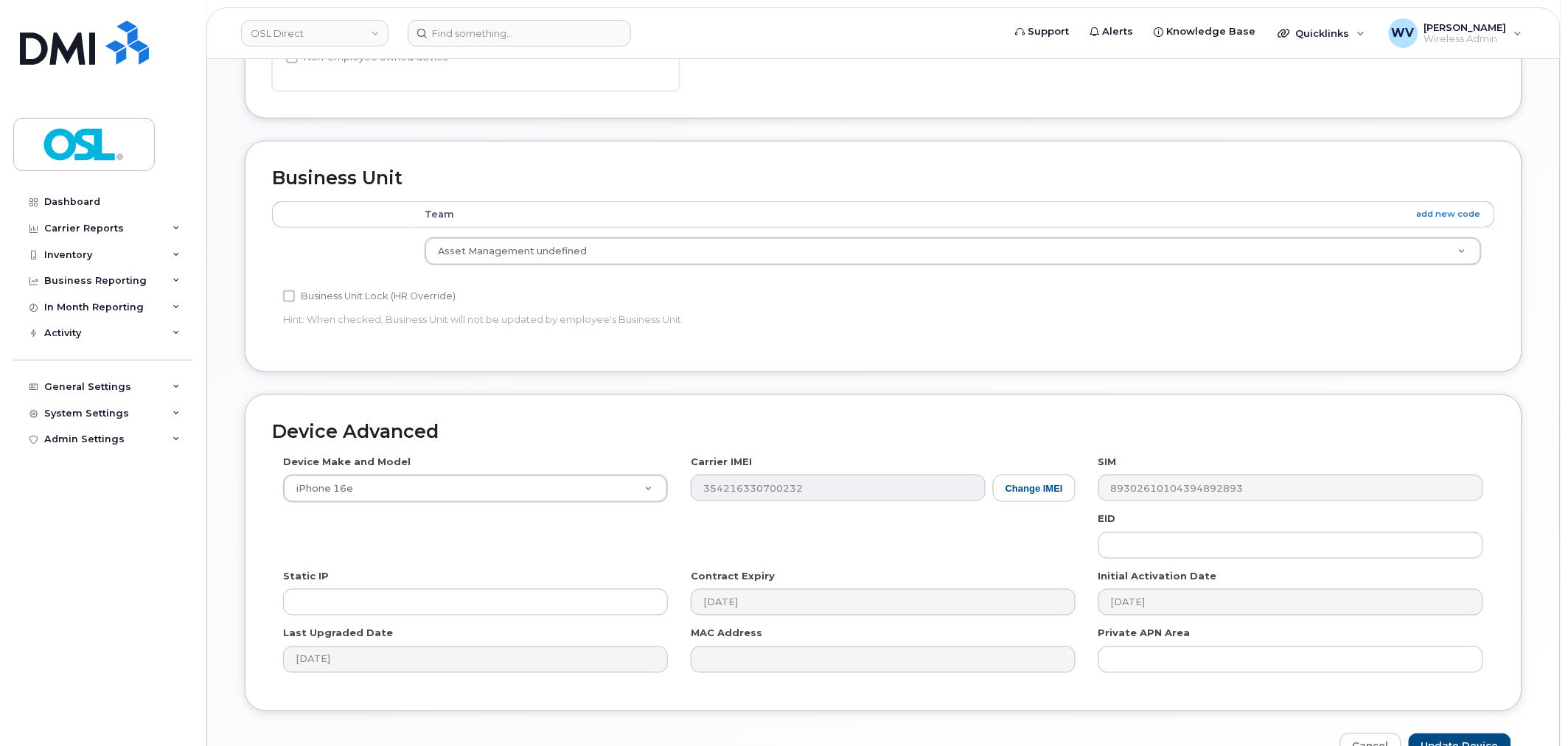
scroll to position [593, 0]
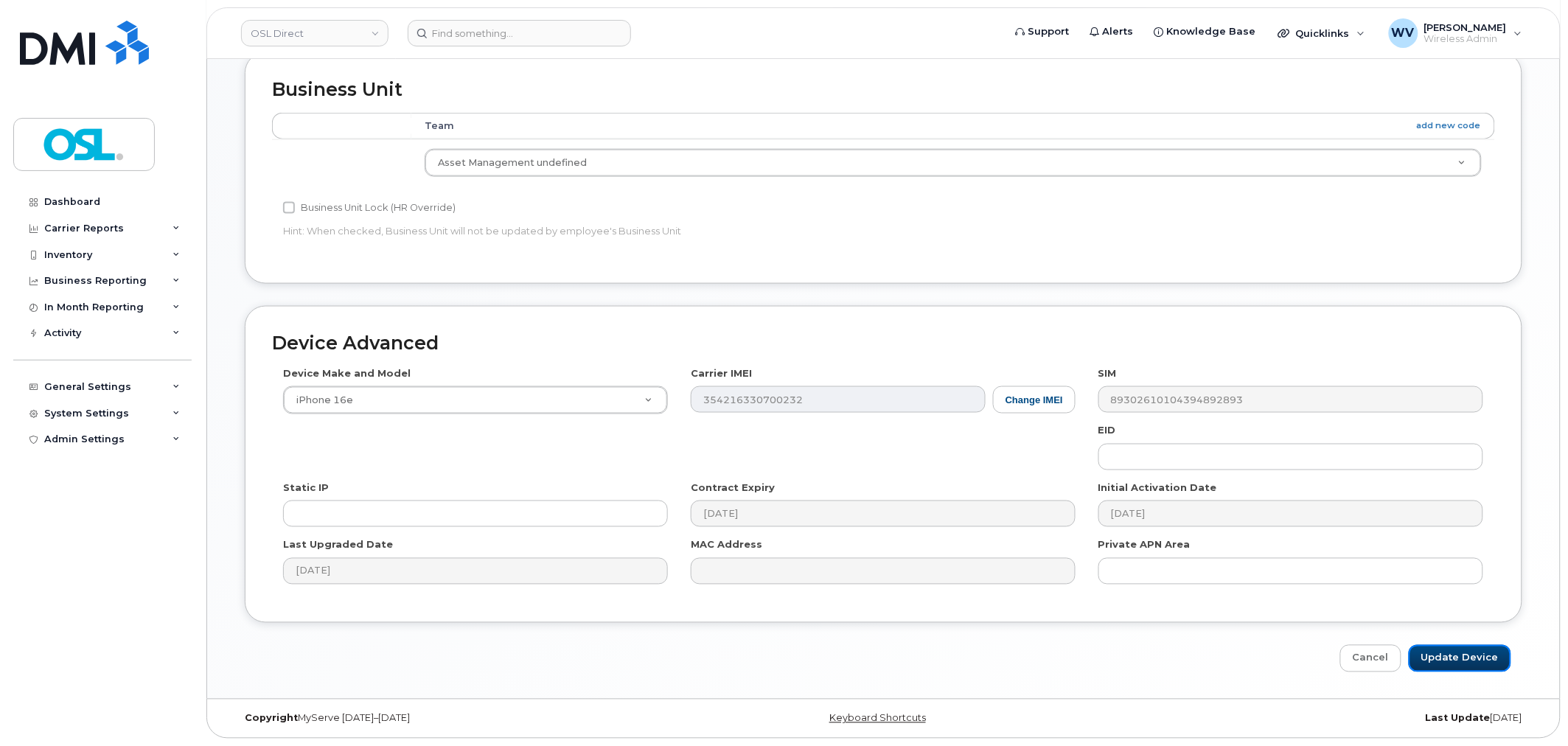
click at [1434, 661] on input "Update Device" at bounding box center [1459, 658] width 102 height 27
type input "Saving..."
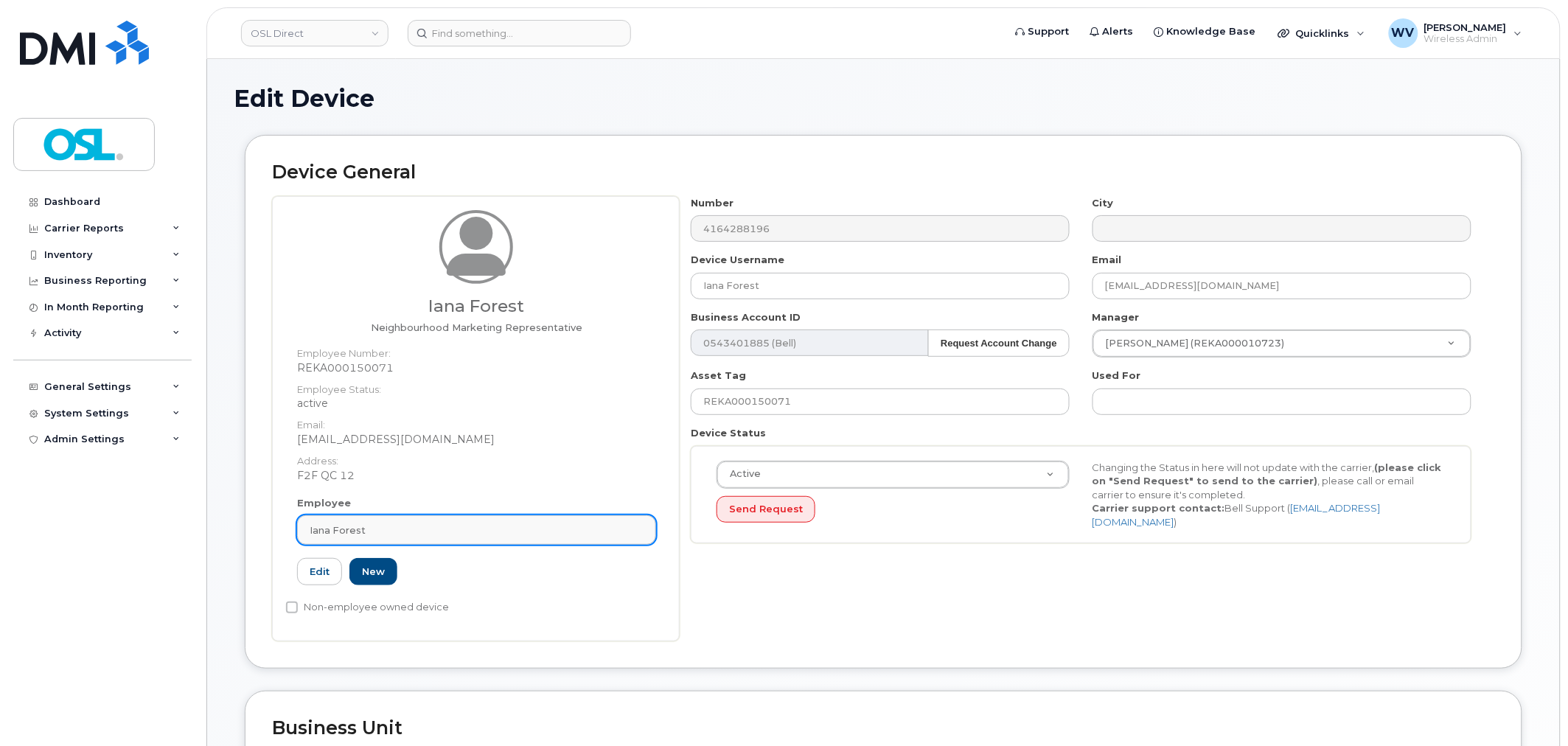
click at [504, 518] on link "Iana Forest" at bounding box center [476, 530] width 359 height 30
paste input "unassigned"
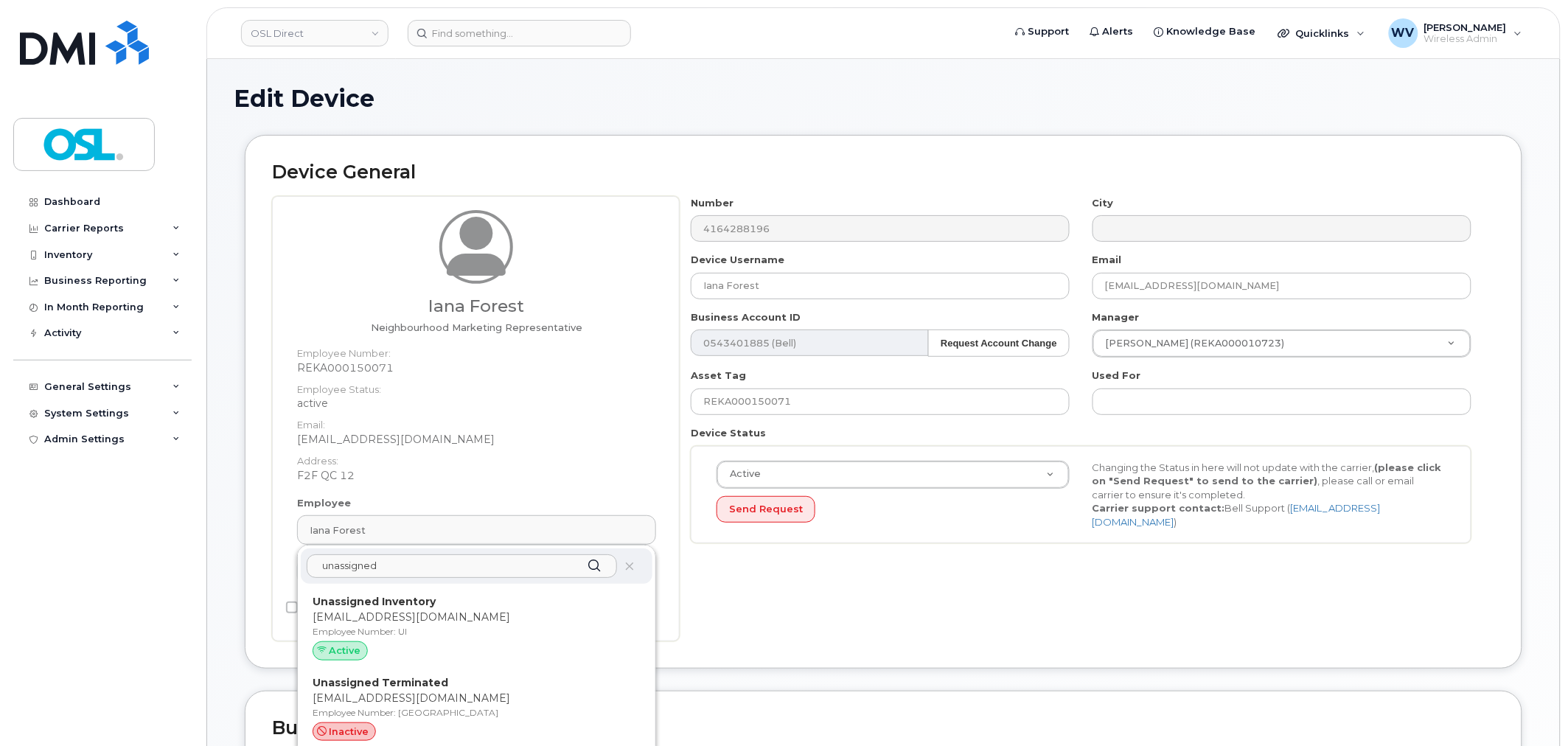
type input "unassigned"
click at [436, 605] on p "Unassigned Inventory" at bounding box center [477, 602] width 328 height 16
type input "UI"
type input "Unassigned Inventory"
type input "[EMAIL_ADDRESS][DOMAIN_NAME]"
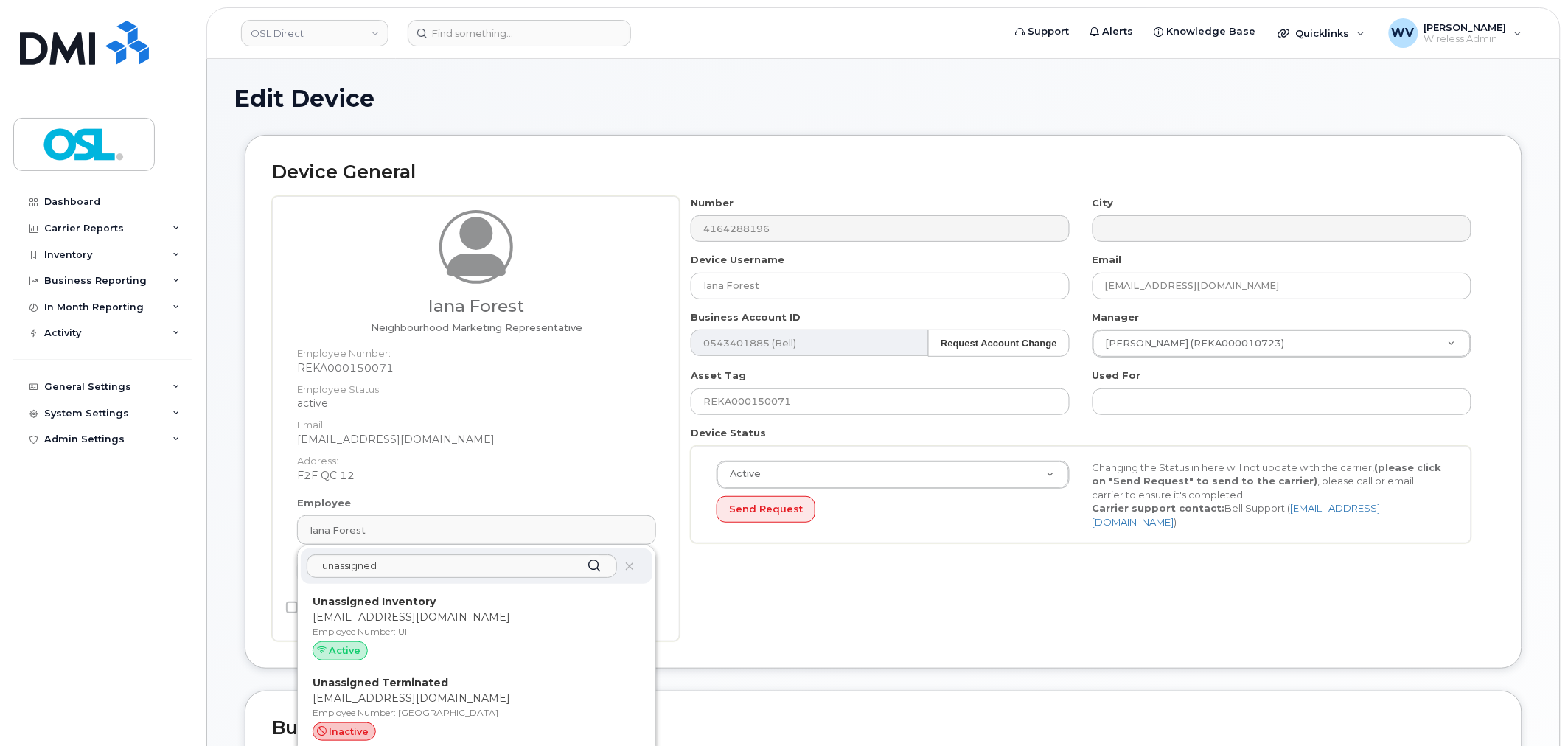
type input "4724252"
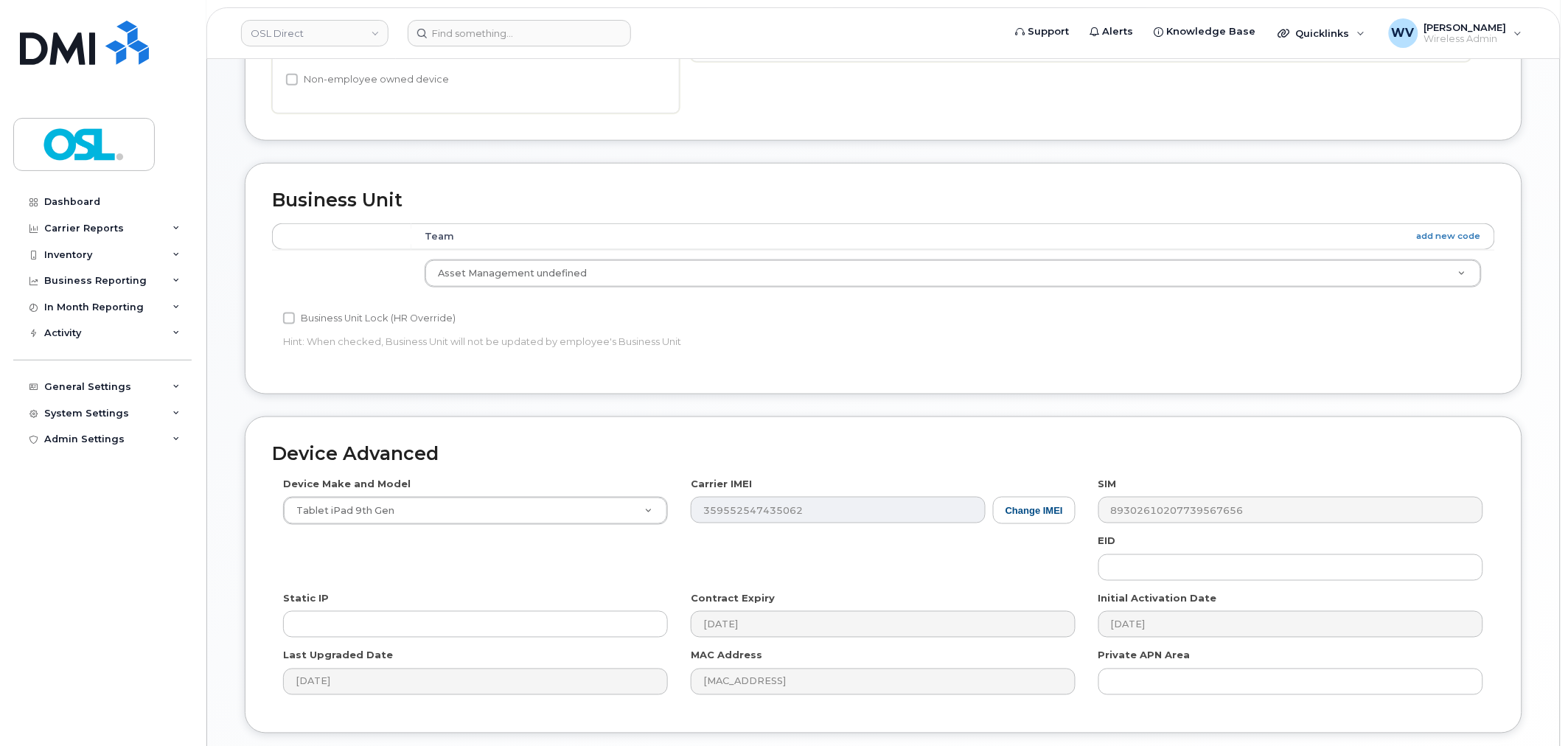
scroll to position [573, 0]
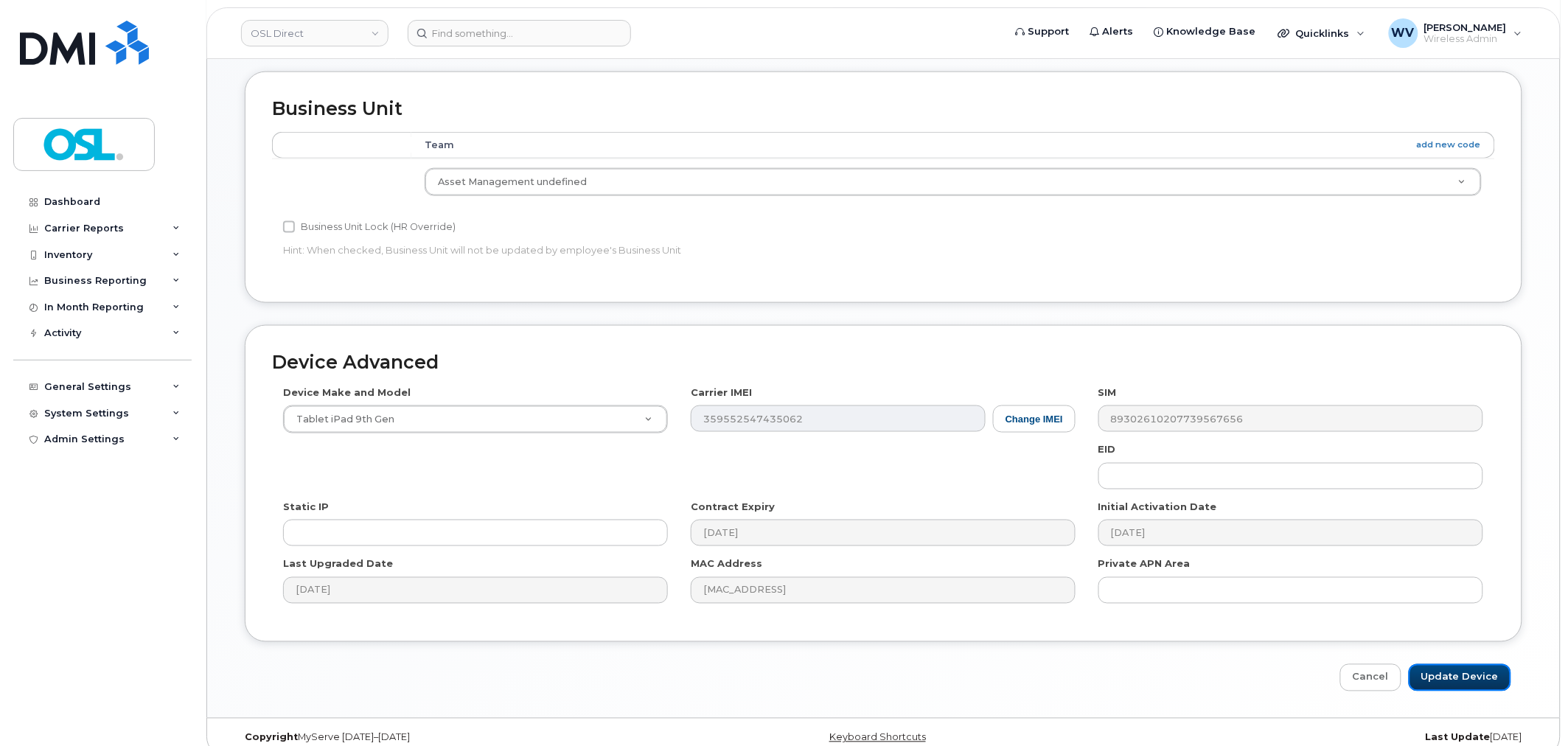
drag, startPoint x: 1467, startPoint y: 675, endPoint x: 1148, endPoint y: 57, distance: 695.5
click at [1467, 675] on input "Update Device" at bounding box center [1459, 678] width 102 height 27
type input "Saving..."
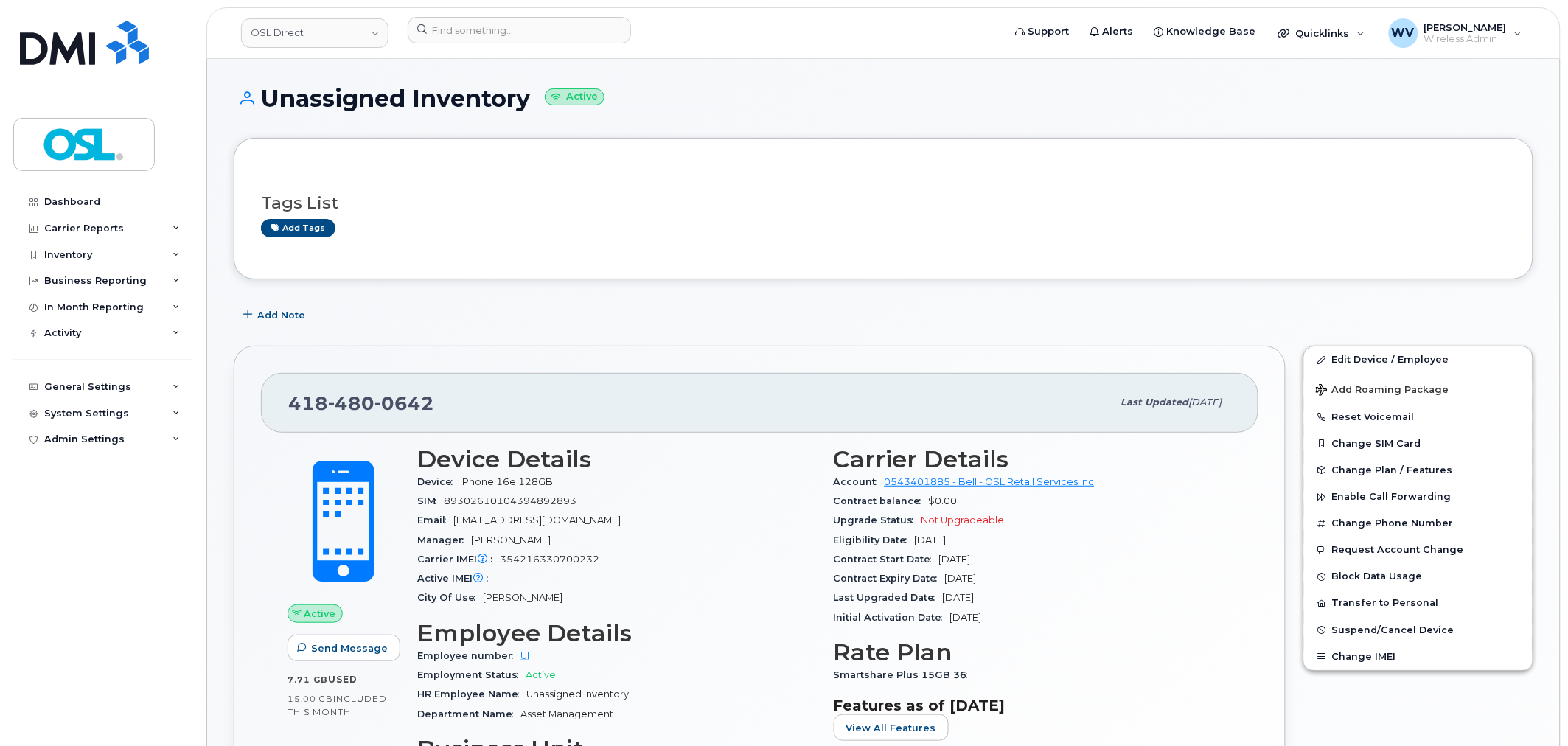
click at [408, 402] on span "0642" at bounding box center [404, 403] width 59 height 22
copy span "418 480 0642"
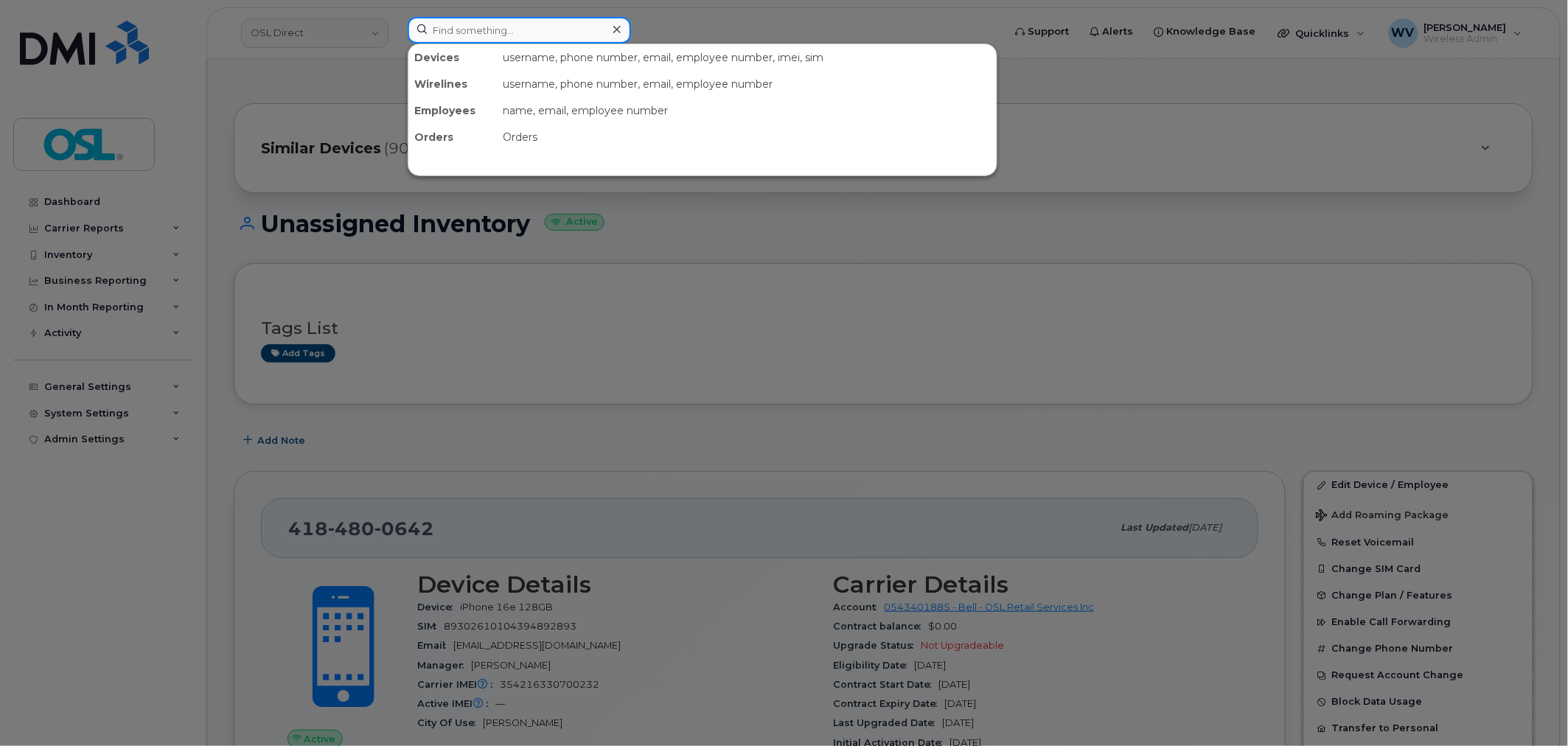
click at [531, 27] on input at bounding box center [520, 30] width 224 height 27
paste input "9024783515"
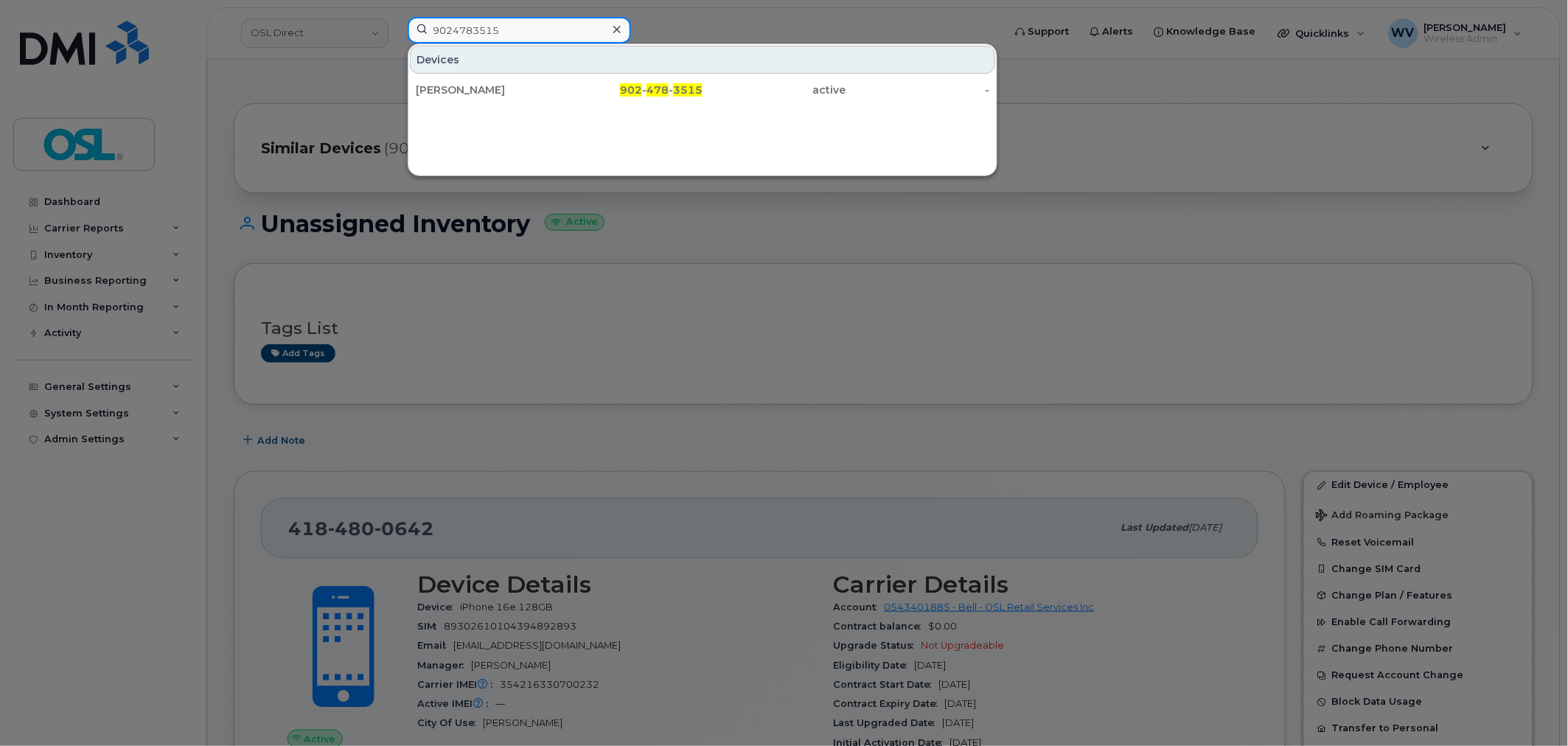
type input "9024783515"
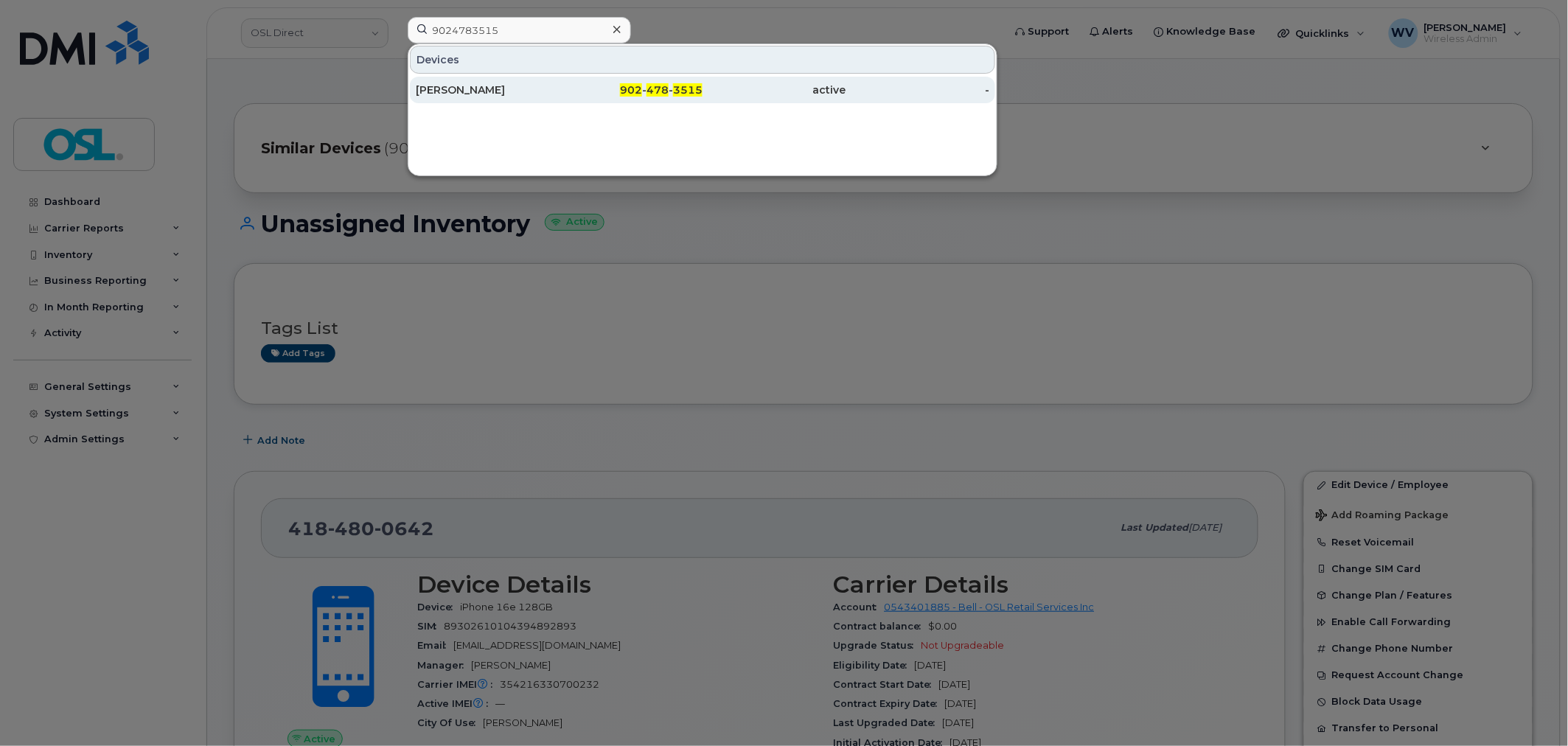
click at [537, 81] on div "[PERSON_NAME]" at bounding box center [488, 90] width 144 height 27
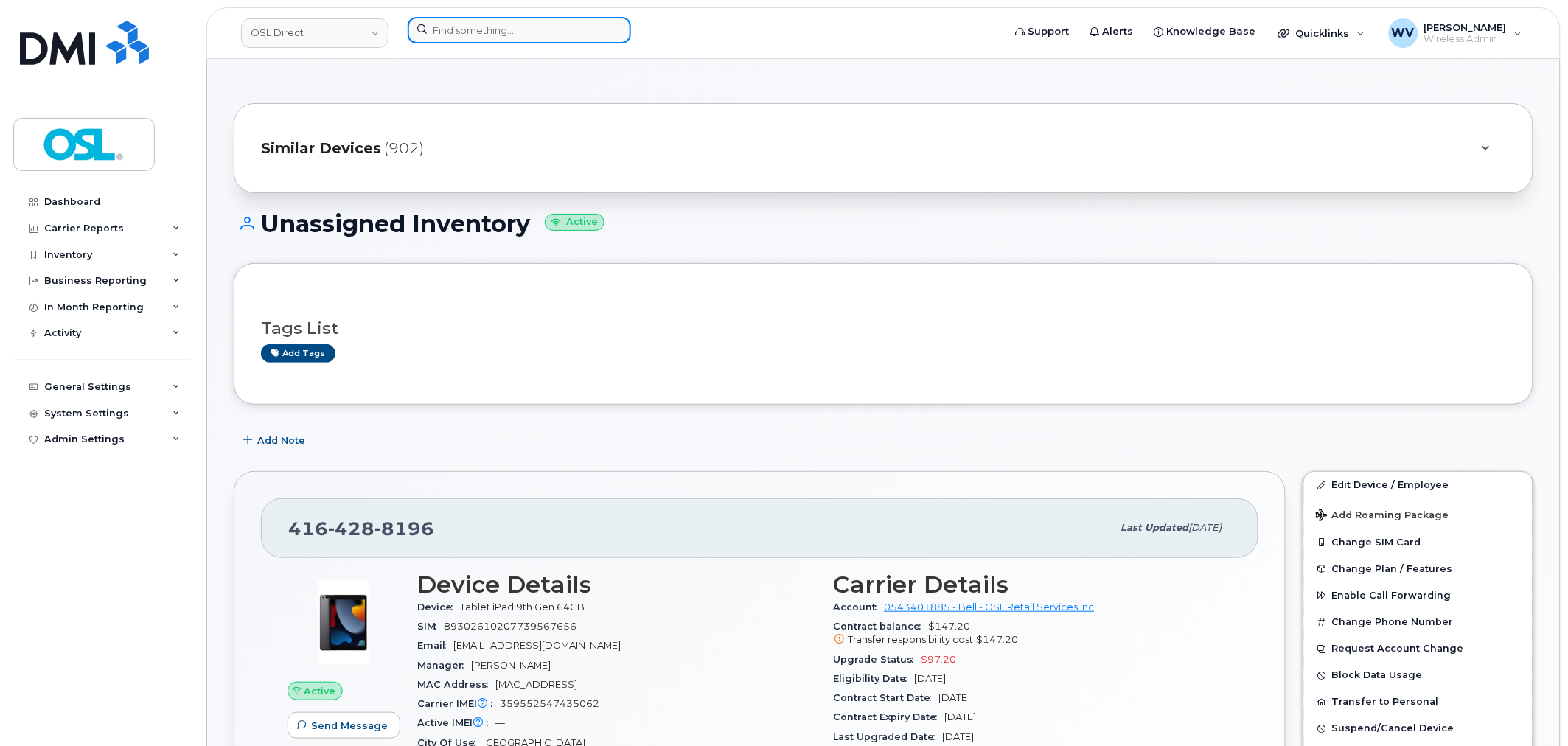
click at [554, 35] on input at bounding box center [520, 30] width 224 height 27
paste input "[PERSON_NAME]"
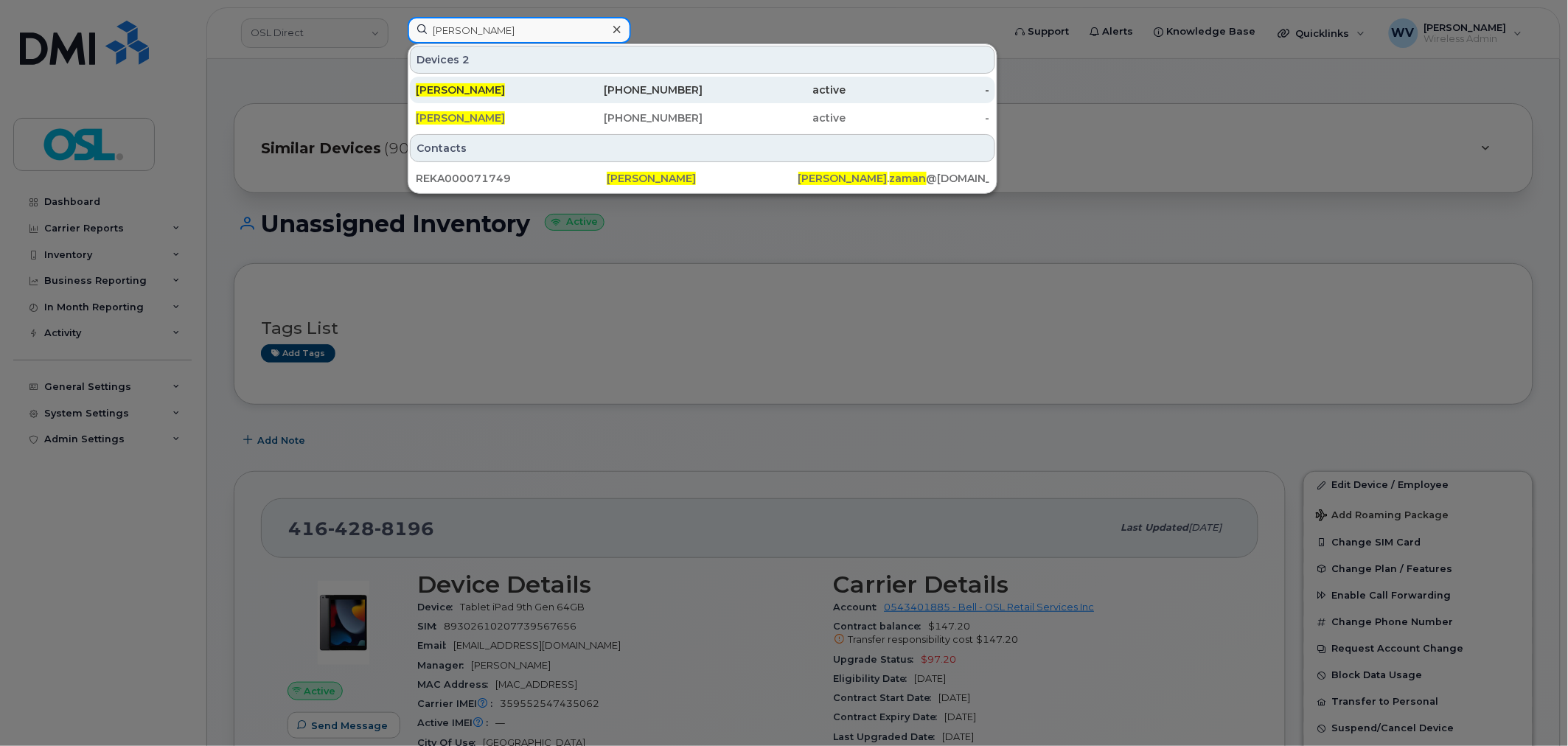
type input "[PERSON_NAME]"
click at [563, 92] on div "416-459-0453" at bounding box center [632, 90] width 144 height 15
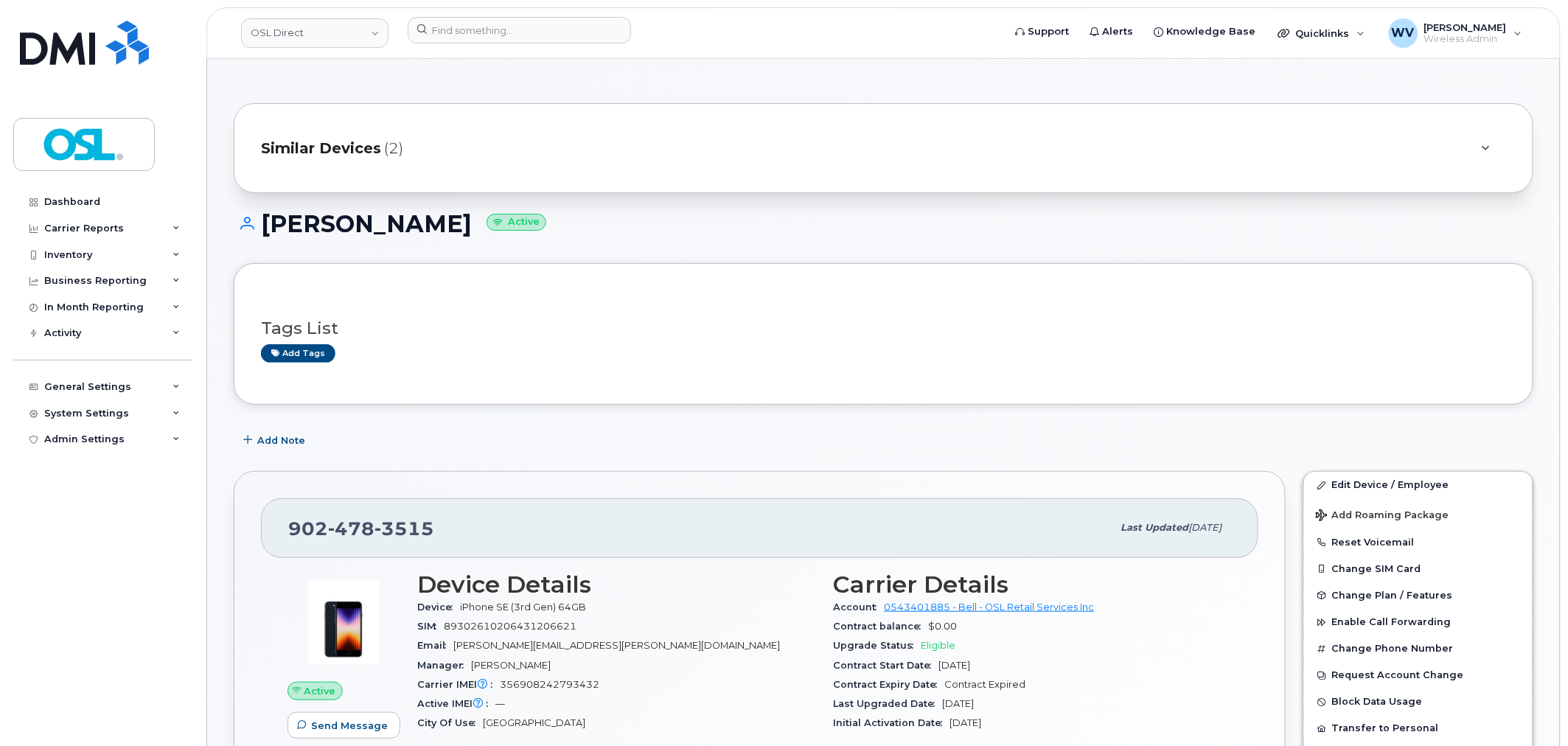
click at [378, 226] on h1 "[PERSON_NAME] Active" at bounding box center [883, 224] width 1300 height 26
click at [323, 223] on h1 "[PERSON_NAME] Active" at bounding box center [883, 224] width 1300 height 26
copy h1 "[PERSON_NAME]"
click at [378, 511] on div "[PHONE_NUMBER] Last updated [DATE]" at bounding box center [760, 528] width 997 height 59
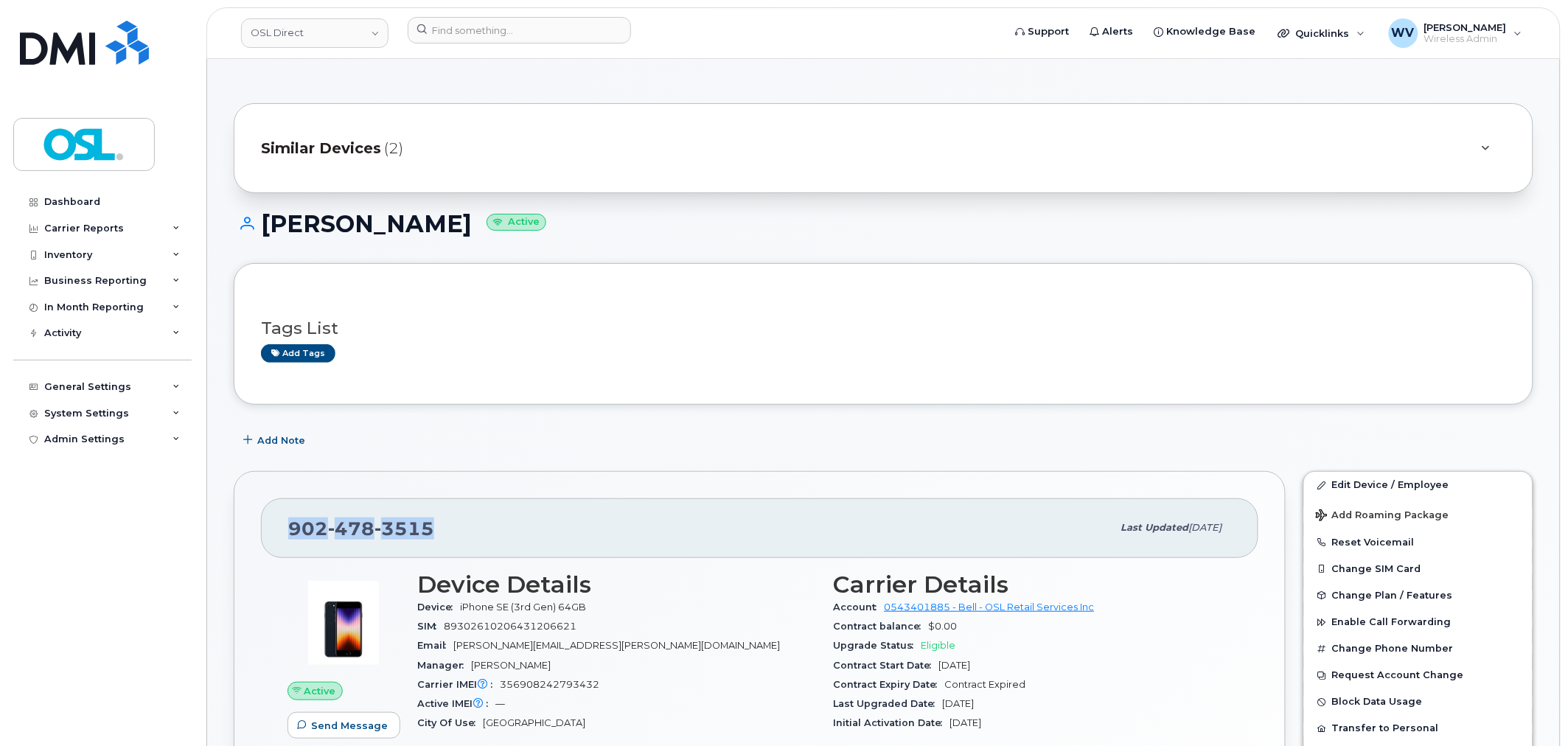
click at [378, 511] on div "[PHONE_NUMBER] Last updated [DATE]" at bounding box center [760, 528] width 997 height 59
click at [1343, 475] on link "Edit Device / Employee" at bounding box center [1418, 486] width 228 height 27
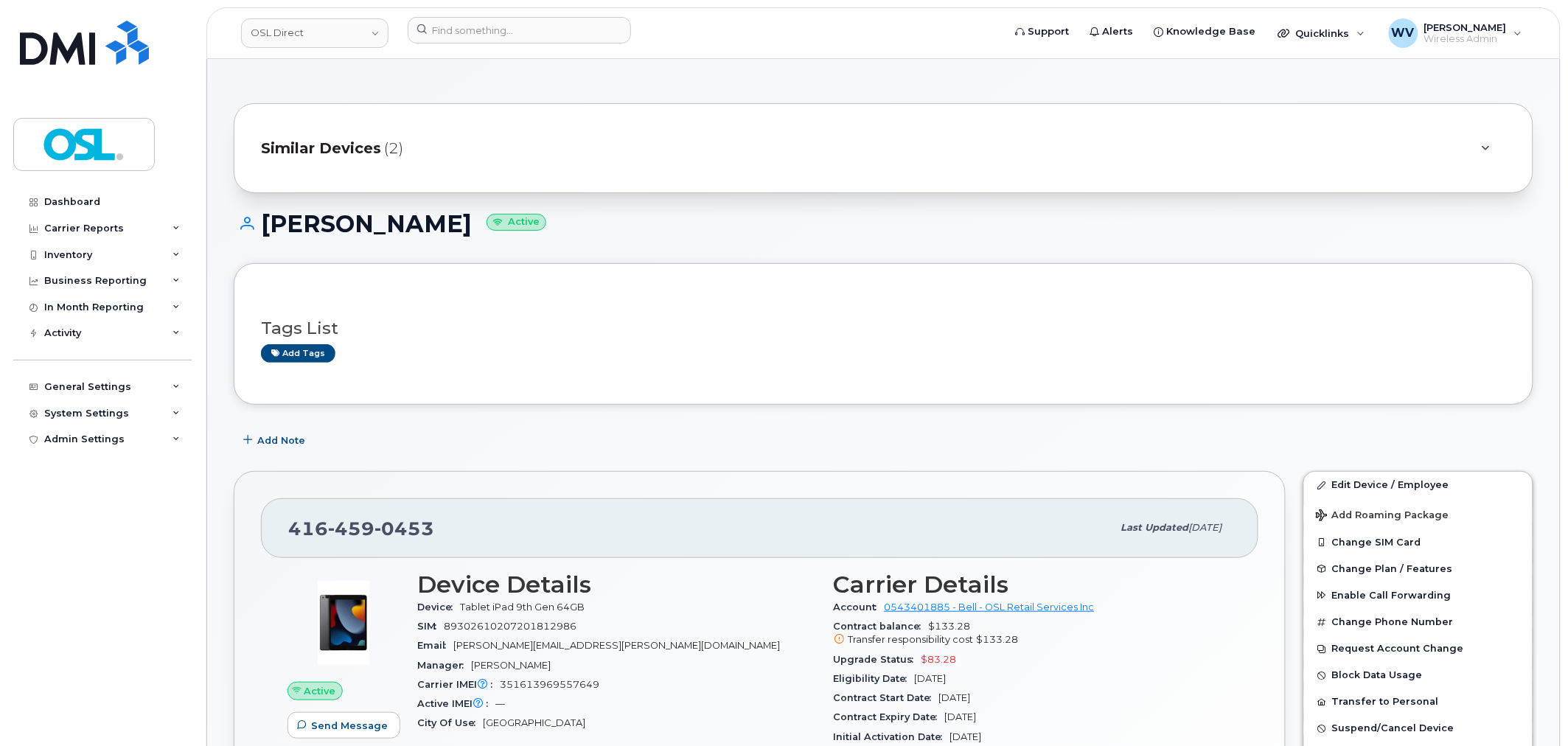
click at [1405, 471] on div "Edit Device / Employee Add Roaming Package Change SIM Card Change Plan / Featur…" at bounding box center [1418, 761] width 248 height 597
click at [1406, 483] on link "Edit Device / Employee" at bounding box center [1418, 486] width 228 height 27
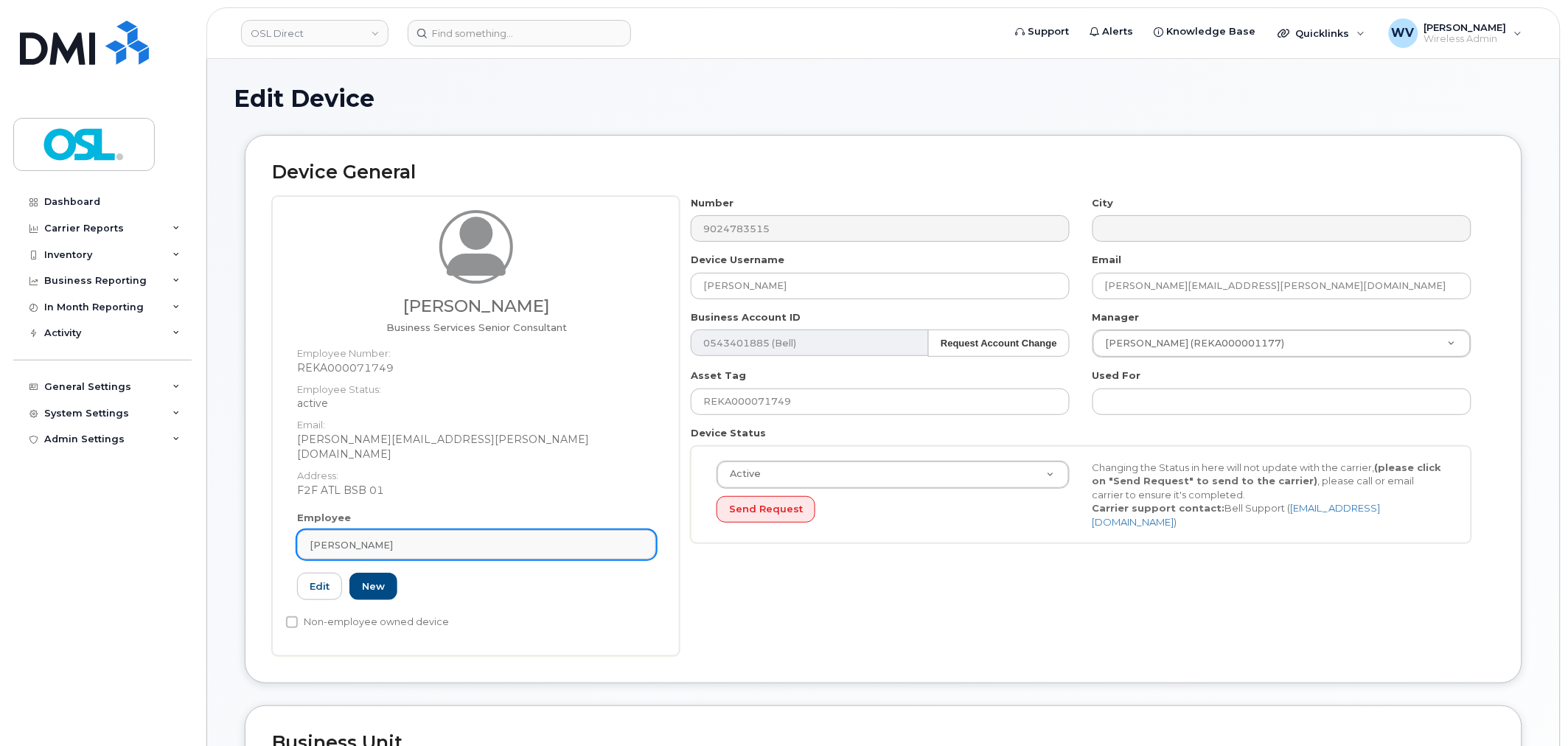
click at [428, 539] on div "Shabaz Zaman" at bounding box center [476, 546] width 334 height 14
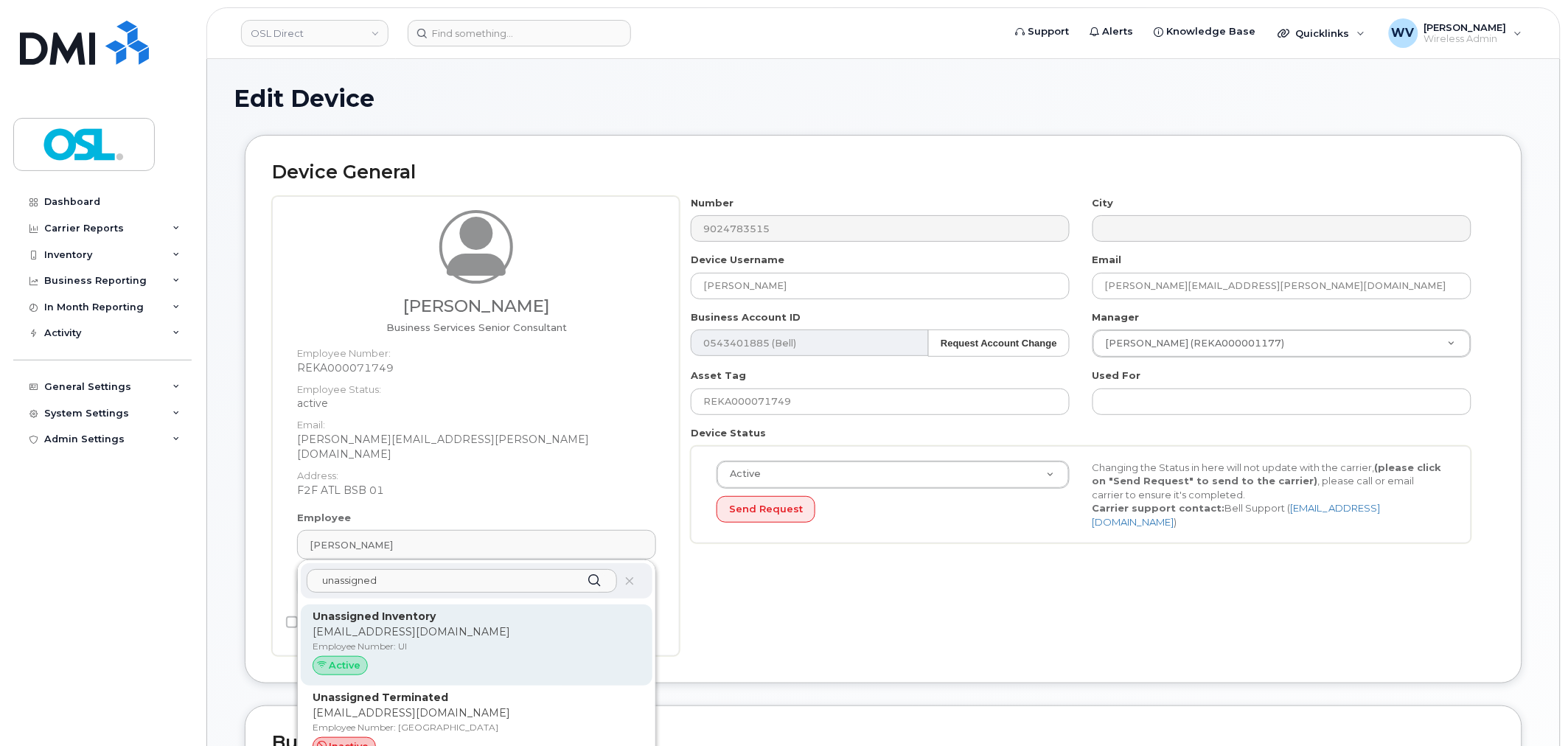
type input "unassigned"
click at [391, 625] on p "[EMAIL_ADDRESS][DOMAIN_NAME]" at bounding box center [477, 633] width 328 height 16
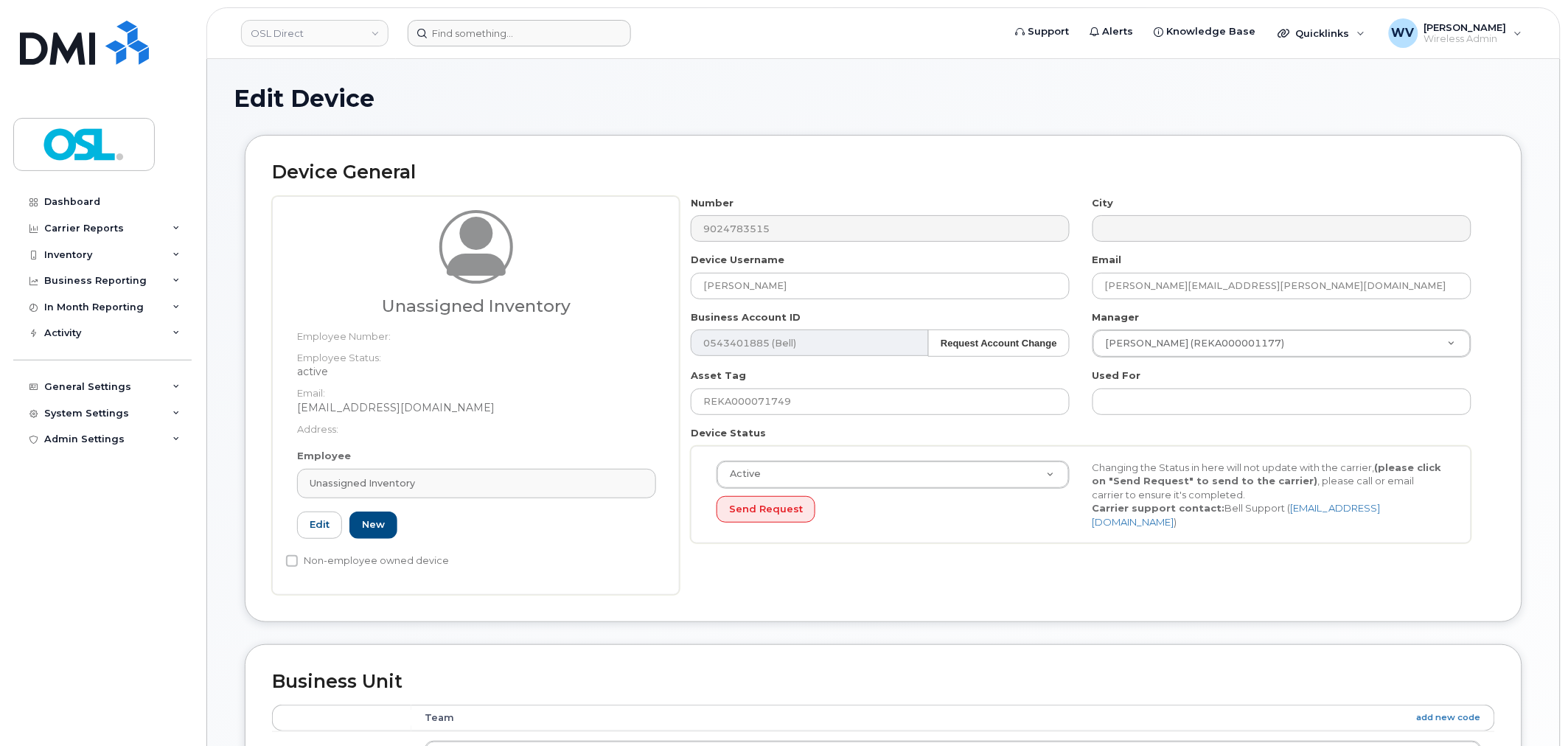
type input "UI"
type input "Unassigned Inventory"
type input "[EMAIL_ADDRESS][DOMAIN_NAME]"
type input "4724252"
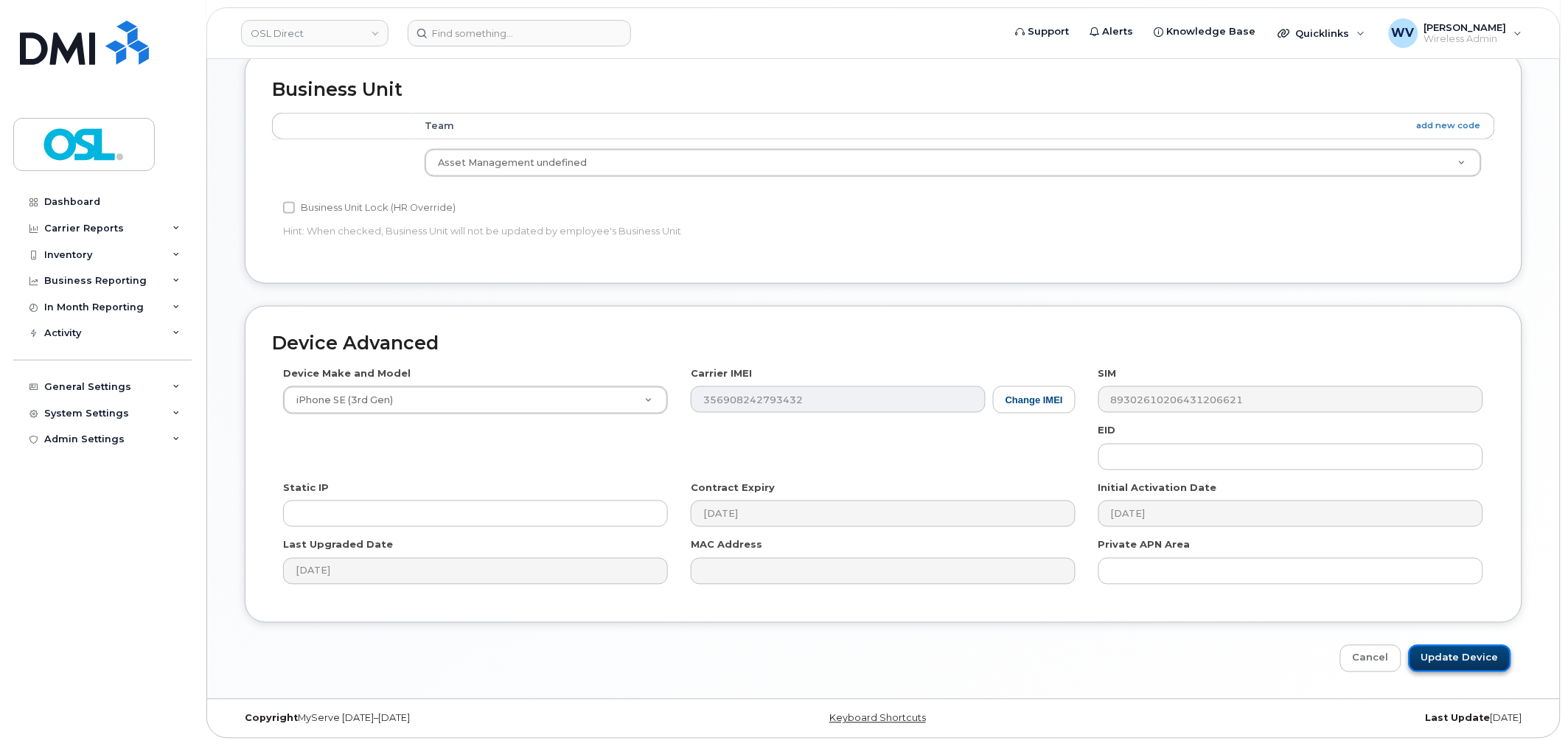
click at [1457, 651] on input "Update Device" at bounding box center [1459, 658] width 102 height 27
type input "Saving..."
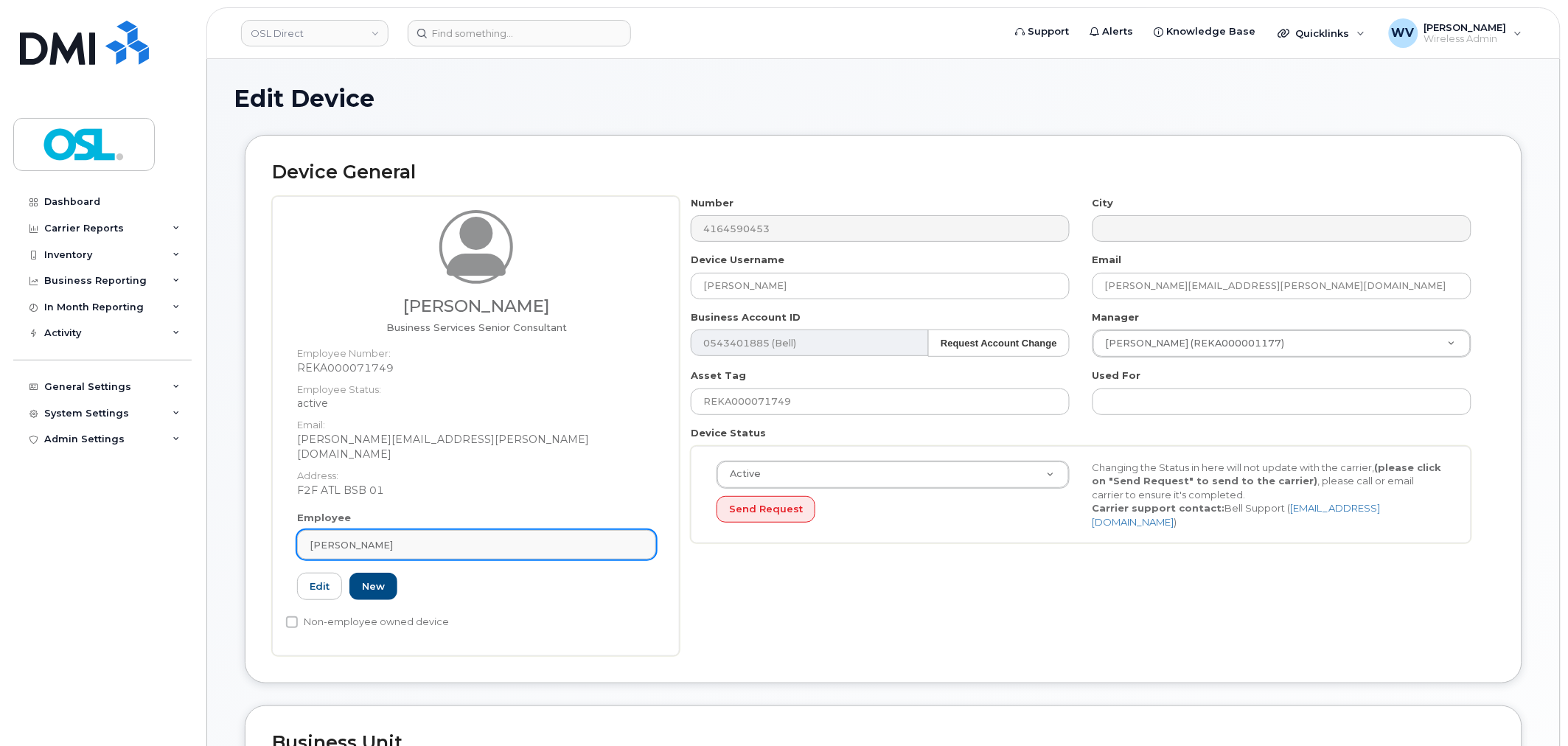
drag, startPoint x: 473, startPoint y: 551, endPoint x: 473, endPoint y: 529, distance: 22.0
click at [473, 551] on div "Employee [PERSON_NAME] Type first three symbols or more REKA000071749 Edit New" at bounding box center [477, 562] width 381 height 102
click at [473, 513] on div "Employee Shabaz Zaman Type first three symbols or more REKA000071749 Edit New" at bounding box center [477, 562] width 381 height 102
click at [476, 539] on div "[PERSON_NAME]" at bounding box center [476, 546] width 334 height 14
paste input "unassigned"
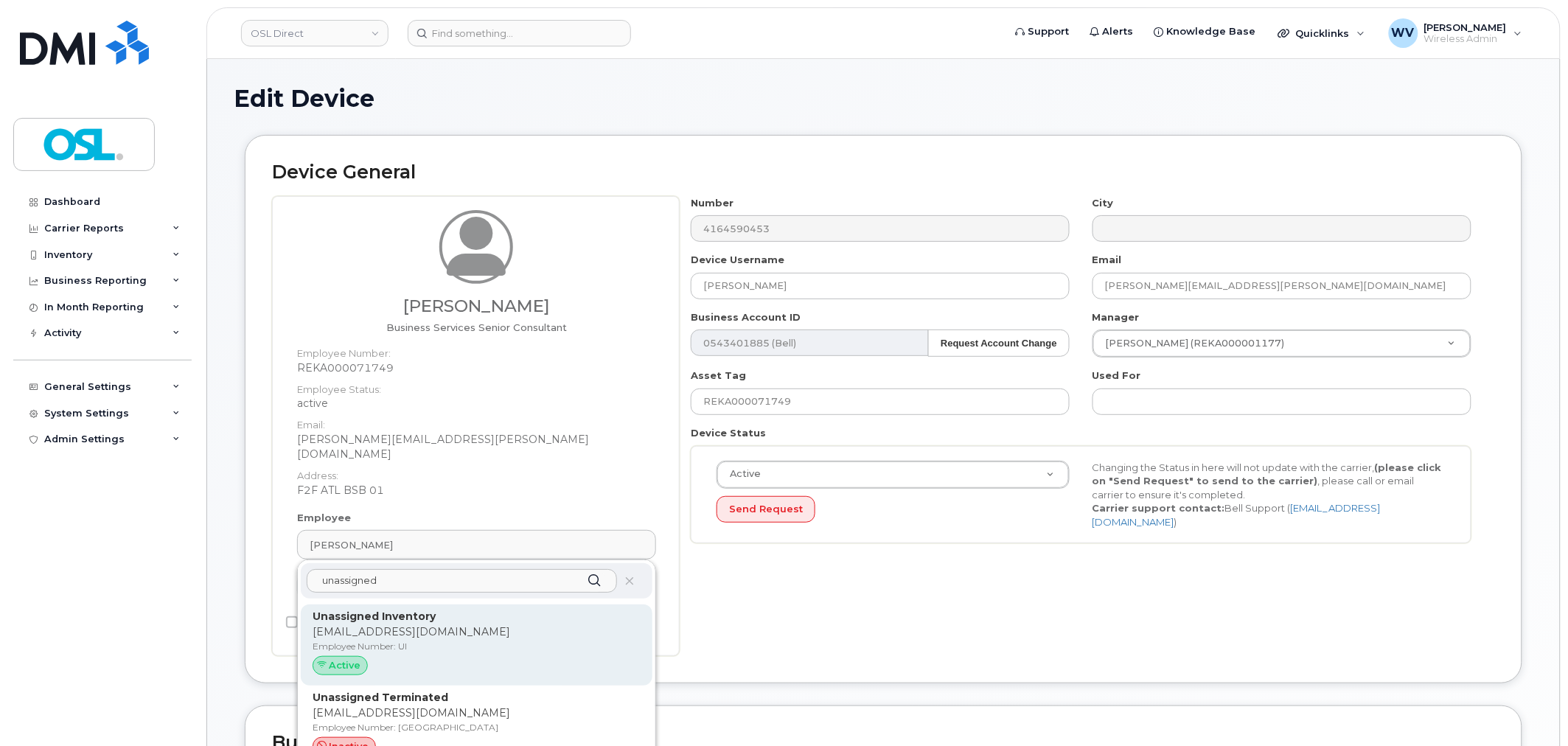
type input "unassigned"
click at [458, 609] on p "Unassigned Inventory" at bounding box center [477, 617] width 328 height 16
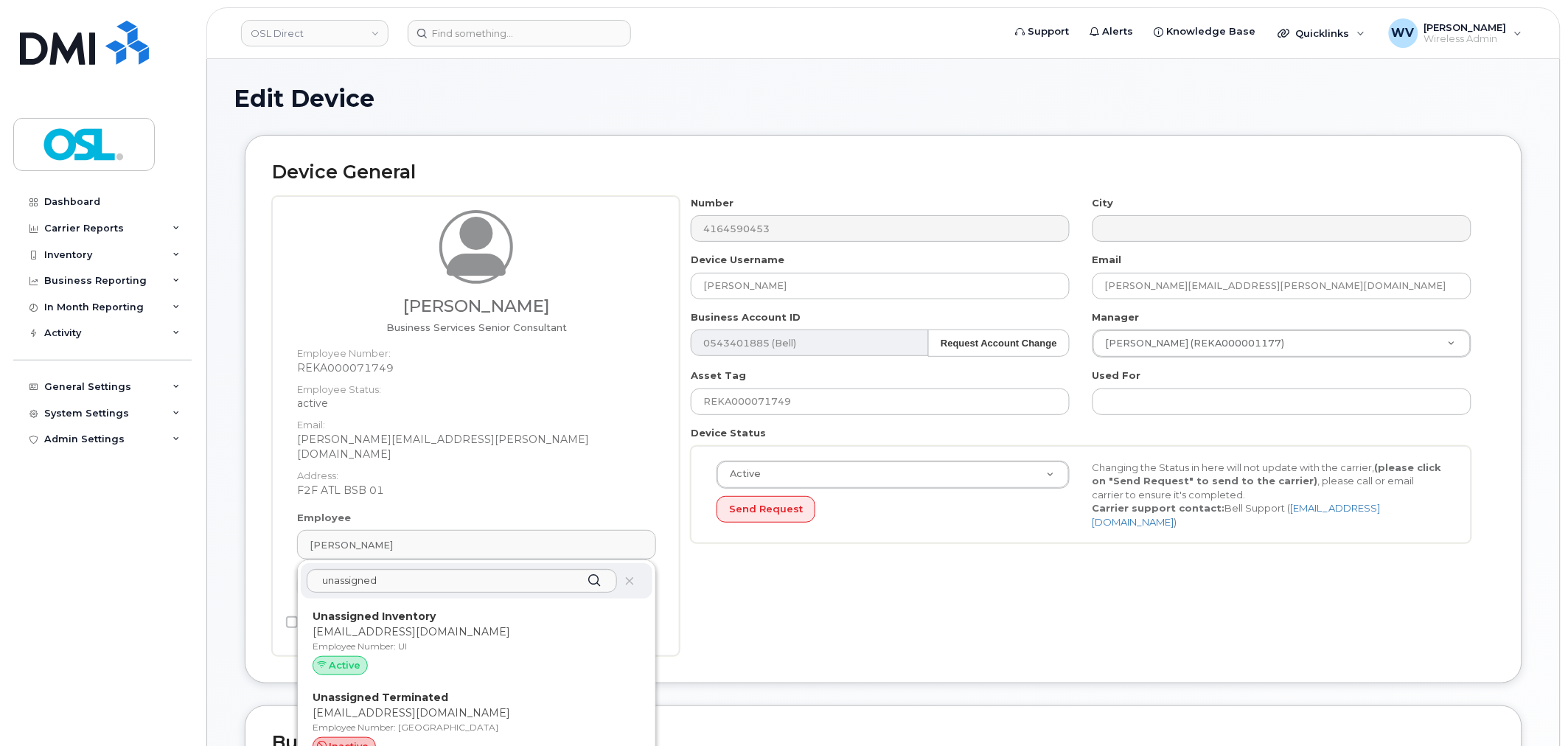
type input "UI"
type input "Unassigned Inventory"
type input "[EMAIL_ADDRESS][DOMAIN_NAME]"
type input "4724252"
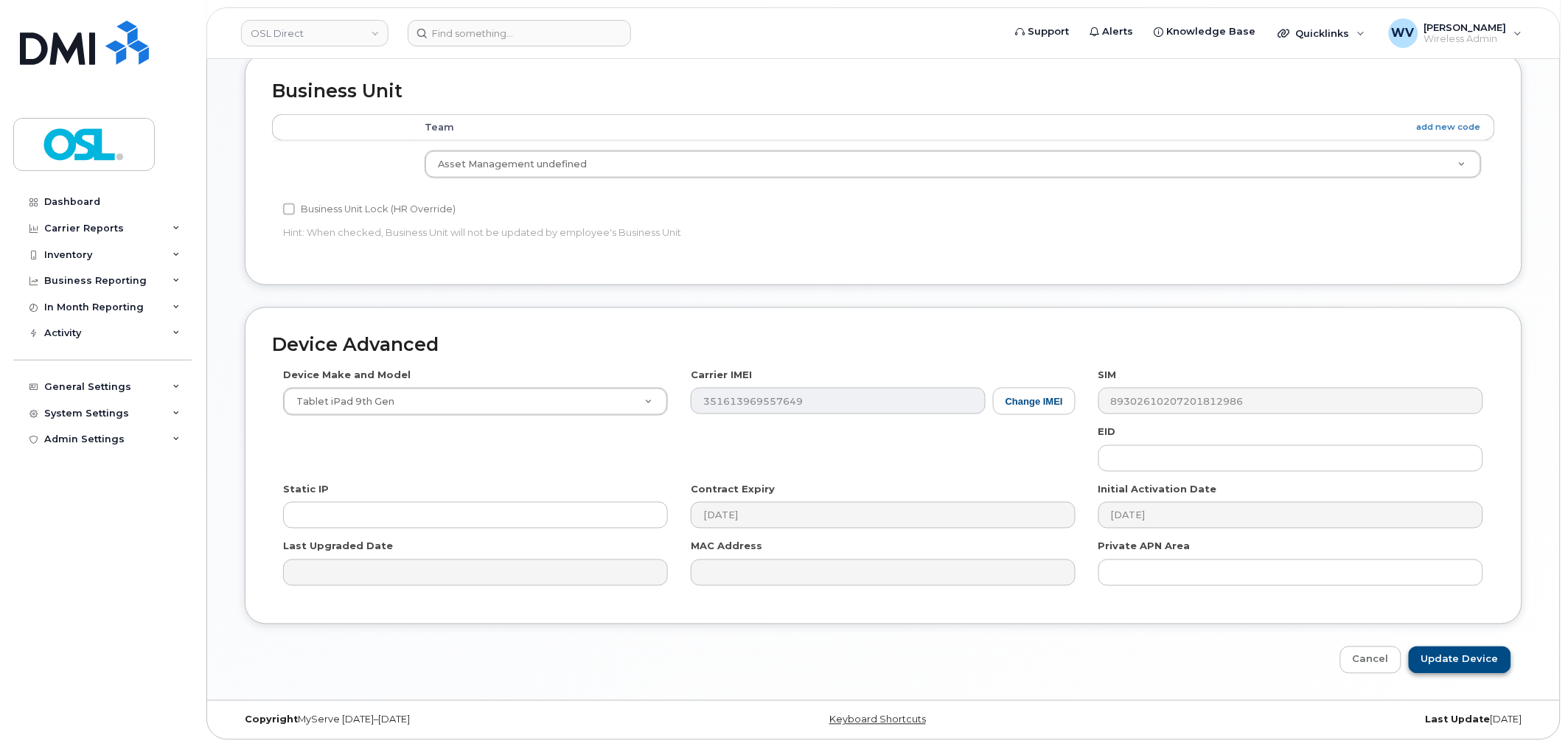
scroll to position [593, 0]
click at [1476, 655] on input "Update Device" at bounding box center [1459, 658] width 102 height 27
type input "Saving..."
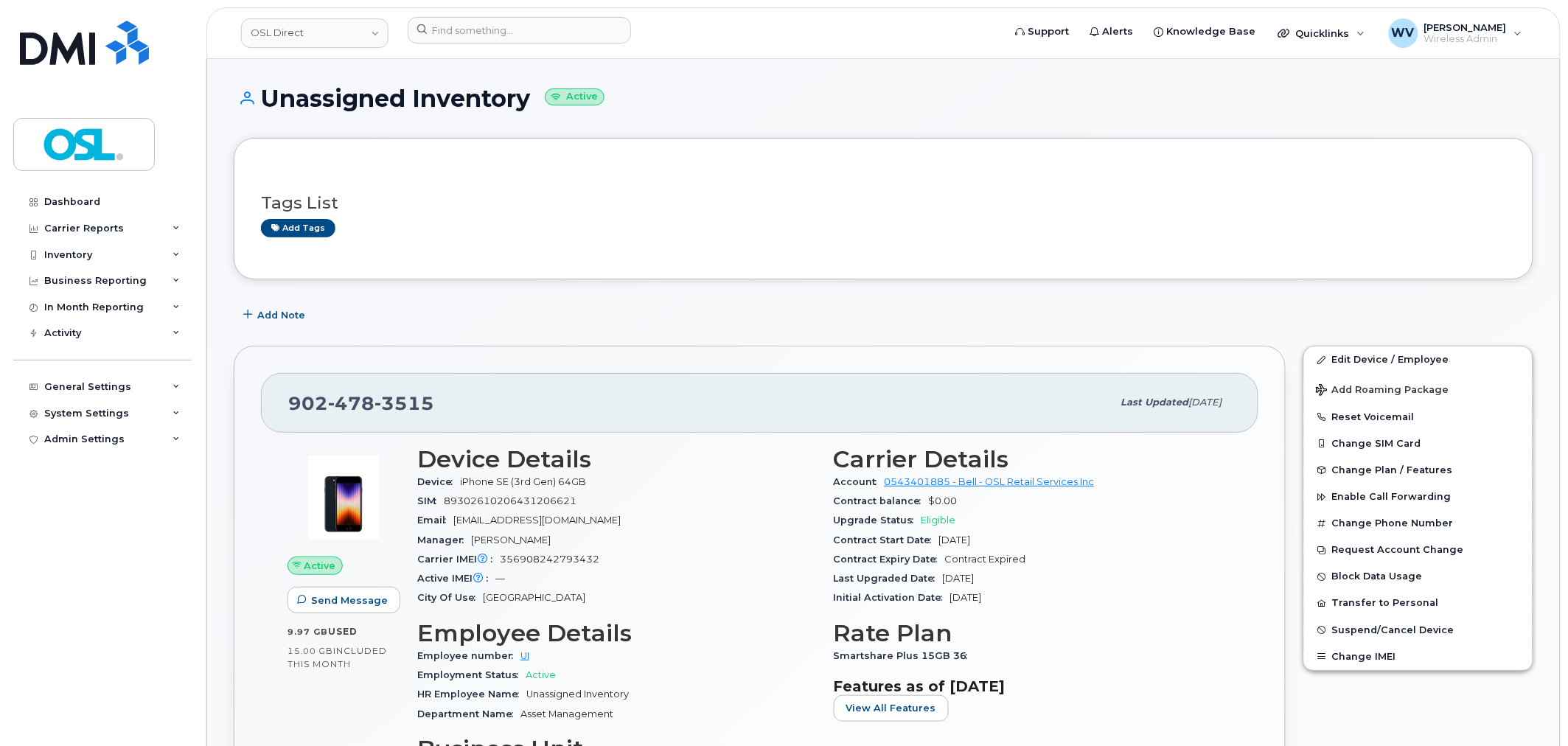
click at [396, 404] on span "3515" at bounding box center [404, 403] width 59 height 22
copy span "[PHONE_NUMBER]"
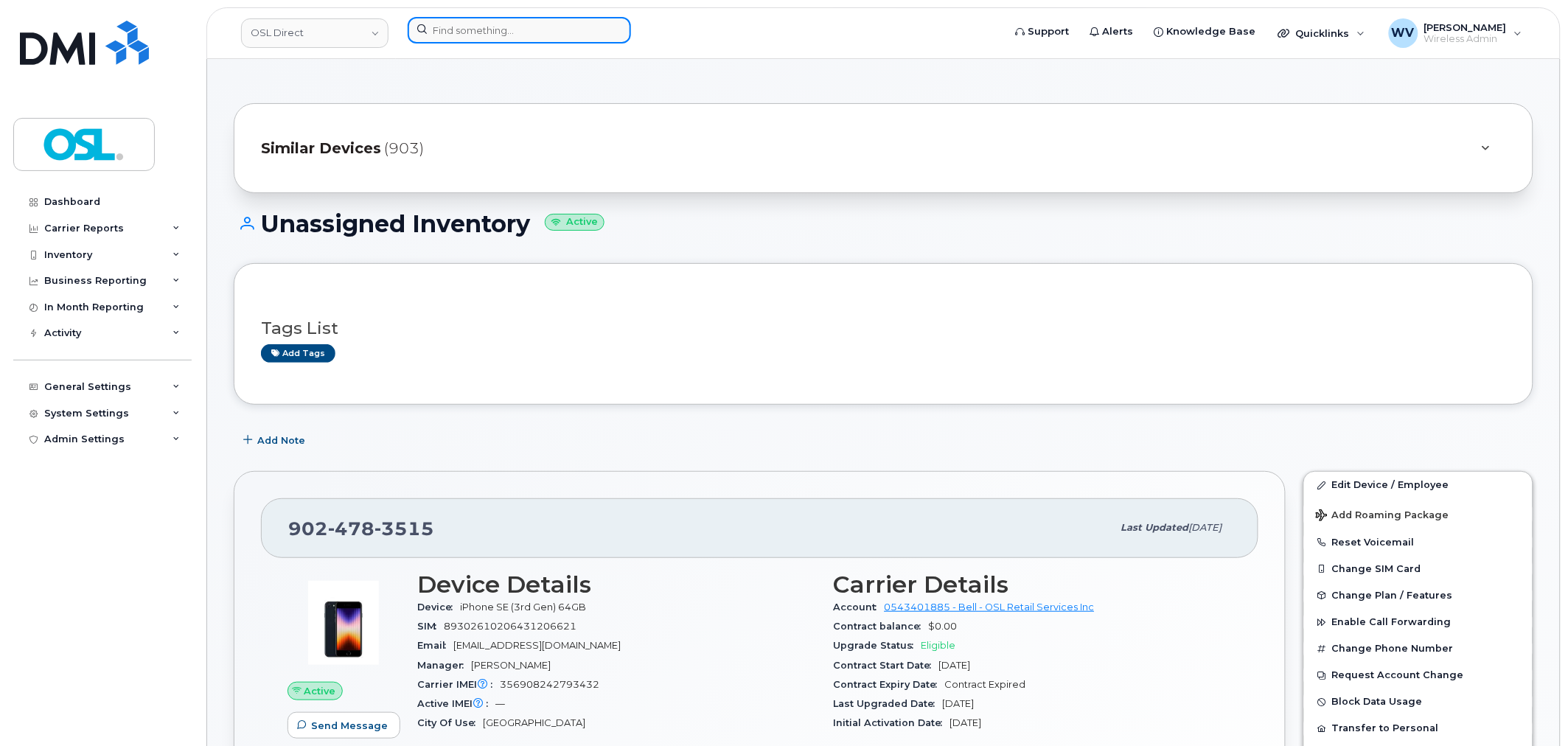
click at [527, 34] on input at bounding box center [520, 30] width 224 height 27
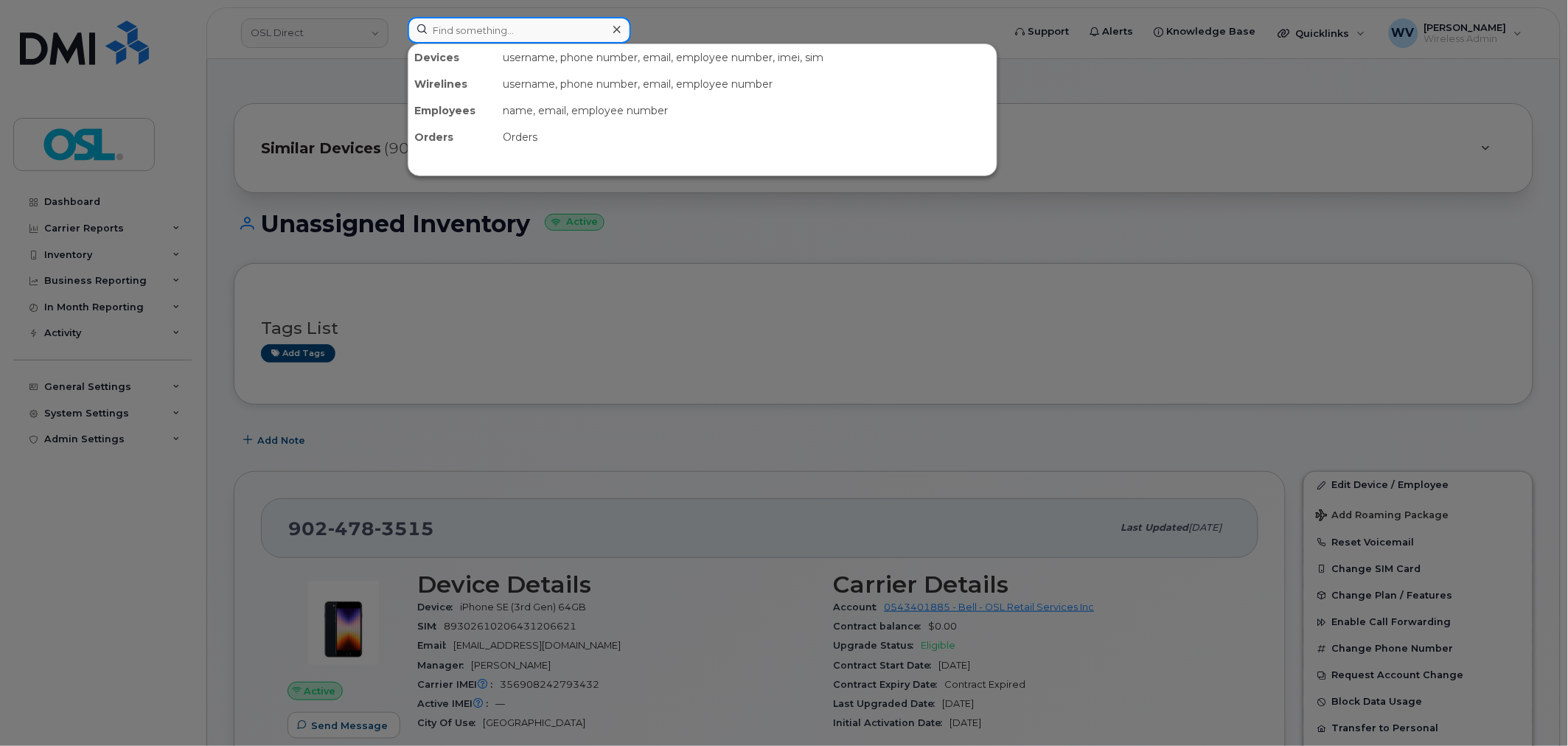
paste input "4185720536"
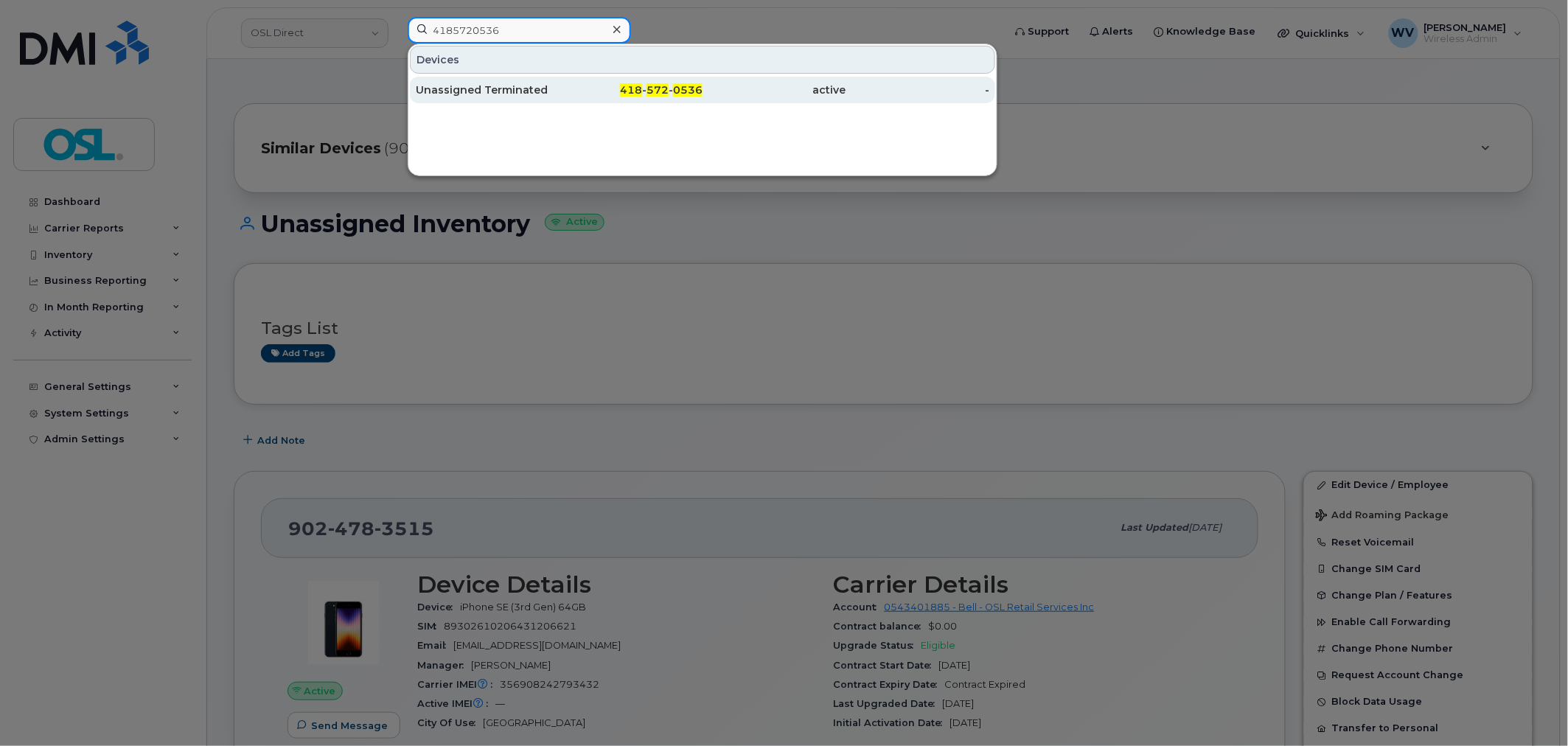
type input "4185720536"
click at [528, 82] on div "Unassigned Terminated" at bounding box center [488, 90] width 144 height 27
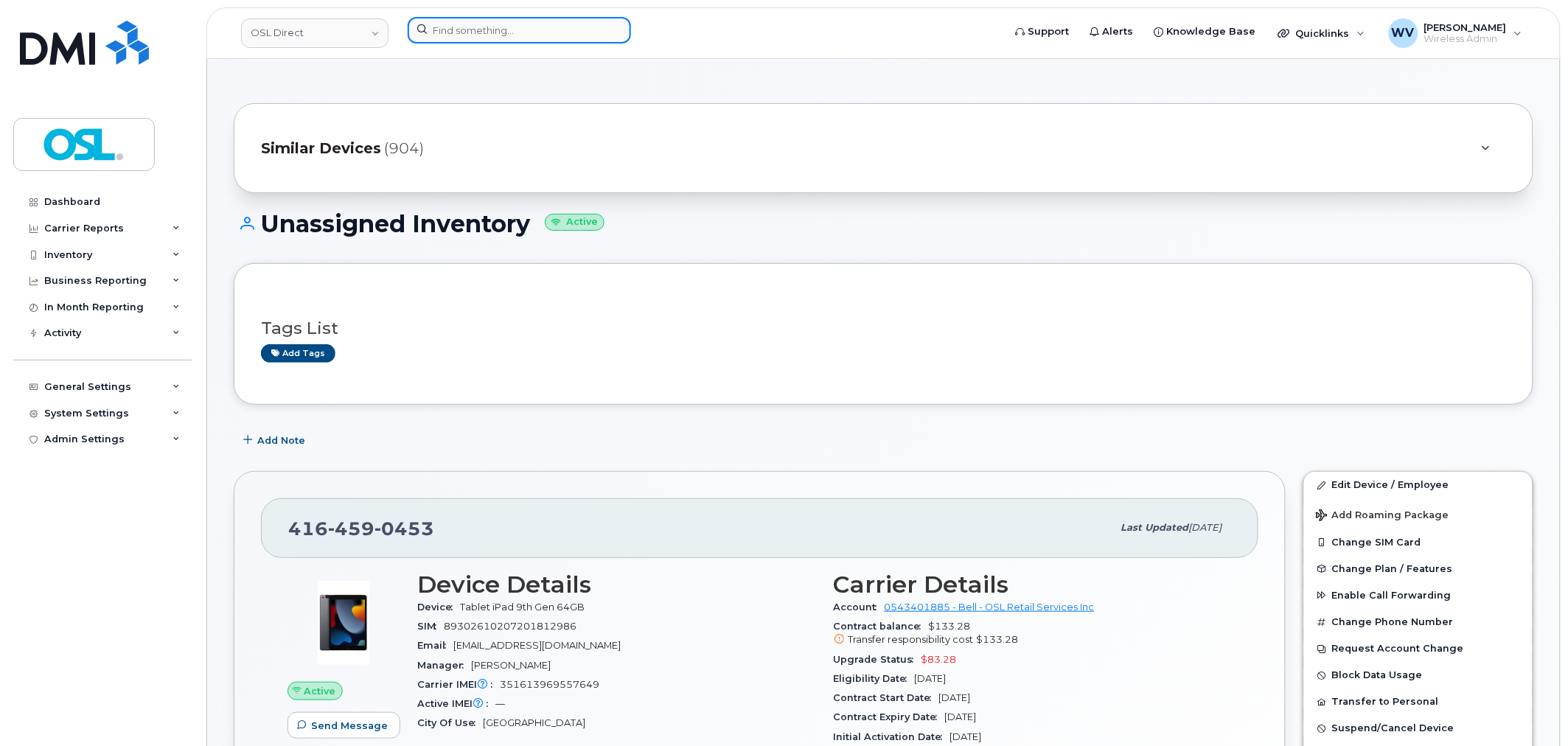
click at [560, 33] on input at bounding box center [520, 30] width 224 height 27
paste input "4164759473"
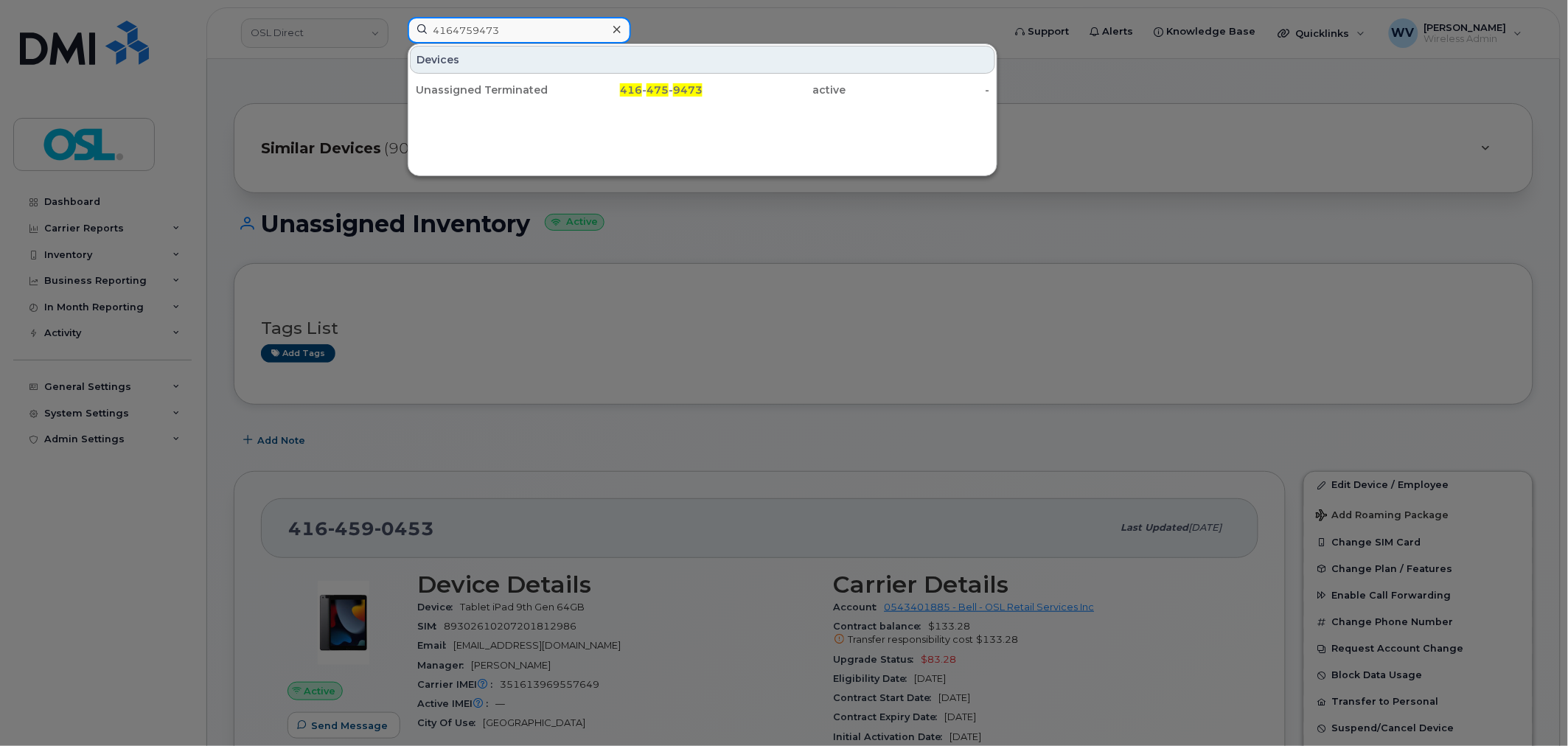
type input "4164759473"
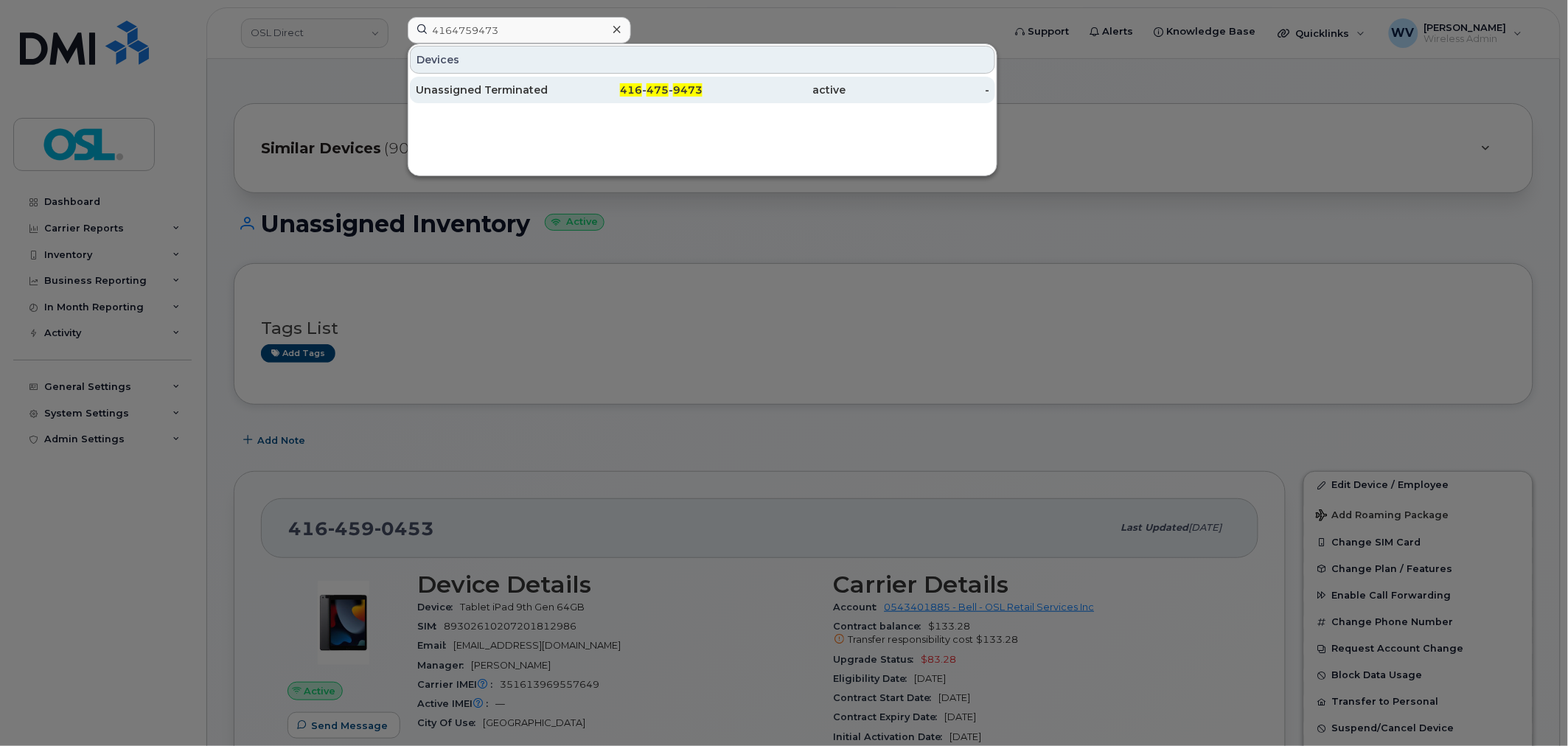
drag, startPoint x: 560, startPoint y: 39, endPoint x: 556, endPoint y: 83, distance: 44.2
click at [556, 83] on div "Unassigned Terminated" at bounding box center [488, 90] width 144 height 27
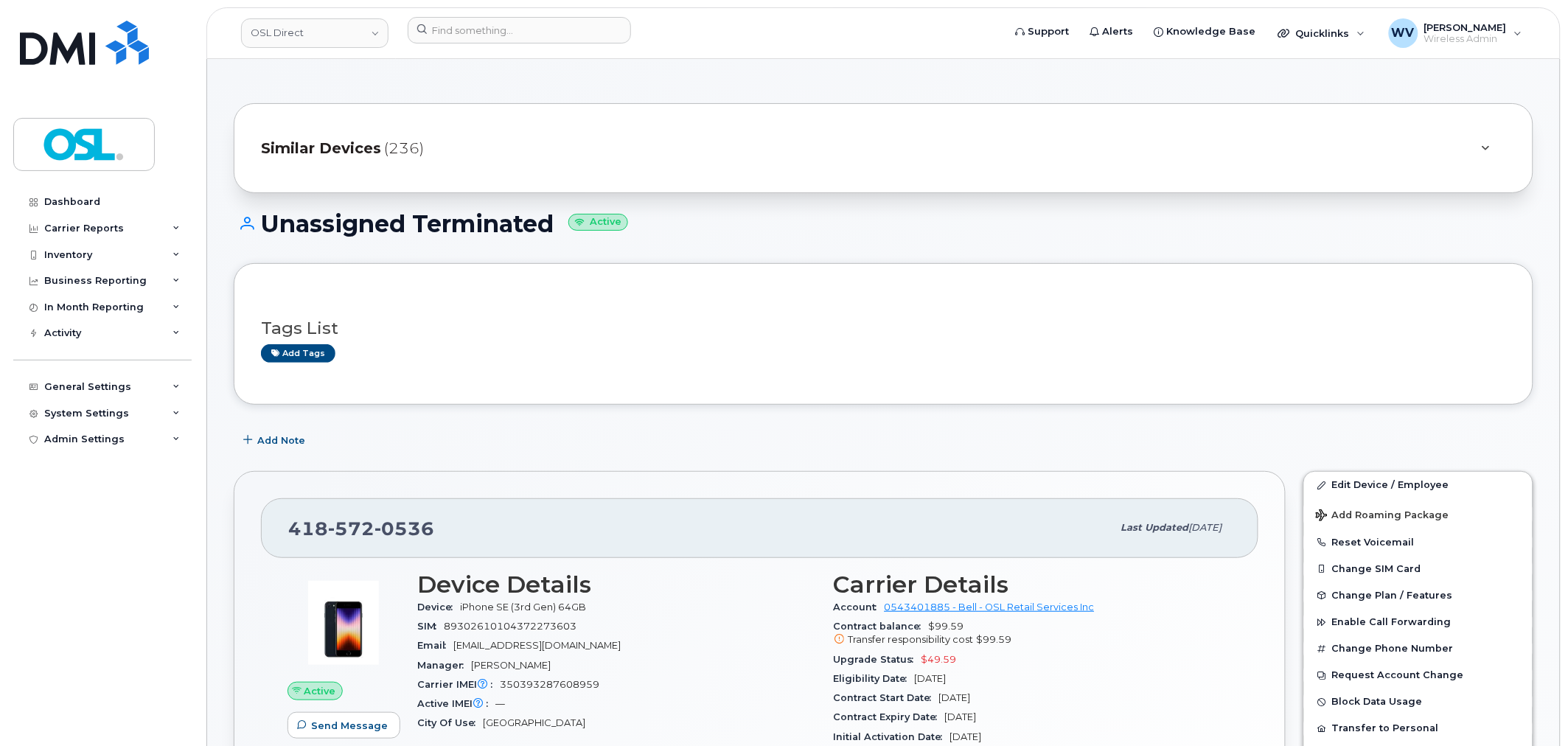
click at [418, 533] on span "0536" at bounding box center [404, 529] width 59 height 22
click at [416, 533] on span "0536" at bounding box center [404, 529] width 59 height 22
copy span "[PHONE_NUMBER]"
click at [1409, 476] on link "Edit Device / Employee" at bounding box center [1418, 486] width 228 height 27
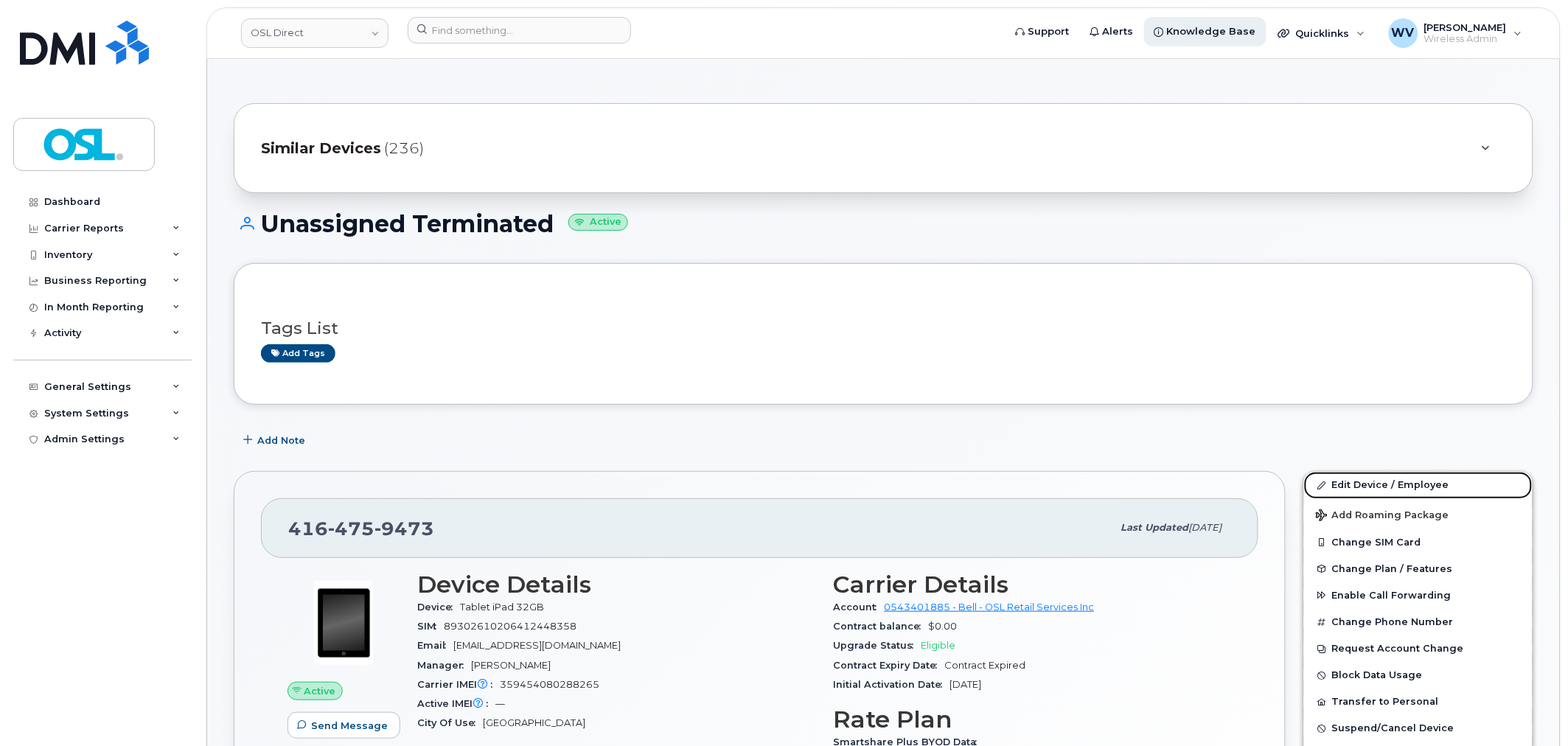
drag, startPoint x: 1392, startPoint y: 477, endPoint x: 1169, endPoint y: 27, distance: 502.2
click at [1392, 477] on link "Edit Device / Employee" at bounding box center [1418, 486] width 228 height 27
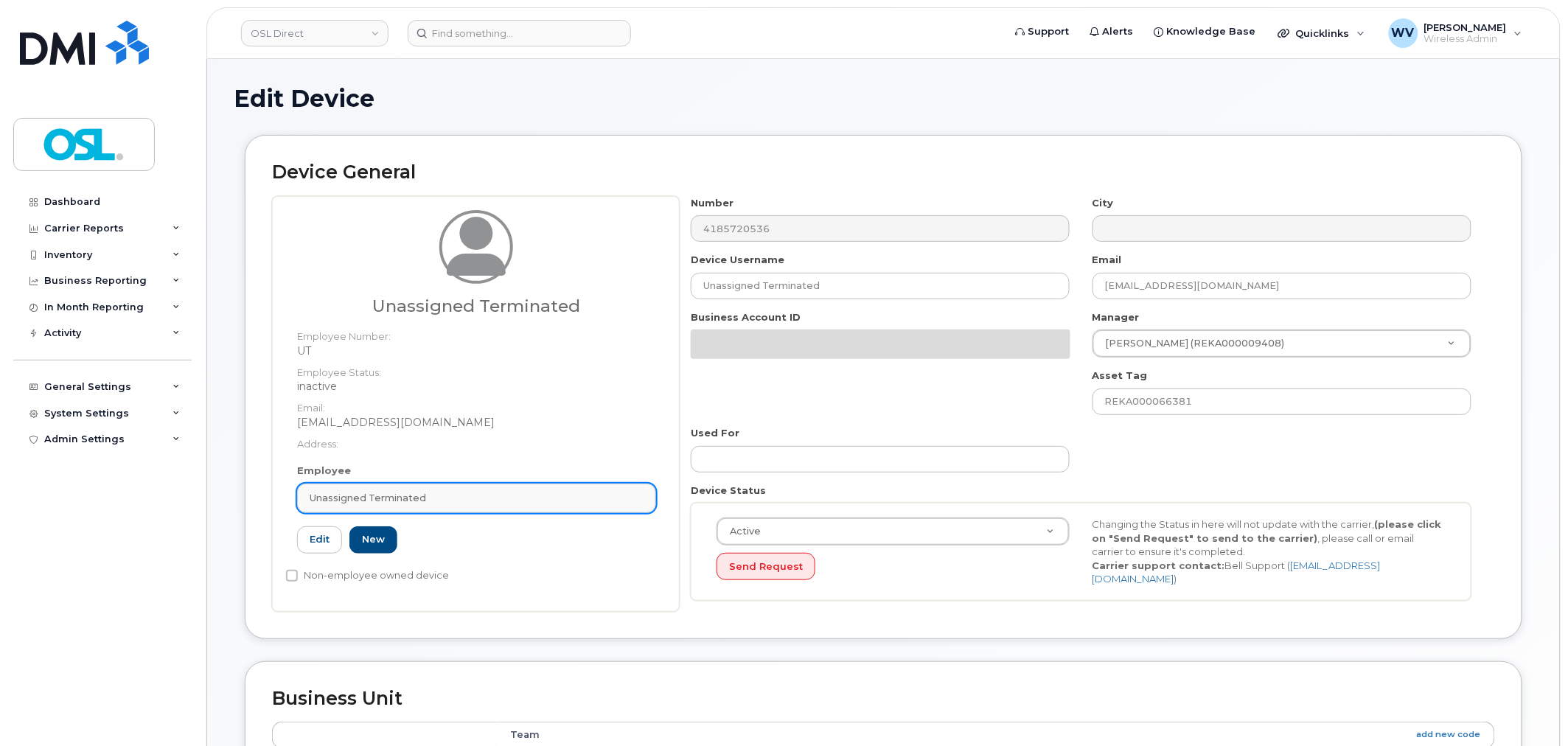
click at [509, 494] on div "Unassigned Terminated" at bounding box center [476, 498] width 334 height 14
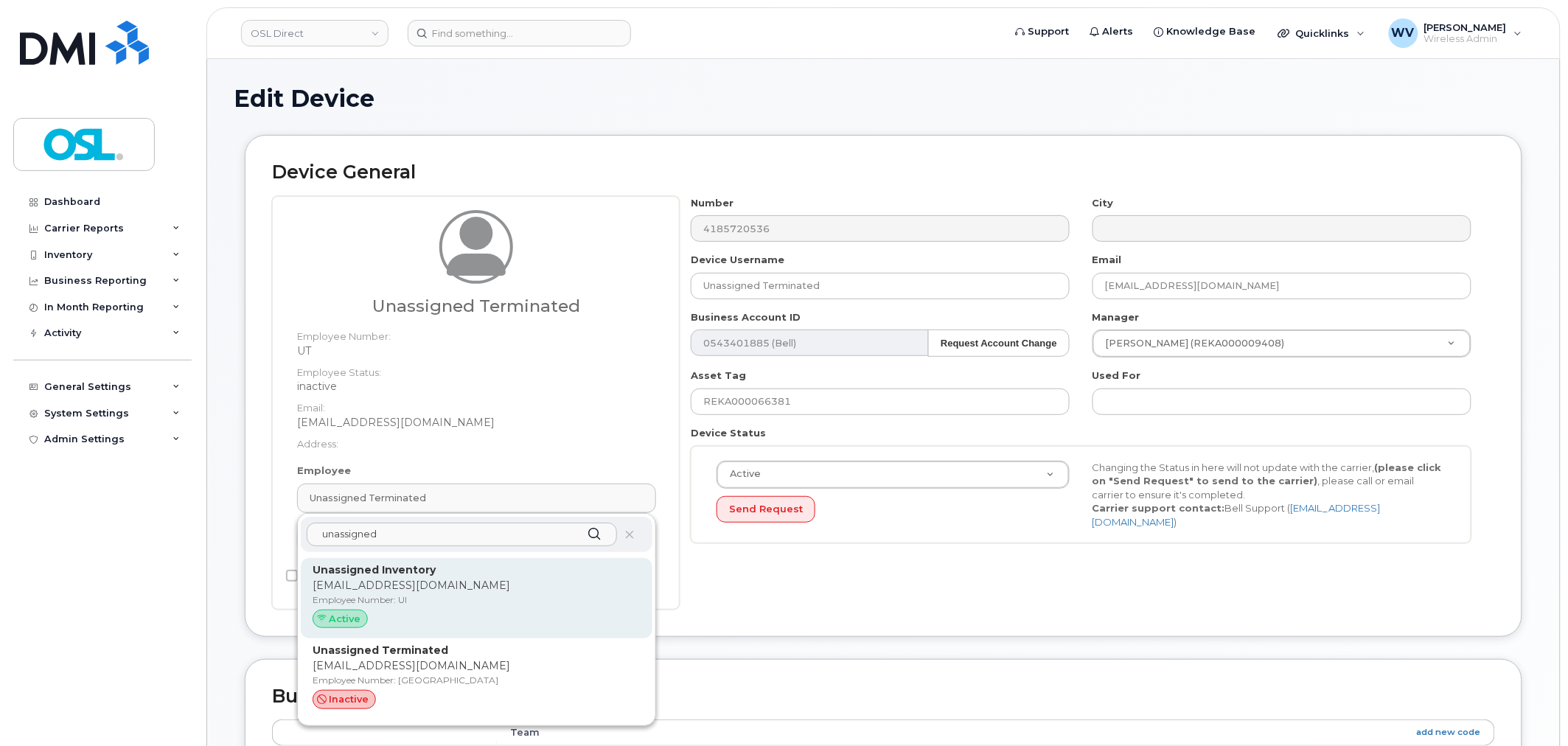
type input "unassigned"
click at [502, 564] on p "Unassigned Inventory" at bounding box center [477, 571] width 328 height 16
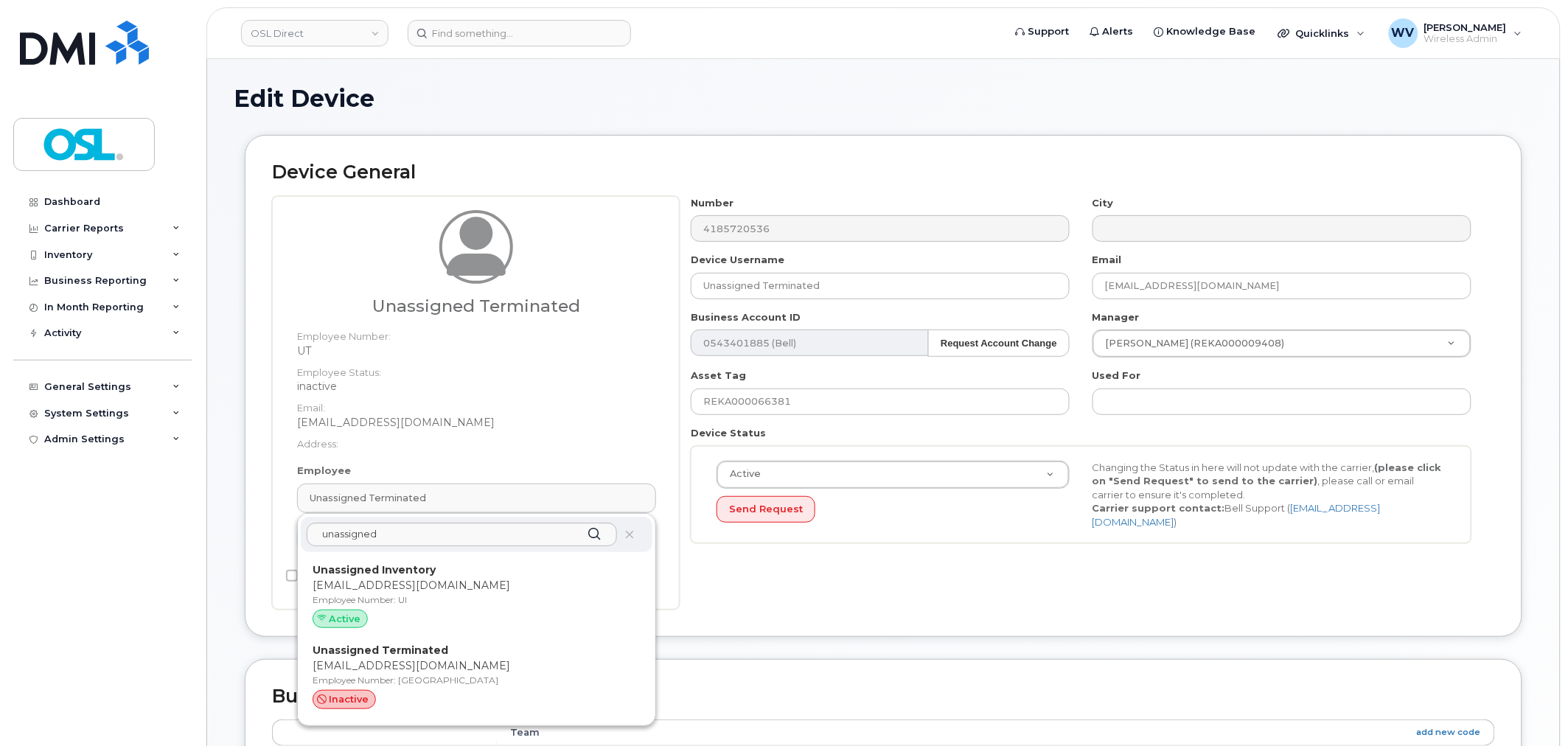
type input "UI"
type input "Unassigned Inventory"
type input "[EMAIL_ADDRESS][DOMAIN_NAME]"
type input "4724252"
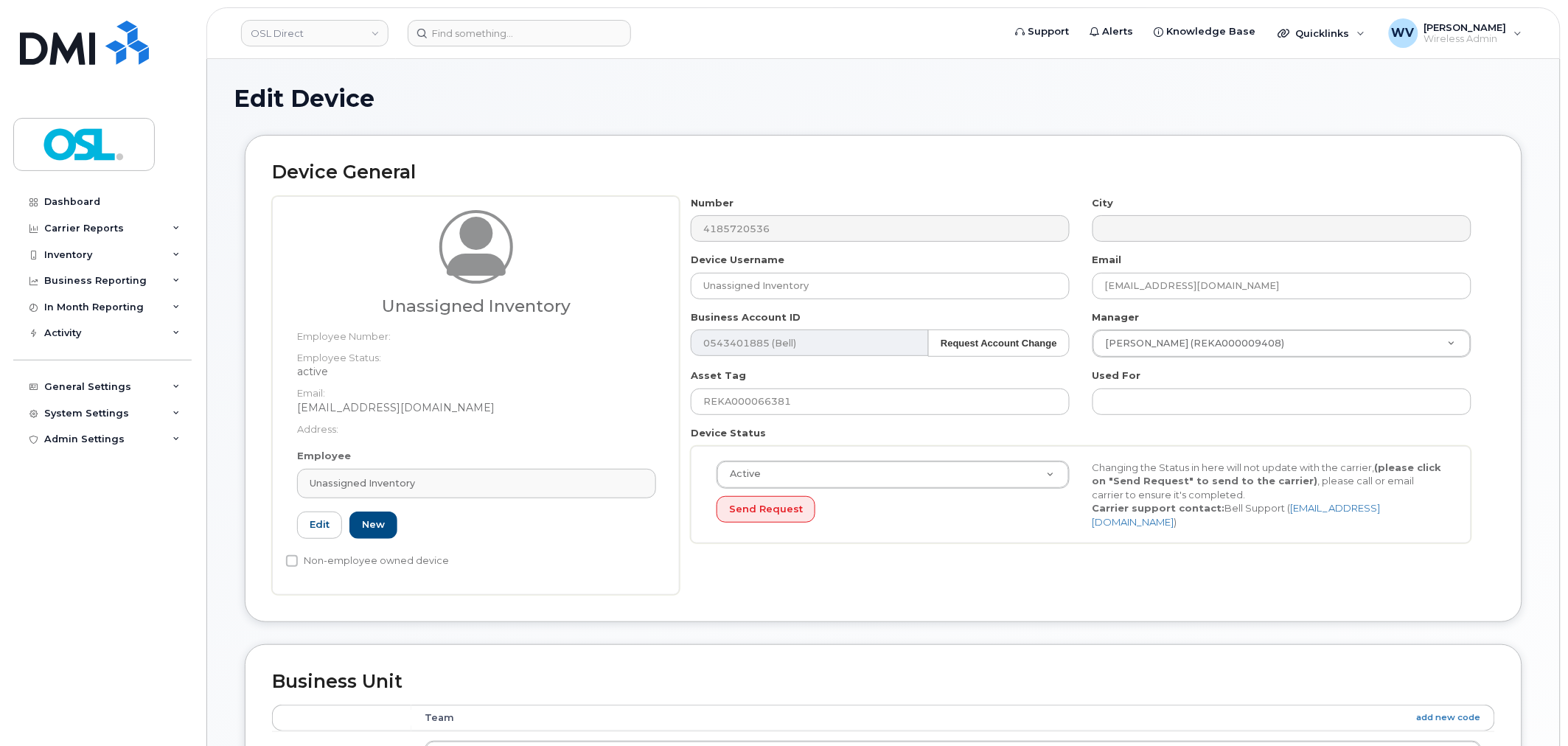
scroll to position [573, 0]
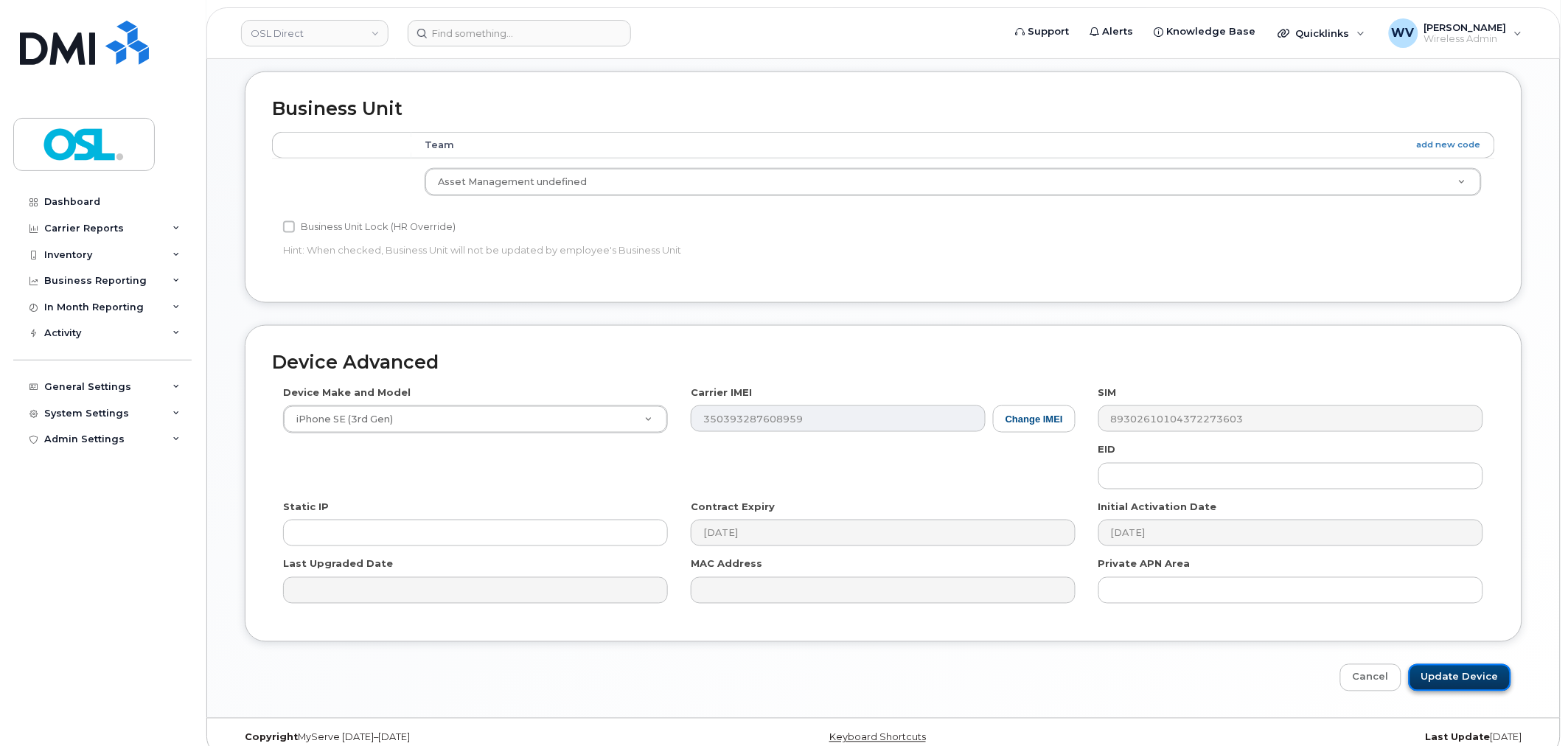
click at [1468, 677] on input "Update Device" at bounding box center [1459, 678] width 102 height 27
type input "Saving..."
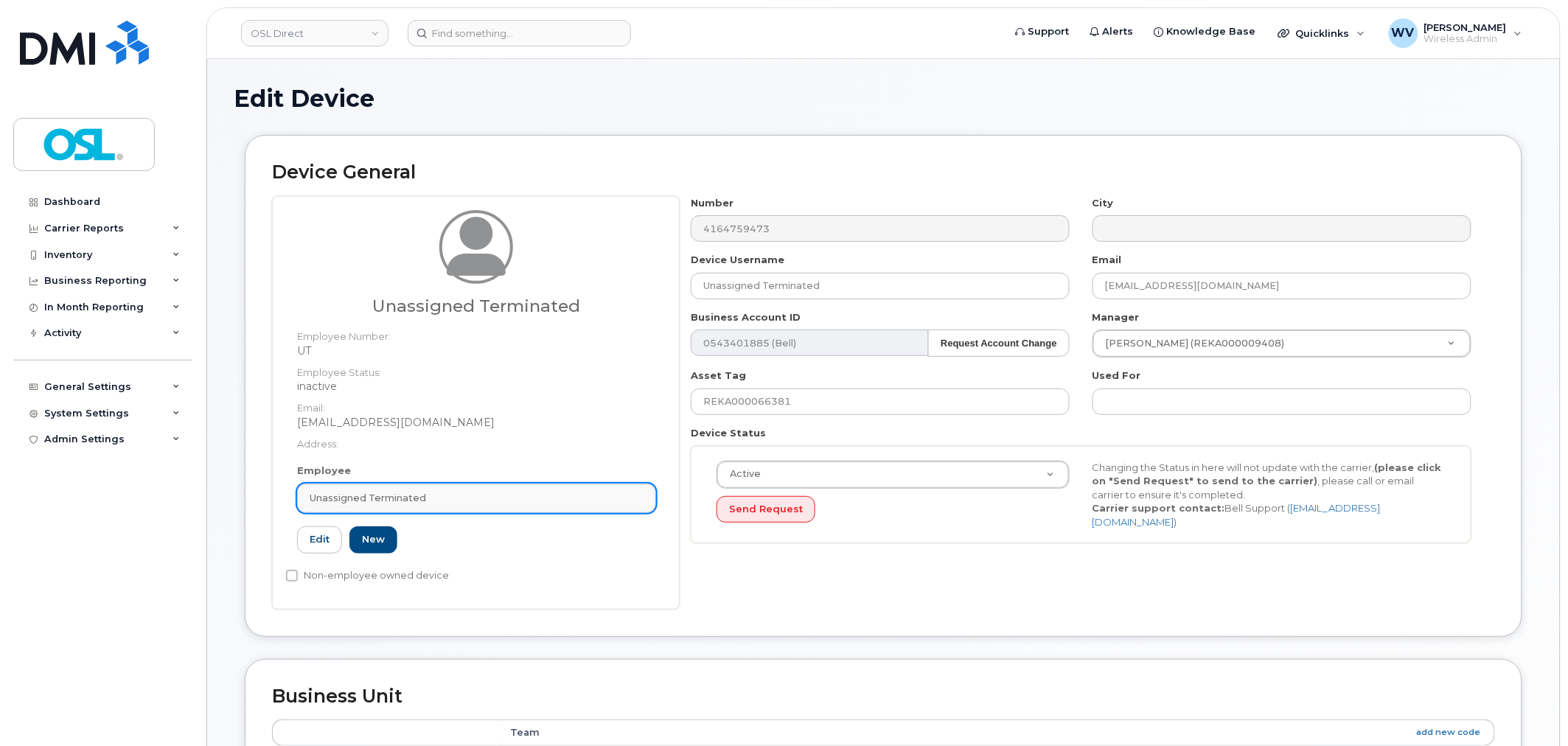
click at [539, 485] on link "Unassigned Terminated" at bounding box center [476, 499] width 359 height 30
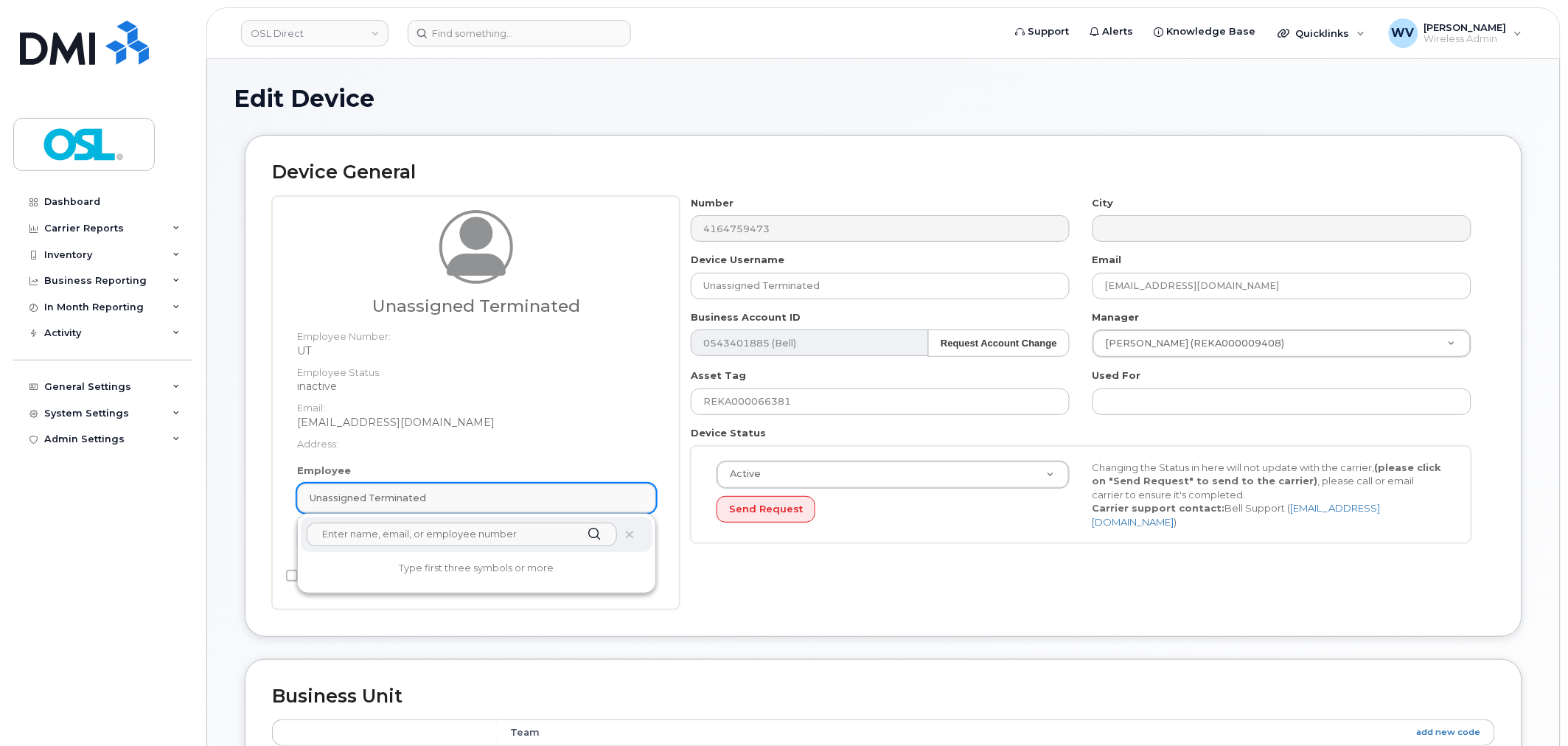
paste input "unassigned"
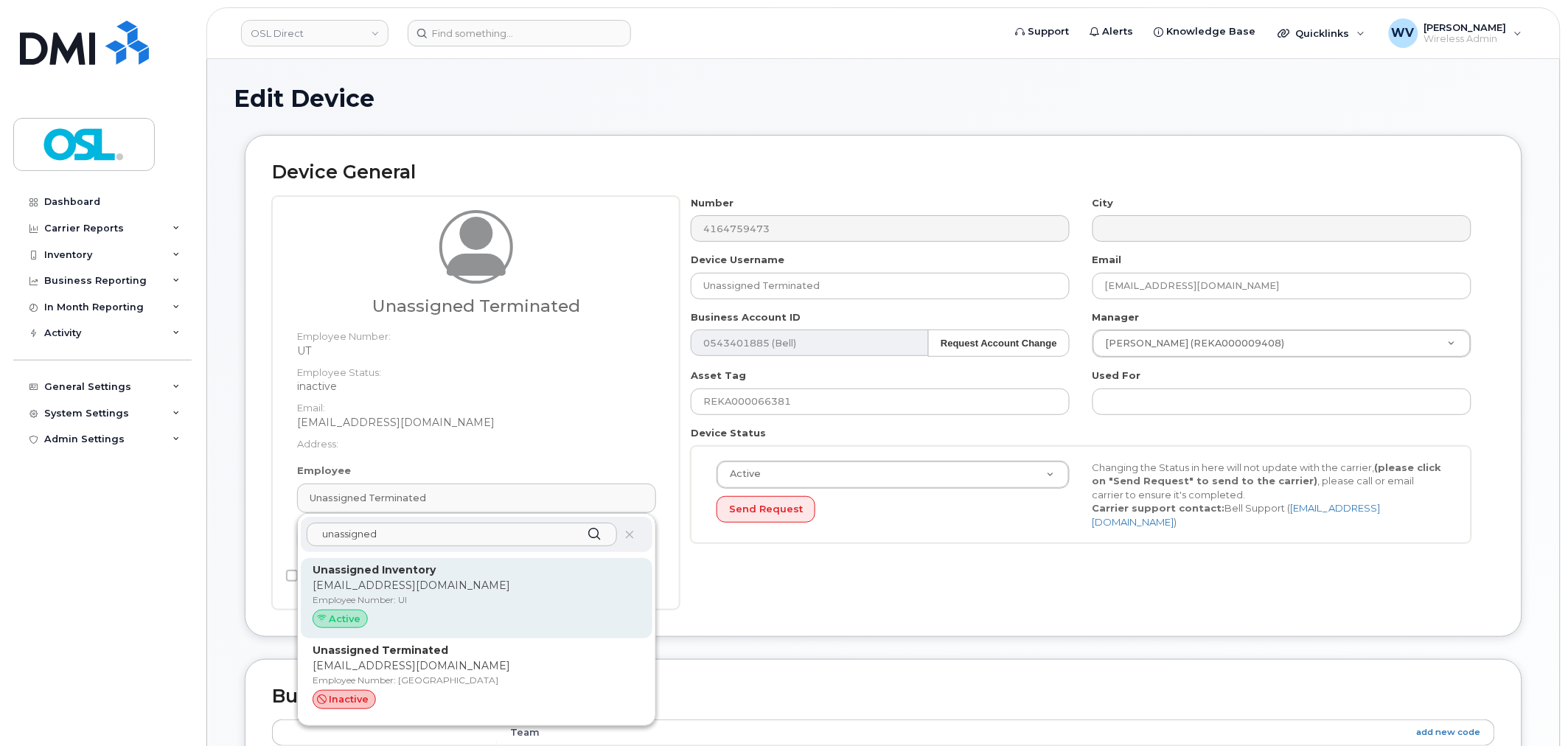
type input "unassigned"
click at [443, 573] on p "Unassigned Inventory" at bounding box center [477, 571] width 328 height 16
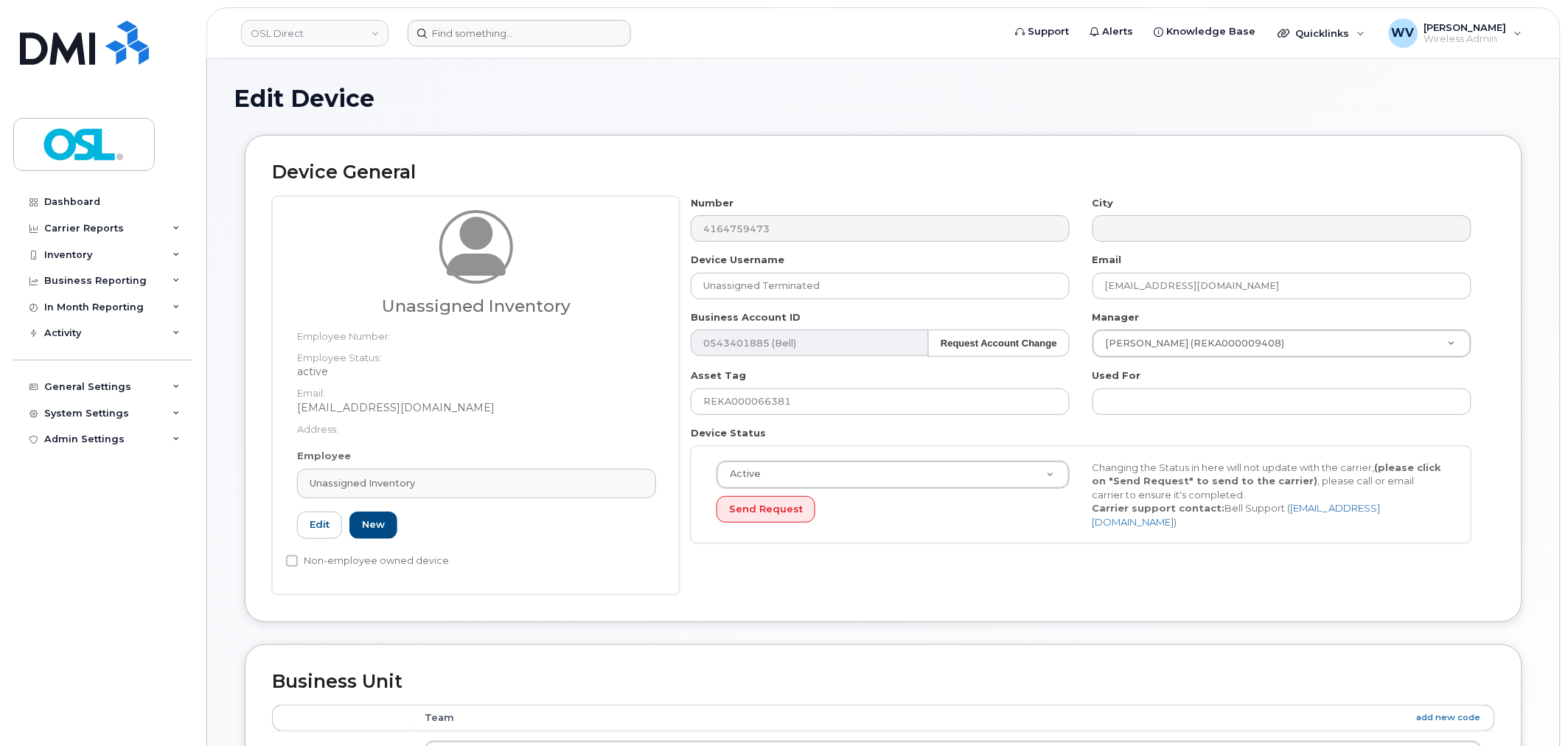
type input "UI"
type input "Unassigned Inventory"
type input "[EMAIL_ADDRESS][DOMAIN_NAME]"
type input "4724252"
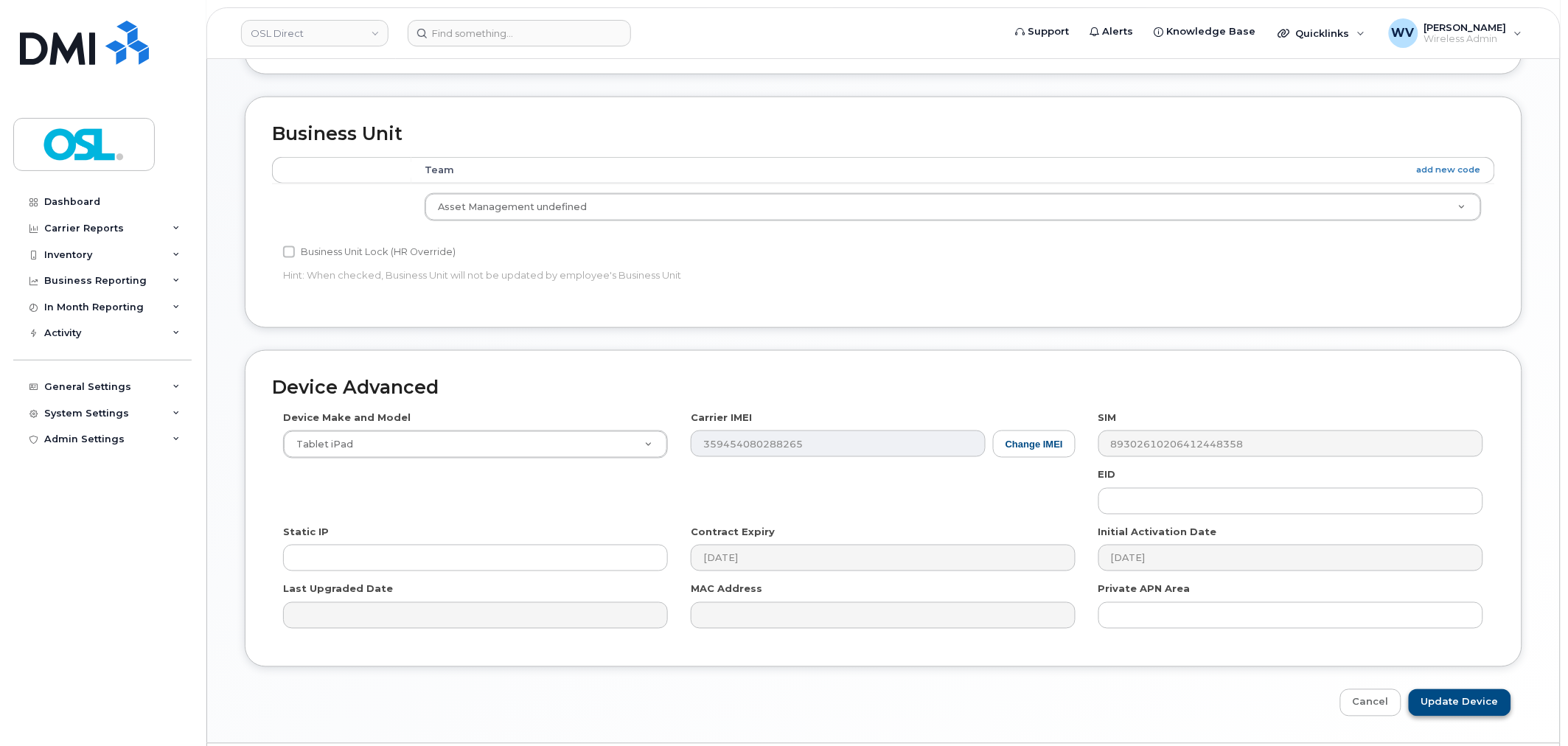
scroll to position [593, 0]
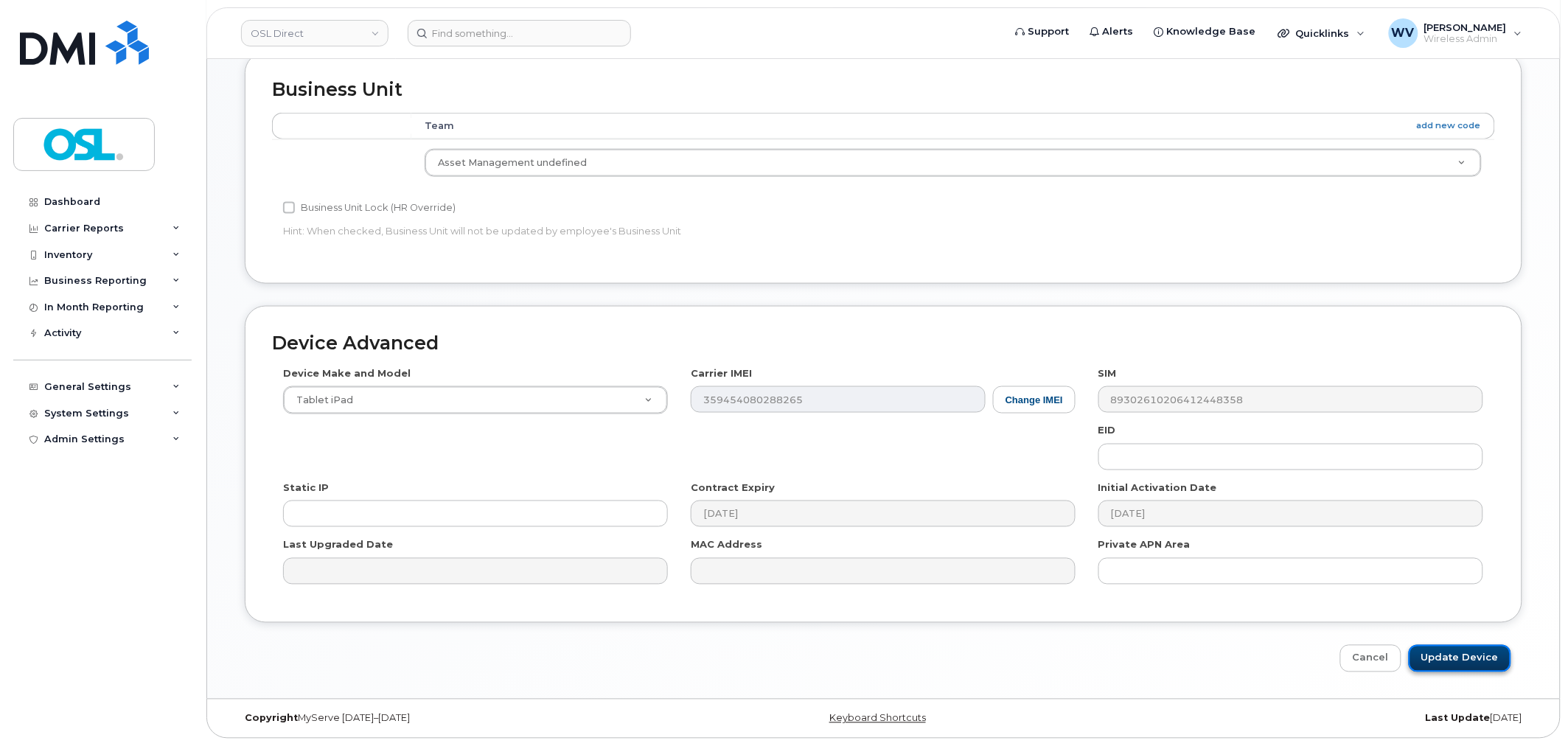
click at [1446, 653] on input "Update Device" at bounding box center [1459, 658] width 102 height 27
type input "Saving..."
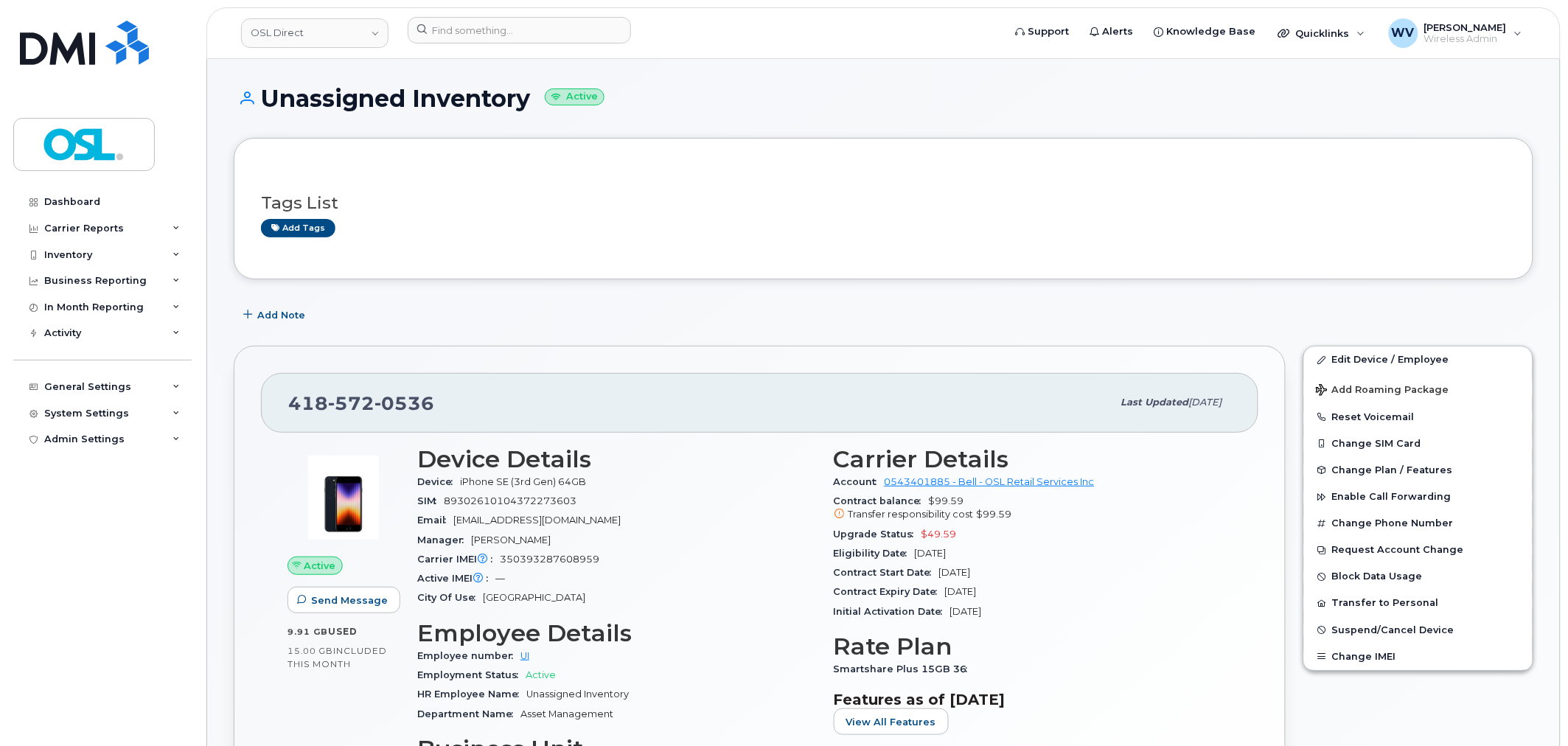
click at [374, 399] on span "0536" at bounding box center [404, 403] width 59 height 22
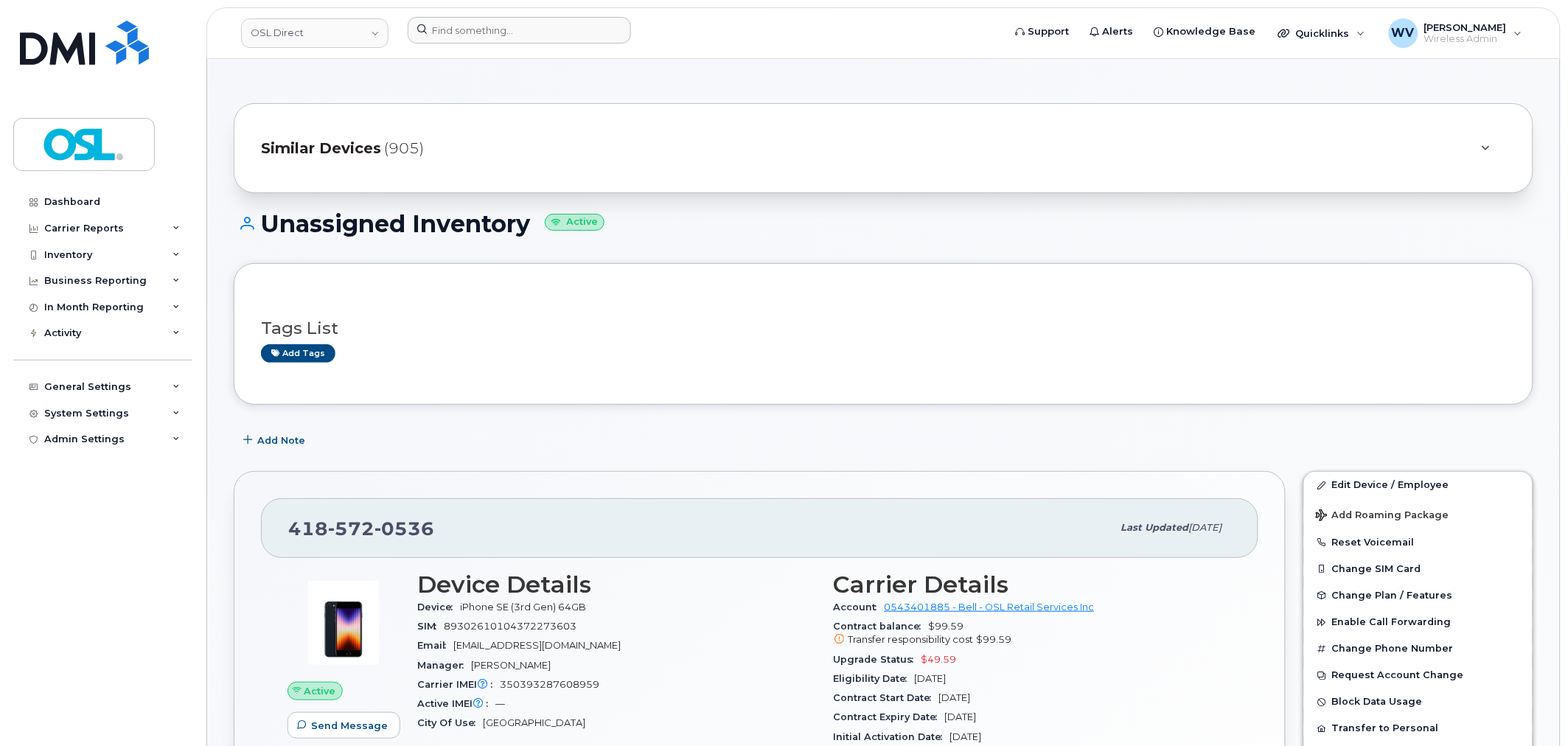
click at [466, 45] on div at bounding box center [700, 33] width 610 height 32
click at [466, 38] on input at bounding box center [520, 30] width 224 height 27
paste input "4185720536"
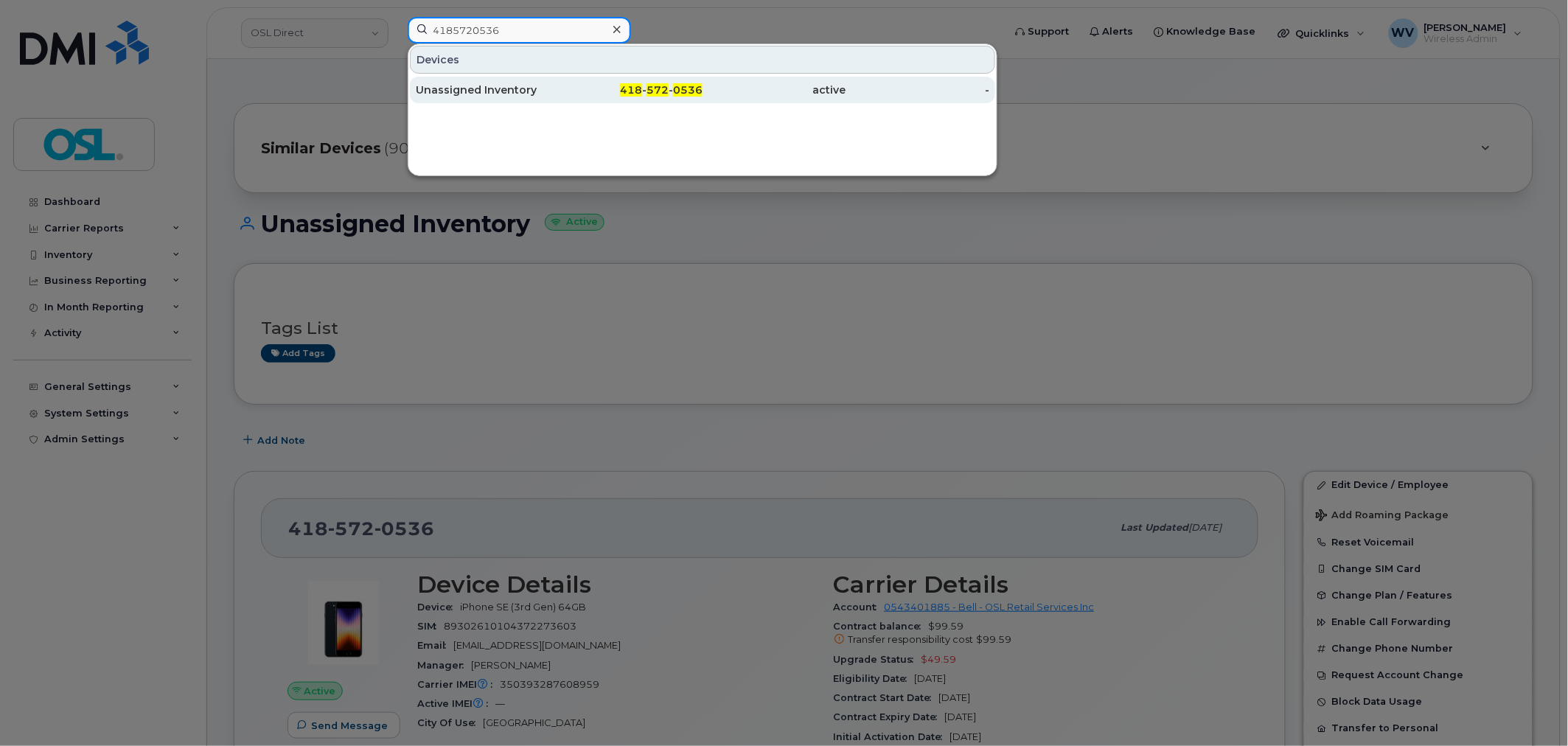
type input "4185720536"
click at [486, 85] on div "Unassigned Inventory" at bounding box center [488, 90] width 144 height 15
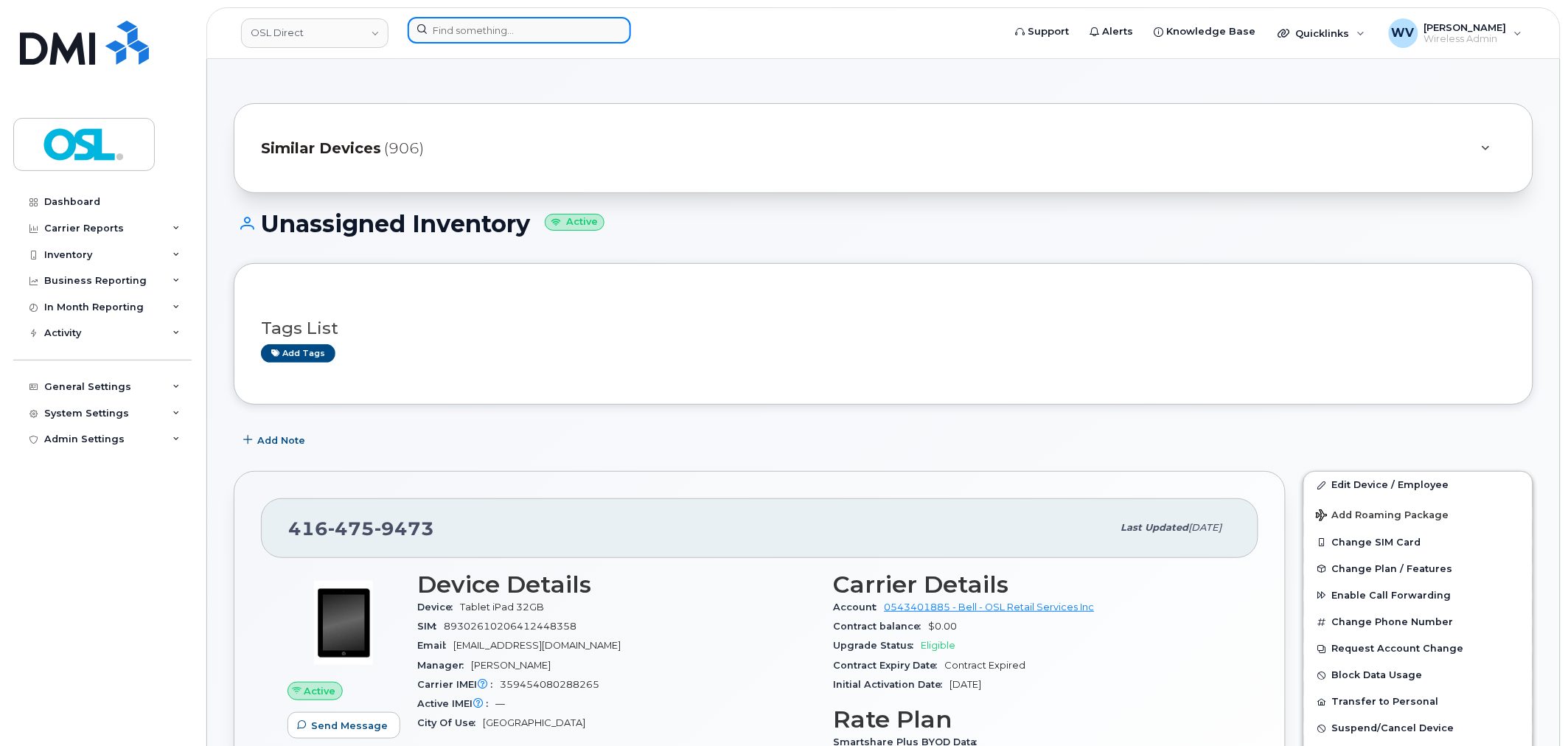
click at [460, 38] on input at bounding box center [520, 30] width 224 height 27
paste input "4383419001"
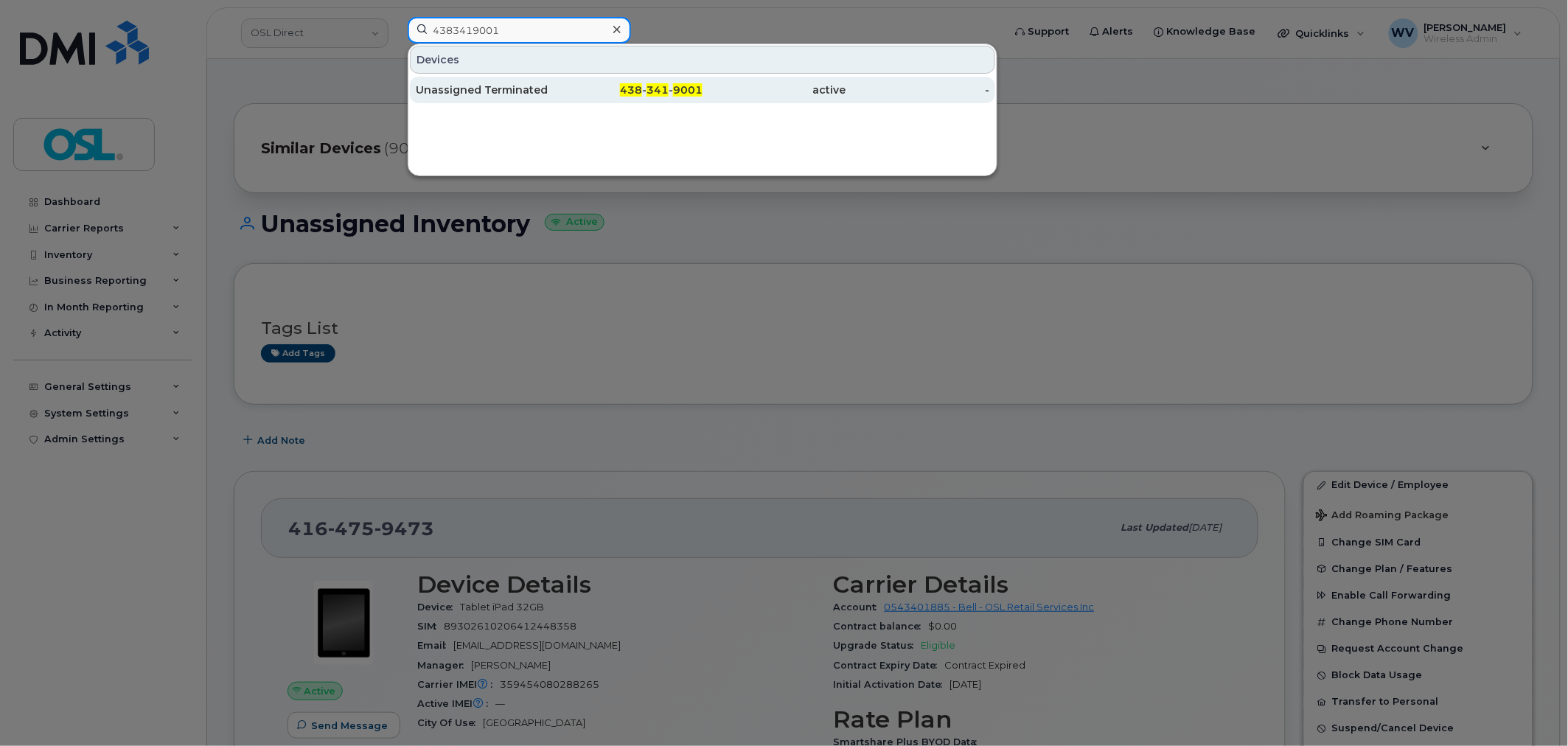
type input "4383419001"
click at [492, 94] on div "Unassigned Terminated" at bounding box center [488, 90] width 144 height 15
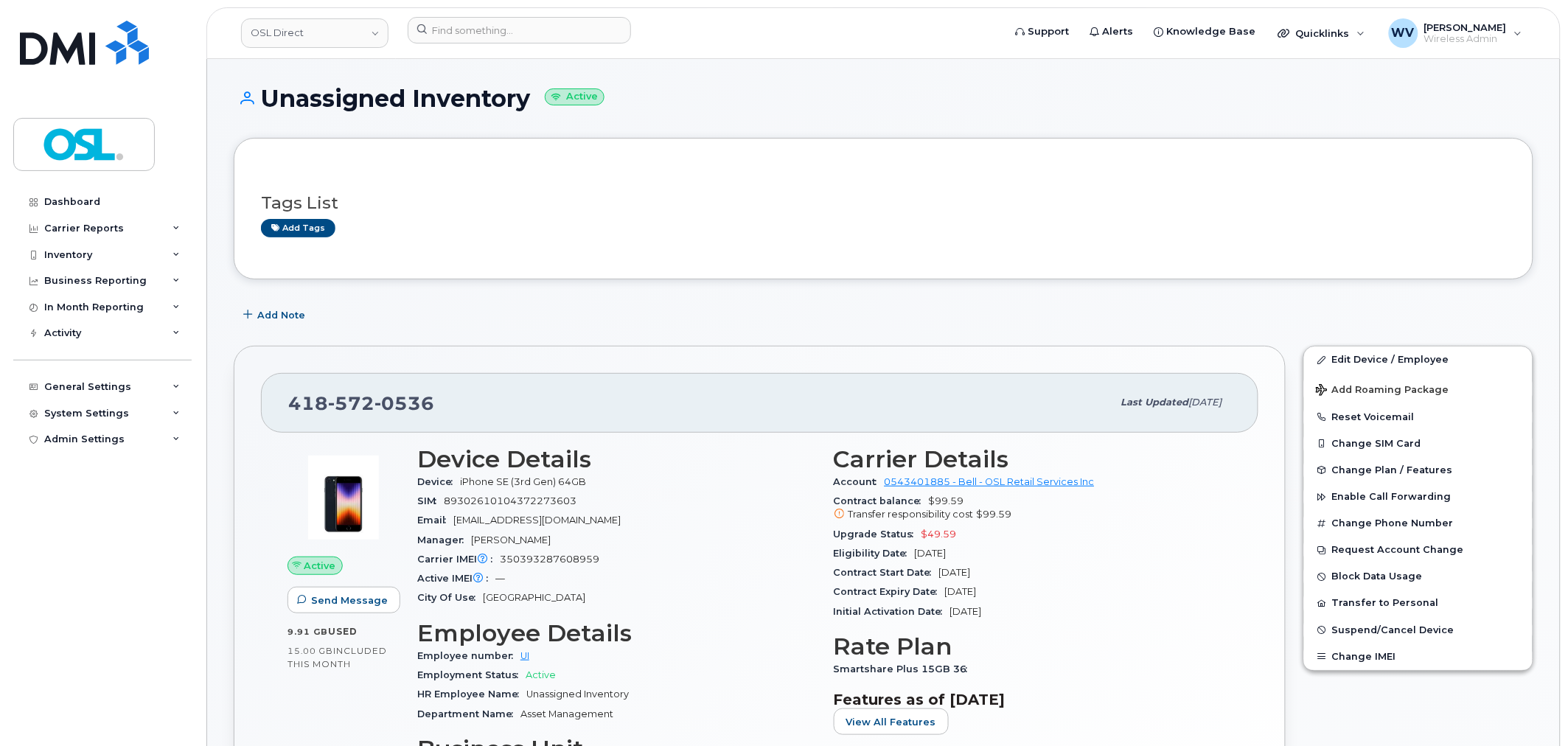
click at [341, 401] on span "572" at bounding box center [351, 403] width 46 height 22
copy span "[PHONE_NUMBER]"
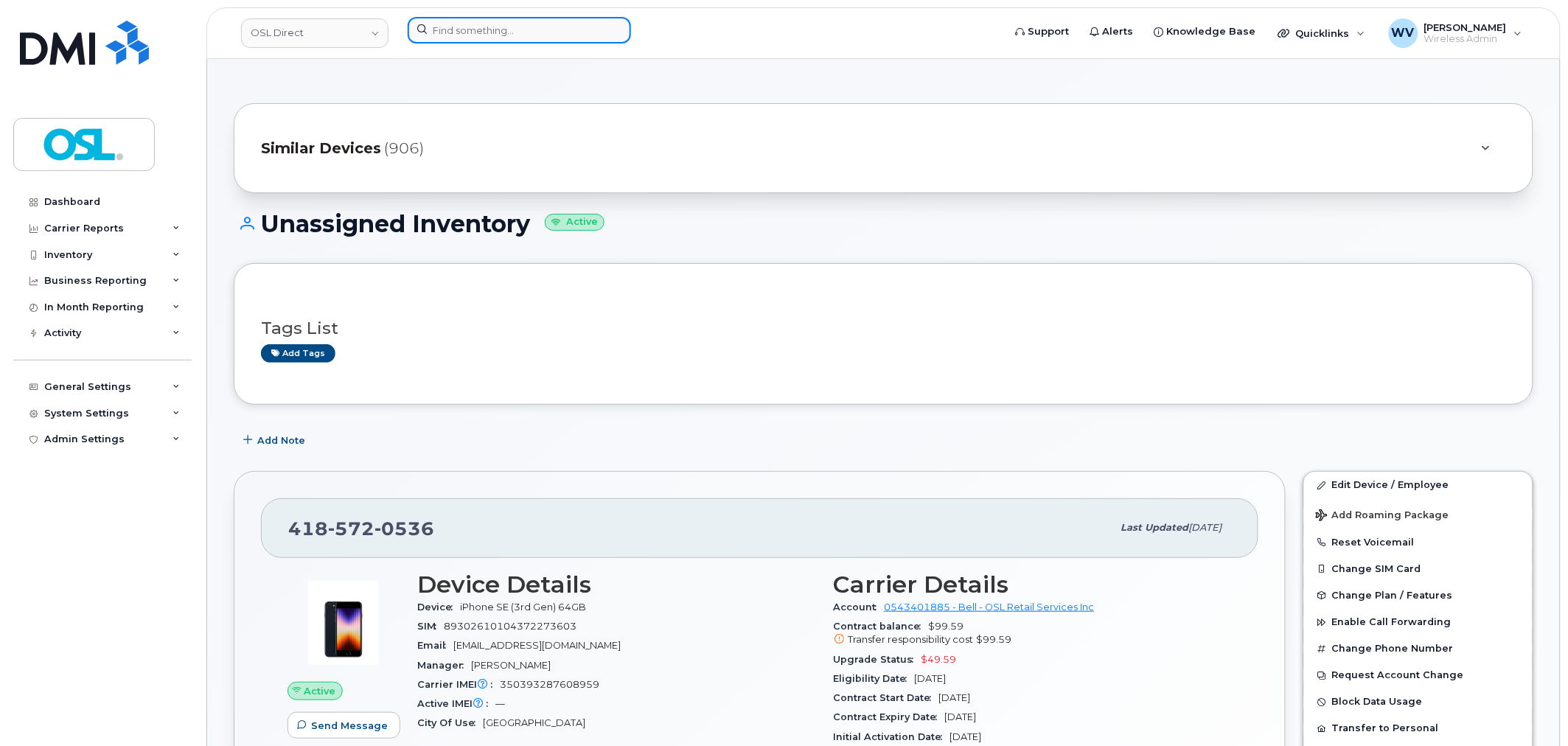
click at [540, 23] on input at bounding box center [520, 30] width 224 height 27
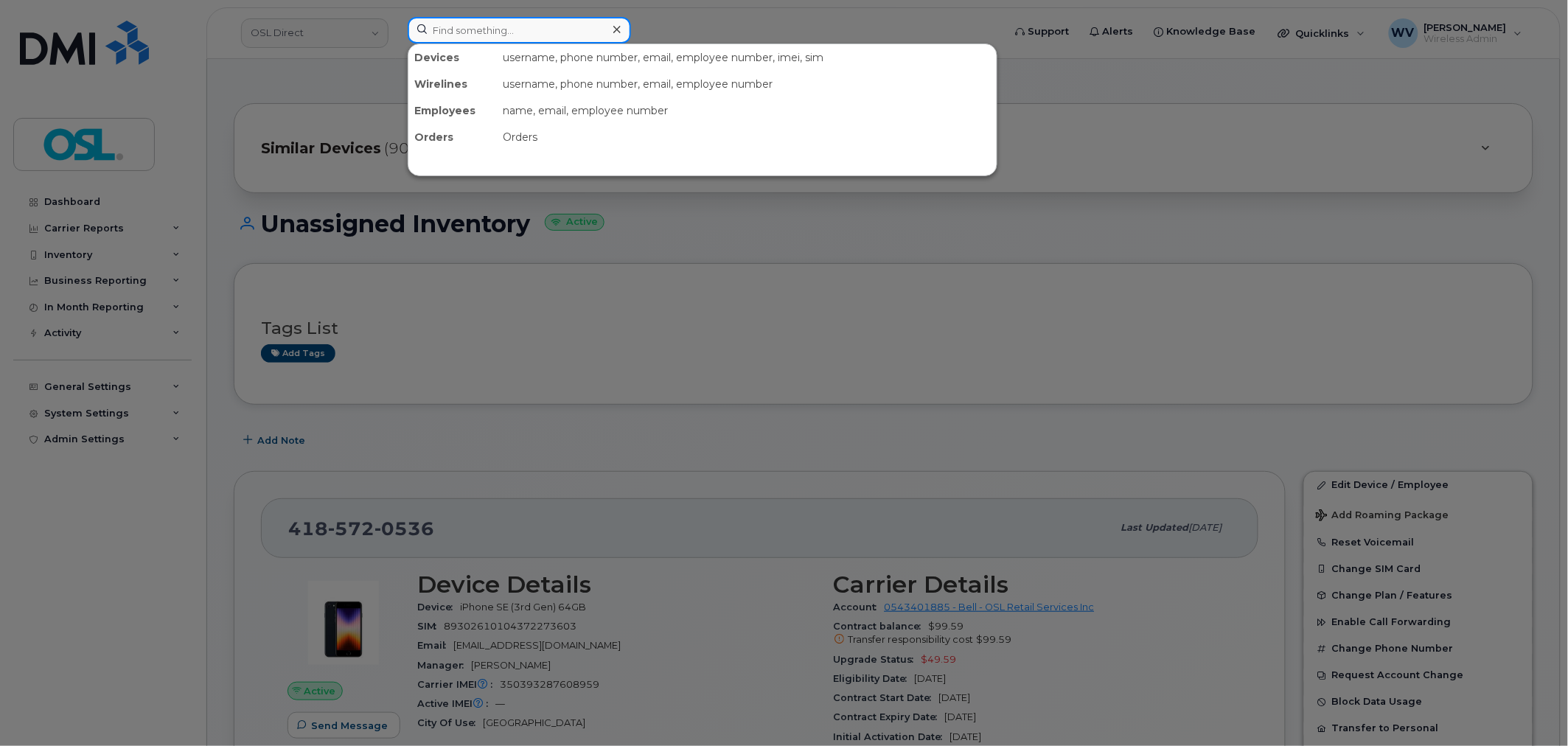
paste input "5142061821"
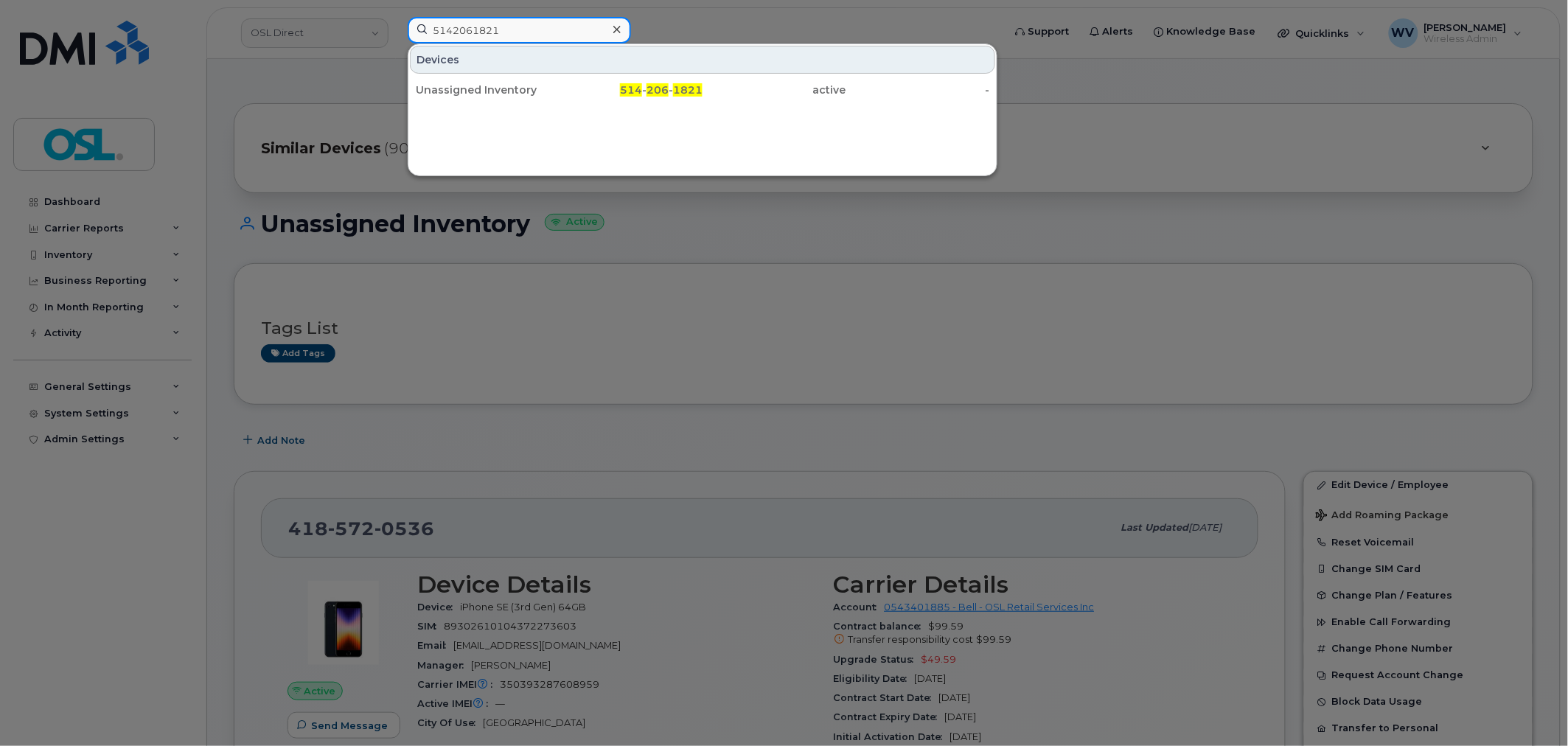
type input "5142061821"
drag, startPoint x: 525, startPoint y: 82, endPoint x: 651, endPoint y: 9, distance: 145.6
click at [525, 82] on div "Unassigned Inventory" at bounding box center [488, 90] width 144 height 27
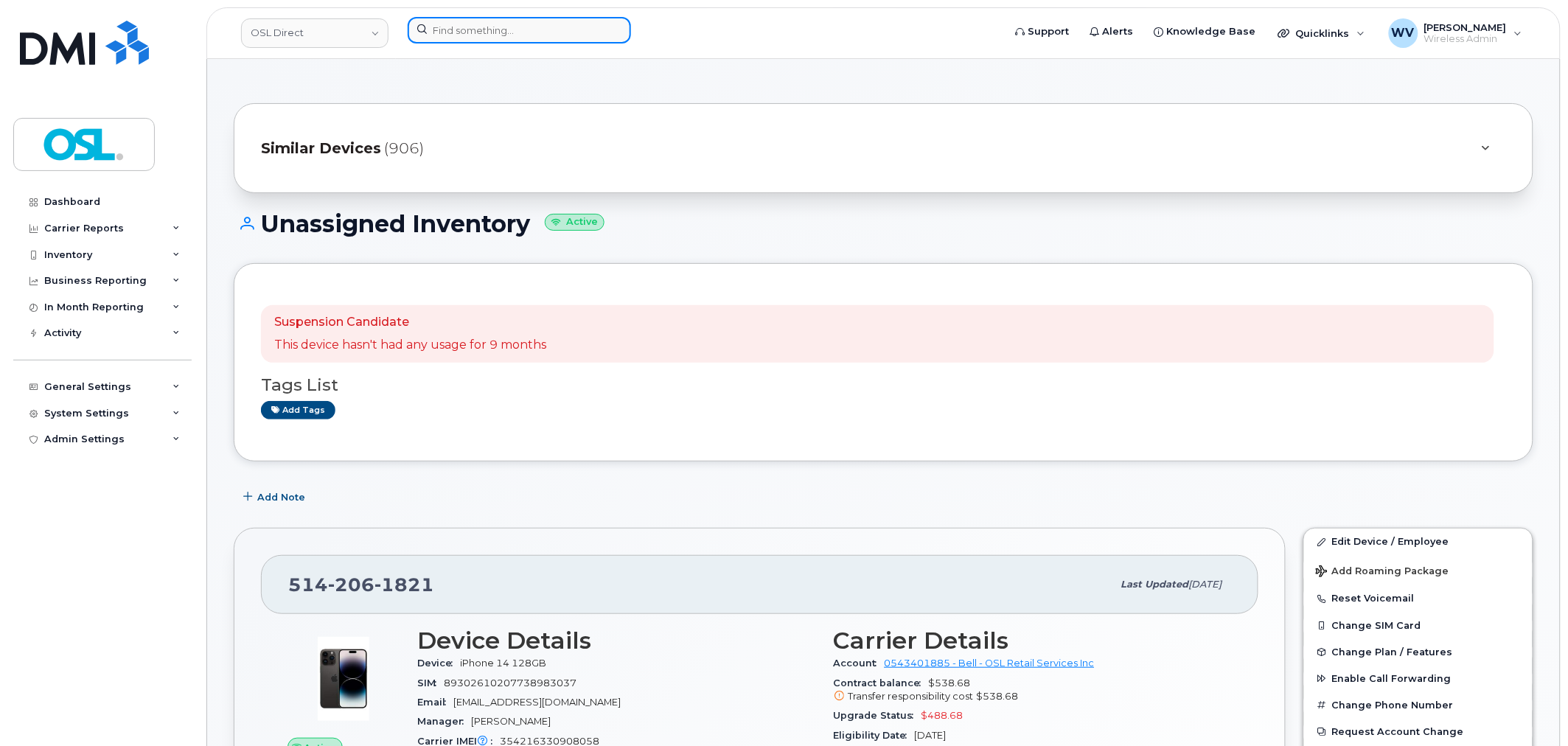
click at [531, 32] on input at bounding box center [520, 30] width 224 height 27
paste input "5142061821"
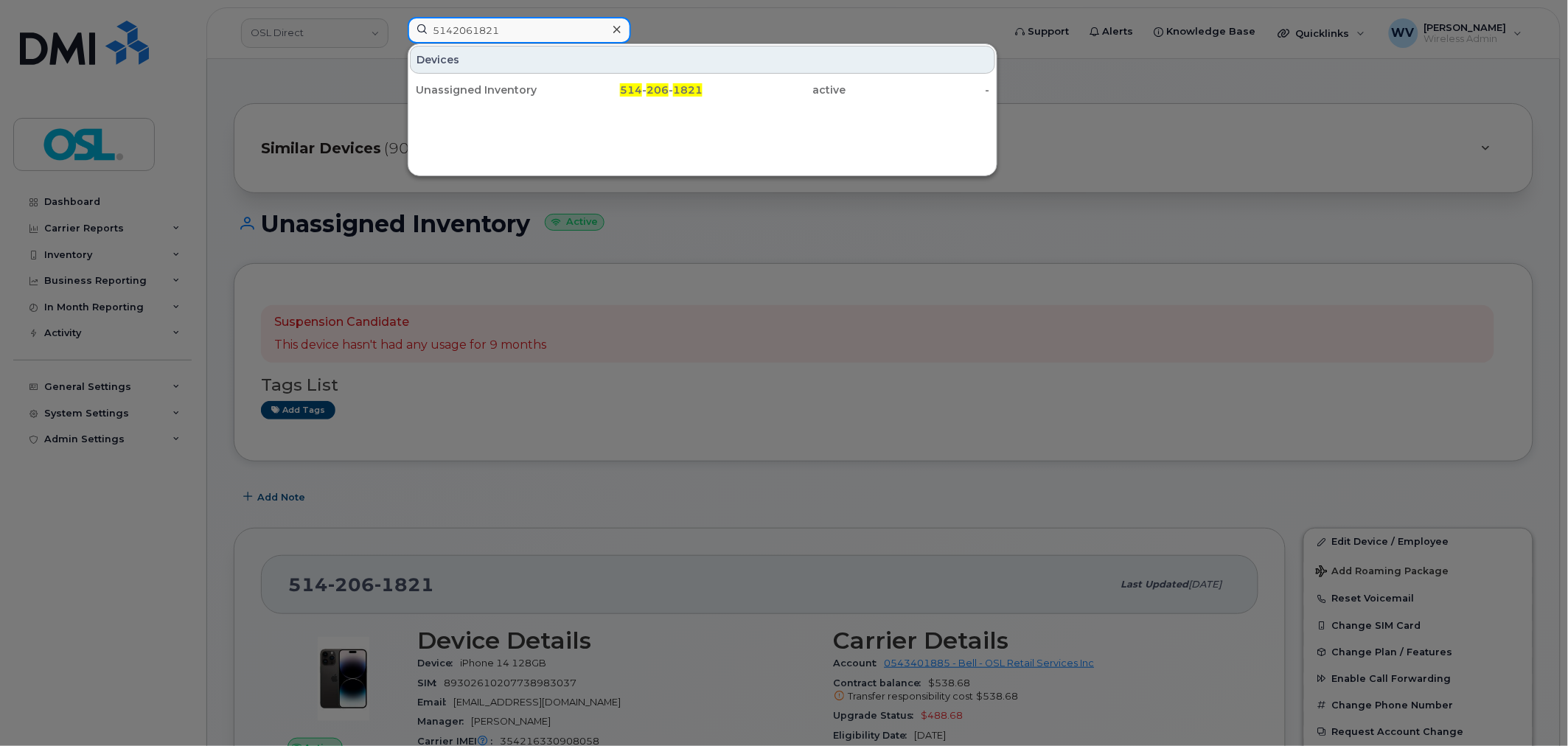
click at [578, 27] on input "5142061821" at bounding box center [520, 30] width 224 height 27
paste input "260"
type input "514226021"
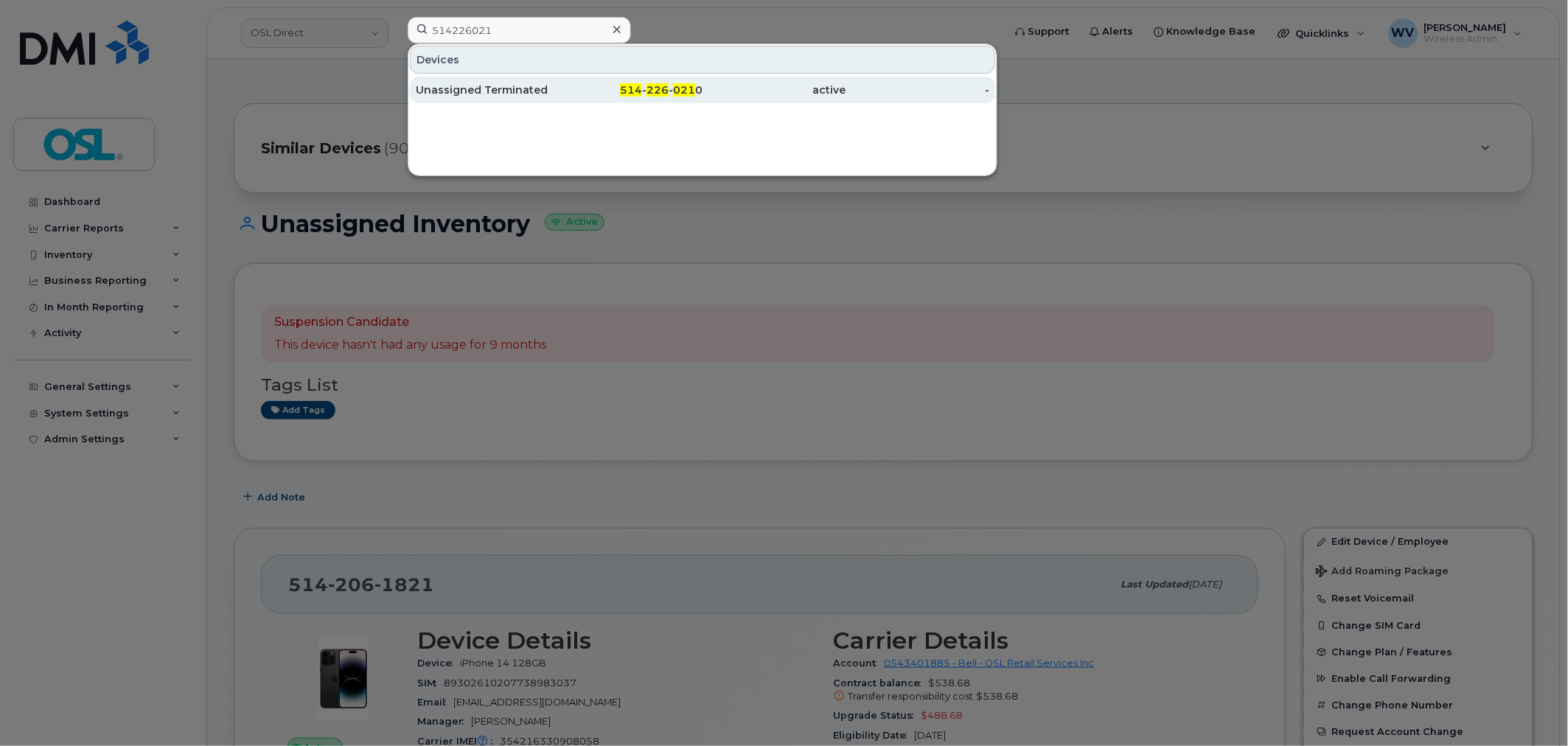
click at [571, 92] on div "514 - 226 - 021 0" at bounding box center [632, 90] width 144 height 15
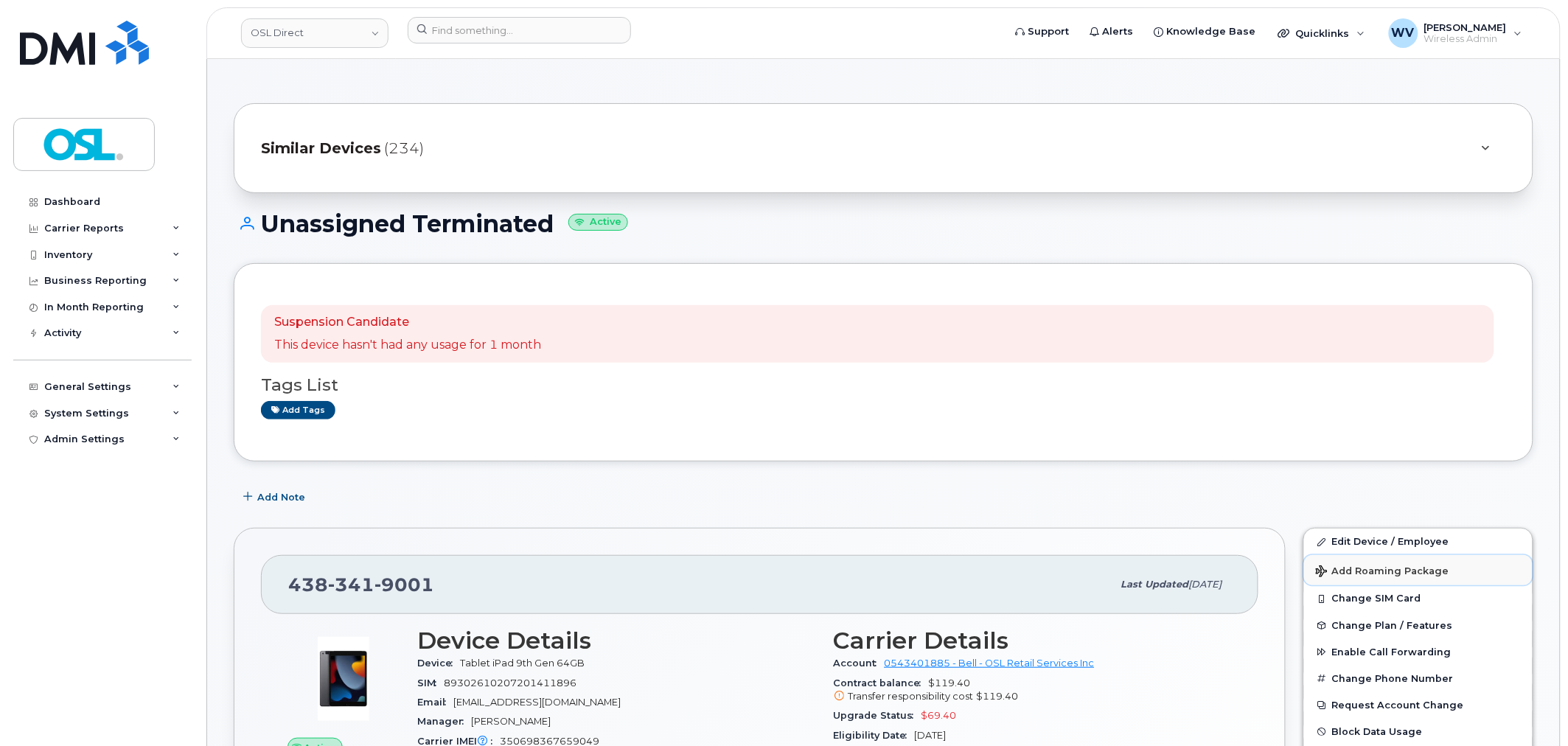
click at [1344, 561] on button "Add Roaming Package" at bounding box center [1418, 570] width 228 height 30
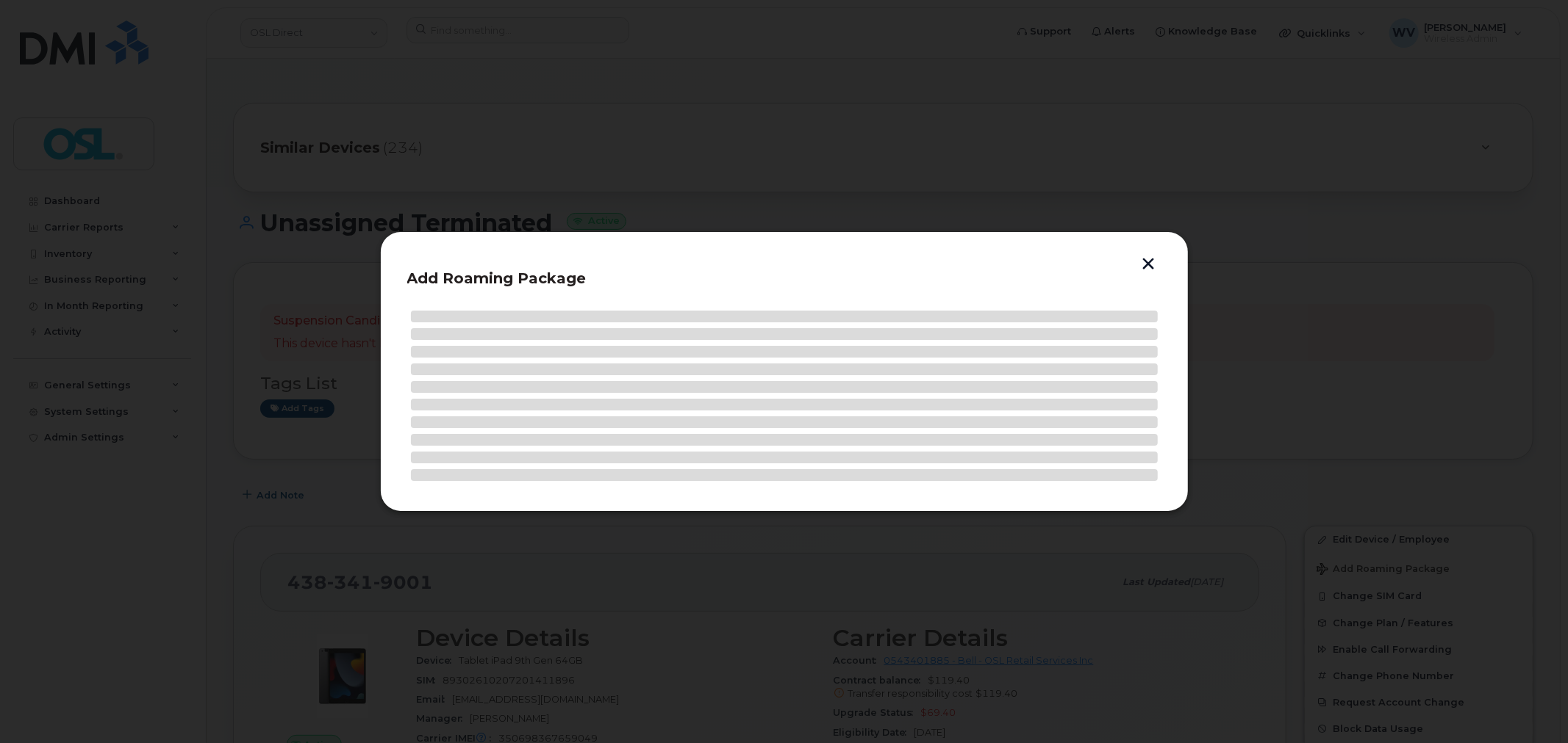
click at [1145, 265] on button "button" at bounding box center [1149, 266] width 22 height 16
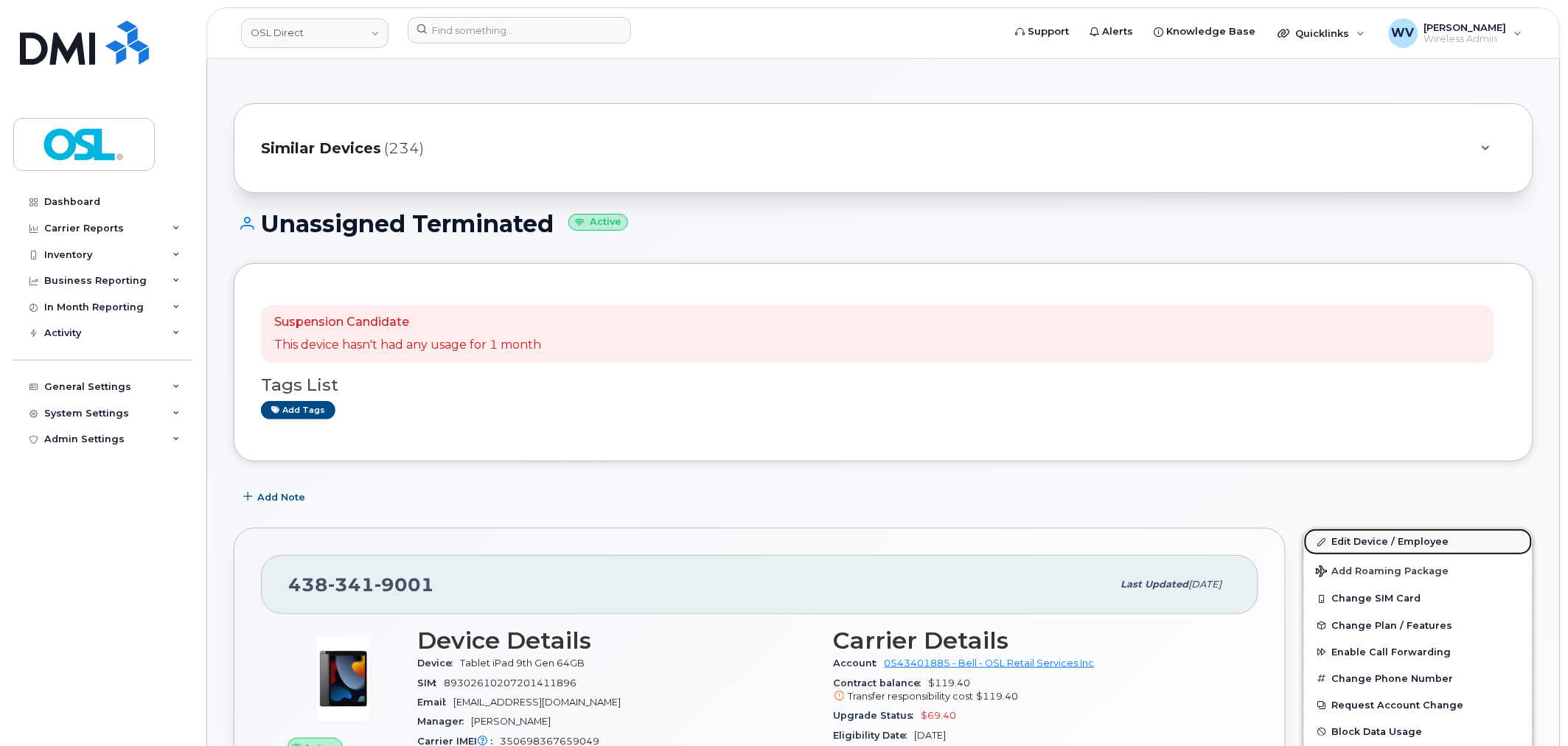
click at [1391, 543] on link "Edit Device / Employee" at bounding box center [1418, 542] width 228 height 27
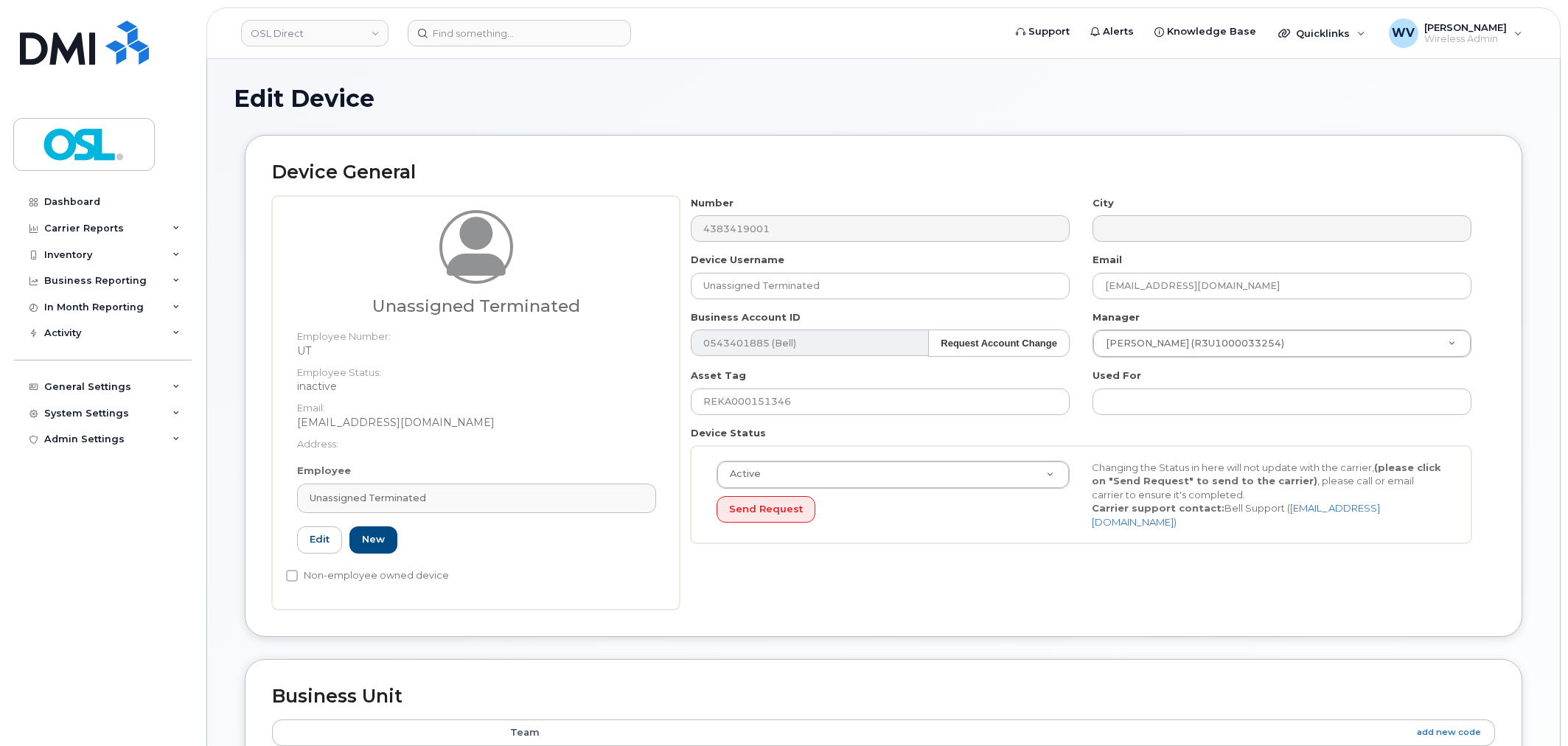
click at [489, 500] on div "Unassigned Terminated" at bounding box center [476, 498] width 334 height 14
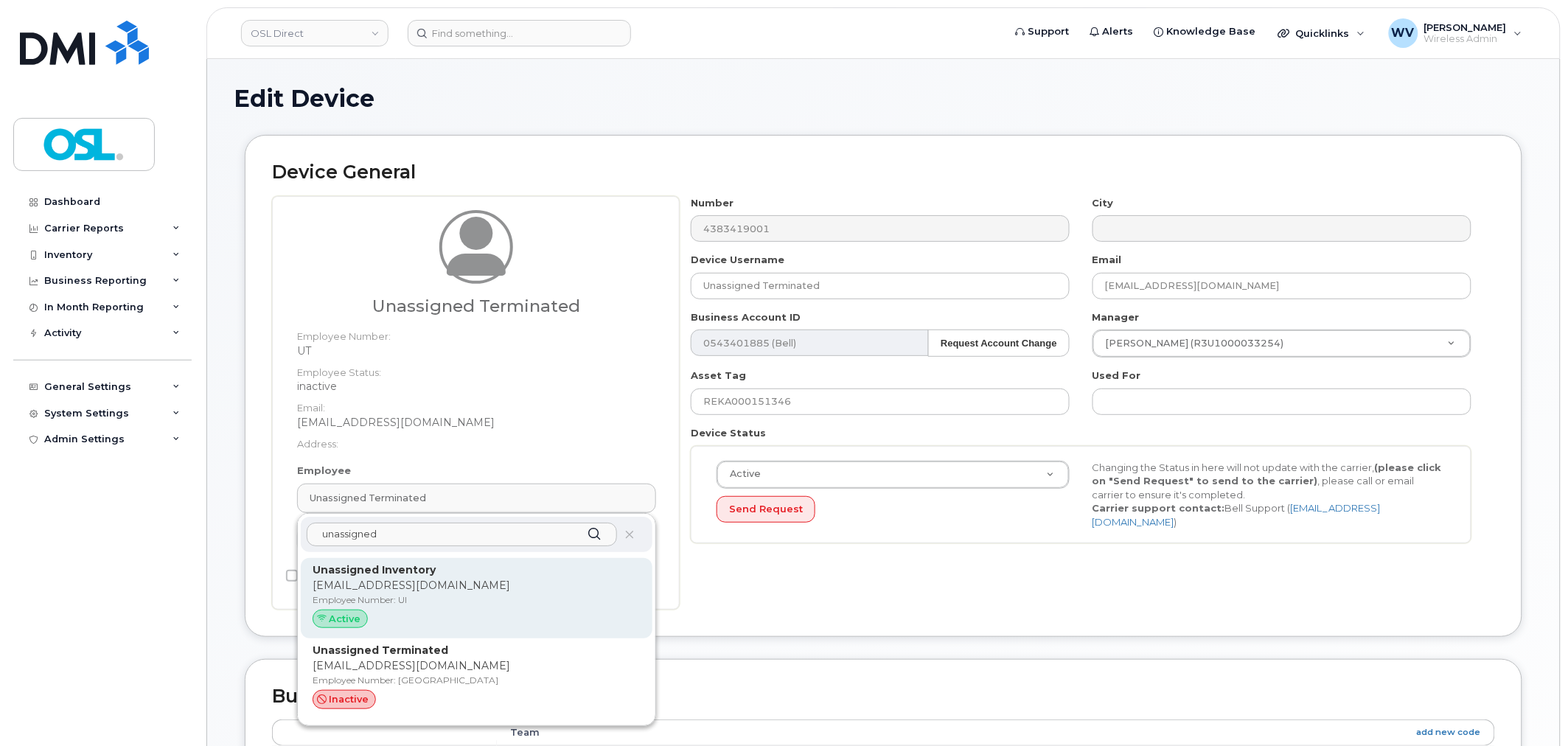
type input "unassigned"
click at [469, 576] on p "Unassigned Inventory" at bounding box center [477, 571] width 328 height 16
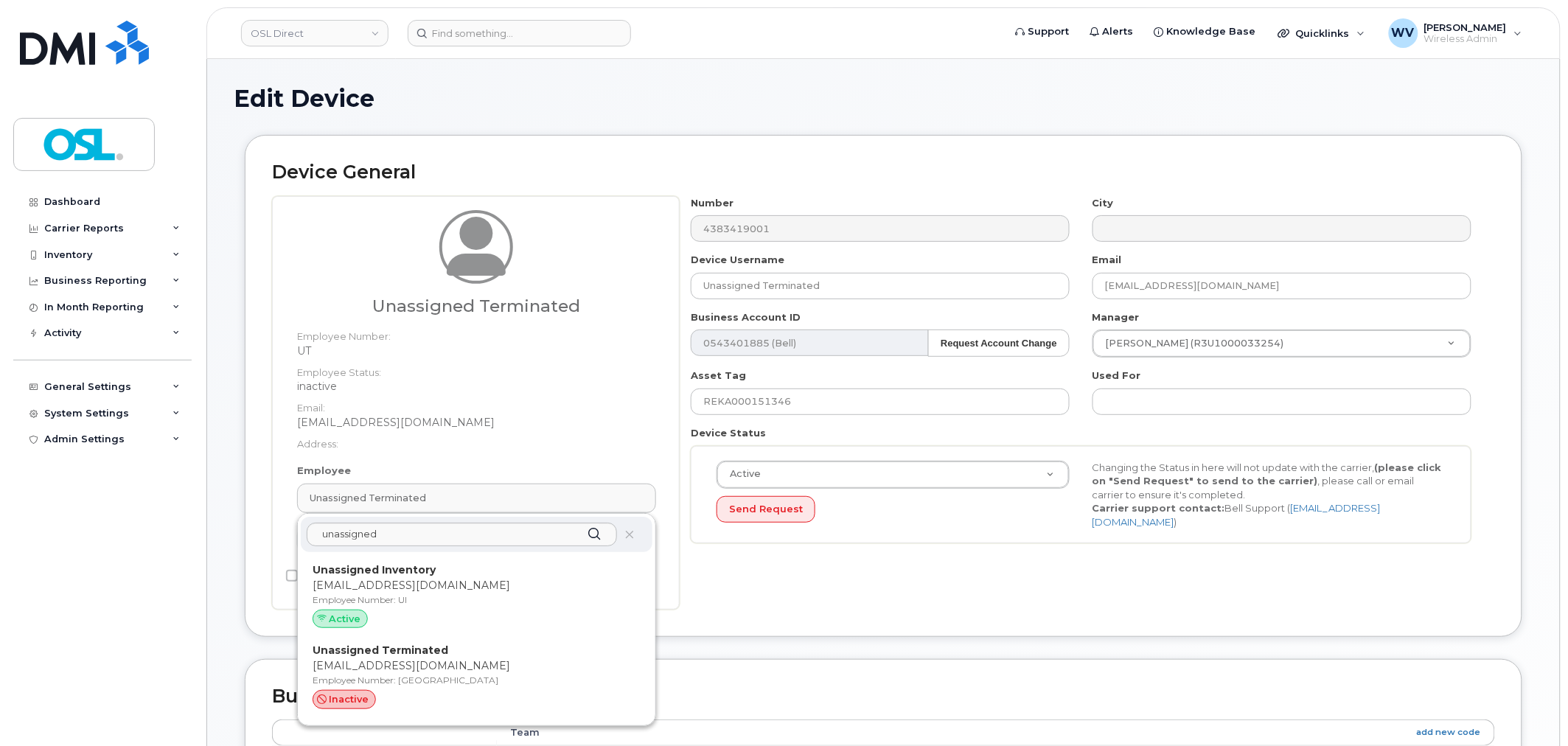
type input "UI"
type input "Unassigned Inventory"
type input "[EMAIL_ADDRESS][DOMAIN_NAME]"
type input "4724252"
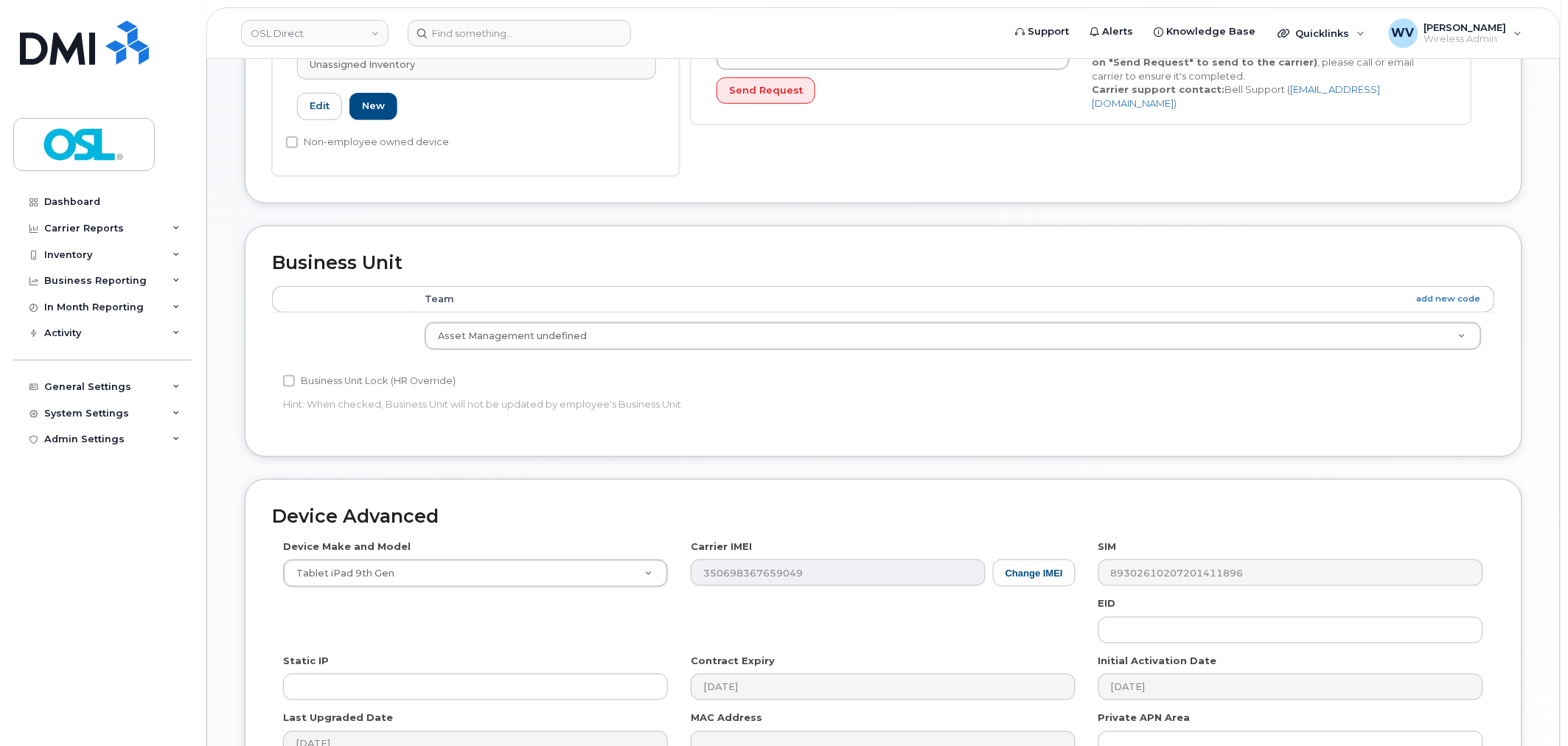
scroll to position [573, 0]
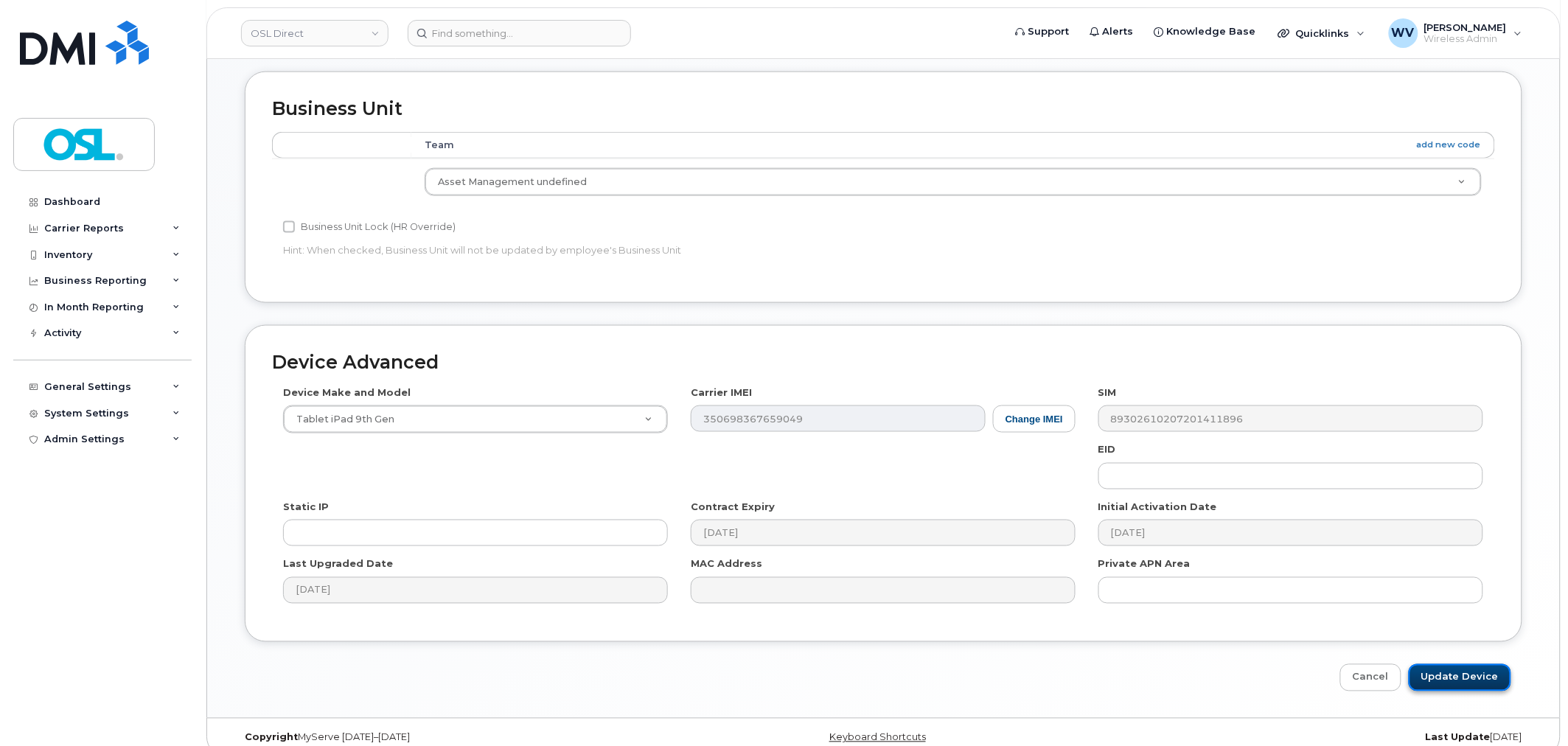
click at [1495, 674] on input "Update Device" at bounding box center [1459, 678] width 102 height 27
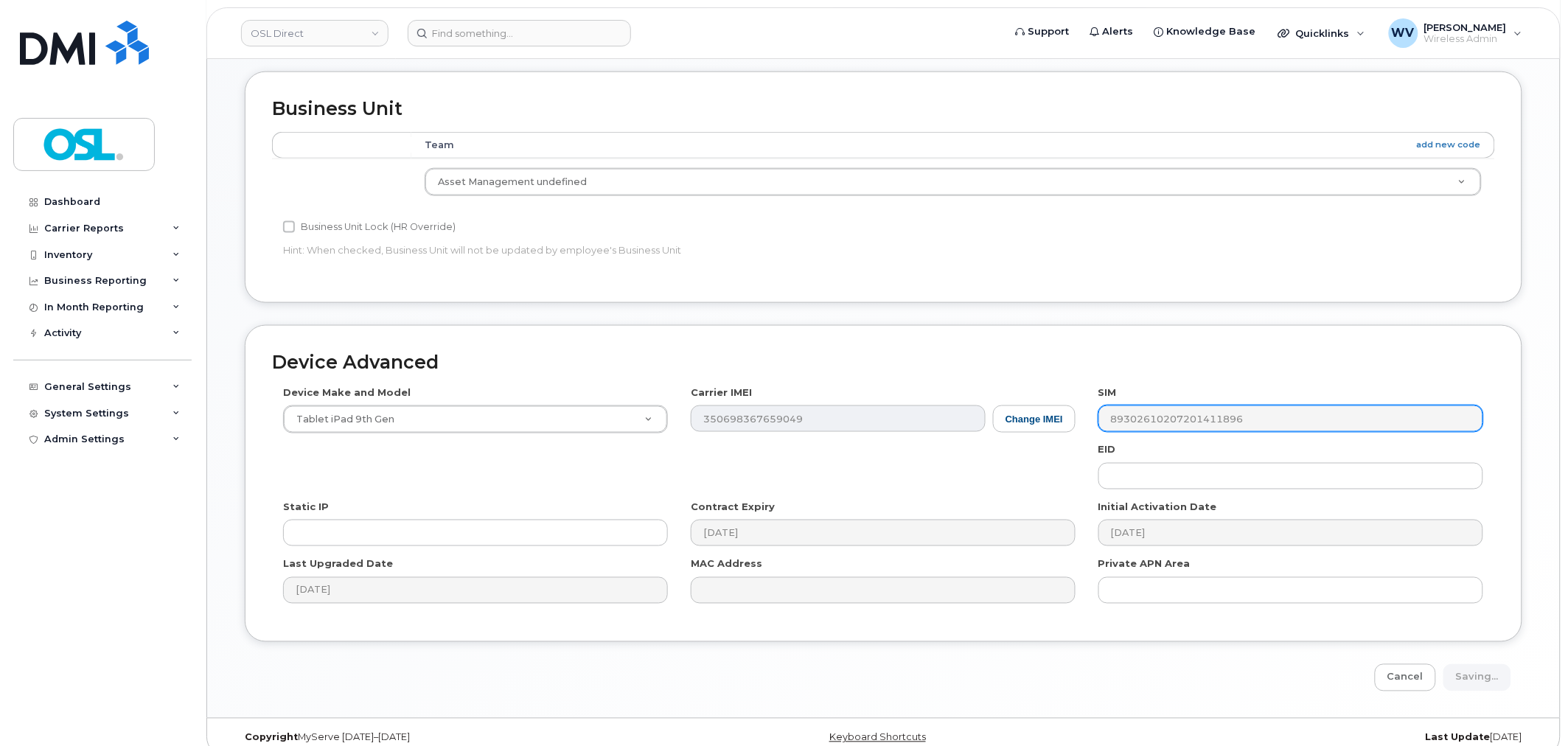
type input "Saving..."
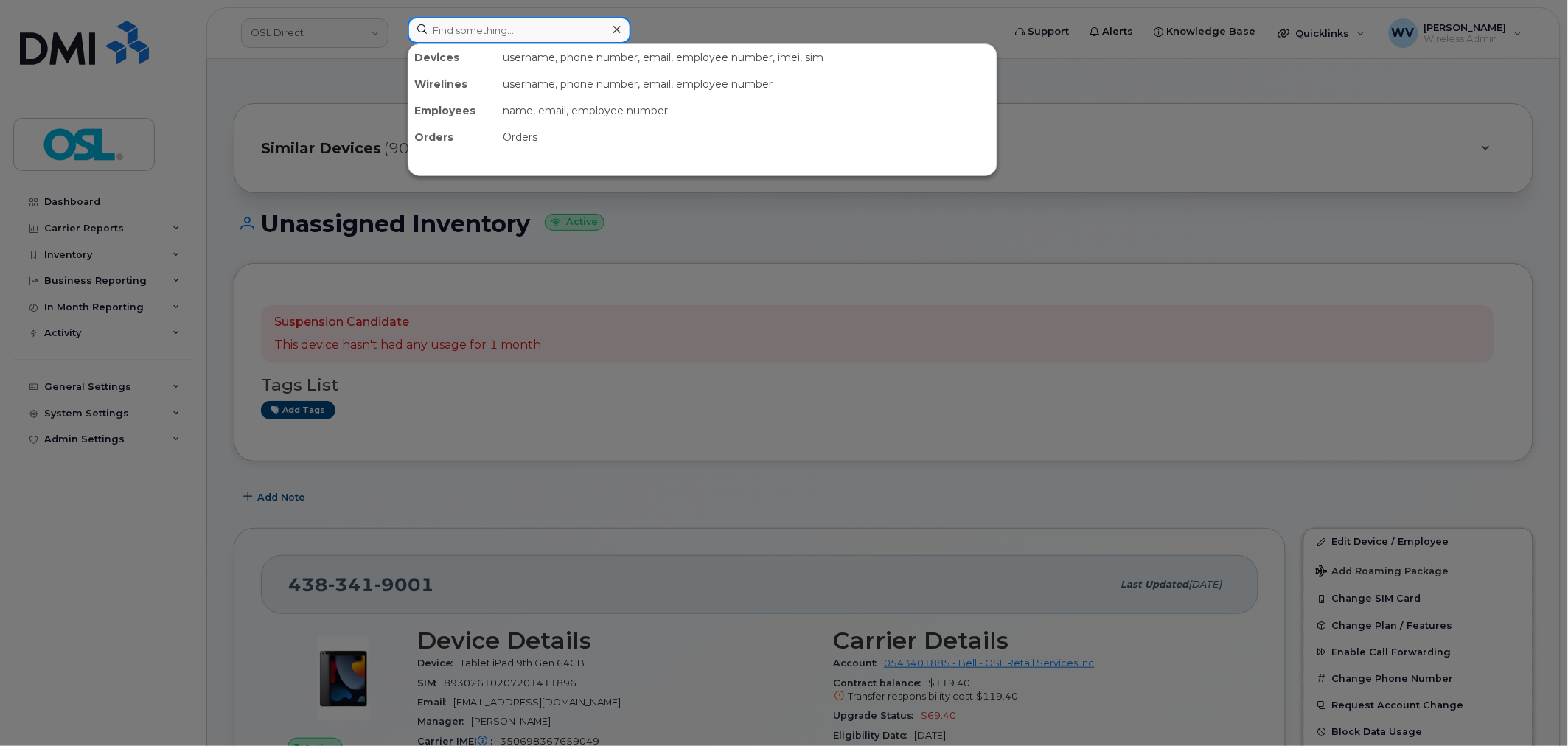
click at [474, 28] on input at bounding box center [520, 30] width 224 height 27
paste input "6473268039"
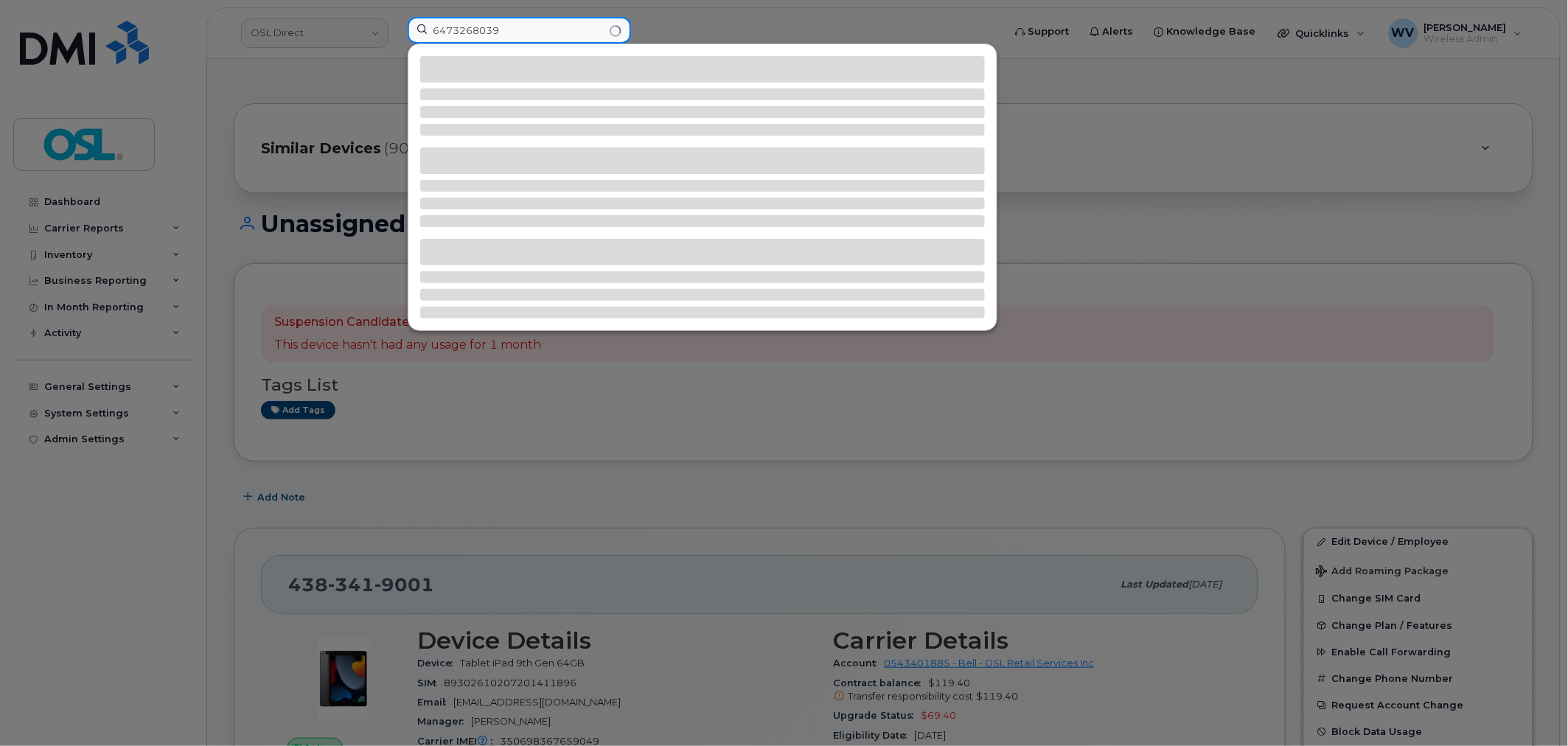
type input "6473268039"
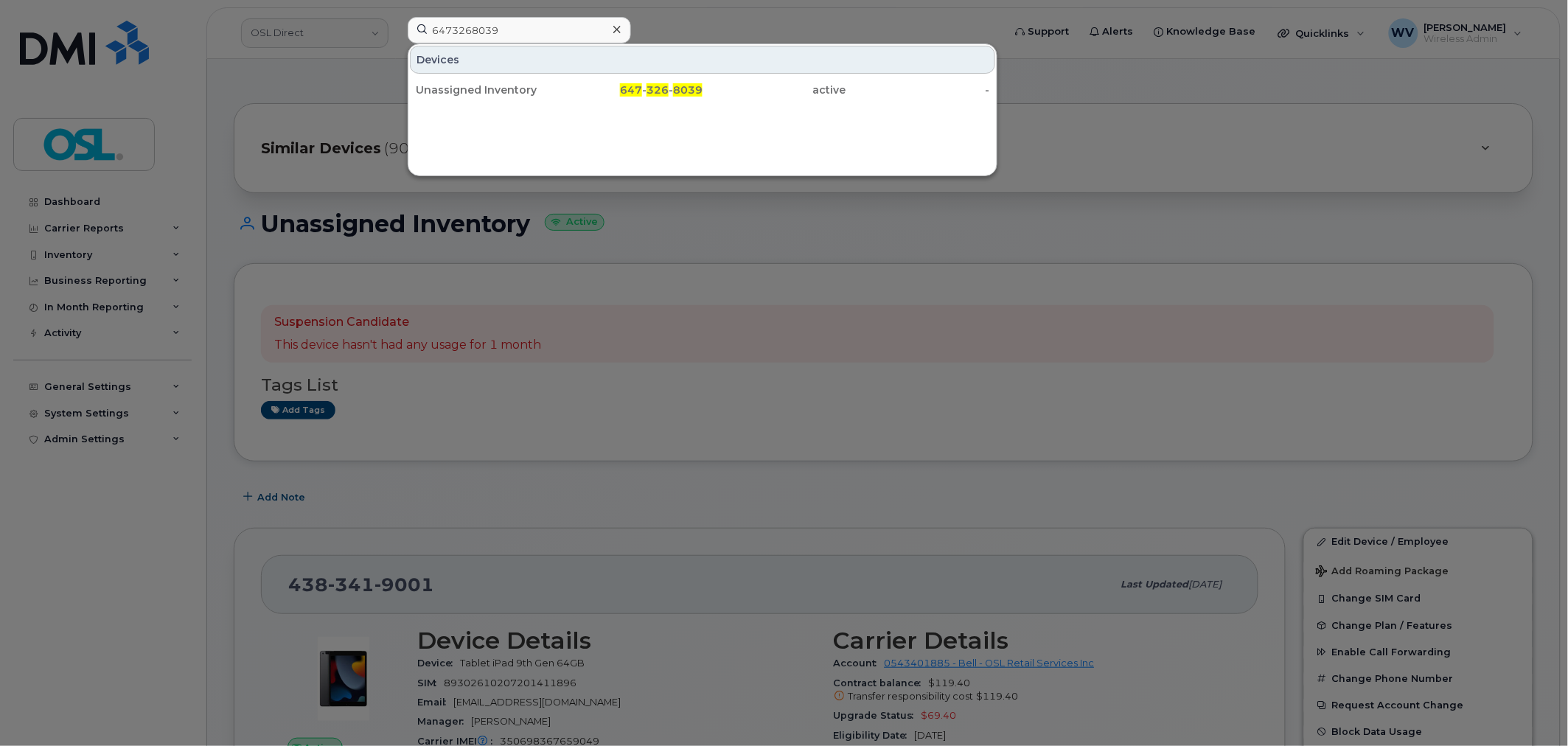
click at [489, 78] on div "Unassigned Inventory" at bounding box center [488, 90] width 144 height 27
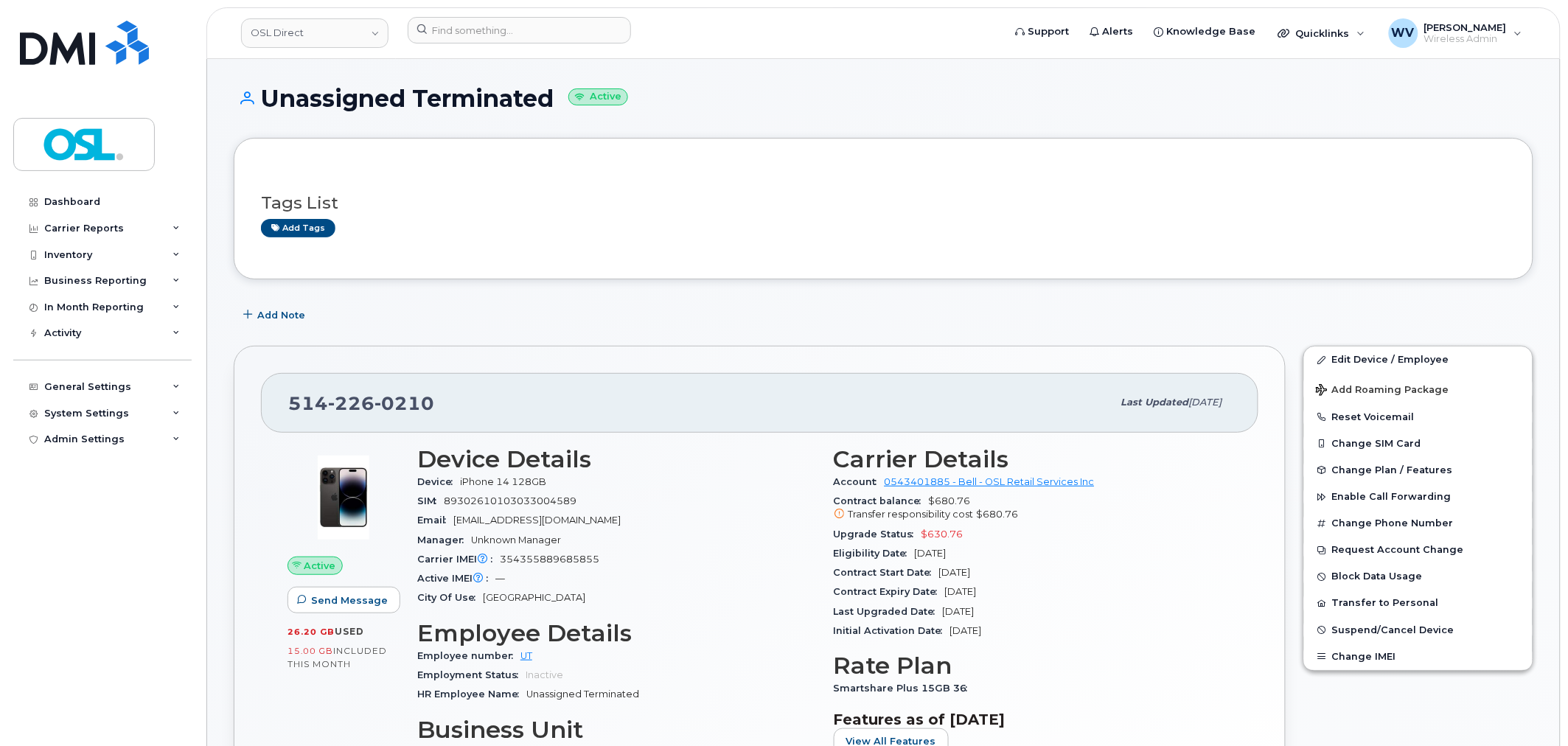
click at [409, 403] on span "0210" at bounding box center [404, 403] width 59 height 22
copy span "514 226 0210"
drag, startPoint x: 1335, startPoint y: 360, endPoint x: 1224, endPoint y: 35, distance: 343.4
click at [1335, 360] on link "Edit Device / Employee" at bounding box center [1418, 360] width 228 height 27
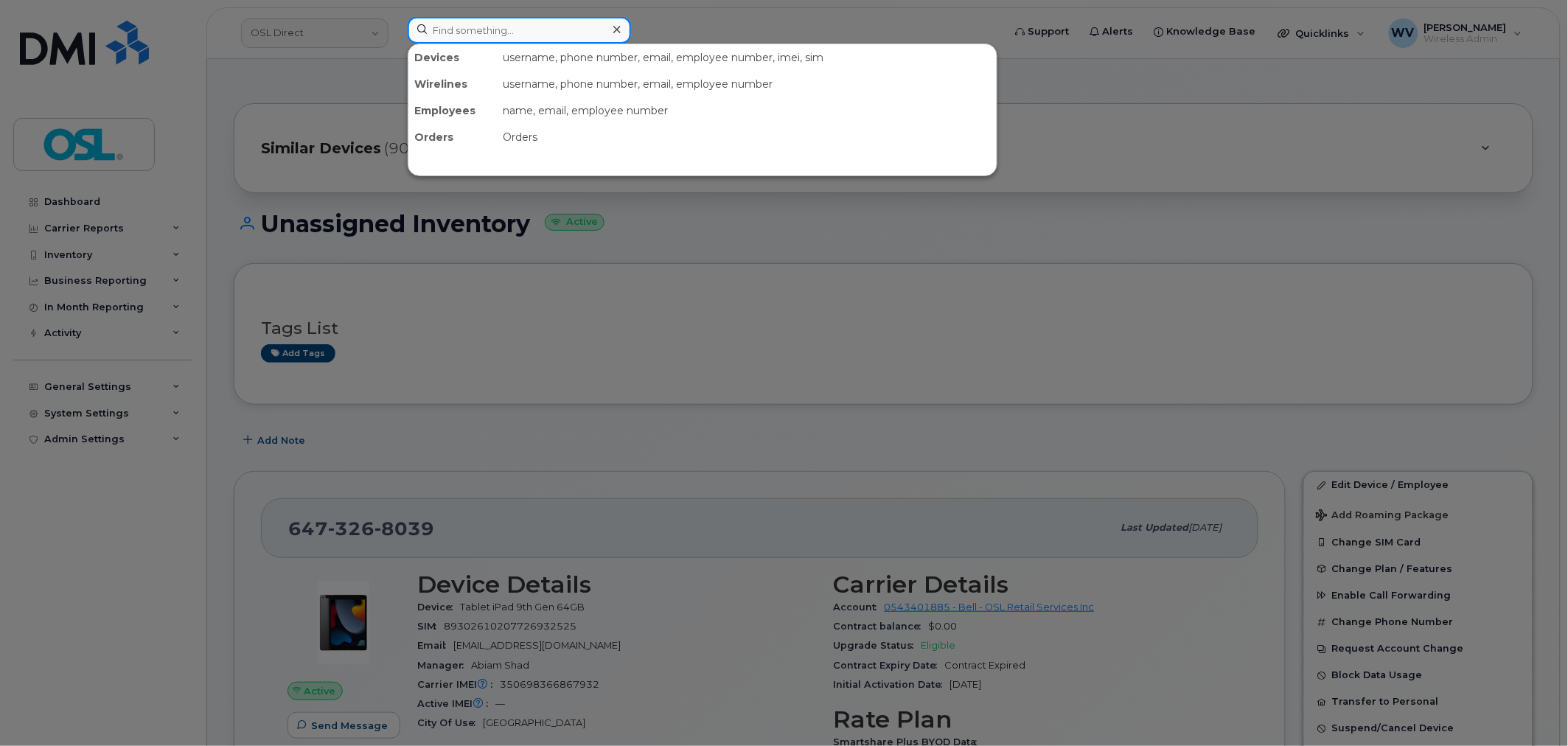
click at [514, 23] on input at bounding box center [520, 30] width 224 height 27
paste input "4162091059"
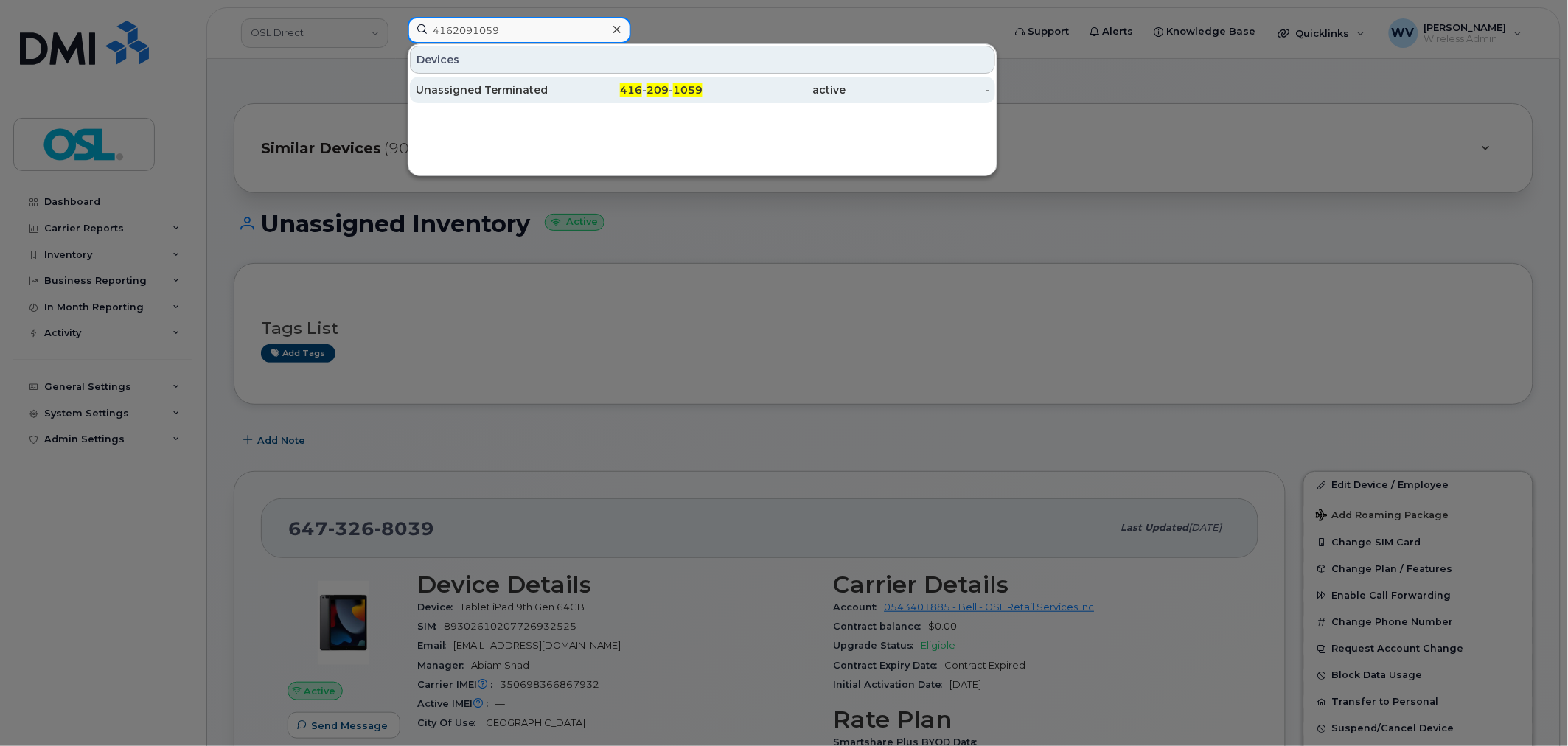
type input "4162091059"
click at [533, 84] on div "Unassigned Terminated" at bounding box center [488, 90] width 144 height 15
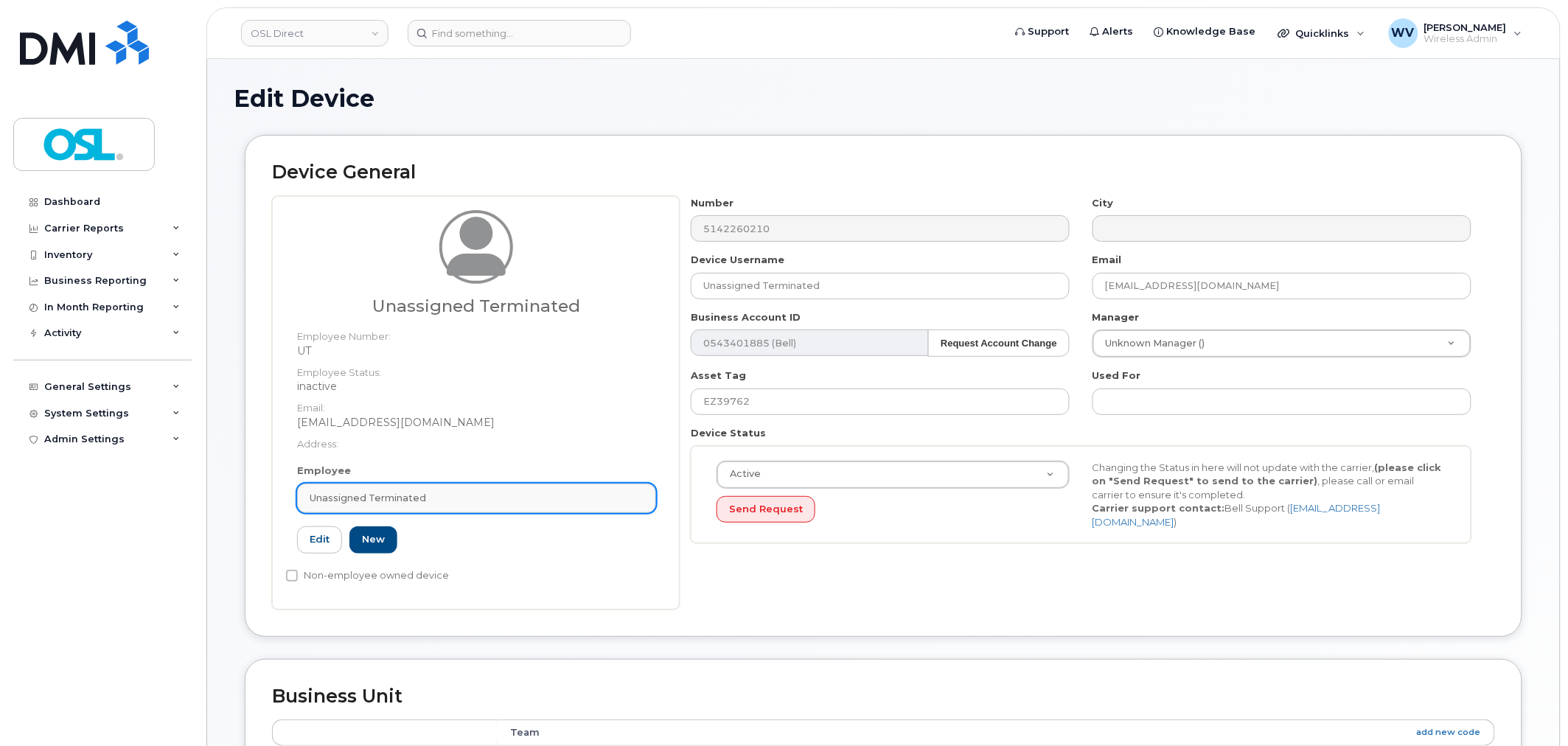
click at [466, 491] on div "Unassigned Terminated" at bounding box center [476, 498] width 334 height 14
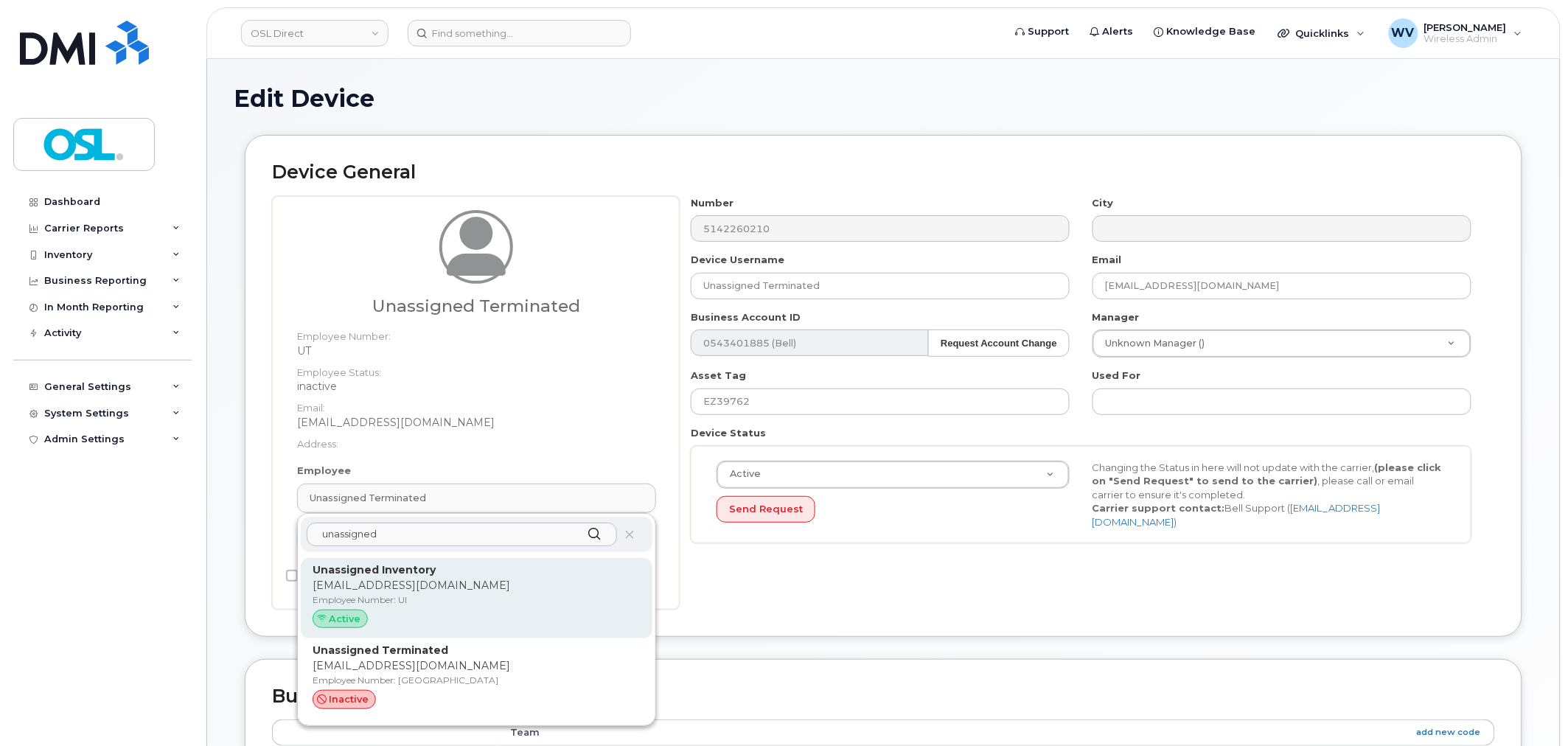
type input "unassigned"
click at [453, 585] on p "[EMAIL_ADDRESS][DOMAIN_NAME]" at bounding box center [477, 586] width 328 height 16
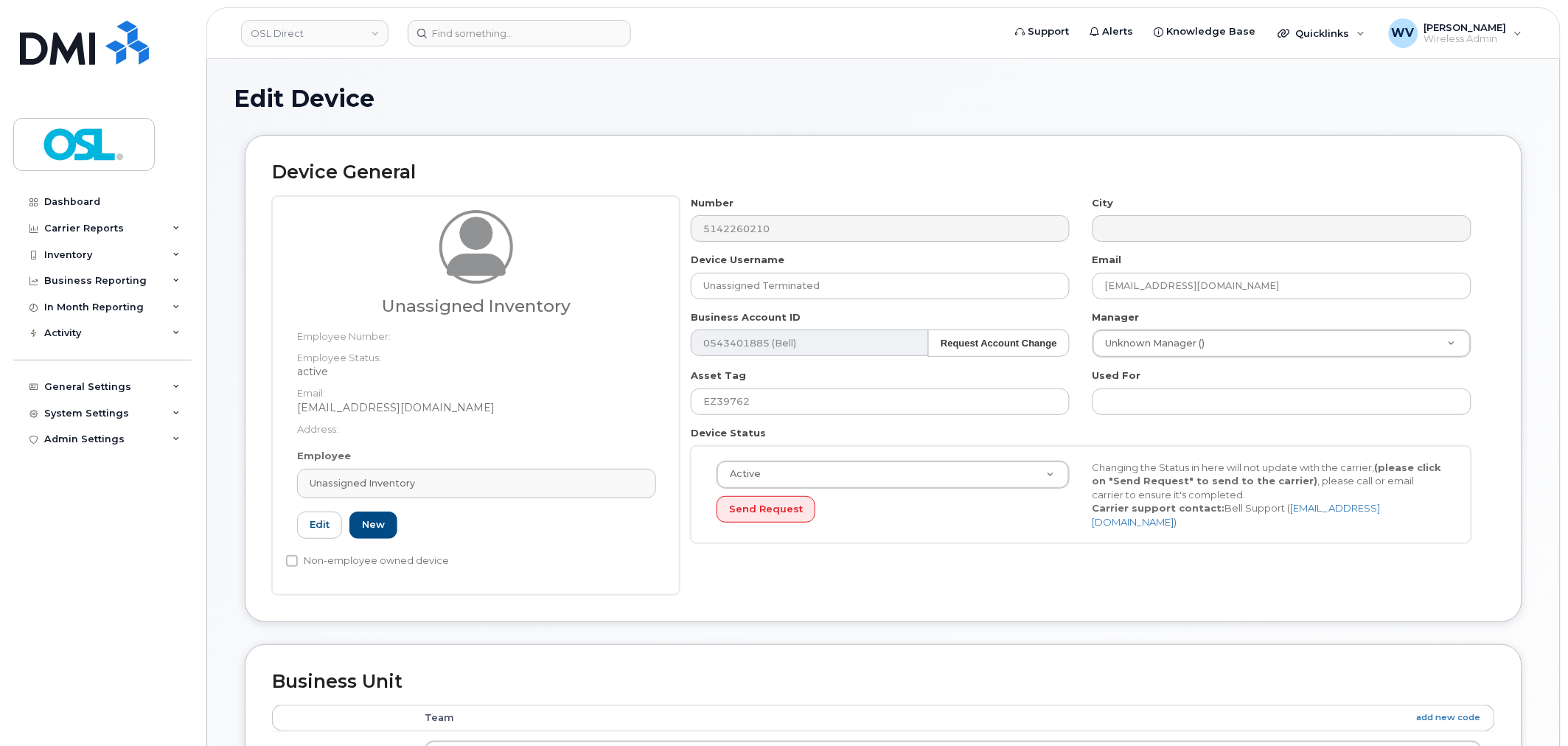
type input "UI"
type input "Unassigned Inventory"
type input "[EMAIL_ADDRESS][DOMAIN_NAME]"
type input "4724252"
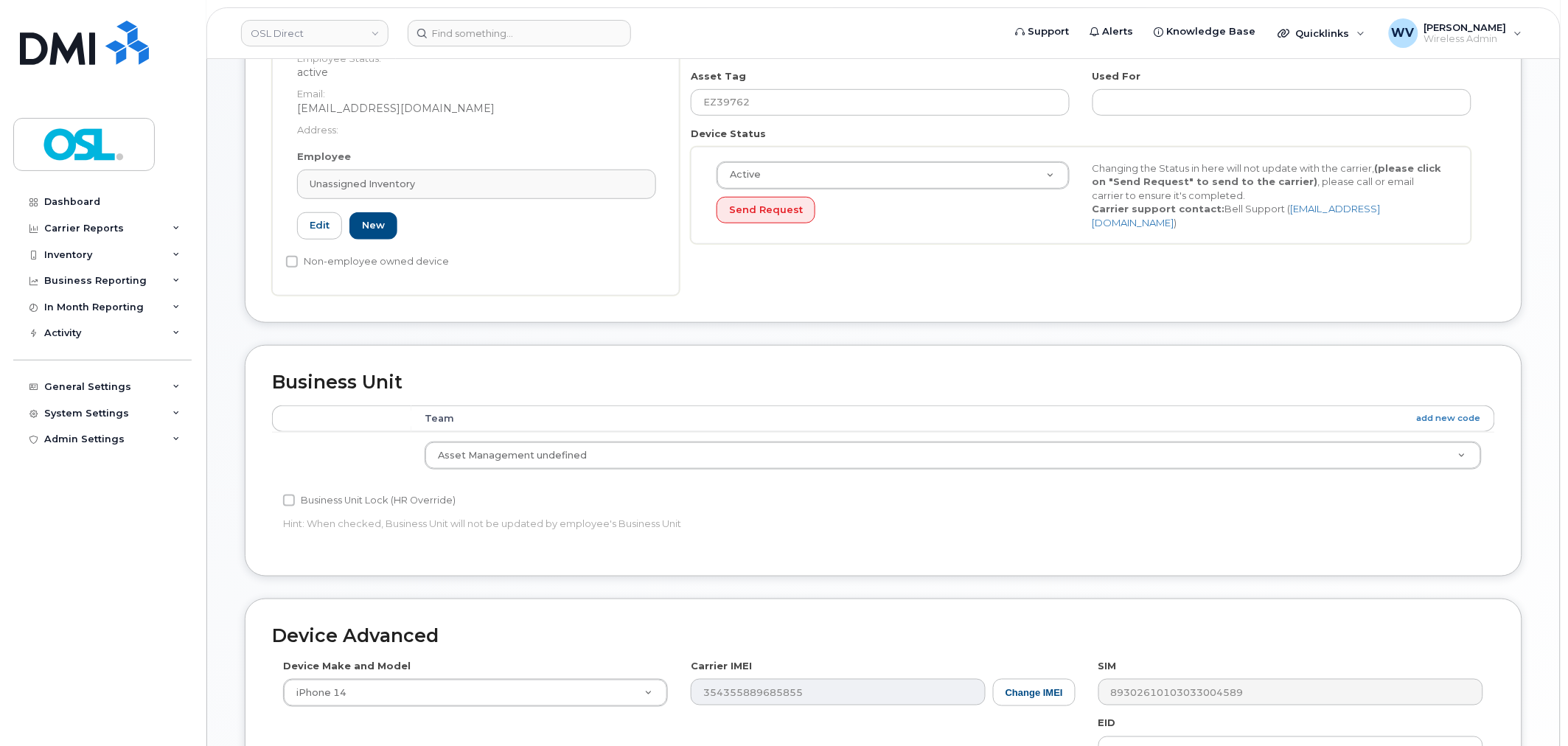
scroll to position [593, 0]
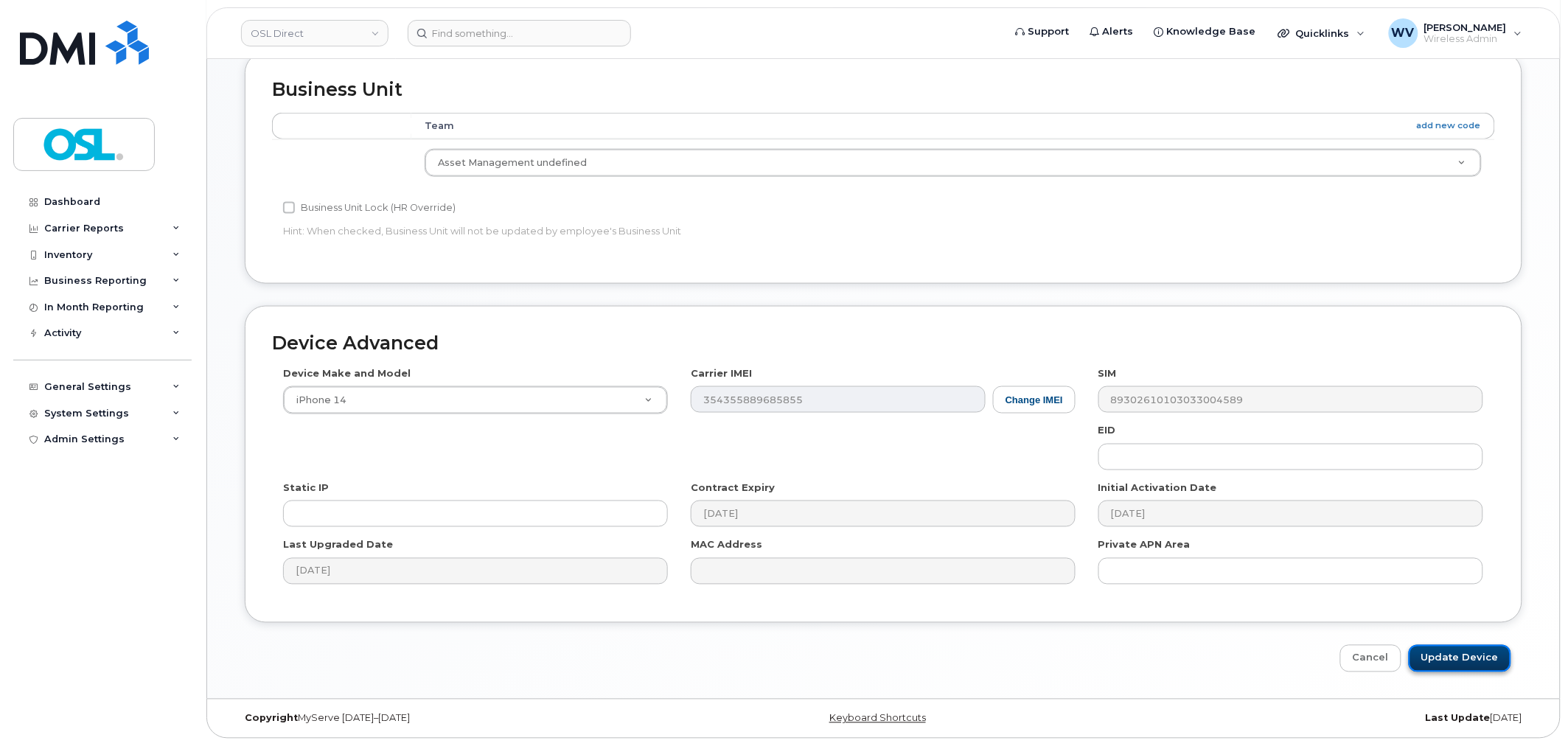
click at [1450, 646] on input "Update Device" at bounding box center [1459, 658] width 102 height 27
type input "Saving..."
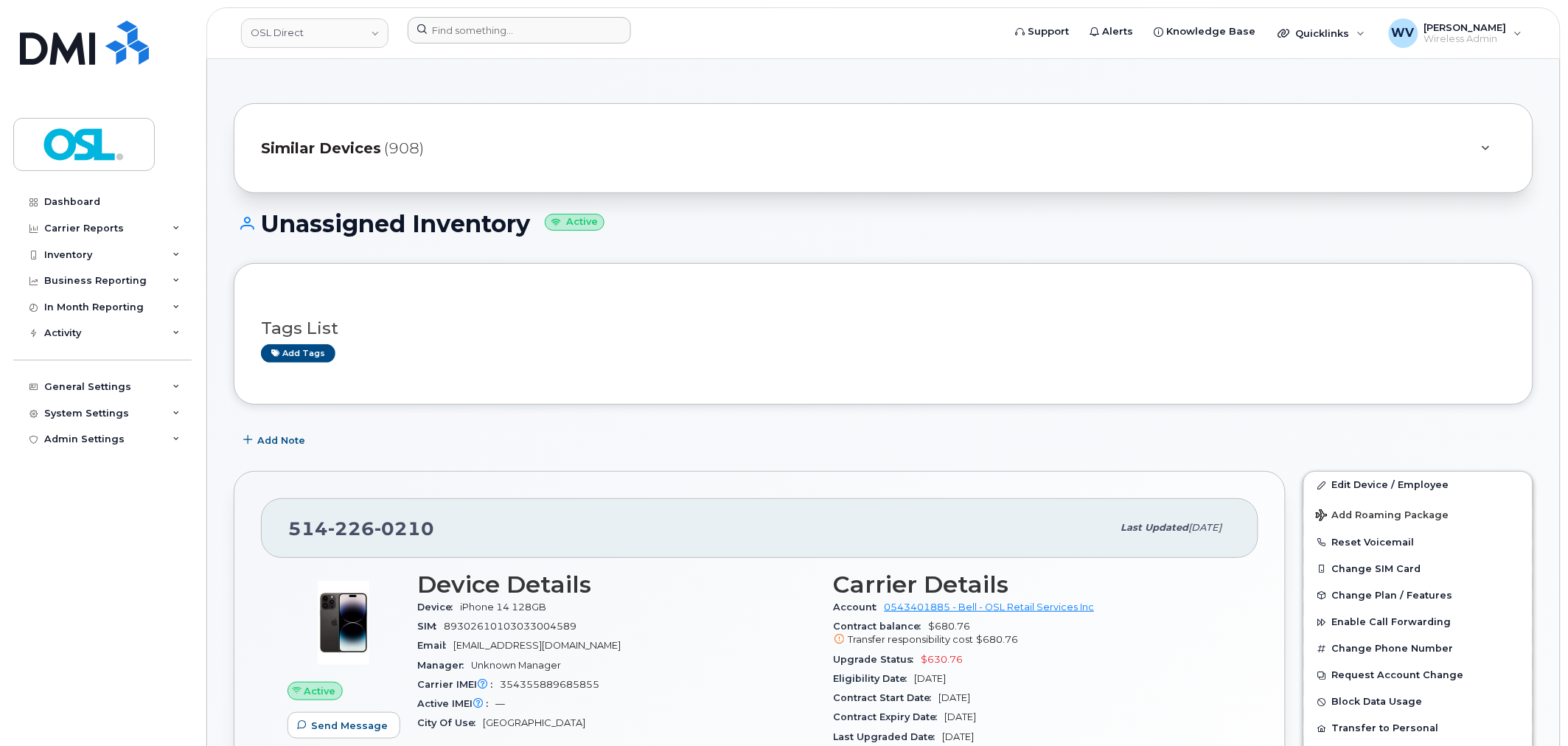
click at [535, 46] on div at bounding box center [700, 33] width 610 height 32
click at [517, 17] on input at bounding box center [520, 30] width 224 height 27
paste input "7823776718"
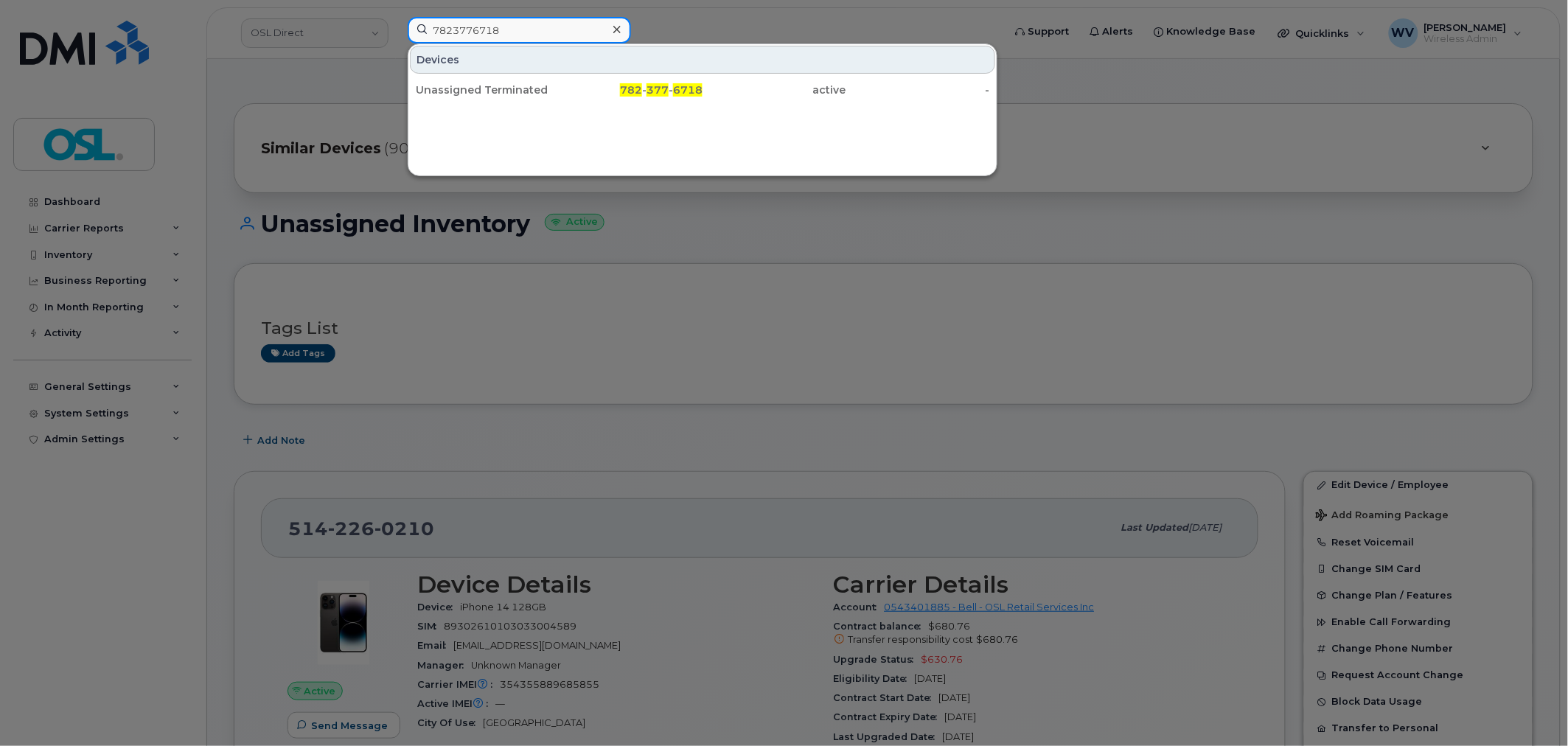
type input "7823776718"
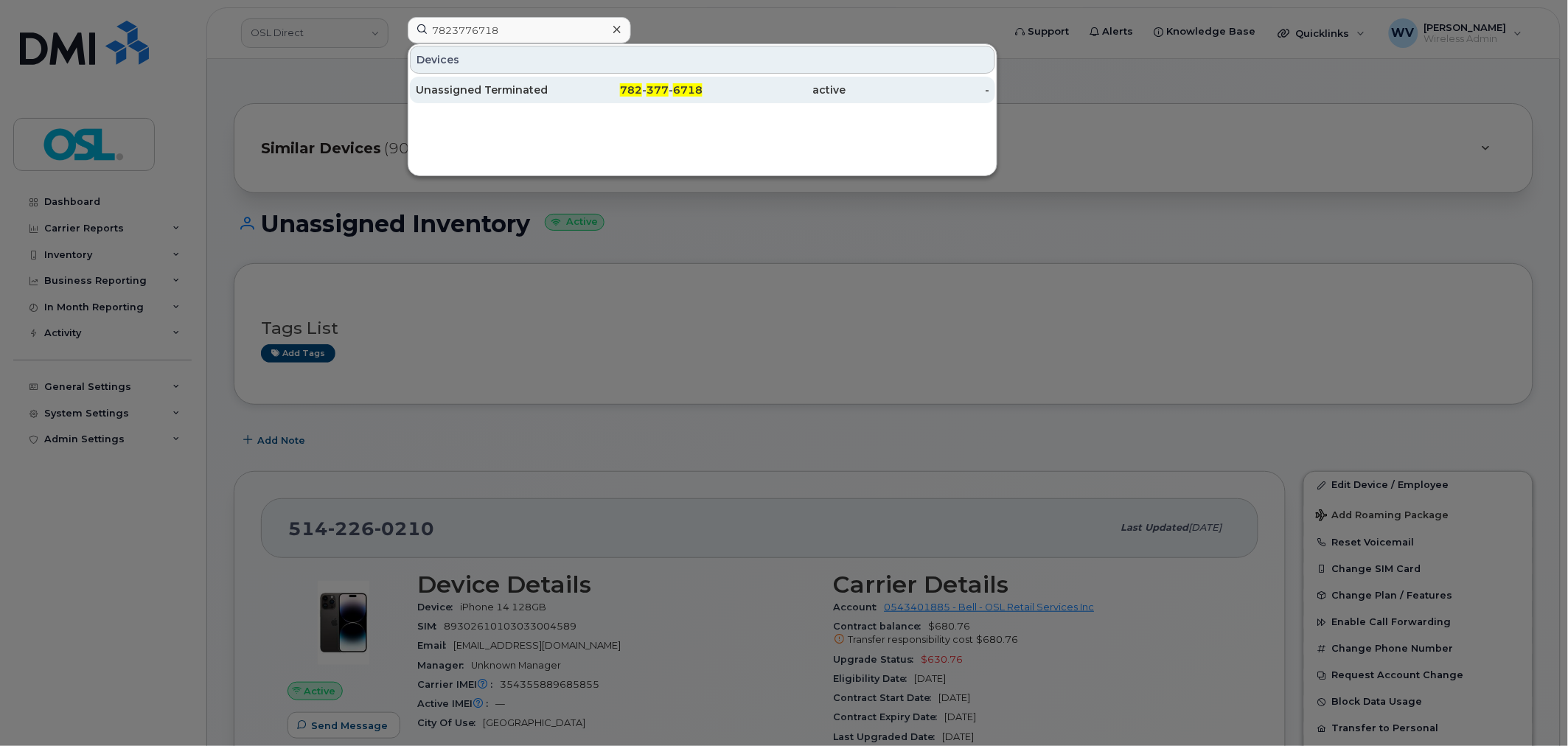
click at [509, 88] on div "Unassigned Terminated" at bounding box center [488, 90] width 144 height 15
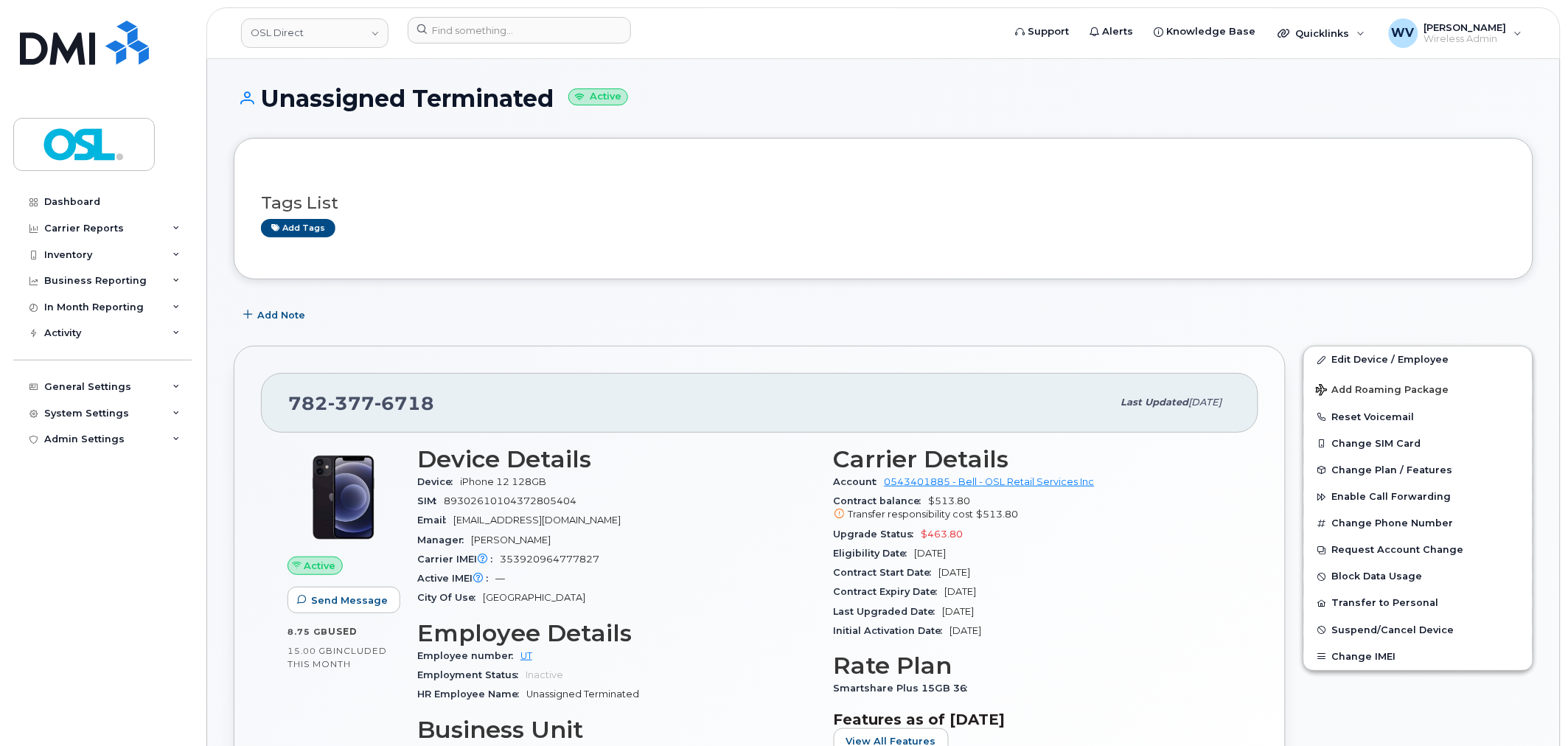
click at [423, 395] on span "6718" at bounding box center [404, 403] width 59 height 22
copy span "[PHONE_NUMBER]"
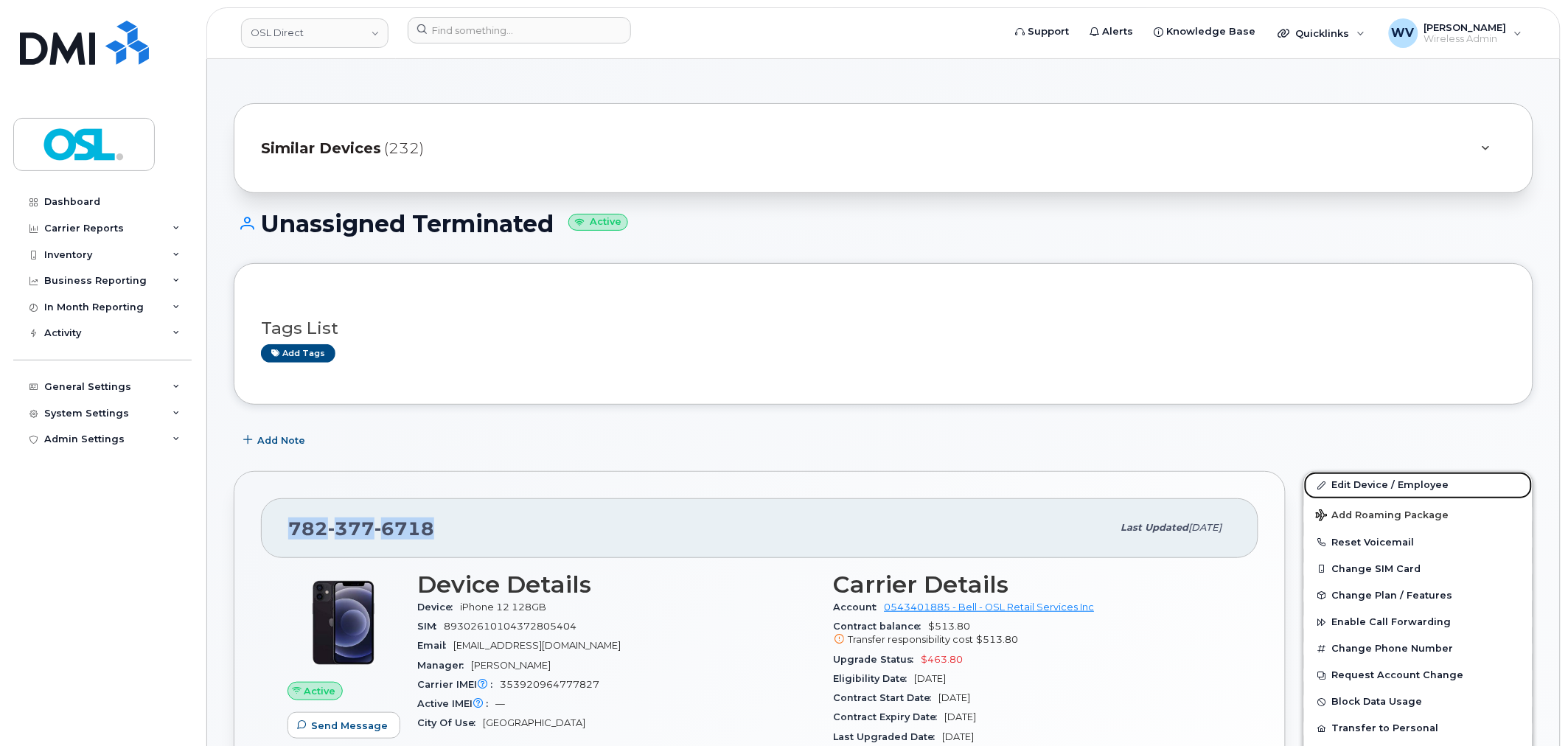
drag, startPoint x: 1380, startPoint y: 486, endPoint x: 1102, endPoint y: 15, distance: 546.9
click at [1380, 486] on link "Edit Device / Employee" at bounding box center [1418, 486] width 228 height 27
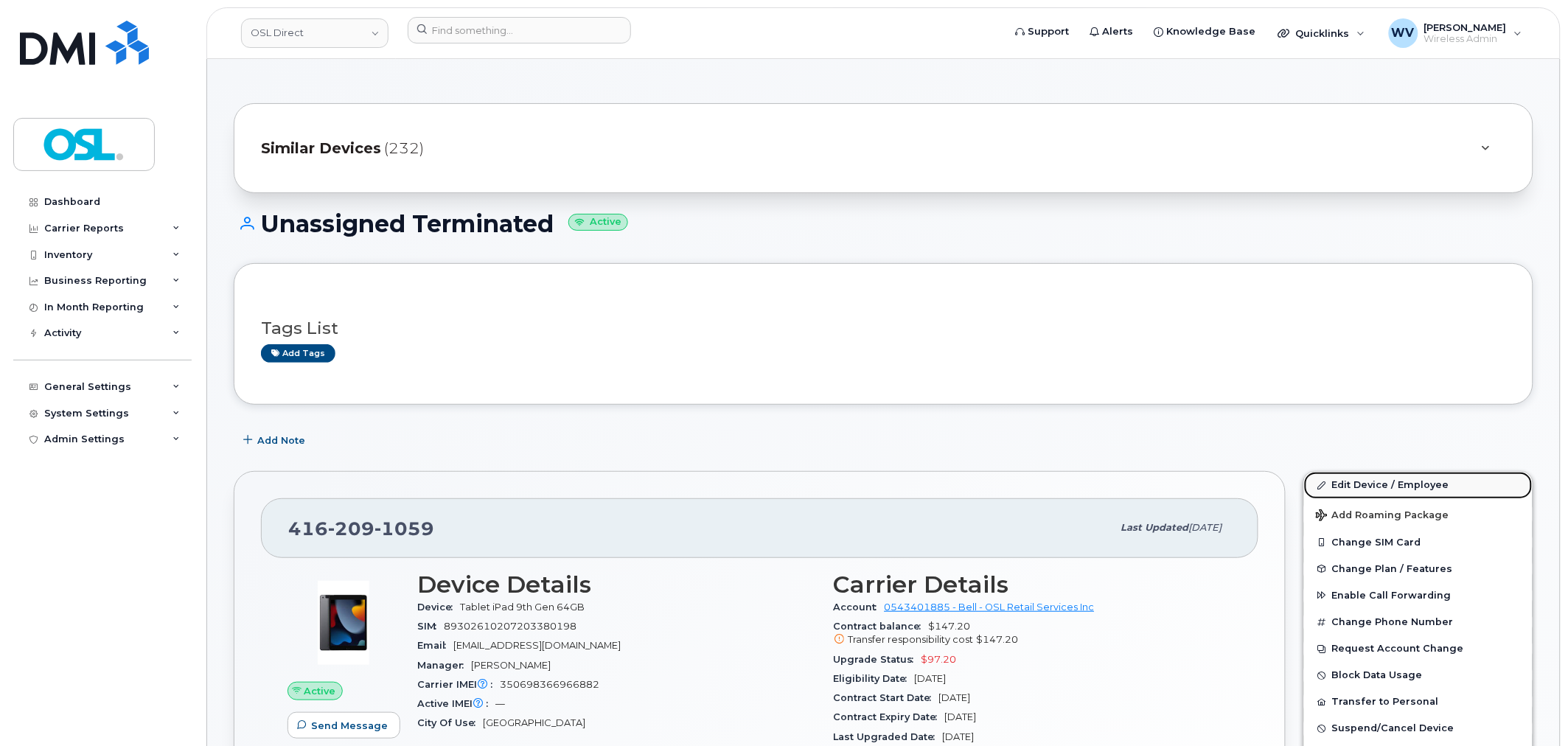
click at [1420, 488] on link "Edit Device / Employee" at bounding box center [1418, 486] width 228 height 27
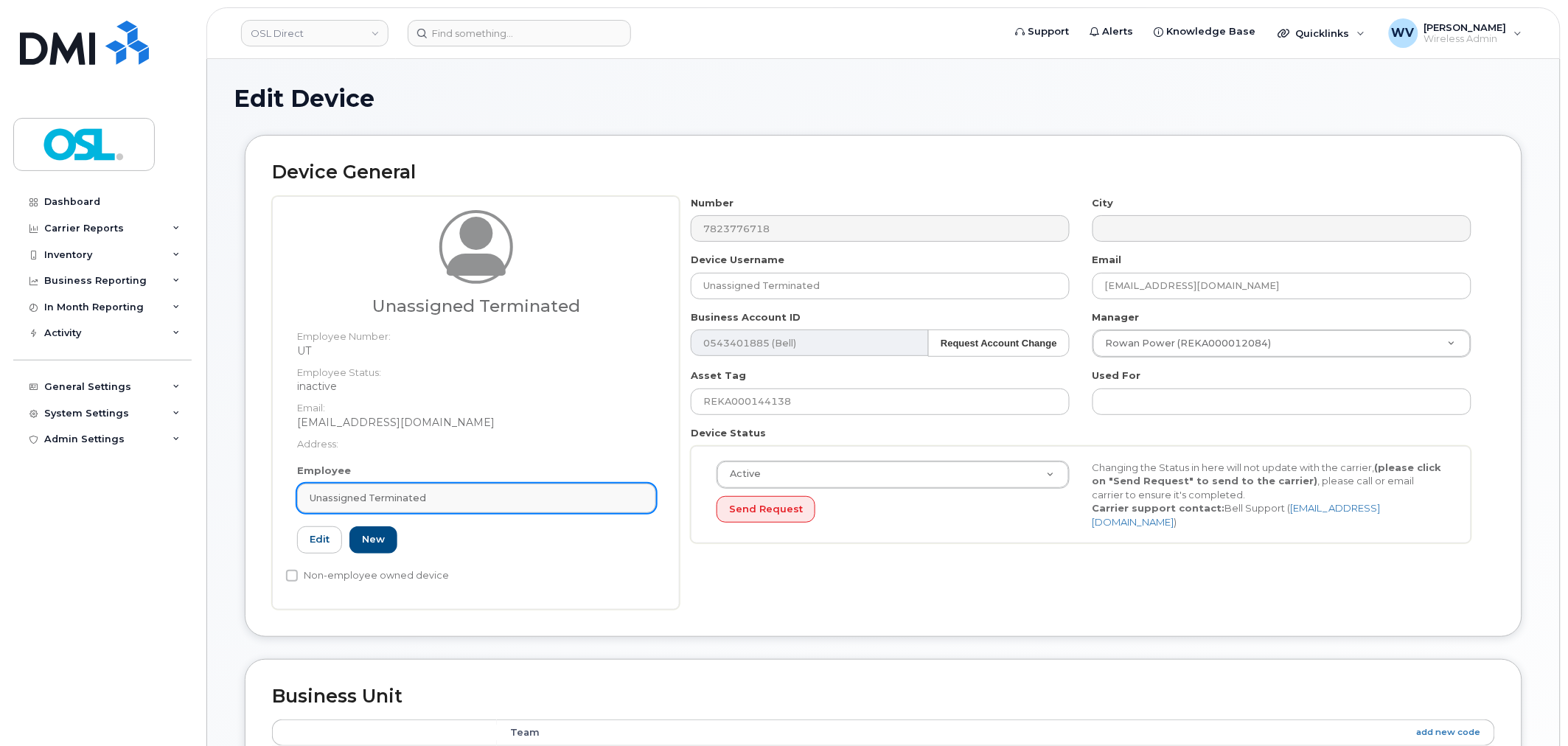
drag, startPoint x: 553, startPoint y: 487, endPoint x: 546, endPoint y: 492, distance: 8.6
click at [553, 488] on link "Unassigned Terminated" at bounding box center [476, 499] width 359 height 30
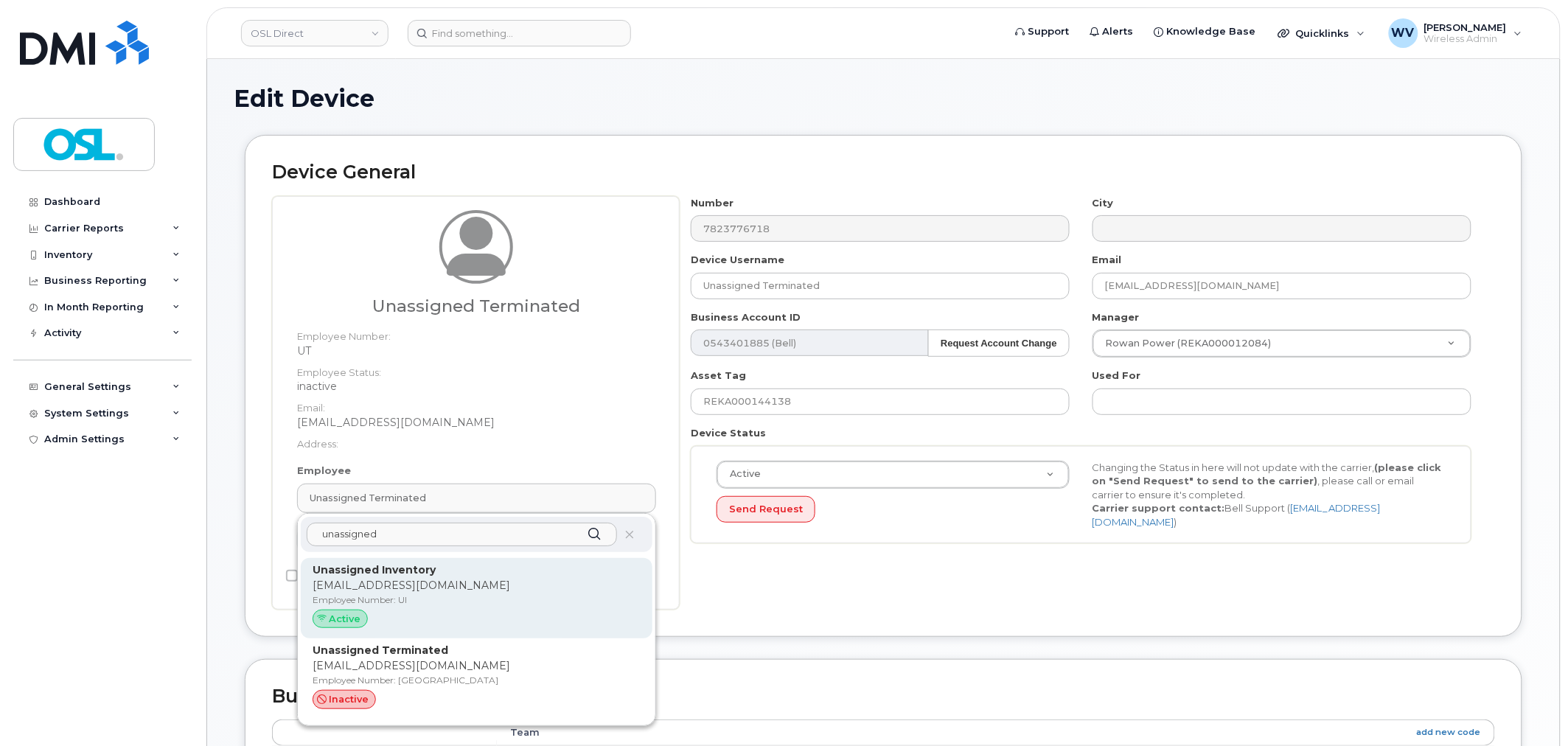
type input "unassigned"
click at [499, 578] on p "[EMAIL_ADDRESS][DOMAIN_NAME]" at bounding box center [477, 586] width 328 height 16
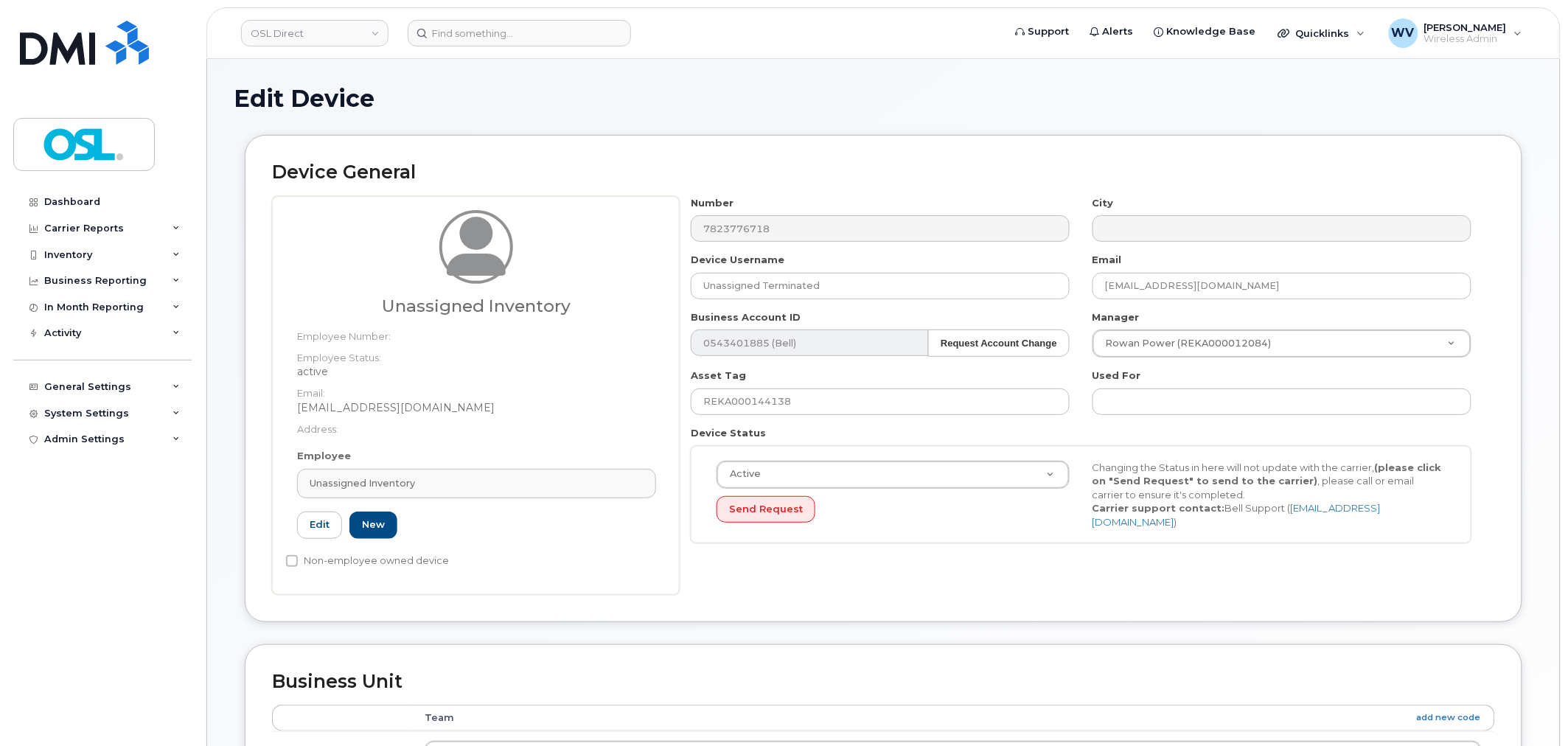
type input "UI"
type input "Unassigned Inventory"
type input "[EMAIL_ADDRESS][DOMAIN_NAME]"
type input "4724252"
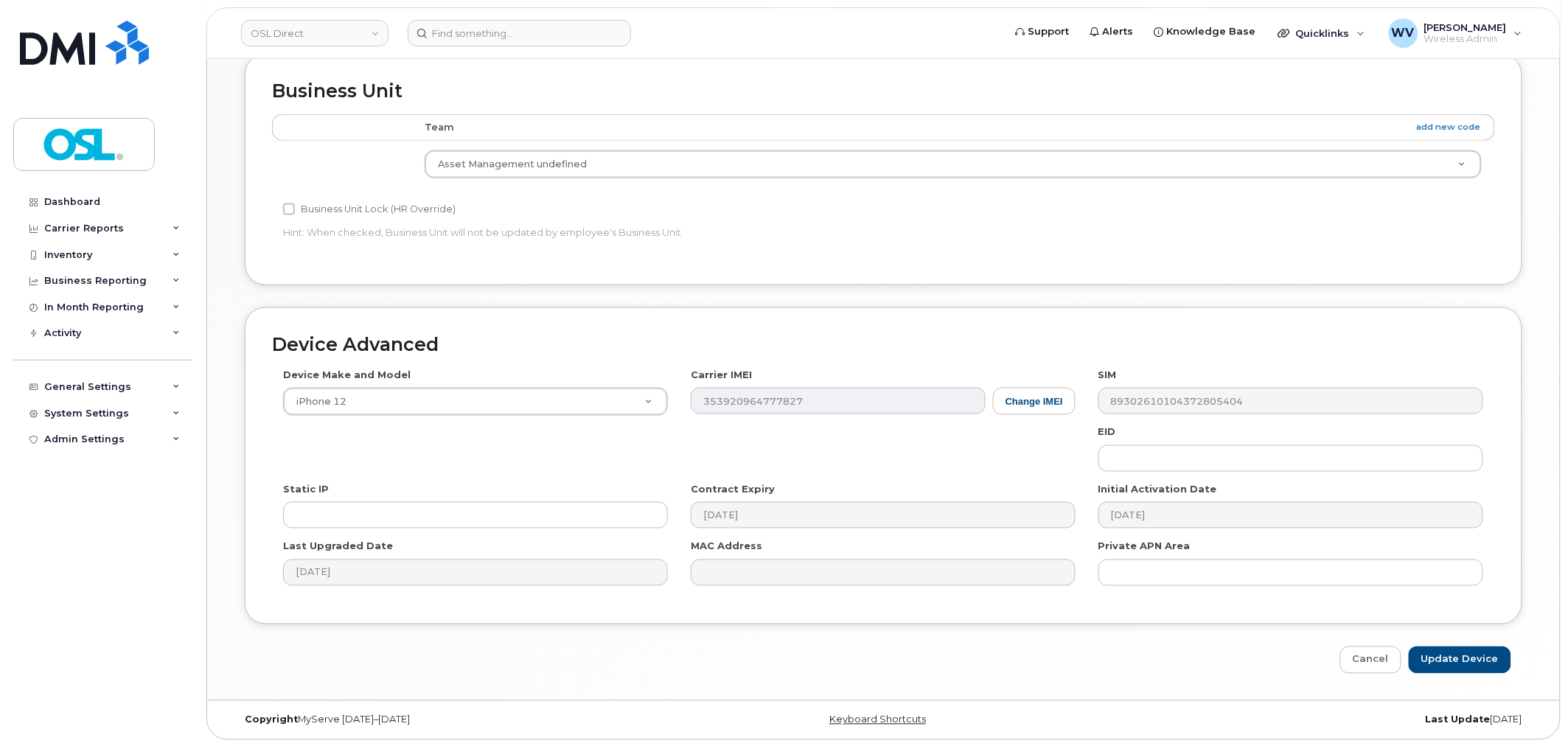
scroll to position [593, 0]
click at [1452, 668] on input "Update Device" at bounding box center [1459, 658] width 102 height 27
type input "Saving..."
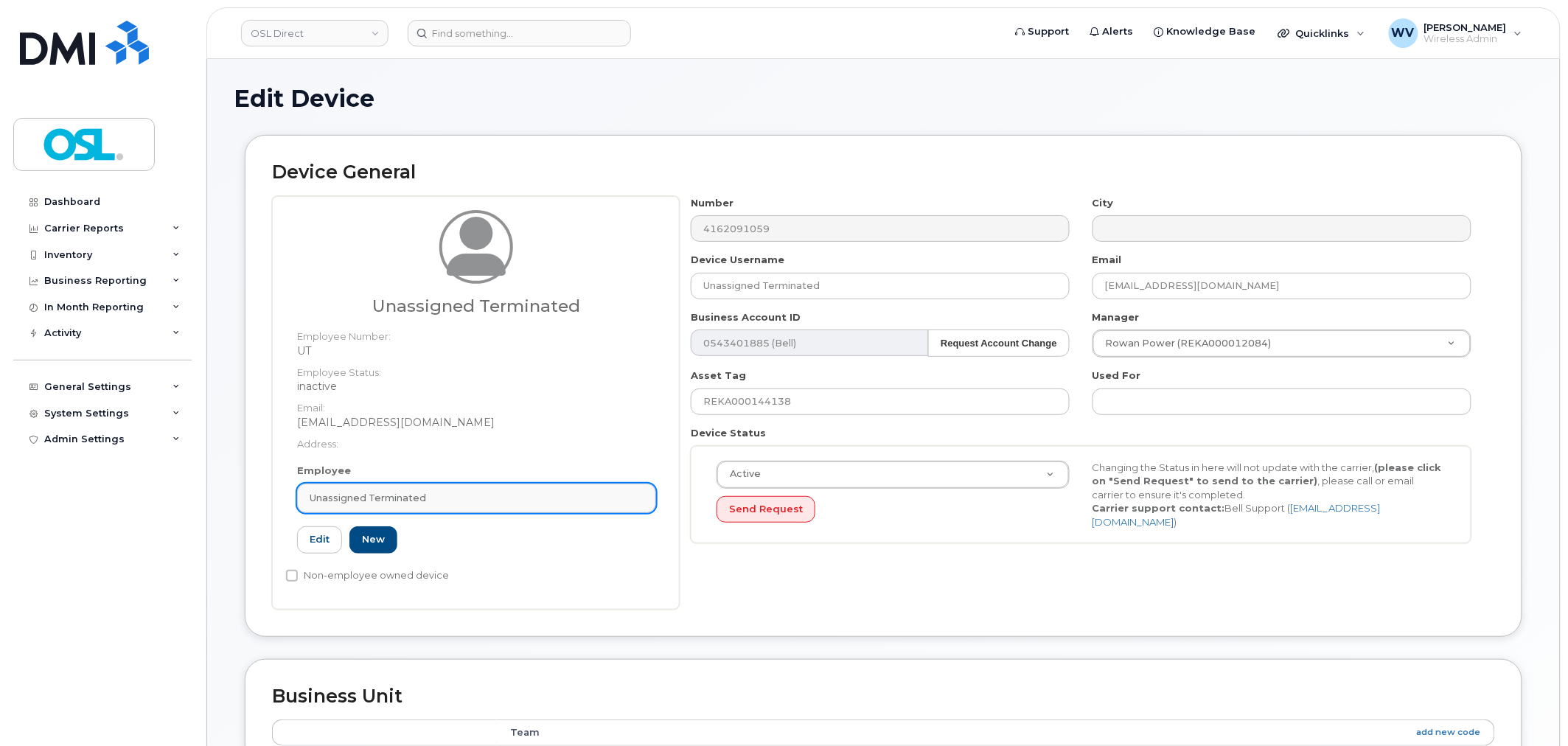
click at [482, 497] on div "Unassigned Terminated" at bounding box center [476, 498] width 334 height 14
paste input "unassigned"
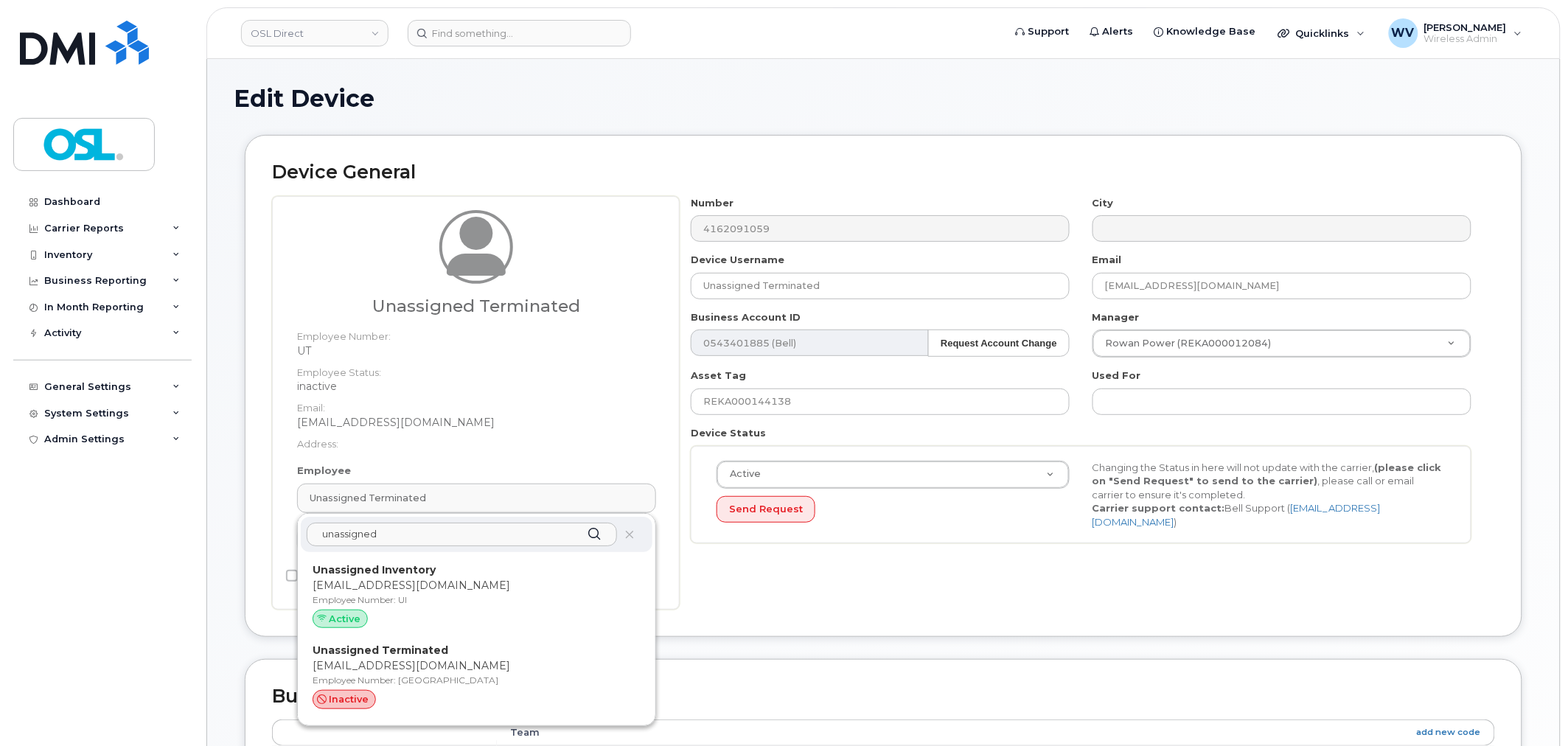
type input "unassigned"
click at [451, 581] on p "[EMAIL_ADDRESS][DOMAIN_NAME]" at bounding box center [477, 586] width 328 height 16
type input "UI"
type input "Unassigned Inventory"
type input "[EMAIL_ADDRESS][DOMAIN_NAME]"
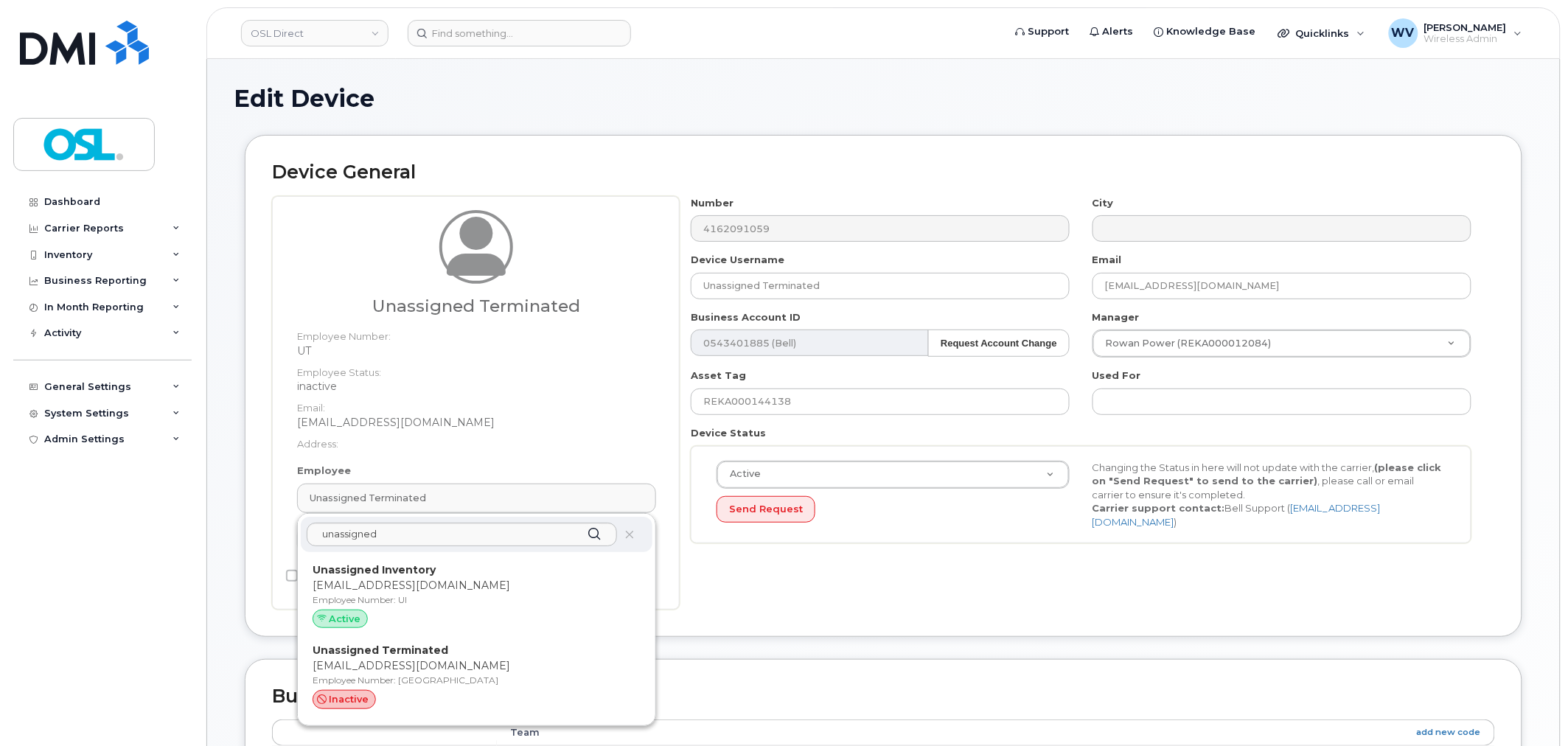
type input "4724252"
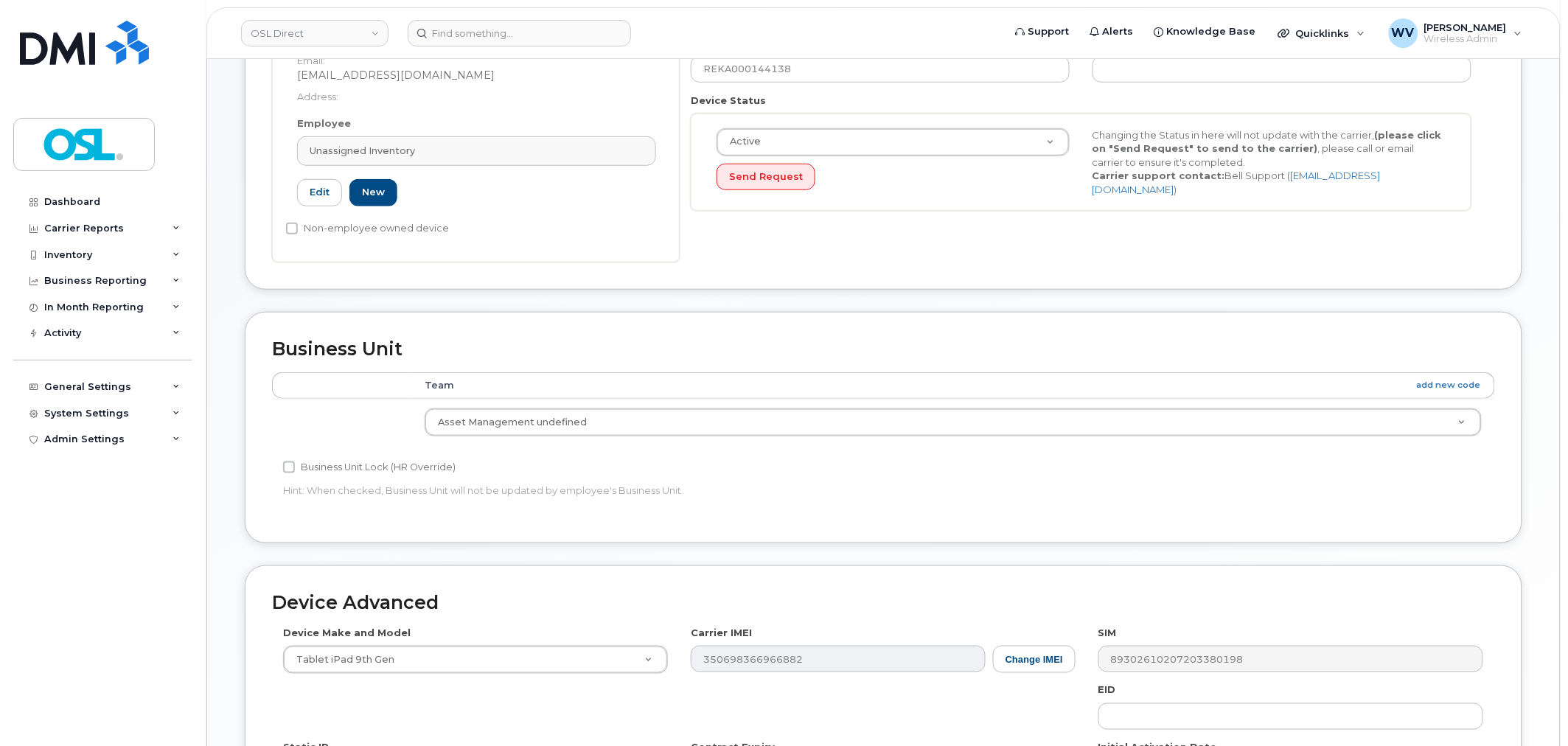
scroll to position [593, 0]
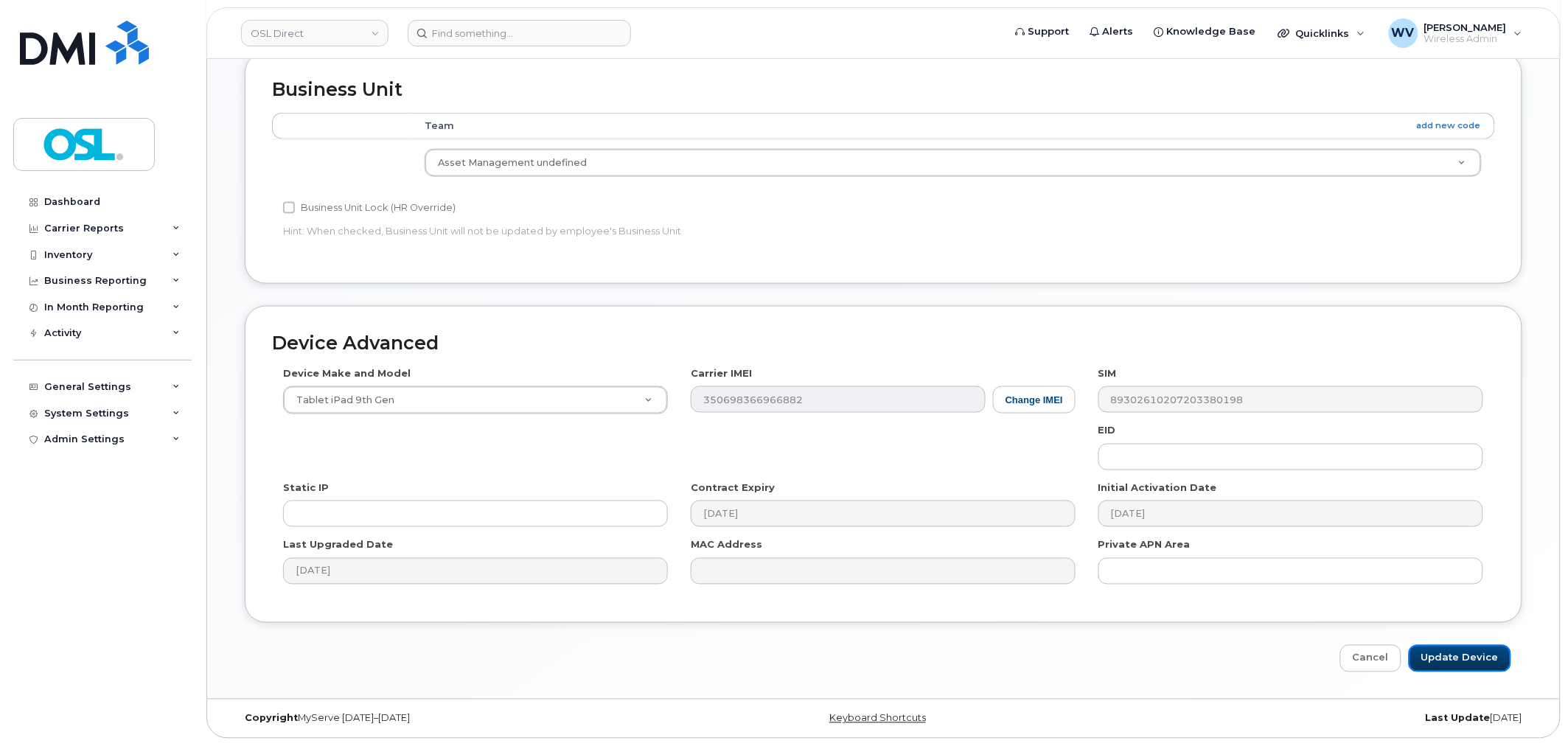
click at [1478, 669] on input "Update Device" at bounding box center [1459, 658] width 102 height 27
type input "Saving..."
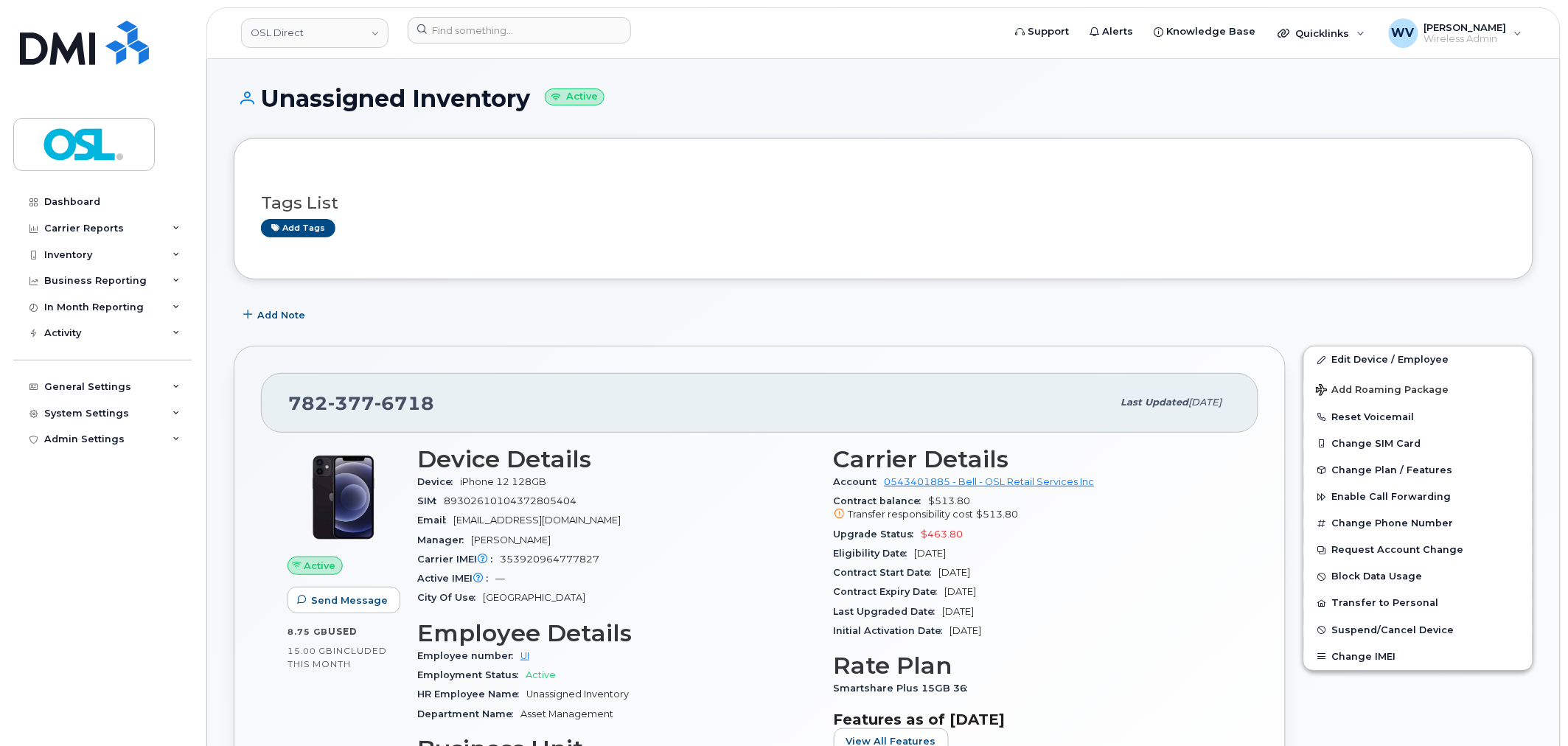
click at [406, 404] on span "6718" at bounding box center [404, 403] width 59 height 22
copy span "[PHONE_NUMBER]"
